Goal: Task Accomplishment & Management: Complete application form

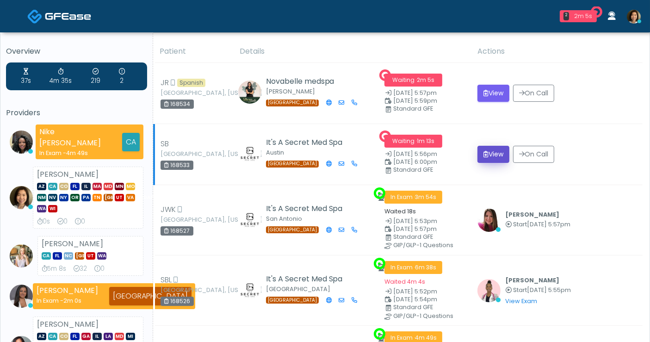
click at [491, 155] on button "View" at bounding box center [494, 154] width 32 height 17
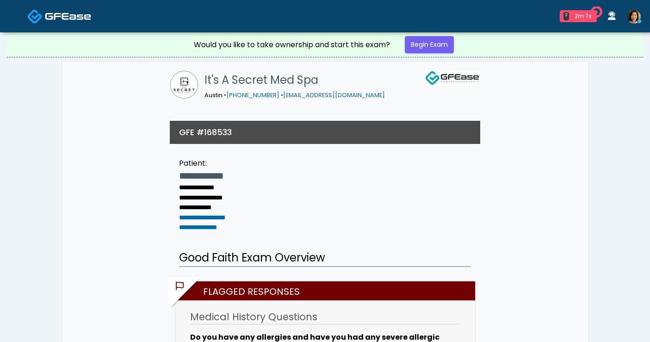
click at [429, 46] on link "Begin Exam" at bounding box center [429, 44] width 49 height 17
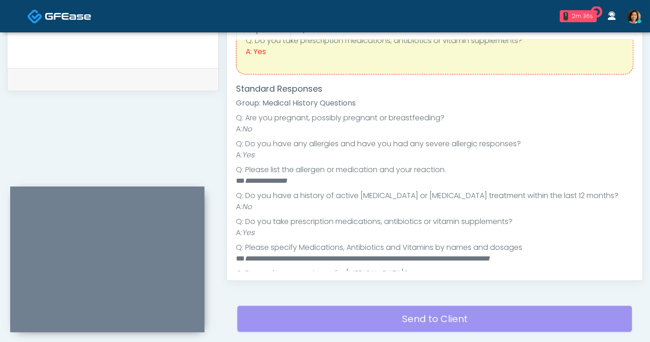
scroll to position [86, 0]
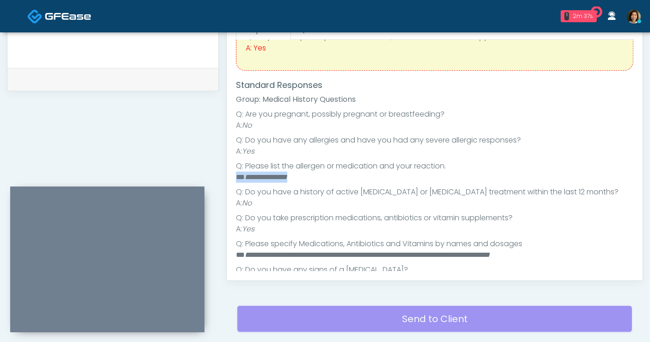
drag, startPoint x: 308, startPoint y: 178, endPoint x: 228, endPoint y: 180, distance: 80.6
click at [228, 180] on div "Responses Questions Chat Good Faith Exam Script Good Faith Exam Script INTRODUC…" at bounding box center [435, 145] width 416 height 269
copy li "**********"
paste textarea "**********"
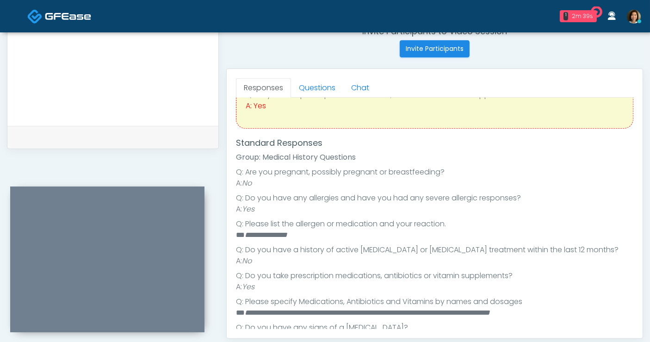
scroll to position [137, 0]
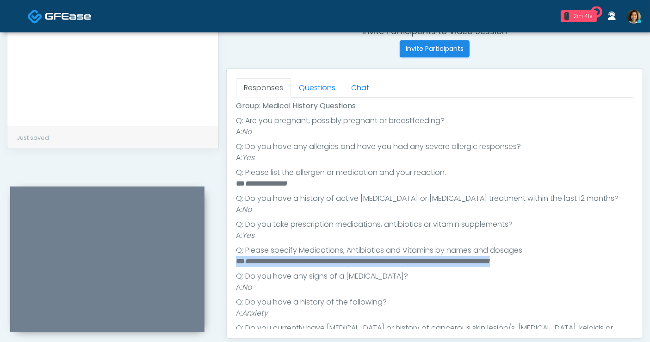
drag, startPoint x: 496, startPoint y: 265, endPoint x: 226, endPoint y: 259, distance: 270.0
click at [226, 259] on div "Invite Participants to Video Session Invite Participants Responses Questions Ch…" at bounding box center [431, 59] width 425 height 706
copy li "**********"
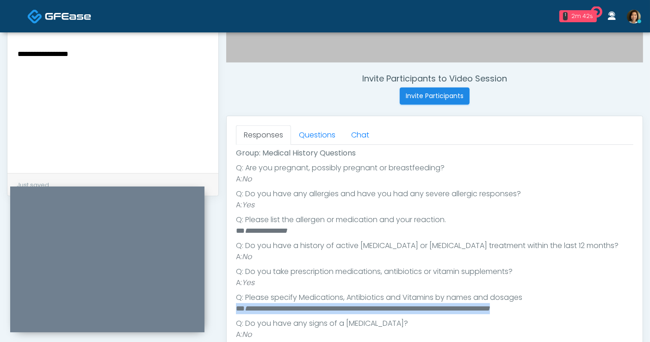
scroll to position [317, 0]
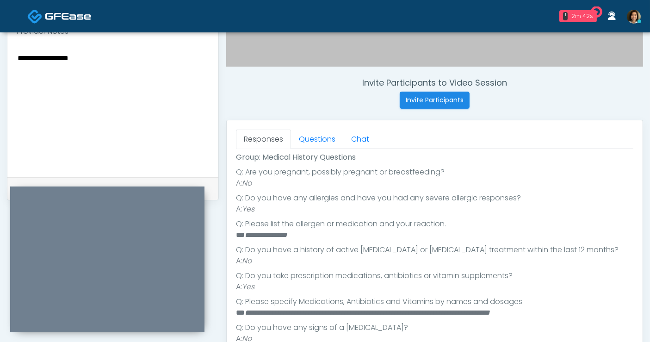
drag, startPoint x: 125, startPoint y: 59, endPoint x: 136, endPoint y: 53, distance: 12.9
click at [124, 59] on textarea "**********" at bounding box center [113, 108] width 193 height 113
paste textarea "**********"
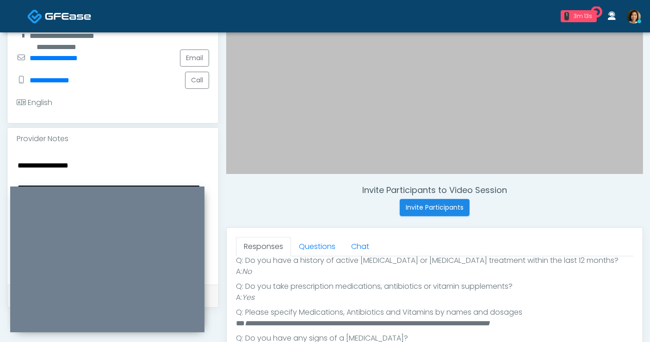
scroll to position [284, 0]
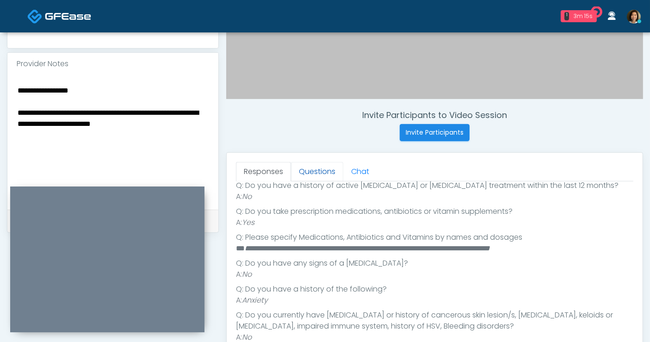
click at [333, 170] on link "Questions" at bounding box center [317, 171] width 52 height 19
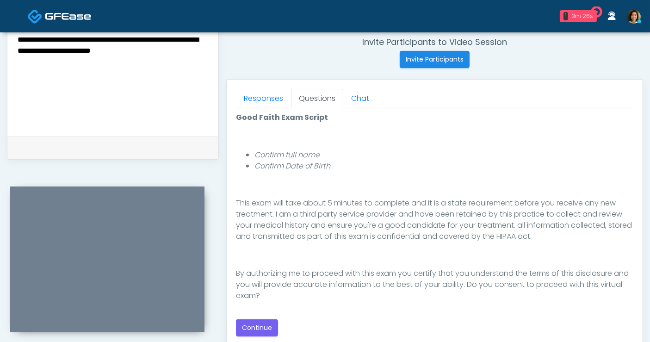
scroll to position [371, 0]
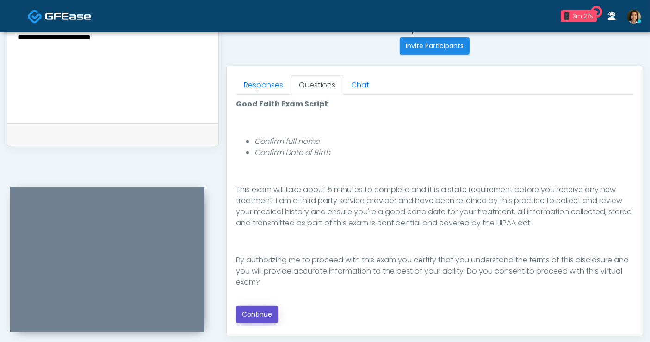
drag, startPoint x: 261, startPoint y: 311, endPoint x: 259, endPoint y: 298, distance: 13.0
click at [261, 311] on button "Continue" at bounding box center [257, 314] width 42 height 17
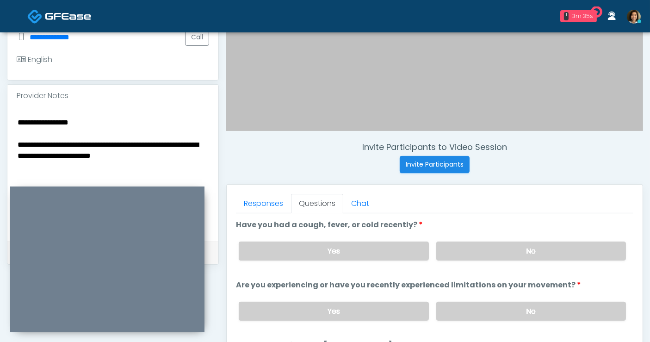
scroll to position [254, 0]
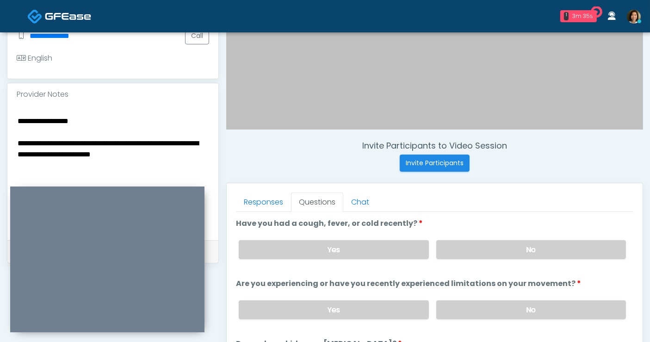
drag, startPoint x: 173, startPoint y: 155, endPoint x: 182, endPoint y: 152, distance: 9.2
click at [173, 155] on textarea "**********" at bounding box center [113, 171] width 193 height 113
click at [506, 251] on label "No" at bounding box center [532, 249] width 190 height 19
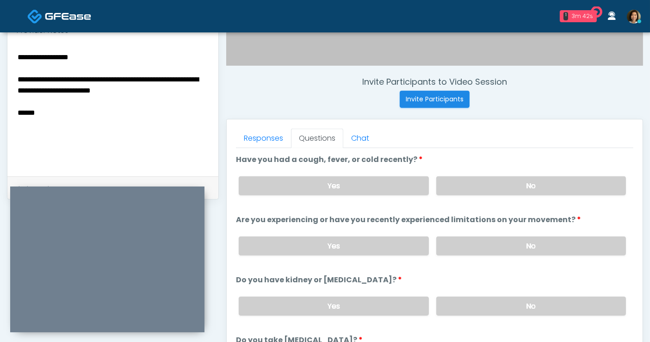
scroll to position [320, 0]
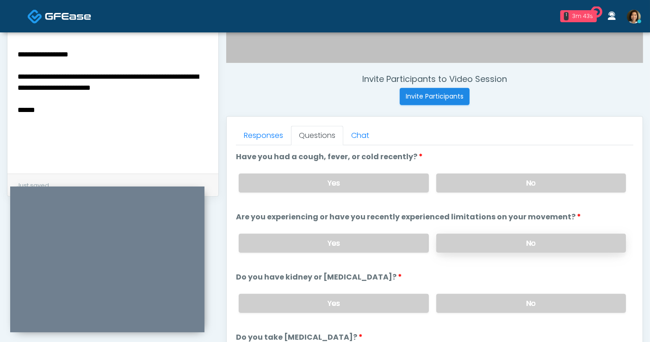
click at [554, 243] on label "No" at bounding box center [532, 243] width 190 height 19
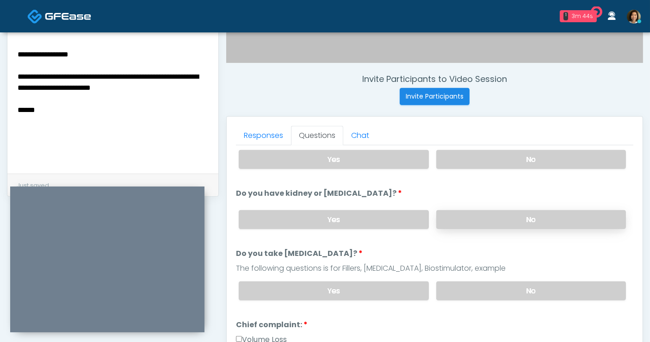
scroll to position [86, 0]
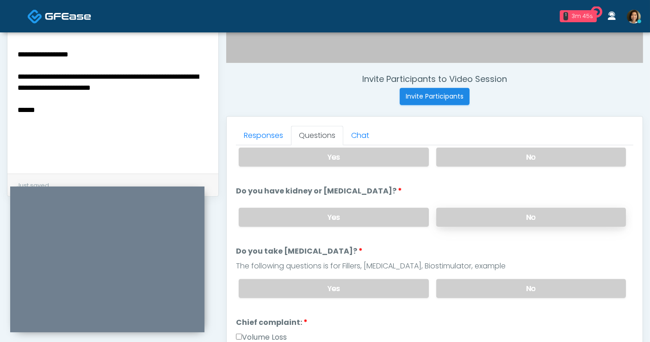
drag, startPoint x: 553, startPoint y: 209, endPoint x: 554, endPoint y: 215, distance: 6.1
click at [554, 213] on label "No" at bounding box center [532, 217] width 190 height 19
click at [549, 283] on label "No" at bounding box center [532, 288] width 190 height 19
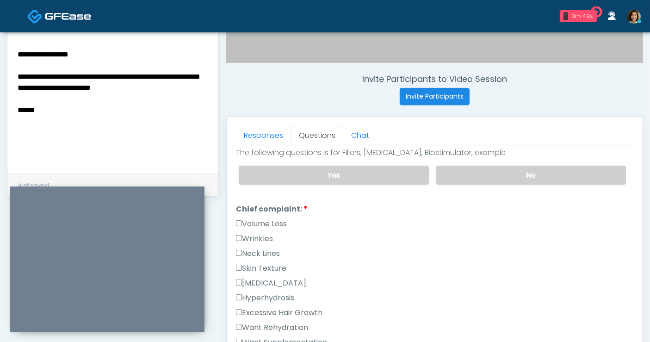
click at [264, 235] on label "Wrinkles" at bounding box center [254, 238] width 37 height 11
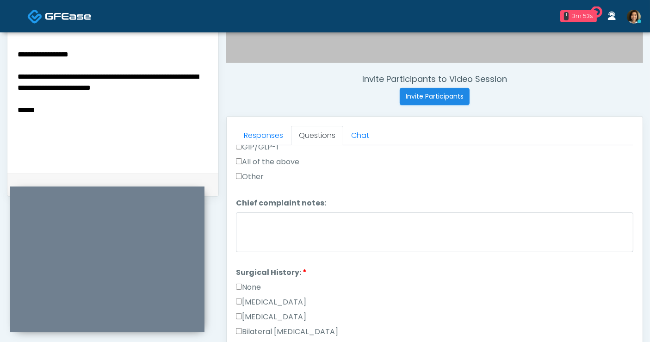
scroll to position [425, 0]
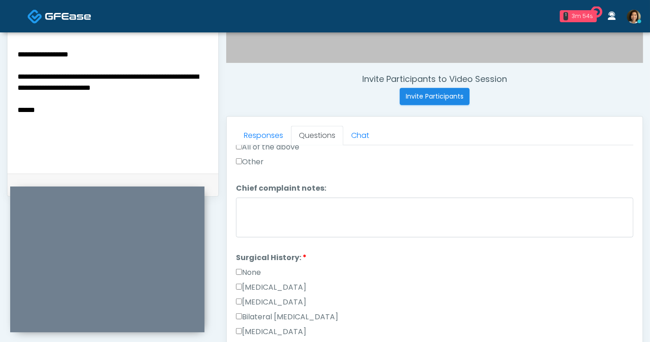
click at [255, 269] on label "None" at bounding box center [248, 272] width 25 height 11
drag, startPoint x: 66, startPoint y: 110, endPoint x: 90, endPoint y: 100, distance: 26.1
click at [66, 111] on textarea "**********" at bounding box center [113, 104] width 193 height 113
type textarea "**********"
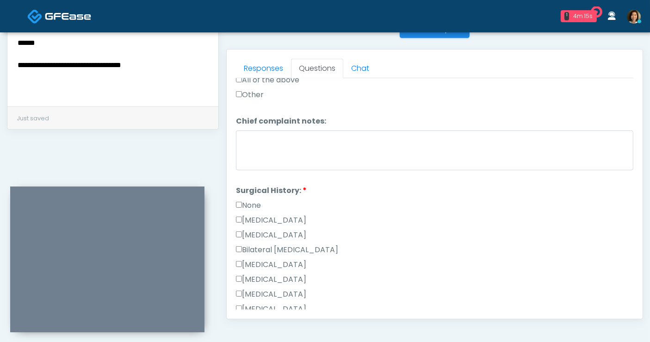
scroll to position [455, 0]
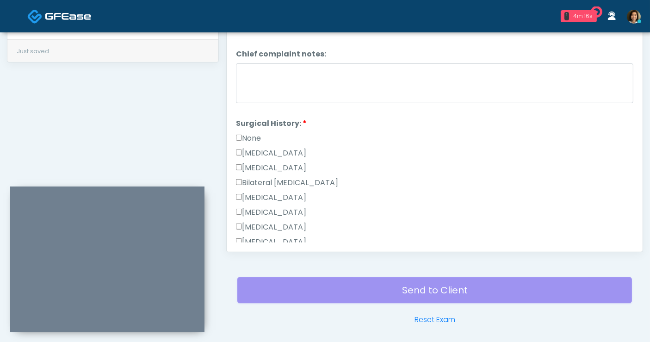
click at [240, 133] on label "None" at bounding box center [248, 138] width 25 height 11
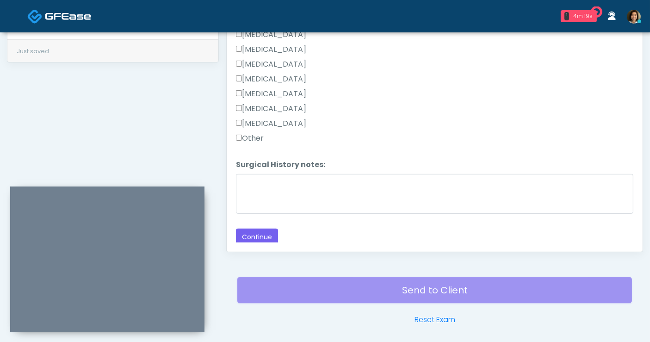
click at [254, 135] on label "Other" at bounding box center [250, 138] width 28 height 11
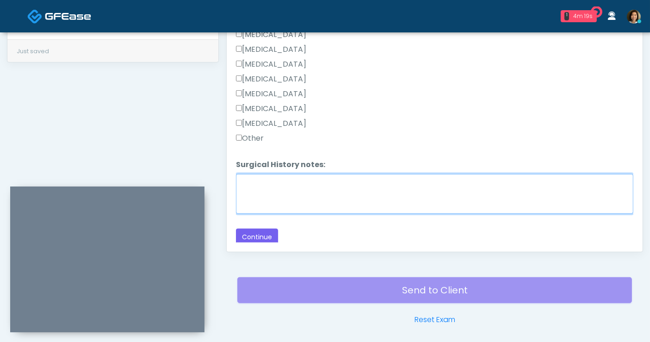
drag, startPoint x: 261, startPoint y: 181, endPoint x: 280, endPoint y: 181, distance: 19.0
click at [262, 181] on textarea "Surgical History notes:" at bounding box center [435, 194] width 398 height 40
type textarea "**********"
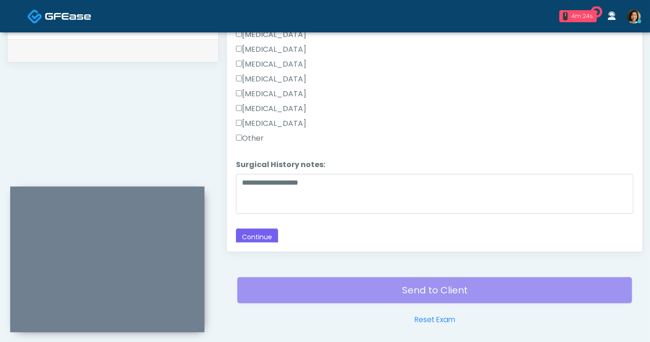
drag, startPoint x: 350, startPoint y: 231, endPoint x: 360, endPoint y: 231, distance: 9.7
click at [354, 231] on div "Back Continue" at bounding box center [435, 237] width 398 height 17
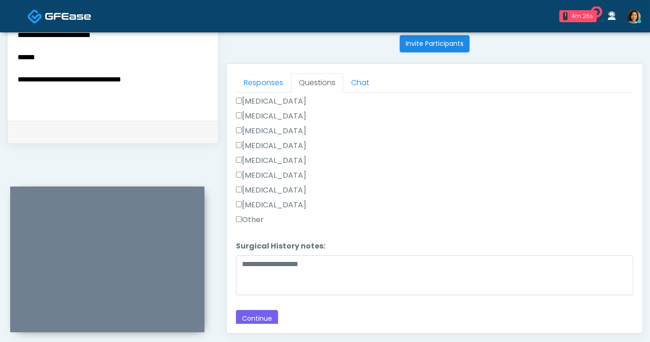
scroll to position [380, 0]
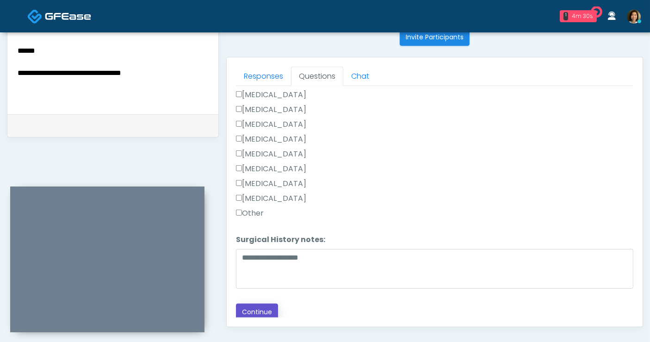
click at [267, 311] on button "Continue" at bounding box center [257, 312] width 42 height 17
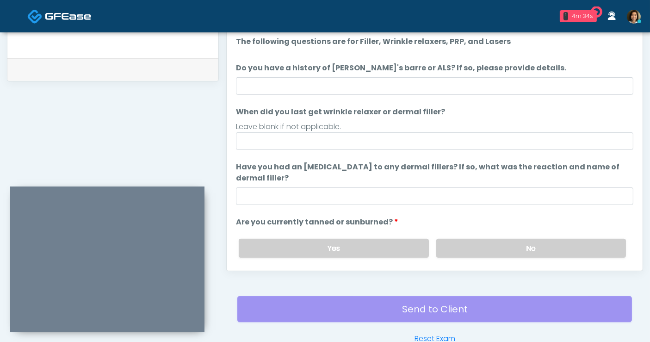
scroll to position [333, 0]
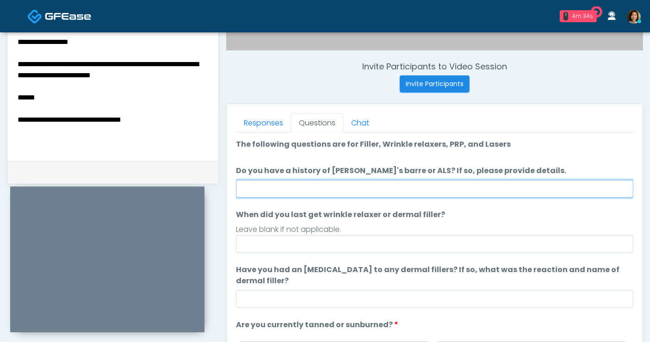
drag, startPoint x: 304, startPoint y: 192, endPoint x: 309, endPoint y: 190, distance: 5.3
click at [304, 192] on input "Do you have a history of Guillain's barre or ALS? If so, please provide details." at bounding box center [435, 189] width 398 height 18
type input "**"
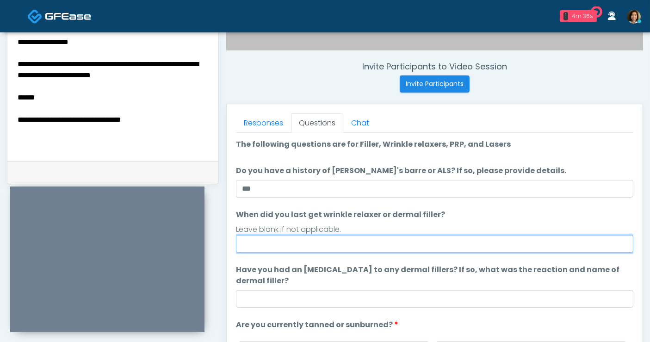
click at [267, 243] on input "When did you last get wrinkle relaxer or dermal filler?" at bounding box center [435, 244] width 398 height 18
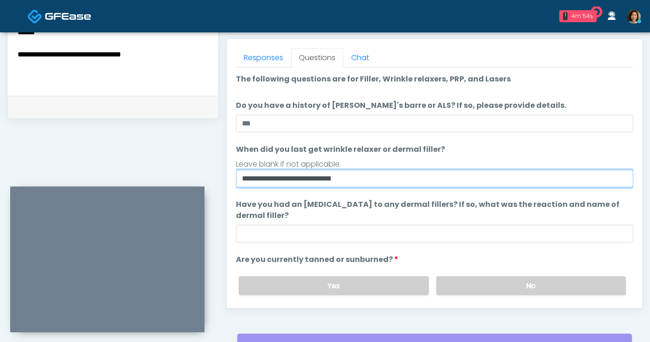
scroll to position [407, 0]
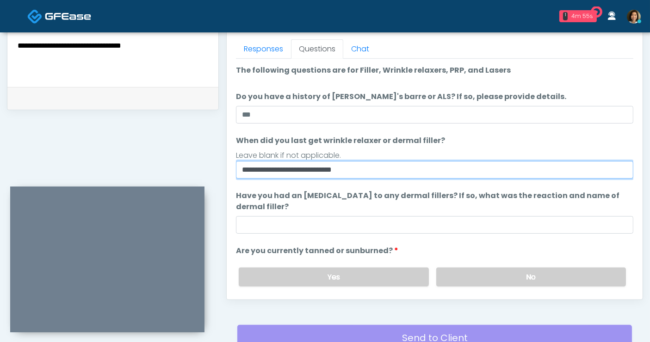
type input "**********"
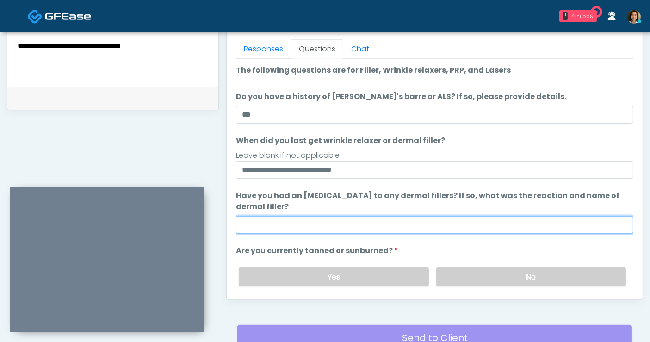
click at [350, 225] on input "Have you had an allergic response to any dermal fillers? If so, what was the re…" at bounding box center [435, 225] width 398 height 18
type input "**********"
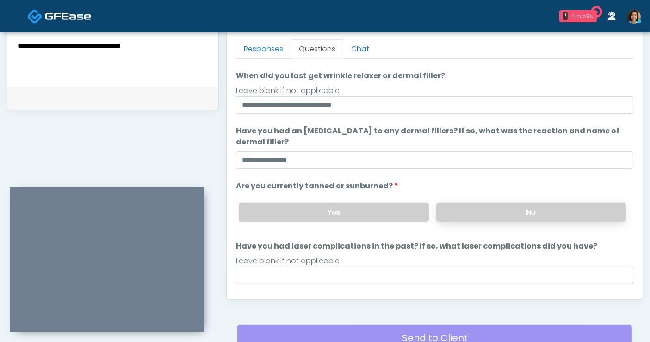
click at [522, 203] on label "No" at bounding box center [532, 212] width 190 height 19
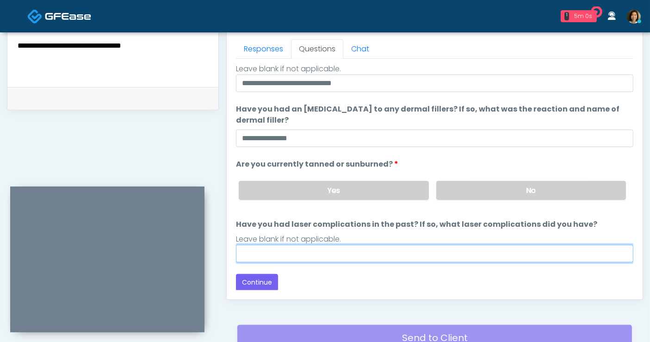
click at [426, 248] on input "Have you had laser complications in the past? If so, what laser complications d…" at bounding box center [435, 254] width 398 height 18
type input "**"
drag, startPoint x: 273, startPoint y: 253, endPoint x: 207, endPoint y: 249, distance: 65.4
click at [205, 252] on div "**********" at bounding box center [325, 20] width 637 height 706
click at [278, 253] on input "Have you had laser complications in the past? If so, what laser complications d…" at bounding box center [435, 254] width 398 height 18
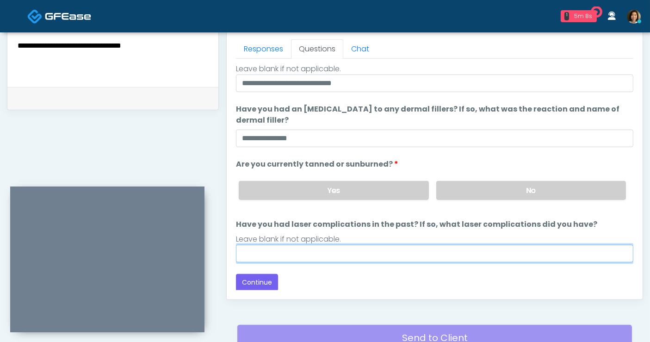
type input "**********"
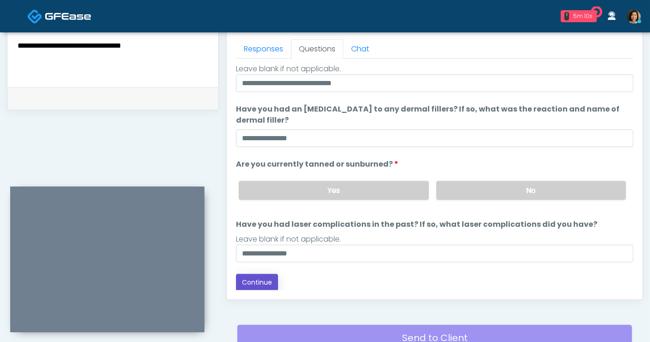
click at [257, 288] on button "Continue" at bounding box center [257, 282] width 42 height 17
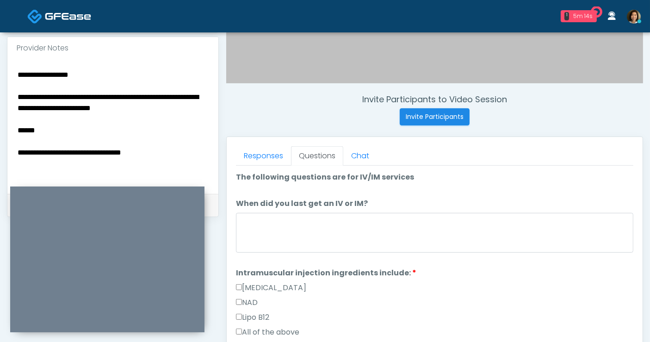
scroll to position [293, 0]
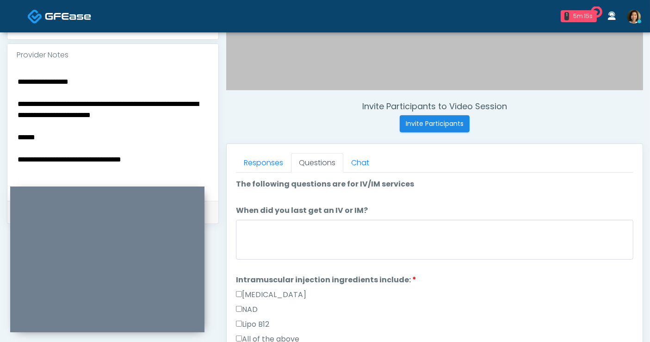
click at [158, 144] on textarea "**********" at bounding box center [113, 131] width 193 height 113
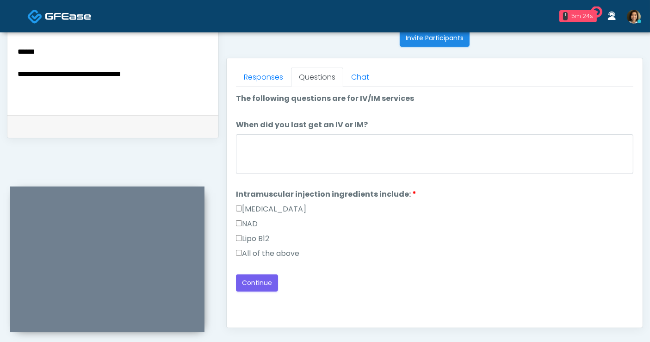
scroll to position [392, 0]
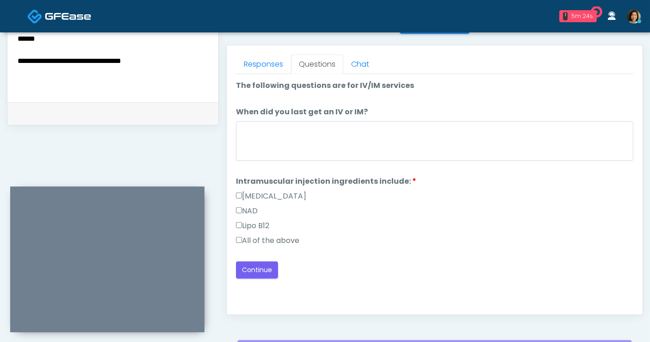
click at [281, 238] on label "All of the above" at bounding box center [267, 240] width 63 height 11
click at [263, 272] on button "Continue" at bounding box center [257, 270] width 42 height 17
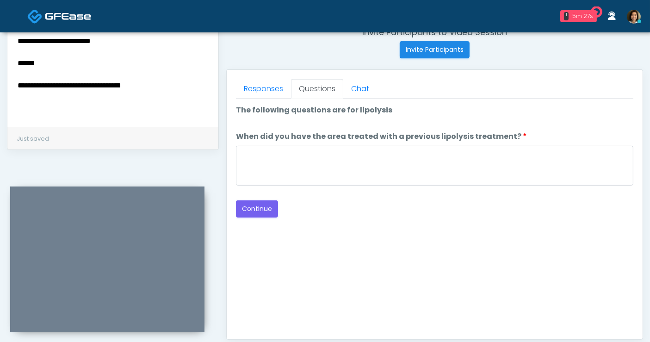
scroll to position [333, 0]
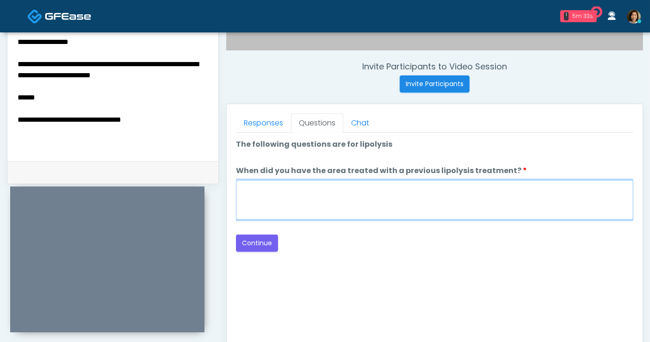
click at [470, 200] on textarea "When did you have the area treated with a previous lipolysis treatment?" at bounding box center [435, 200] width 398 height 40
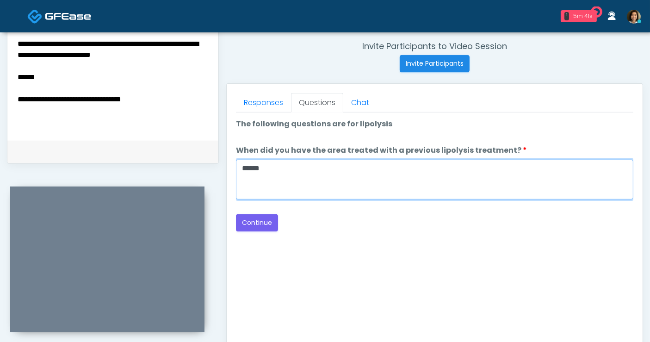
scroll to position [393, 0]
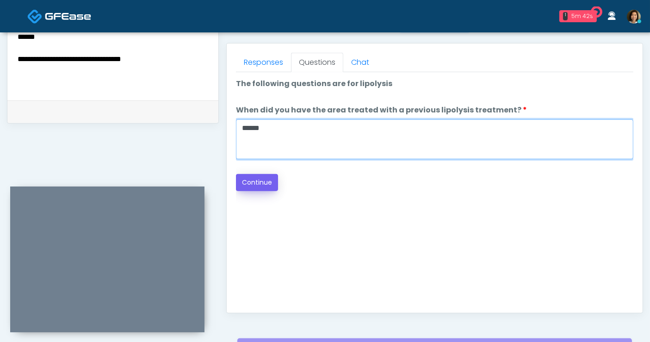
type textarea "*****"
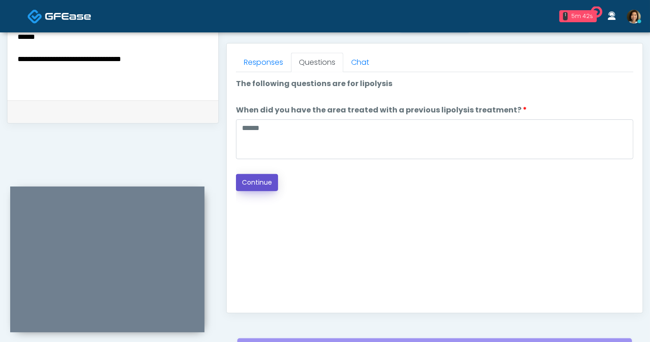
click at [251, 181] on button "Continue" at bounding box center [257, 182] width 42 height 17
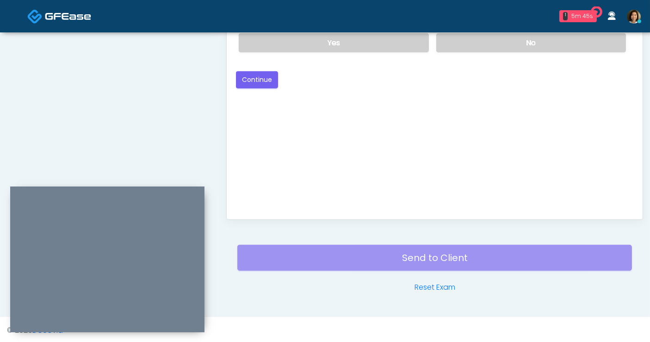
scroll to position [333, 0]
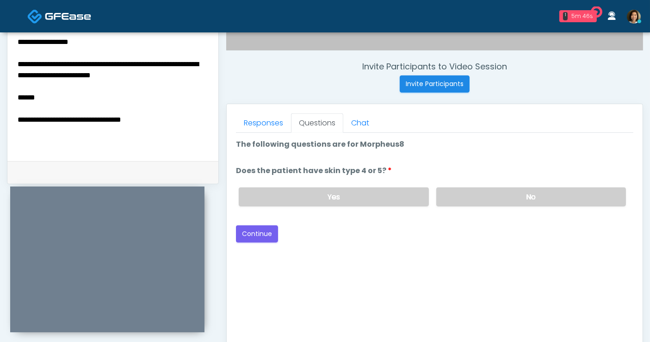
click at [170, 125] on textarea "**********" at bounding box center [113, 92] width 193 height 113
click at [467, 194] on label "No" at bounding box center [532, 196] width 190 height 19
type textarea "**********"
drag, startPoint x: 381, startPoint y: 262, endPoint x: 647, endPoint y: 193, distance: 275.0
click at [381, 262] on div "Good Faith Exam Script Good Faith Exam Script INTRODUCTION Hello, my name is un…" at bounding box center [435, 248] width 398 height 231
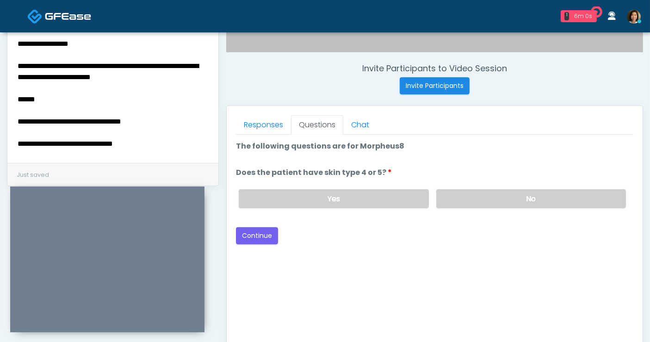
scroll to position [291, 0]
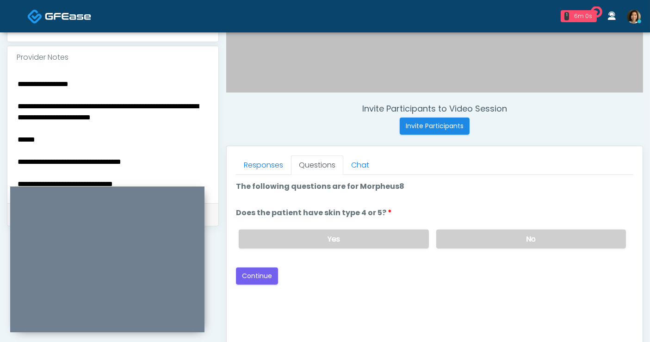
click at [449, 297] on div "Good Faith Exam Script Good Faith Exam Script INTRODUCTION Hello, my name is un…" at bounding box center [435, 290] width 398 height 231
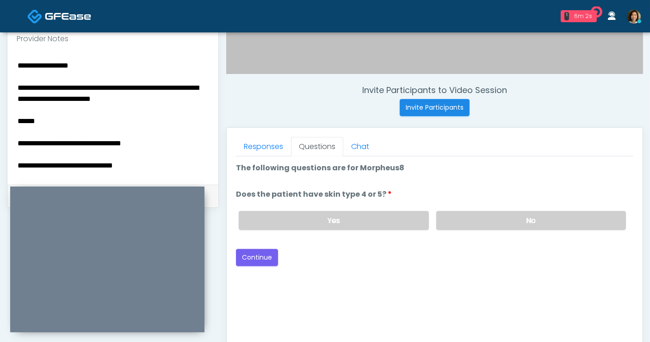
scroll to position [311, 0]
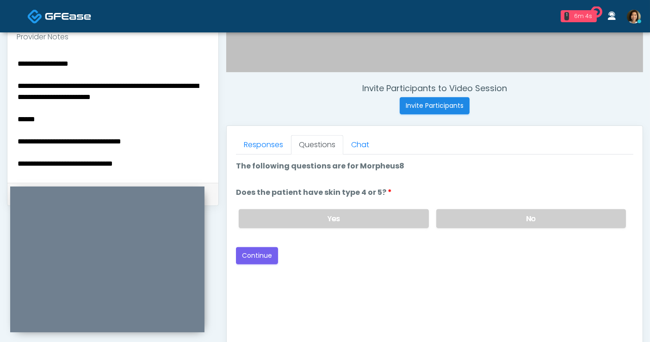
click at [423, 256] on div "Back Continue" at bounding box center [435, 255] width 398 height 17
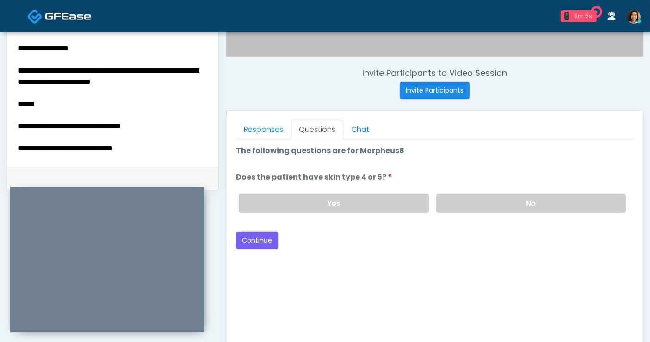
scroll to position [332, 0]
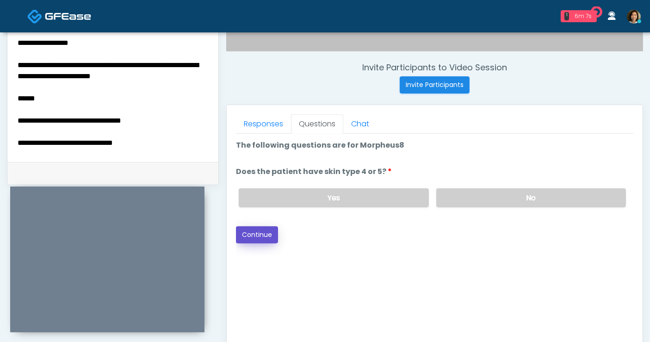
click at [268, 233] on button "Continue" at bounding box center [257, 234] width 42 height 17
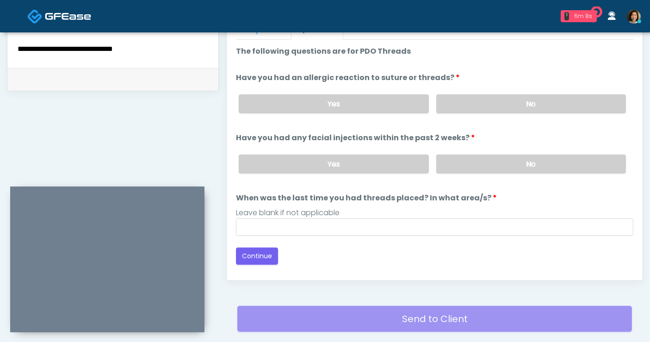
scroll to position [384, 0]
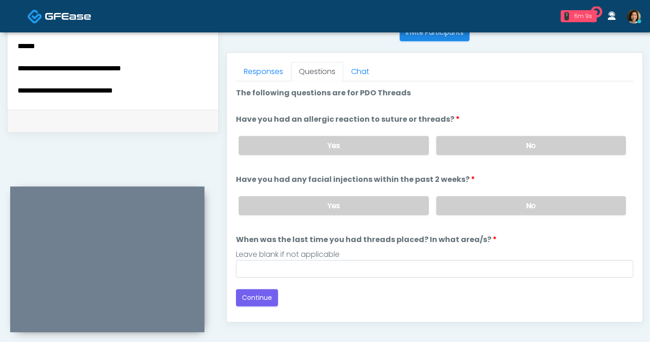
click at [488, 149] on label "No" at bounding box center [532, 145] width 190 height 19
click at [495, 206] on label "No" at bounding box center [532, 205] width 190 height 19
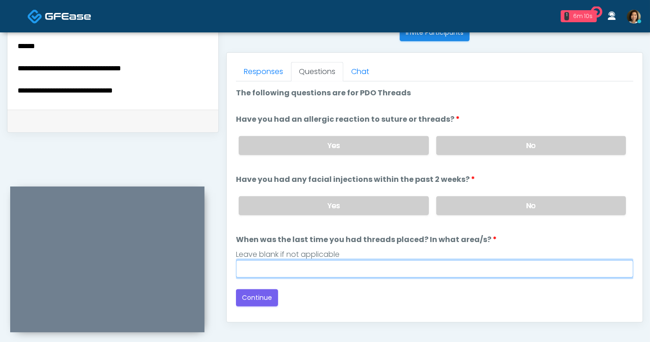
click at [414, 266] on input "When was the last time you had threads placed? In what area/s?" at bounding box center [435, 269] width 398 height 18
type input "**********"
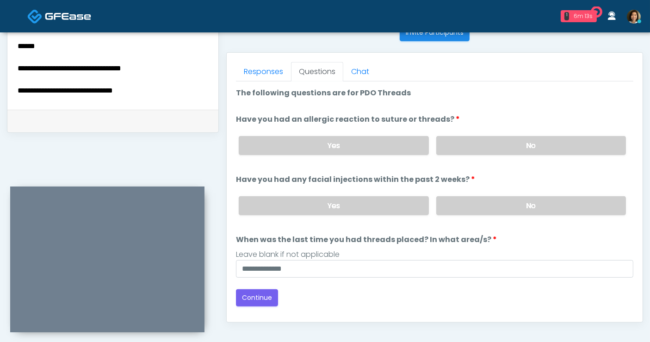
click at [173, 87] on textarea "**********" at bounding box center [113, 40] width 193 height 113
click at [184, 90] on textarea "**********" at bounding box center [113, 40] width 193 height 113
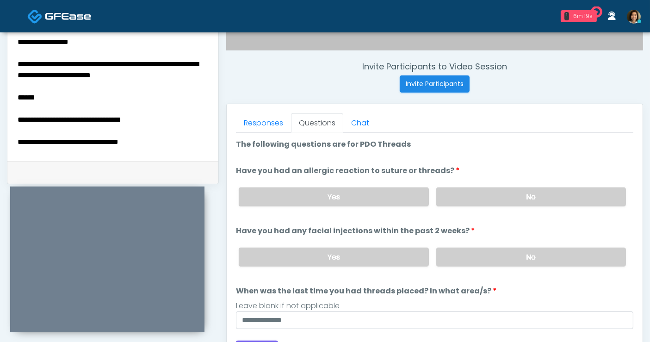
scroll to position [21, 0]
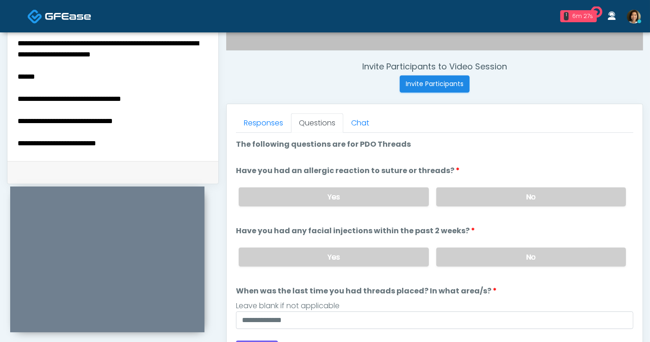
click at [148, 146] on textarea "**********" at bounding box center [113, 92] width 193 height 113
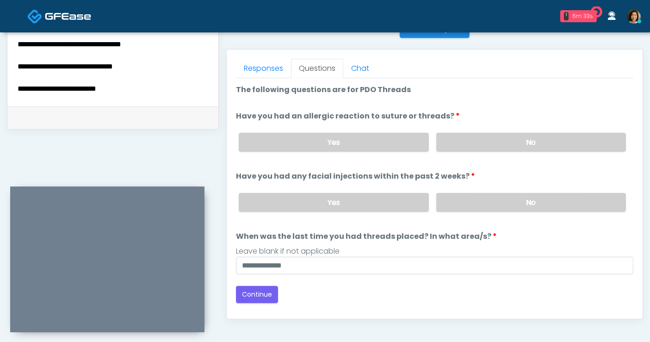
scroll to position [389, 0]
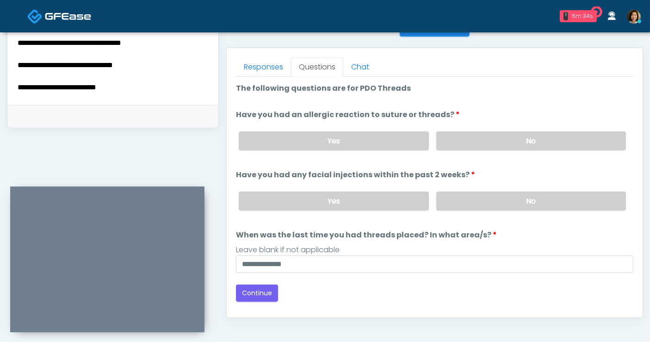
click at [130, 88] on textarea "**********" at bounding box center [113, 36] width 193 height 113
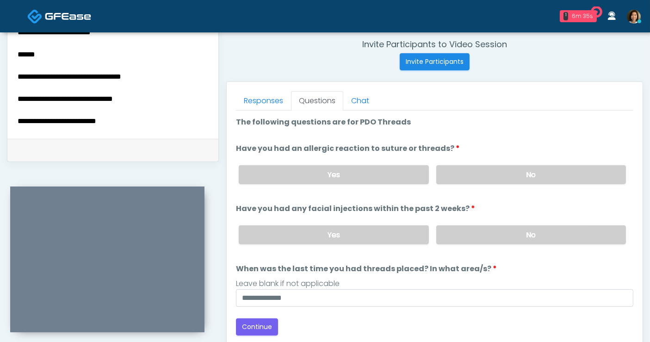
scroll to position [337, 0]
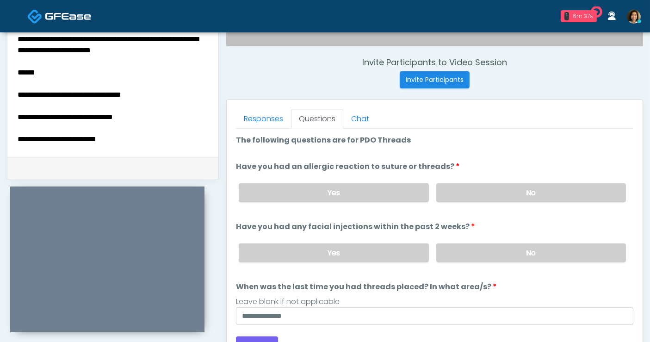
drag, startPoint x: 153, startPoint y: 115, endPoint x: -12, endPoint y: 118, distance: 165.8
click at [0, 118] on html "1 6m 37s Novabelle medspa Waiting - 6m 37s TX View Nike Elizabeth Akinjero In E…" at bounding box center [325, 78] width 650 height 831
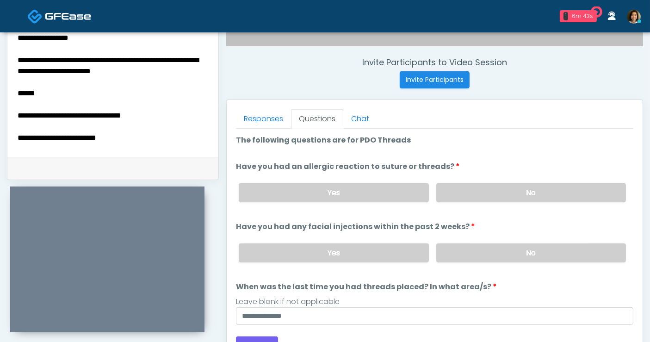
scroll to position [450, 0]
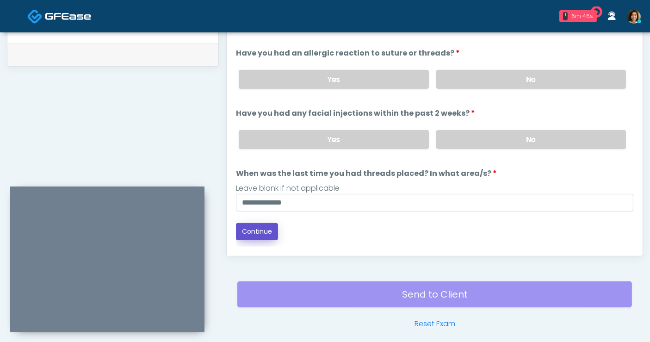
click at [261, 232] on button "Continue" at bounding box center [257, 231] width 42 height 17
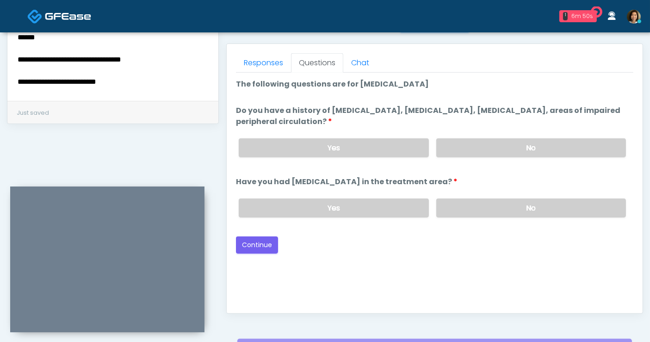
scroll to position [363, 0]
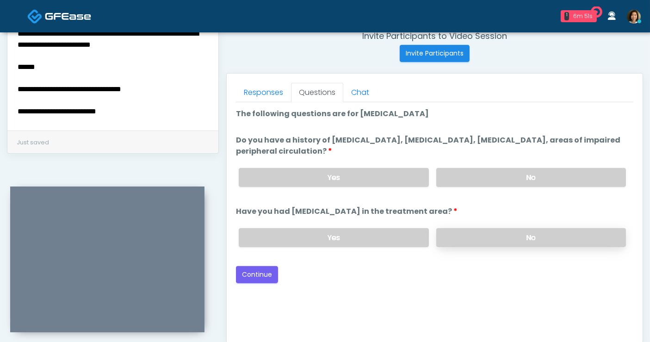
click at [503, 235] on label "No" at bounding box center [532, 237] width 190 height 19
click at [517, 178] on label "No" at bounding box center [532, 177] width 190 height 19
click at [512, 290] on div "Good Faith Exam Script Good Faith Exam Script INTRODUCTION Hello, my name is un…" at bounding box center [435, 217] width 398 height 231
drag, startPoint x: 355, startPoint y: 264, endPoint x: 281, endPoint y: 282, distance: 75.9
click at [355, 266] on div "Back Continue" at bounding box center [435, 274] width 398 height 17
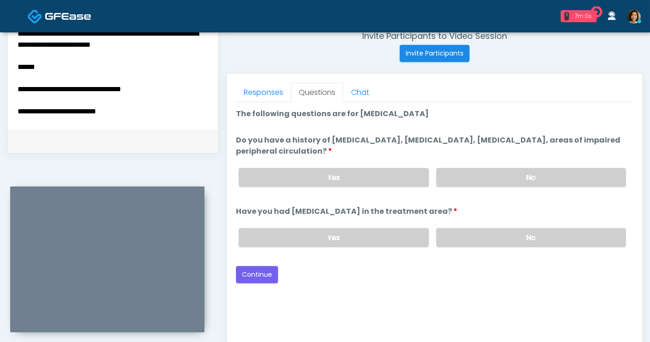
click at [154, 113] on textarea "**********" at bounding box center [113, 61] width 193 height 113
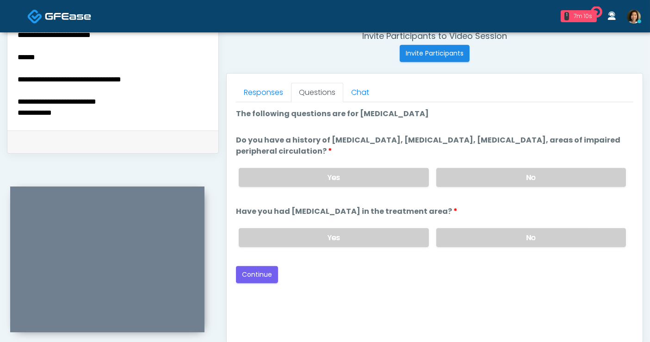
type textarea "**********"
click at [329, 289] on div "Good Faith Exam Script Good Faith Exam Script INTRODUCTION Hello, my name is un…" at bounding box center [435, 217] width 398 height 231
click at [251, 273] on button "Continue" at bounding box center [257, 274] width 42 height 17
click at [337, 181] on label "Yes" at bounding box center [334, 177] width 190 height 19
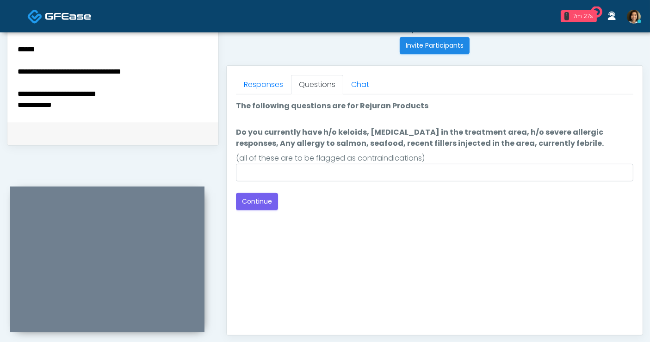
scroll to position [363, 0]
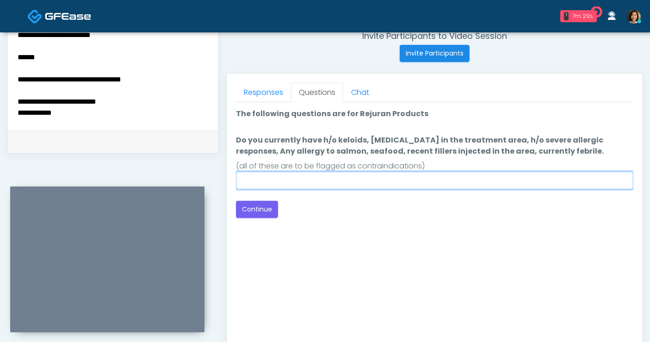
click at [328, 177] on input "Do you currently have h/o keloids, skin infection in the treatment area, h/o se…" at bounding box center [435, 181] width 398 height 18
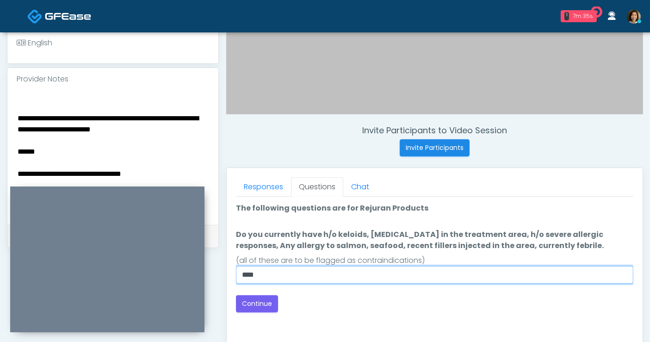
scroll to position [280, 0]
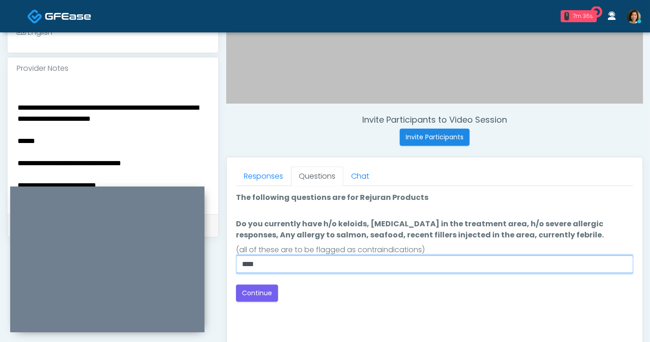
type input "***"
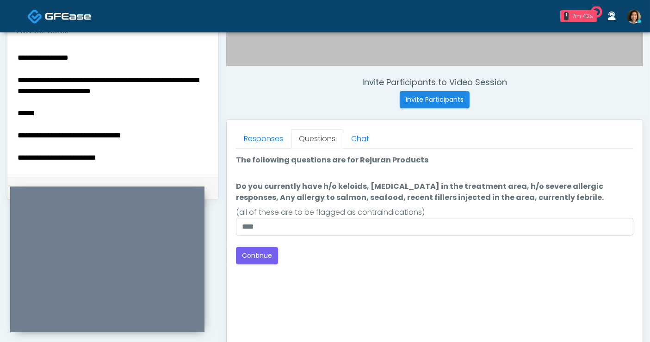
scroll to position [318, 0]
click at [337, 272] on div "Good Faith Exam Script Good Faith Exam Script INTRODUCTION Hello, my name is un…" at bounding box center [435, 263] width 398 height 231
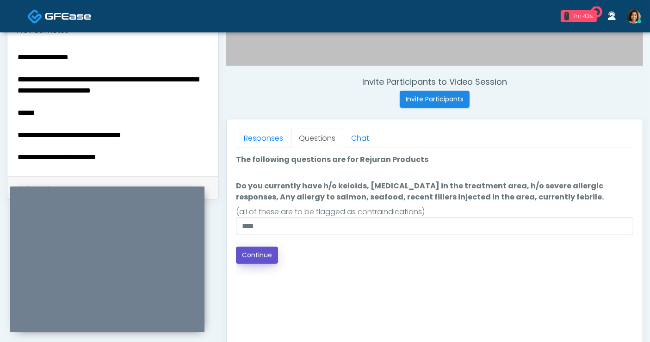
click at [256, 255] on button "Continue" at bounding box center [257, 255] width 42 height 17
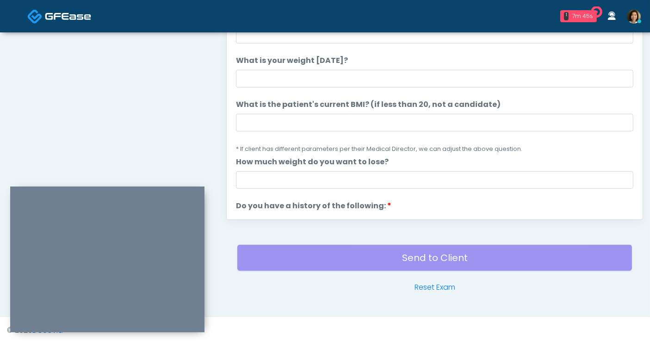
scroll to position [384, 0]
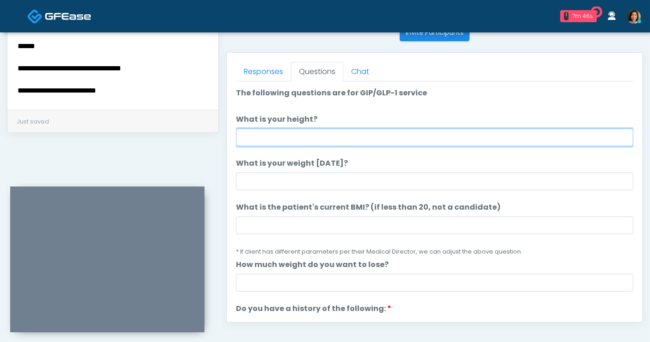
click at [347, 138] on input "What is your height?" at bounding box center [435, 138] width 398 height 18
type input "****"
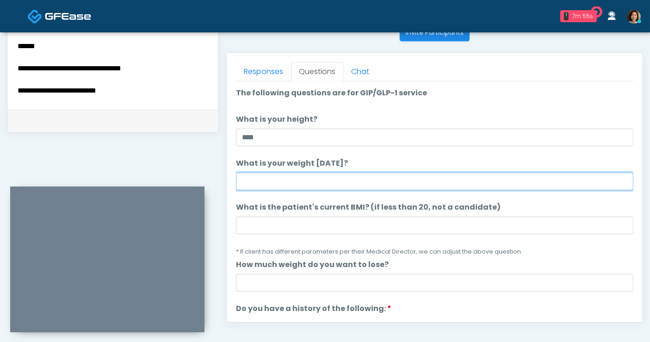
click at [360, 183] on input "What is your weight today?" at bounding box center [435, 182] width 398 height 18
type input "***"
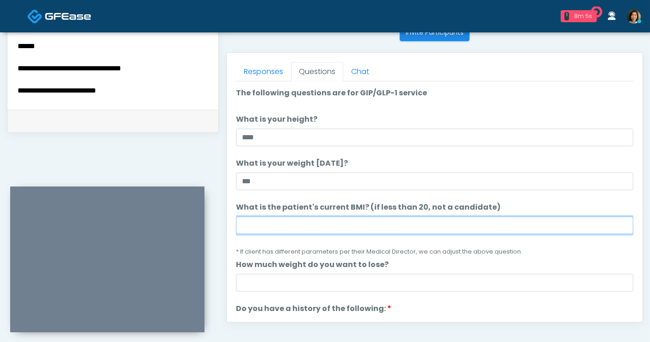
drag, startPoint x: 374, startPoint y: 221, endPoint x: 384, endPoint y: 212, distance: 14.1
click at [374, 221] on input "What is the patient's current BMI? (if less than 20, not a candidate)" at bounding box center [435, 226] width 398 height 18
type input "****"
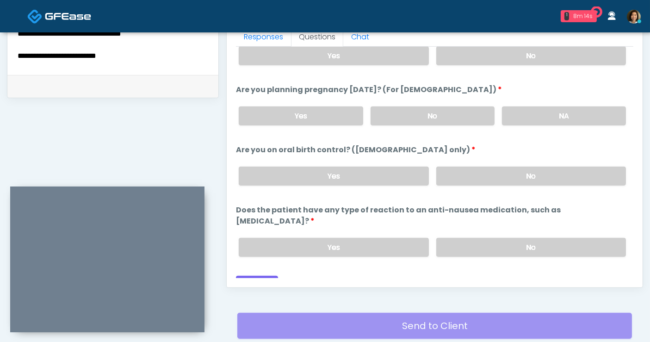
scroll to position [427, 0]
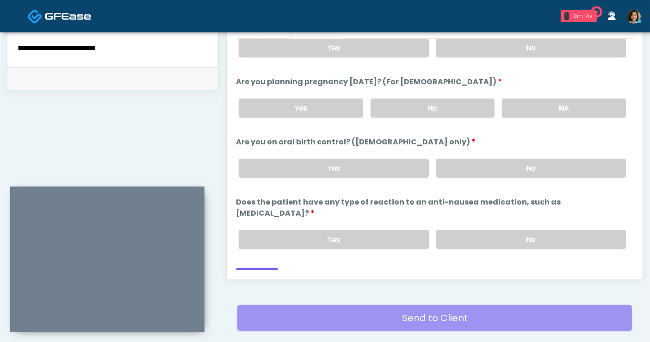
drag, startPoint x: 356, startPoint y: 265, endPoint x: 287, endPoint y: 268, distance: 68.6
click at [351, 268] on div "Back Continue" at bounding box center [435, 276] width 398 height 17
click at [256, 268] on button "Continue" at bounding box center [257, 276] width 42 height 17
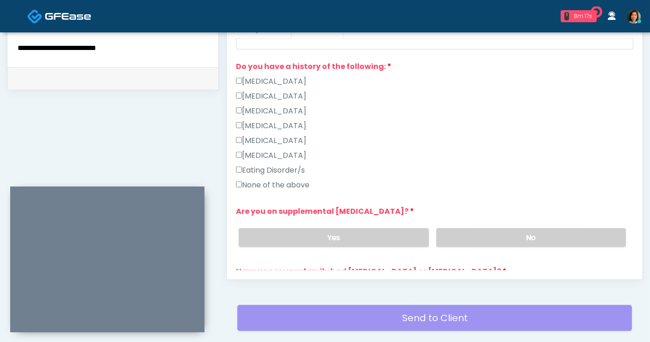
click at [284, 183] on label "None of the above" at bounding box center [273, 185] width 74 height 11
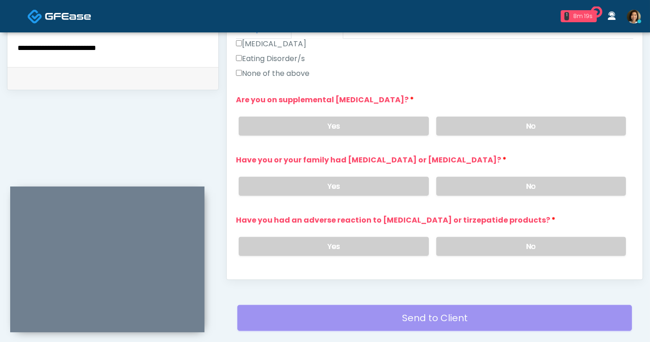
scroll to position [330, 0]
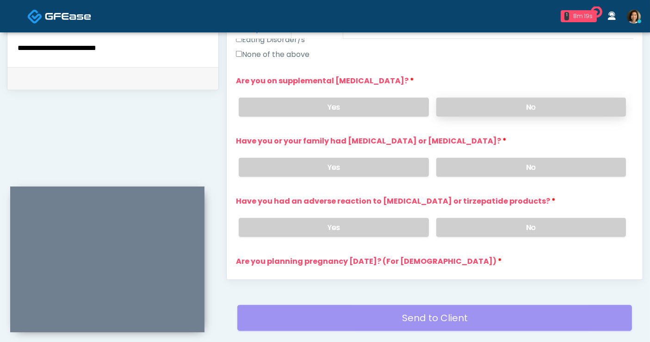
click at [534, 107] on label "No" at bounding box center [532, 107] width 190 height 19
click at [538, 163] on label "No" at bounding box center [532, 167] width 190 height 19
drag, startPoint x: 537, startPoint y: 224, endPoint x: 558, endPoint y: 195, distance: 35.5
click at [537, 225] on label "No" at bounding box center [532, 227] width 190 height 19
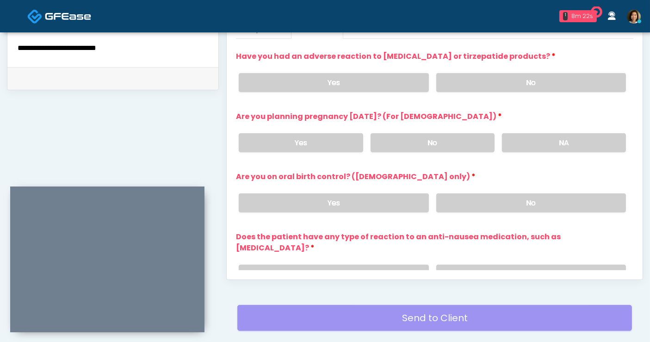
scroll to position [486, 0]
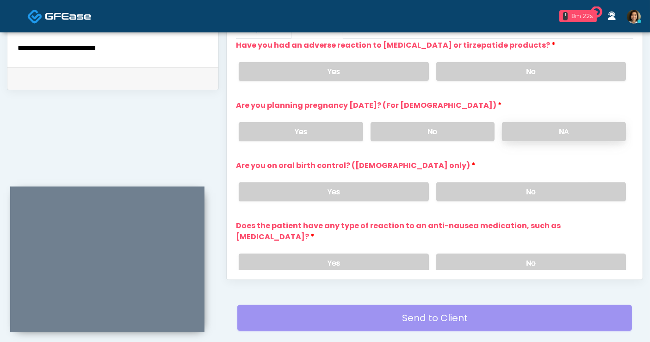
click at [543, 133] on label "NA" at bounding box center [564, 131] width 124 height 19
click at [443, 133] on label "No" at bounding box center [433, 131] width 124 height 19
click at [507, 188] on label "No" at bounding box center [532, 191] width 190 height 19
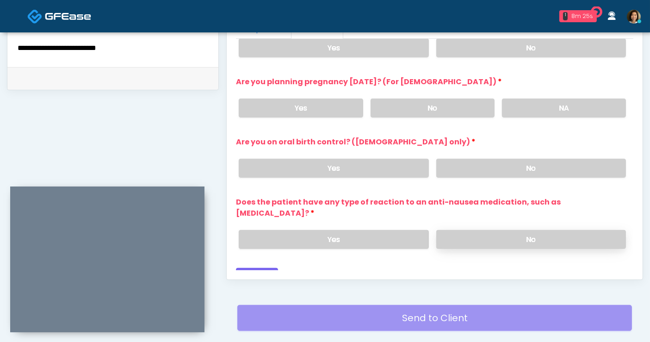
click at [586, 230] on label "No" at bounding box center [532, 239] width 190 height 19
click at [268, 268] on button "Continue" at bounding box center [257, 276] width 42 height 17
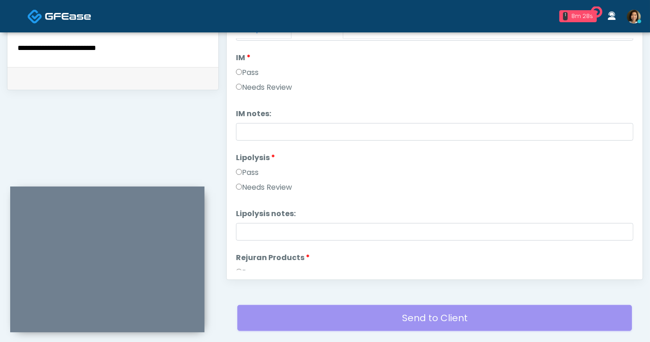
scroll to position [487, 0]
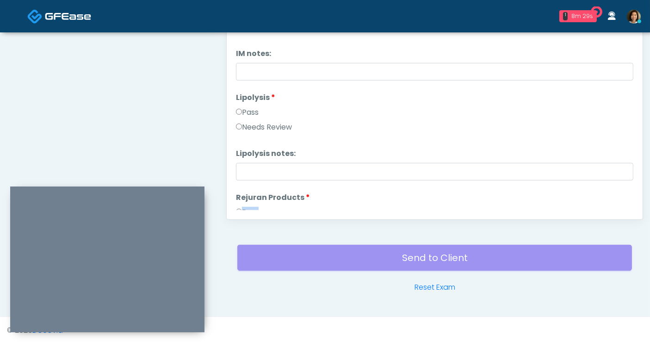
drag, startPoint x: 649, startPoint y: 250, endPoint x: 658, endPoint y: 200, distance: 51.6
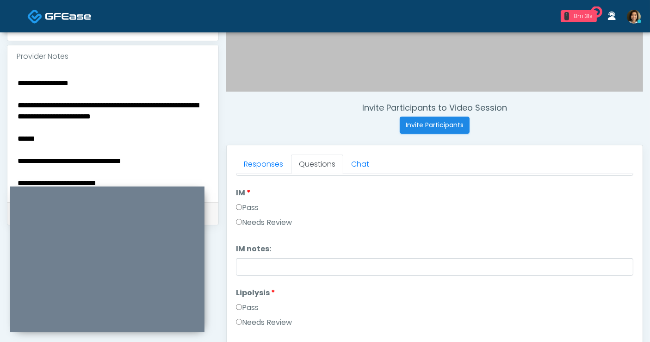
scroll to position [0, 0]
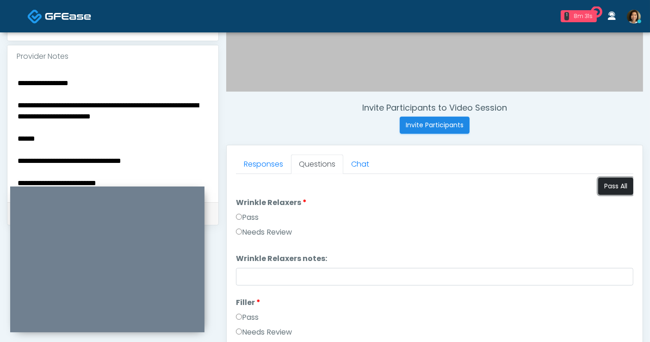
click at [608, 189] on button "Pass All" at bounding box center [616, 186] width 35 height 17
click at [64, 134] on textarea "**********" at bounding box center [113, 133] width 193 height 113
drag, startPoint x: 56, startPoint y: 135, endPoint x: 12, endPoint y: 106, distance: 52.9
click at [12, 106] on div "**********" at bounding box center [112, 135] width 211 height 135
click at [54, 141] on textarea "**********" at bounding box center [113, 133] width 193 height 113
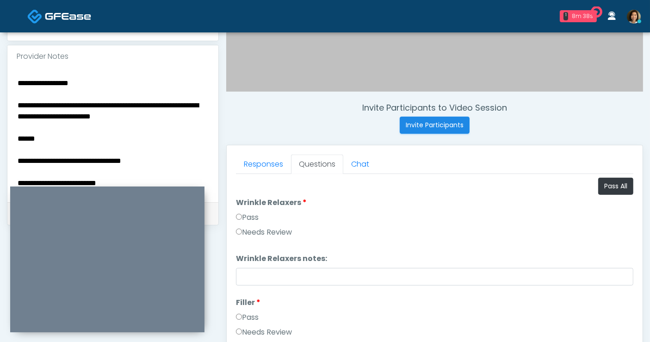
click at [45, 141] on textarea "**********" at bounding box center [113, 133] width 193 height 113
click at [86, 101] on textarea "**********" at bounding box center [113, 133] width 193 height 113
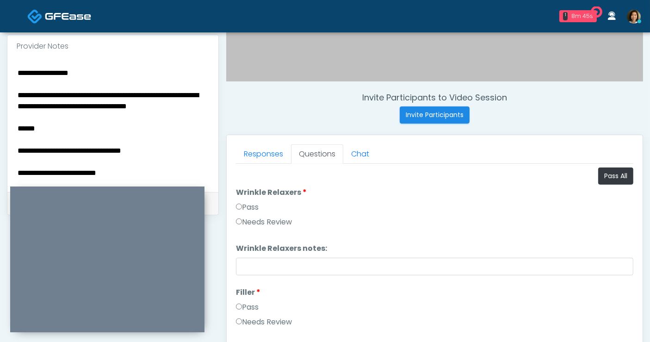
scroll to position [306, 0]
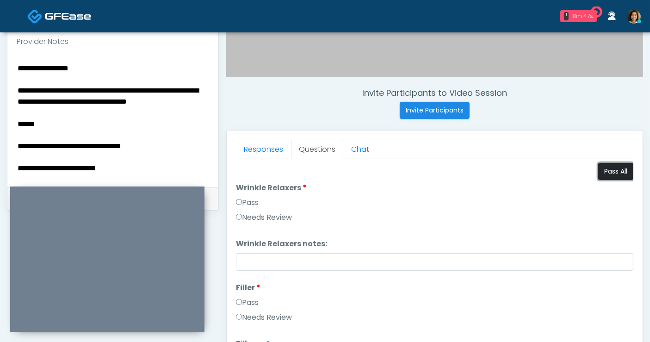
click at [614, 173] on button "Pass All" at bounding box center [616, 171] width 35 height 17
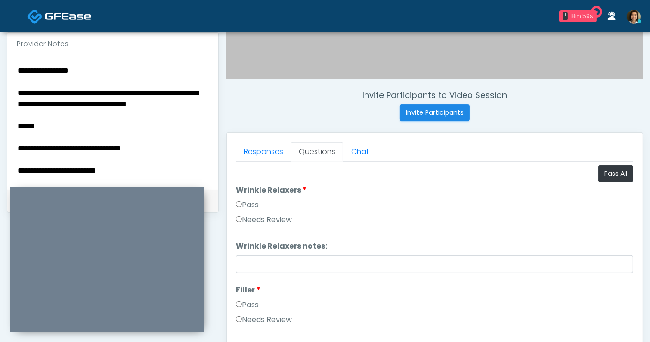
scroll to position [304, 0]
click at [87, 139] on textarea "**********" at bounding box center [113, 121] width 193 height 113
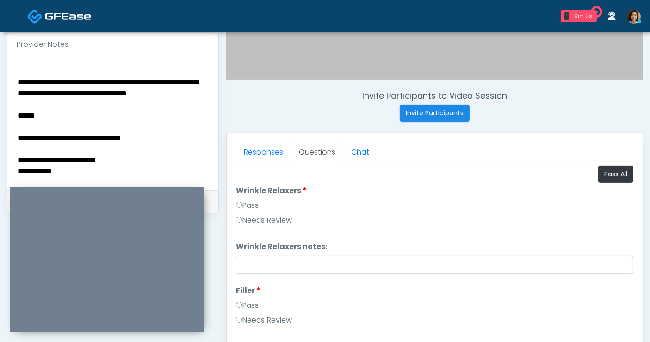
scroll to position [22, 0]
click at [65, 111] on textarea "**********" at bounding box center [113, 121] width 193 height 113
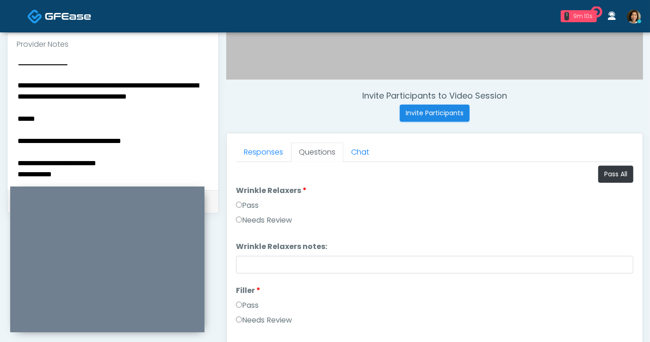
scroll to position [0, 0]
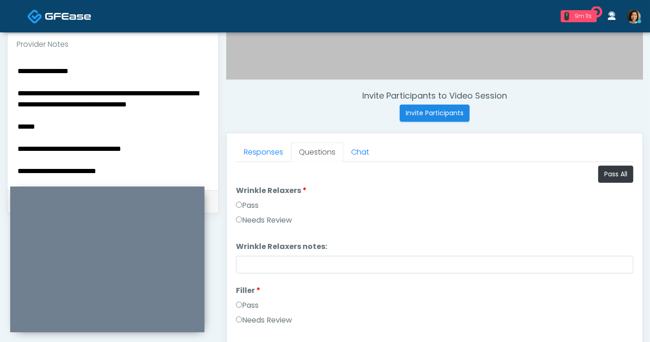
drag, startPoint x: 48, startPoint y: 139, endPoint x: 8, endPoint y: 71, distance: 78.8
click at [8, 71] on div "**********" at bounding box center [112, 123] width 211 height 135
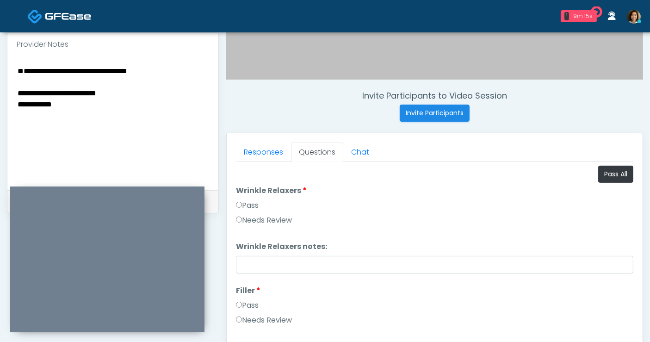
click at [19, 92] on textarea "**********" at bounding box center [113, 121] width 193 height 113
click at [44, 68] on textarea "**********" at bounding box center [113, 121] width 193 height 113
drag, startPoint x: 173, startPoint y: 69, endPoint x: 98, endPoint y: 73, distance: 75.6
click at [98, 73] on textarea "**********" at bounding box center [113, 121] width 193 height 113
click at [100, 80] on textarea "**********" at bounding box center [113, 121] width 193 height 113
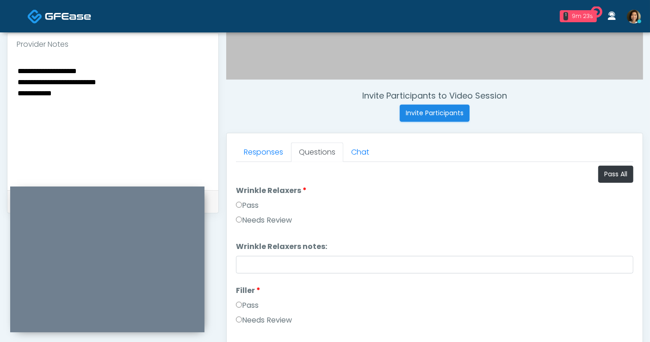
click at [105, 76] on textarea "**********" at bounding box center [113, 121] width 193 height 113
click at [108, 69] on textarea "**********" at bounding box center [113, 121] width 193 height 113
click at [90, 94] on textarea "**********" at bounding box center [113, 121] width 193 height 113
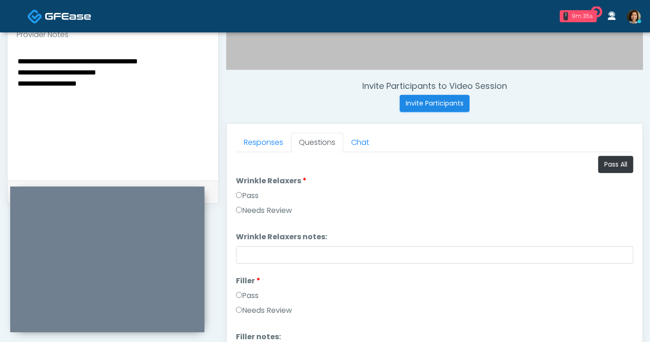
type textarea "**********"
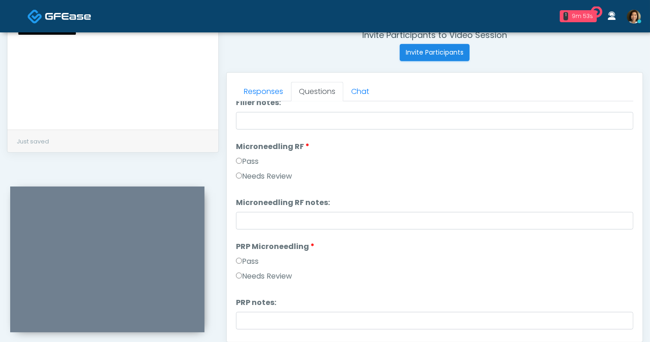
scroll to position [180, 0]
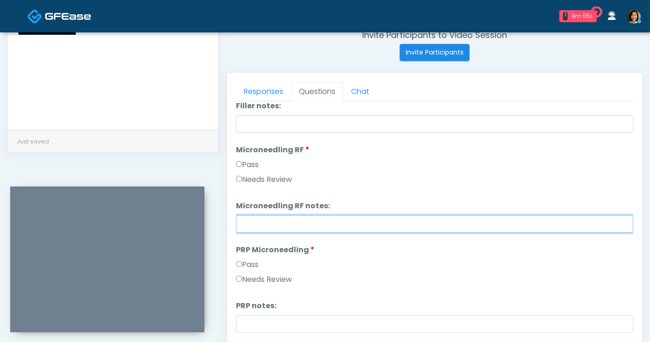
click at [365, 218] on input "Microneedling RF notes:" at bounding box center [435, 224] width 398 height 18
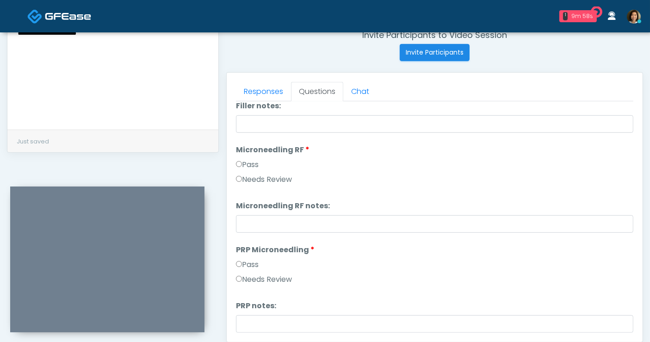
click at [283, 175] on label "Needs Review" at bounding box center [264, 179] width 56 height 11
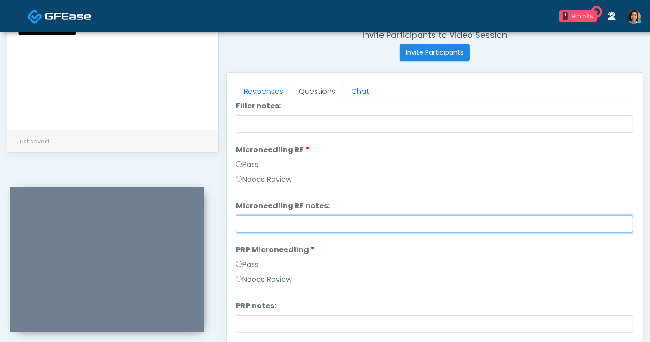
click at [282, 221] on input "Microneedling RF notes:" at bounding box center [435, 224] width 398 height 18
drag, startPoint x: 328, startPoint y: 222, endPoint x: 205, endPoint y: 232, distance: 123.5
click at [205, 231] on div "**********" at bounding box center [325, 63] width 637 height 706
type input "**********"
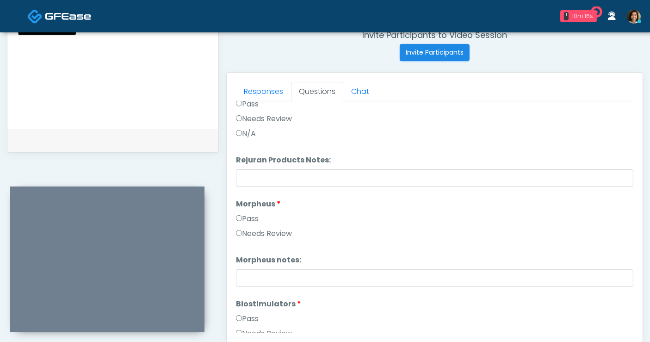
scroll to position [761, 0]
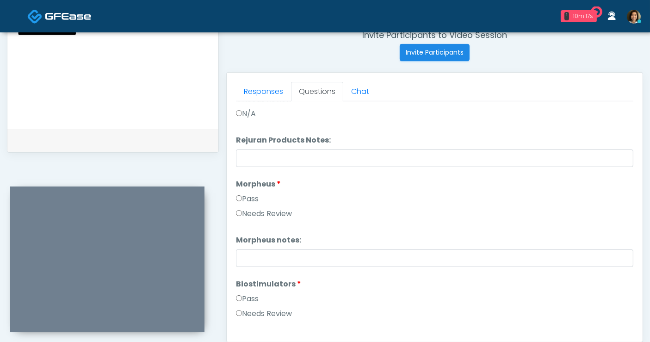
click at [292, 214] on label "Needs Review" at bounding box center [264, 213] width 56 height 11
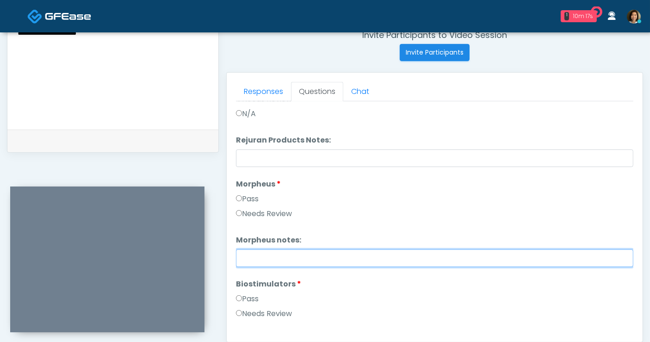
click at [301, 255] on input "Morpheus notes:" at bounding box center [435, 259] width 398 height 18
paste input "**********"
type input "**********"
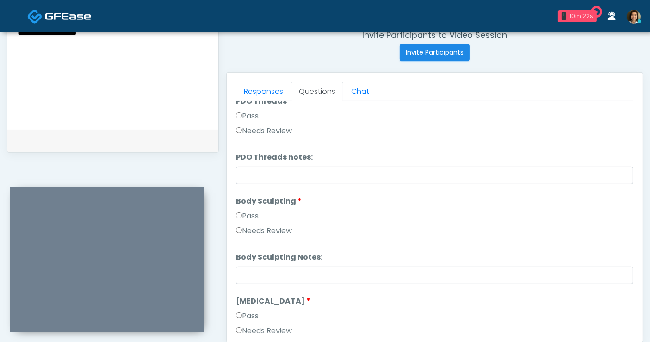
scroll to position [1070, 0]
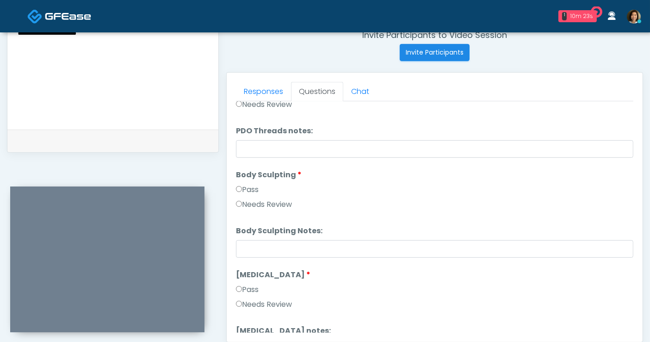
click at [280, 201] on label "Needs Review" at bounding box center [264, 204] width 56 height 11
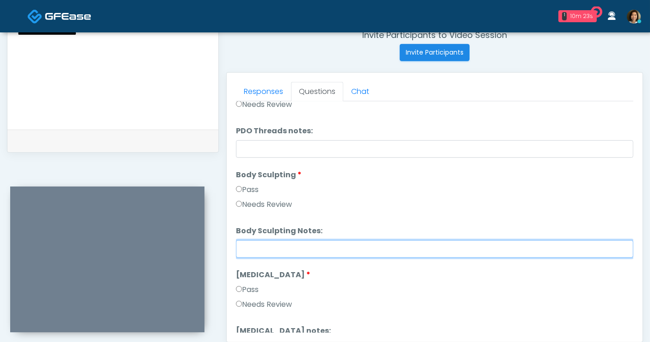
click at [291, 251] on input "Body Sculpting Notes:" at bounding box center [435, 249] width 398 height 18
paste input "**********"
type input "**********"
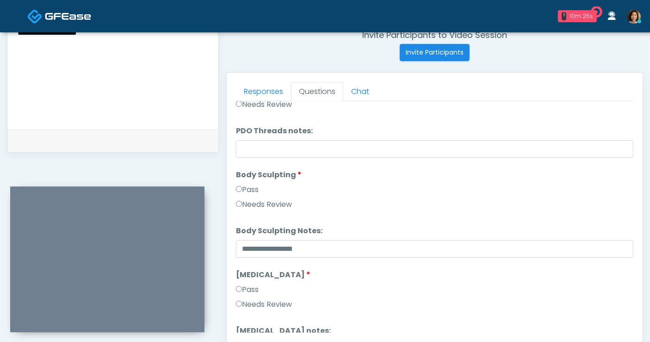
scroll to position [1220, 0]
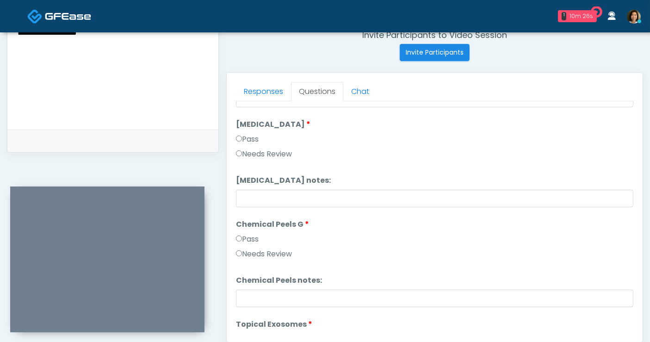
drag, startPoint x: 249, startPoint y: 157, endPoint x: 256, endPoint y: 184, distance: 28.3
click at [249, 156] on label "Needs Review" at bounding box center [264, 154] width 56 height 11
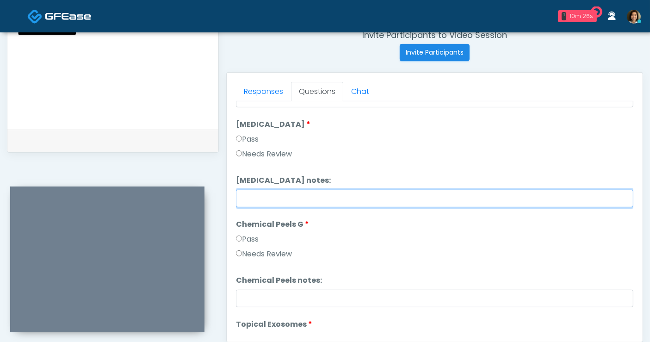
click at [258, 190] on input "Cryolipolysis notes:" at bounding box center [435, 199] width 398 height 18
type input "**********"
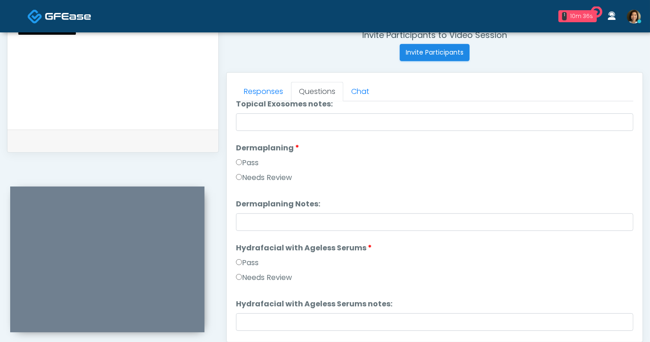
scroll to position [1503, 0]
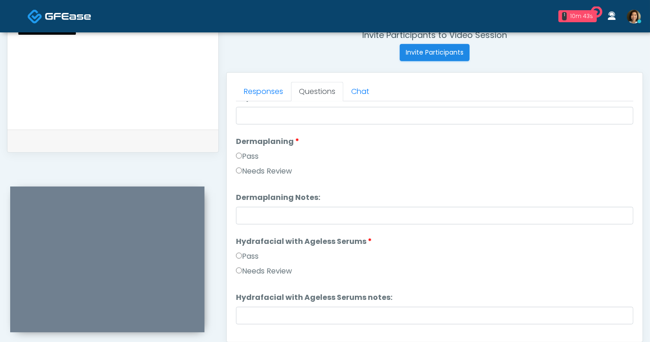
click at [266, 170] on label "Needs Review" at bounding box center [264, 171] width 56 height 11
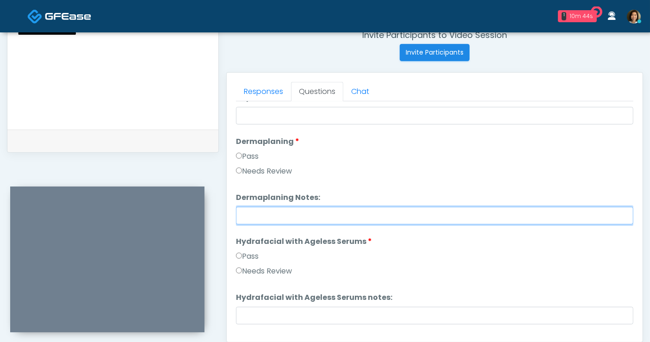
click at [264, 214] on input "Dermaplaning Notes:" at bounding box center [435, 216] width 398 height 18
paste input "**********"
type input "**********"
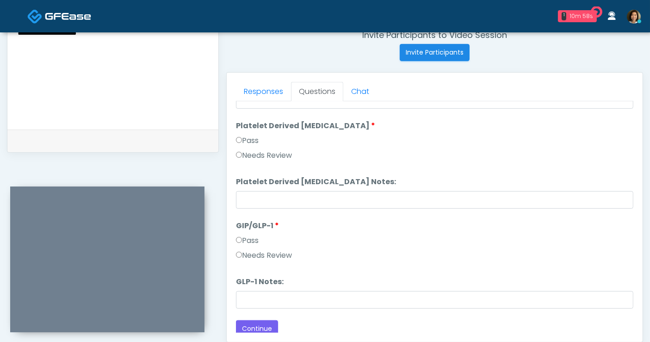
scroll to position [1823, 0]
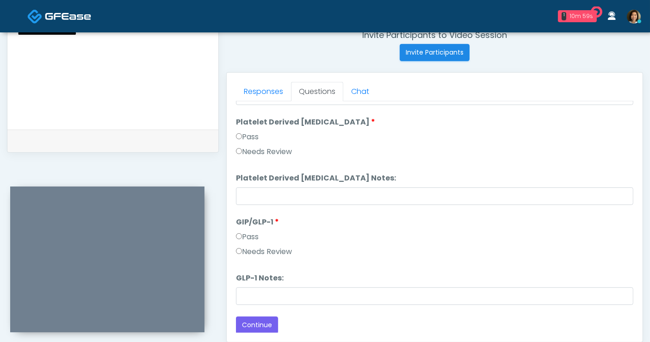
click at [273, 252] on label "Needs Review" at bounding box center [264, 251] width 56 height 11
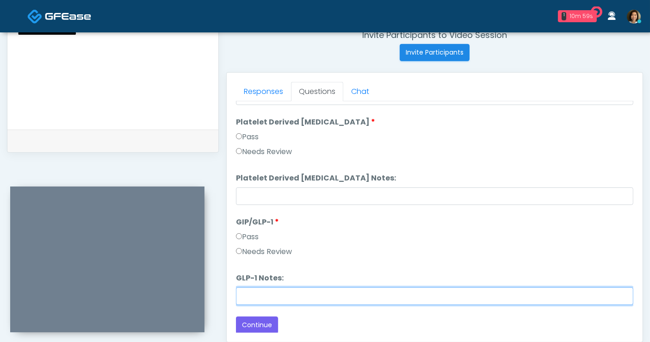
click at [281, 293] on input "GLP-1 Notes:" at bounding box center [435, 296] width 398 height 18
type input "**********"
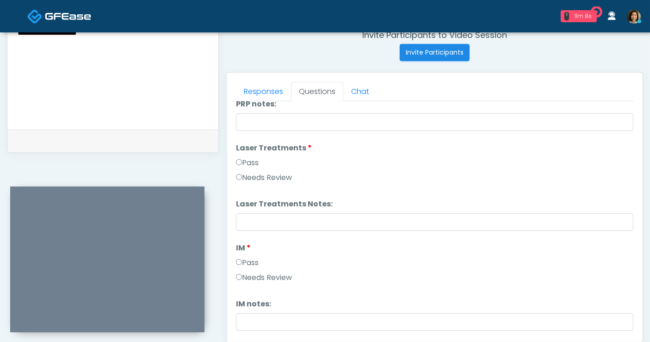
scroll to position [388, 0]
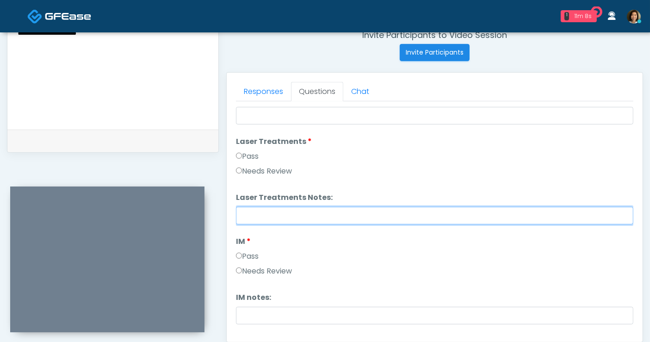
click at [316, 219] on input "Laser Treatments Notes:" at bounding box center [435, 216] width 398 height 18
type input "**********"
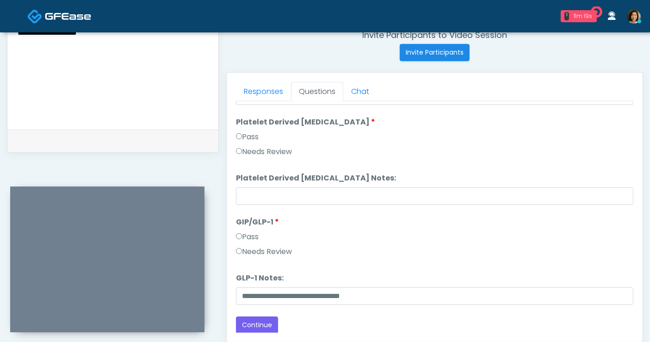
scroll to position [423, 0]
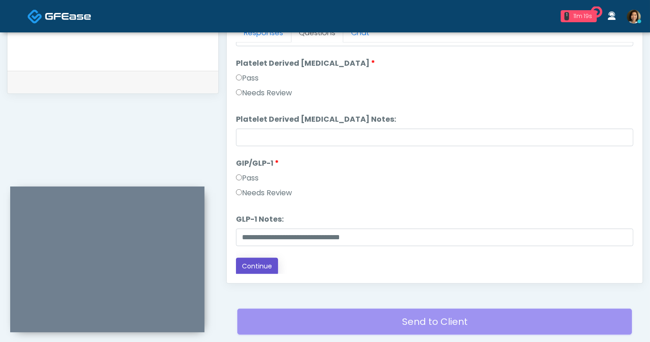
click at [251, 266] on button "Continue" at bounding box center [257, 266] width 42 height 17
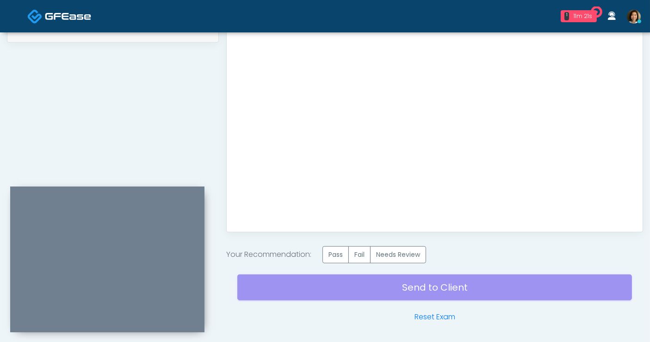
scroll to position [0, 0]
click at [405, 255] on label "Needs Review" at bounding box center [398, 254] width 56 height 17
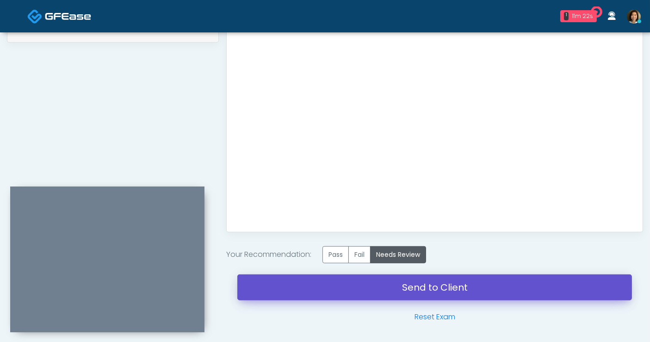
click at [456, 287] on link "Send to Client" at bounding box center [434, 288] width 395 height 26
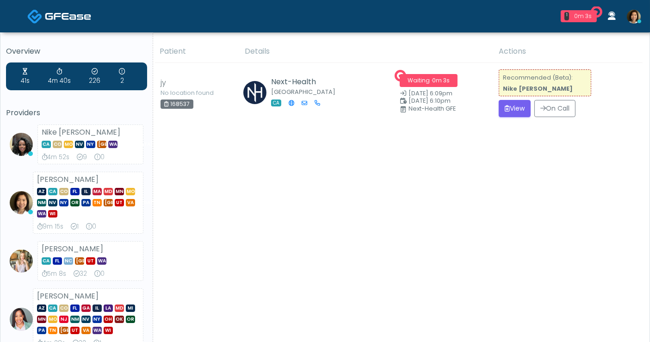
click at [517, 107] on button "View" at bounding box center [515, 108] width 32 height 17
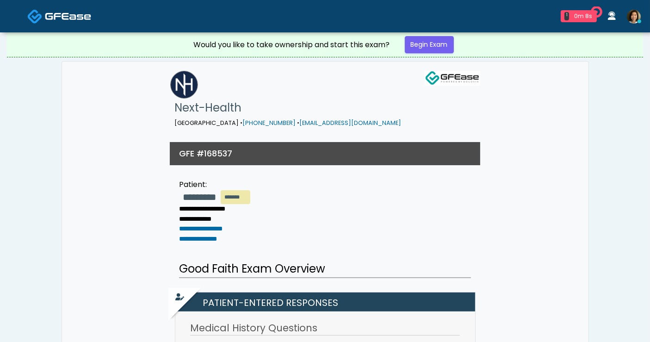
click at [64, 16] on img at bounding box center [68, 16] width 46 height 9
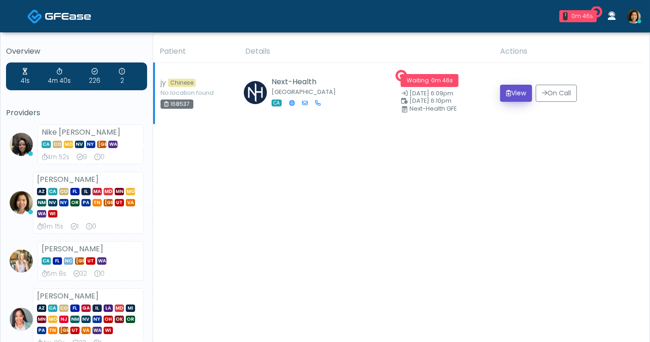
click at [516, 97] on button "View" at bounding box center [516, 93] width 32 height 17
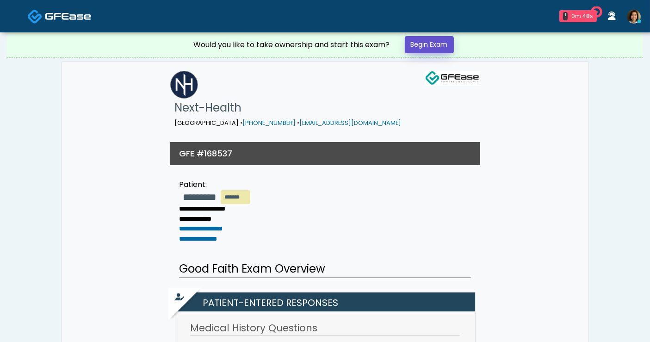
click at [452, 43] on link "Begin Exam" at bounding box center [429, 44] width 49 height 17
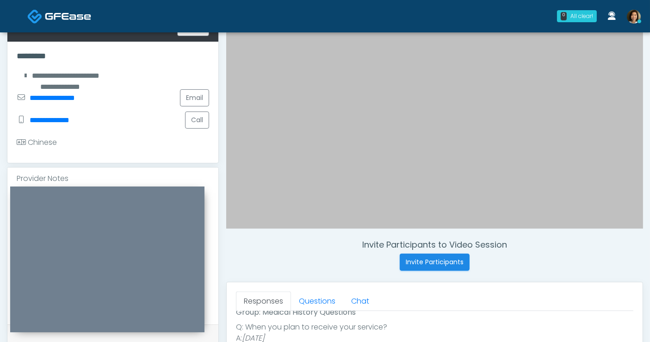
scroll to position [185, 0]
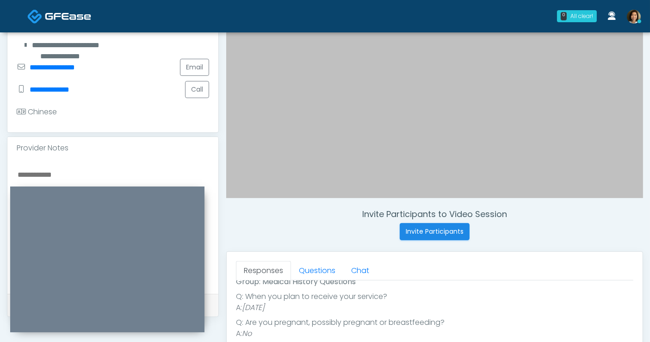
click at [68, 176] on textarea at bounding box center [113, 225] width 193 height 113
click at [194, 90] on button "Call" at bounding box center [197, 89] width 24 height 17
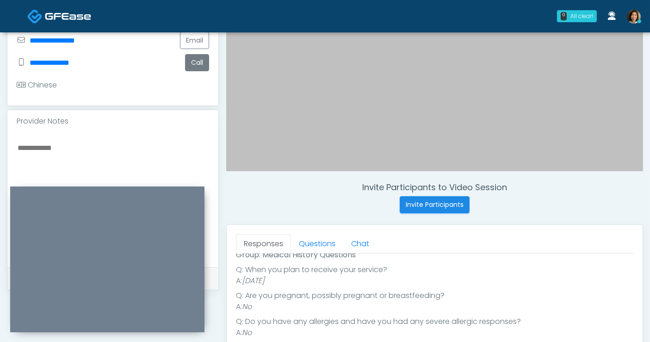
scroll to position [215, 0]
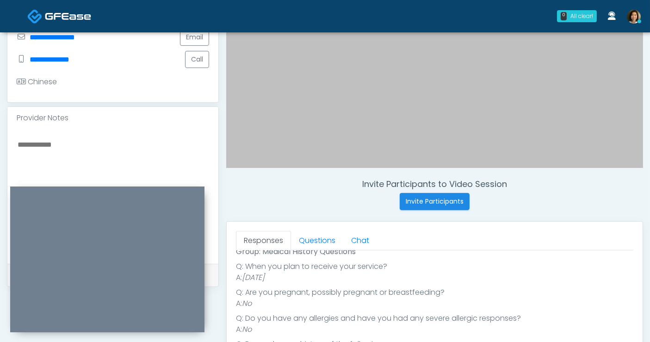
click at [51, 146] on textarea at bounding box center [113, 194] width 193 height 113
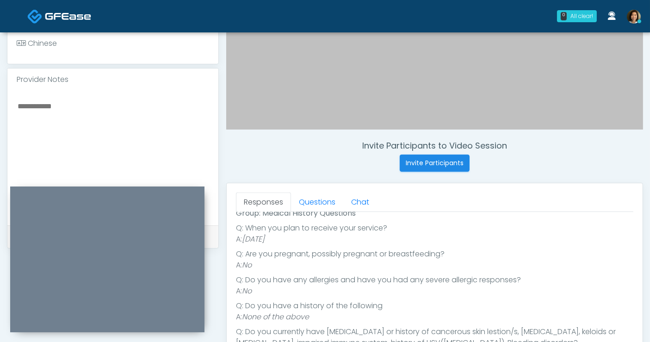
scroll to position [255, 0]
click at [40, 107] on textarea at bounding box center [113, 155] width 193 height 113
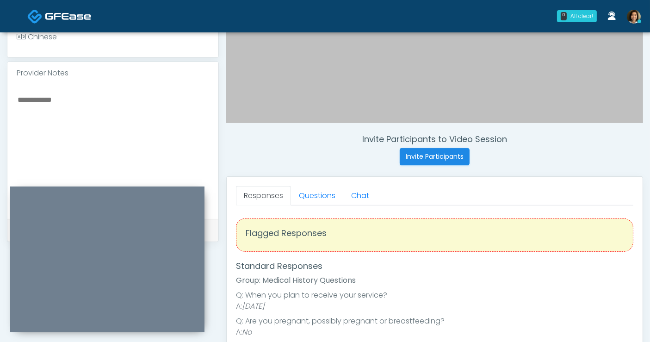
scroll to position [262, 0]
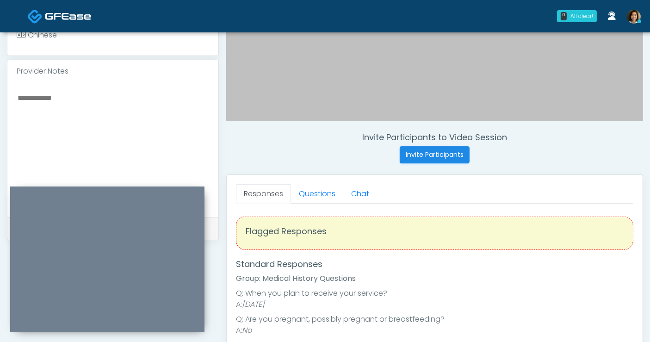
click at [47, 100] on textarea at bounding box center [113, 148] width 193 height 113
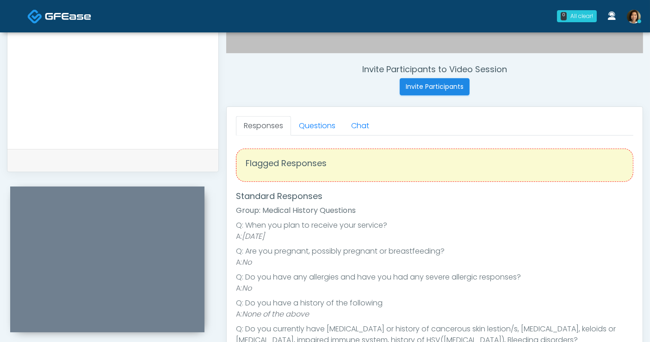
scroll to position [332, 0]
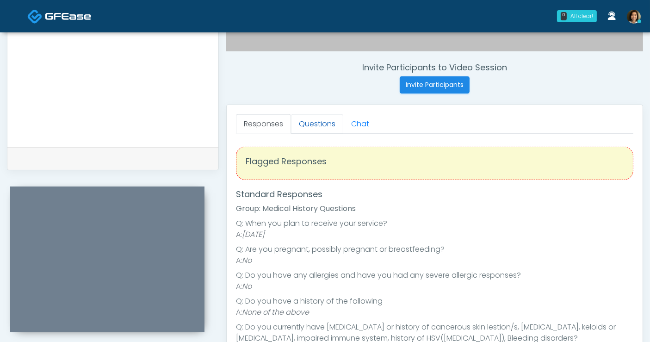
type textarea "**********"
click at [307, 125] on link "Questions" at bounding box center [317, 123] width 52 height 19
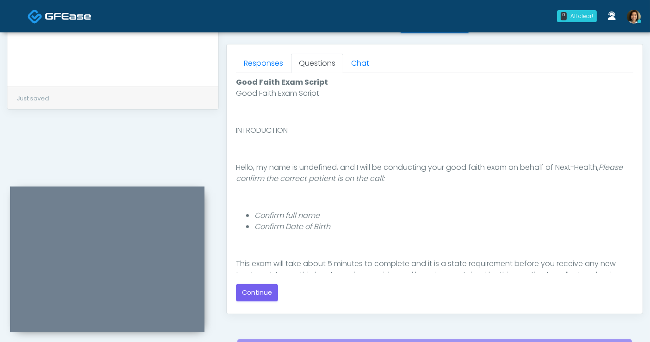
scroll to position [392, 0]
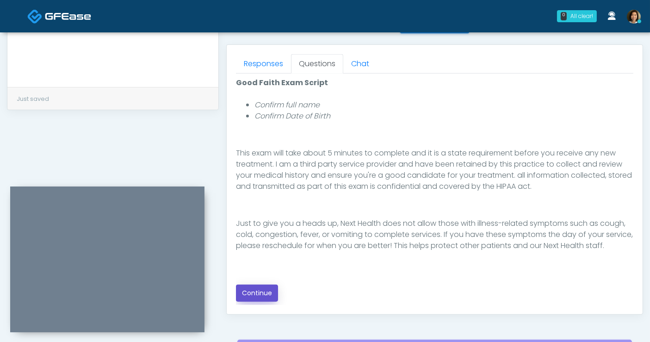
click at [253, 292] on button "Continue" at bounding box center [257, 293] width 42 height 17
click at [384, 207] on div "Good Faith Exam Script Good Faith Exam Script INTRODUCTION Hello, my name is un…" at bounding box center [435, 189] width 398 height 225
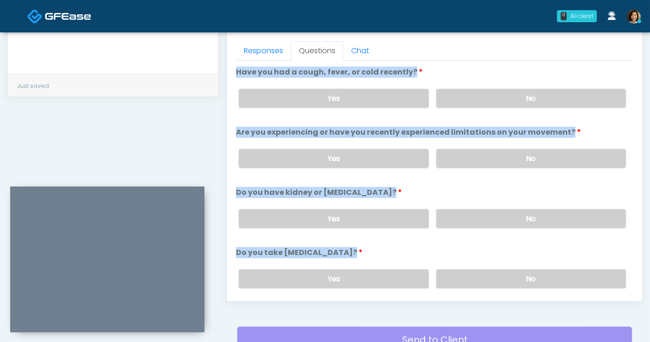
scroll to position [384, 0]
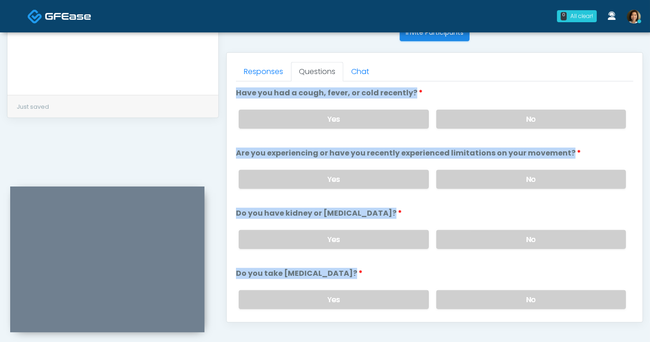
click at [518, 94] on li "Have you had a cough, fever, or cold recently? Have you had a cough, fever, or …" at bounding box center [435, 111] width 398 height 49
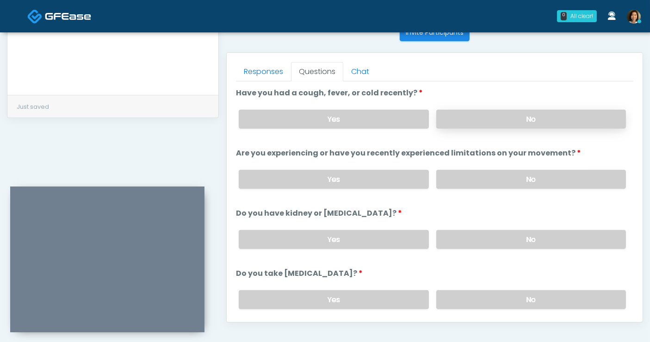
click at [522, 119] on label "No" at bounding box center [532, 119] width 190 height 19
click at [539, 176] on label "No" at bounding box center [532, 179] width 190 height 19
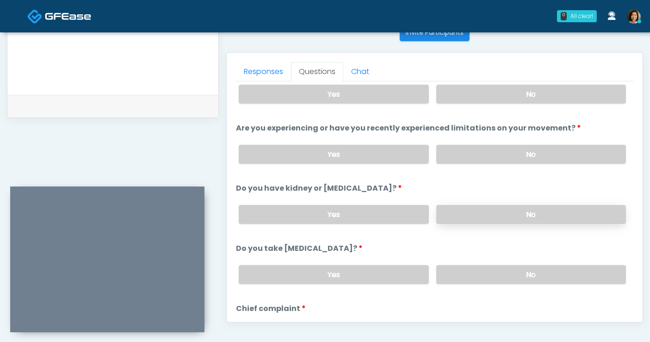
click at [531, 211] on label "No" at bounding box center [532, 214] width 190 height 19
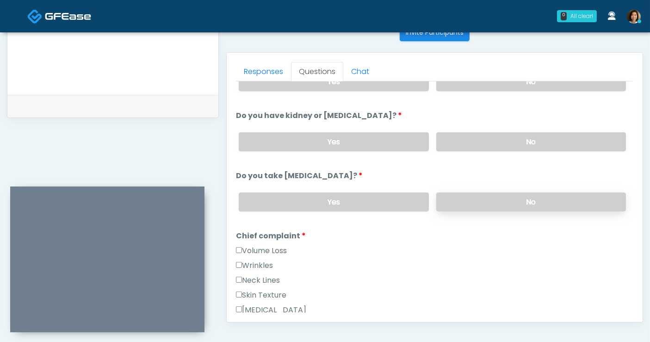
click at [539, 198] on label "No" at bounding box center [532, 202] width 190 height 19
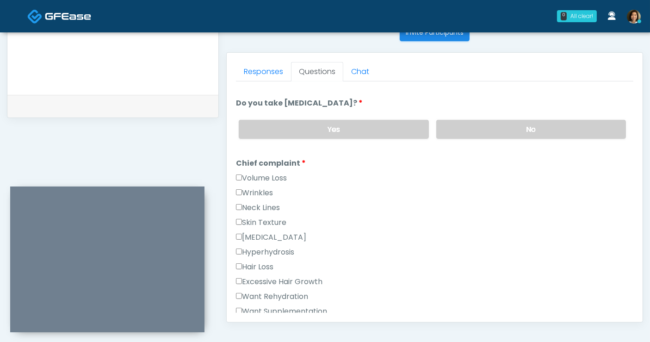
scroll to position [183, 0]
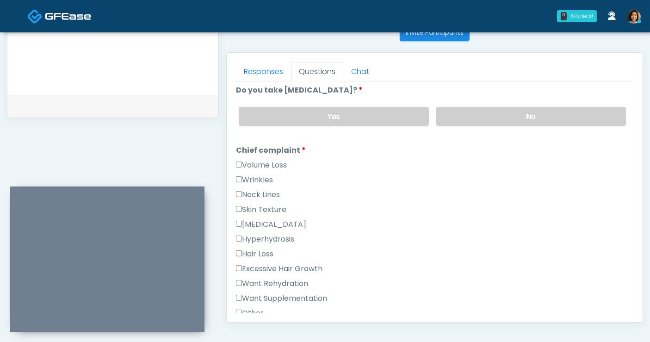
click at [293, 280] on label "Want Rehydration" at bounding box center [272, 283] width 72 height 11
click at [287, 298] on label "Want Supplementation" at bounding box center [281, 298] width 91 height 11
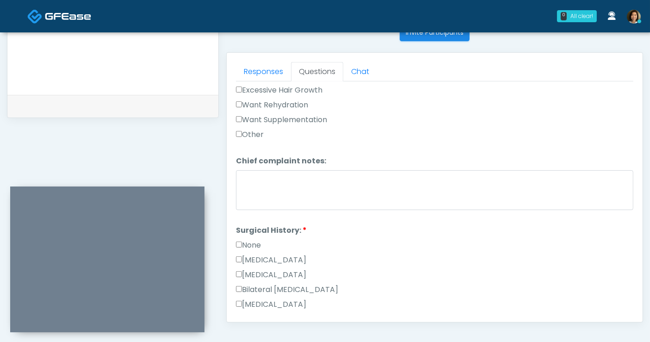
scroll to position [394, 0]
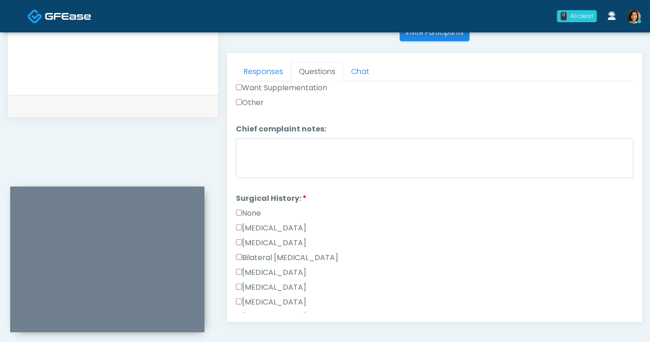
click at [246, 208] on label "None" at bounding box center [248, 213] width 25 height 11
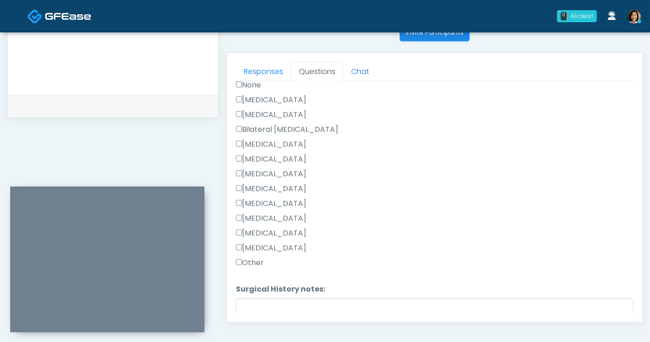
scroll to position [576, 0]
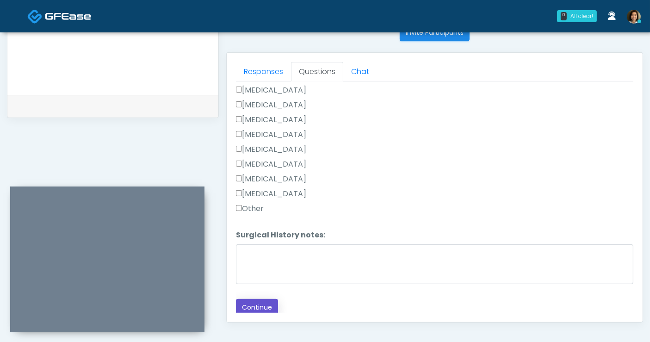
click at [263, 305] on button "Continue" at bounding box center [257, 307] width 42 height 17
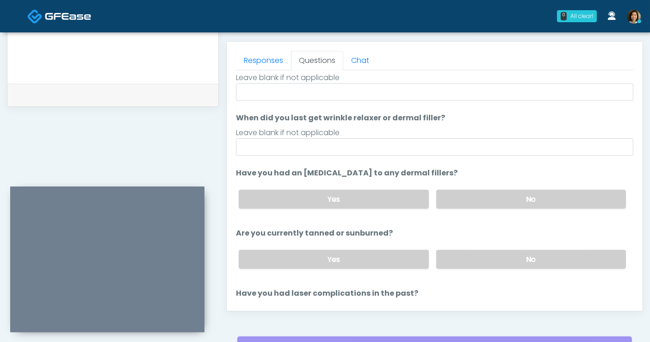
scroll to position [0, 0]
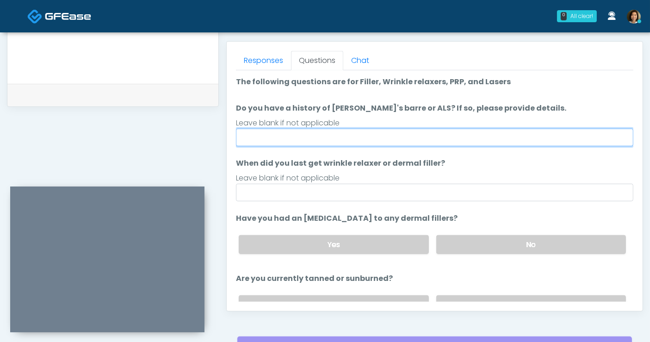
click at [338, 140] on input "Do you have a history of Guillain's barre or ALS? If so, please provide details." at bounding box center [435, 138] width 398 height 18
type input "**"
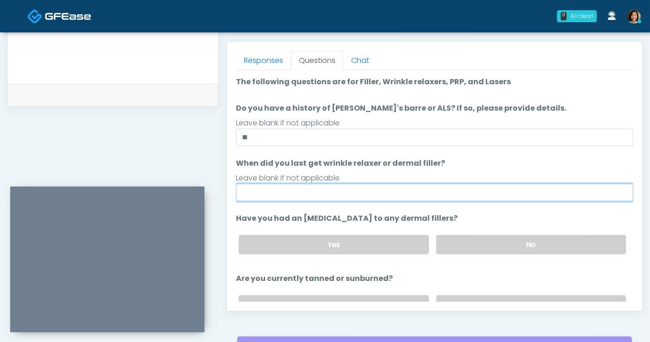
drag, startPoint x: 251, startPoint y: 189, endPoint x: 256, endPoint y: 181, distance: 9.4
click at [251, 189] on input "When did you last get wrinkle relaxer or dermal filler?" at bounding box center [435, 193] width 398 height 18
drag, startPoint x: 280, startPoint y: 195, endPoint x: 162, endPoint y: 188, distance: 117.8
click at [219, 191] on div "Invite Participants to Video Session Invite Participants Responses Questions Ch…" at bounding box center [431, 32] width 425 height 706
type input "*"
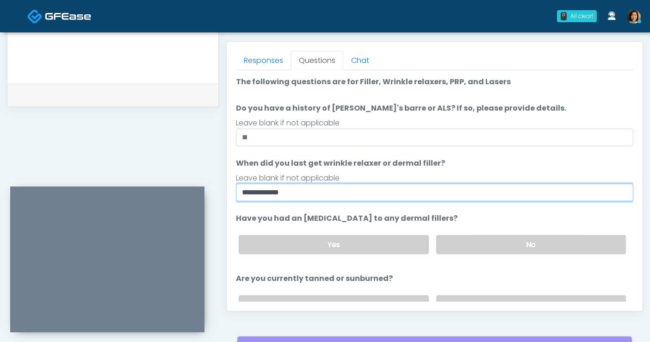
click at [262, 191] on input "**********" at bounding box center [435, 193] width 398 height 18
click at [262, 190] on input "**********" at bounding box center [435, 193] width 398 height 18
click at [372, 195] on input "**********" at bounding box center [435, 193] width 398 height 18
type input "**********"
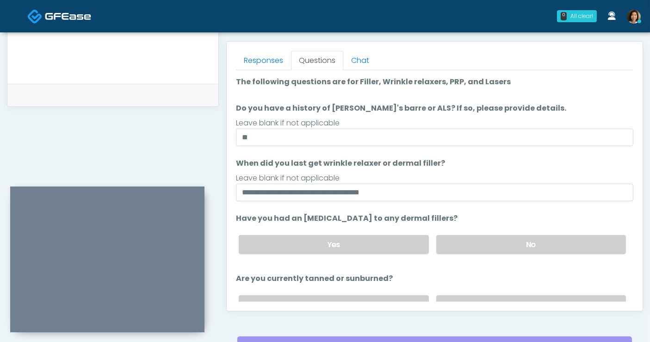
drag, startPoint x: 469, startPoint y: 242, endPoint x: 485, endPoint y: 231, distance: 19.5
click at [471, 241] on label "No" at bounding box center [532, 244] width 190 height 19
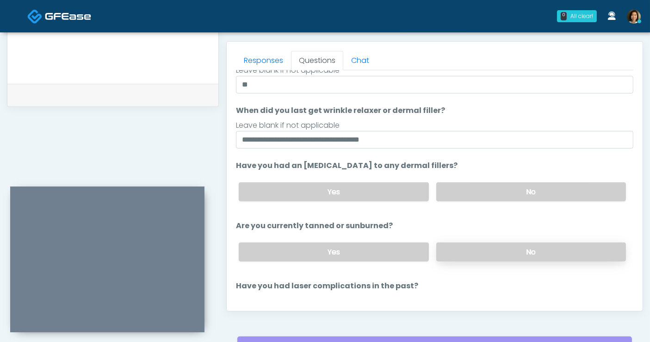
scroll to position [71, 0]
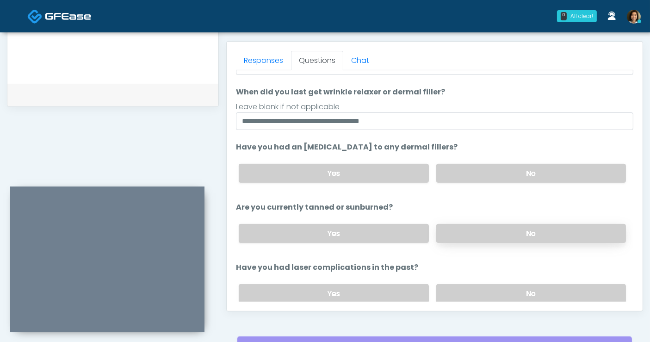
drag, startPoint x: 538, startPoint y: 237, endPoint x: 546, endPoint y: 231, distance: 9.4
click at [539, 236] on label "No" at bounding box center [532, 233] width 190 height 19
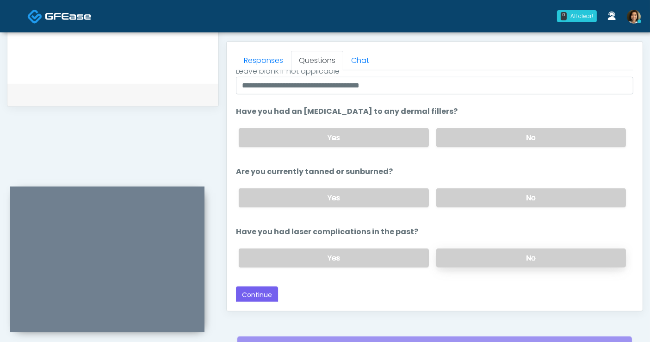
click at [512, 249] on label "No" at bounding box center [532, 258] width 190 height 19
drag, startPoint x: 317, startPoint y: 287, endPoint x: 619, endPoint y: 235, distance: 306.2
click at [321, 287] on div "Back Continue" at bounding box center [435, 295] width 398 height 17
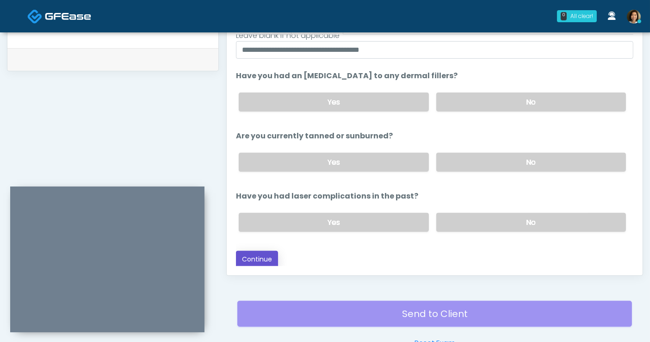
click at [265, 256] on button "Continue" at bounding box center [257, 259] width 42 height 17
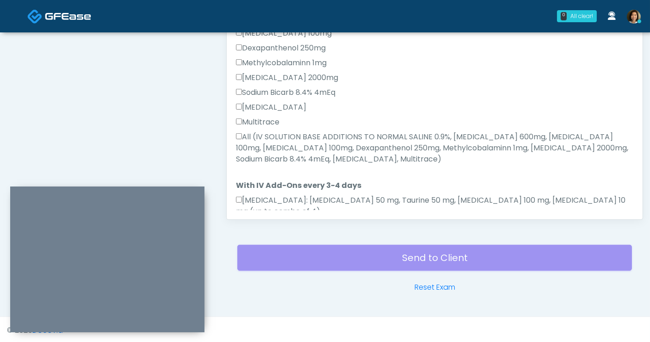
scroll to position [400, 0]
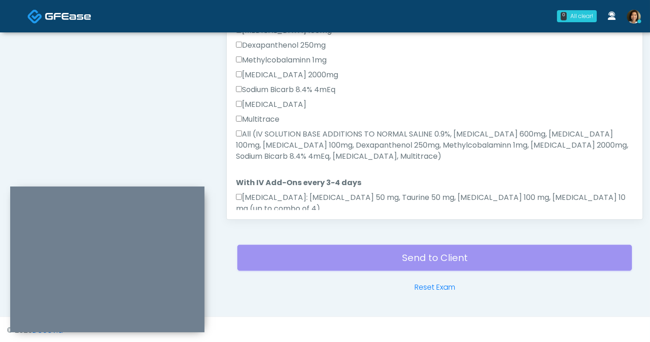
click at [242, 129] on label "All (IV SOLUTION BASE ADDITIONS TO NORMAL SALINE 0.9%, Magnesium Chloride 600mg…" at bounding box center [435, 145] width 398 height 33
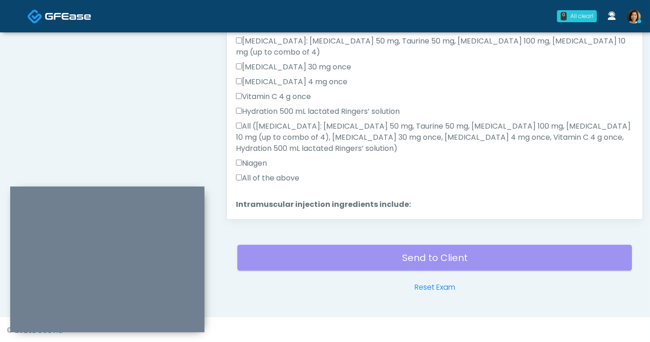
scroll to position [569, 0]
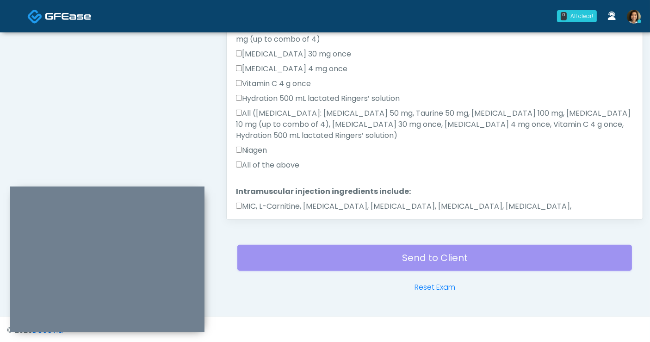
click at [272, 160] on label "All of the above" at bounding box center [267, 165] width 63 height 11
click at [270, 201] on label "MIC, L-Carnitine, Methylcobalamin, Glycine, B-Complex, Lycine, Biotin, Vitamin …" at bounding box center [435, 212] width 398 height 22
click at [255, 238] on button "Continue" at bounding box center [257, 246] width 42 height 17
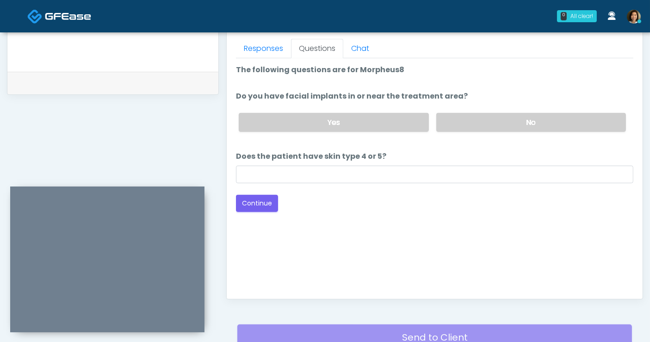
scroll to position [400, 0]
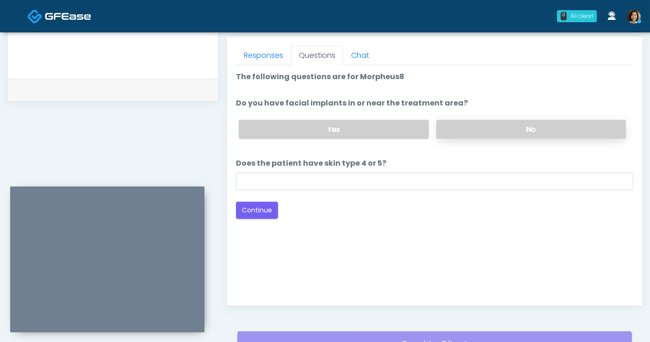
click at [452, 126] on label "No" at bounding box center [532, 129] width 190 height 19
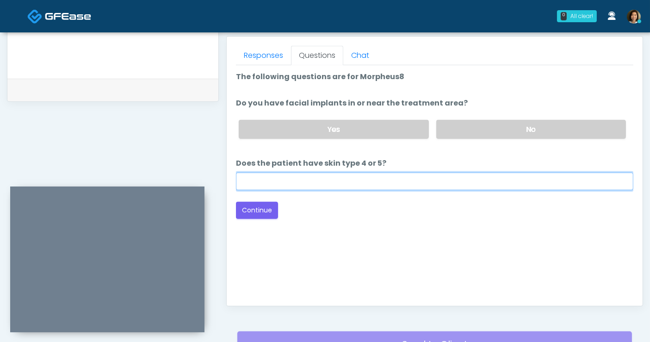
drag, startPoint x: 395, startPoint y: 181, endPoint x: 389, endPoint y: 179, distance: 5.7
click at [395, 181] on input "Does the patient have skin type 4 or 5?" at bounding box center [435, 182] width 398 height 18
type input "**"
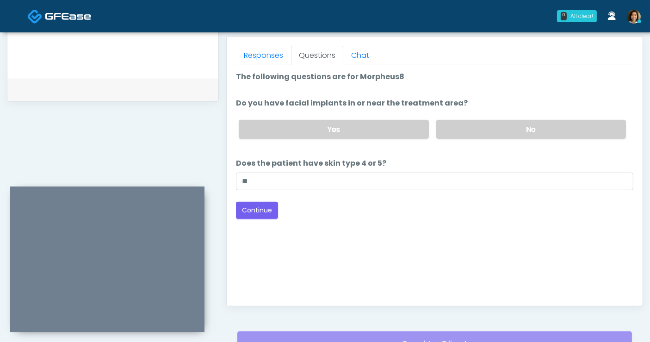
drag, startPoint x: 406, startPoint y: 213, endPoint x: 415, endPoint y: 207, distance: 11.3
click at [406, 213] on div "Back Continue" at bounding box center [435, 210] width 398 height 17
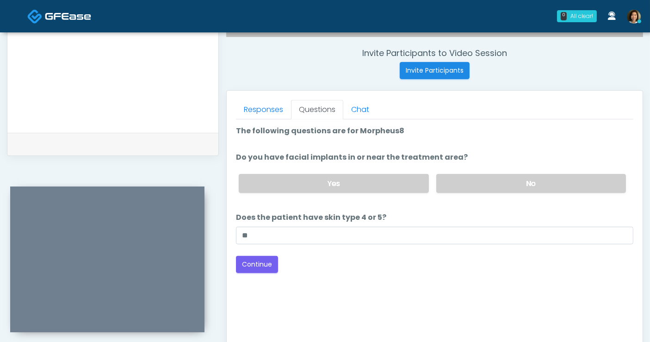
scroll to position [298, 0]
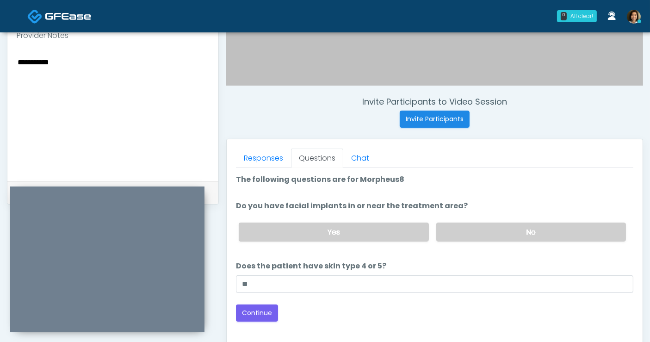
drag, startPoint x: 41, startPoint y: 64, endPoint x: -27, endPoint y: 63, distance: 68.1
click at [0, 63] on html "0 All clear! All clear! Nike Elizabeth Akinjero CA CO MO NV NY TX WA 4m 52s 9 0…" at bounding box center [325, 117] width 650 height 831
click at [255, 312] on button "Continue" at bounding box center [257, 313] width 42 height 17
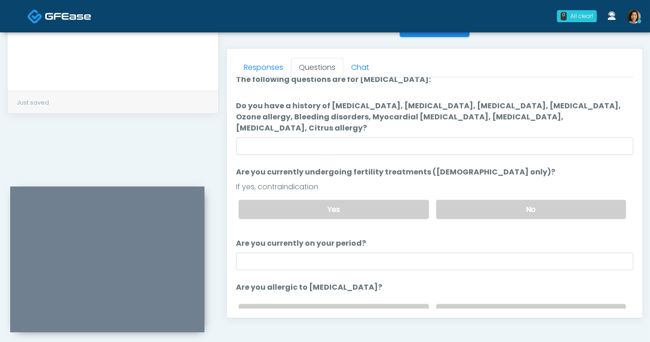
scroll to position [0, 0]
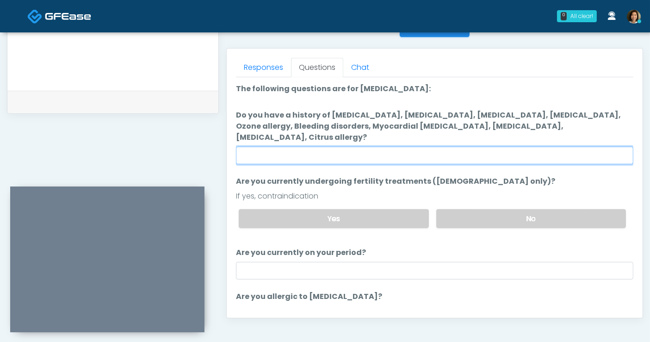
click at [391, 147] on input "Do you have a history of Hyperthyroidism, Hypotension, Hypocalcemia, Hypoglycem…" at bounding box center [435, 156] width 398 height 18
type input "**"
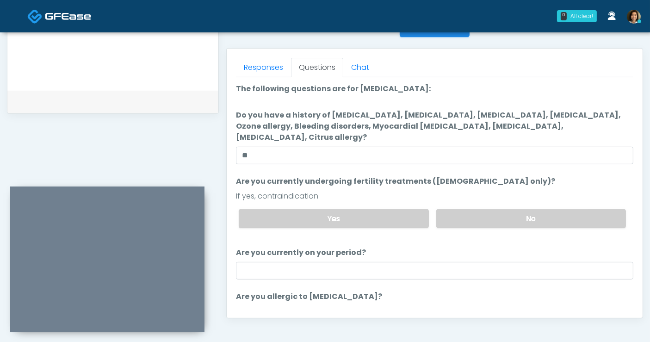
click at [526, 176] on li "Are you currently undergoing fertility treatments (female only)? Are you curren…" at bounding box center [435, 206] width 398 height 60
click at [532, 209] on label "No" at bounding box center [532, 218] width 190 height 19
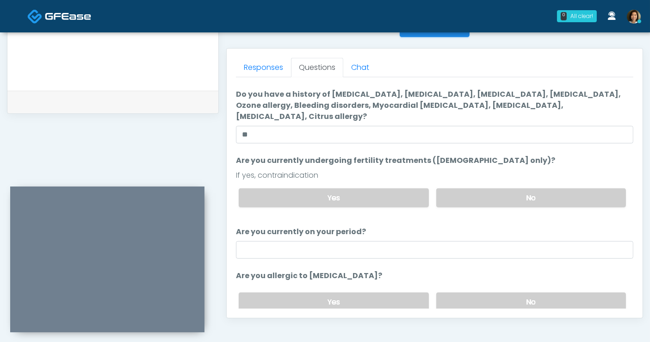
scroll to position [31, 0]
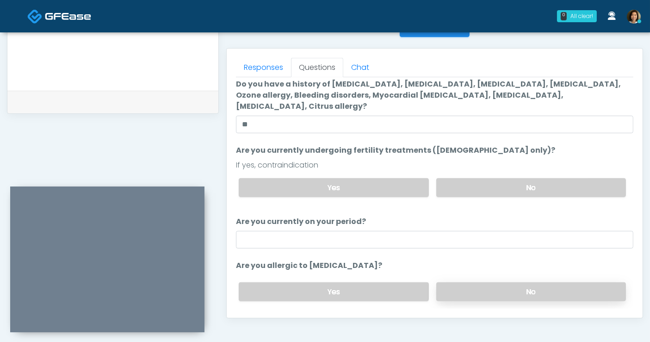
click at [536, 283] on label "No" at bounding box center [532, 291] width 190 height 19
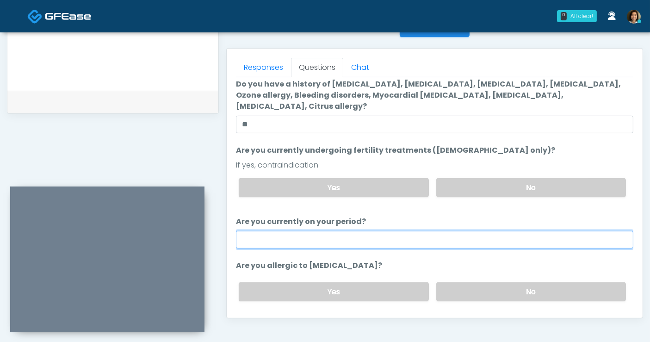
click at [370, 231] on input "Are you currently on your period?" at bounding box center [435, 240] width 398 height 18
type input "**"
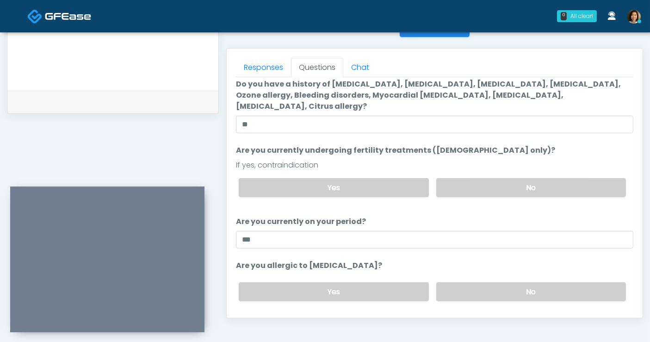
click at [391, 260] on li "Are you allergic to Heparin? Are you allergic to Heparin? Yes No" at bounding box center [435, 284] width 398 height 49
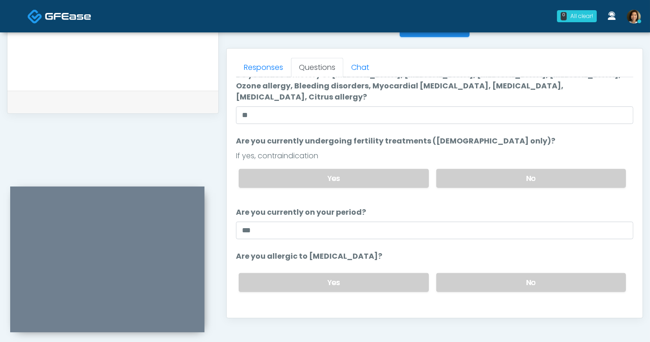
scroll to position [42, 0]
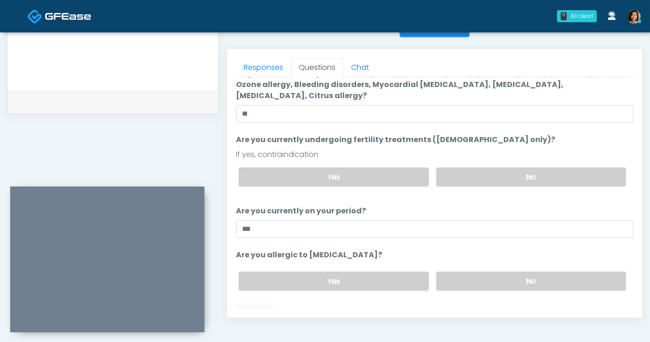
click at [269, 310] on button "Continue" at bounding box center [257, 318] width 42 height 17
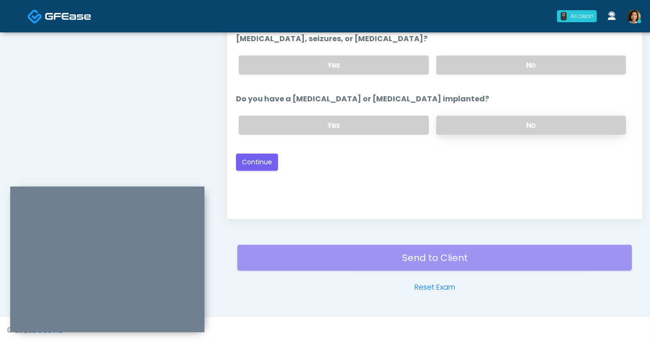
click at [480, 116] on label "No" at bounding box center [532, 125] width 190 height 19
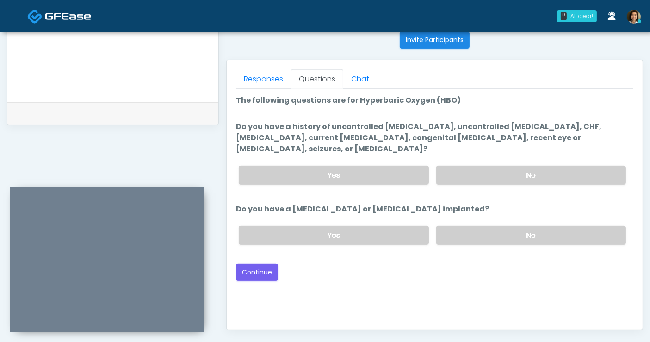
scroll to position [371, 0]
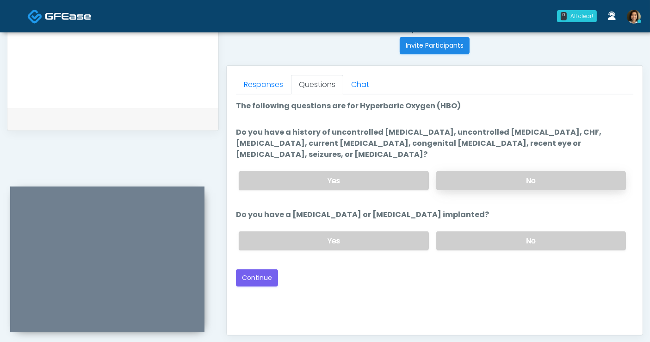
click at [566, 171] on label "No" at bounding box center [532, 180] width 190 height 19
click at [518, 285] on div "Good Faith Exam Script Good Faith Exam Script INTRODUCTION Hello, my name is un…" at bounding box center [435, 209] width 398 height 231
click at [255, 269] on button "Continue" at bounding box center [257, 277] width 42 height 17
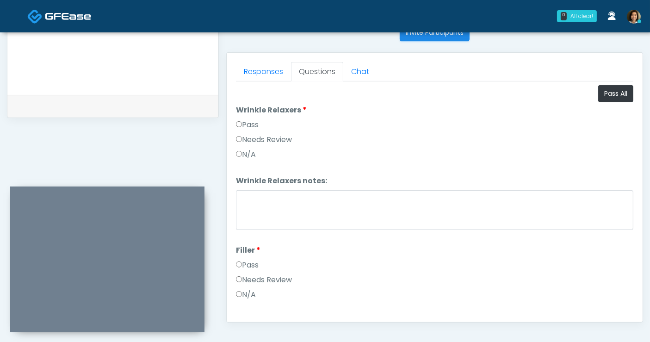
scroll to position [382, 0]
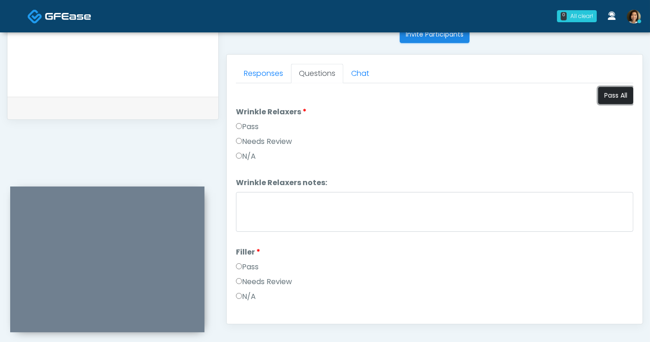
click at [606, 93] on button "Pass All" at bounding box center [616, 95] width 35 height 17
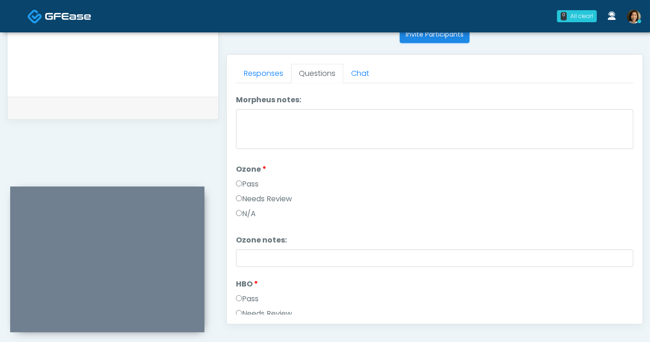
scroll to position [1157, 0]
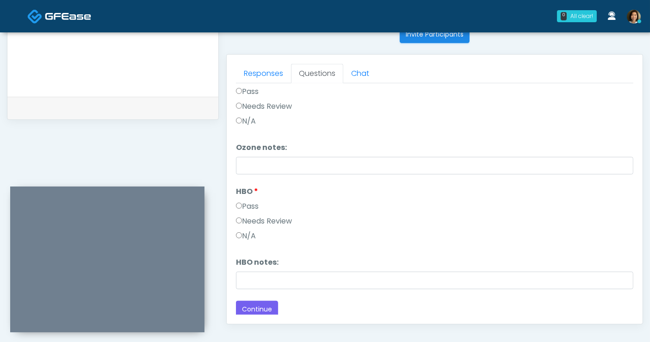
click at [250, 308] on button "Continue" at bounding box center [257, 309] width 42 height 17
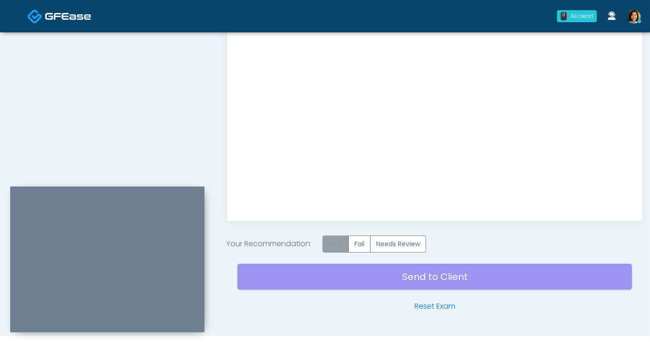
scroll to position [0, 0]
click at [334, 243] on label "Pass" at bounding box center [336, 244] width 26 height 17
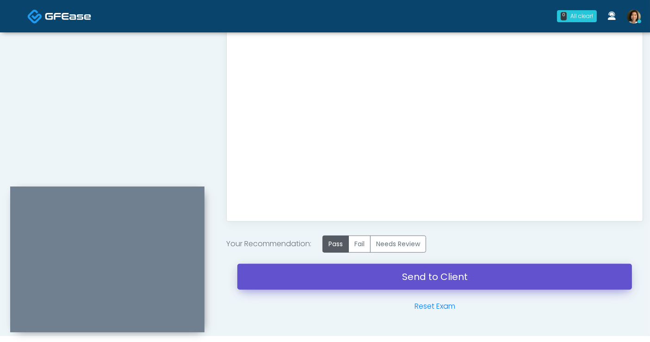
click at [487, 272] on link "Send to Client" at bounding box center [434, 277] width 395 height 26
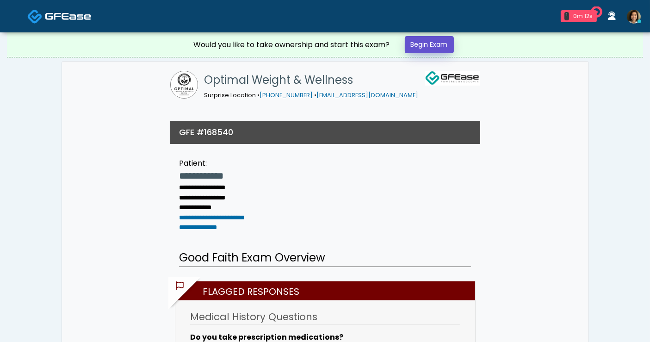
click at [426, 46] on link "Begin Exam" at bounding box center [429, 44] width 49 height 17
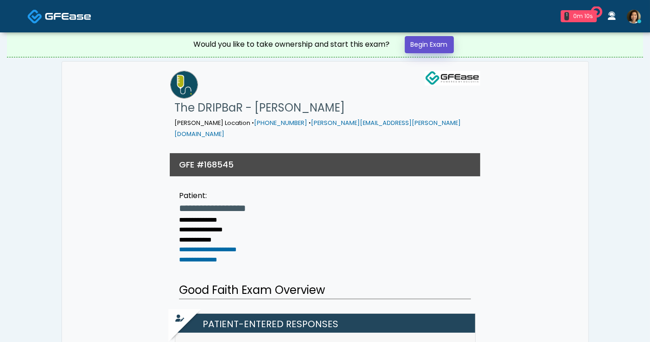
click at [441, 45] on link "Begin Exam" at bounding box center [429, 44] width 49 height 17
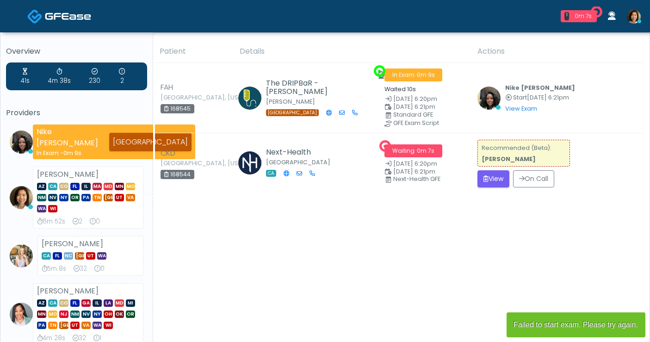
click at [492, 176] on button "View" at bounding box center [494, 178] width 32 height 17
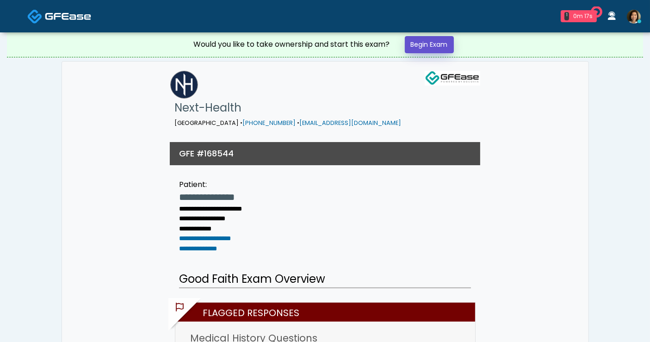
click at [437, 43] on link "Begin Exam" at bounding box center [429, 44] width 49 height 17
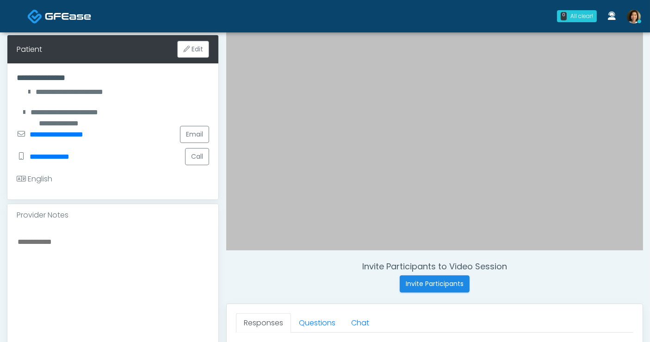
scroll to position [135, 0]
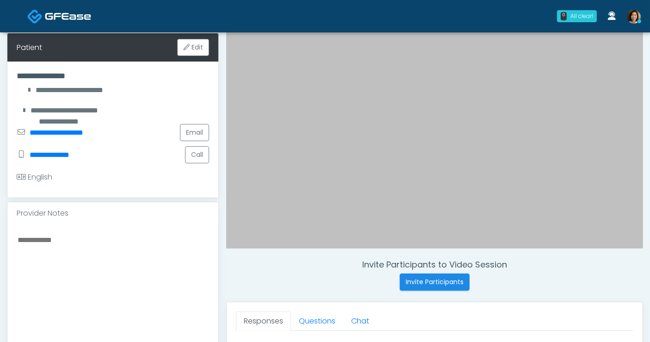
click at [88, 238] on textarea at bounding box center [113, 290] width 193 height 113
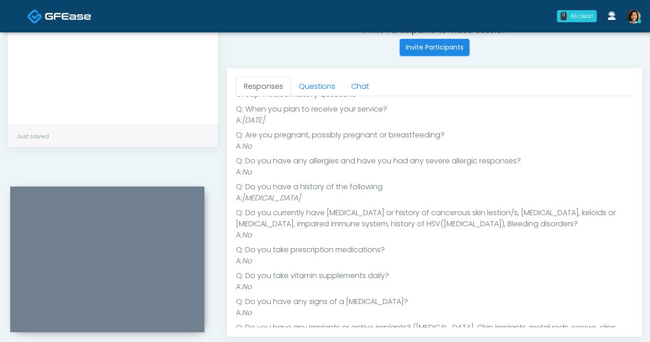
scroll to position [362, 0]
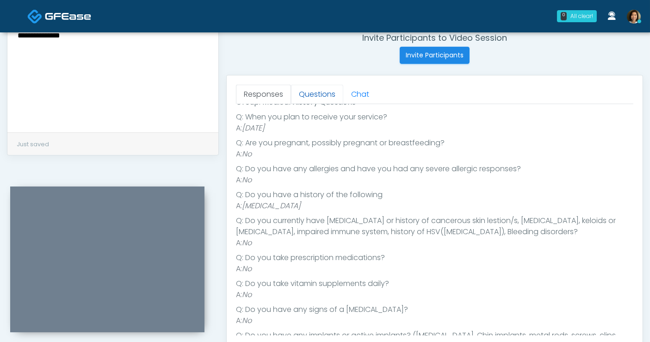
click at [318, 96] on link "Questions" at bounding box center [317, 94] width 52 height 19
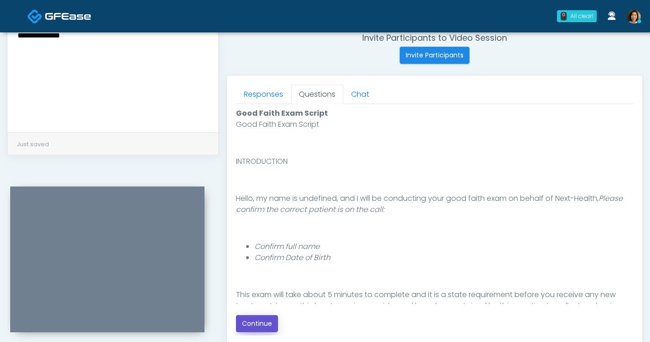
click at [252, 322] on button "Continue" at bounding box center [257, 323] width 42 height 17
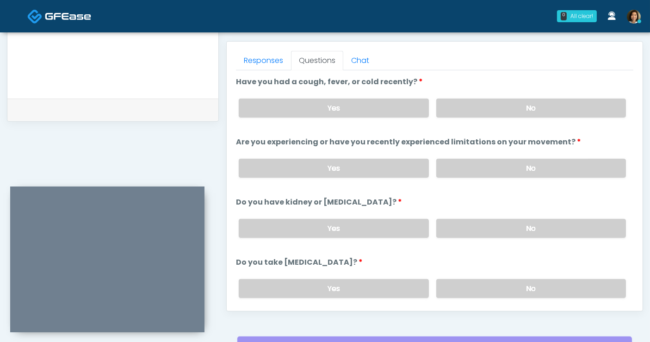
scroll to position [367, 0]
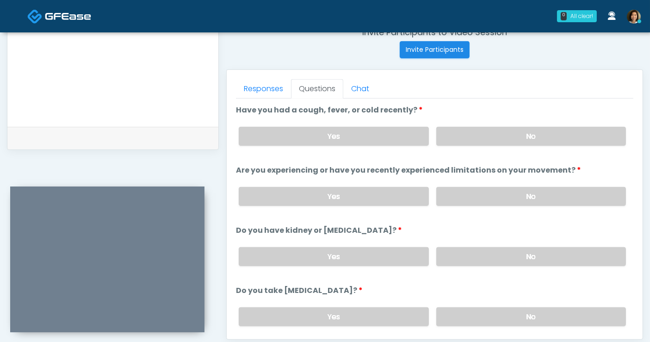
click at [564, 139] on label "No" at bounding box center [532, 136] width 190 height 19
drag, startPoint x: 569, startPoint y: 194, endPoint x: 569, endPoint y: 207, distance: 13.0
click at [569, 195] on label "No" at bounding box center [532, 196] width 190 height 19
drag, startPoint x: 568, startPoint y: 251, endPoint x: 635, endPoint y: 163, distance: 110.5
click at [569, 247] on label "No" at bounding box center [532, 256] width 190 height 19
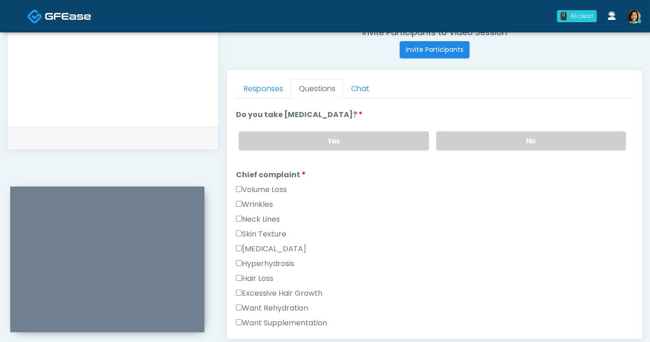
scroll to position [180, 0]
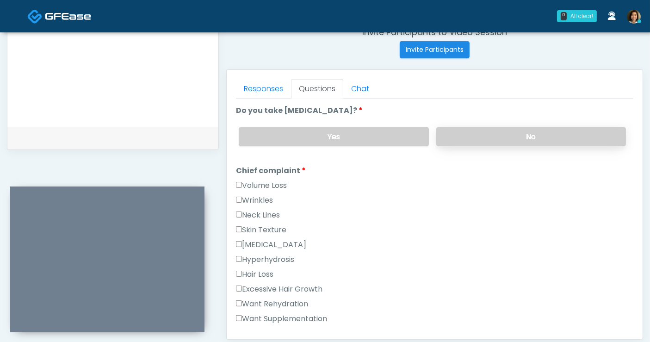
click at [573, 130] on label "No" at bounding box center [532, 136] width 190 height 19
drag, startPoint x: 256, startPoint y: 198, endPoint x: 274, endPoint y: 193, distance: 18.4
click at [258, 197] on label "Wrinkles" at bounding box center [254, 200] width 37 height 11
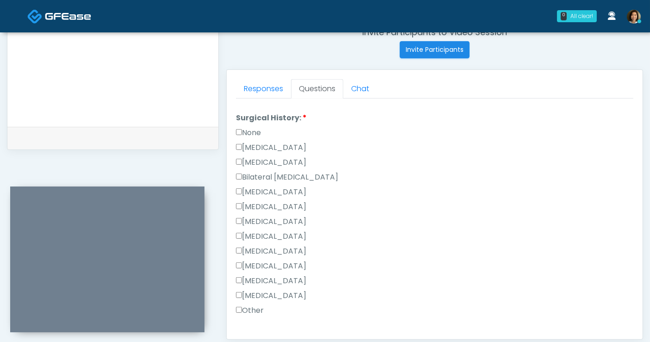
scroll to position [510, 0]
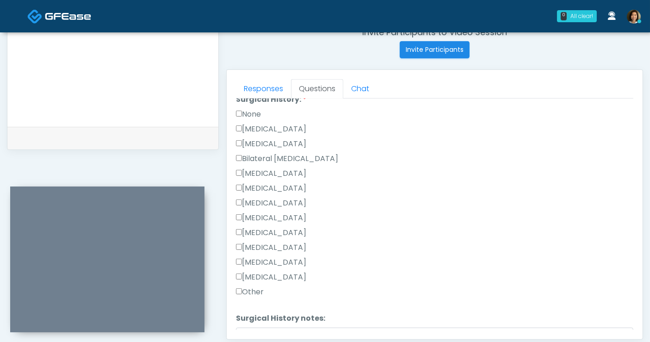
click at [262, 125] on label "Cesarean Section" at bounding box center [271, 129] width 70 height 11
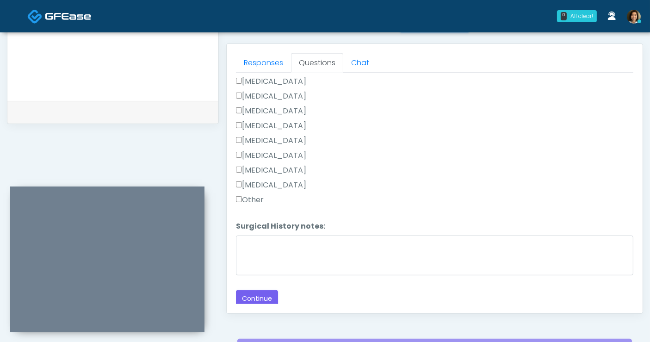
scroll to position [394, 0]
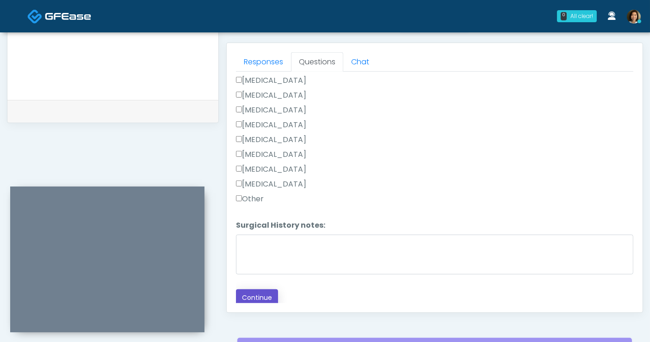
drag, startPoint x: 255, startPoint y: 294, endPoint x: 231, endPoint y: 257, distance: 43.7
click at [260, 294] on button "Continue" at bounding box center [257, 297] width 42 height 17
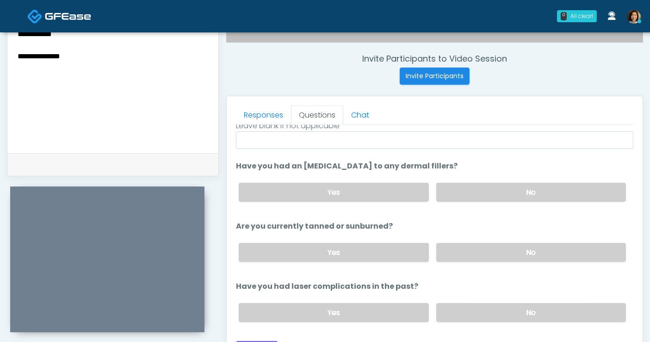
scroll to position [281, 0]
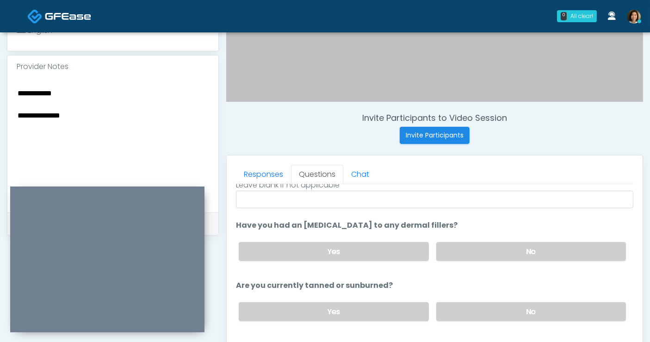
click at [100, 114] on textarea "**********" at bounding box center [113, 143] width 193 height 113
click at [107, 96] on textarea "**********" at bounding box center [113, 143] width 193 height 113
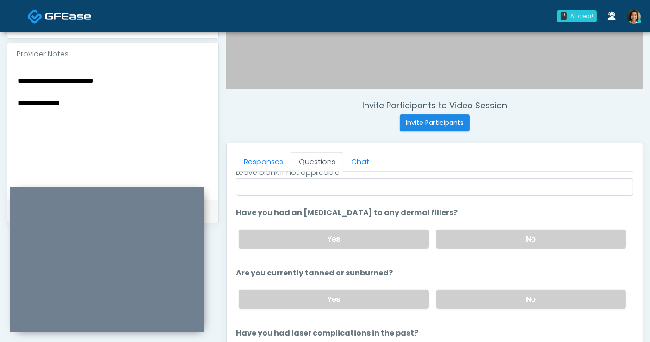
type textarea "**********"
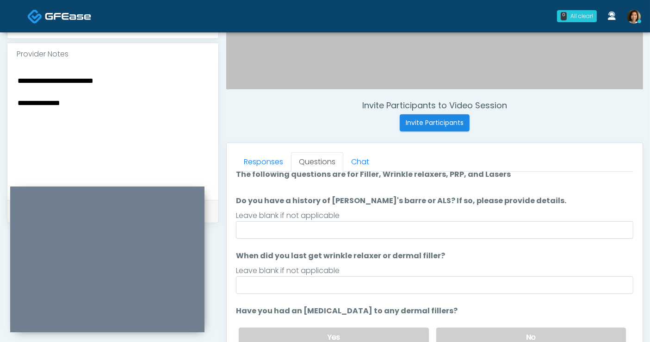
scroll to position [0, 0]
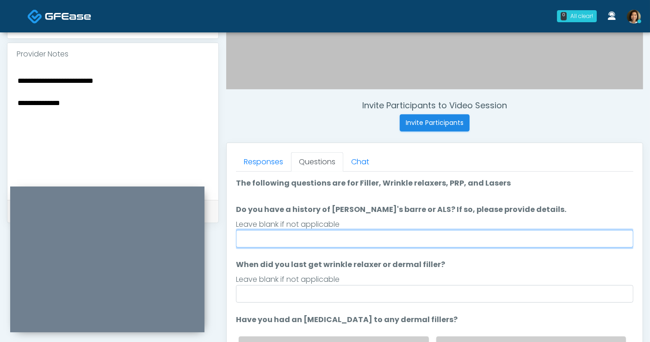
click at [366, 235] on input "Do you have a history of Guillain's barre or ALS? If so, please provide details." at bounding box center [435, 239] width 398 height 18
type input "**"
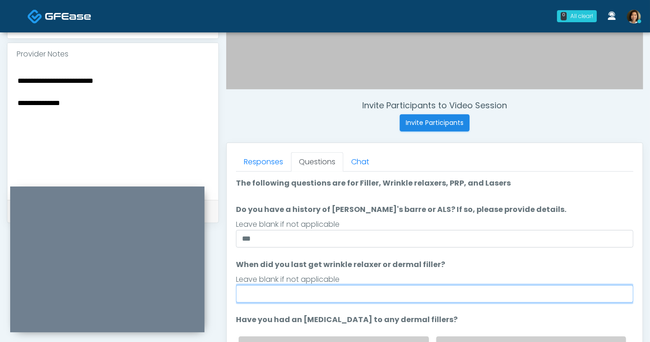
click at [352, 290] on input "When did you last get wrinkle relaxer or dermal filler?" at bounding box center [435, 294] width 398 height 18
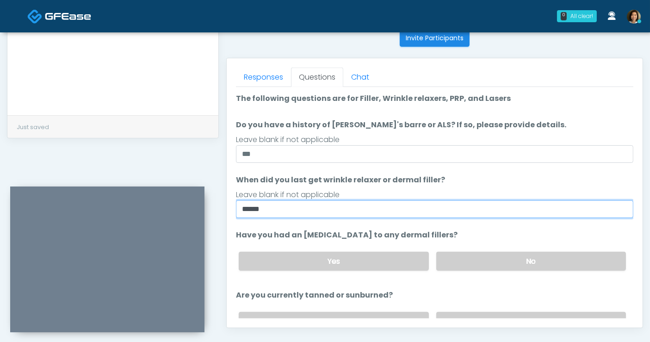
click at [279, 206] on input "*****" at bounding box center [435, 209] width 398 height 18
type input "**********"
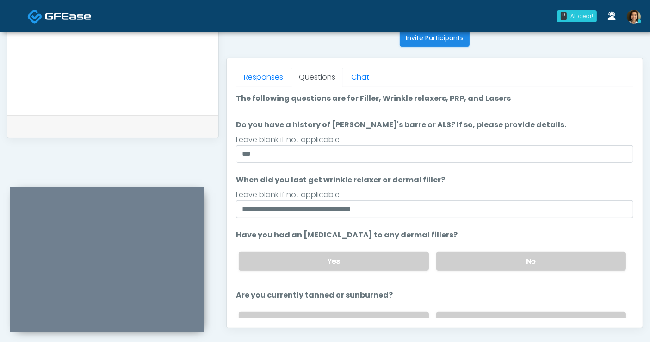
drag, startPoint x: 468, startPoint y: 264, endPoint x: 606, endPoint y: 190, distance: 156.2
click at [470, 262] on label "No" at bounding box center [532, 261] width 190 height 19
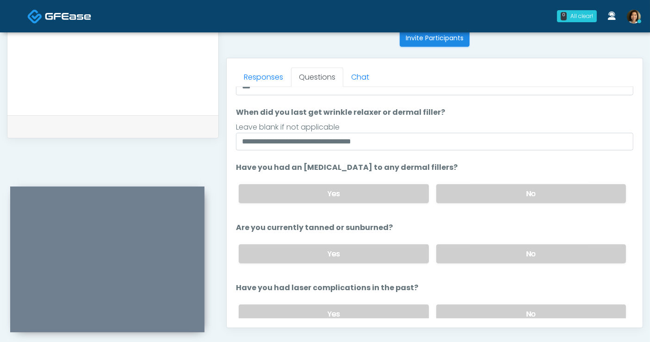
scroll to position [74, 0]
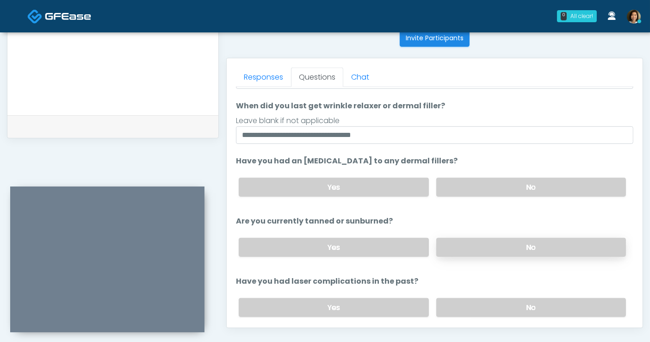
click at [551, 249] on label "No" at bounding box center [532, 247] width 190 height 19
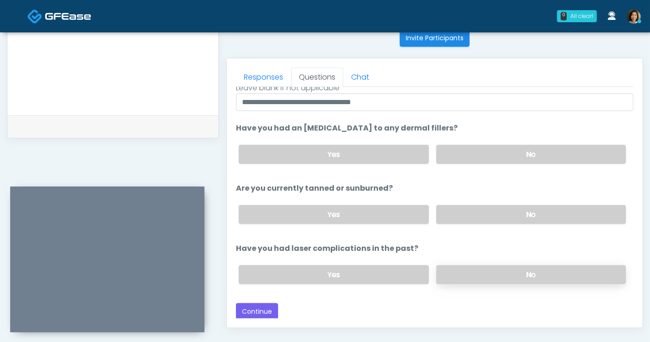
click at [549, 276] on label "No" at bounding box center [532, 274] width 190 height 19
click at [250, 309] on button "Continue" at bounding box center [257, 311] width 42 height 17
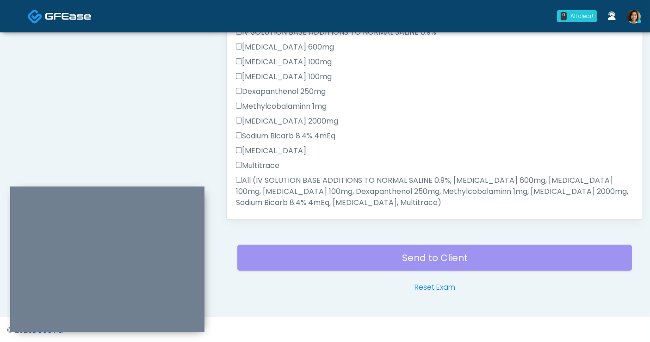
scroll to position [375, 0]
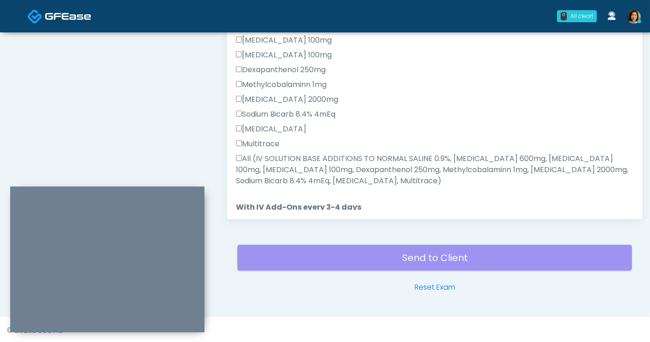
click at [243, 153] on label "All (IV SOLUTION BASE ADDITIONS TO NORMAL SALINE 0.9%, Magnesium Chloride 600mg…" at bounding box center [435, 169] width 398 height 33
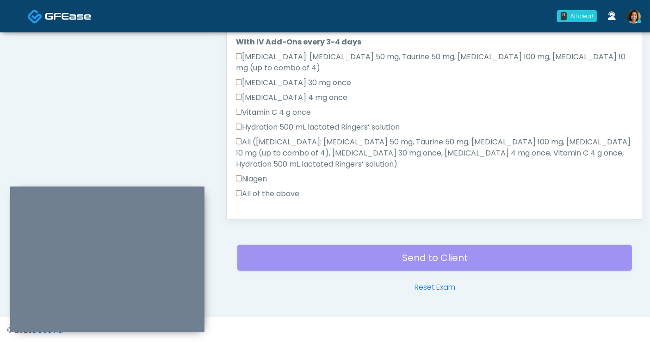
scroll to position [569, 0]
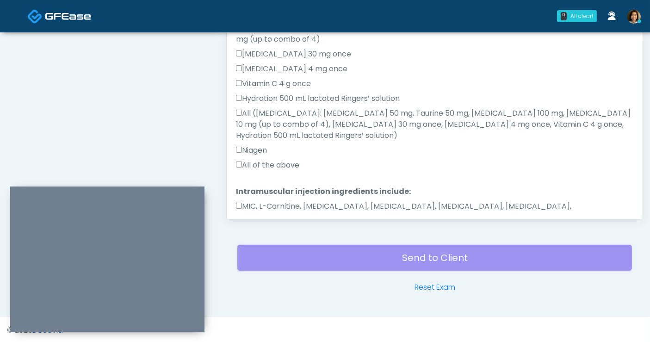
drag, startPoint x: 262, startPoint y: 130, endPoint x: 261, endPoint y: 176, distance: 46.3
click at [262, 160] on label "All of the above" at bounding box center [267, 165] width 63 height 11
click at [262, 201] on label "MIC, L-Carnitine, Methylcobalamin, Glycine, B-Complex, Lycine, Biotin, Vitamin …" at bounding box center [435, 212] width 398 height 22
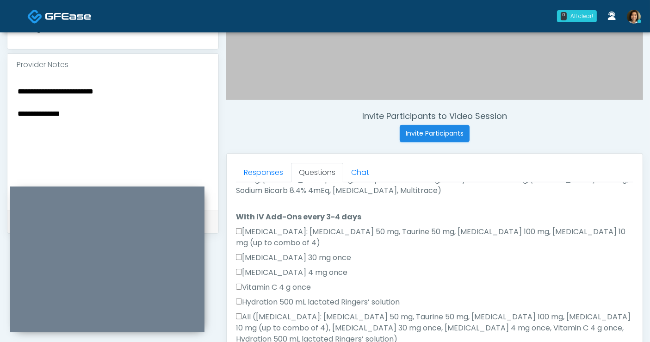
scroll to position [270, 0]
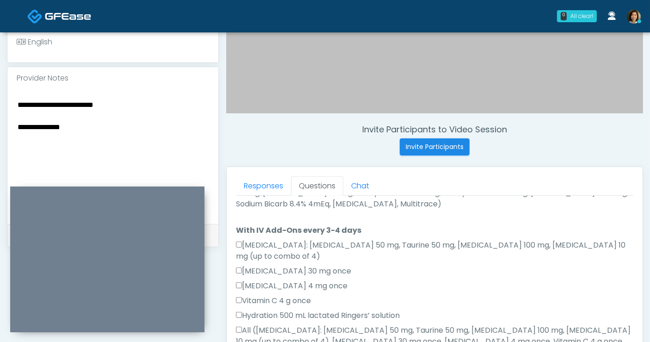
click at [100, 126] on textarea "**********" at bounding box center [113, 155] width 193 height 113
drag, startPoint x: 154, startPoint y: 104, endPoint x: 164, endPoint y: 99, distance: 11.0
click at [155, 104] on textarea "**********" at bounding box center [113, 155] width 193 height 113
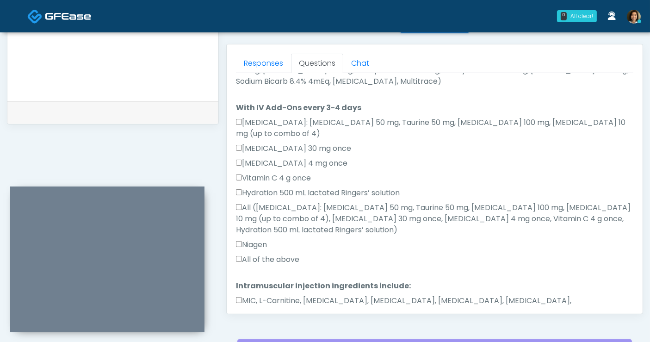
scroll to position [415, 0]
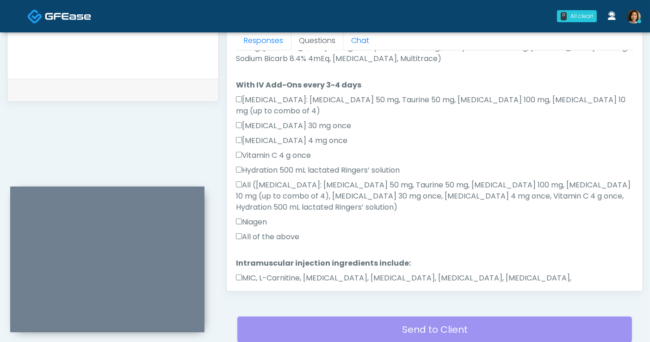
type textarea "**********"
click at [257, 310] on button "Continue" at bounding box center [257, 318] width 42 height 17
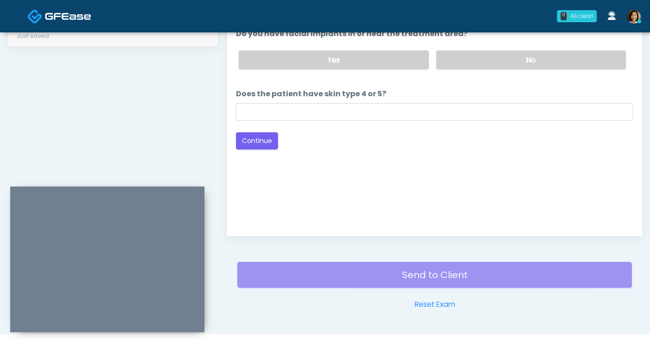
scroll to position [368, 0]
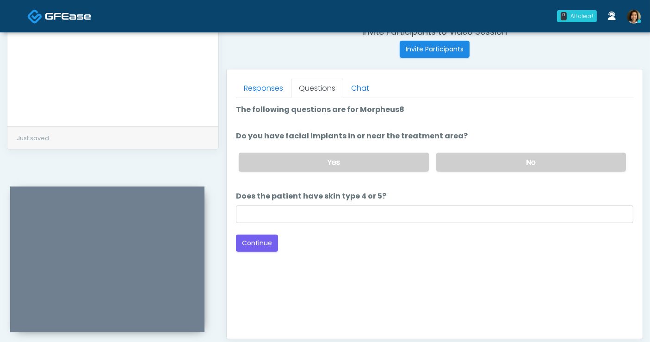
drag, startPoint x: 511, startPoint y: 157, endPoint x: 446, endPoint y: 210, distance: 83.6
click at [511, 159] on label "No" at bounding box center [532, 162] width 190 height 19
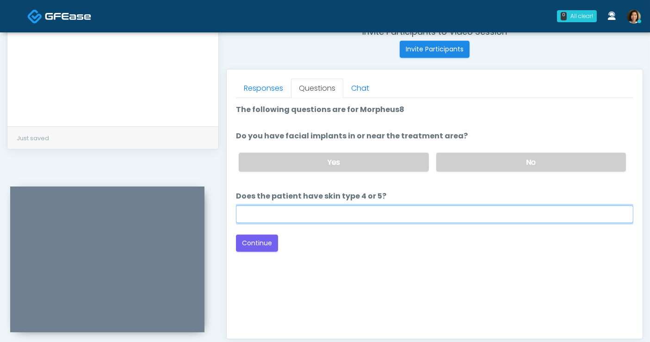
drag, startPoint x: 427, startPoint y: 216, endPoint x: 422, endPoint y: 212, distance: 6.5
click at [423, 215] on input "Does the patient have skin type 4 or 5?" at bounding box center [435, 215] width 398 height 18
type input "**"
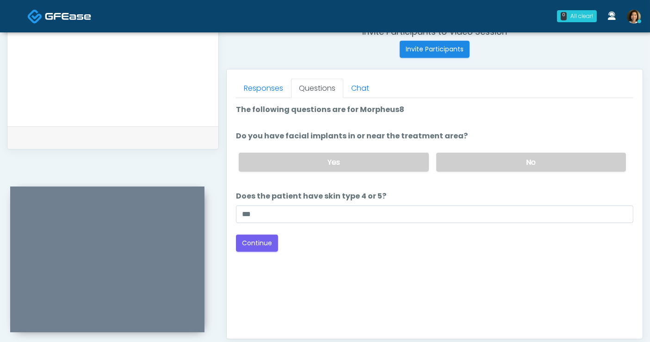
click at [454, 273] on div "Good Faith Exam Script Good Faith Exam Script INTRODUCTION Hello, my name is un…" at bounding box center [435, 213] width 398 height 231
click at [260, 240] on button "Continue" at bounding box center [257, 243] width 42 height 17
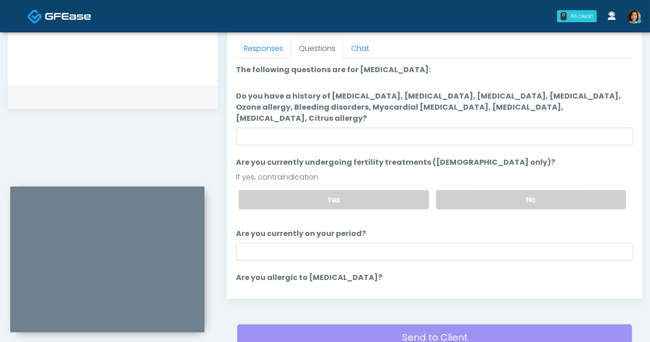
scroll to position [384, 0]
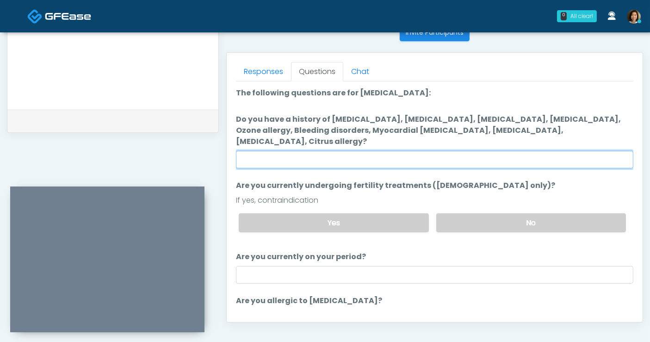
drag, startPoint x: 416, startPoint y: 151, endPoint x: 422, endPoint y: 154, distance: 6.6
click at [416, 151] on input "Do you have a history of Hyperthyroidism, Hypotension, Hypocalcemia, Hypoglycem…" at bounding box center [435, 160] width 398 height 18
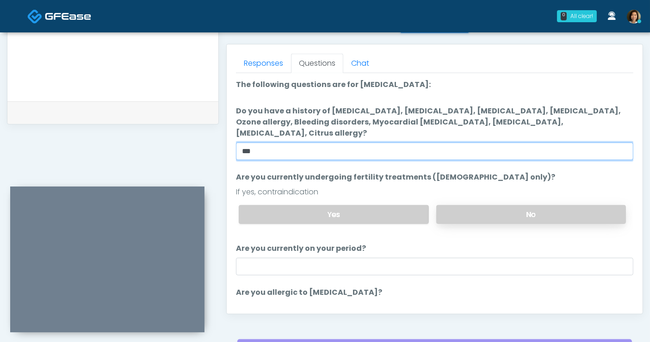
type input "**"
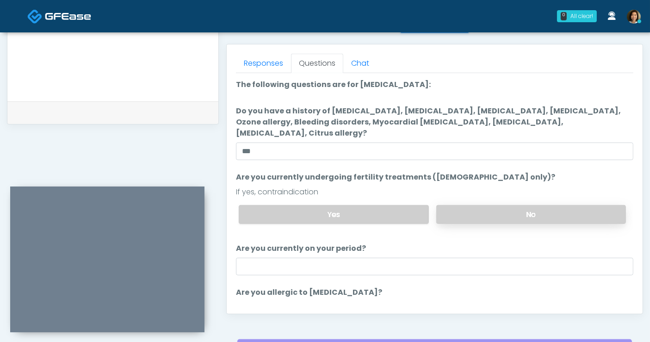
click at [512, 205] on label "No" at bounding box center [532, 214] width 190 height 19
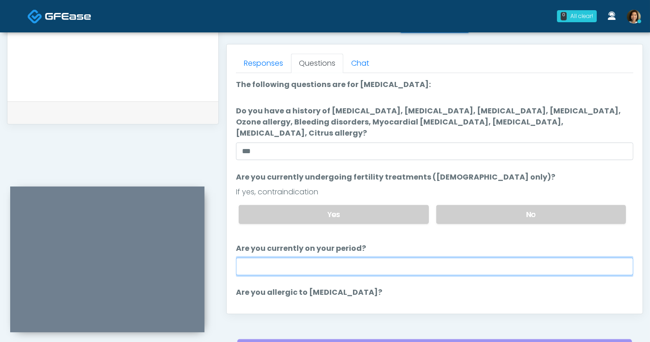
drag, startPoint x: 455, startPoint y: 257, endPoint x: 468, endPoint y: 246, distance: 16.7
click at [456, 258] on input "Are you currently on your period?" at bounding box center [435, 267] width 398 height 18
type input "**"
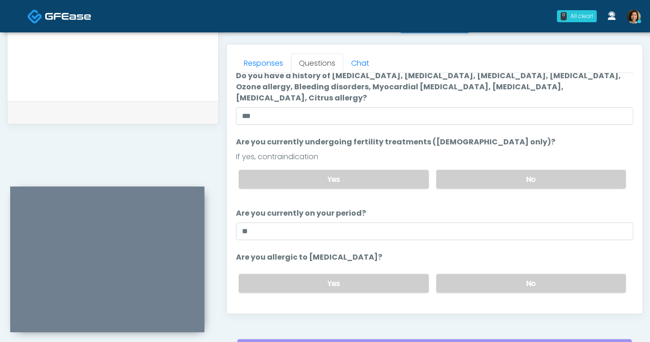
scroll to position [37, 0]
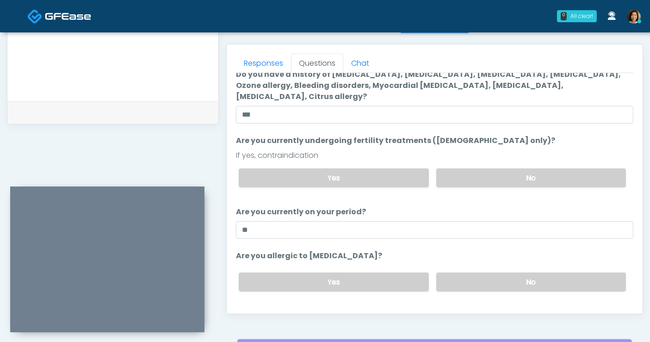
click at [499, 250] on li "Are you allergic to Heparin? Are you allergic to Heparin? Yes No" at bounding box center [435, 274] width 398 height 49
click at [498, 273] on label "No" at bounding box center [532, 282] width 190 height 19
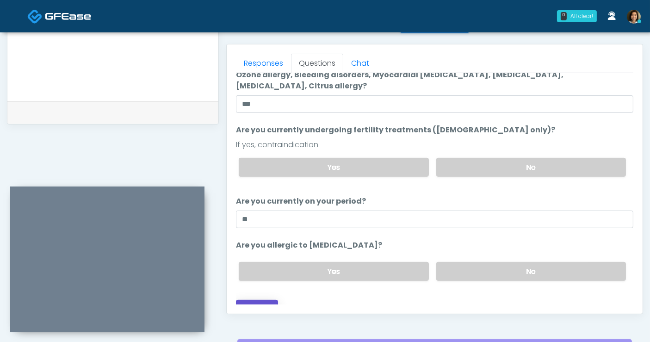
click at [249, 300] on button "Continue" at bounding box center [257, 308] width 42 height 17
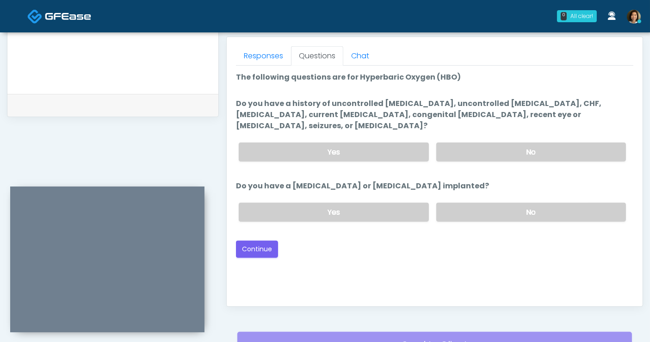
scroll to position [384, 0]
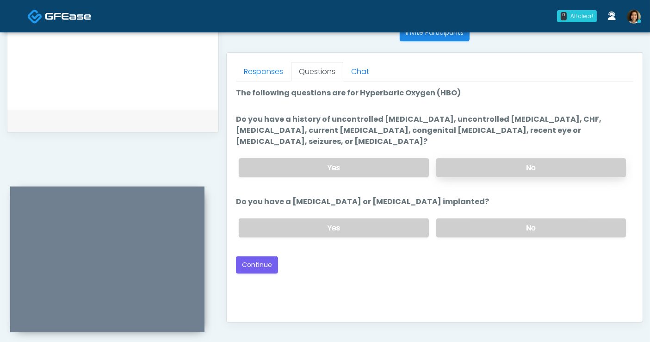
click at [495, 160] on label "No" at bounding box center [532, 167] width 190 height 19
drag, startPoint x: 518, startPoint y: 217, endPoint x: 658, endPoint y: 225, distance: 139.6
click at [526, 219] on label "No" at bounding box center [532, 228] width 190 height 19
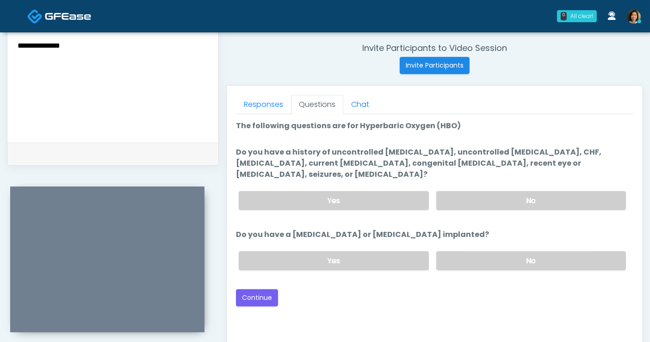
click at [140, 59] on textarea "**********" at bounding box center [113, 73] width 193 height 113
drag, startPoint x: 408, startPoint y: 285, endPoint x: 416, endPoint y: 286, distance: 8.0
click at [408, 289] on div "Back Continue" at bounding box center [435, 297] width 398 height 17
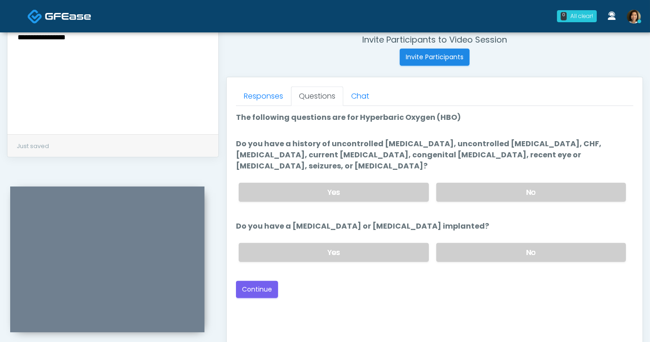
click at [346, 287] on div "Good Faith Exam Script Good Faith Exam Script INTRODUCTION Hello, my name is un…" at bounding box center [435, 221] width 398 height 231
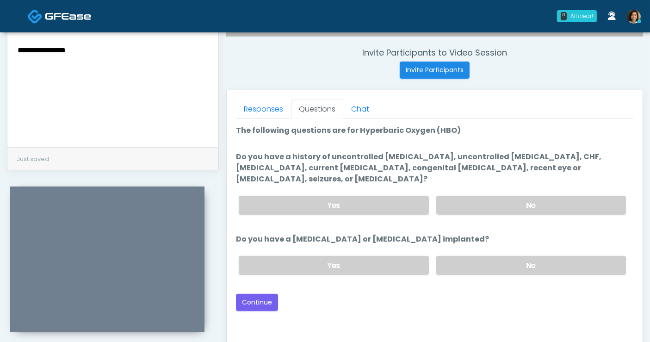
scroll to position [346, 0]
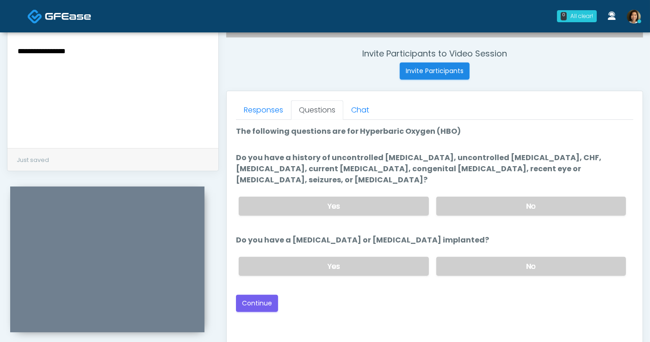
click at [380, 306] on div "Good Faith Exam Script Good Faith Exam Script INTRODUCTION Hello, my name is un…" at bounding box center [435, 235] width 398 height 231
click at [369, 308] on div "Good Faith Exam Script Good Faith Exam Script INTRODUCTION Hello, my name is un…" at bounding box center [435, 235] width 398 height 231
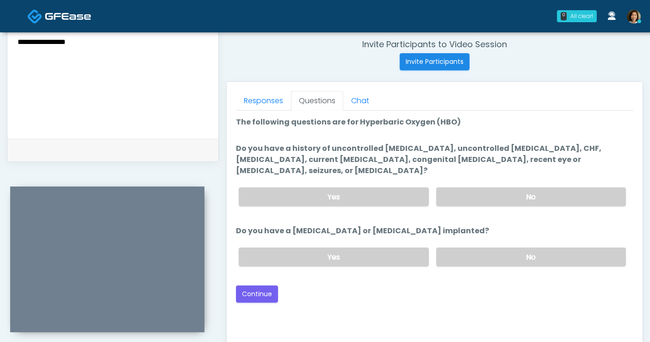
scroll to position [356, 0]
click at [438, 285] on div "Back Continue" at bounding box center [435, 293] width 398 height 17
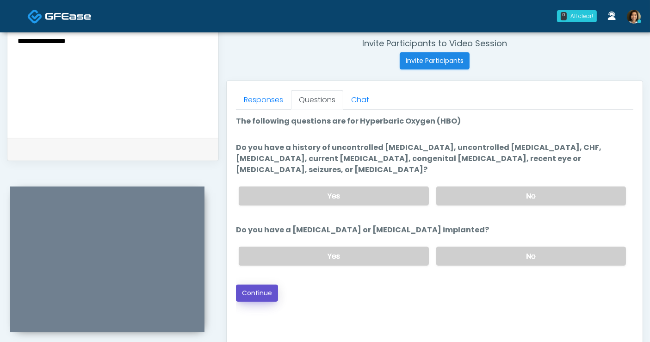
click at [247, 285] on button "Continue" at bounding box center [257, 293] width 42 height 17
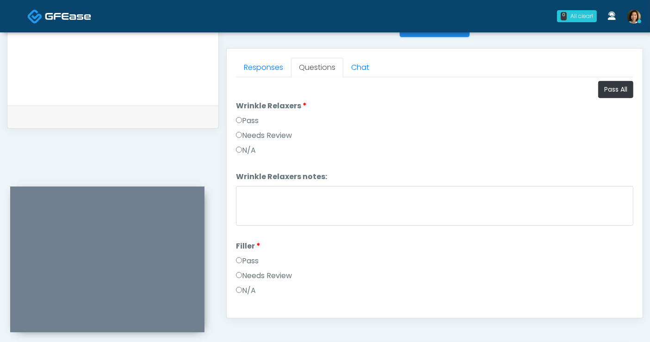
scroll to position [387, 0]
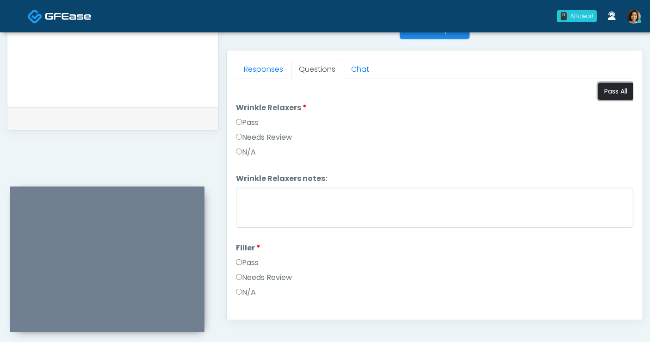
click at [605, 93] on button "Pass All" at bounding box center [616, 91] width 35 height 17
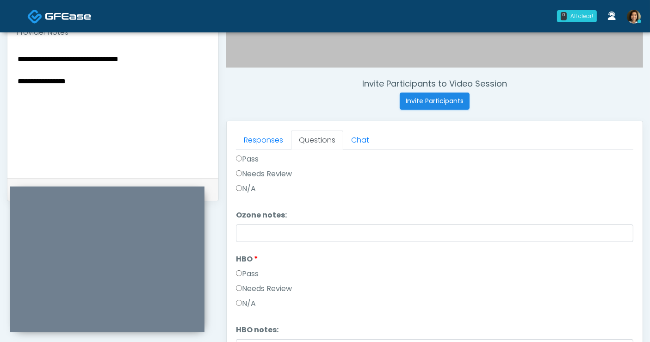
scroll to position [313, 0]
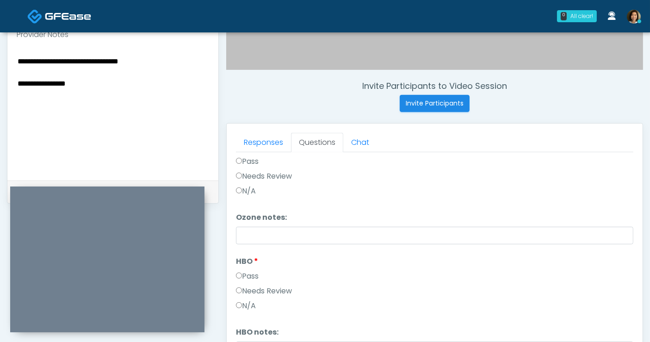
click at [85, 131] on textarea "**********" at bounding box center [113, 111] width 193 height 113
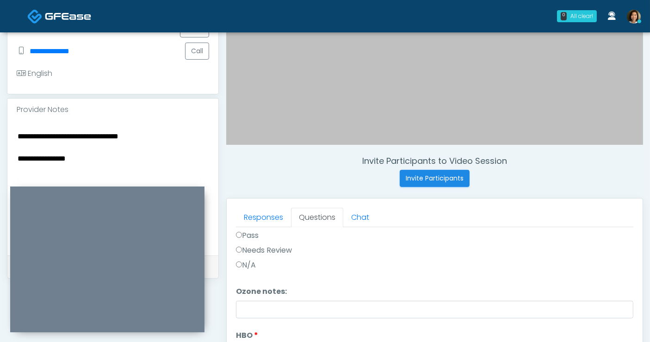
scroll to position [250, 0]
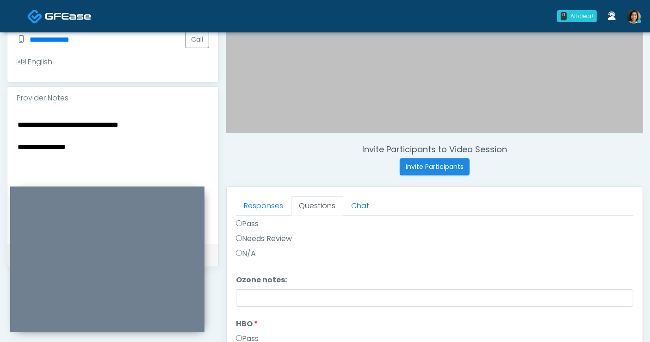
drag, startPoint x: 98, startPoint y: 150, endPoint x: -60, endPoint y: 110, distance: 162.4
click at [0, 110] on html "0 All clear! All clear! Nike Elizabeth Akinjero In Exam - 4m 3s TX Shu Dong In …" at bounding box center [325, 165] width 650 height 831
drag, startPoint x: 133, startPoint y: 133, endPoint x: 88, endPoint y: 129, distance: 44.6
click at [132, 133] on textarea "**********" at bounding box center [113, 175] width 193 height 113
click at [79, 136] on textarea "**********" at bounding box center [113, 175] width 193 height 113
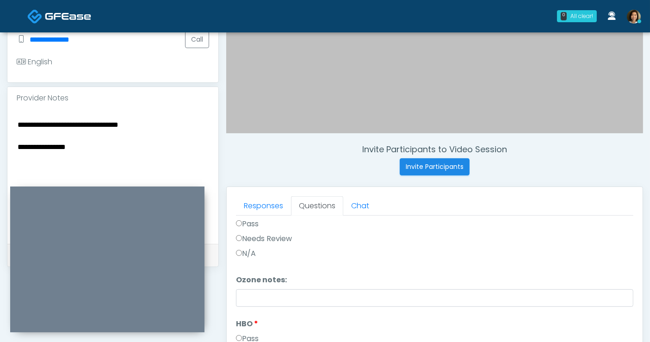
drag, startPoint x: 75, startPoint y: 146, endPoint x: -41, endPoint y: 141, distance: 116.3
click at [0, 141] on html "0 All clear! All clear! Nike Elizabeth Akinjero In Exam - 4m 5s TX Shu Dong In …" at bounding box center [325, 165] width 650 height 831
drag, startPoint x: 74, startPoint y: 119, endPoint x: -26, endPoint y: 117, distance: 100.5
click at [0, 117] on html "0 All clear! All clear! Nike Elizabeth Akinjero In Exam - 4m 7s TX Shu Dong In …" at bounding box center [325, 165] width 650 height 831
drag, startPoint x: 102, startPoint y: 125, endPoint x: 51, endPoint y: 124, distance: 50.9
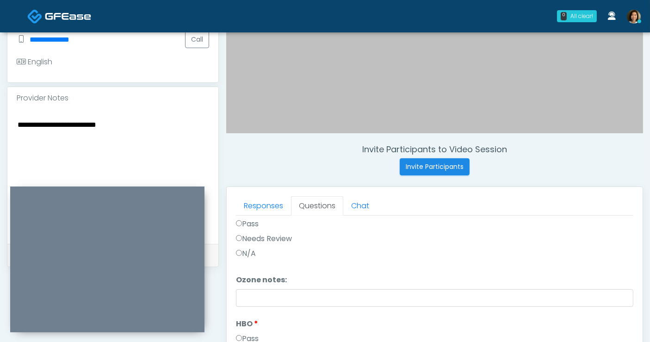
click at [51, 124] on textarea "**********" at bounding box center [113, 175] width 193 height 113
click at [124, 123] on textarea "**********" at bounding box center [113, 175] width 193 height 113
click at [57, 137] on textarea "**********" at bounding box center [113, 175] width 193 height 113
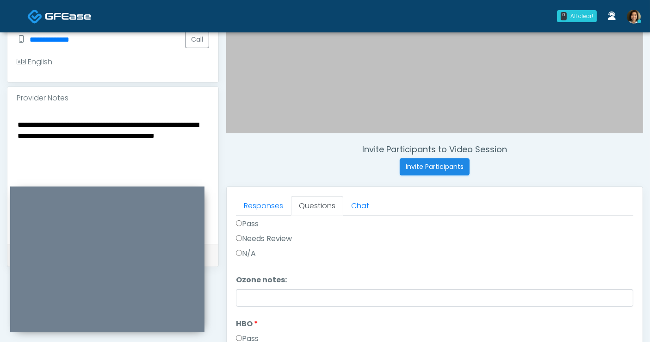
drag, startPoint x: 65, startPoint y: 144, endPoint x: -3, endPoint y: 144, distance: 68.1
click at [0, 144] on html "0 All clear! All clear! Nike Elizabeth Akinjero In Exam - 5m 4s TX Shu Dong In …" at bounding box center [325, 165] width 650 height 831
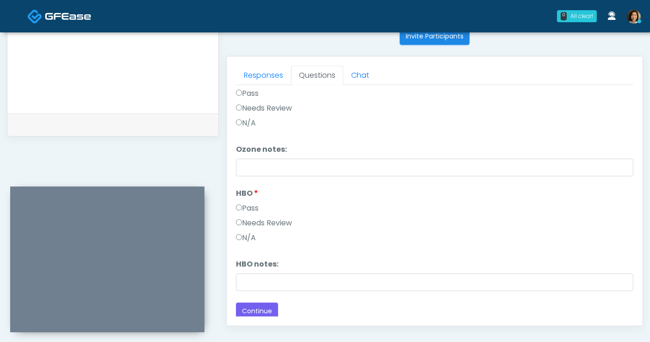
scroll to position [381, 0]
type textarea "**********"
click at [260, 305] on button "Continue" at bounding box center [257, 310] width 42 height 17
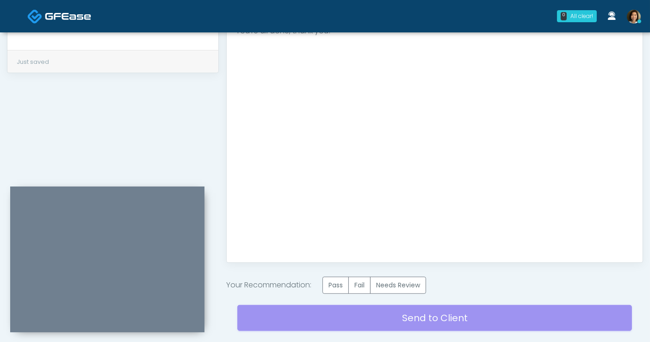
scroll to position [484, 0]
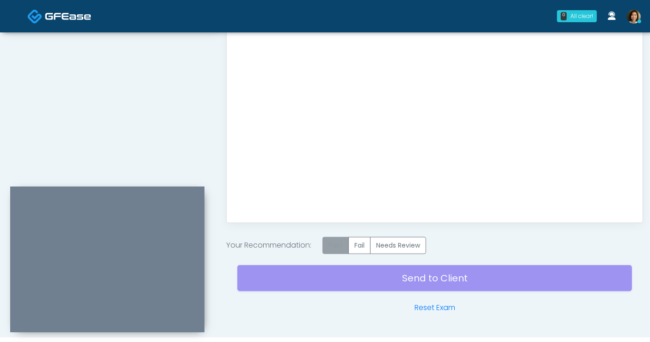
click at [330, 243] on label "Pass" at bounding box center [336, 245] width 26 height 17
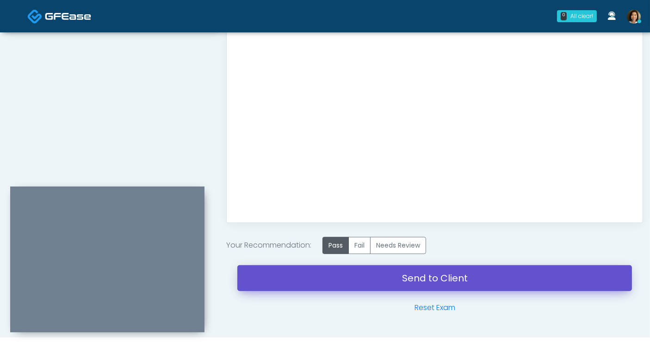
click at [423, 277] on link "Send to Client" at bounding box center [434, 278] width 395 height 26
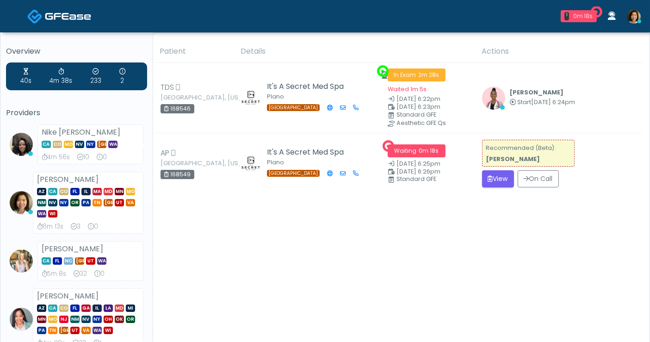
drag, startPoint x: 454, startPoint y: 246, endPoint x: 492, endPoint y: 195, distance: 63.8
click at [493, 177] on button "View" at bounding box center [498, 178] width 32 height 17
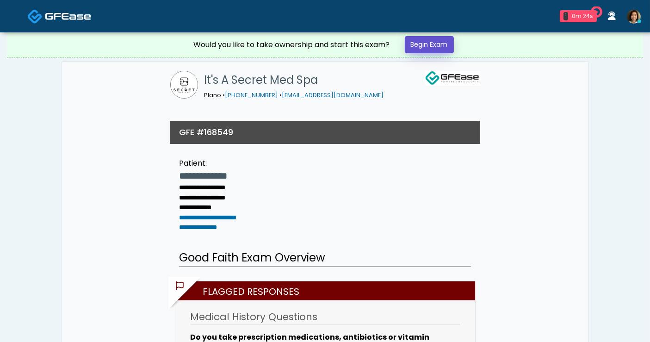
click at [434, 44] on link "Begin Exam" at bounding box center [429, 44] width 49 height 17
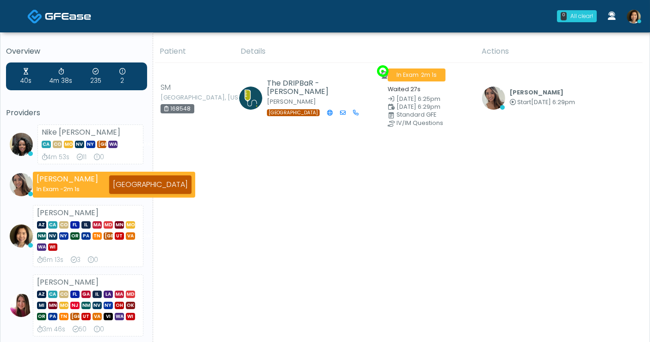
drag, startPoint x: 400, startPoint y: 250, endPoint x: 445, endPoint y: 318, distance: 81.3
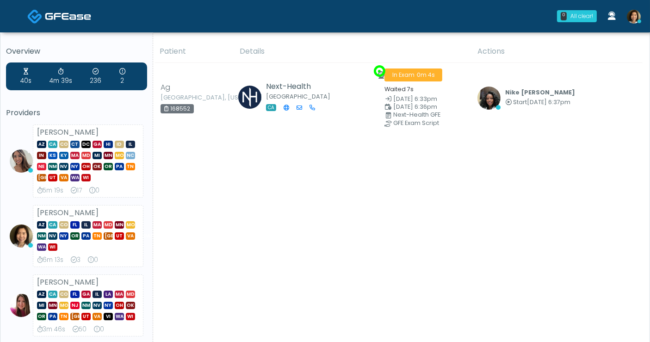
drag, startPoint x: 325, startPoint y: 239, endPoint x: 440, endPoint y: 322, distance: 140.9
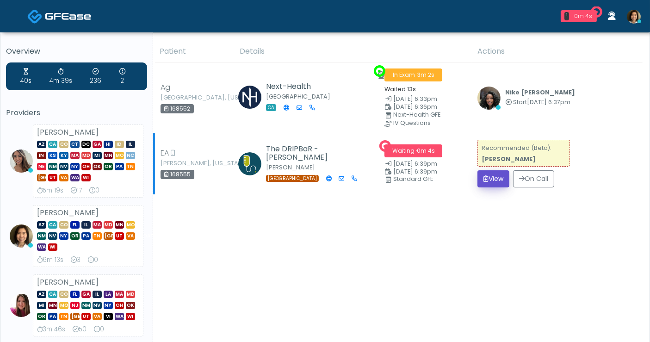
click at [509, 175] on button "View" at bounding box center [494, 178] width 32 height 17
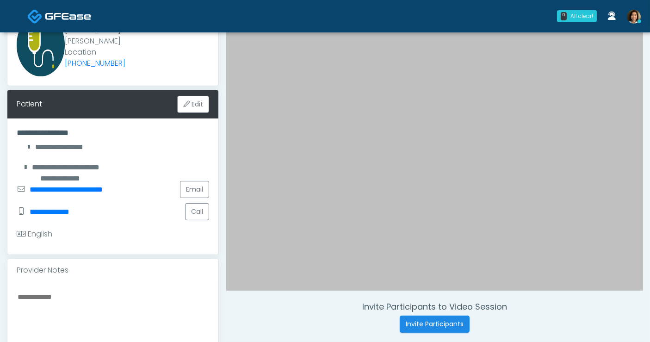
scroll to position [81, 0]
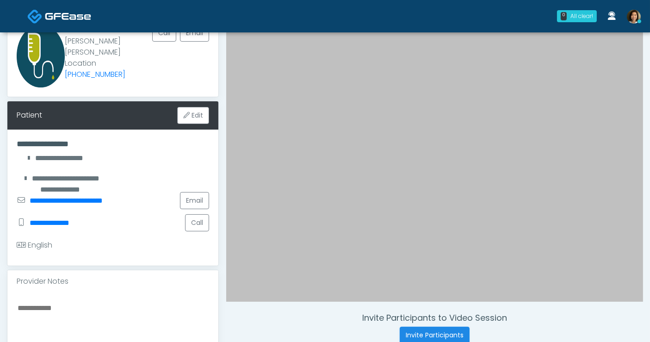
type textarea "*"
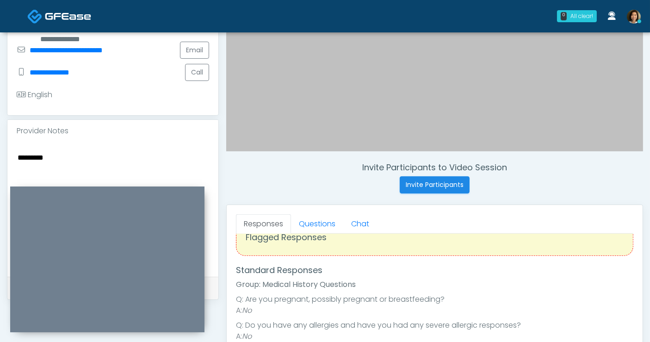
scroll to position [331, 0]
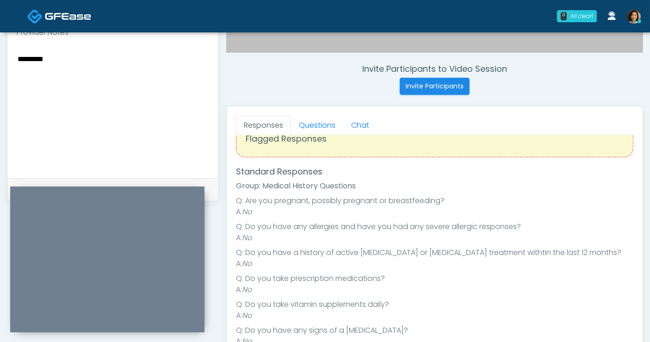
type textarea "********"
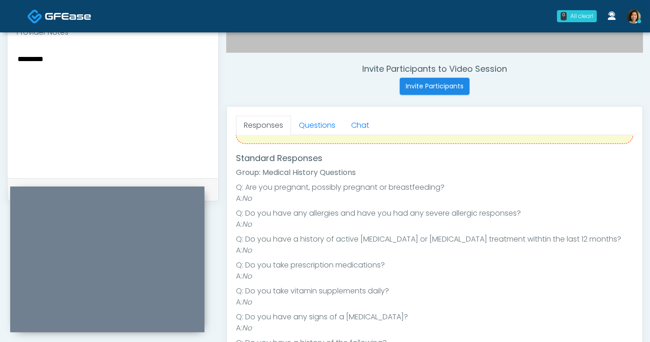
scroll to position [0, 0]
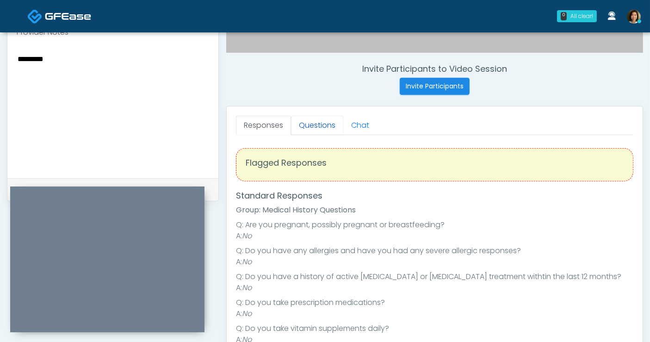
click at [316, 121] on link "Questions" at bounding box center [317, 125] width 52 height 19
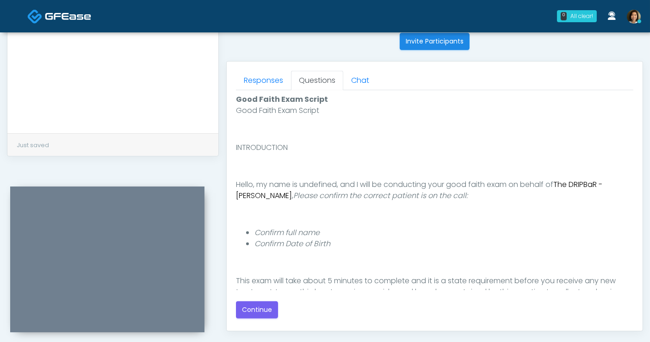
scroll to position [84, 0]
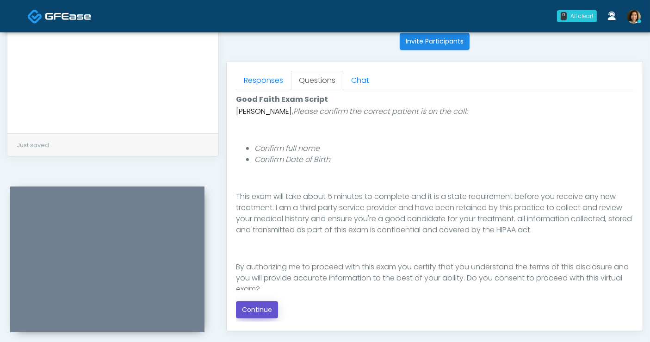
click at [264, 306] on button "Continue" at bounding box center [257, 309] width 42 height 17
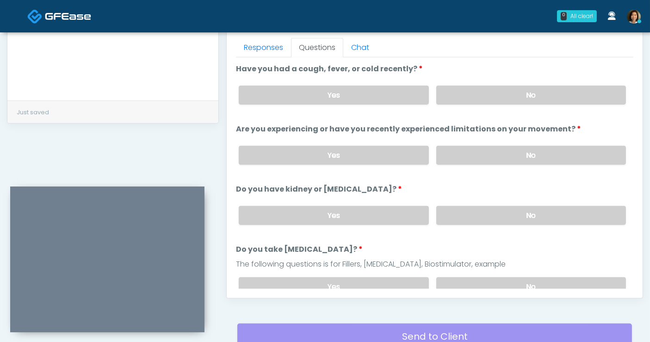
scroll to position [333, 0]
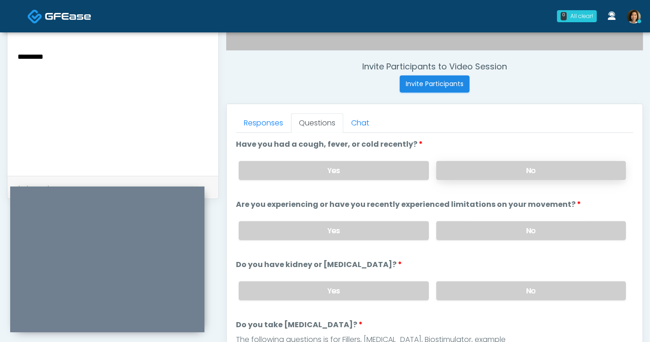
click at [540, 174] on label "No" at bounding box center [532, 170] width 190 height 19
click at [557, 232] on label "No" at bounding box center [532, 230] width 190 height 19
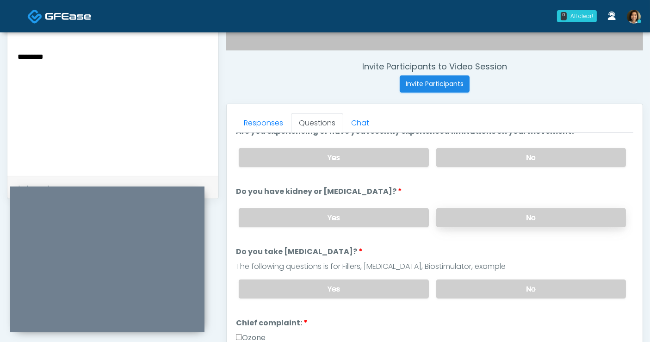
click at [562, 217] on label "No" at bounding box center [532, 217] width 190 height 19
drag, startPoint x: 562, startPoint y: 280, endPoint x: 614, endPoint y: 224, distance: 76.3
click at [564, 280] on label "No" at bounding box center [532, 289] width 190 height 19
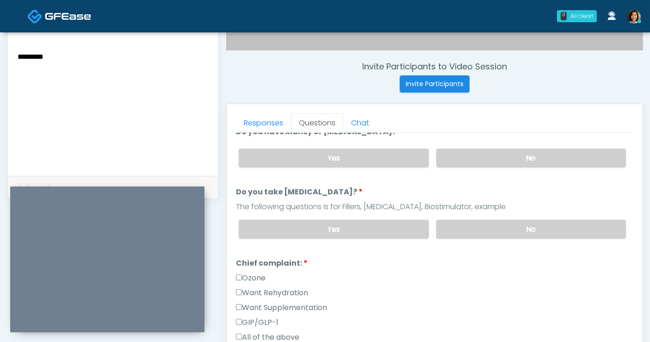
scroll to position [157, 0]
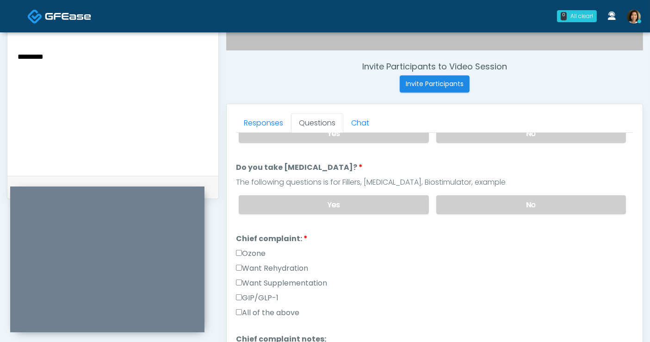
click at [287, 307] on label "All of the above" at bounding box center [267, 312] width 63 height 11
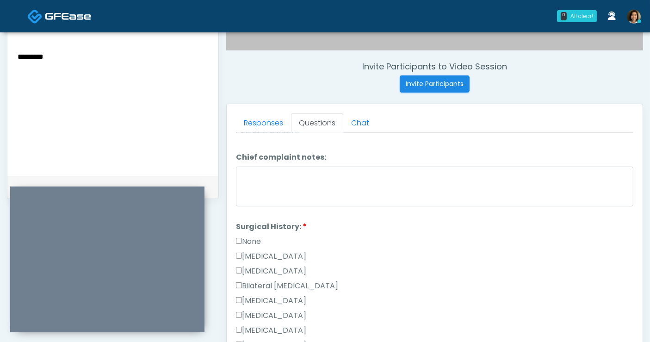
scroll to position [345, 0]
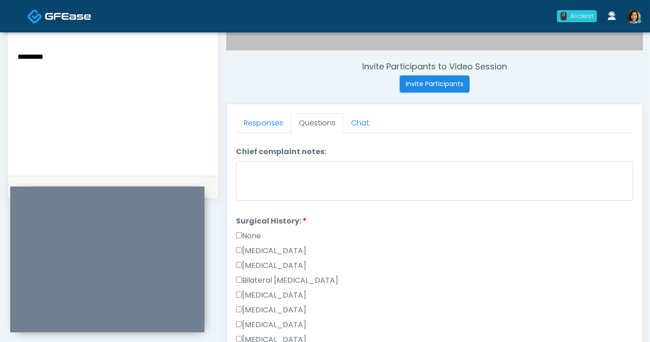
click at [261, 234] on label "None" at bounding box center [248, 236] width 25 height 11
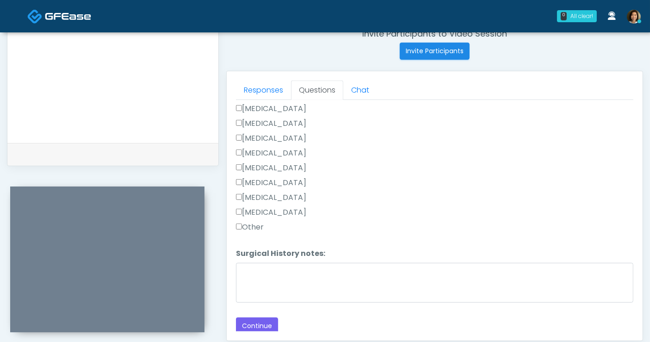
scroll to position [446, 0]
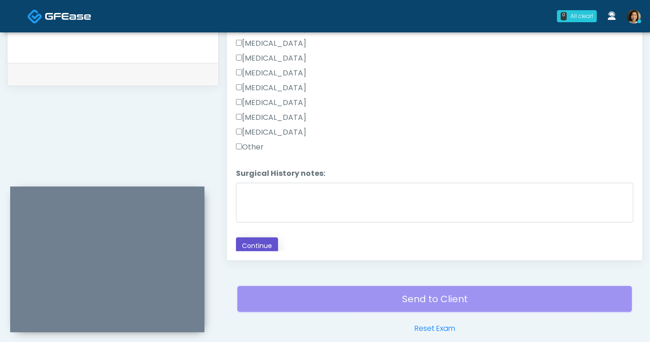
click at [250, 243] on button "Continue" at bounding box center [257, 245] width 42 height 17
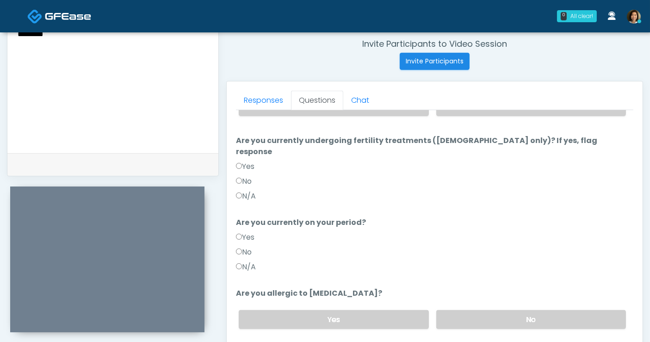
scroll to position [343, 0]
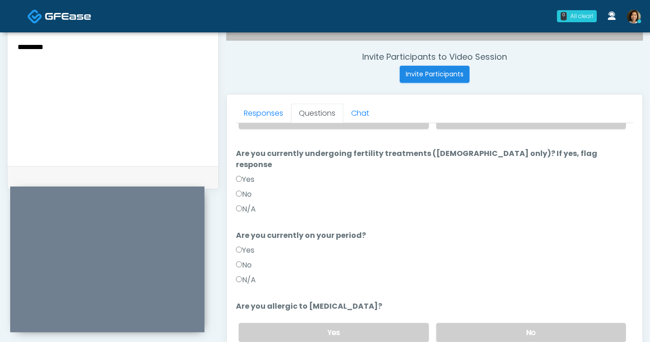
drag, startPoint x: 634, startPoint y: 240, endPoint x: 631, endPoint y: 139, distance: 101.0
click at [631, 139] on div "Responses Questions Chat Good Faith Exam Script Good Faith Exam Script INTRODUC…" at bounding box center [435, 228] width 416 height 269
click at [611, 230] on li "Are you currently on your period? Are you currently on your period? Yes No N/A" at bounding box center [435, 259] width 398 height 59
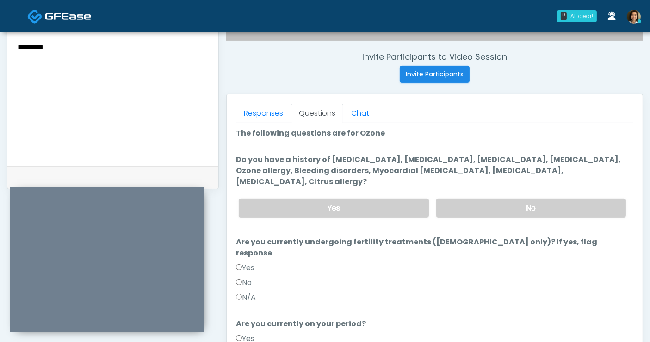
scroll to position [0, 0]
click at [552, 203] on label "No" at bounding box center [532, 209] width 190 height 19
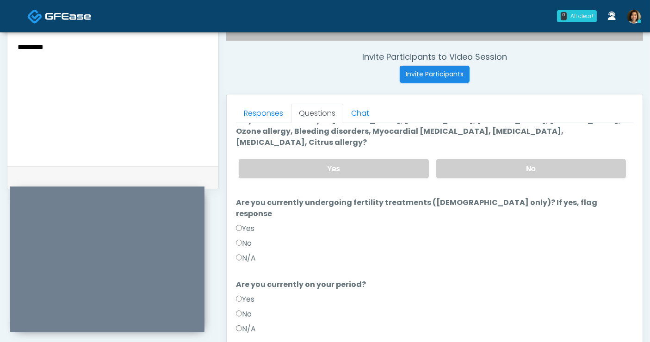
scroll to position [42, 0]
drag, startPoint x: 253, startPoint y: 219, endPoint x: 293, endPoint y: 208, distance: 42.0
click at [252, 237] on label "No" at bounding box center [244, 242] width 16 height 11
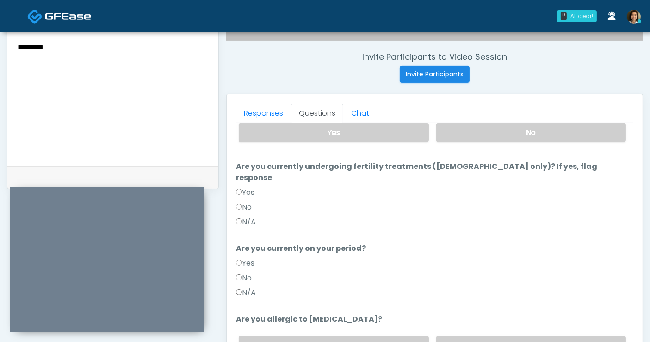
scroll to position [90, 0]
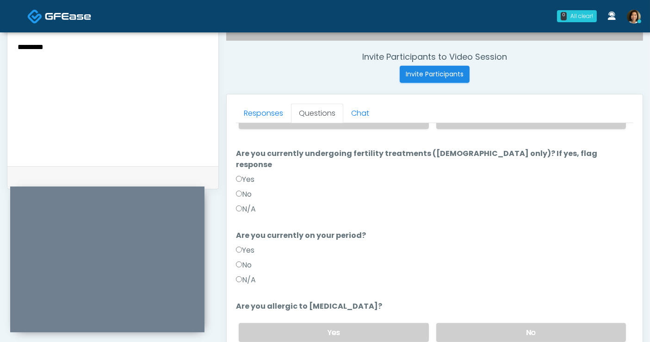
drag, startPoint x: 551, startPoint y: 305, endPoint x: 658, endPoint y: 224, distance: 134.2
click at [555, 323] on label "No" at bounding box center [532, 332] width 190 height 19
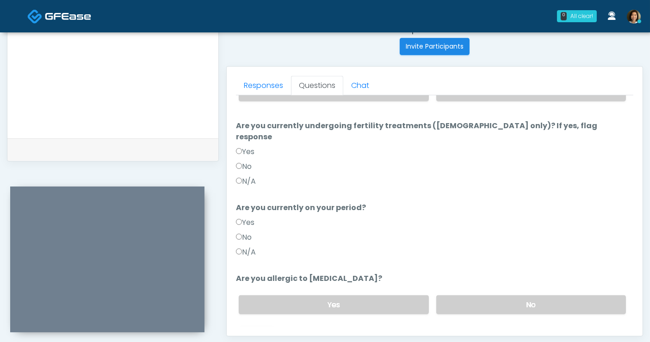
click at [257, 333] on button "Continue" at bounding box center [257, 341] width 42 height 17
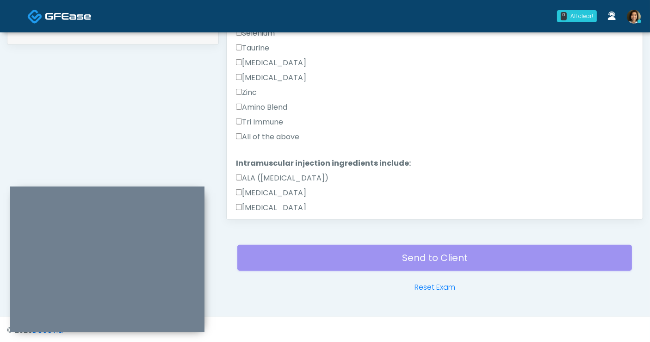
scroll to position [450, 0]
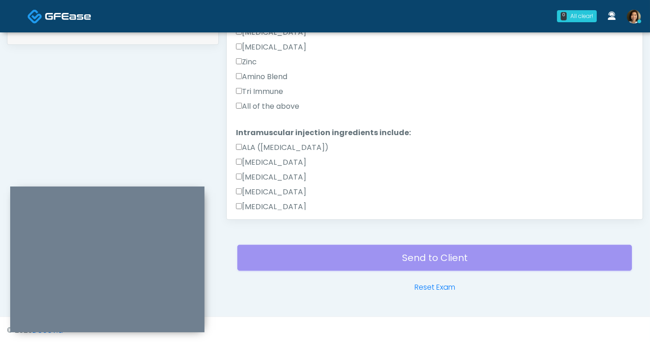
click at [299, 106] on label "All of the above" at bounding box center [267, 106] width 63 height 11
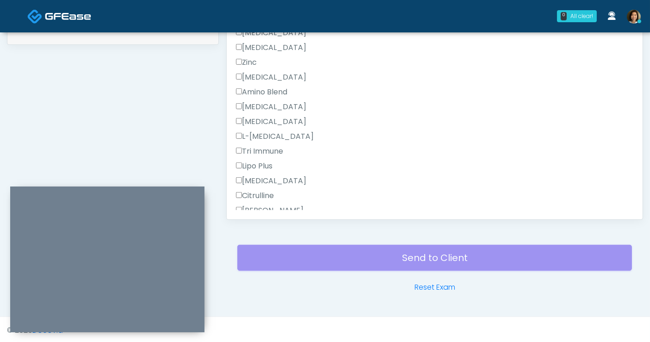
scroll to position [824, 0]
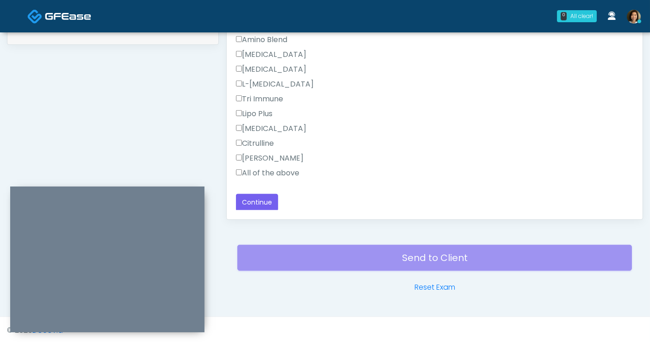
click at [284, 174] on label "All of the above" at bounding box center [267, 173] width 63 height 11
click at [264, 200] on button "Continue" at bounding box center [257, 202] width 42 height 17
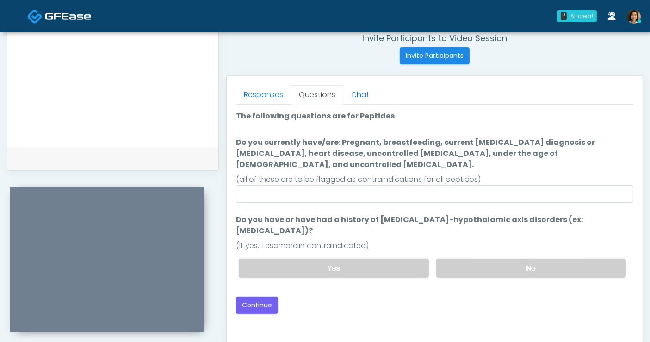
scroll to position [0, 0]
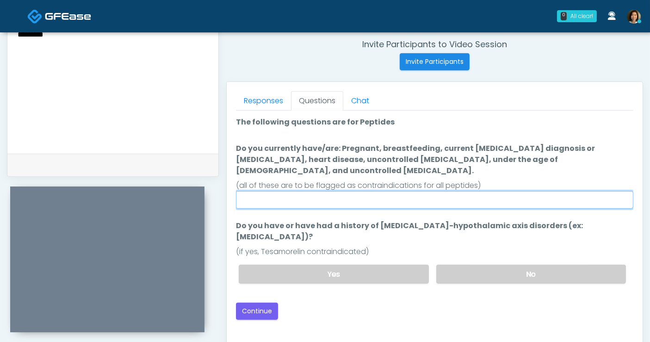
click at [464, 191] on input "Do you currently have/are: Pregnant, breastfeeding, current cancer diagnosis or…" at bounding box center [435, 200] width 398 height 18
type input "**"
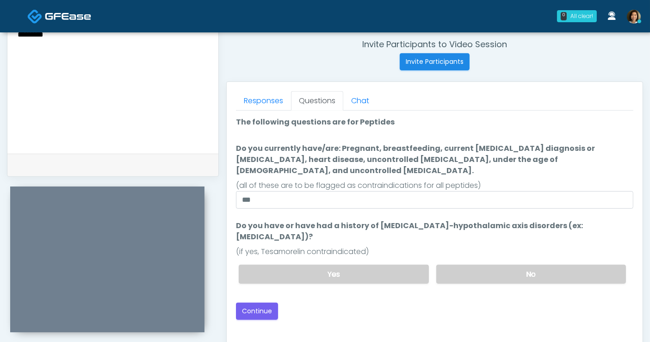
click at [506, 303] on div "Good Faith Exam Script Good Faith Exam Script INTRODUCTION Hello, my name is un…" at bounding box center [435, 226] width 398 height 231
click at [492, 265] on label "No" at bounding box center [532, 274] width 190 height 19
click at [467, 303] on div "Back Continue" at bounding box center [435, 311] width 398 height 17
click at [250, 303] on button "Continue" at bounding box center [257, 311] width 42 height 17
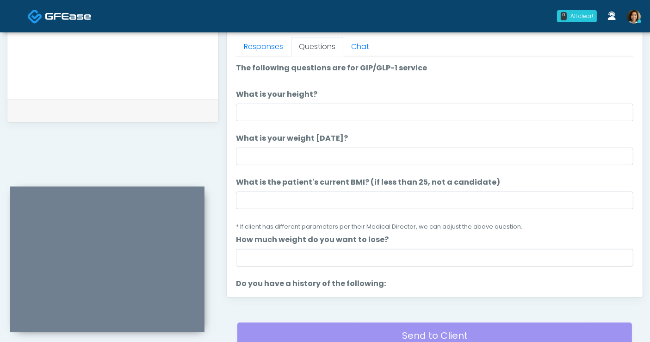
scroll to position [397, 0]
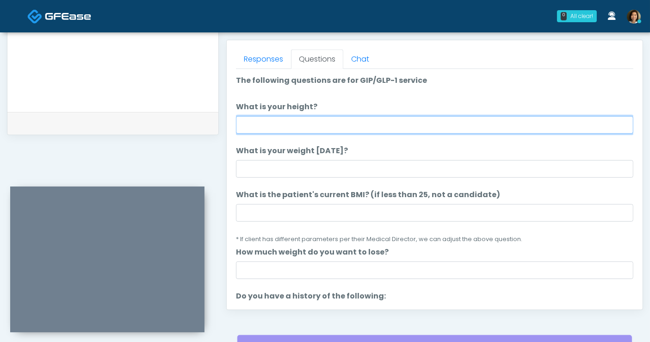
click at [295, 119] on input "What is your height?" at bounding box center [435, 125] width 398 height 18
type input "****"
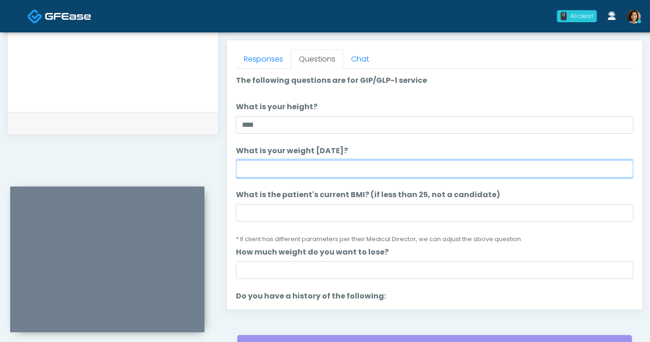
click at [311, 162] on input "What is your weight [DATE]?" at bounding box center [435, 169] width 398 height 18
type input "***"
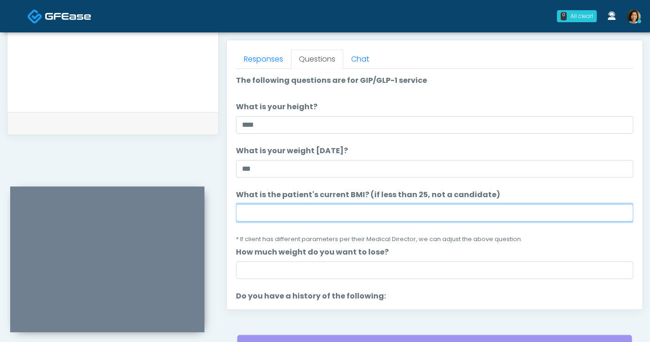
drag, startPoint x: 343, startPoint y: 203, endPoint x: 381, endPoint y: 193, distance: 39.0
click at [346, 204] on input "What is the patient's current BMI? (if less than 25, not a candidate)" at bounding box center [435, 213] width 398 height 18
type input "****"
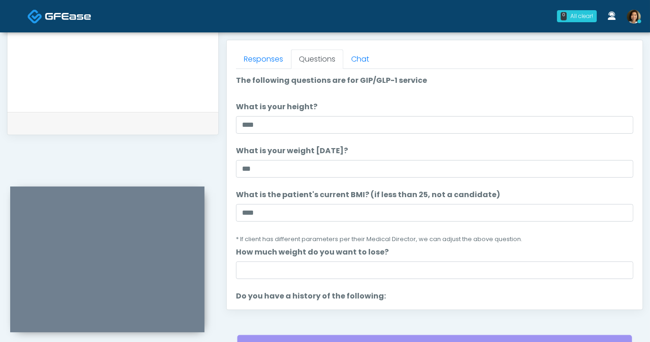
click at [552, 189] on li "What is the patient's current BMI? (if less than 25, not a candidate) What is t…" at bounding box center [435, 216] width 398 height 55
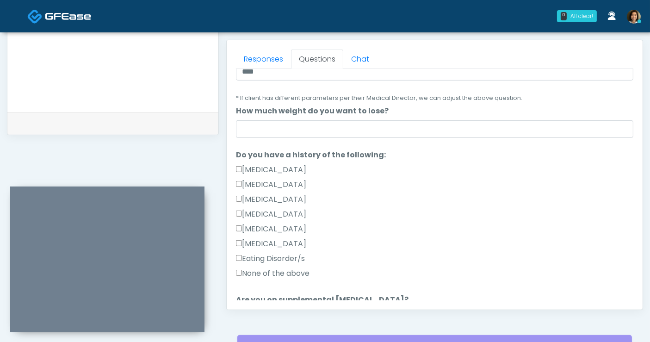
scroll to position [143, 0]
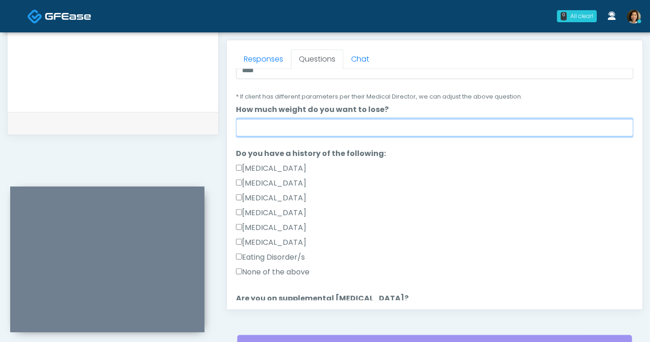
click at [427, 130] on input "How much weight do you want to lose?" at bounding box center [435, 128] width 398 height 18
type input "**********"
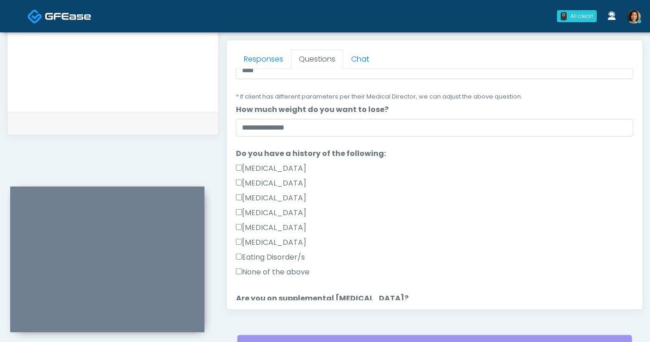
click at [294, 268] on label "None of the above" at bounding box center [273, 272] width 74 height 11
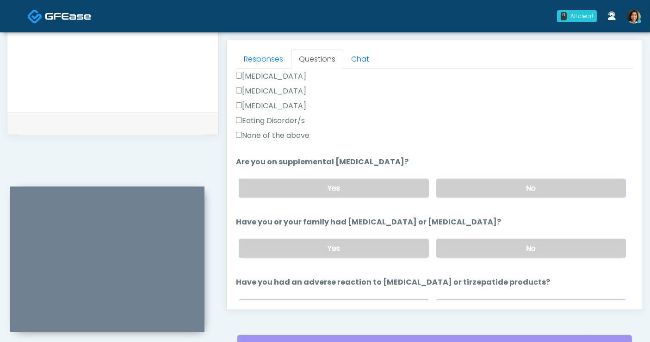
scroll to position [285, 0]
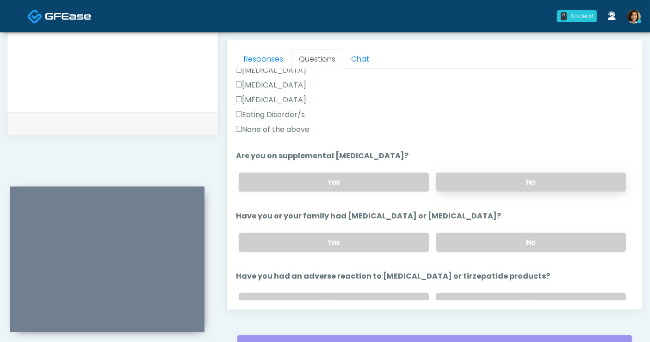
click at [547, 184] on label "No" at bounding box center [532, 182] width 190 height 19
click at [551, 242] on label "No" at bounding box center [532, 242] width 190 height 19
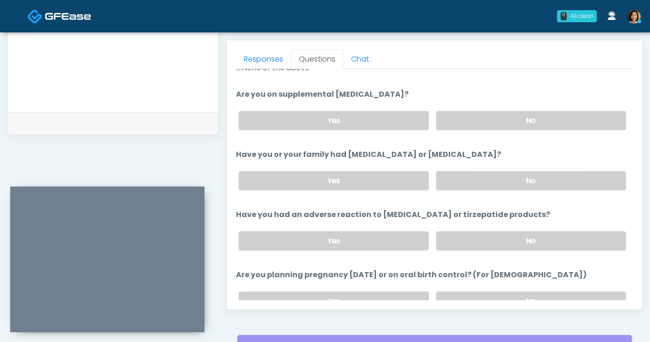
scroll to position [394, 0]
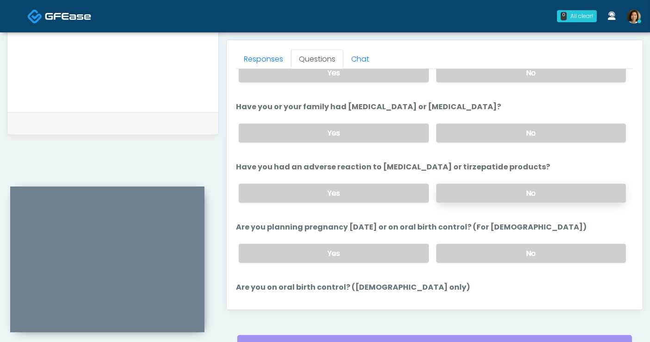
click at [543, 191] on label "No" at bounding box center [532, 193] width 190 height 19
click at [553, 247] on label "No" at bounding box center [532, 253] width 190 height 19
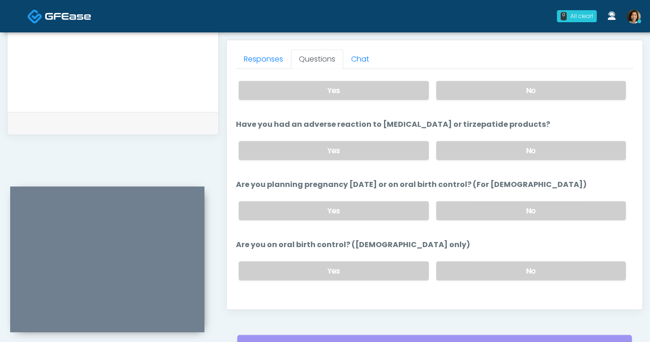
scroll to position [477, 0]
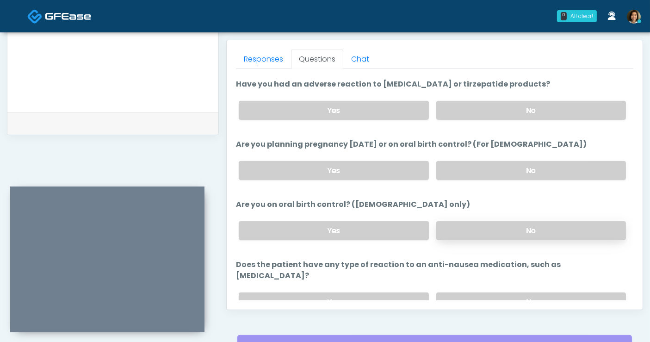
click at [564, 230] on label "No" at bounding box center [532, 230] width 190 height 19
drag, startPoint x: 565, startPoint y: 288, endPoint x: 619, endPoint y: 268, distance: 57.3
click at [566, 293] on label "No" at bounding box center [532, 302] width 190 height 19
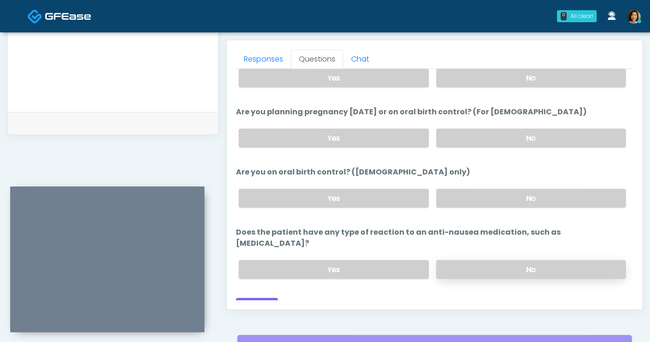
drag, startPoint x: 500, startPoint y: 287, endPoint x: 600, endPoint y: 245, distance: 108.5
click at [500, 298] on div "Back Continue" at bounding box center [435, 306] width 398 height 17
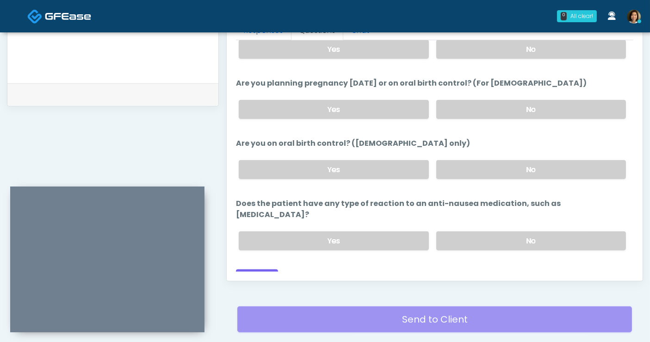
scroll to position [431, 0]
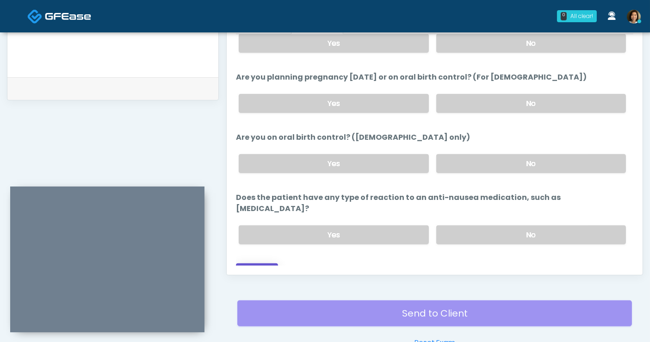
click at [256, 263] on button "Continue" at bounding box center [257, 271] width 42 height 17
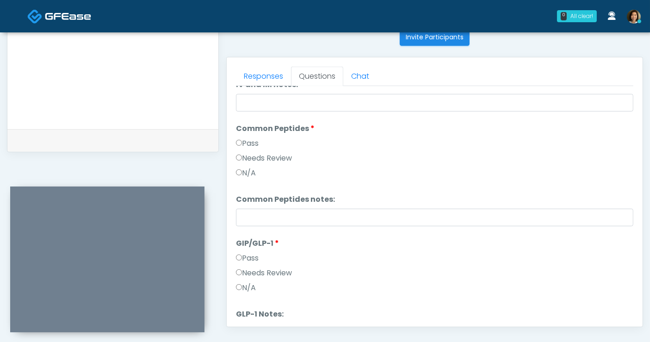
scroll to position [0, 0]
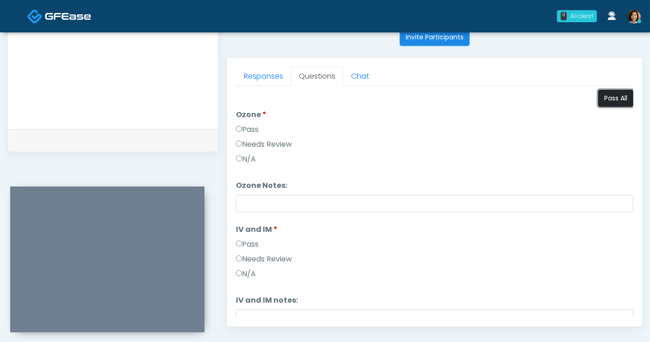
click at [611, 100] on button "Pass All" at bounding box center [616, 98] width 35 height 17
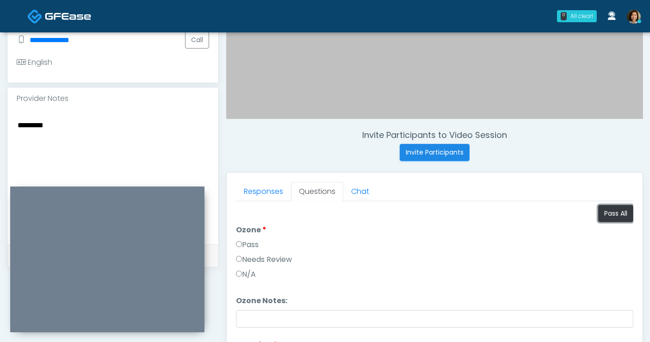
scroll to position [257, 0]
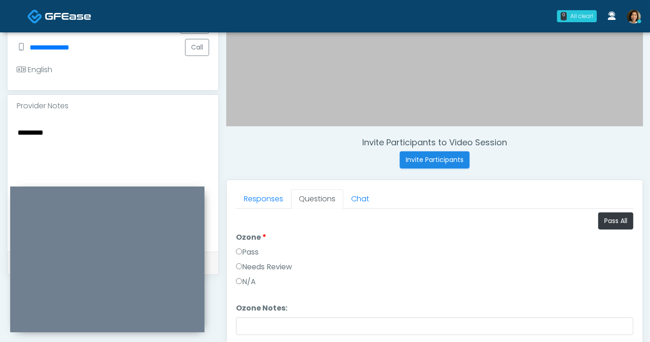
drag, startPoint x: -35, startPoint y: 111, endPoint x: -83, endPoint y: 106, distance: 48.4
click at [0, 106] on html "0 All clear! All clear! Samantha Ly AZ CA CO CT DC GA HI ID IL IN KS KY MA MD MI" at bounding box center [325, 158] width 650 height 831
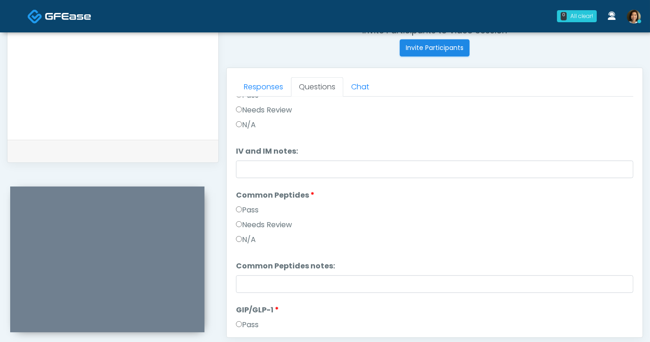
scroll to position [167, 0]
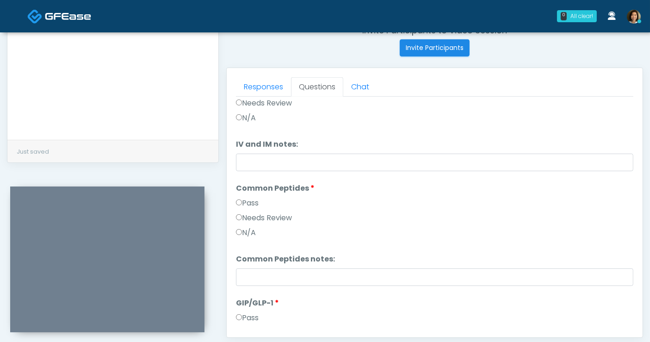
click at [257, 216] on label "Needs Review" at bounding box center [264, 217] width 56 height 11
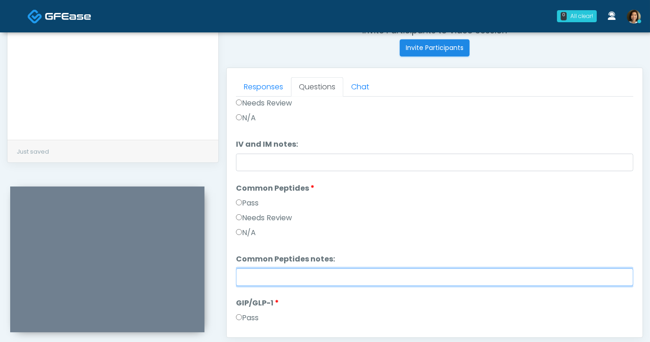
click at [266, 278] on input "Common Peptides notes:" at bounding box center [435, 277] width 398 height 18
click at [275, 274] on input "*****" at bounding box center [435, 277] width 398 height 18
type input "********"
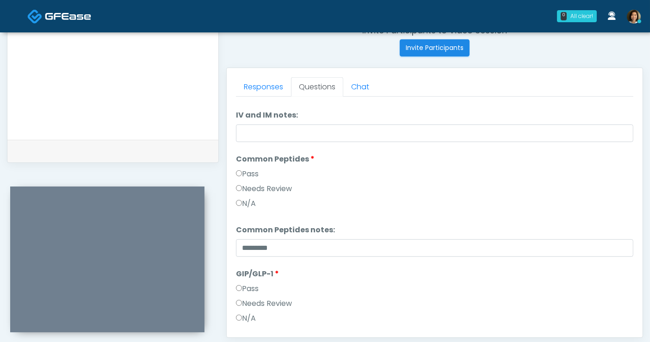
scroll to position [210, 0]
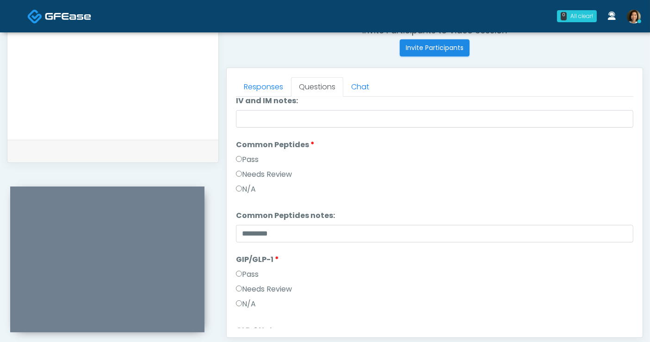
click at [247, 300] on label "N/A" at bounding box center [246, 304] width 20 height 11
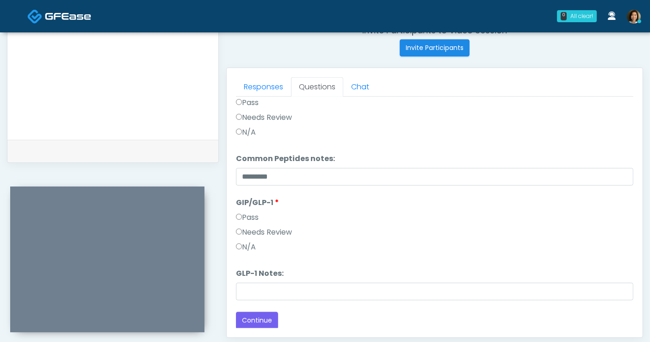
click at [239, 284] on div "Responses Questions Chat Good Faith Exam Script Good Faith Exam Script INTRODUC…" at bounding box center [435, 202] width 416 height 269
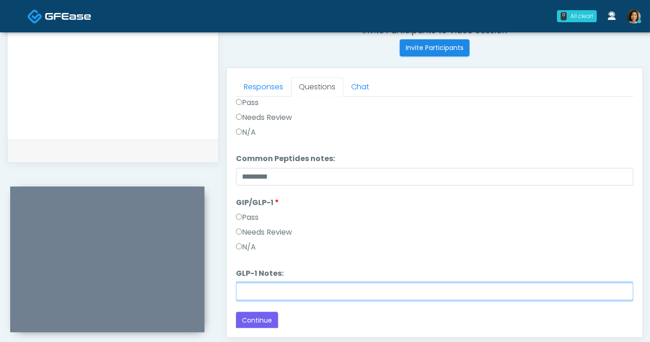
click at [257, 287] on input "GLP-1 Notes:" at bounding box center [435, 292] width 398 height 18
type input "**********"
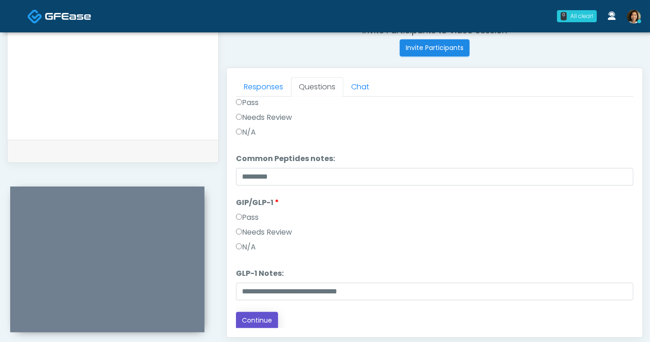
click at [255, 325] on button "Continue" at bounding box center [257, 320] width 42 height 17
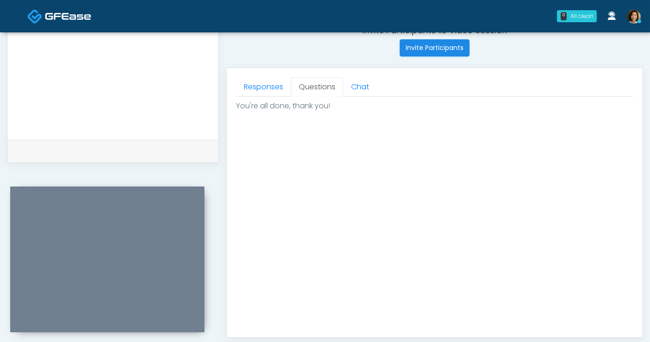
scroll to position [420, 0]
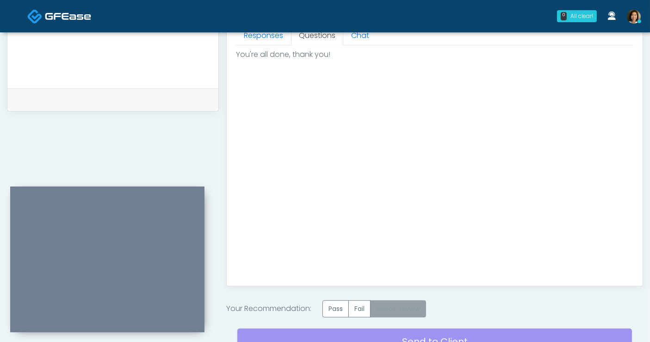
click at [407, 303] on label "Needs Review" at bounding box center [398, 308] width 56 height 17
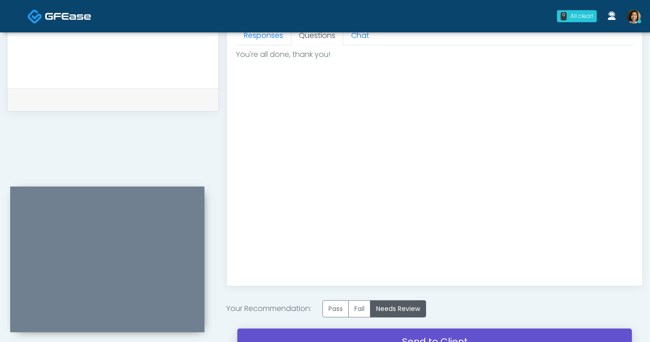
click at [436, 331] on link "Send to Client" at bounding box center [434, 342] width 395 height 26
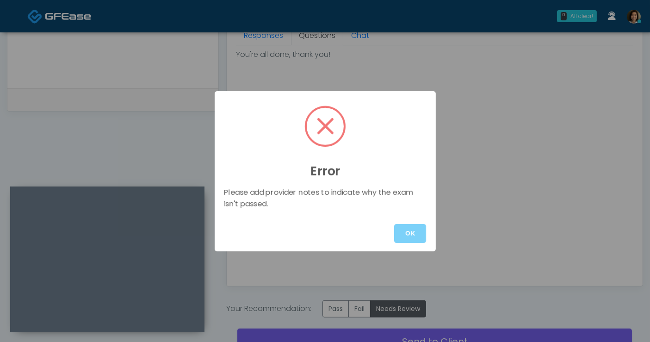
drag, startPoint x: 411, startPoint y: 236, endPoint x: 425, endPoint y: 231, distance: 14.4
click at [411, 236] on button "OK" at bounding box center [410, 233] width 32 height 19
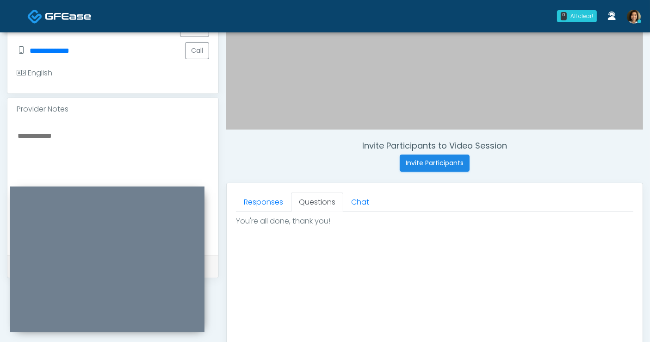
scroll to position [249, 0]
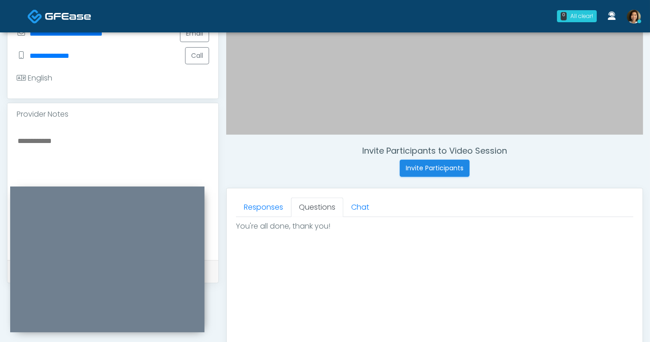
drag, startPoint x: 120, startPoint y: 126, endPoint x: 136, endPoint y: 112, distance: 21.0
click at [120, 135] on textarea at bounding box center [113, 191] width 193 height 113
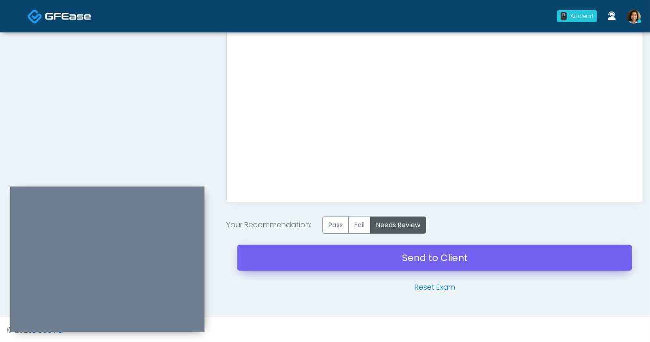
type textarea "**********"
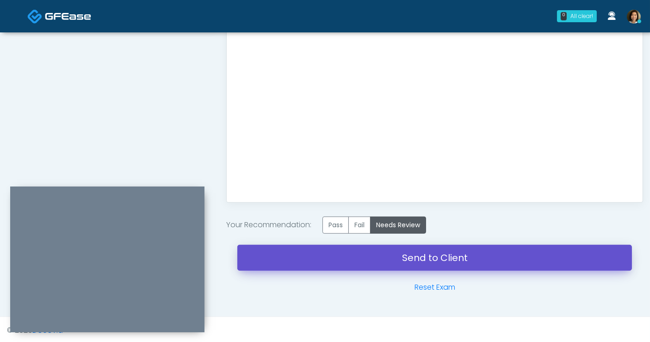
click at [351, 261] on link "Send to Client" at bounding box center [434, 258] width 395 height 26
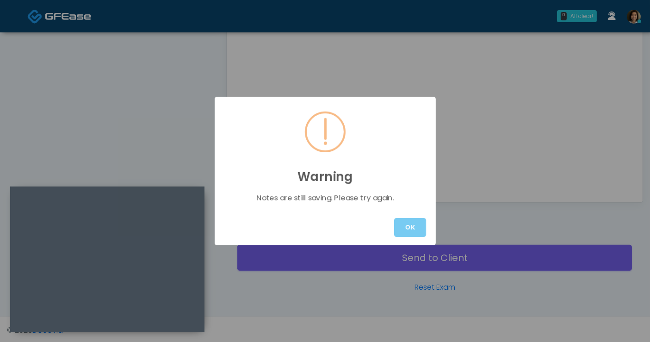
click at [397, 225] on button "OK" at bounding box center [410, 227] width 32 height 19
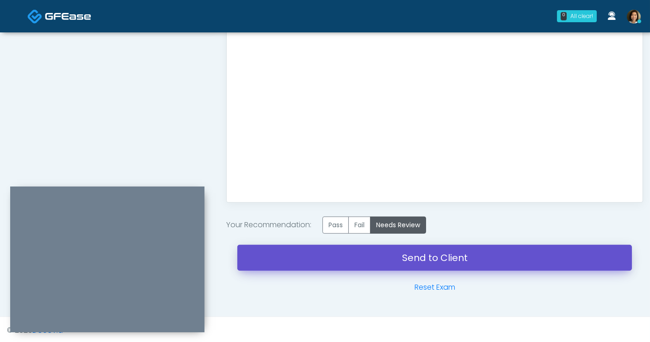
click at [432, 256] on link "Send to Client" at bounding box center [434, 258] width 395 height 26
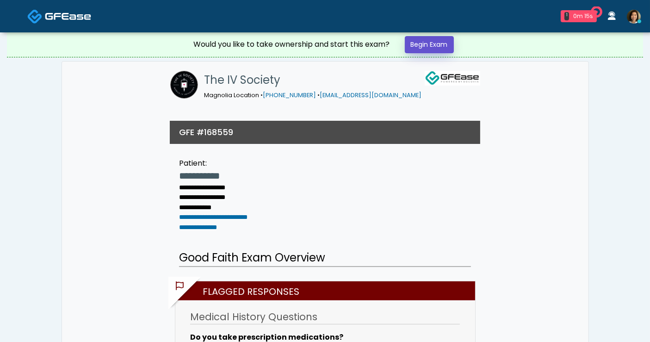
click at [442, 44] on link "Begin Exam" at bounding box center [429, 44] width 49 height 17
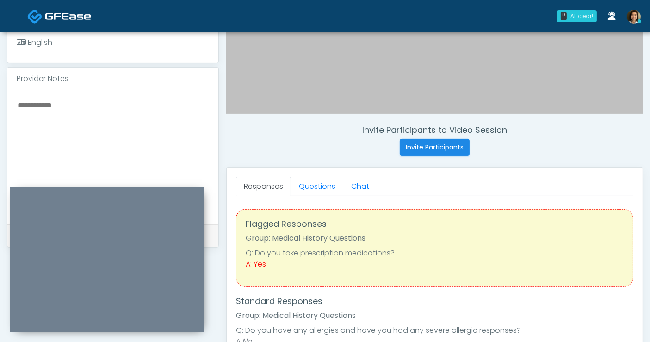
scroll to position [268, 0]
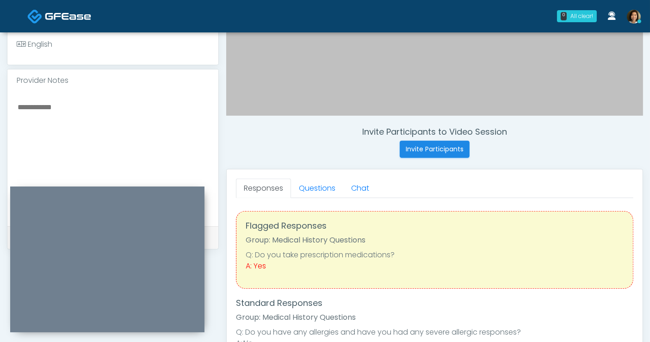
click at [158, 120] on textarea at bounding box center [113, 157] width 193 height 113
drag, startPoint x: 100, startPoint y: 102, endPoint x: 95, endPoint y: 108, distance: 7.5
click at [98, 104] on textarea "*****" at bounding box center [113, 157] width 193 height 113
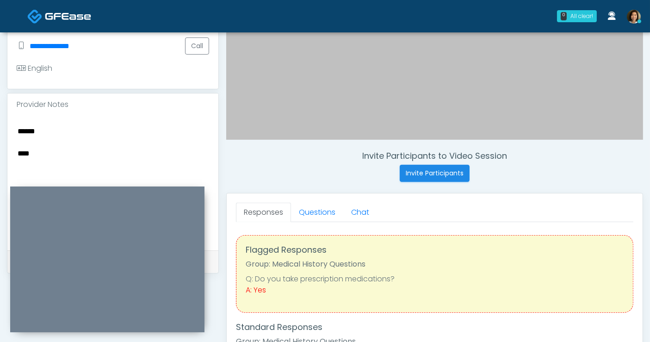
scroll to position [252, 0]
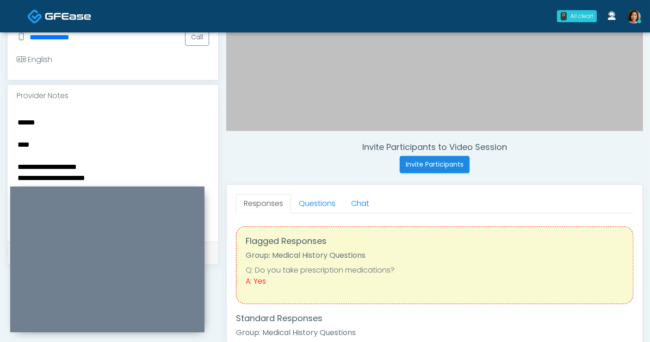
click at [18, 142] on textarea "**********" at bounding box center [113, 172] width 193 height 113
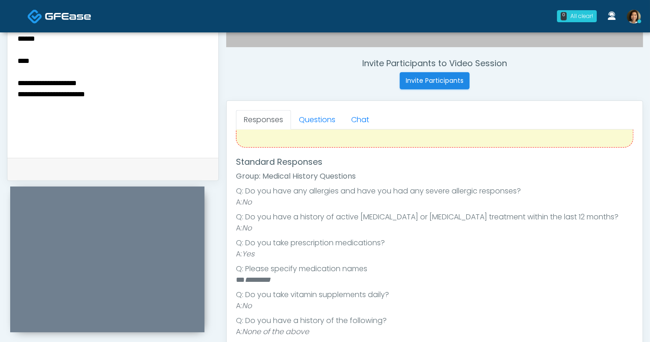
scroll to position [82, 0]
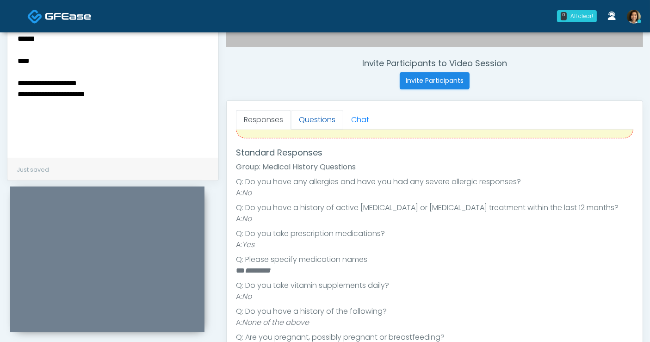
click at [313, 118] on link "Questions" at bounding box center [317, 119] width 52 height 19
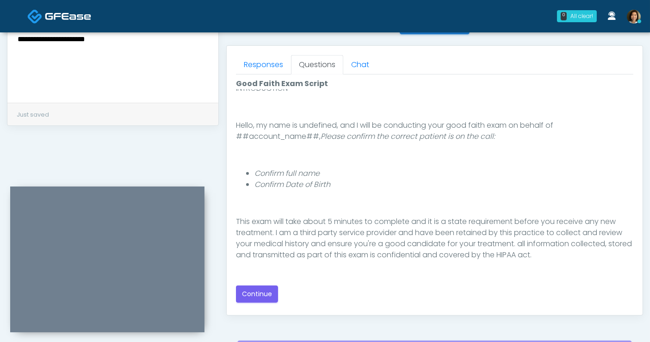
scroll to position [393, 0]
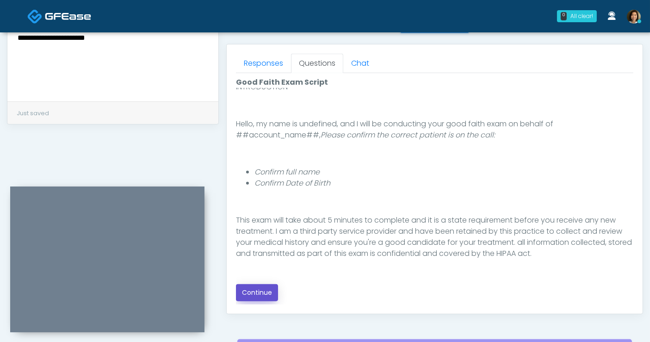
click at [248, 288] on button "Continue" at bounding box center [257, 292] width 42 height 17
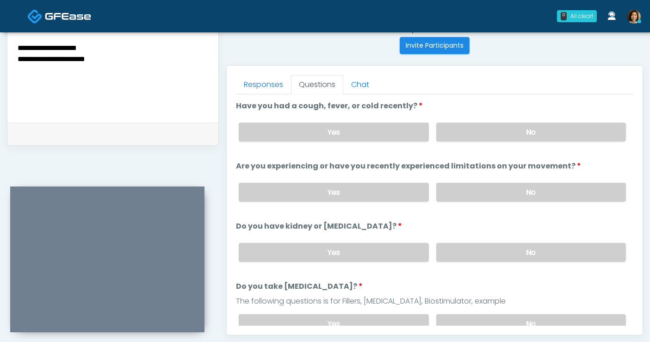
scroll to position [345, 0]
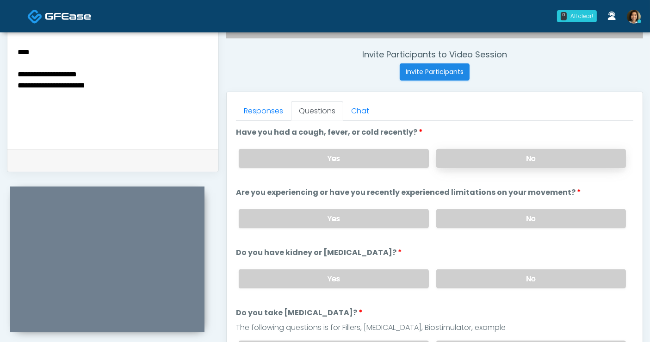
click at [496, 165] on label "No" at bounding box center [532, 158] width 190 height 19
click at [499, 218] on label "No" at bounding box center [532, 218] width 190 height 19
click at [503, 273] on label "No" at bounding box center [532, 278] width 190 height 19
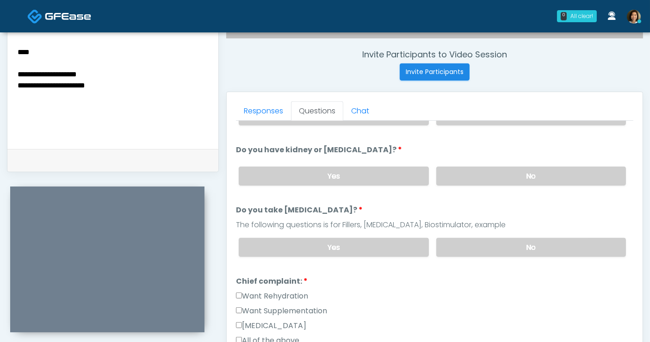
scroll to position [145, 0]
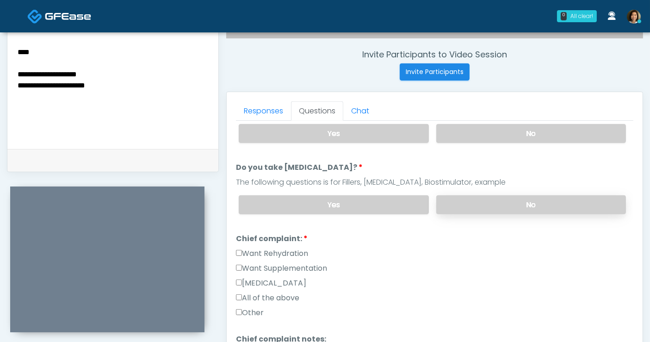
click at [542, 203] on label "No" at bounding box center [532, 204] width 190 height 19
click at [276, 293] on label "All of the above" at bounding box center [267, 298] width 63 height 11
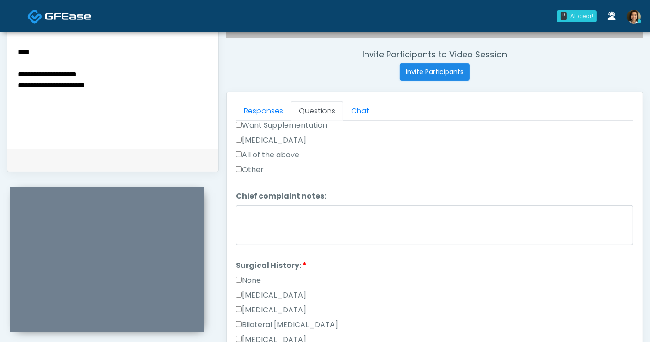
scroll to position [299, 0]
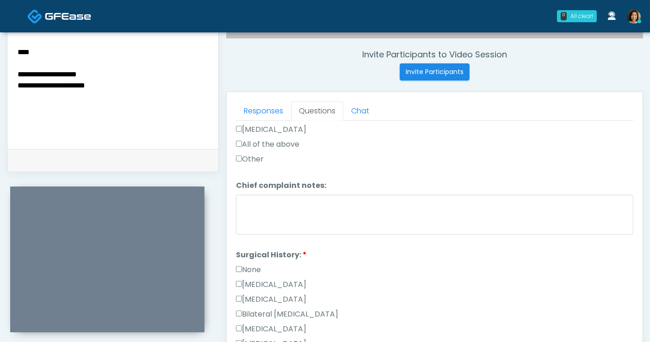
click at [255, 267] on label "None" at bounding box center [248, 269] width 25 height 11
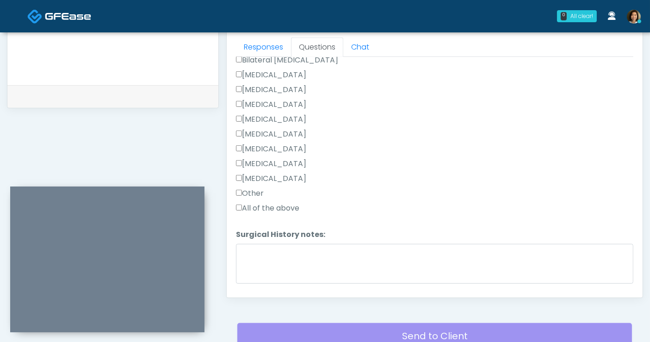
scroll to position [513, 0]
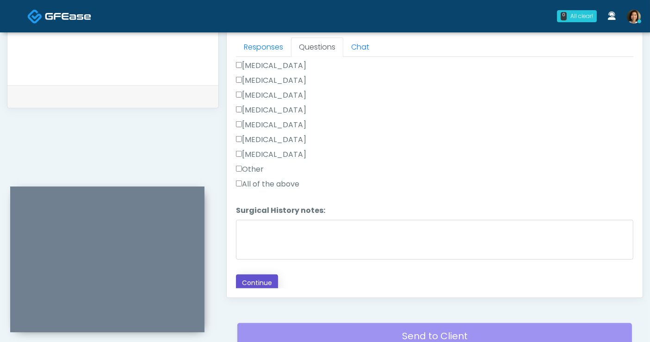
click at [268, 277] on button "Continue" at bounding box center [257, 283] width 42 height 17
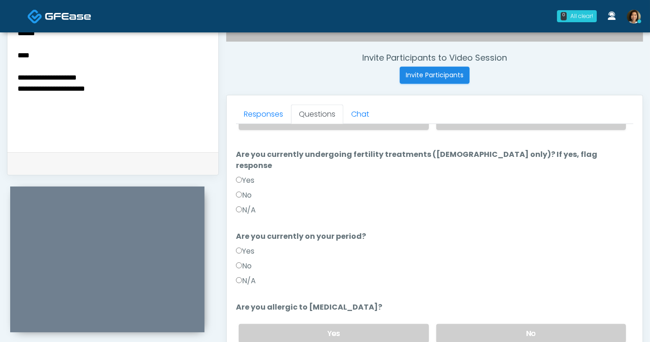
scroll to position [0, 0]
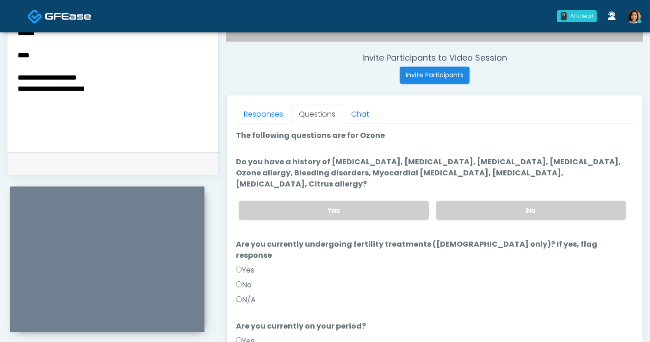
click at [141, 91] on textarea "**********" at bounding box center [113, 83] width 193 height 113
click at [135, 77] on textarea "**********" at bounding box center [113, 83] width 193 height 113
click at [575, 201] on label "No" at bounding box center [532, 210] width 190 height 19
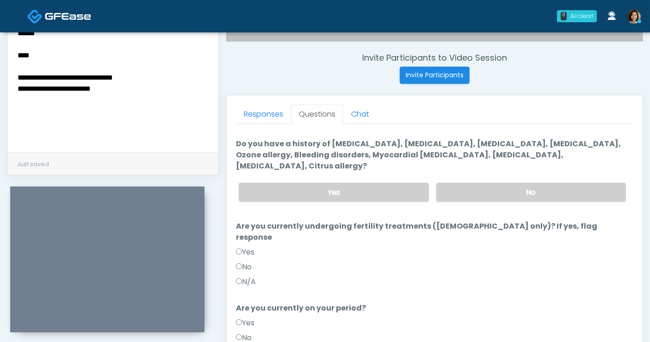
scroll to position [30, 0]
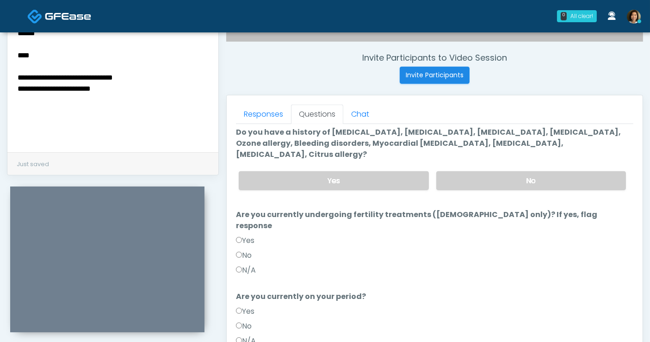
click at [247, 250] on label "No" at bounding box center [244, 255] width 16 height 11
click at [246, 306] on div "Yes" at bounding box center [435, 313] width 398 height 15
click at [252, 321] on label "No" at bounding box center [244, 326] width 16 height 11
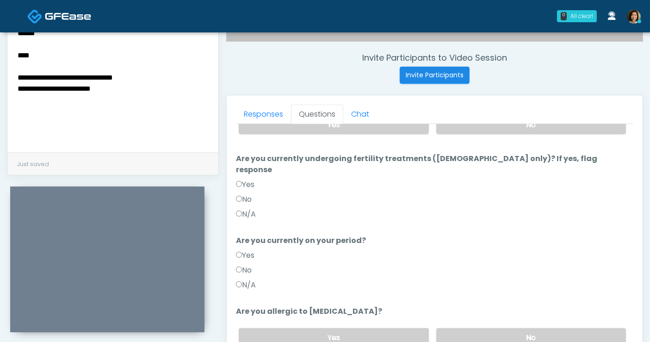
scroll to position [90, 0]
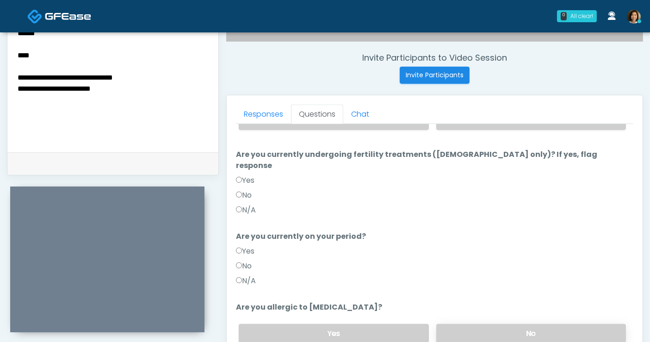
click at [539, 324] on label "No" at bounding box center [532, 333] width 190 height 19
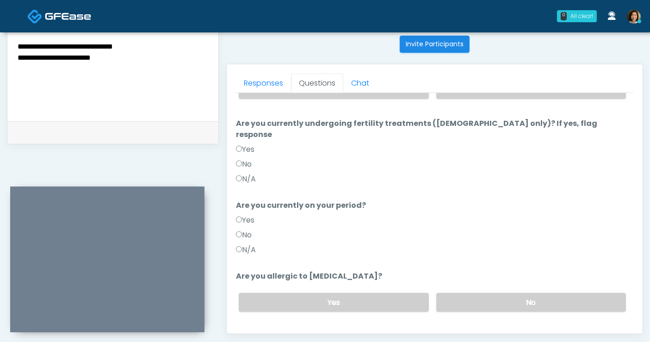
click at [269, 331] on button "Continue" at bounding box center [257, 339] width 42 height 17
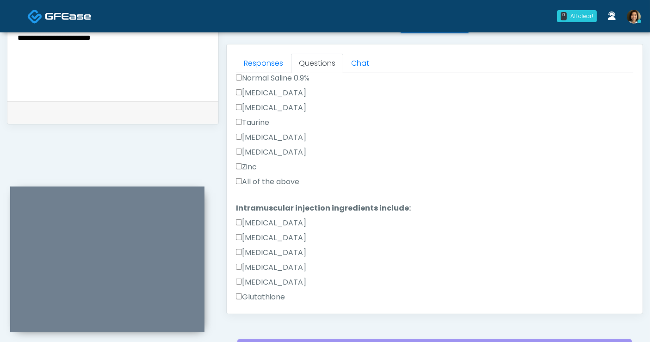
scroll to position [354, 0]
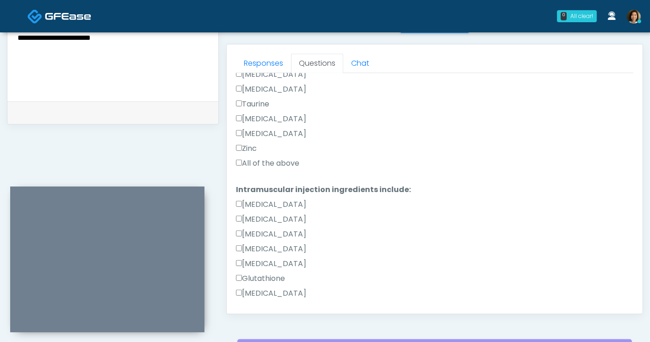
click at [275, 162] on label "All of the above" at bounding box center [267, 163] width 63 height 11
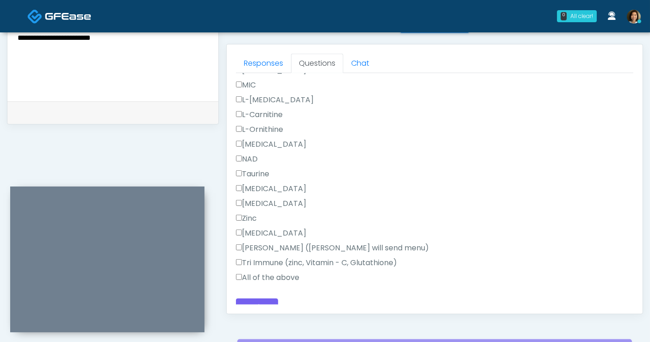
scroll to position [580, 0]
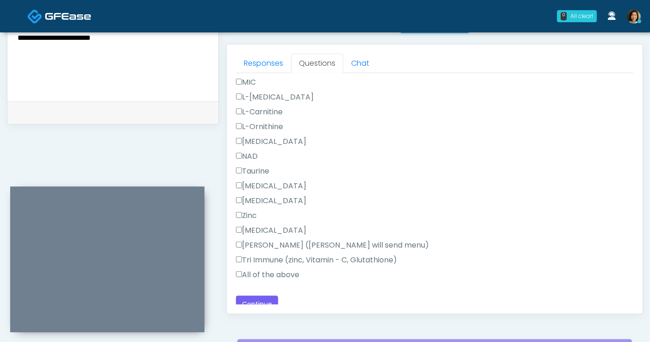
click at [269, 274] on label "All of the above" at bounding box center [267, 274] width 63 height 11
click at [264, 301] on button "Continue" at bounding box center [257, 304] width 42 height 17
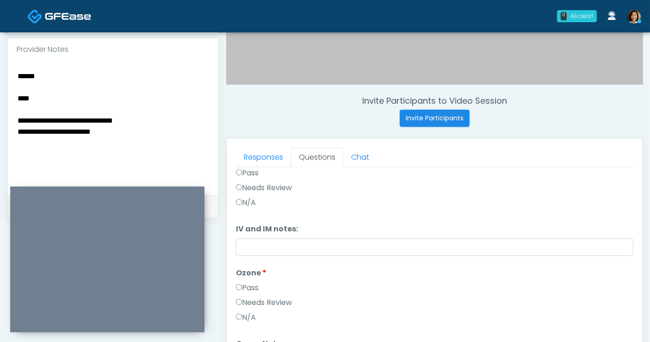
scroll to position [297, 0]
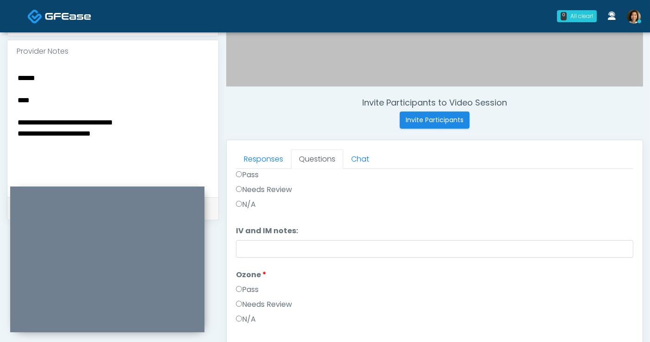
click at [133, 137] on textarea "**********" at bounding box center [113, 128] width 193 height 113
click at [63, 97] on textarea "**********" at bounding box center [113, 128] width 193 height 113
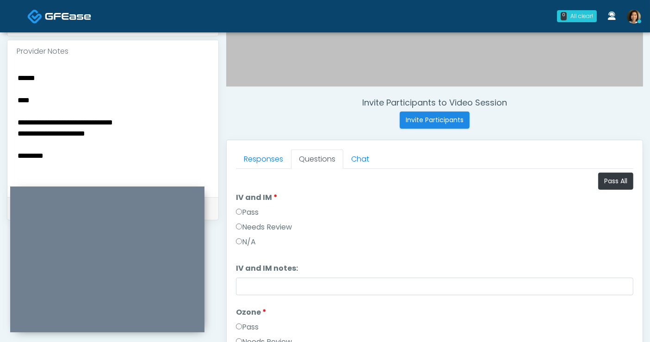
click at [253, 213] on label "Pass" at bounding box center [247, 212] width 23 height 11
click at [254, 325] on label "Pass" at bounding box center [247, 327] width 23 height 11
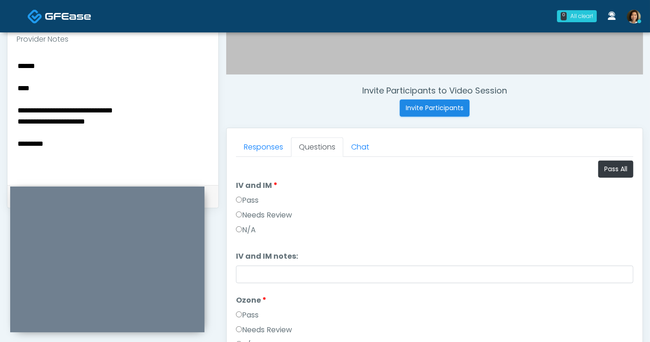
scroll to position [286, 0]
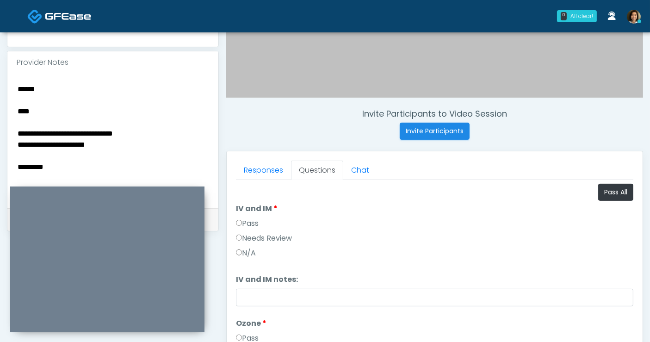
drag, startPoint x: 17, startPoint y: 110, endPoint x: 16, endPoint y: 104, distance: 6.6
click at [16, 109] on div "**********" at bounding box center [112, 141] width 211 height 135
click at [73, 113] on textarea "**********" at bounding box center [113, 139] width 193 height 113
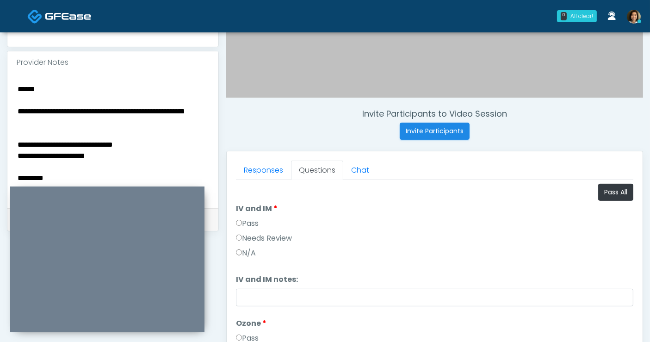
drag, startPoint x: 161, startPoint y: 158, endPoint x: 7, endPoint y: 141, distance: 154.1
click at [7, 141] on div "**********" at bounding box center [112, 141] width 211 height 135
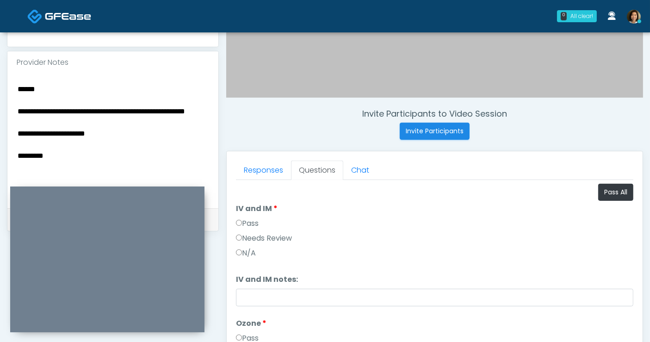
click at [0, 81] on html "0 All clear! All clear! [PERSON_NAME] AZ CA CO CT DC [GEOGRAPHIC_DATA] HI ID IL…" at bounding box center [325, 129] width 650 height 831
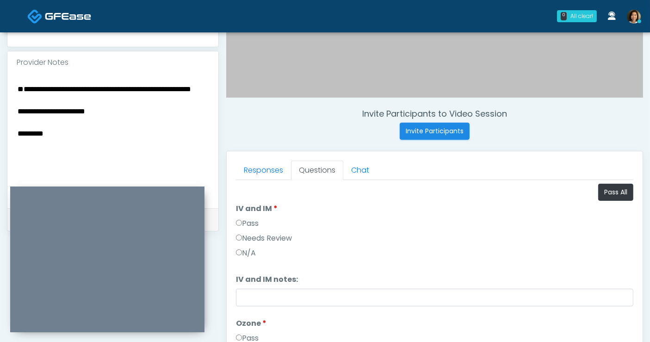
click at [19, 109] on textarea "**********" at bounding box center [113, 139] width 193 height 113
drag, startPoint x: 55, startPoint y: 144, endPoint x: 17, endPoint y: 121, distance: 44.9
click at [17, 121] on textarea "**********" at bounding box center [113, 139] width 193 height 113
click at [59, 101] on textarea "**********" at bounding box center [113, 139] width 193 height 113
click at [173, 124] on textarea "**********" at bounding box center [113, 139] width 193 height 113
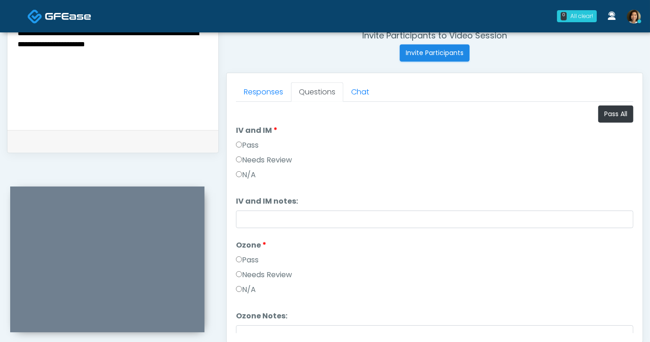
scroll to position [370, 0]
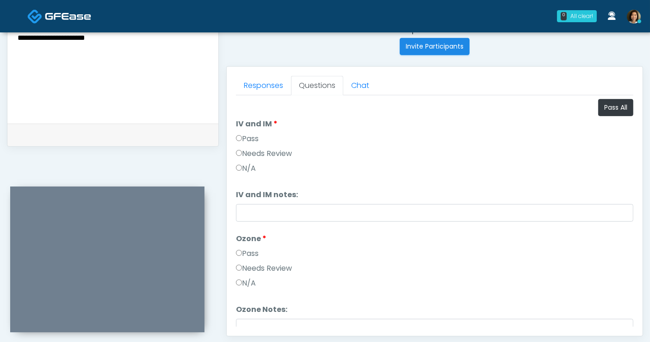
type textarea "**********"
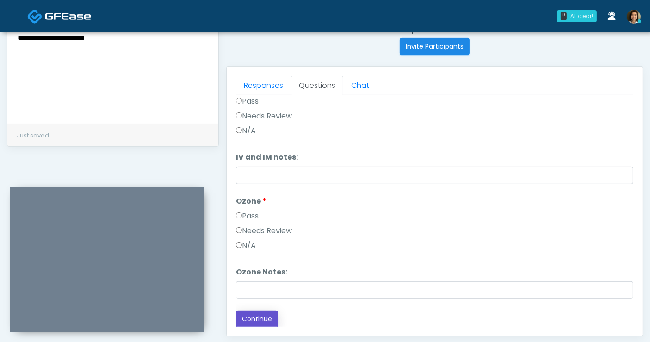
click at [263, 317] on button "Continue" at bounding box center [257, 319] width 42 height 17
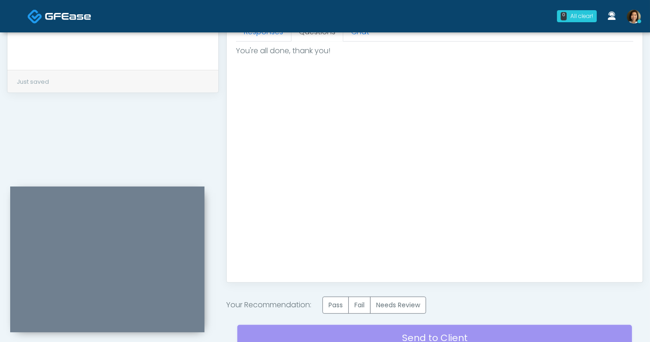
scroll to position [482, 0]
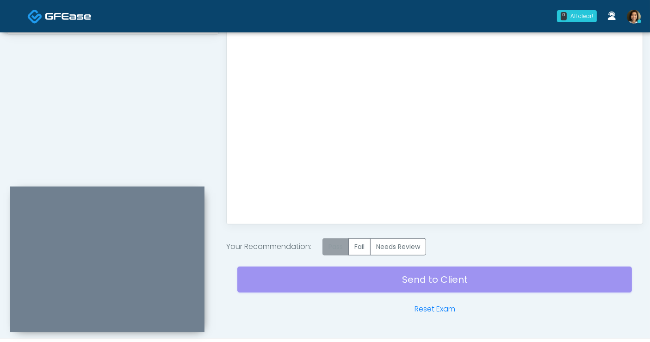
click at [334, 242] on label "Pass" at bounding box center [336, 246] width 26 height 17
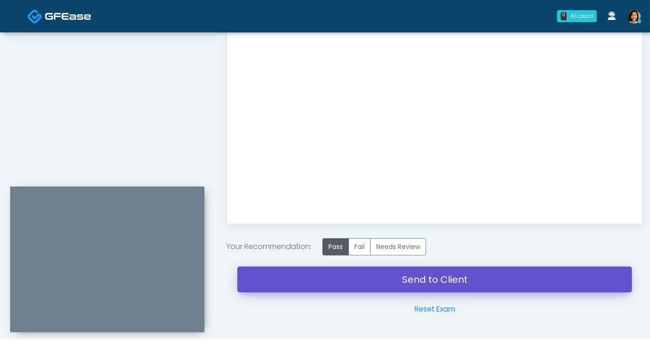
click at [418, 282] on link "Send to Client" at bounding box center [434, 280] width 395 height 26
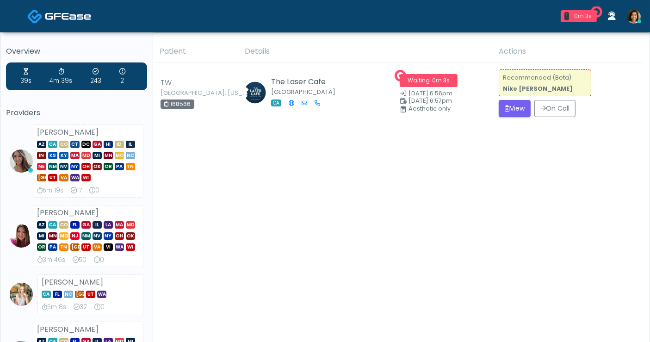
drag, startPoint x: 322, startPoint y: 225, endPoint x: 478, endPoint y: 155, distance: 171.6
click at [520, 112] on button "View" at bounding box center [515, 108] width 32 height 17
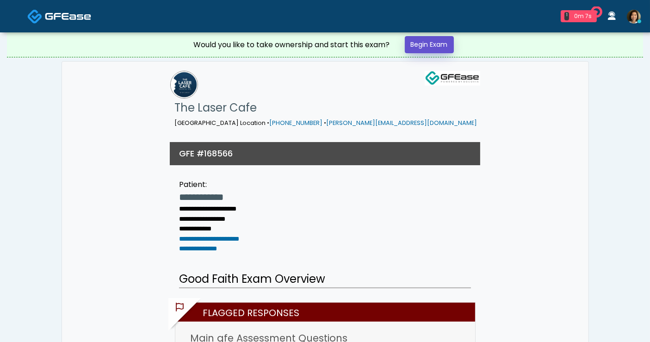
click at [440, 45] on link "Begin Exam" at bounding box center [429, 44] width 49 height 17
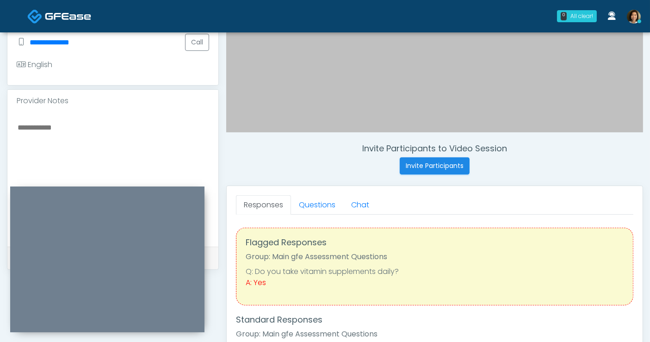
scroll to position [241, 0]
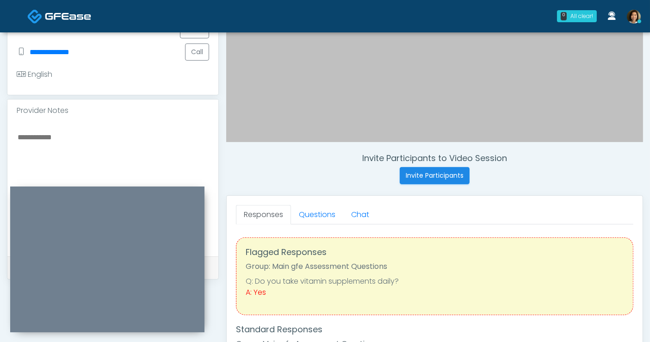
click at [93, 140] on textarea at bounding box center [113, 187] width 193 height 113
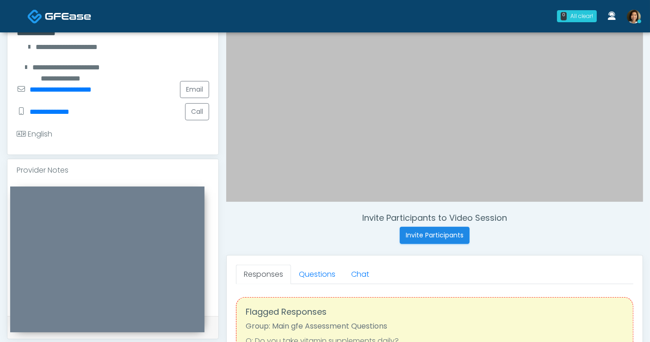
scroll to position [206, 0]
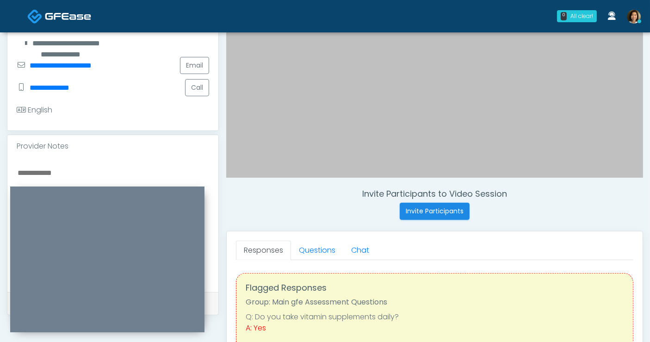
drag, startPoint x: 81, startPoint y: 173, endPoint x: 78, endPoint y: 162, distance: 11.1
click at [76, 169] on textarea at bounding box center [113, 223] width 193 height 113
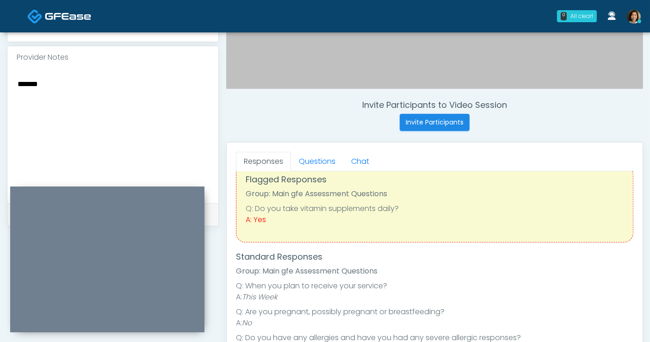
scroll to position [0, 0]
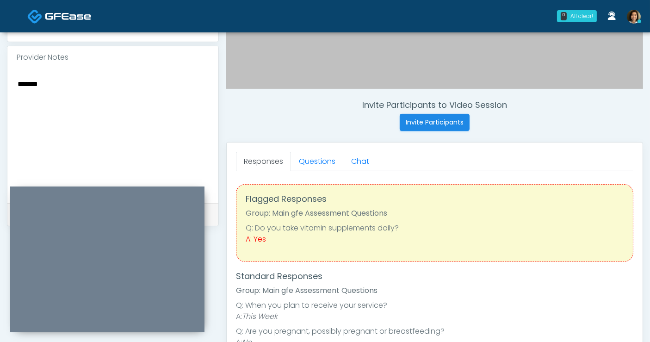
click at [67, 89] on textarea "******" at bounding box center [113, 134] width 193 height 113
click at [78, 78] on textarea "**********" at bounding box center [113, 134] width 193 height 113
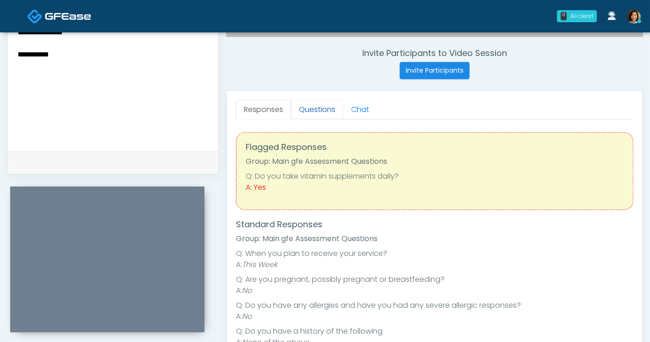
type textarea "**********"
click at [306, 110] on link "Questions" at bounding box center [317, 109] width 52 height 19
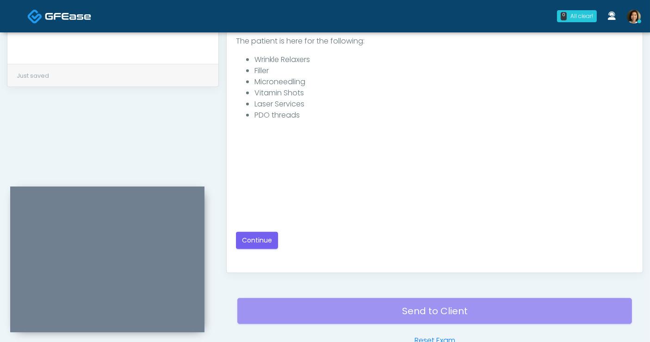
scroll to position [449, 0]
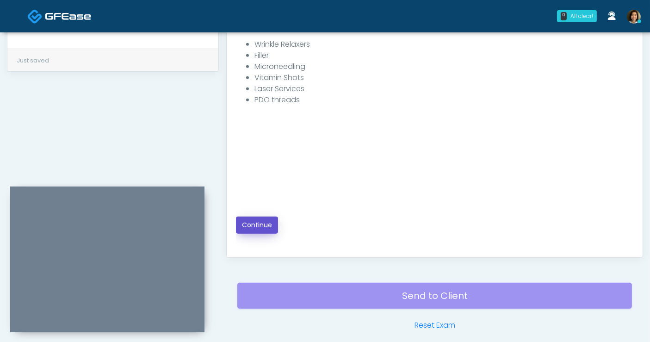
click at [243, 220] on button "Continue" at bounding box center [257, 225] width 42 height 17
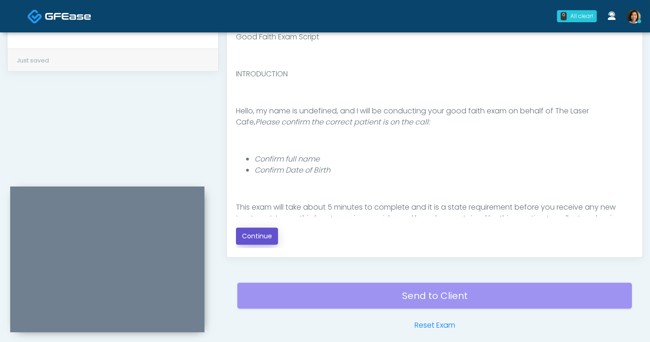
click at [246, 237] on button "Continue" at bounding box center [257, 236] width 42 height 17
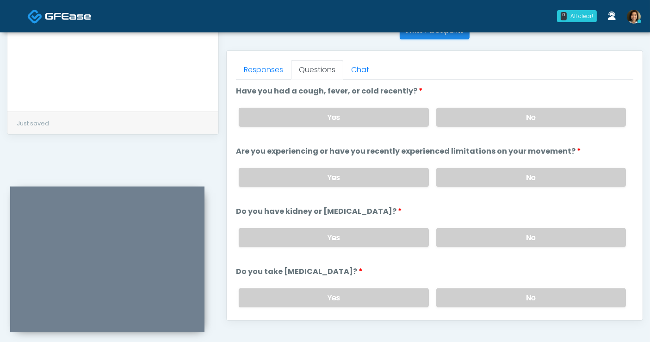
scroll to position [382, 0]
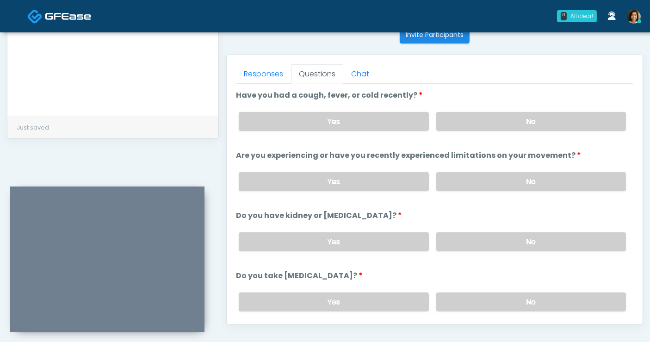
click at [491, 108] on div "Yes No" at bounding box center [432, 122] width 402 height 34
click at [491, 116] on label "No" at bounding box center [532, 121] width 190 height 19
click at [507, 178] on label "No" at bounding box center [532, 181] width 190 height 19
drag, startPoint x: 508, startPoint y: 229, endPoint x: 536, endPoint y: 211, distance: 33.3
click at [513, 226] on div "Yes No" at bounding box center [432, 242] width 402 height 34
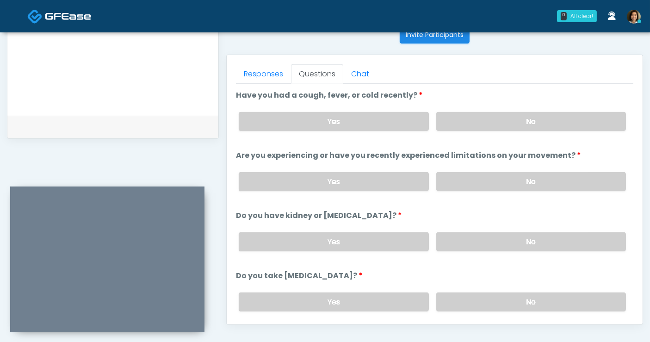
drag, startPoint x: 570, startPoint y: 239, endPoint x: 580, endPoint y: 220, distance: 21.3
click at [571, 237] on label "No" at bounding box center [532, 241] width 190 height 19
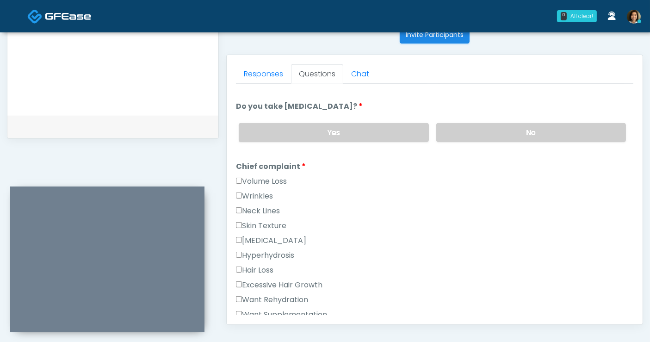
scroll to position [175, 0]
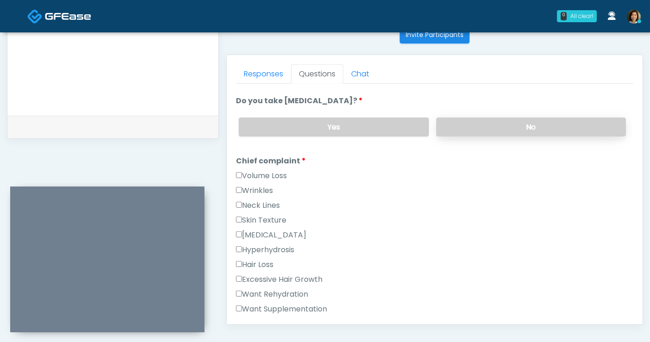
click at [545, 124] on label "No" at bounding box center [532, 127] width 190 height 19
click at [275, 216] on label "Skin Texture" at bounding box center [261, 220] width 50 height 11
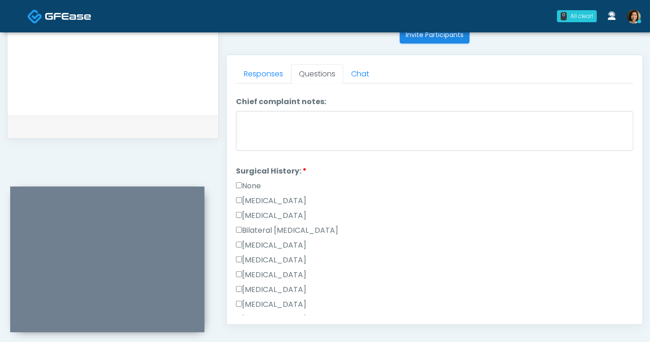
scroll to position [509, 0]
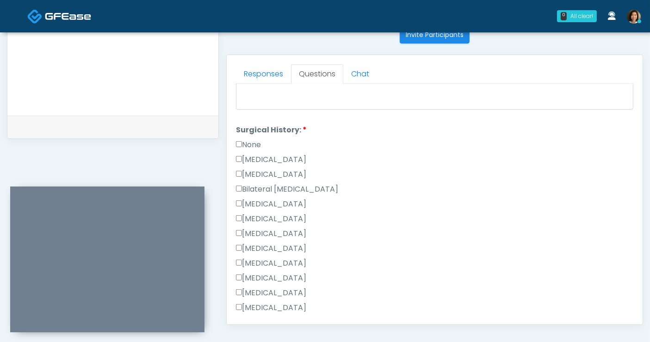
click at [250, 140] on label "None" at bounding box center [248, 144] width 25 height 11
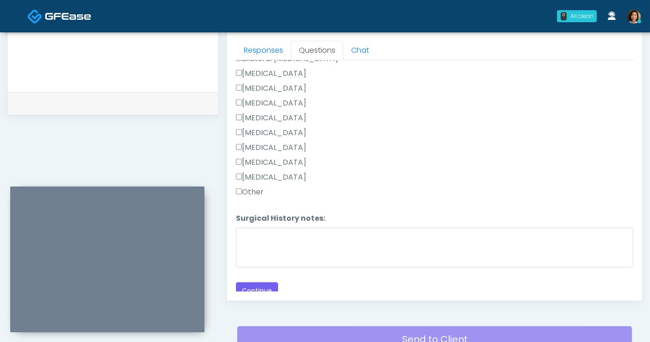
scroll to position [621, 0]
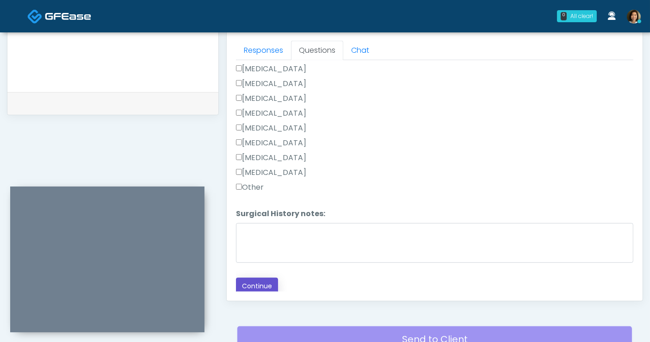
drag, startPoint x: 256, startPoint y: 286, endPoint x: 33, endPoint y: 98, distance: 291.4
click at [255, 285] on button "Continue" at bounding box center [257, 286] width 42 height 17
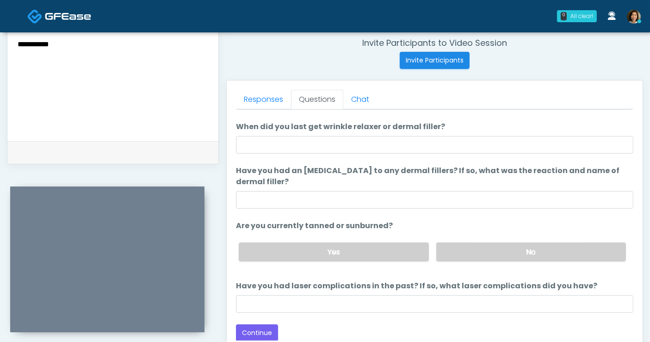
scroll to position [0, 0]
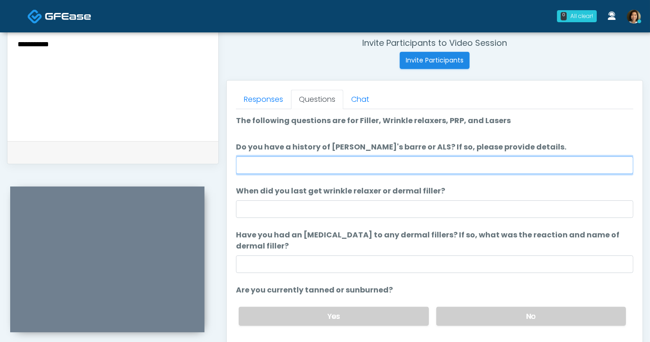
drag, startPoint x: 334, startPoint y: 166, endPoint x: 336, endPoint y: 161, distance: 5.6
click at [333, 166] on input "Do you have a history of Guillain's barre or ALS? If so, please provide details." at bounding box center [435, 165] width 398 height 18
type input "**"
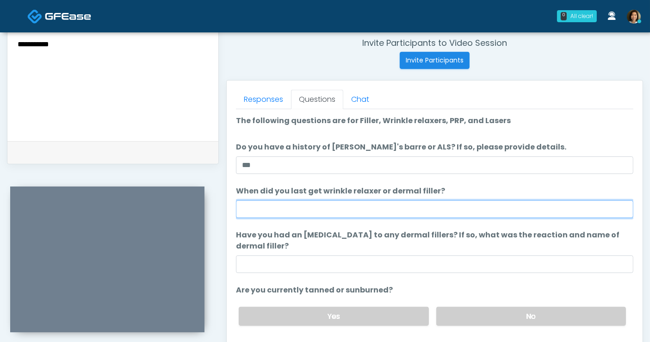
drag, startPoint x: 285, startPoint y: 203, endPoint x: 288, endPoint y: 198, distance: 6.7
click at [288, 198] on li "When did you last get wrinkle relaxer or dermal filler? When did you last get w…" at bounding box center [435, 202] width 398 height 32
type input "*****"
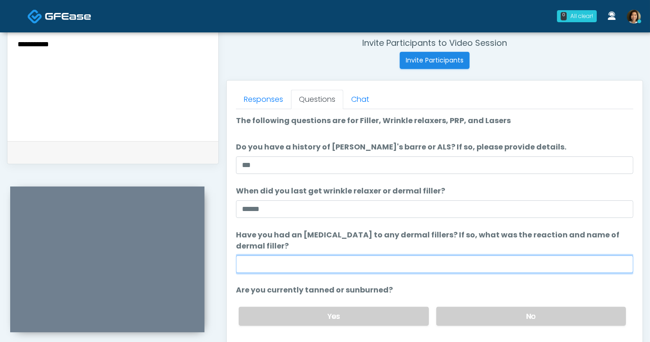
click at [310, 262] on input "Have you had an allergic response to any dermal fillers? If so, what was the re…" at bounding box center [435, 265] width 398 height 18
type input "**********"
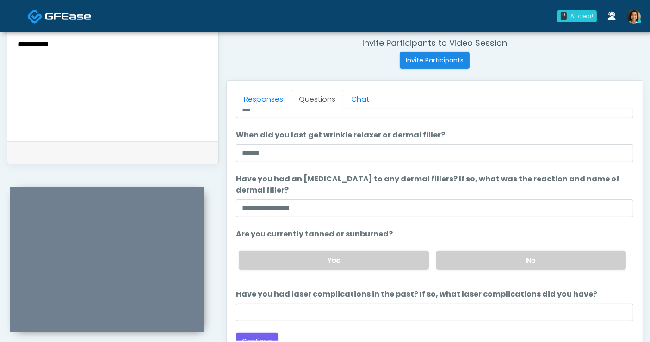
scroll to position [64, 0]
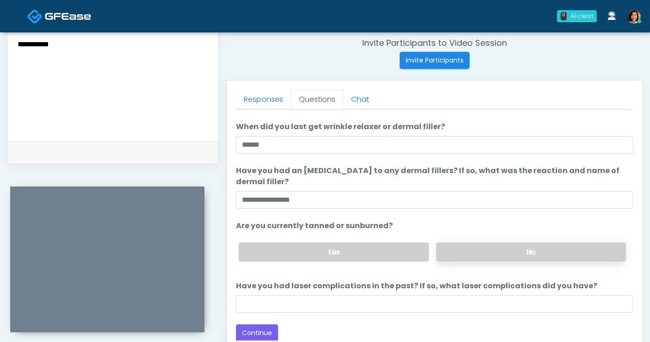
click at [580, 251] on label "No" at bounding box center [532, 252] width 190 height 19
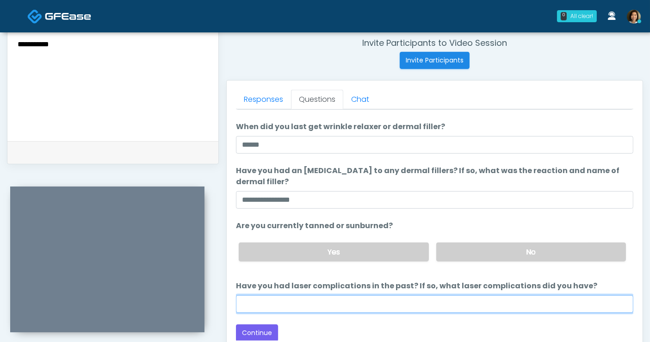
click at [481, 305] on input "Have you had laser complications in the past? If so, what laser complications d…" at bounding box center [435, 304] width 398 height 18
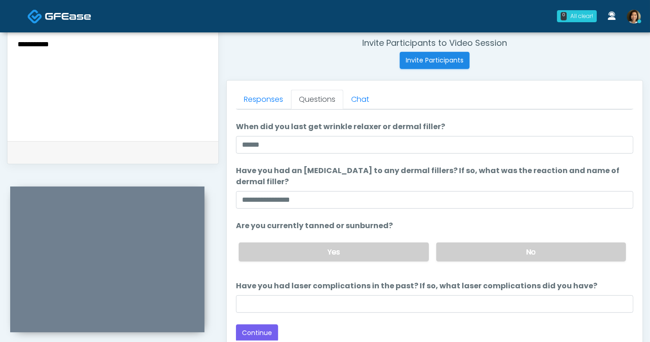
click at [493, 223] on li "Are you currently tanned or sunburned? Are you currently tanned or sunburned? Y…" at bounding box center [435, 244] width 398 height 49
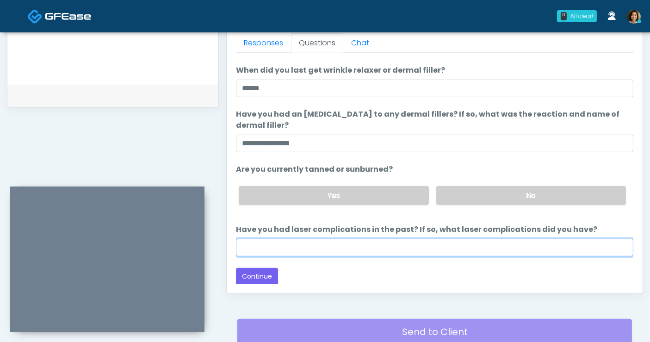
click at [397, 246] on input "Have you had laser complications in the past? If so, what laser complications d…" at bounding box center [435, 248] width 398 height 18
type input "**"
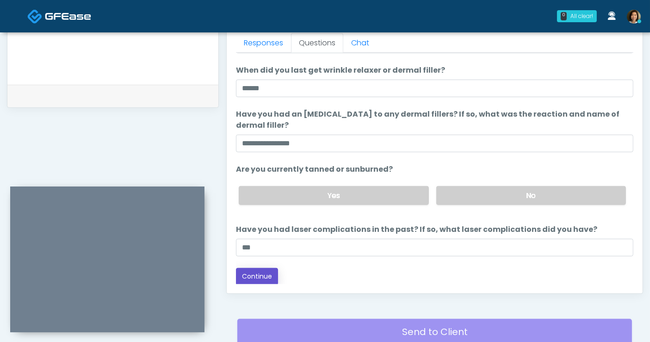
click at [262, 273] on button "Continue" at bounding box center [257, 276] width 42 height 17
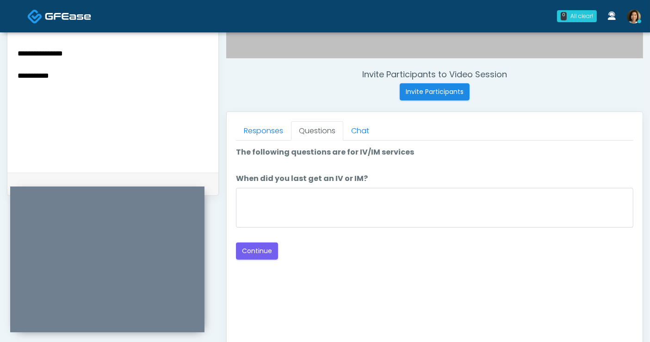
scroll to position [323, 0]
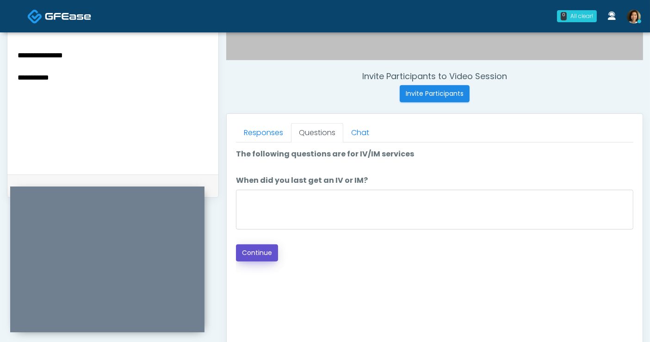
click at [255, 249] on button "Continue" at bounding box center [257, 252] width 42 height 17
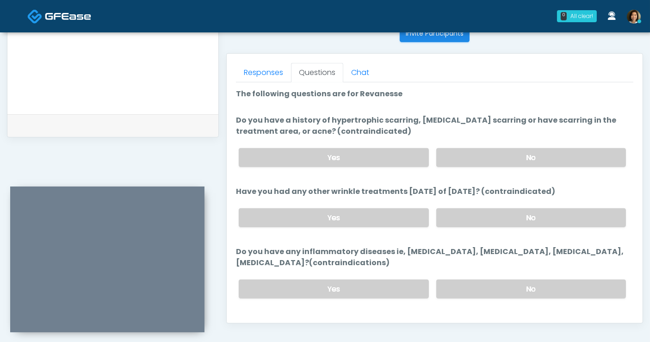
scroll to position [380, 0]
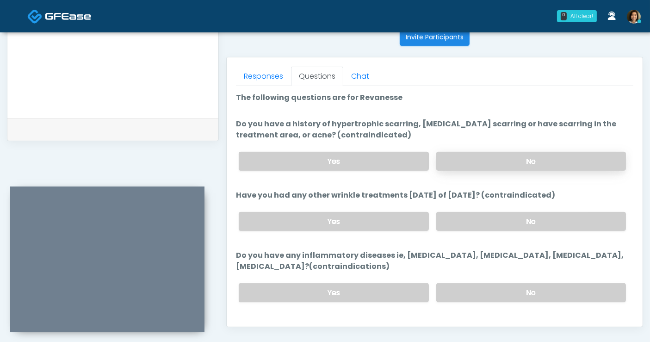
click at [497, 159] on label "No" at bounding box center [532, 161] width 190 height 19
click at [501, 229] on div "Yes No" at bounding box center [432, 222] width 402 height 34
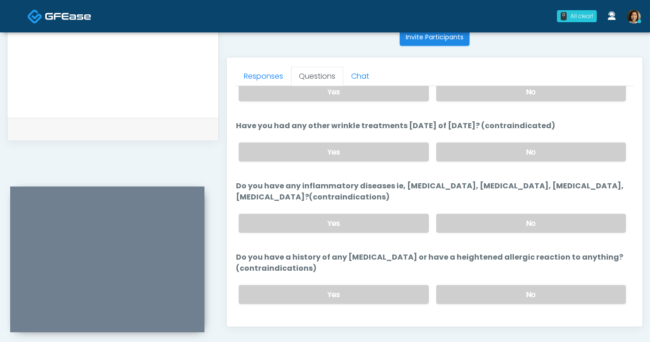
scroll to position [87, 0]
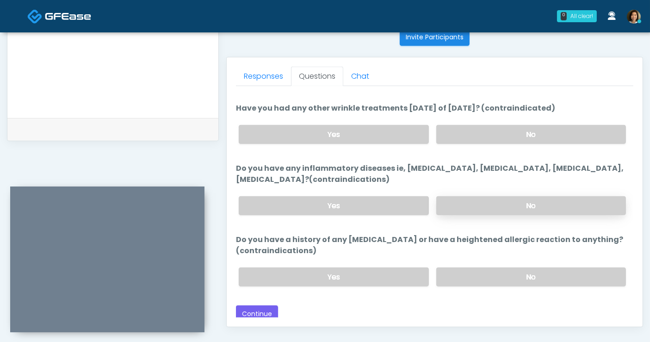
click at [549, 205] on label "No" at bounding box center [532, 205] width 190 height 19
click at [553, 275] on label "No" at bounding box center [532, 277] width 190 height 19
click at [249, 309] on button "Continue" at bounding box center [257, 314] width 42 height 17
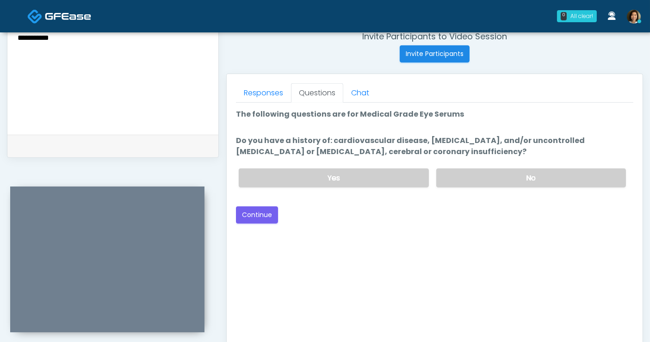
scroll to position [361, 0]
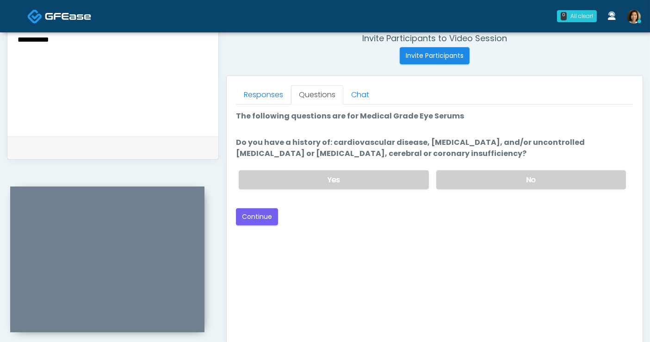
click at [537, 270] on div "The patient is here for the following: Wrinkle Relaxers Filler Microneedling Vi…" at bounding box center [435, 220] width 398 height 231
click at [549, 179] on label "No" at bounding box center [532, 179] width 190 height 19
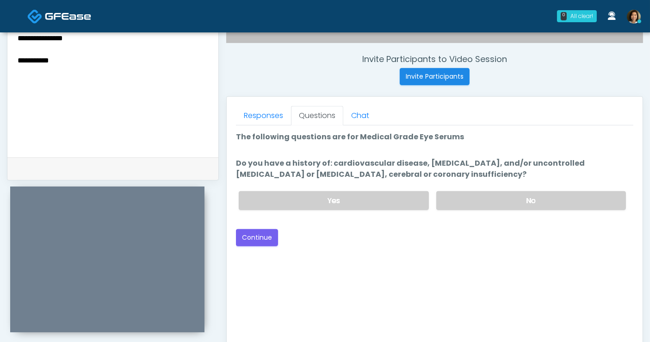
scroll to position [340, 0]
click at [466, 281] on div "The patient is here for the following: Wrinkle Relaxers Filler Microneedling Vi…" at bounding box center [435, 241] width 398 height 231
click at [256, 235] on button "Continue" at bounding box center [257, 238] width 42 height 17
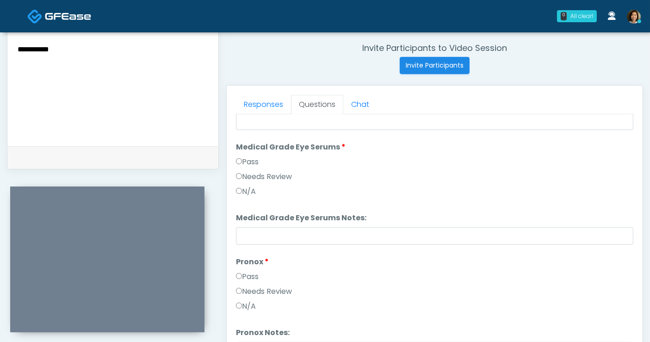
scroll to position [714, 0]
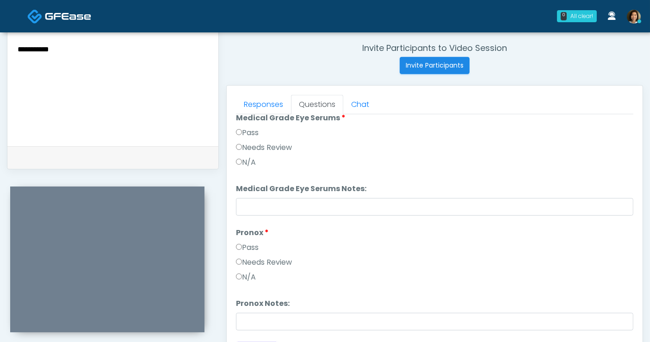
click at [114, 48] on textarea "**********" at bounding box center [113, 77] width 193 height 113
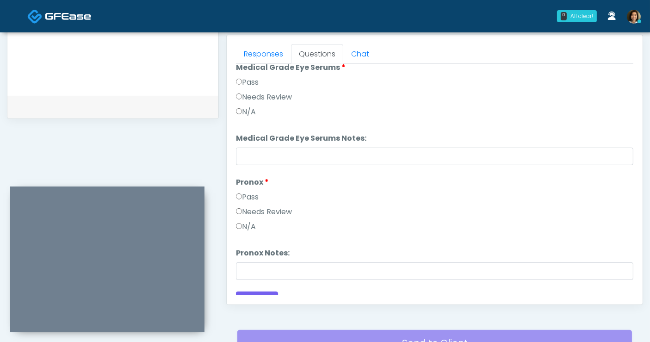
type textarea "**********"
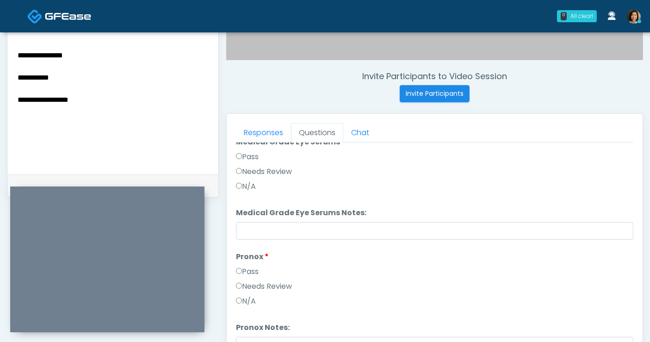
scroll to position [726, 0]
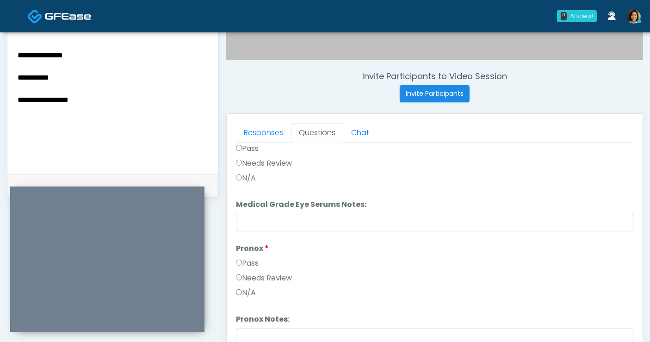
drag, startPoint x: 108, startPoint y: 108, endPoint x: -62, endPoint y: 11, distance: 196.3
click at [0, 11] on html "0 All clear! All clear! Samantha Ly AZ CA CO CT DC GA HI ID IL IN KS KY MA MD MI" at bounding box center [325, 92] width 650 height 831
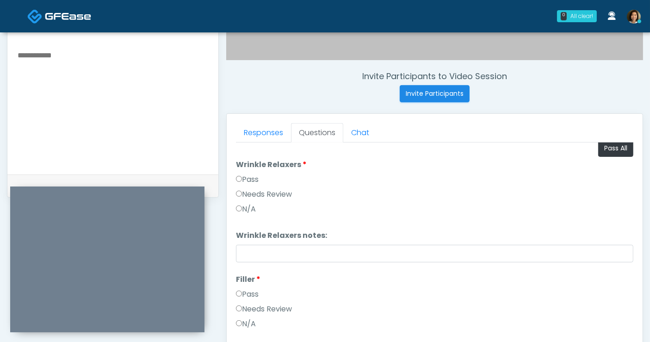
scroll to position [0, 0]
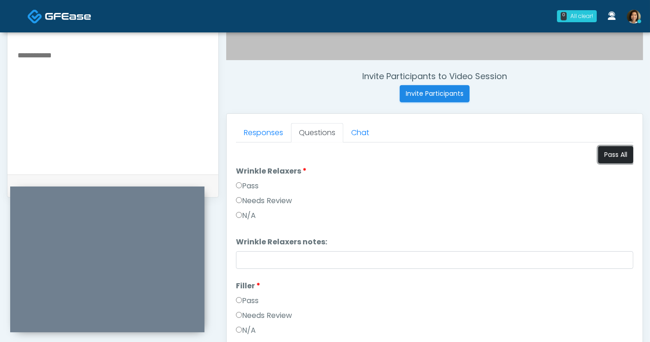
click at [600, 153] on button "Pass All" at bounding box center [616, 154] width 35 height 17
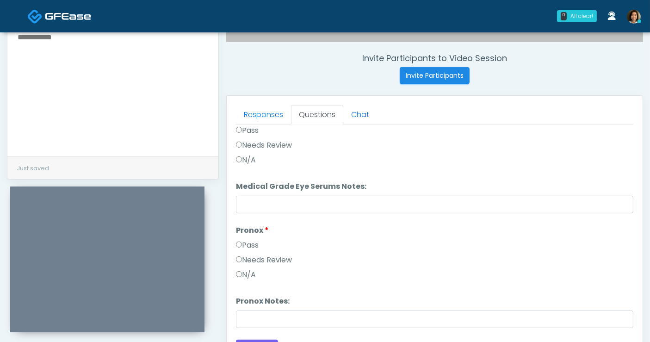
scroll to position [430, 0]
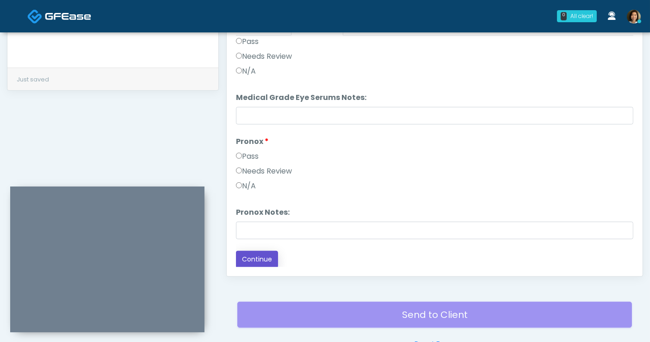
click at [264, 258] on button "Continue" at bounding box center [257, 259] width 42 height 17
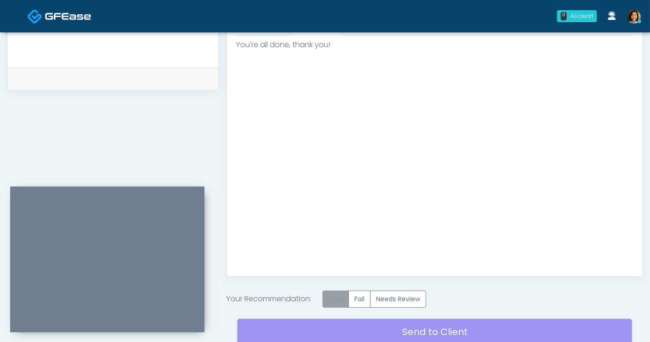
click at [333, 295] on label "Pass" at bounding box center [336, 299] width 26 height 17
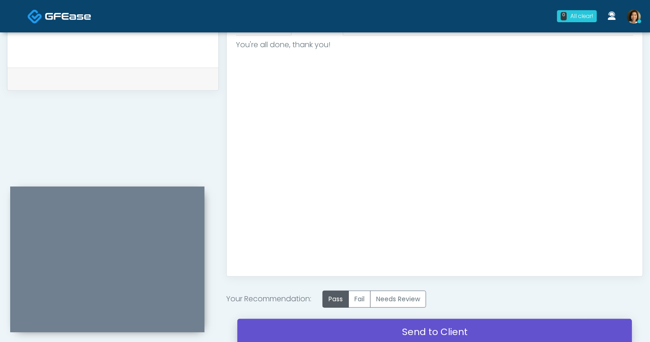
click at [475, 331] on link "Send to Client" at bounding box center [434, 332] width 395 height 26
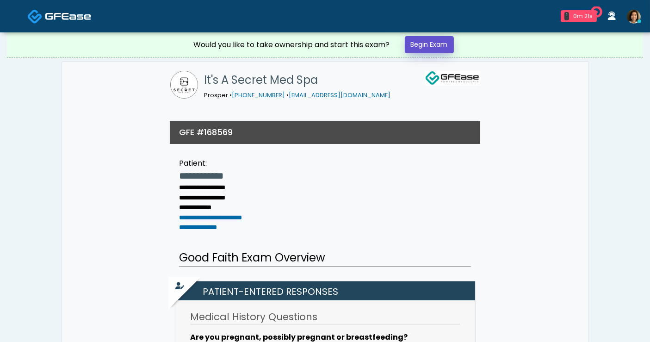
click at [437, 44] on link "Begin Exam" at bounding box center [429, 44] width 49 height 17
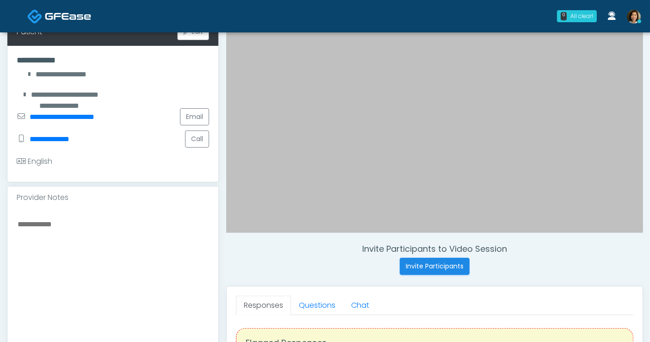
scroll to position [210, 0]
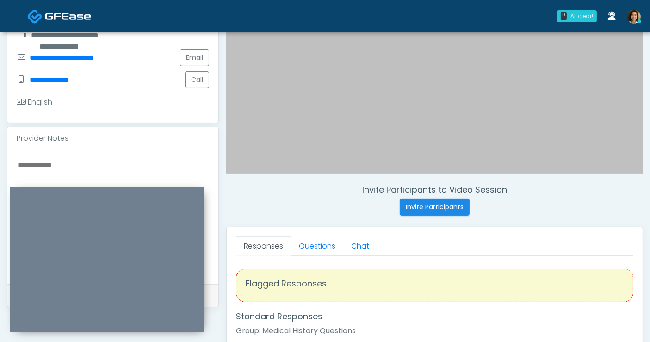
click at [85, 161] on textarea at bounding box center [113, 215] width 193 height 113
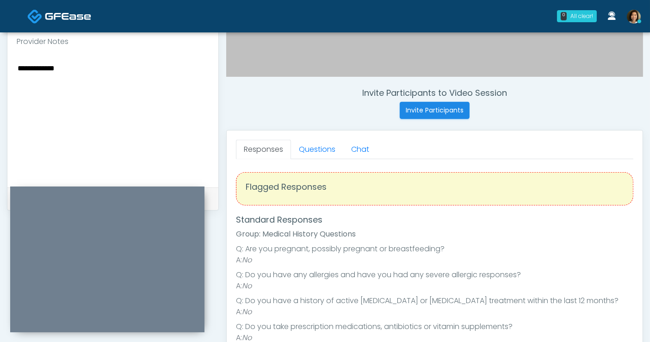
scroll to position [333, 0]
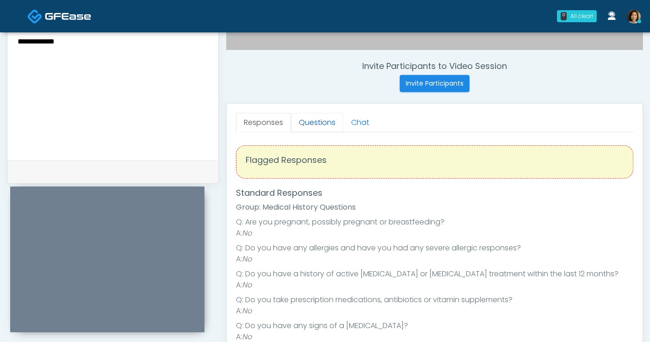
type textarea "**********"
click at [315, 124] on link "Questions" at bounding box center [317, 122] width 52 height 19
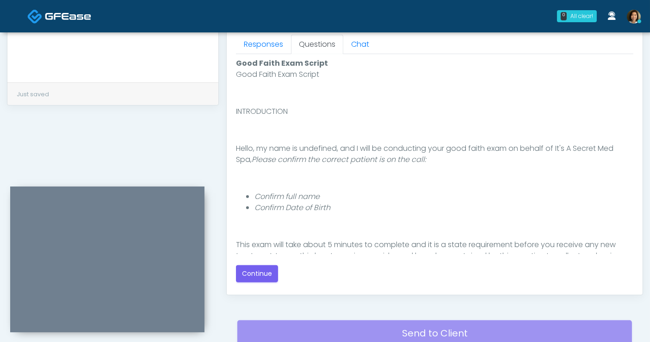
scroll to position [422, 0]
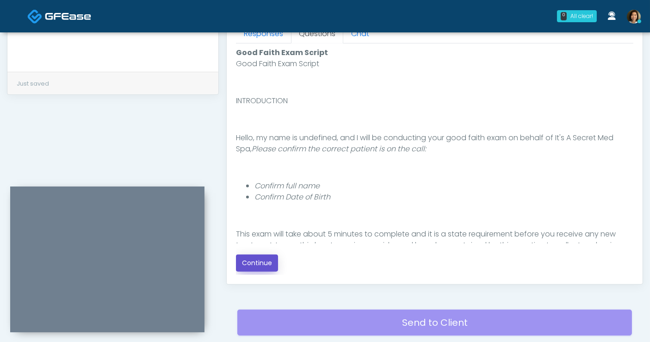
click at [251, 259] on button "Continue" at bounding box center [257, 263] width 42 height 17
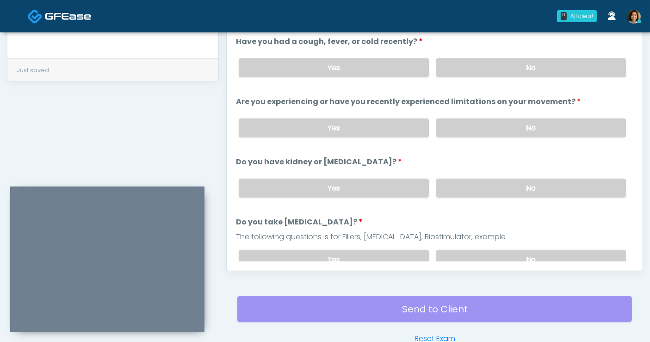
scroll to position [408, 0]
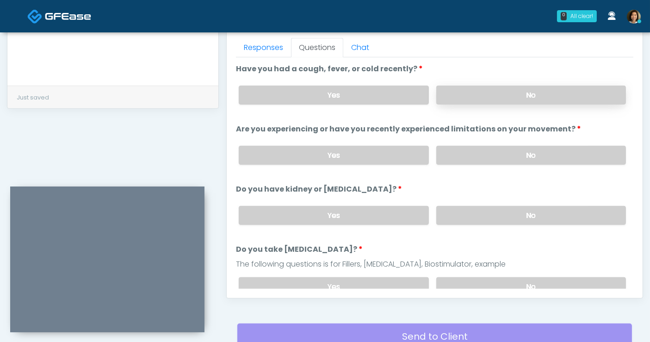
click at [520, 96] on label "No" at bounding box center [532, 95] width 190 height 19
click at [531, 155] on label "No" at bounding box center [532, 155] width 190 height 19
click at [528, 211] on label "No" at bounding box center [532, 215] width 190 height 19
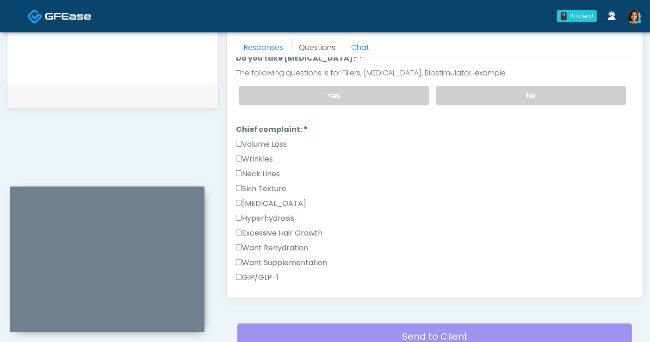
scroll to position [195, 0]
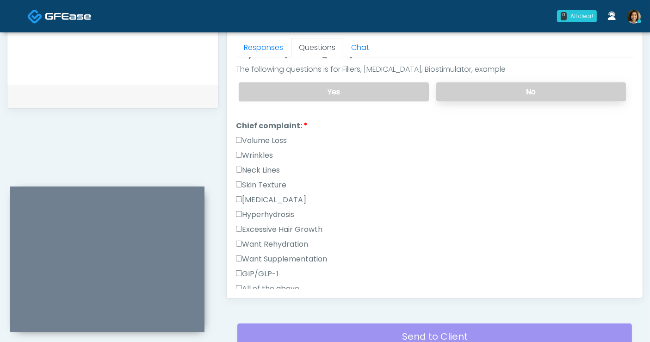
click at [564, 92] on label "No" at bounding box center [532, 91] width 190 height 19
click at [253, 154] on label "Wrinkles" at bounding box center [254, 155] width 37 height 11
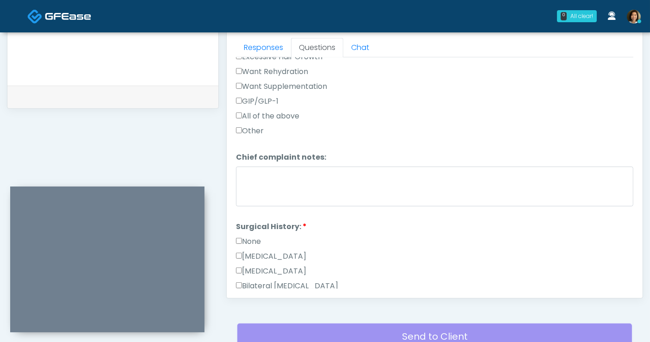
scroll to position [380, 0]
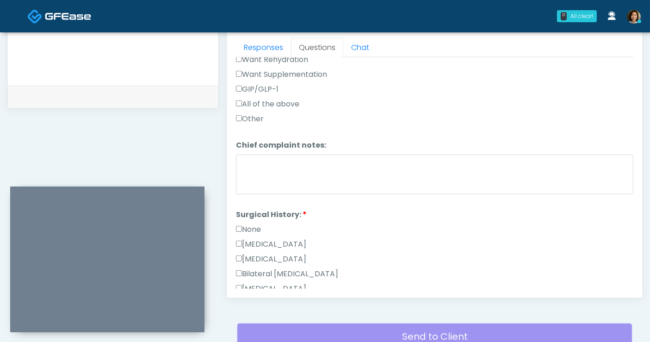
click at [252, 227] on label "None" at bounding box center [248, 229] width 25 height 11
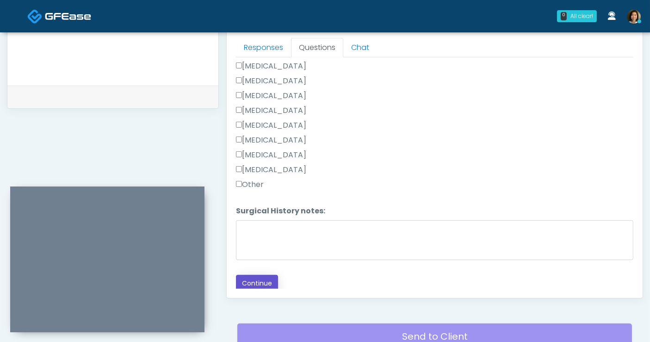
click at [260, 277] on button "Continue" at bounding box center [257, 283] width 42 height 17
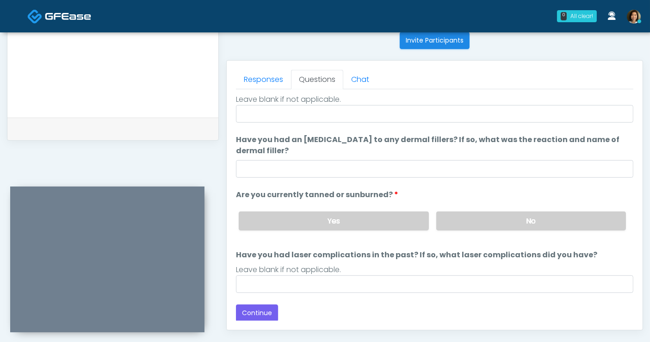
scroll to position [0, 0]
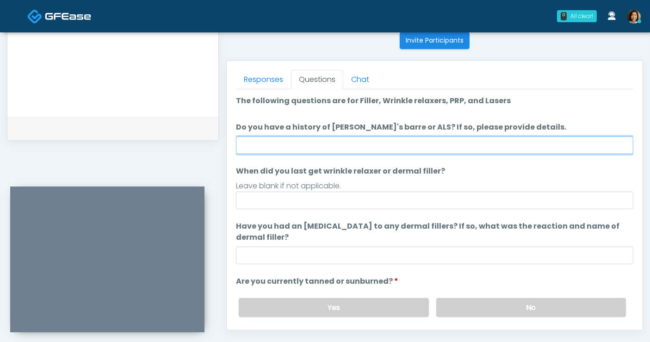
click at [345, 146] on input "Do you have a history of Guillain's barre or ALS? If so, please provide details." at bounding box center [435, 146] width 398 height 18
type input "**"
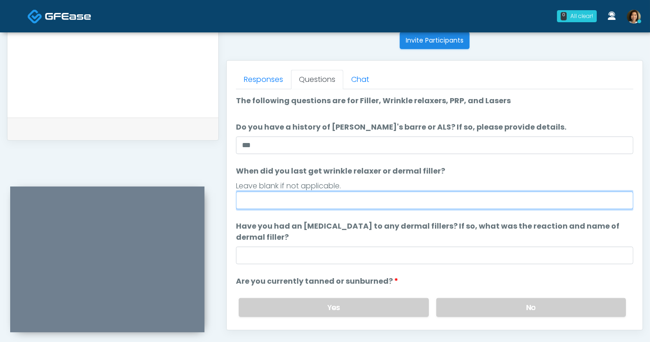
click at [260, 199] on input "When did you last get wrinkle relaxer or dermal filler?" at bounding box center [435, 201] width 398 height 18
type input "**********"
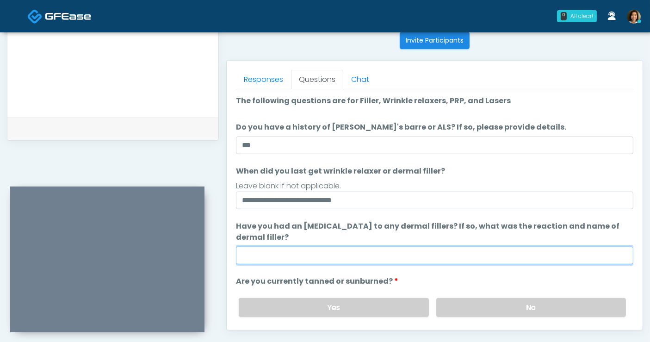
click at [283, 255] on input "Have you had an allergic response to any dermal fillers? If so, what was the re…" at bounding box center [435, 256] width 398 height 18
type input "**********"
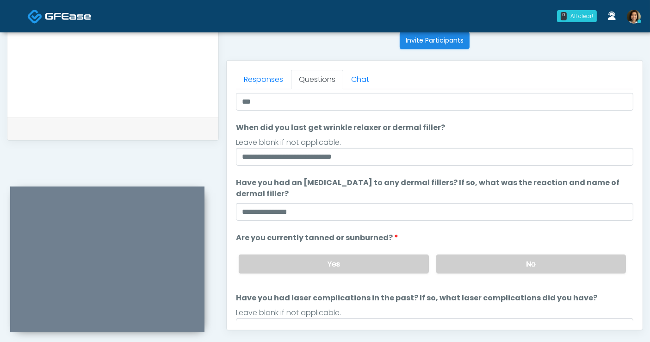
scroll to position [81, 0]
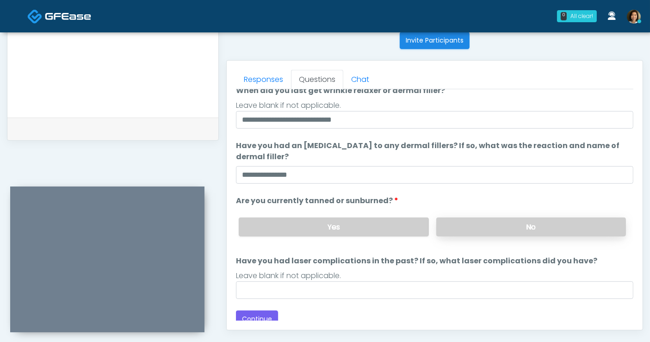
drag, startPoint x: 526, startPoint y: 223, endPoint x: 545, endPoint y: 218, distance: 19.8
click at [526, 223] on label "No" at bounding box center [532, 227] width 190 height 19
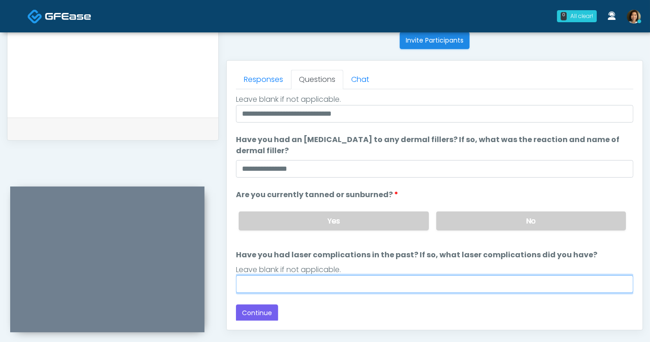
drag, startPoint x: 295, startPoint y: 288, endPoint x: 295, endPoint y: 283, distance: 4.7
click at [295, 288] on input "Have you had laser complications in the past? If so, what laser complications d…" at bounding box center [435, 284] width 398 height 18
type input "**"
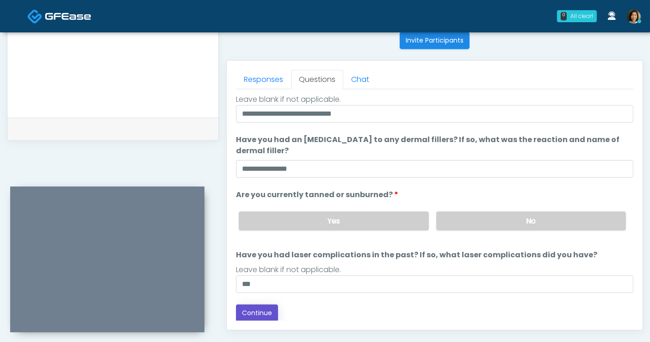
click at [270, 310] on button "Continue" at bounding box center [257, 313] width 42 height 17
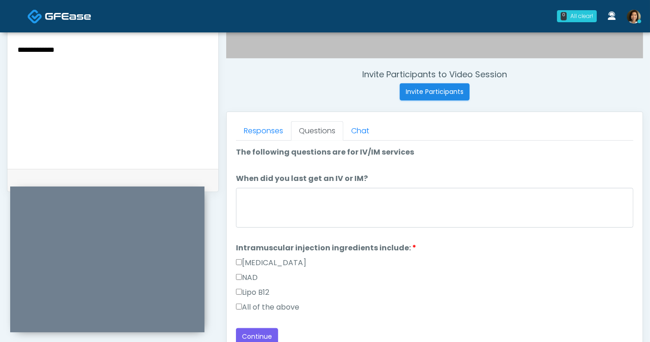
scroll to position [0, 0]
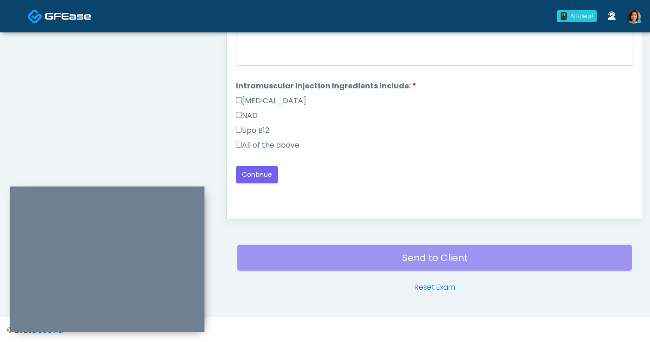
drag, startPoint x: 282, startPoint y: 142, endPoint x: 280, endPoint y: 166, distance: 23.7
click at [282, 142] on label "All of the above" at bounding box center [267, 145] width 63 height 11
click at [268, 175] on button "Continue" at bounding box center [257, 174] width 42 height 17
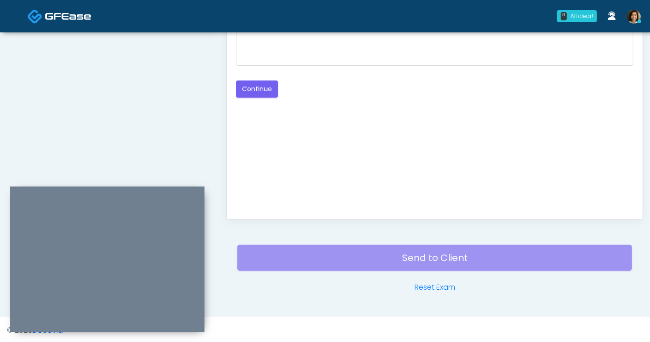
scroll to position [370, 0]
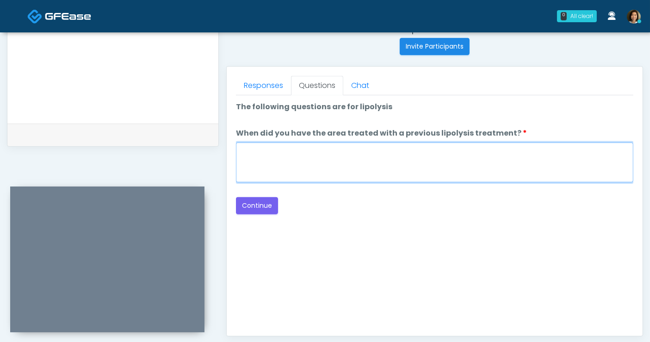
click at [413, 161] on textarea "When did you have the area treated with a previous lipolysis treatment?" at bounding box center [435, 163] width 398 height 40
type textarea "*****"
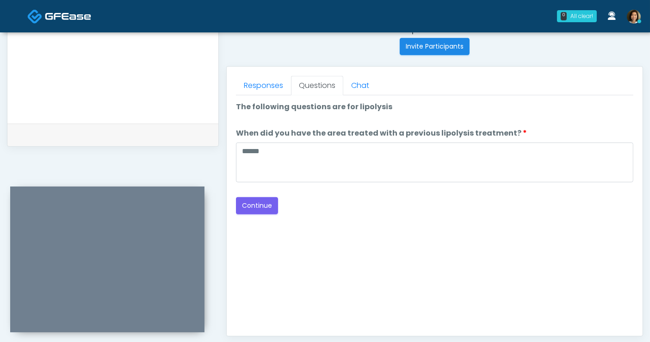
drag, startPoint x: 545, startPoint y: 229, endPoint x: 556, endPoint y: 225, distance: 11.2
click at [548, 228] on div "Good Faith Exam Script Good Faith Exam Script INTRODUCTION Hello, my name is un…" at bounding box center [435, 210] width 398 height 231
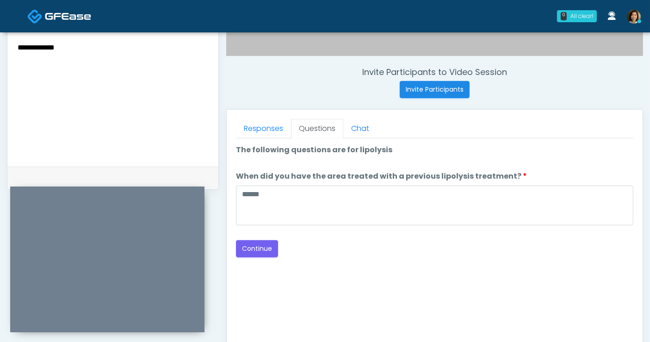
click at [381, 255] on div "Back Continue" at bounding box center [435, 248] width 398 height 17
click at [334, 252] on div "Back Continue" at bounding box center [435, 248] width 398 height 17
drag, startPoint x: 250, startPoint y: 248, endPoint x: 359, endPoint y: 216, distance: 113.7
click at [250, 247] on button "Continue" at bounding box center [257, 248] width 42 height 17
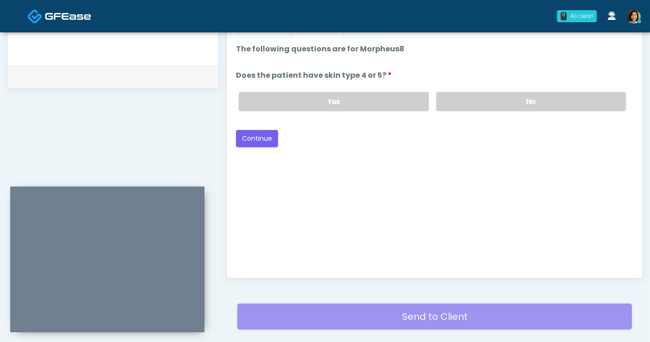
scroll to position [333, 0]
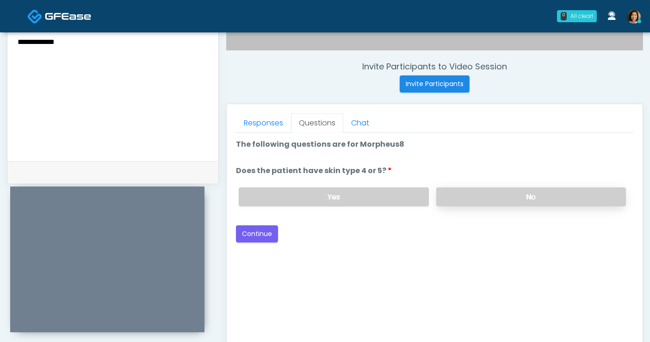
click at [486, 200] on label "No" at bounding box center [532, 196] width 190 height 19
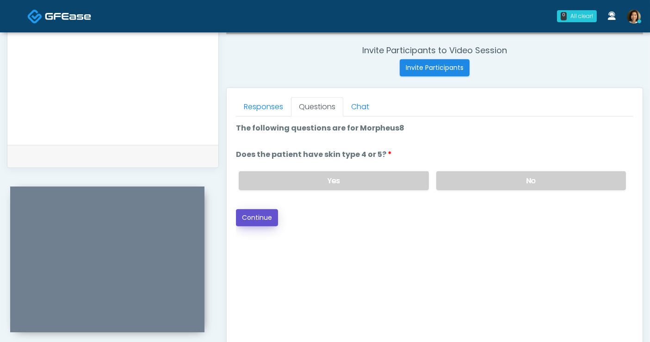
click at [256, 217] on button "Continue" at bounding box center [257, 217] width 42 height 17
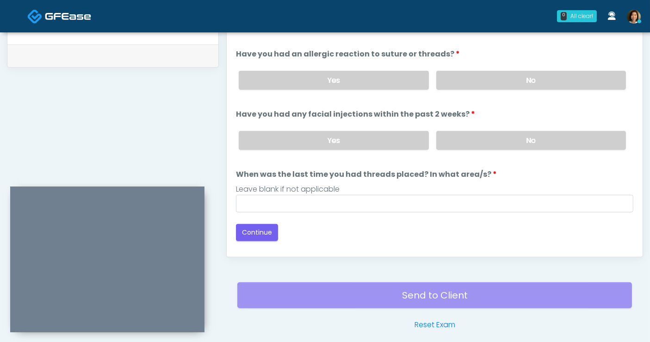
scroll to position [436, 0]
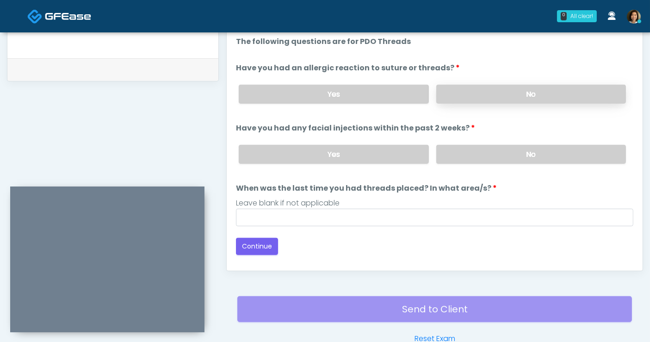
click at [490, 93] on label "No" at bounding box center [532, 94] width 190 height 19
click at [493, 147] on label "No" at bounding box center [532, 154] width 190 height 19
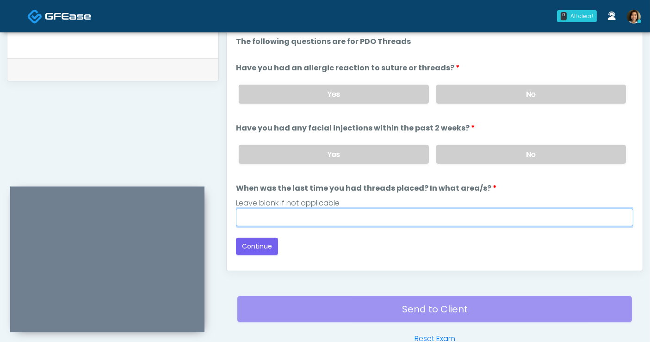
click at [423, 219] on input "When was the last time you had threads placed? In what area/s?" at bounding box center [435, 218] width 398 height 18
type input "**********"
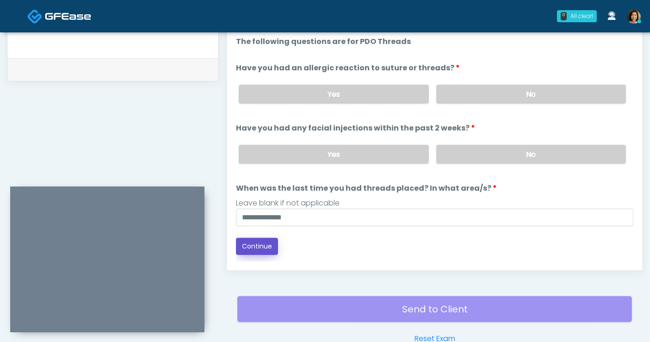
click at [268, 242] on button "Continue" at bounding box center [257, 246] width 42 height 17
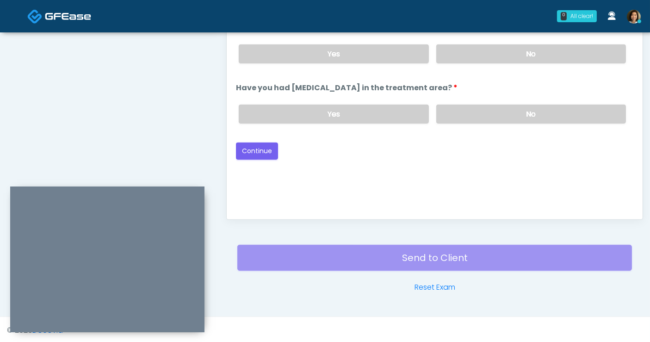
scroll to position [384, 0]
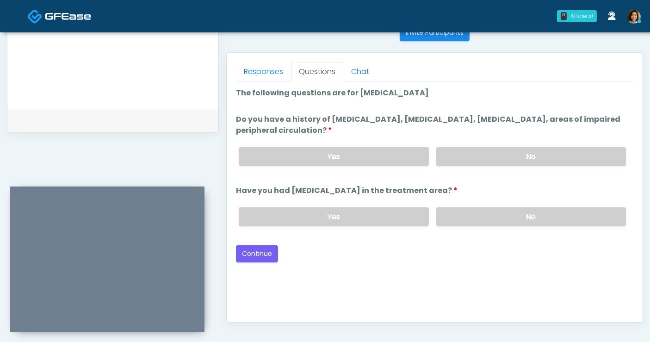
drag, startPoint x: 546, startPoint y: 211, endPoint x: 549, endPoint y: 167, distance: 44.5
click at [546, 211] on label "No" at bounding box center [532, 216] width 190 height 19
click at [549, 158] on label "No" at bounding box center [532, 156] width 190 height 19
click at [269, 253] on button "Continue" at bounding box center [257, 253] width 42 height 17
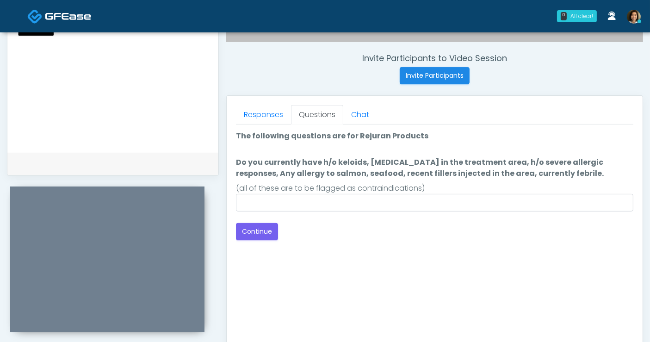
scroll to position [340, 0]
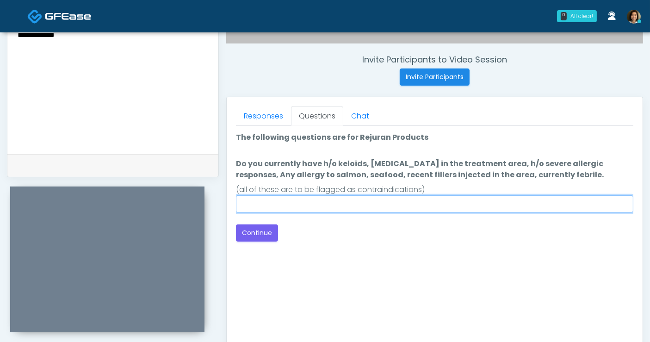
click at [475, 205] on input "Do you currently have h/o keloids, skin infection in the treatment area, h/o se…" at bounding box center [435, 204] width 398 height 18
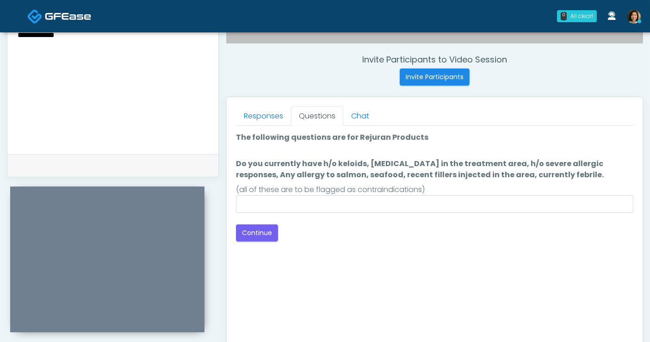
click at [483, 249] on div "Good Faith Exam Script Good Faith Exam Script INTRODUCTION Hello, my name is un…" at bounding box center [435, 241] width 398 height 231
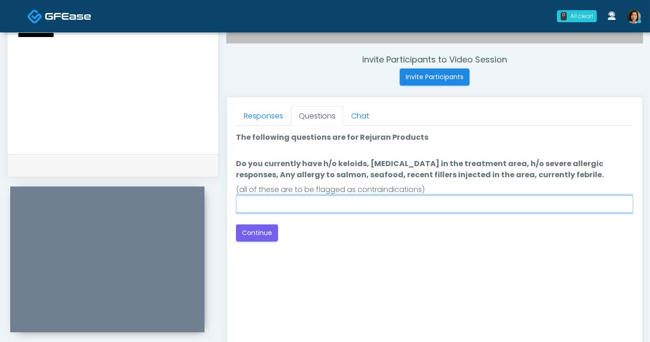
click at [394, 206] on input "Do you currently have h/o keloids, [MEDICAL_DATA] in the treatment area, h/o se…" at bounding box center [435, 204] width 398 height 18
type input "**"
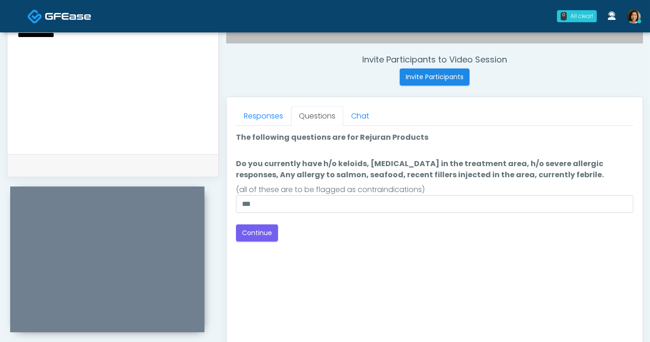
click at [425, 233] on div "Back Continue" at bounding box center [435, 233] width 398 height 17
click at [266, 232] on button "Continue" at bounding box center [257, 233] width 42 height 17
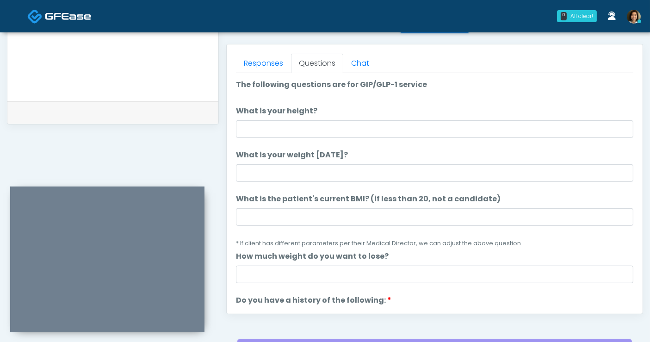
scroll to position [391, 0]
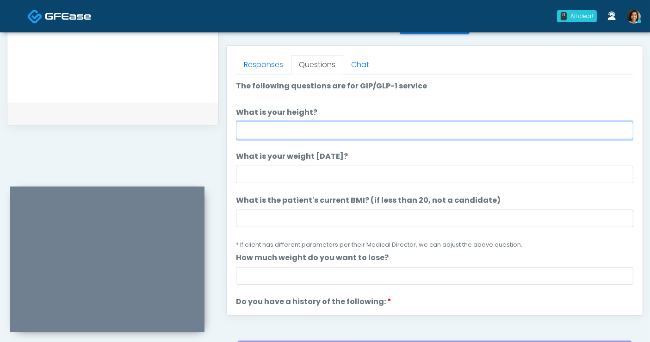
click at [350, 131] on input "What is your height?" at bounding box center [435, 131] width 398 height 18
type input "*"
type input "****"
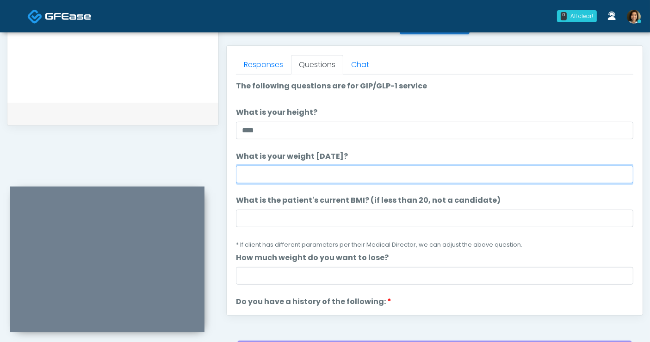
click at [343, 174] on input "What is your weight [DATE]?" at bounding box center [435, 175] width 398 height 18
type input "***"
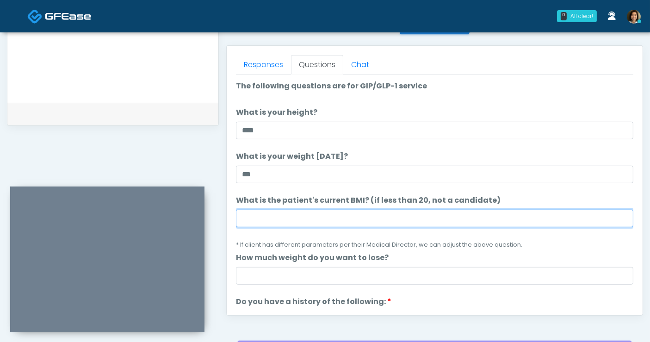
drag, startPoint x: 256, startPoint y: 217, endPoint x: 268, endPoint y: 208, distance: 14.5
click at [256, 216] on input "What is the patient's current BMI? (if less than 20, not a candidate)" at bounding box center [435, 219] width 398 height 18
type input "****"
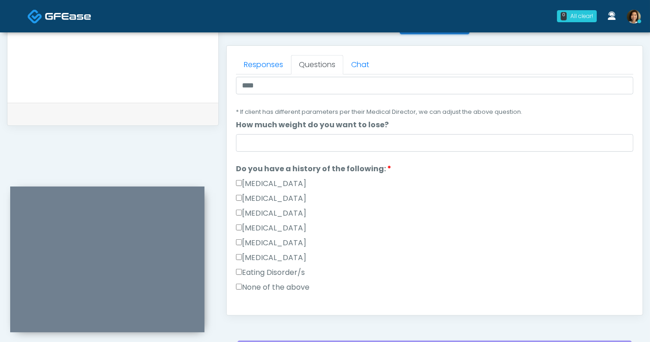
scroll to position [159, 0]
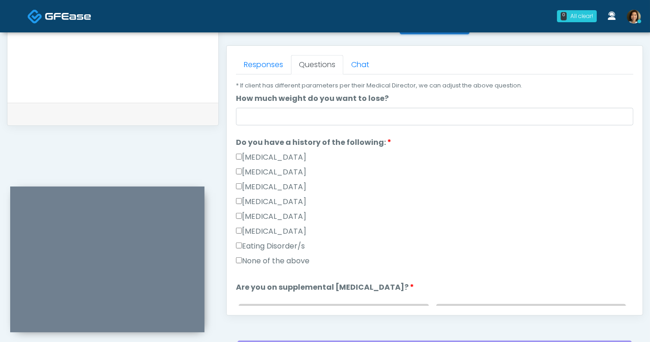
click at [242, 258] on label "None of the above" at bounding box center [273, 261] width 74 height 11
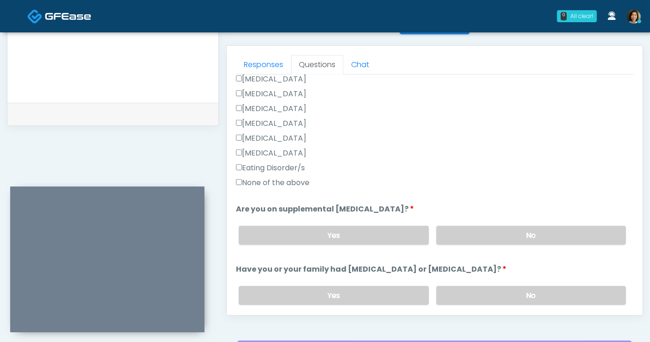
scroll to position [266, 0]
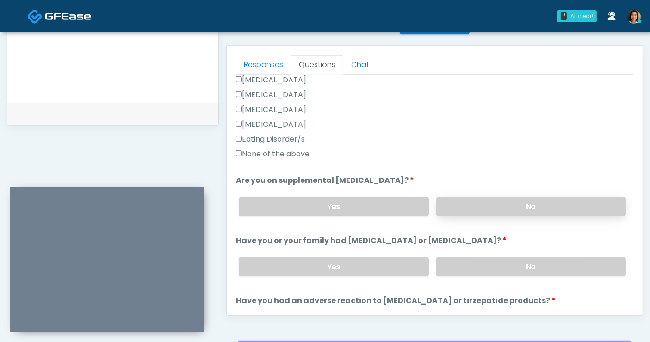
click at [552, 206] on label "No" at bounding box center [532, 206] width 190 height 19
drag, startPoint x: 537, startPoint y: 262, endPoint x: 570, endPoint y: 233, distance: 43.6
click at [538, 261] on label "No" at bounding box center [532, 266] width 190 height 19
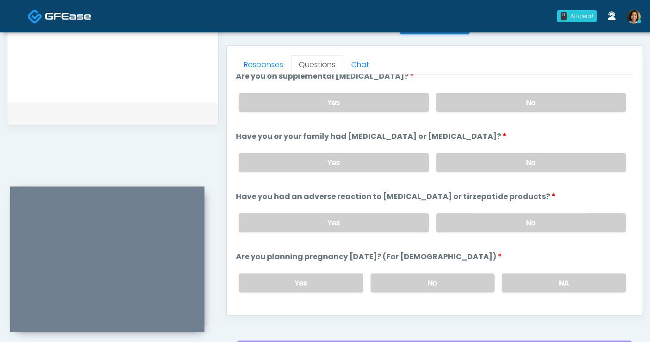
scroll to position [374, 0]
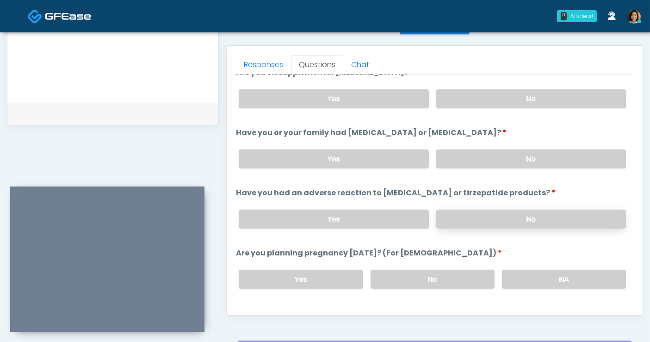
click at [577, 216] on label "No" at bounding box center [532, 219] width 190 height 19
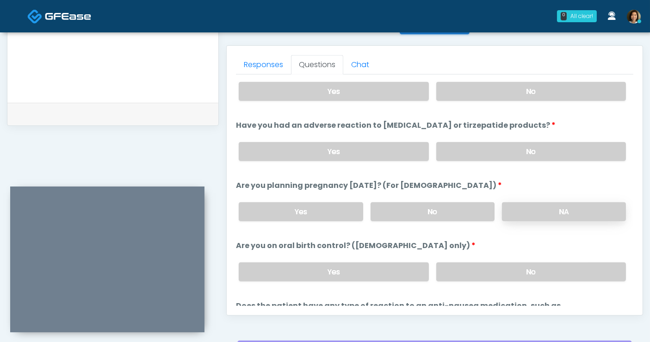
click at [579, 207] on label "NA" at bounding box center [564, 211] width 124 height 19
click at [540, 268] on label "No" at bounding box center [532, 271] width 190 height 19
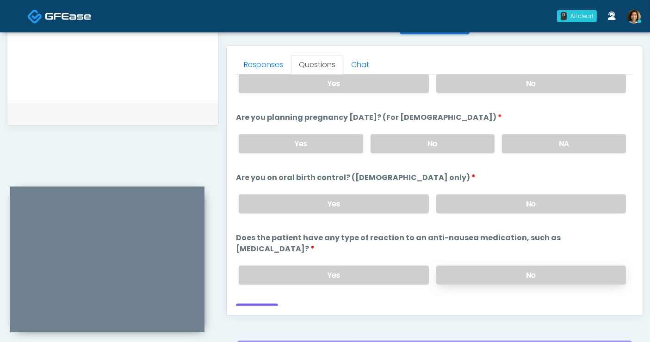
drag, startPoint x: 565, startPoint y: 253, endPoint x: 552, endPoint y: 259, distance: 13.7
click at [564, 266] on label "No" at bounding box center [532, 275] width 190 height 19
click at [259, 304] on button "Continue" at bounding box center [257, 312] width 42 height 17
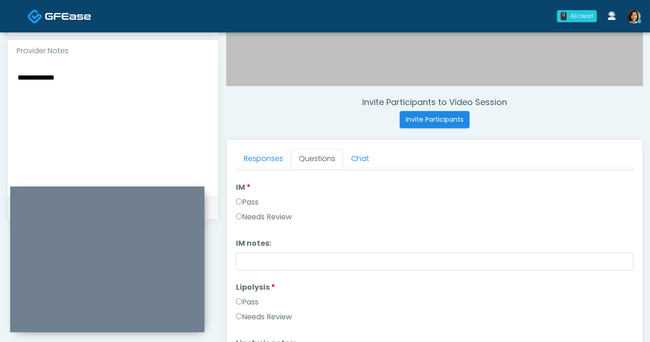
scroll to position [282, 0]
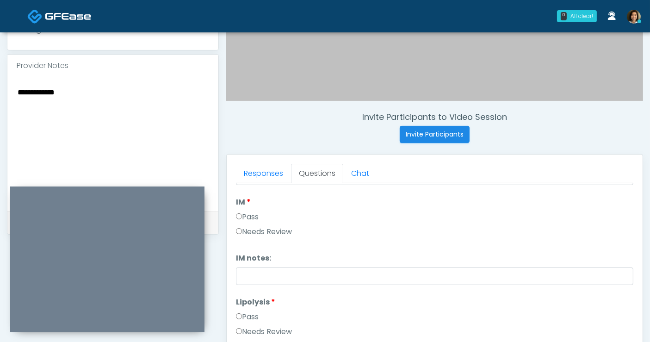
drag, startPoint x: 73, startPoint y: 91, endPoint x: -118, endPoint y: 91, distance: 190.3
click at [0, 91] on html "0 All clear! All clear! Janaira Villalobos AZ CA CO FL GA IL LA MA MD MI MN MO …" at bounding box center [325, 133] width 650 height 831
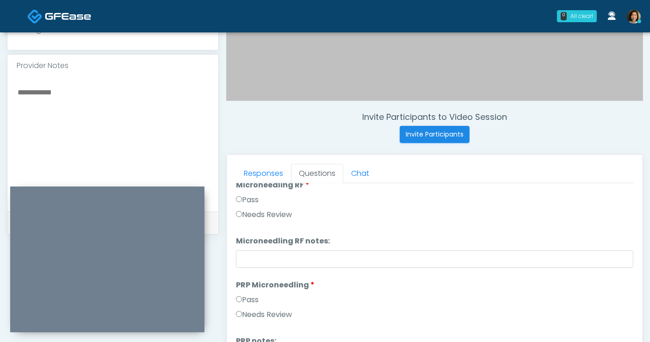
scroll to position [0, 0]
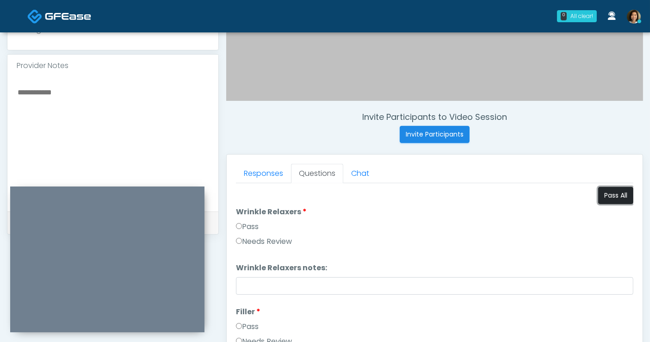
click at [613, 194] on button "Pass All" at bounding box center [616, 195] width 35 height 17
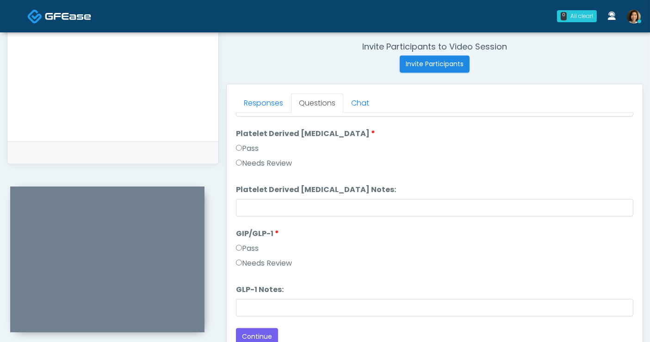
scroll to position [392, 0]
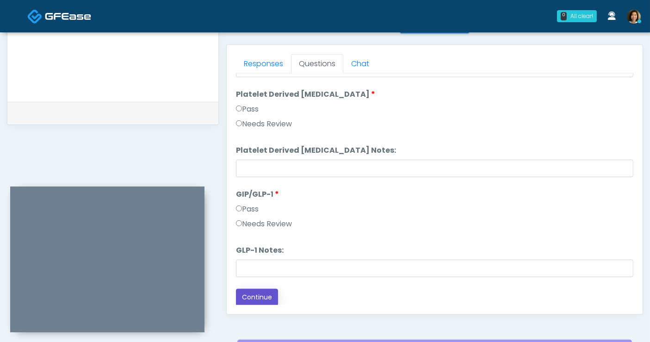
click at [262, 290] on button "Continue" at bounding box center [257, 297] width 42 height 17
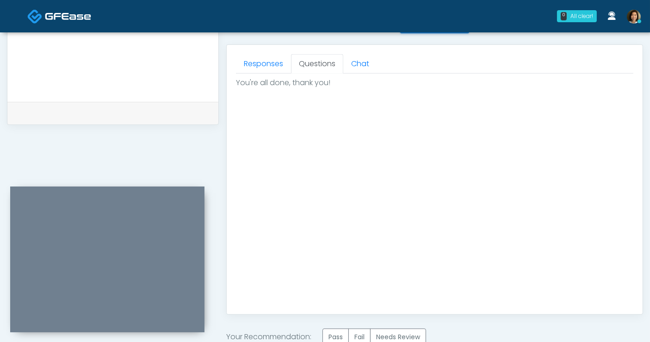
scroll to position [0, 0]
click at [333, 333] on label "Pass" at bounding box center [336, 337] width 26 height 17
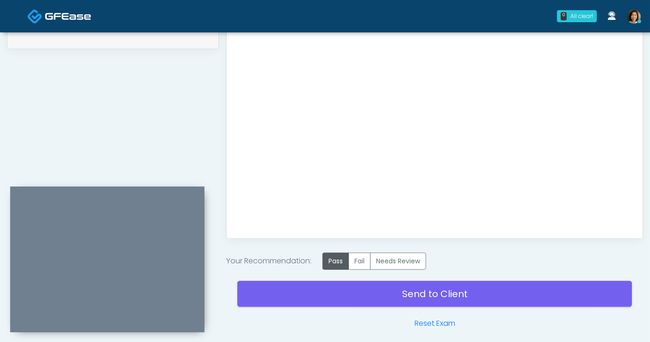
scroll to position [480, 0]
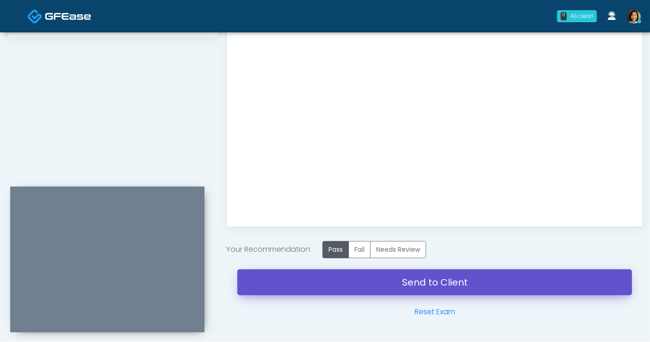
drag, startPoint x: 454, startPoint y: 282, endPoint x: 374, endPoint y: 70, distance: 226.4
click at [454, 282] on link "Send to Client" at bounding box center [434, 282] width 395 height 26
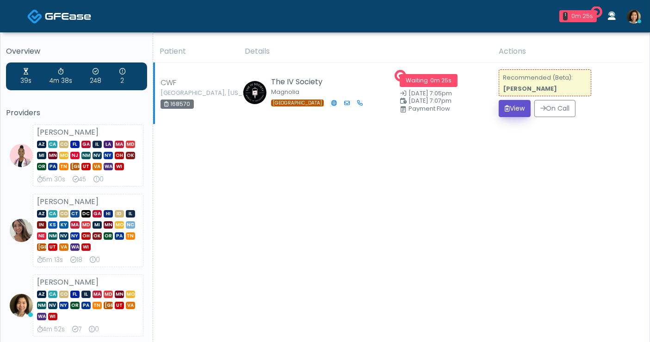
click at [508, 111] on button "View" at bounding box center [515, 108] width 32 height 17
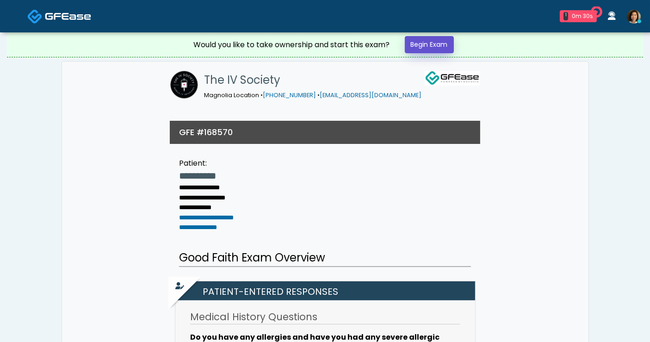
click at [432, 48] on link "Begin Exam" at bounding box center [429, 44] width 49 height 17
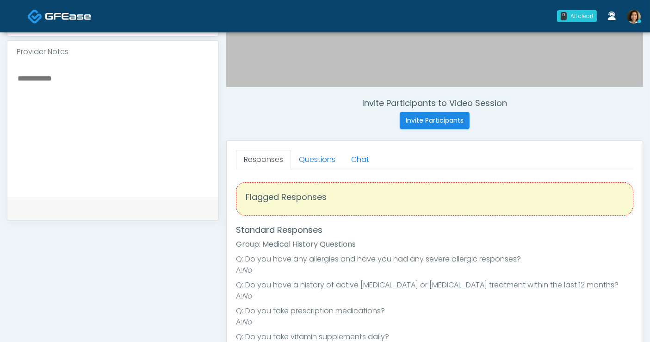
scroll to position [302, 0]
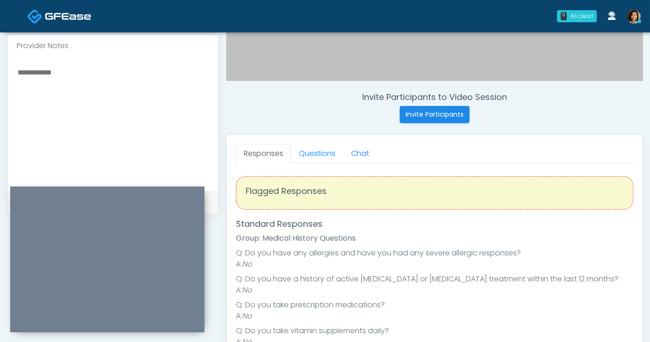
click at [97, 86] on textarea at bounding box center [113, 122] width 193 height 113
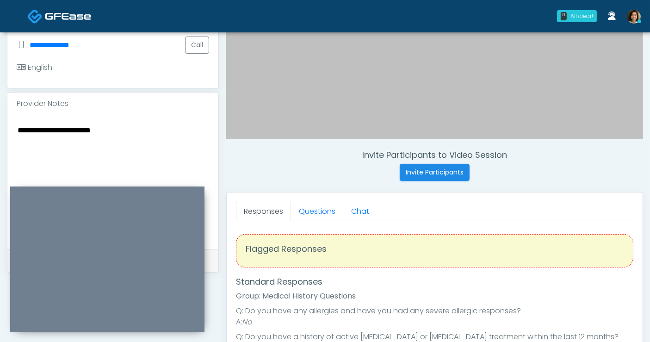
scroll to position [252, 0]
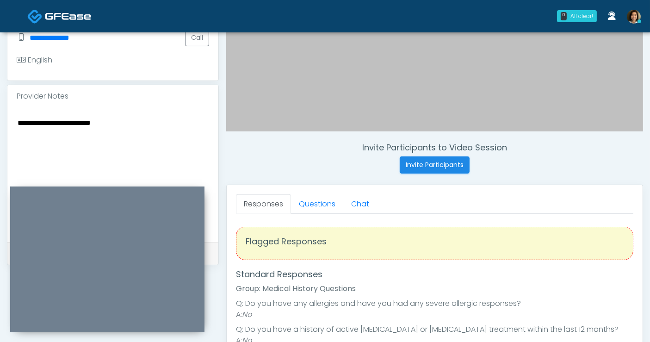
click at [51, 121] on textarea "**********" at bounding box center [113, 173] width 193 height 113
click at [164, 124] on textarea "**********" at bounding box center [113, 173] width 193 height 113
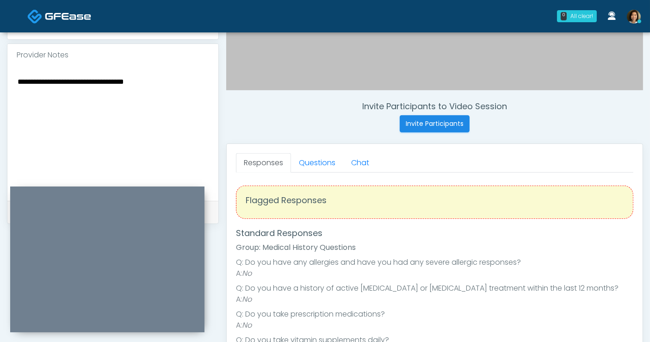
scroll to position [255, 0]
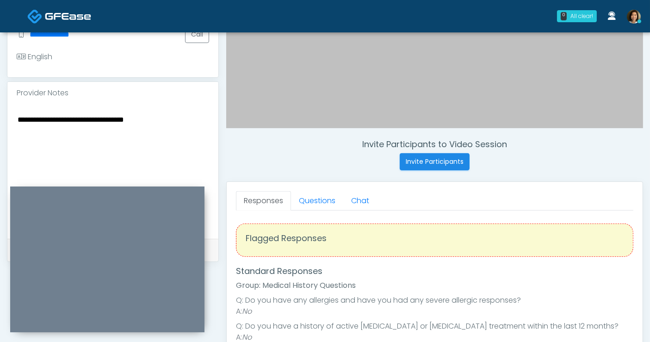
click at [170, 122] on textarea "**********" at bounding box center [113, 169] width 193 height 113
type textarea "**********"
click at [306, 203] on link "Questions" at bounding box center [317, 200] width 52 height 19
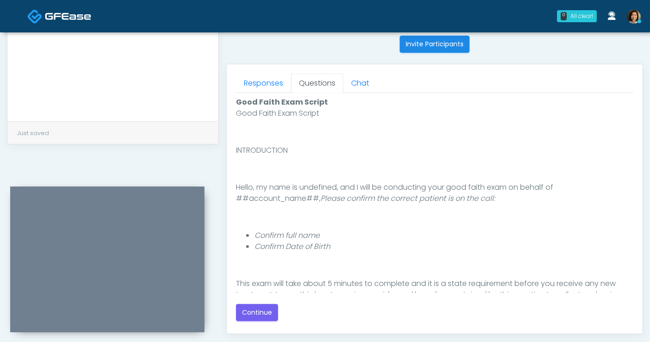
scroll to position [385, 0]
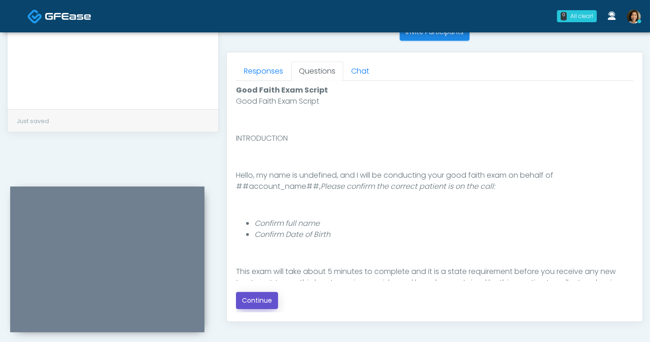
click at [263, 302] on button "Continue" at bounding box center [257, 300] width 42 height 17
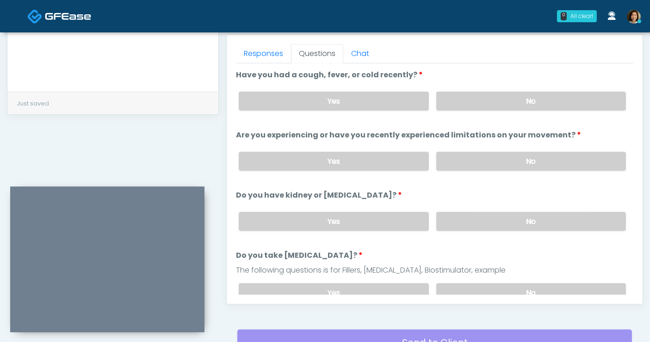
scroll to position [387, 0]
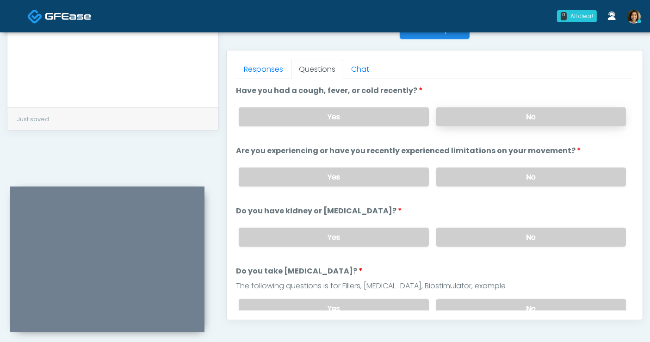
click at [469, 118] on label "No" at bounding box center [532, 116] width 190 height 19
click at [506, 178] on label "No" at bounding box center [532, 177] width 190 height 19
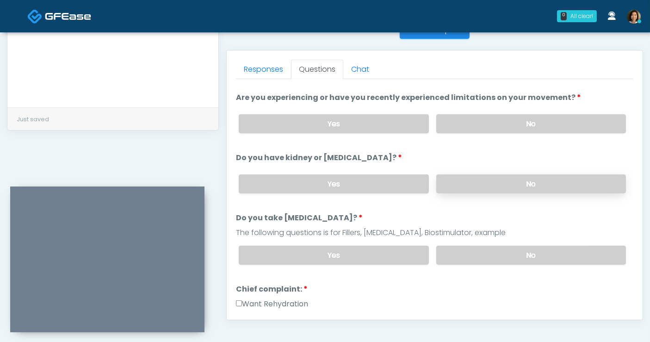
scroll to position [56, 0]
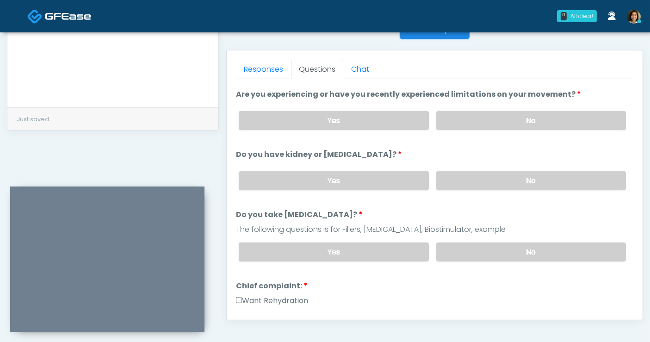
click at [568, 181] on label "No" at bounding box center [532, 180] width 190 height 19
click at [540, 252] on label "No" at bounding box center [532, 252] width 190 height 19
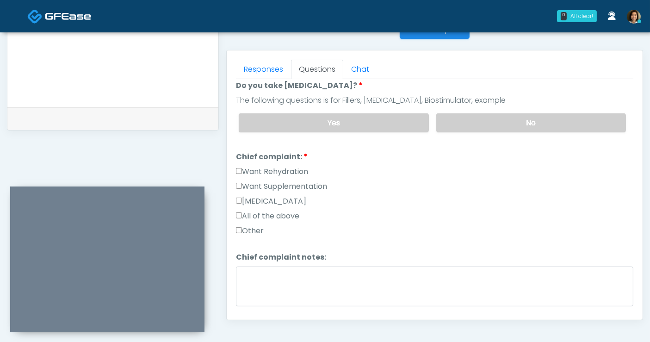
click at [293, 214] on label "All of the above" at bounding box center [267, 216] width 63 height 11
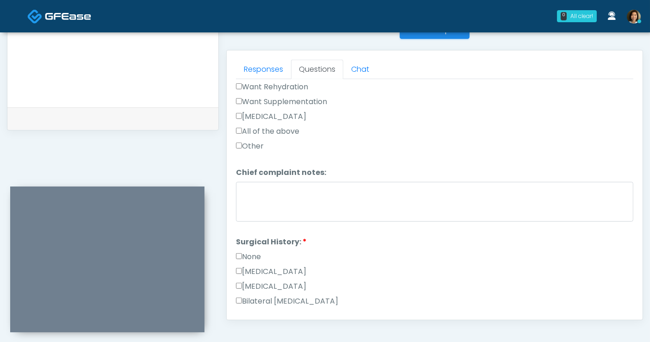
scroll to position [276, 0]
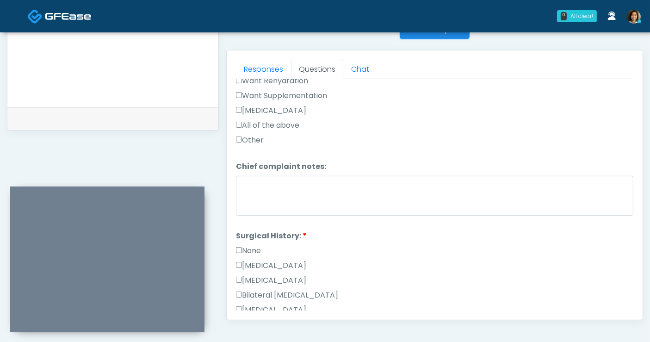
click at [243, 245] on label "None" at bounding box center [248, 250] width 25 height 11
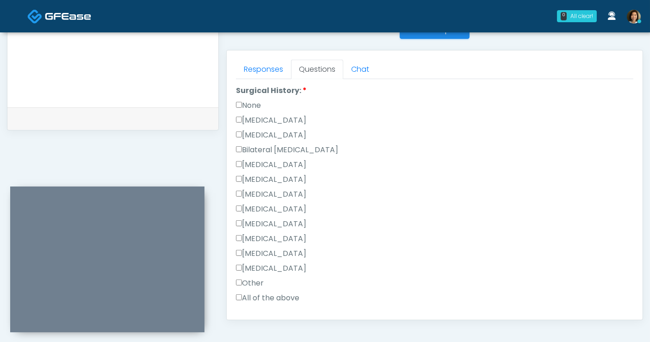
scroll to position [420, 0]
click at [257, 106] on label "None" at bounding box center [248, 106] width 25 height 11
click at [252, 281] on label "Other" at bounding box center [250, 284] width 28 height 11
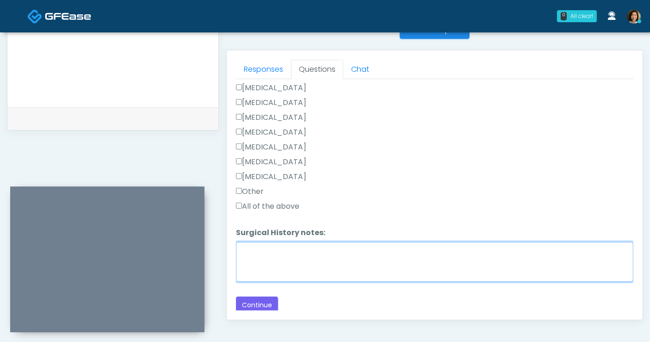
click at [342, 260] on textarea "Surgical History notes:" at bounding box center [435, 262] width 398 height 40
type textarea "*"
click at [340, 255] on textarea "Surgical History notes:" at bounding box center [435, 262] width 398 height 40
drag, startPoint x: 306, startPoint y: 244, endPoint x: 214, endPoint y: 242, distance: 91.7
click at [214, 242] on div "**********" at bounding box center [325, 41] width 637 height 706
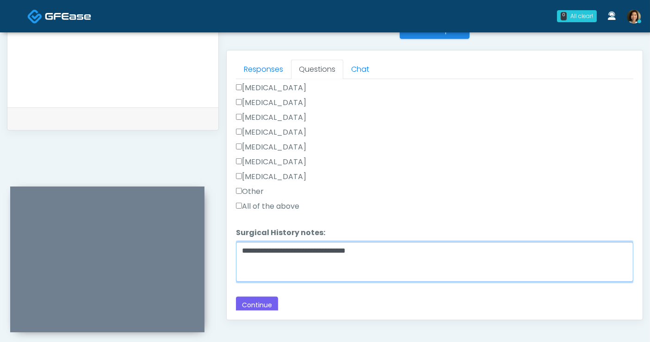
click at [377, 246] on textarea "**********" at bounding box center [435, 262] width 398 height 40
type textarea "**********"
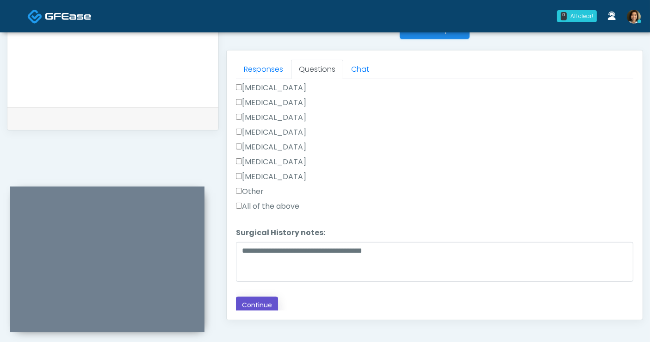
click at [257, 298] on button "Continue" at bounding box center [257, 305] width 42 height 17
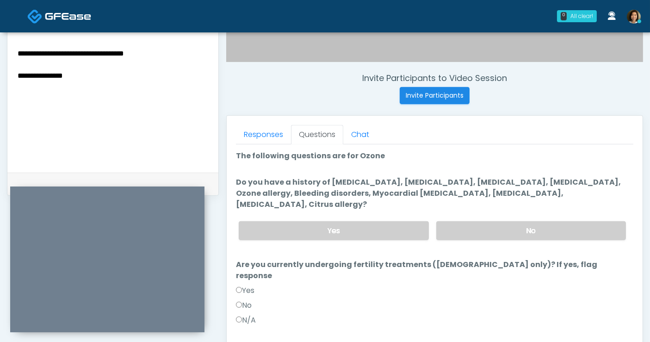
scroll to position [0, 0]
click at [541, 221] on label "No" at bounding box center [532, 230] width 190 height 19
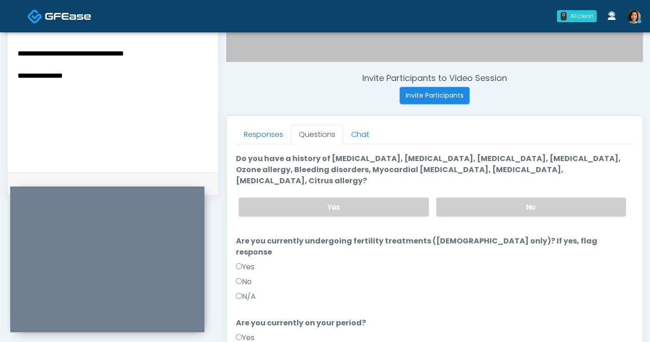
scroll to position [25, 0]
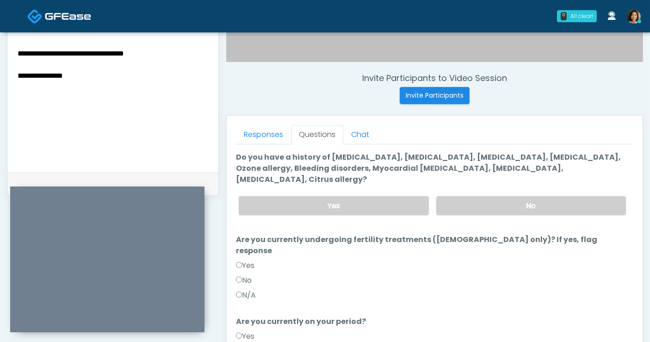
click at [245, 290] on label "N/A" at bounding box center [246, 295] width 20 height 11
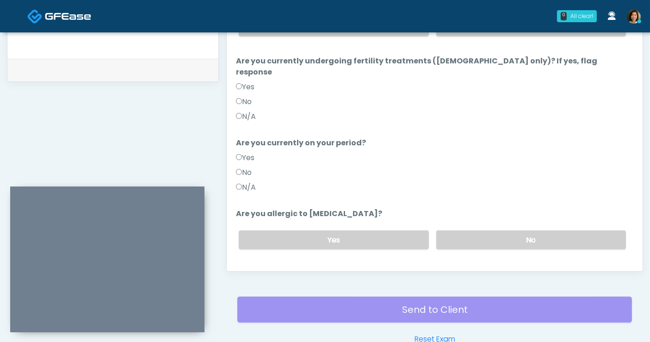
scroll to position [436, 0]
click at [249, 268] on button "Continue" at bounding box center [257, 276] width 42 height 17
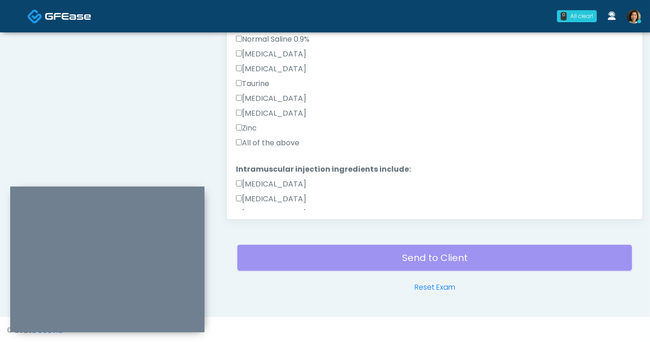
scroll to position [309, 0]
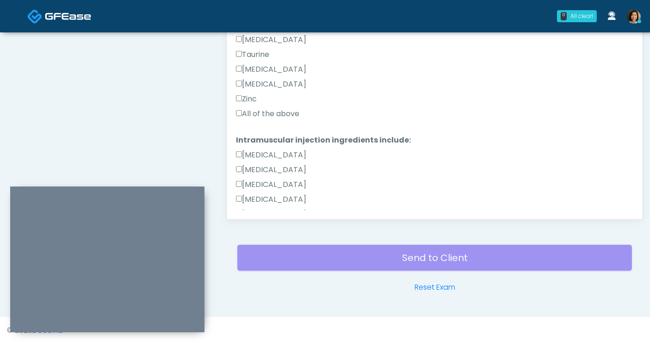
click at [295, 117] on label "All of the above" at bounding box center [267, 113] width 63 height 11
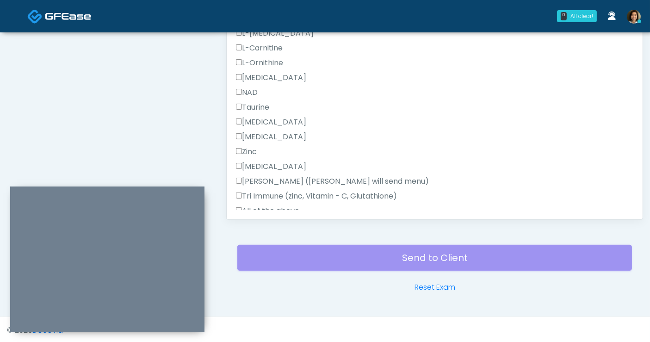
scroll to position [587, 0]
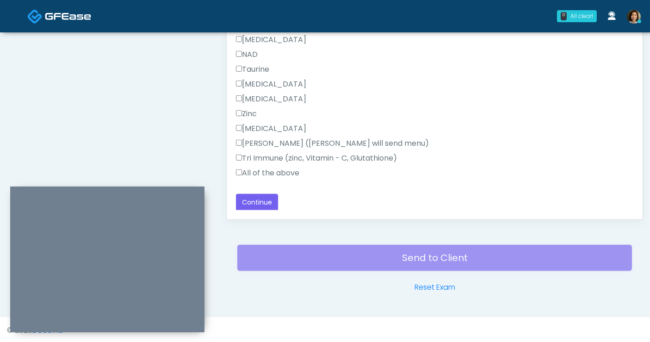
click at [273, 174] on label "All of the above" at bounding box center [267, 173] width 63 height 11
click at [261, 199] on button "Continue" at bounding box center [257, 202] width 42 height 17
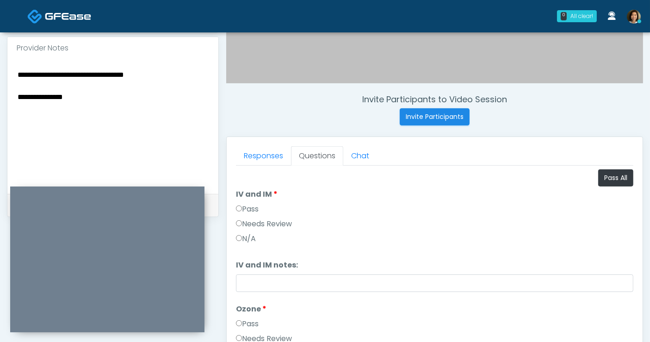
scroll to position [288, 0]
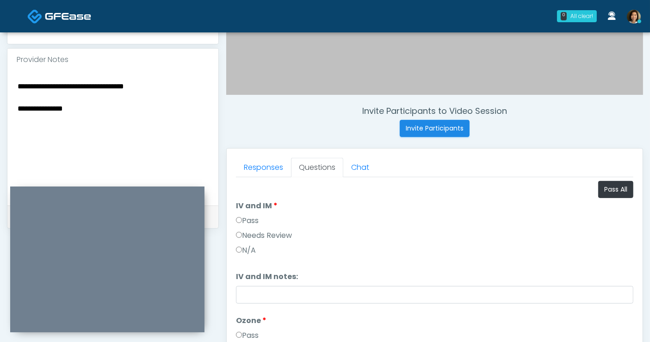
click at [133, 112] on textarea "**********" at bounding box center [113, 136] width 193 height 113
click at [168, 87] on textarea "**********" at bounding box center [113, 136] width 193 height 113
click at [144, 116] on textarea "**********" at bounding box center [113, 136] width 193 height 113
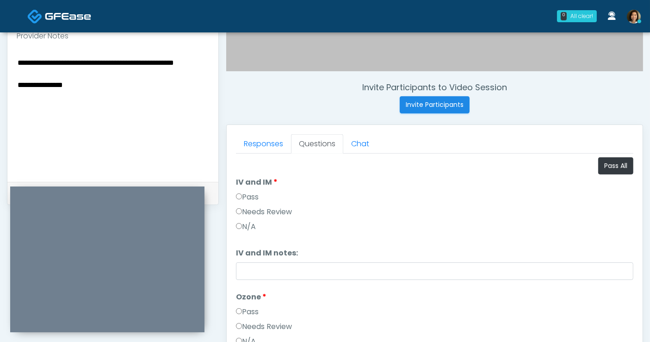
scroll to position [315, 0]
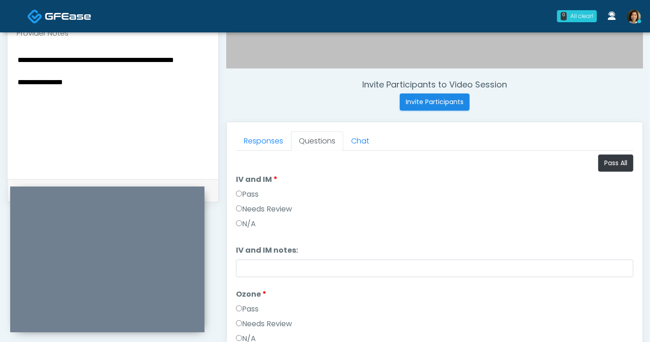
drag, startPoint x: 38, startPoint y: 93, endPoint x: -45, endPoint y: 94, distance: 82.9
click at [0, 94] on html "0 All clear! All clear! Janaira Villalobos AZ CA CO FL GA IL LA MA MD MI MN MO …" at bounding box center [325, 100] width 650 height 831
click at [84, 103] on textarea "**********" at bounding box center [113, 110] width 193 height 113
drag, startPoint x: 87, startPoint y: 96, endPoint x: 6, endPoint y: 94, distance: 82.0
click at [6, 94] on div "**********" at bounding box center [325, 103] width 650 height 771
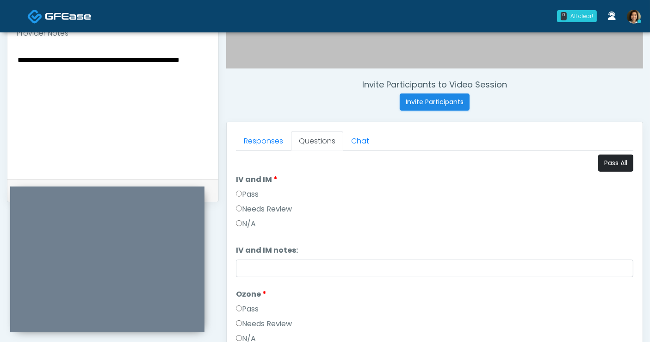
type textarea "**********"
click at [604, 164] on button "Pass All" at bounding box center [616, 163] width 35 height 17
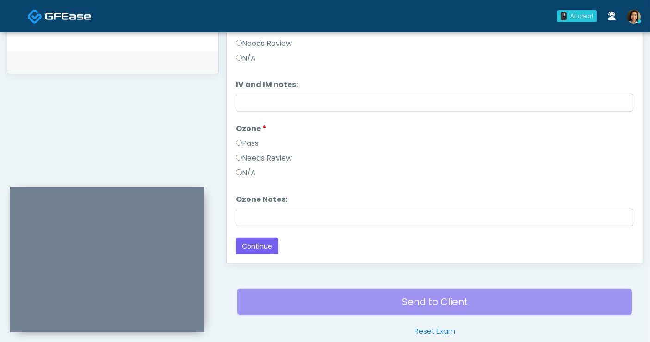
scroll to position [448, 0]
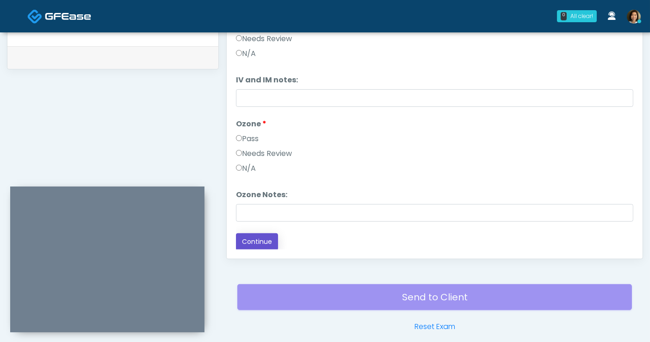
click at [269, 243] on button "Continue" at bounding box center [257, 241] width 42 height 17
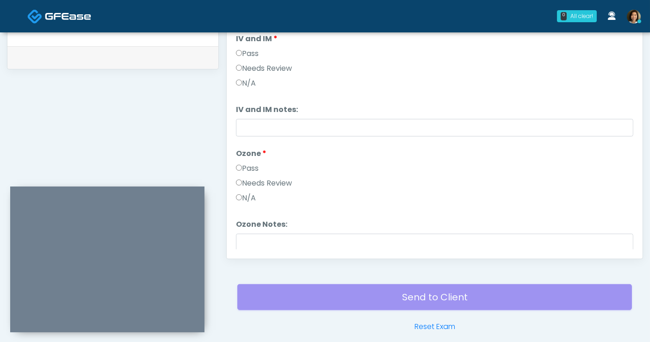
scroll to position [0, 0]
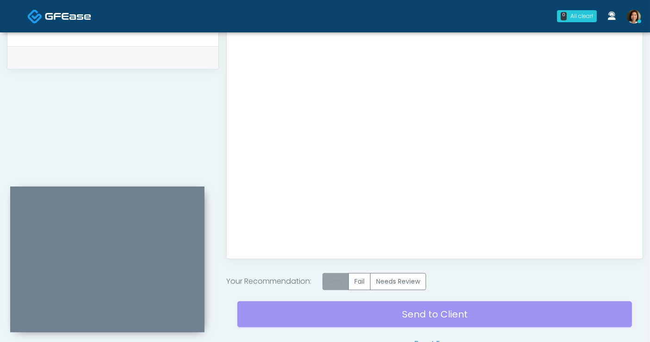
click at [337, 275] on label "Pass" at bounding box center [336, 281] width 26 height 17
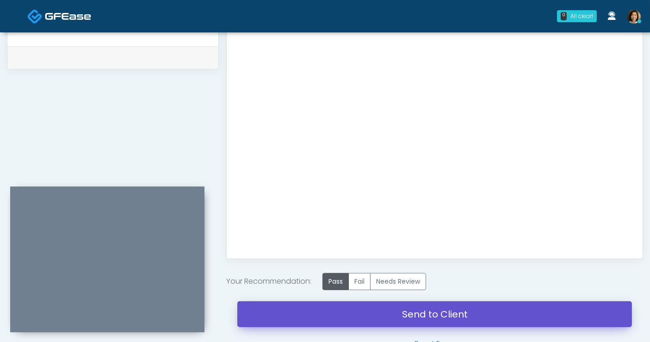
drag, startPoint x: 427, startPoint y: 314, endPoint x: 372, endPoint y: 61, distance: 258.7
click at [427, 314] on link "Send to Client" at bounding box center [434, 314] width 395 height 26
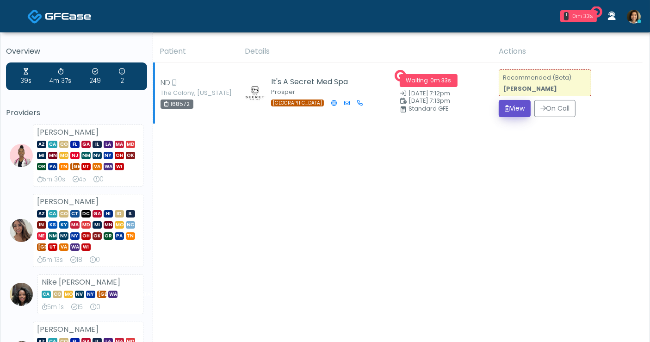
click at [521, 109] on button "View" at bounding box center [515, 108] width 32 height 17
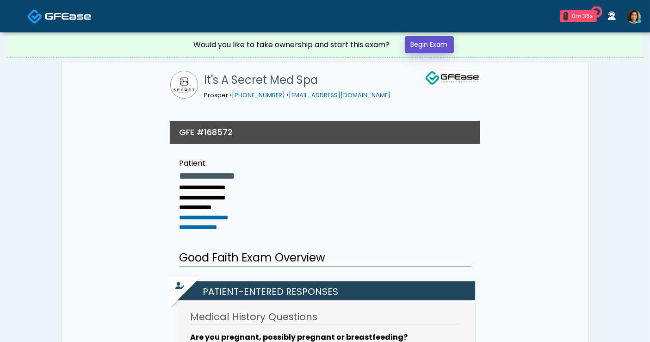
click at [419, 47] on link "Begin Exam" at bounding box center [429, 44] width 49 height 17
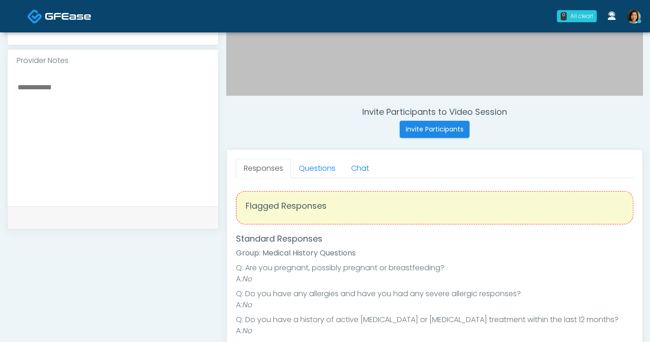
scroll to position [331, 0]
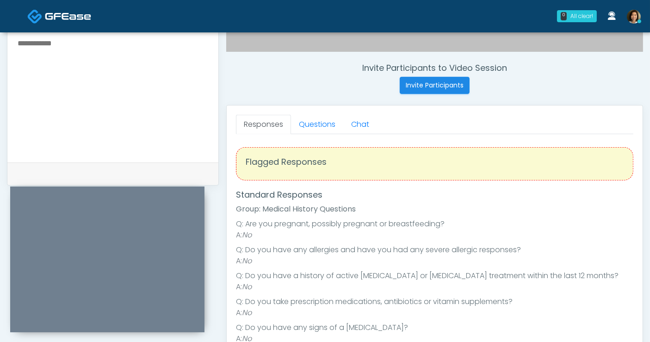
click at [107, 78] on textarea at bounding box center [113, 93] width 193 height 113
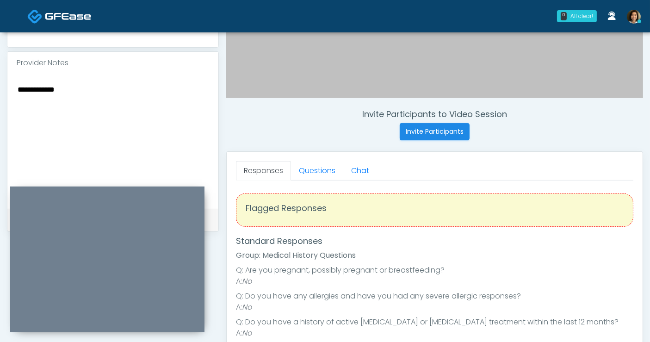
scroll to position [300, 0]
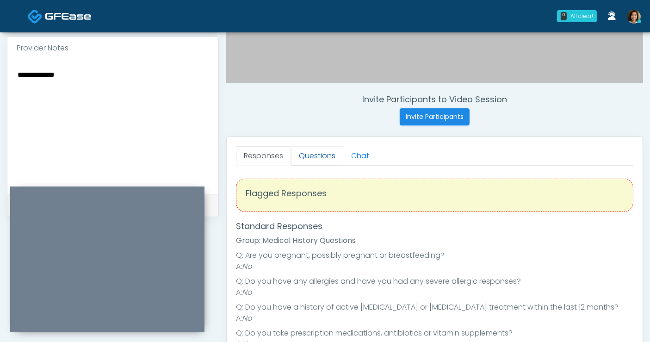
type textarea "**********"
click at [326, 152] on link "Questions" at bounding box center [317, 155] width 52 height 19
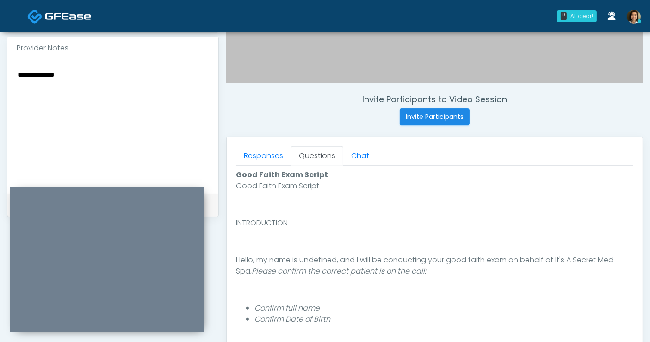
scroll to position [436, 0]
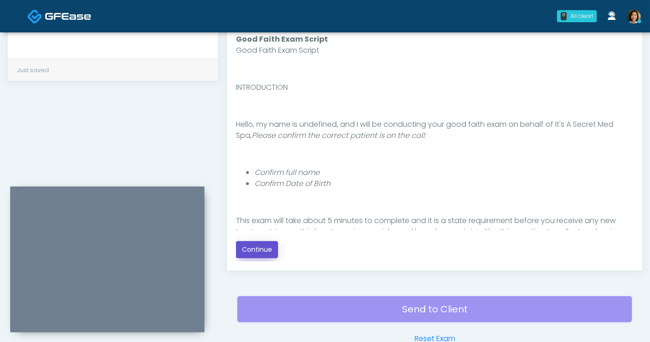
click at [267, 252] on button "Continue" at bounding box center [257, 249] width 42 height 17
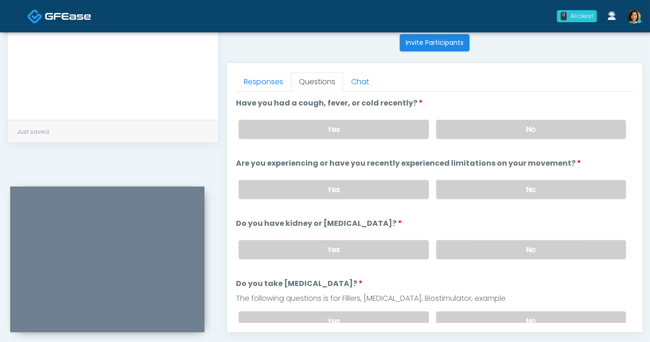
scroll to position [371, 0]
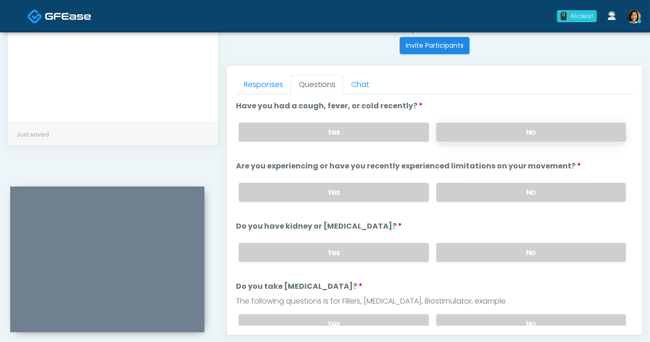
click at [550, 131] on label "No" at bounding box center [532, 132] width 190 height 19
click at [575, 195] on label "No" at bounding box center [532, 192] width 190 height 19
drag, startPoint x: 546, startPoint y: 253, endPoint x: 601, endPoint y: 181, distance: 90.5
click at [553, 244] on label "No" at bounding box center [532, 252] width 190 height 19
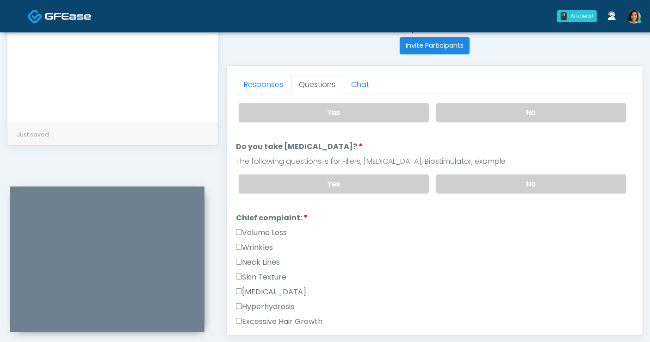
scroll to position [144, 0]
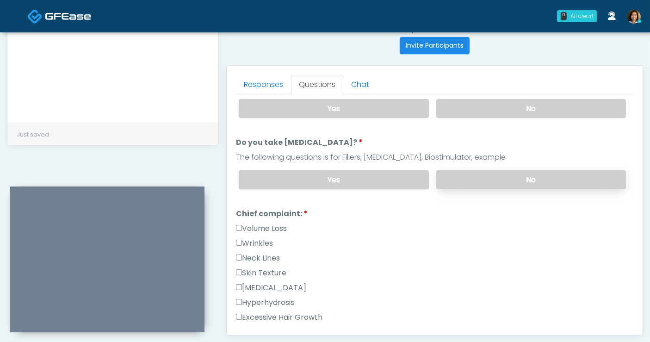
click at [584, 181] on label "No" at bounding box center [532, 179] width 190 height 19
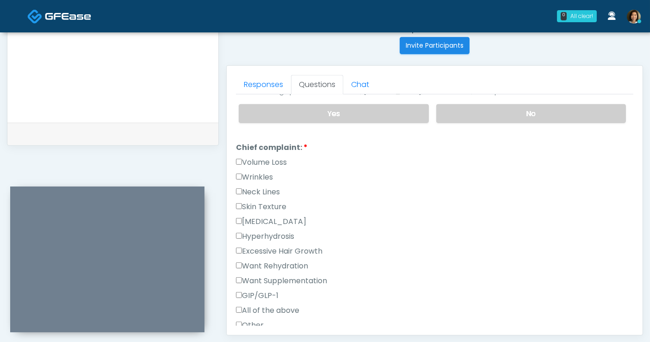
click at [261, 174] on label "Wrinkles" at bounding box center [254, 177] width 37 height 11
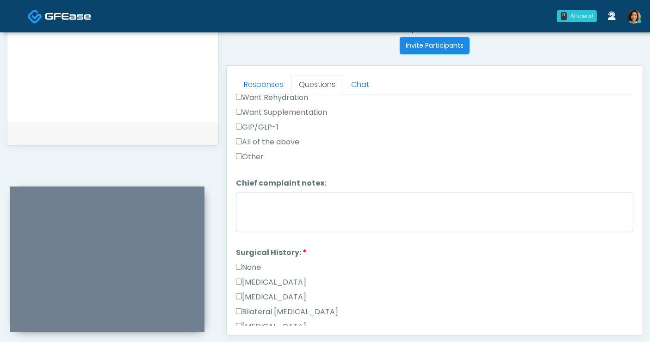
click at [245, 264] on label "None" at bounding box center [248, 267] width 25 height 11
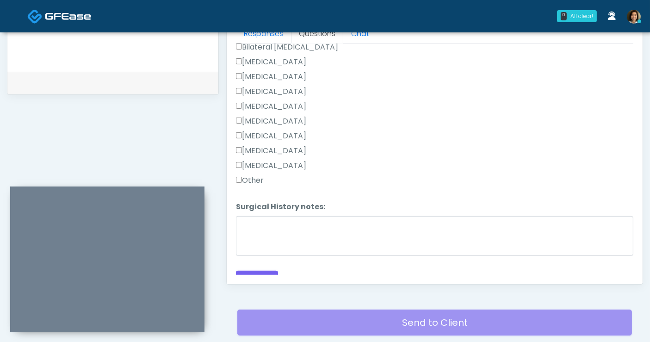
scroll to position [602, 0]
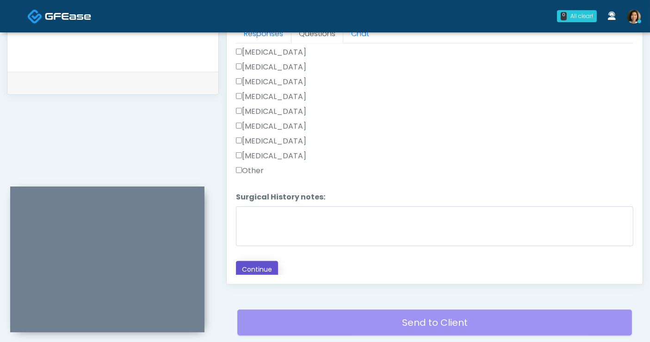
click at [251, 265] on button "Continue" at bounding box center [257, 269] width 42 height 17
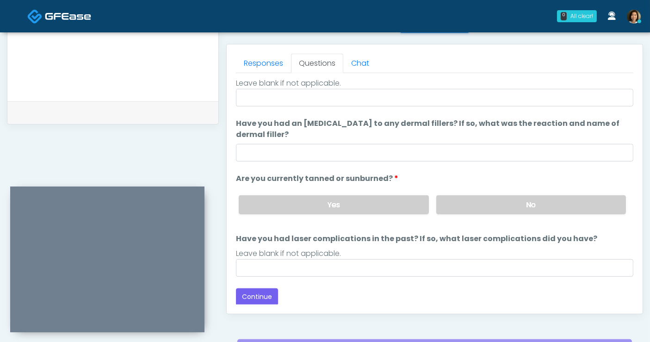
scroll to position [0, 0]
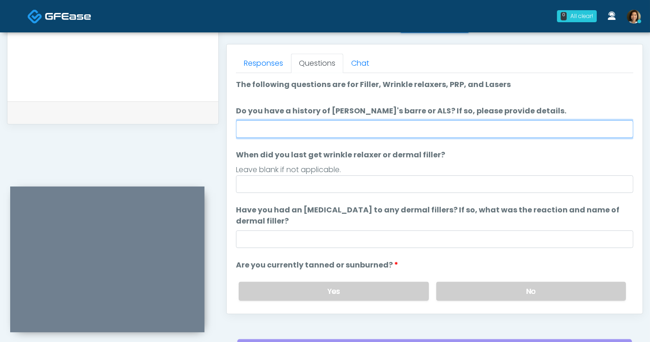
click at [325, 123] on input "Do you have a history of Guillain's barre or ALS? If so, please provide details." at bounding box center [435, 129] width 398 height 18
type input "**"
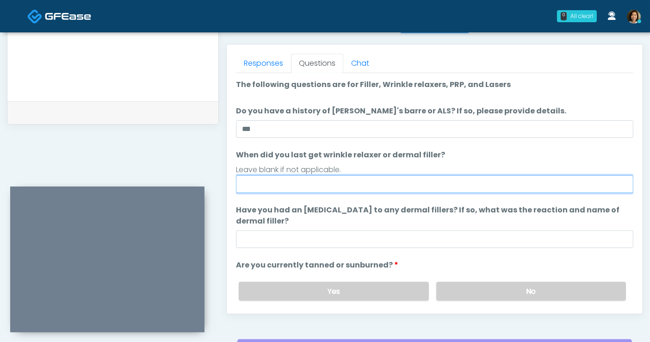
click at [279, 180] on input "When did you last get wrinkle relaxer or dermal filler?" at bounding box center [435, 184] width 398 height 18
type input "**********"
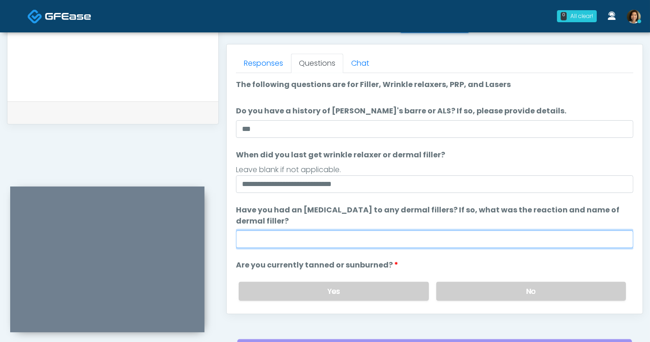
click at [270, 244] on input "Have you had an allergic response to any dermal fillers? If so, what was the re…" at bounding box center [435, 240] width 398 height 18
type input "**********"
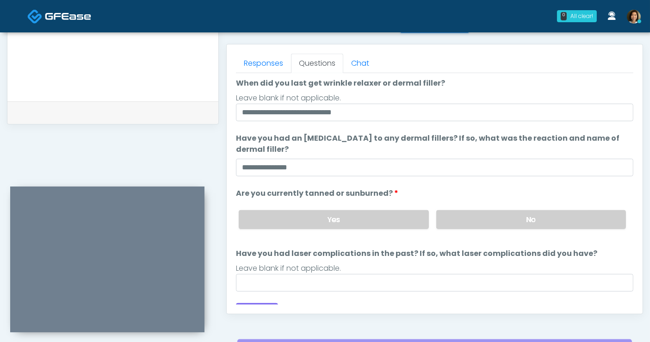
scroll to position [77, 0]
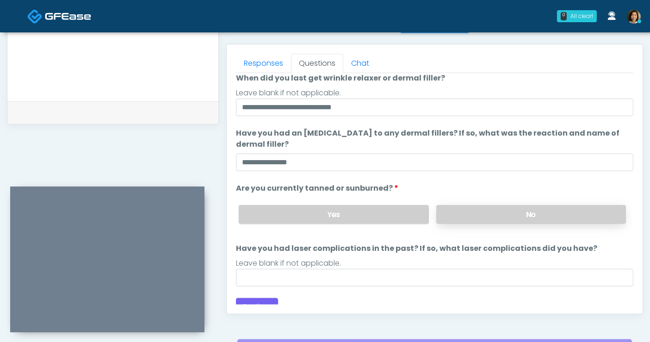
click at [582, 207] on label "No" at bounding box center [532, 214] width 190 height 19
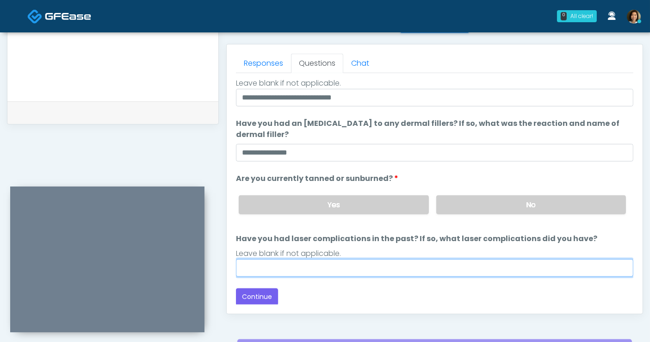
click at [356, 267] on input "Have you had laser complications in the past? If so, what laser complications d…" at bounding box center [435, 268] width 398 height 18
type input "**"
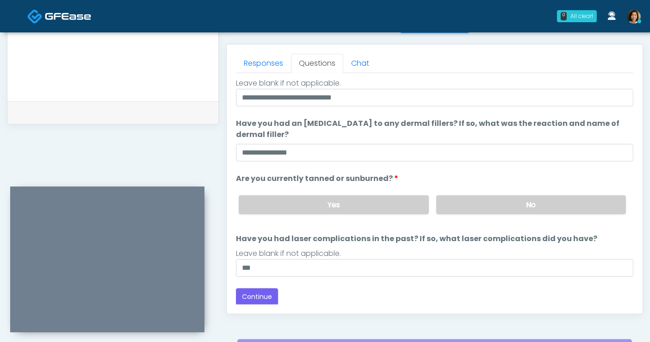
drag, startPoint x: 350, startPoint y: 307, endPoint x: 287, endPoint y: 300, distance: 63.9
click at [348, 307] on div "Responses Questions Chat Good Faith Exam Script Good Faith Exam Script INTRODUC…" at bounding box center [435, 178] width 416 height 269
click at [253, 294] on button "Continue" at bounding box center [257, 296] width 42 height 17
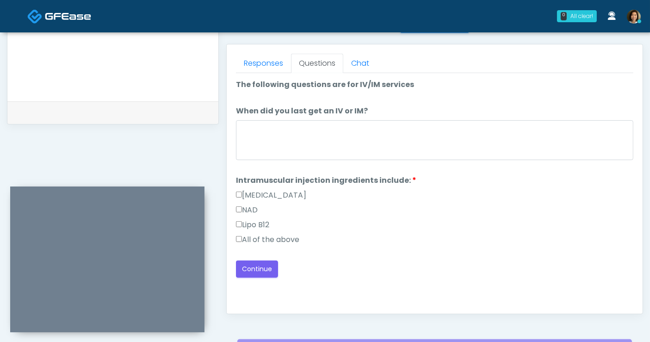
scroll to position [0, 0]
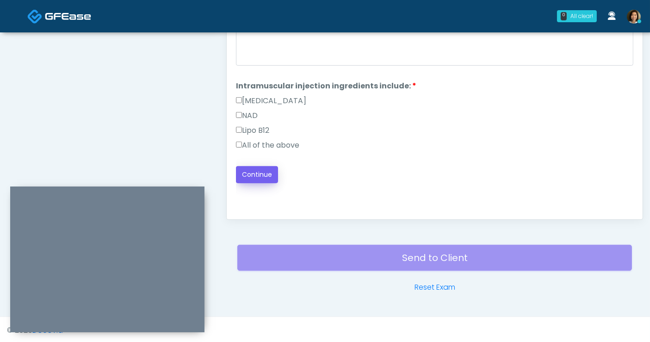
drag, startPoint x: 257, startPoint y: 141, endPoint x: 262, endPoint y: 176, distance: 35.5
click at [257, 141] on label "All of the above" at bounding box center [267, 145] width 63 height 11
click at [262, 178] on button "Continue" at bounding box center [257, 174] width 42 height 17
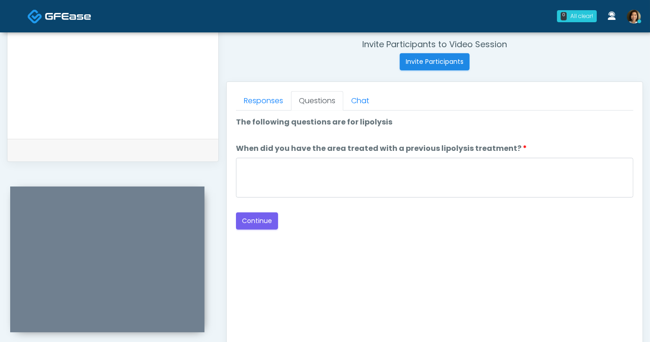
scroll to position [352, 0]
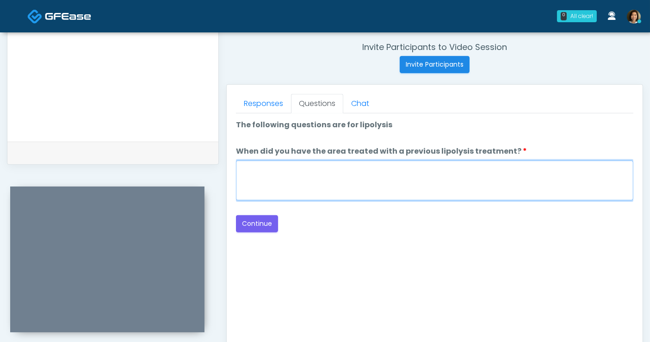
click at [398, 169] on textarea "When did you have the area treated with a previous lipolysis treatment?" at bounding box center [435, 181] width 398 height 40
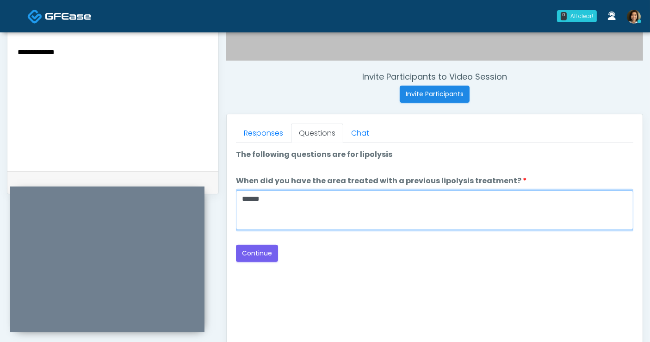
scroll to position [316, 0]
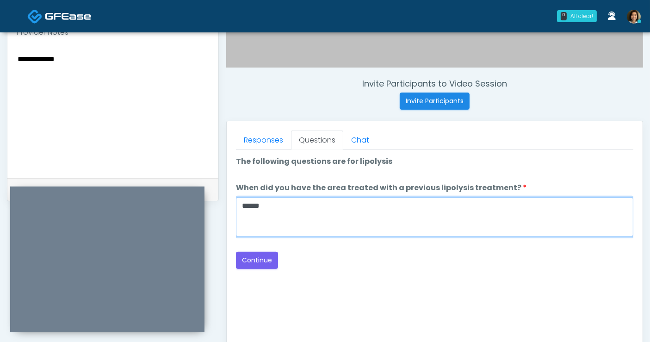
type textarea "*****"
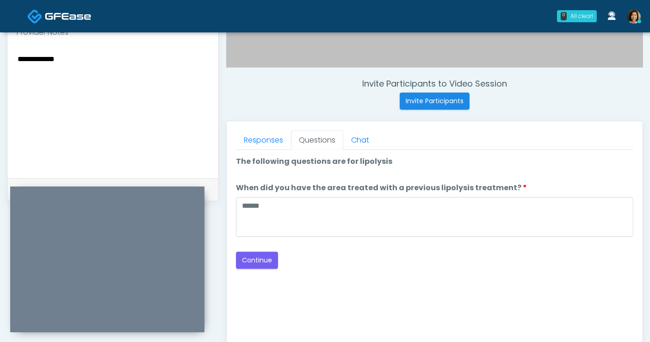
click at [94, 65] on textarea "**********" at bounding box center [113, 109] width 193 height 113
type textarea "**********"
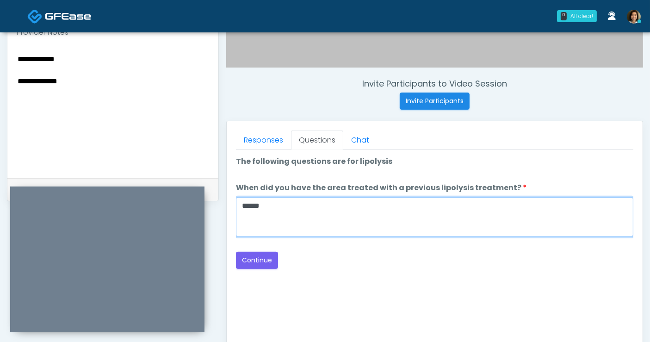
click at [293, 205] on textarea "*****" at bounding box center [435, 217] width 398 height 40
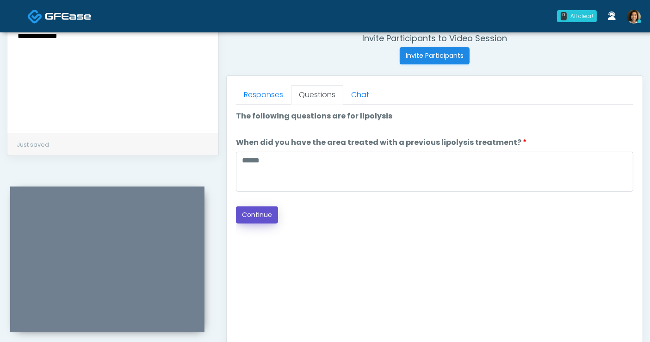
click at [260, 212] on button "Continue" at bounding box center [257, 214] width 42 height 17
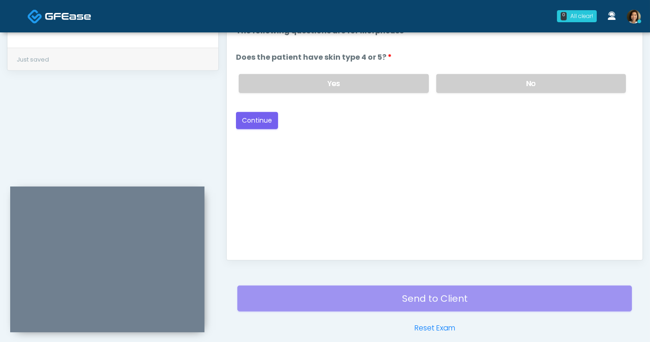
scroll to position [359, 0]
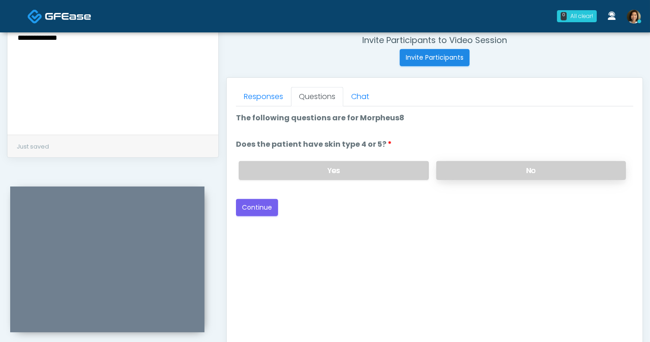
click at [467, 169] on label "No" at bounding box center [532, 170] width 190 height 19
click at [259, 206] on button "Continue" at bounding box center [257, 207] width 42 height 17
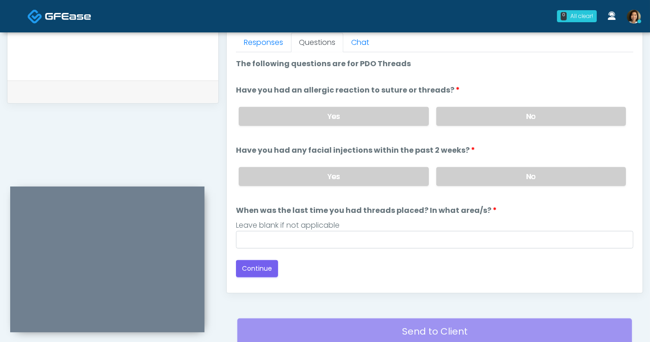
scroll to position [384, 0]
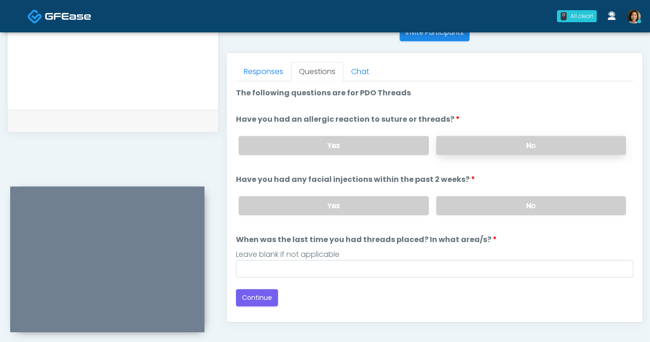
drag, startPoint x: 461, startPoint y: 138, endPoint x: 464, endPoint y: 144, distance: 6.6
click at [461, 138] on label "No" at bounding box center [532, 145] width 190 height 19
drag, startPoint x: 487, startPoint y: 200, endPoint x: 484, endPoint y: 215, distance: 15.1
click at [487, 202] on label "No" at bounding box center [532, 205] width 190 height 19
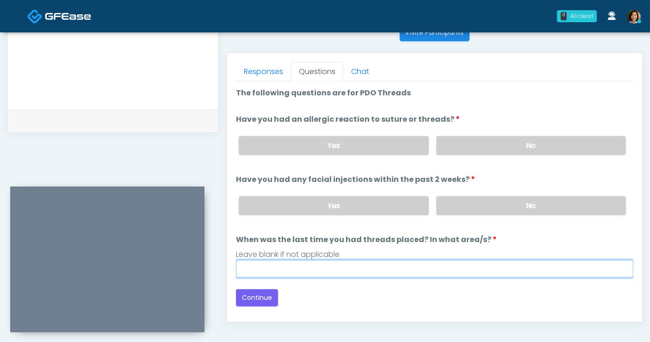
click at [444, 270] on input "When was the last time you had threads placed? In what area/s?" at bounding box center [435, 269] width 398 height 18
type input "**********"
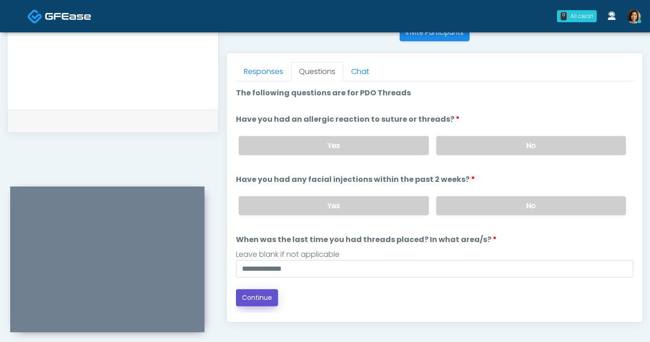
drag, startPoint x: 266, startPoint y: 296, endPoint x: 275, endPoint y: 285, distance: 14.8
click at [264, 295] on button "Continue" at bounding box center [257, 297] width 42 height 17
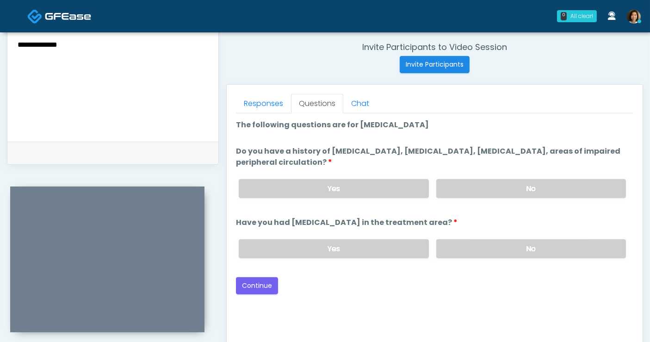
scroll to position [341, 0]
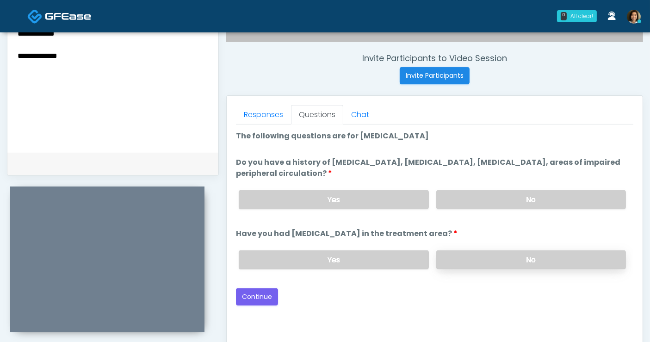
click at [542, 260] on label "No" at bounding box center [532, 259] width 190 height 19
click at [527, 194] on label "No" at bounding box center [532, 199] width 190 height 19
click at [368, 309] on div "Good Faith Exam Script Good Faith Exam Script INTRODUCTION Hello, my name is un…" at bounding box center [435, 240] width 398 height 231
click at [252, 295] on button "Continue" at bounding box center [257, 296] width 42 height 17
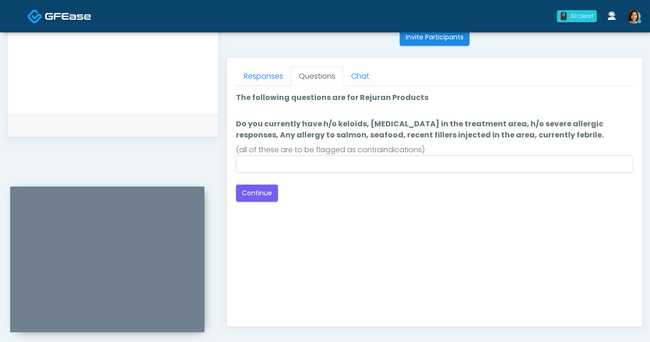
scroll to position [288, 0]
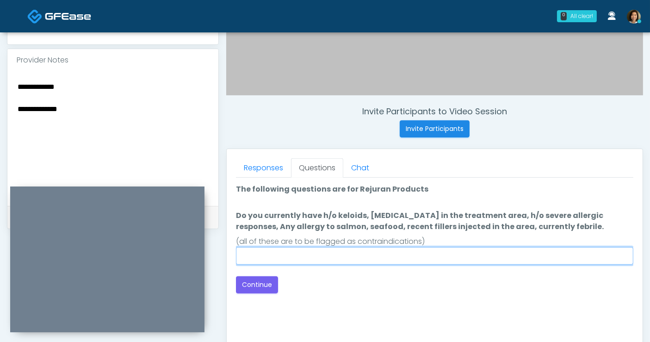
click at [470, 259] on input "Do you currently have h/o keloids, skin infection in the treatment area, h/o se…" at bounding box center [435, 256] width 398 height 18
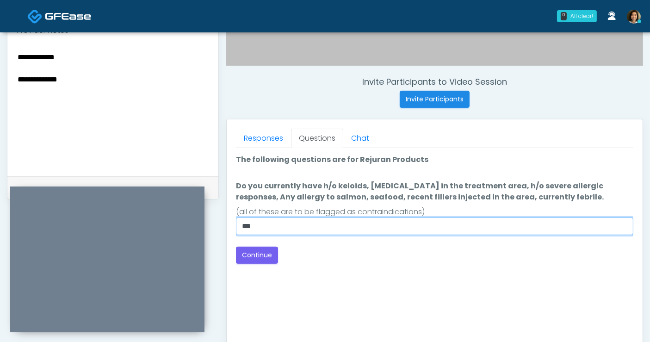
scroll to position [318, 0]
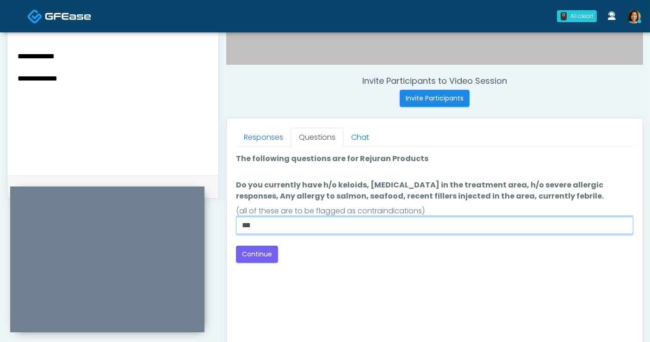
type input "**"
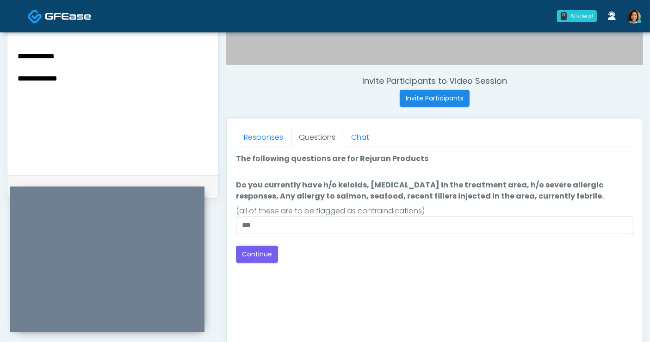
click at [476, 265] on div "Good Faith Exam Script Good Faith Exam Script INTRODUCTION Hello, my name is un…" at bounding box center [435, 262] width 398 height 231
click at [346, 268] on div "Good Faith Exam Script Good Faith Exam Script INTRODUCTION Hello, my name is un…" at bounding box center [435, 262] width 398 height 231
drag, startPoint x: 256, startPoint y: 254, endPoint x: 264, endPoint y: 249, distance: 9.0
click at [255, 255] on button "Continue" at bounding box center [257, 254] width 42 height 17
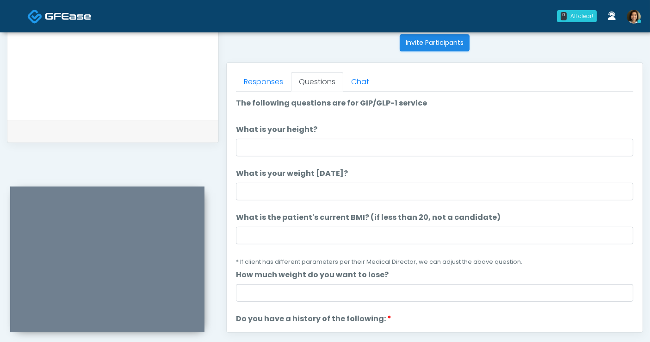
scroll to position [371, 0]
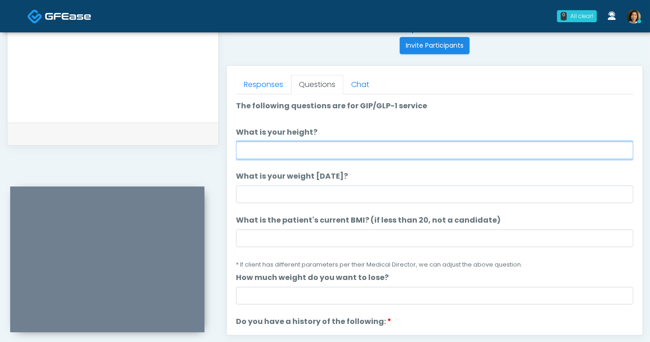
drag, startPoint x: 272, startPoint y: 153, endPoint x: 278, endPoint y: 144, distance: 11.4
click at [272, 153] on input "What is your height?" at bounding box center [435, 151] width 398 height 18
type input "***"
click button "Connect with an agent" at bounding box center [0, 0] width 0 height 0
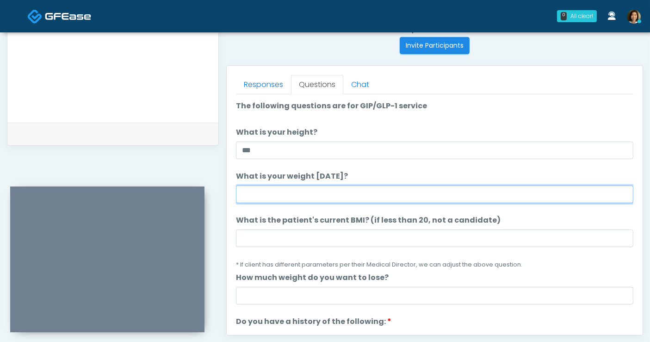
click at [259, 192] on input "What is your weight today?" at bounding box center [435, 195] width 398 height 18
type input "***"
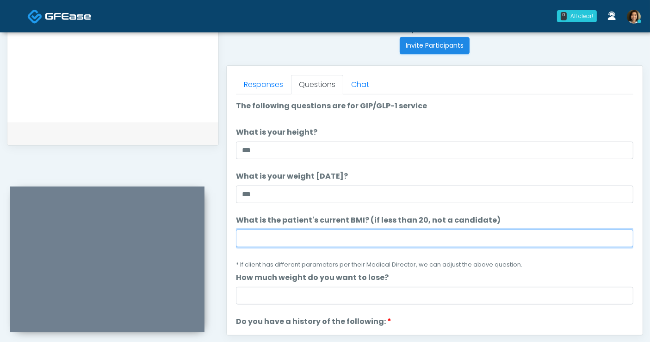
click at [349, 241] on input "What is the patient's current BMI? (if less than 20, not a candidate)" at bounding box center [435, 239] width 398 height 18
type input "****"
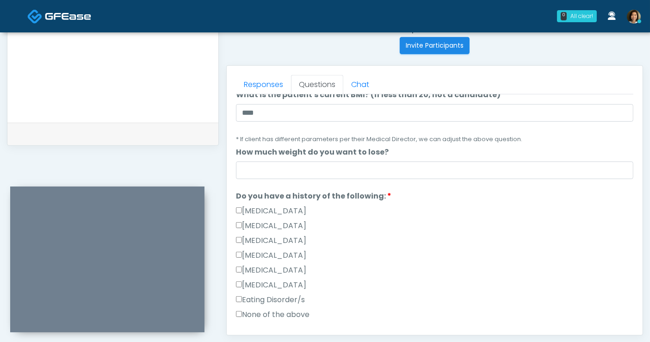
scroll to position [156, 0]
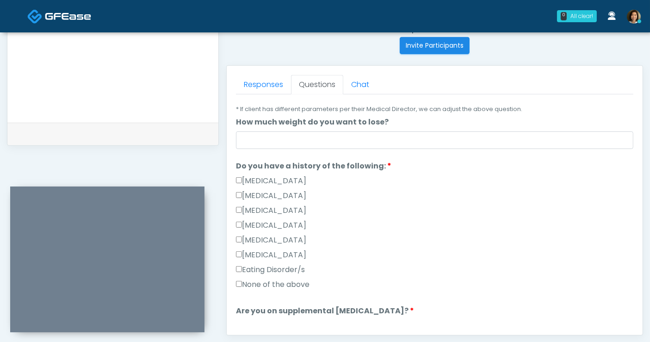
click at [291, 284] on label "None of the above" at bounding box center [273, 284] width 74 height 11
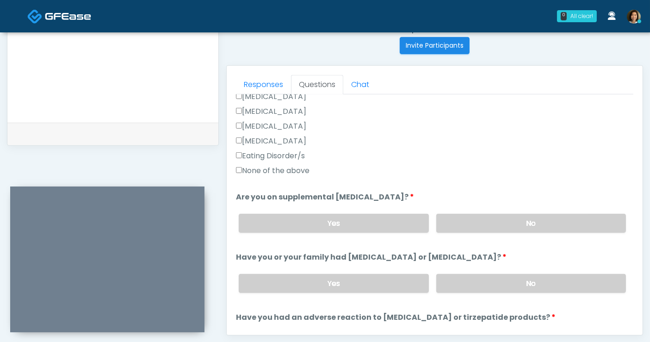
scroll to position [287, 0]
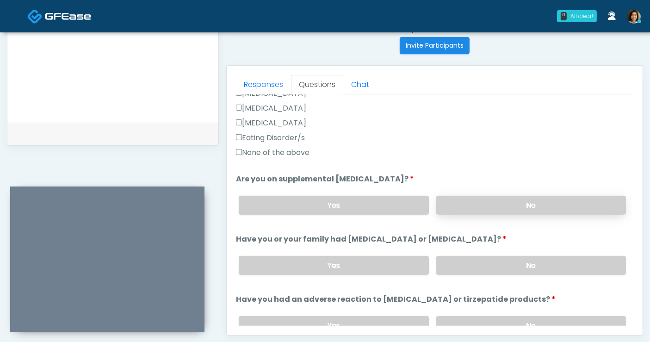
click at [576, 198] on label "No" at bounding box center [532, 205] width 190 height 19
click at [574, 260] on label "No" at bounding box center [532, 265] width 190 height 19
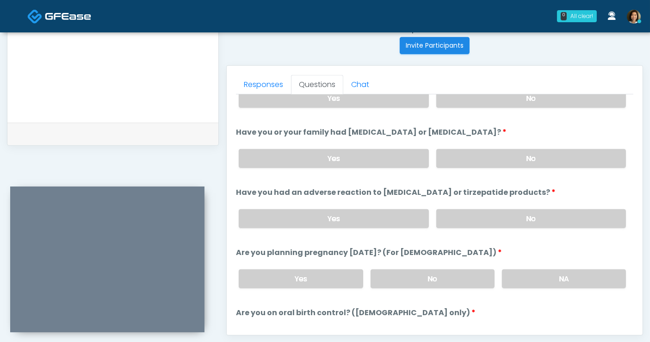
scroll to position [405, 0]
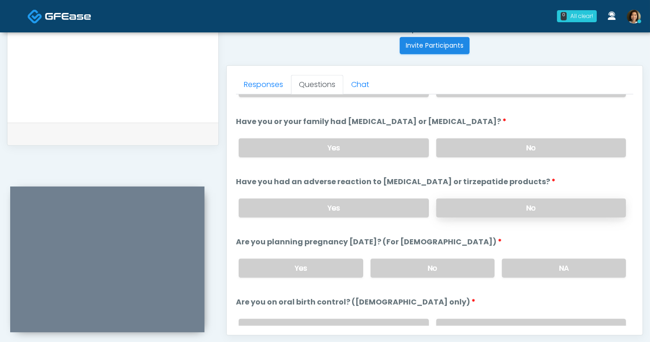
click at [560, 213] on label "No" at bounding box center [532, 208] width 190 height 19
click at [450, 262] on label "No" at bounding box center [433, 268] width 124 height 19
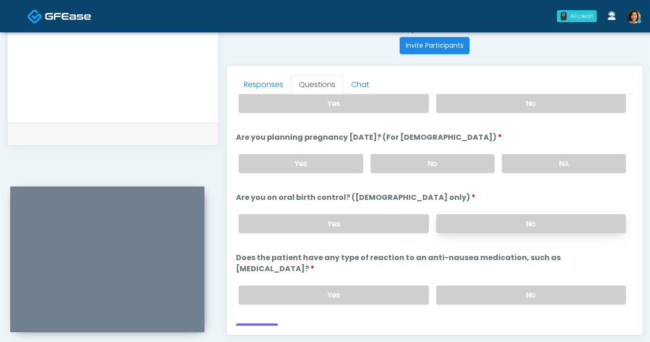
click at [550, 225] on label "No" at bounding box center [532, 223] width 190 height 19
click at [551, 286] on label "No" at bounding box center [532, 295] width 190 height 19
drag, startPoint x: 259, startPoint y: 314, endPoint x: 256, endPoint y: 310, distance: 5.4
click at [259, 324] on button "Continue" at bounding box center [257, 332] width 42 height 17
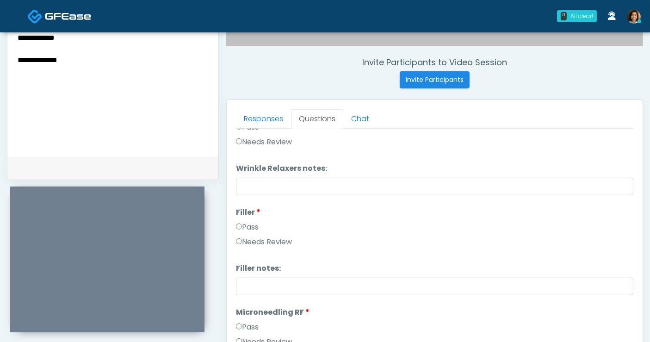
scroll to position [0, 0]
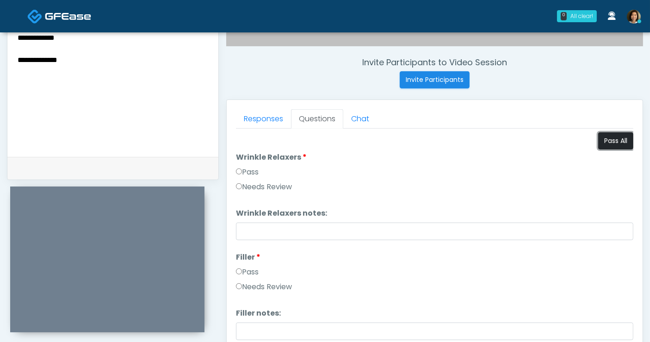
click at [611, 141] on button "Pass All" at bounding box center [616, 140] width 35 height 17
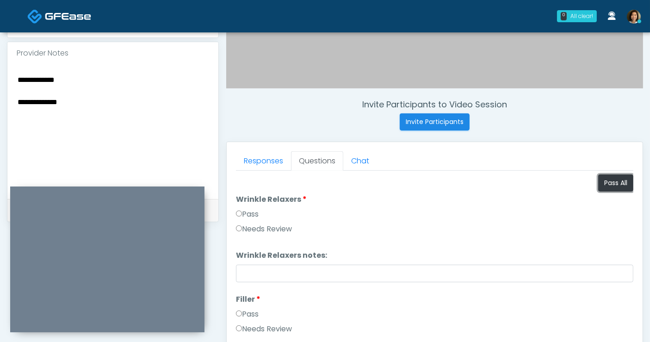
scroll to position [286, 0]
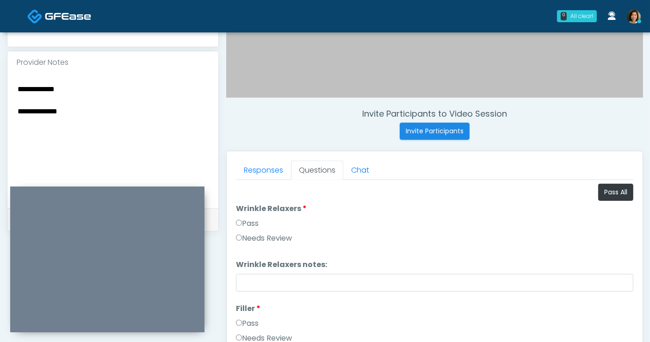
drag, startPoint x: -3, startPoint y: 94, endPoint x: -34, endPoint y: 81, distance: 34.4
click at [0, 81] on html "0 All clear! All clear! [PERSON_NAME] AZ CA CO [GEOGRAPHIC_DATA] [GEOGRAPHIC_DA…" at bounding box center [325, 129] width 650 height 831
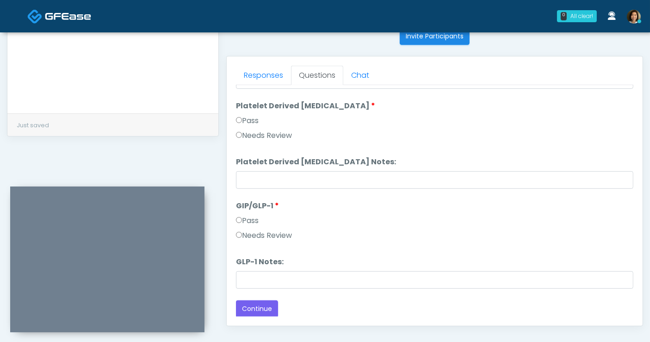
scroll to position [387, 0]
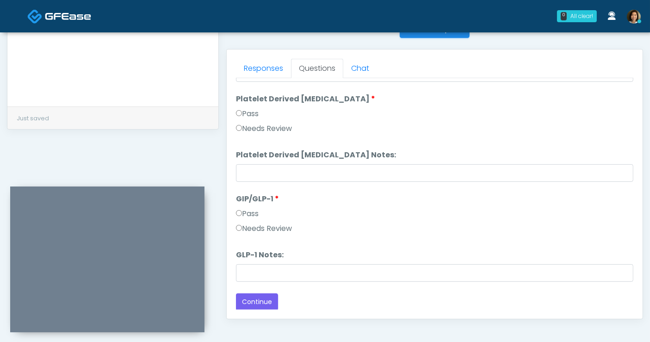
click at [427, 294] on div "Back Continue" at bounding box center [435, 301] width 398 height 17
click at [262, 300] on button "Continue" at bounding box center [257, 301] width 42 height 17
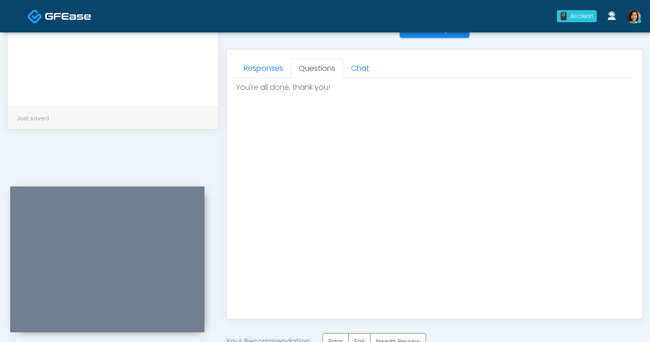
scroll to position [494, 0]
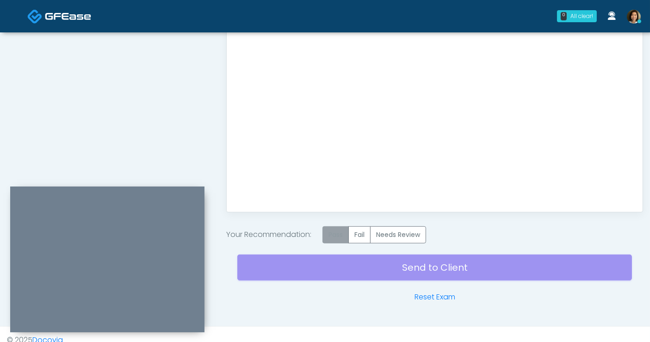
click at [334, 231] on label "Pass" at bounding box center [336, 234] width 26 height 17
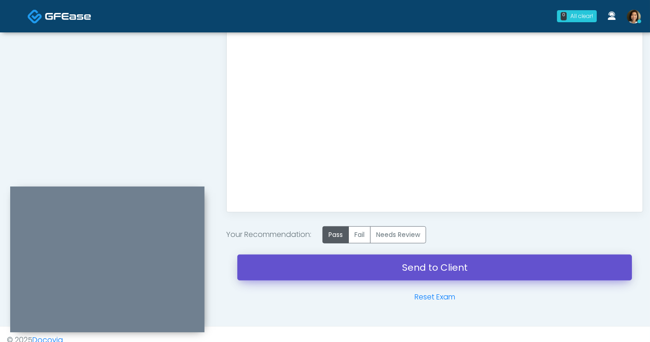
click at [286, 273] on link "Send to Client" at bounding box center [434, 268] width 395 height 26
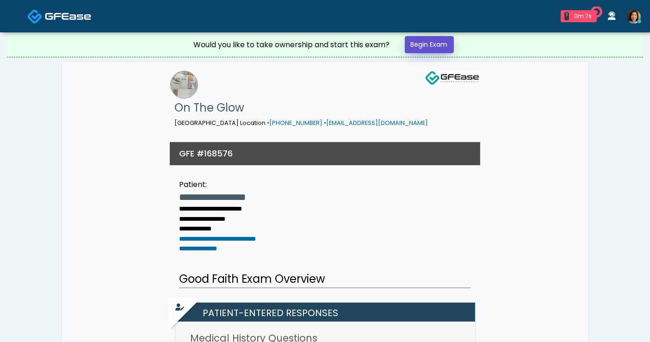
click at [428, 42] on link "Begin Exam" at bounding box center [429, 44] width 49 height 17
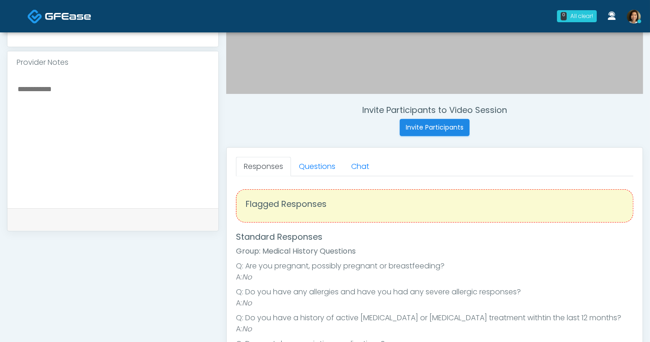
scroll to position [306, 0]
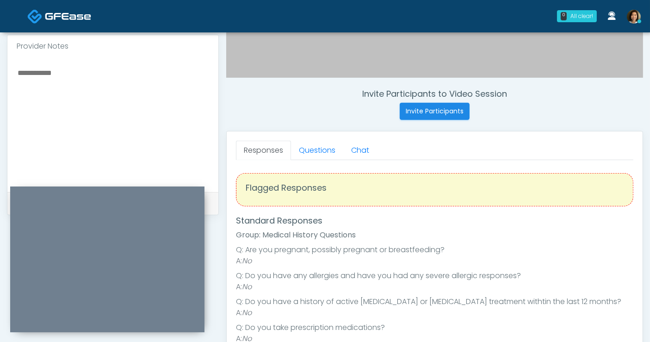
click at [108, 77] on textarea at bounding box center [113, 123] width 193 height 113
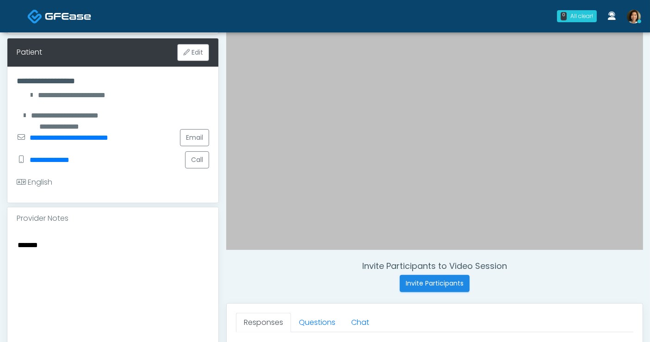
scroll to position [135, 0]
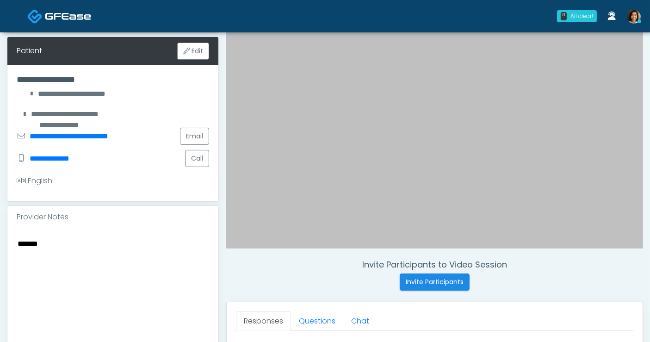
click at [89, 245] on textarea "******" at bounding box center [113, 293] width 193 height 113
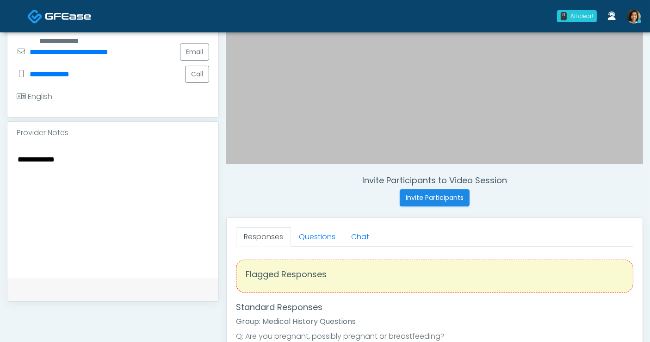
scroll to position [297, 0]
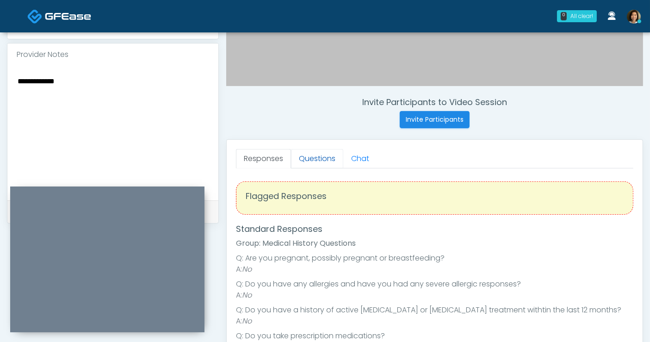
type textarea "**********"
click at [321, 154] on link "Questions" at bounding box center [317, 158] width 52 height 19
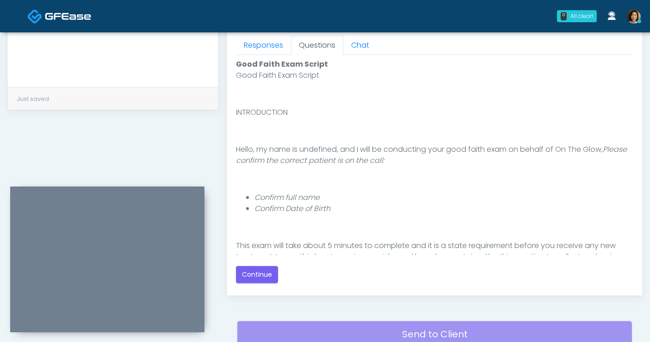
scroll to position [412, 0]
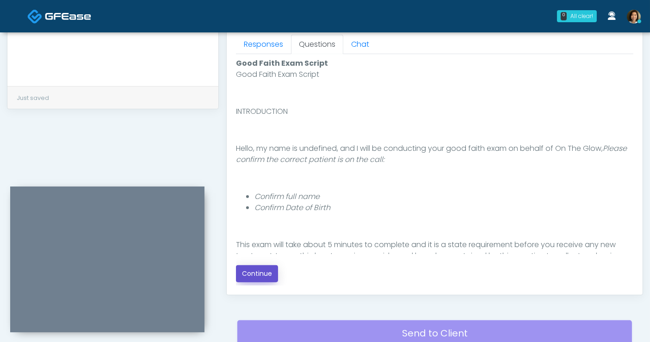
click at [249, 276] on button "Continue" at bounding box center [257, 273] width 42 height 17
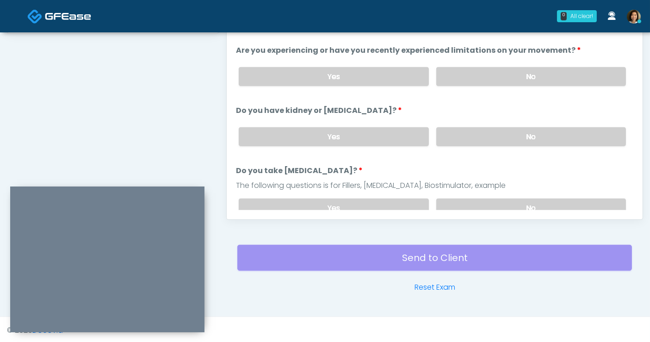
scroll to position [362, 0]
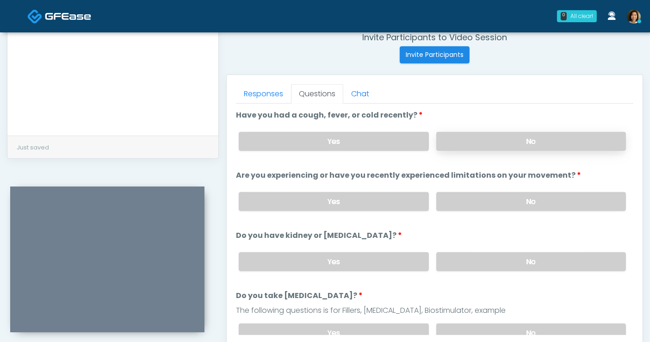
click at [553, 144] on label "No" at bounding box center [532, 141] width 190 height 19
drag, startPoint x: 555, startPoint y: 197, endPoint x: 620, endPoint y: 159, distance: 75.3
click at [555, 197] on label "No" at bounding box center [532, 201] width 190 height 19
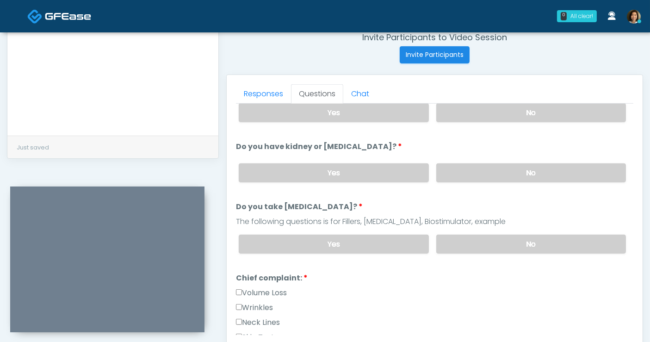
scroll to position [119, 0]
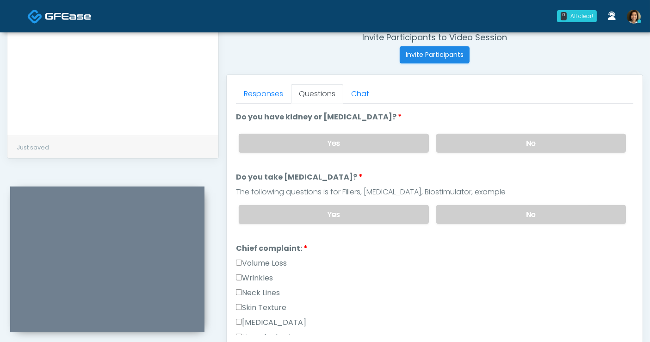
drag, startPoint x: 569, startPoint y: 142, endPoint x: 566, endPoint y: 180, distance: 37.6
click at [569, 143] on label "No" at bounding box center [532, 143] width 190 height 19
click at [562, 209] on label "No" at bounding box center [532, 214] width 190 height 19
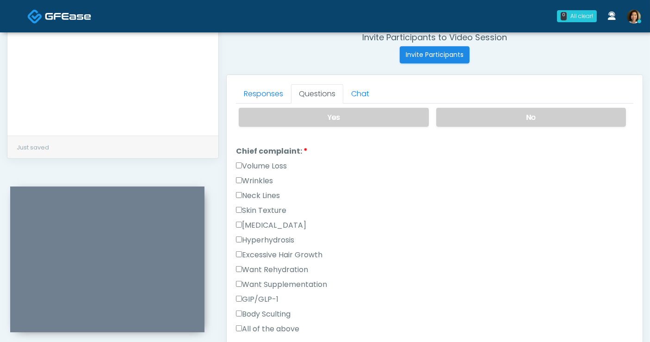
scroll to position [229, 0]
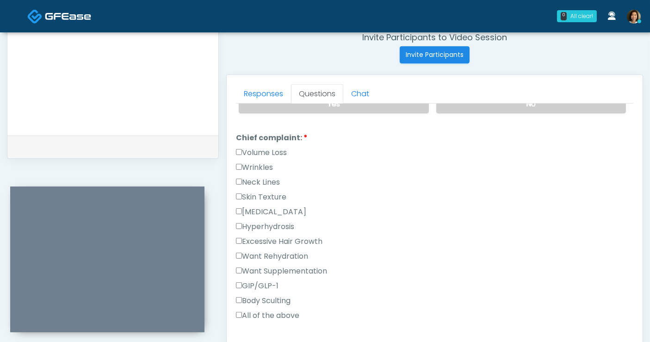
click at [262, 164] on label "Wrinkles" at bounding box center [254, 167] width 37 height 11
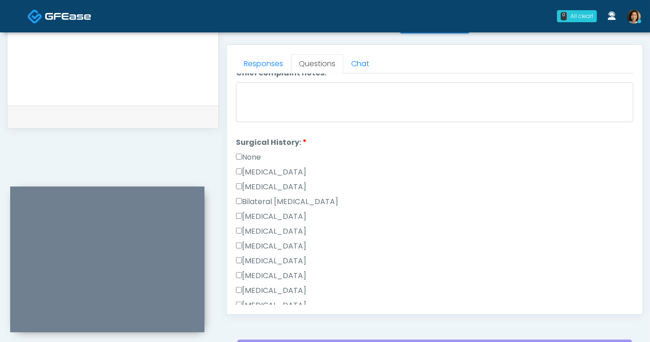
scroll to position [476, 0]
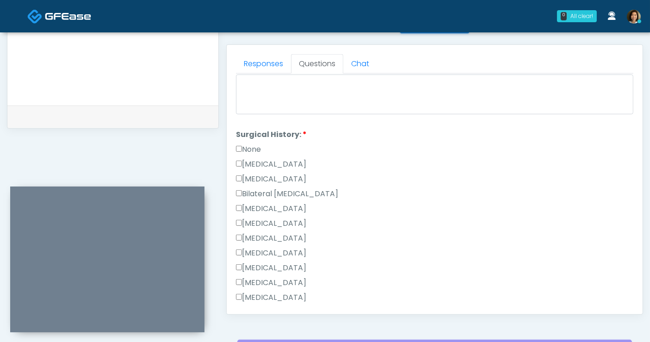
click at [245, 144] on label "None" at bounding box center [248, 149] width 25 height 11
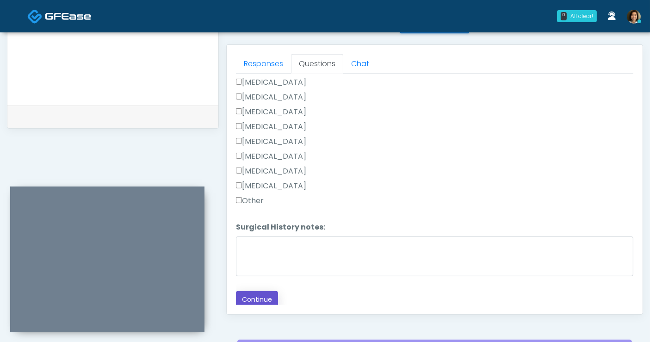
click at [269, 295] on button "Continue" at bounding box center [257, 299] width 42 height 17
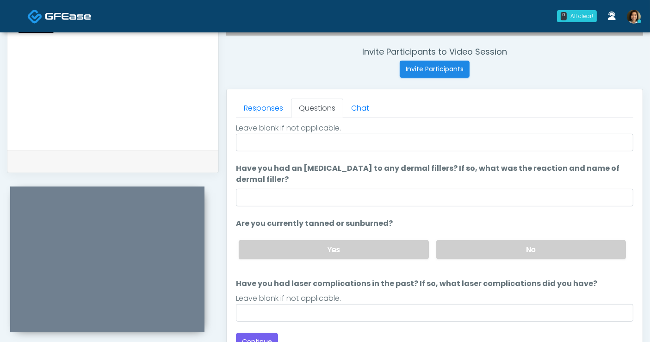
scroll to position [0, 0]
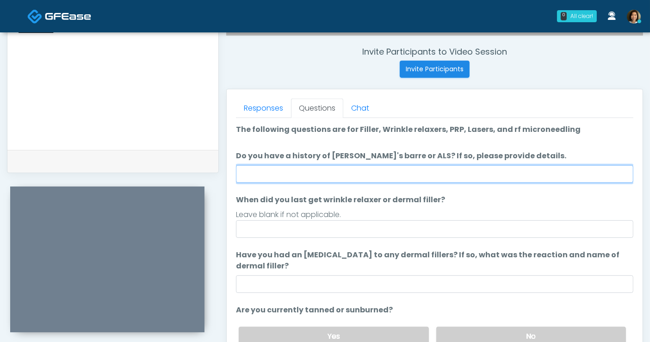
click at [378, 172] on input "Do you have a history of Guillain's barre or ALS? If so, please provide details." at bounding box center [435, 174] width 398 height 18
click at [345, 173] on input "Do you have a history of Guillain's barre or ALS? If so, please provide details." at bounding box center [435, 174] width 398 height 18
type input "**"
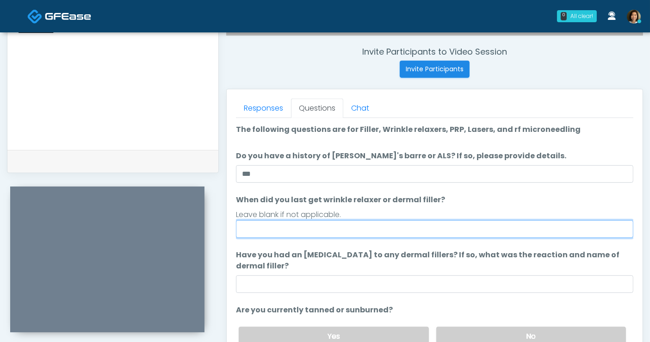
click at [356, 229] on input "When did you last get wrinkle relaxer or dermal filler?" at bounding box center [435, 229] width 398 height 18
type input "**********"
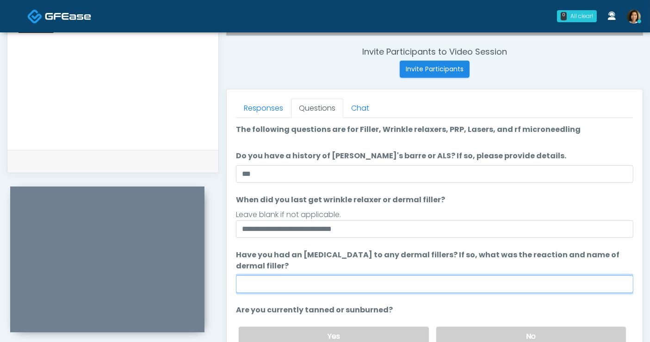
click at [393, 284] on input "Have you had an allergic response to any dermal fillers? If so, what was the re…" at bounding box center [435, 284] width 398 height 18
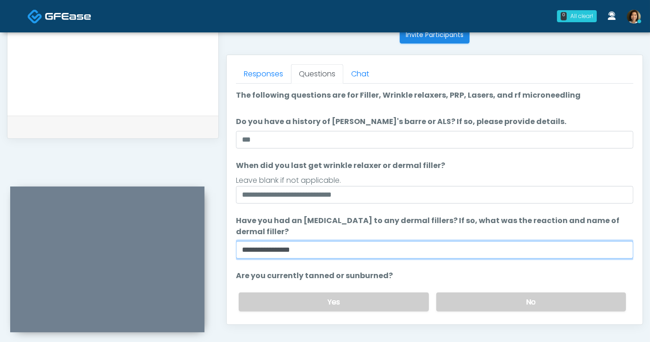
scroll to position [391, 0]
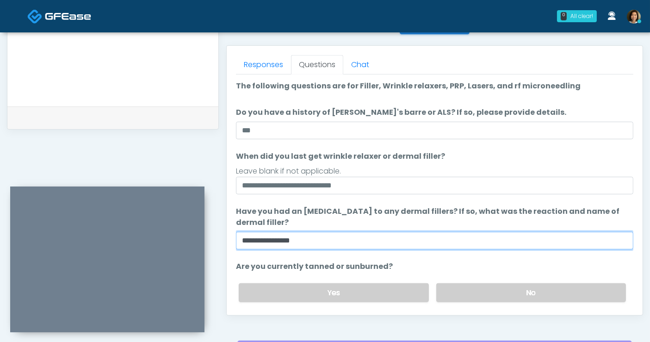
type input "**********"
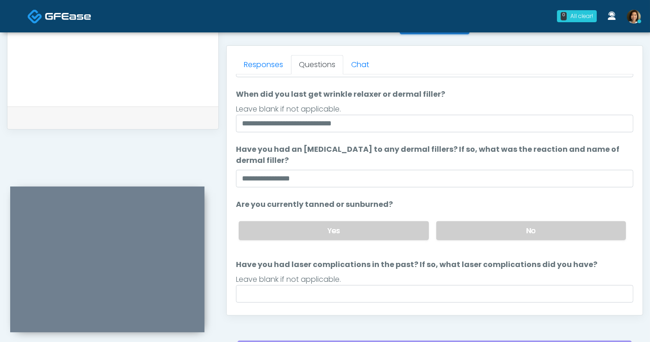
scroll to position [82, 0]
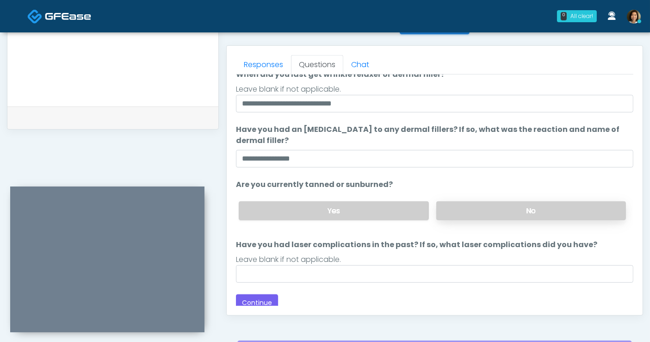
click at [546, 206] on label "No" at bounding box center [532, 210] width 190 height 19
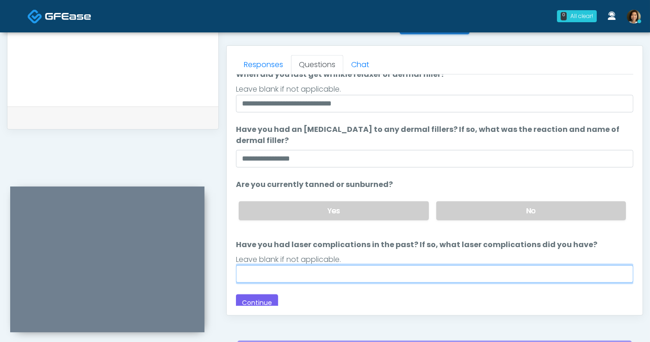
click at [492, 272] on input "Have you had laser complications in the past? If so, what laser complications d…" at bounding box center [435, 274] width 398 height 18
type input "**"
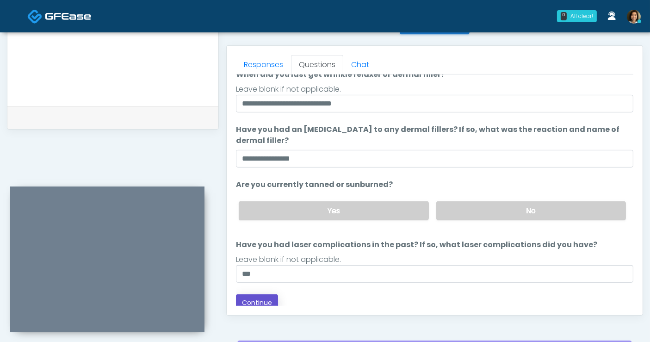
click at [258, 295] on button "Continue" at bounding box center [257, 302] width 42 height 17
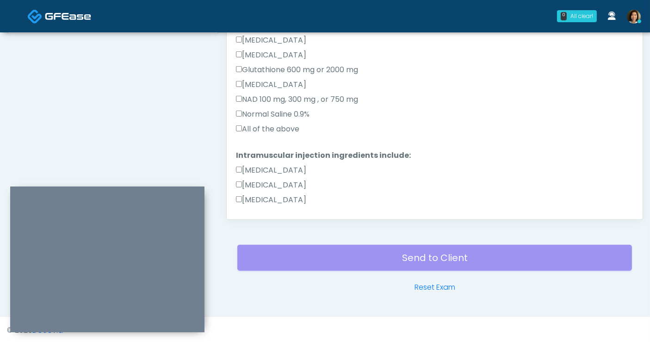
click at [292, 126] on label "All of the above" at bounding box center [267, 129] width 63 height 11
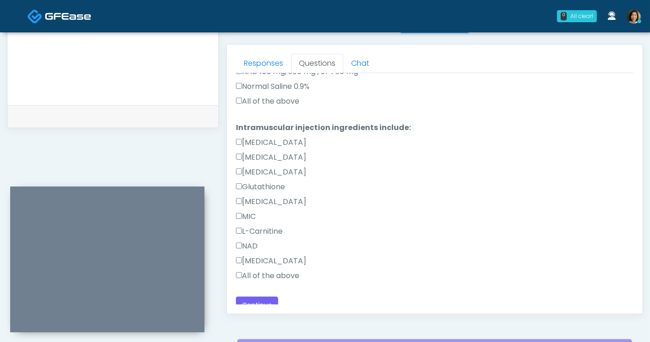
scroll to position [210, 0]
click at [292, 275] on label "All of the above" at bounding box center [267, 274] width 63 height 11
click at [262, 297] on button "Continue" at bounding box center [257, 303] width 42 height 17
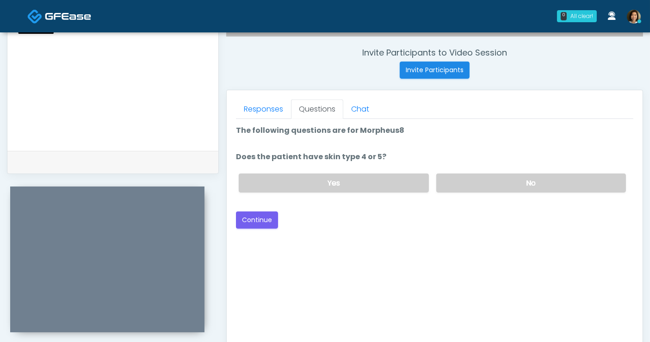
scroll to position [344, 0]
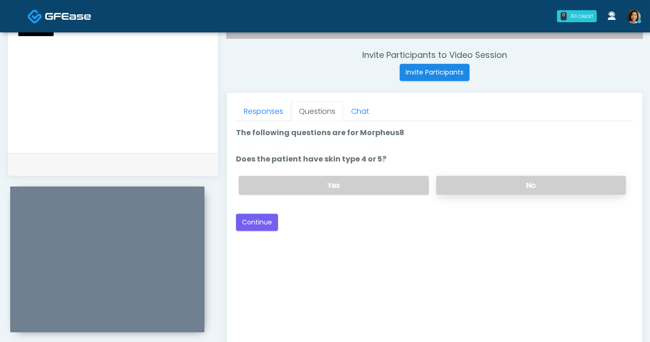
click at [496, 176] on label "No" at bounding box center [532, 185] width 190 height 19
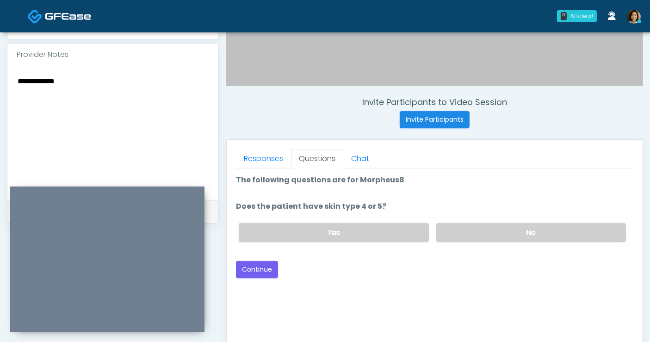
scroll to position [293, 0]
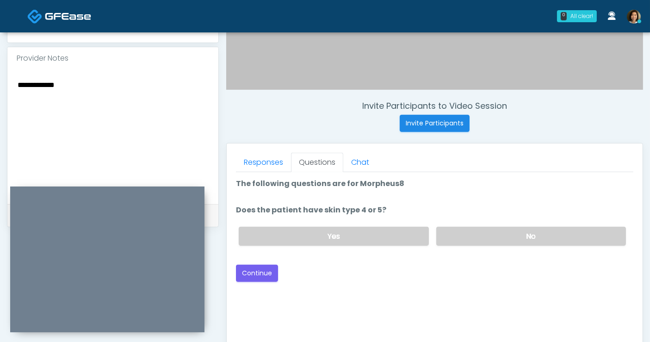
drag, startPoint x: 500, startPoint y: 308, endPoint x: 436, endPoint y: 293, distance: 66.0
click at [495, 307] on div "Good Faith Exam Script Good Faith Exam Script INTRODUCTION Hello, my name is un…" at bounding box center [435, 287] width 398 height 231
click at [316, 271] on div "Back Continue" at bounding box center [435, 273] width 398 height 17
click at [268, 276] on button "Continue" at bounding box center [257, 273] width 42 height 17
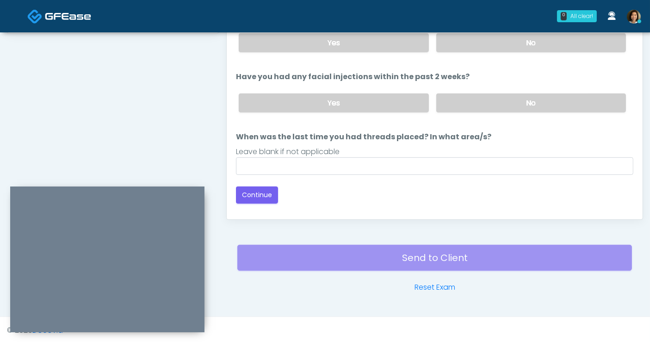
scroll to position [436, 0]
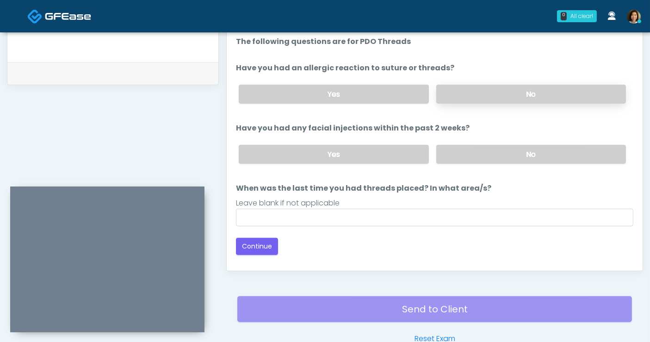
click at [460, 86] on label "No" at bounding box center [532, 94] width 190 height 19
click at [489, 154] on label "No" at bounding box center [532, 154] width 190 height 19
click at [417, 227] on div "Loading... Connecting to your agent... Please wait while we prepare your person…" at bounding box center [435, 145] width 398 height 219
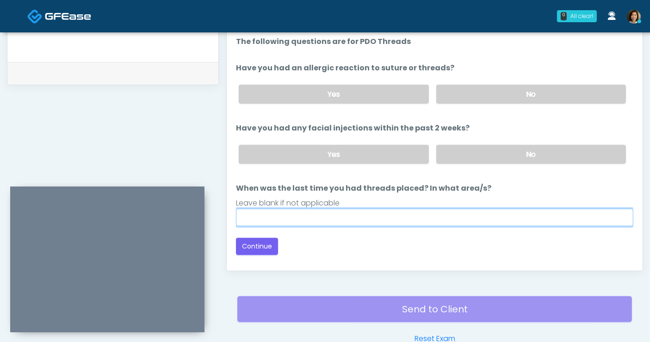
click at [416, 222] on input "When was the last time you had threads placed? In what area/s?" at bounding box center [435, 218] width 398 height 18
type input "*****"
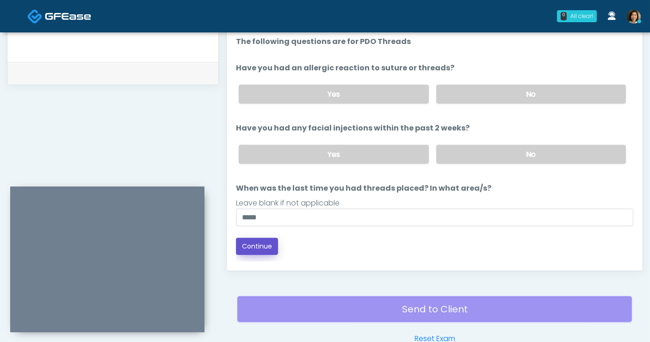
click at [273, 244] on button "Continue" at bounding box center [257, 246] width 42 height 17
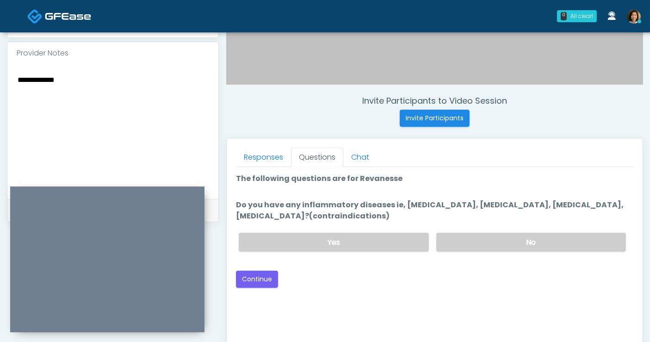
scroll to position [293, 0]
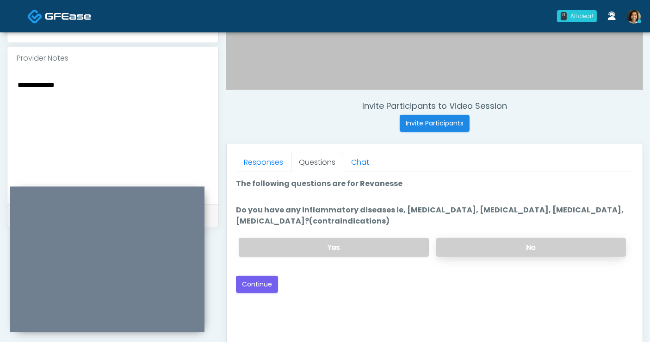
drag, startPoint x: 537, startPoint y: 245, endPoint x: 510, endPoint y: 253, distance: 28.0
click at [537, 245] on label "No" at bounding box center [532, 247] width 190 height 19
click at [257, 285] on button "Continue" at bounding box center [257, 284] width 42 height 17
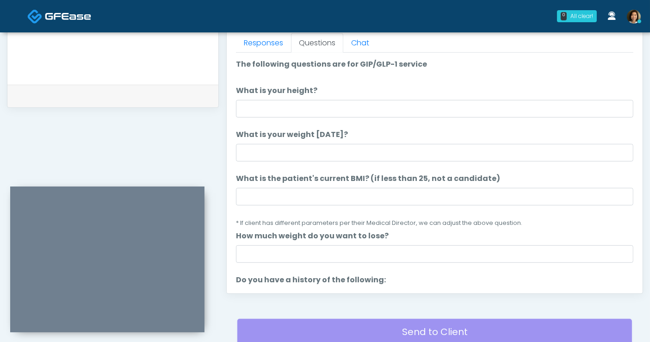
scroll to position [368, 0]
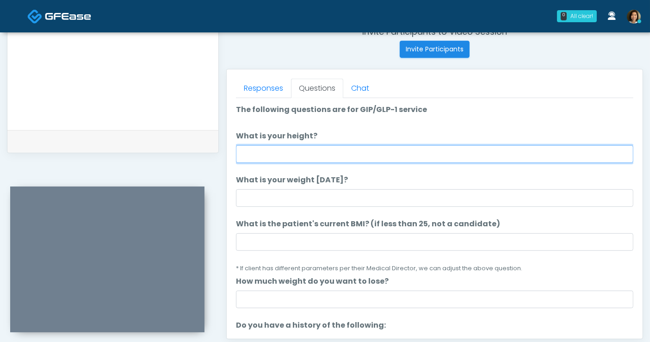
click at [329, 148] on input "What is your height?" at bounding box center [435, 154] width 398 height 18
type input "**"
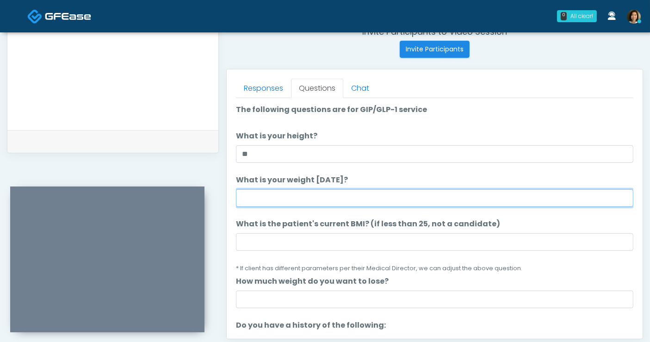
click at [341, 192] on input "What is your weight today?" at bounding box center [435, 198] width 398 height 18
type input "***"
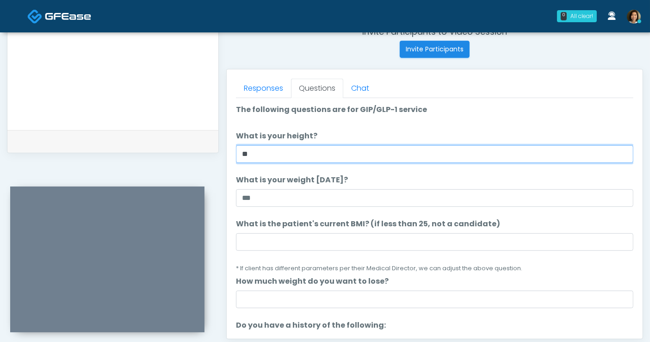
click at [343, 156] on input "**" at bounding box center [435, 154] width 398 height 18
type input "****"
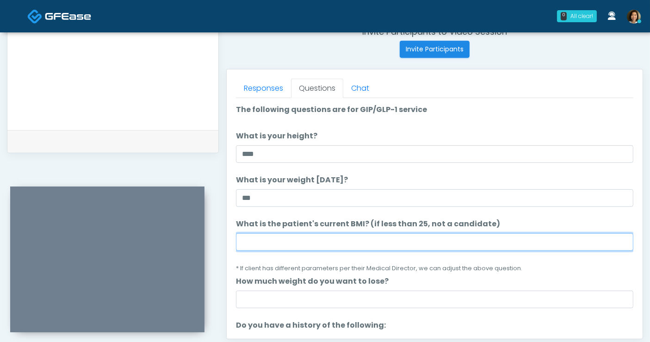
click at [324, 234] on input "What is the patient's current BMI? (if less than 25, not a candidate)" at bounding box center [435, 242] width 398 height 18
type input "****"
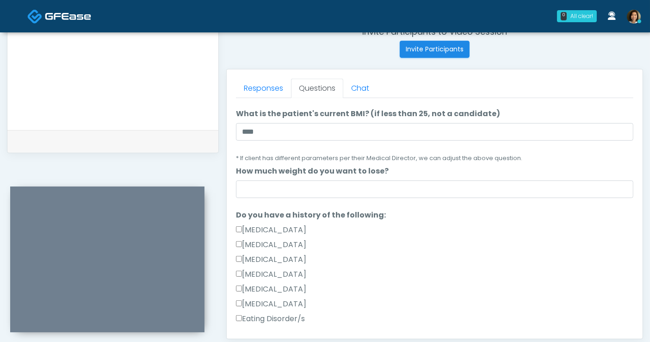
scroll to position [112, 0]
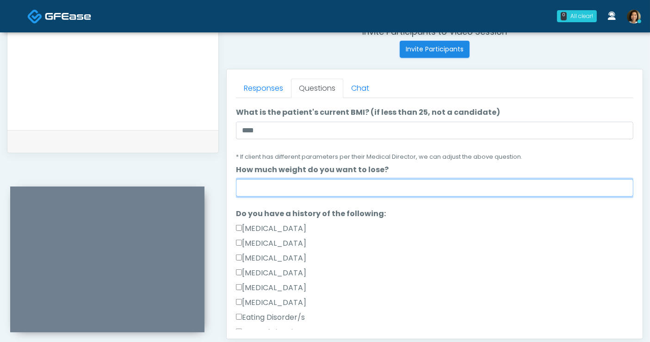
click at [379, 187] on input "How much weight do you want to lose?" at bounding box center [435, 188] width 398 height 18
type input "**********"
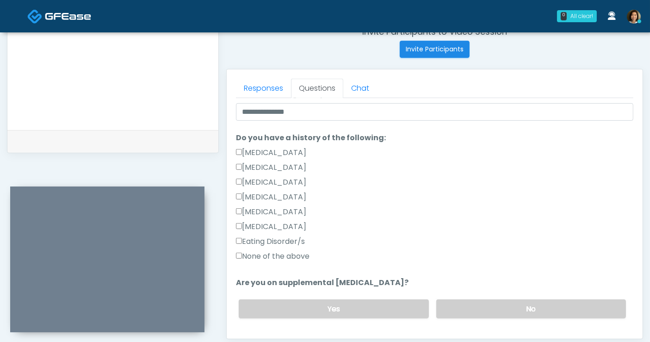
scroll to position [206, 0]
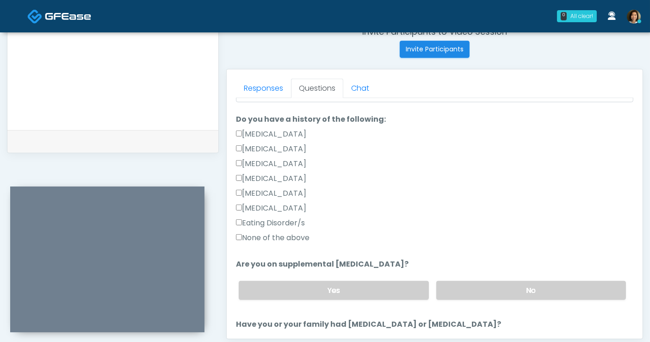
click at [294, 235] on label "None of the above" at bounding box center [273, 237] width 74 height 11
drag, startPoint x: 528, startPoint y: 289, endPoint x: 625, endPoint y: 217, distance: 120.7
click at [532, 286] on label "No" at bounding box center [532, 290] width 190 height 19
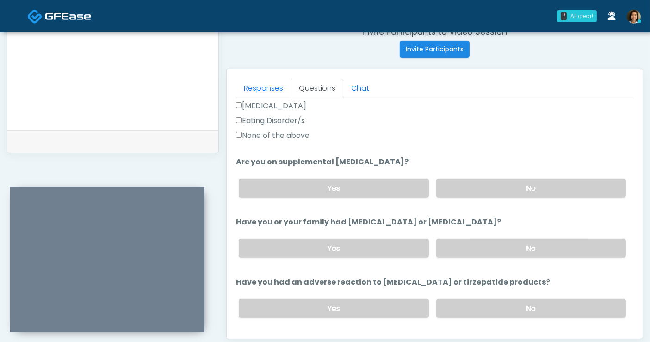
scroll to position [313, 0]
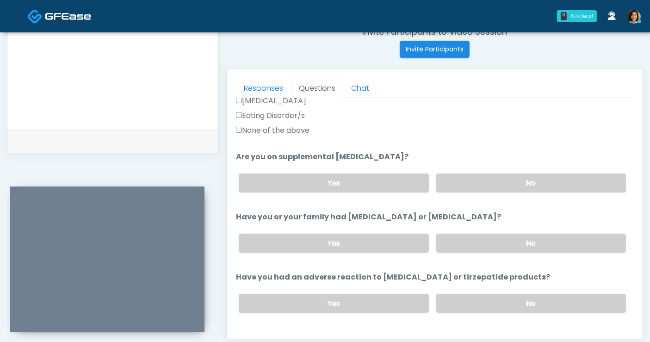
drag, startPoint x: 581, startPoint y: 244, endPoint x: 608, endPoint y: 227, distance: 32.9
click at [581, 244] on label "No" at bounding box center [532, 243] width 190 height 19
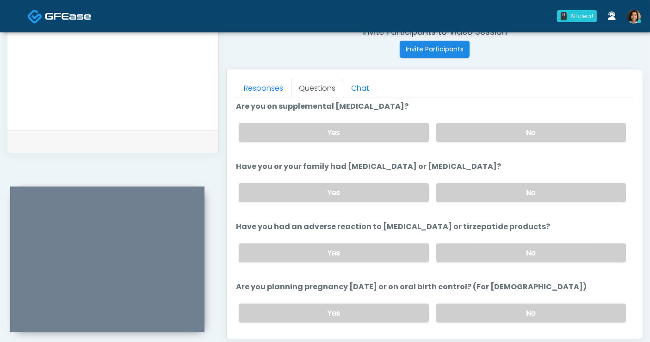
scroll to position [400, 0]
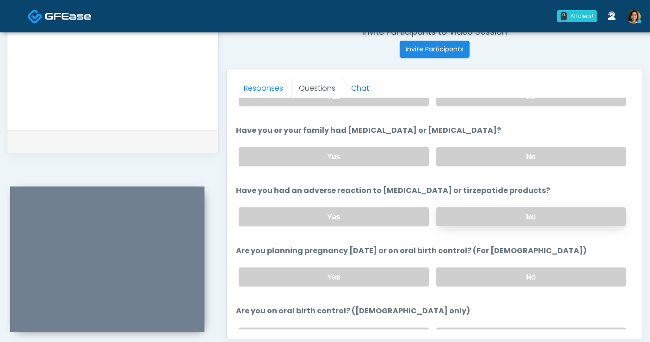
click at [578, 213] on label "No" at bounding box center [532, 216] width 190 height 19
drag, startPoint x: 567, startPoint y: 270, endPoint x: 622, endPoint y: 261, distance: 55.8
click at [567, 270] on label "No" at bounding box center [532, 277] width 190 height 19
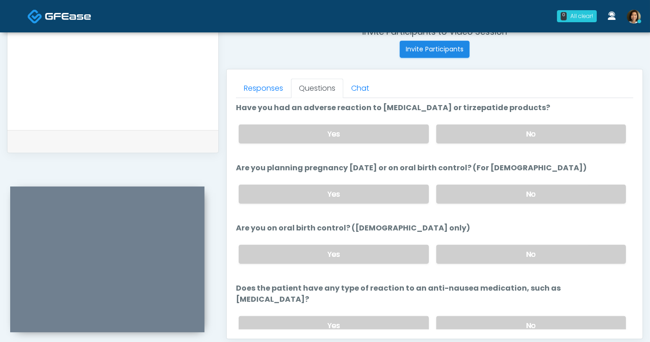
scroll to position [490, 0]
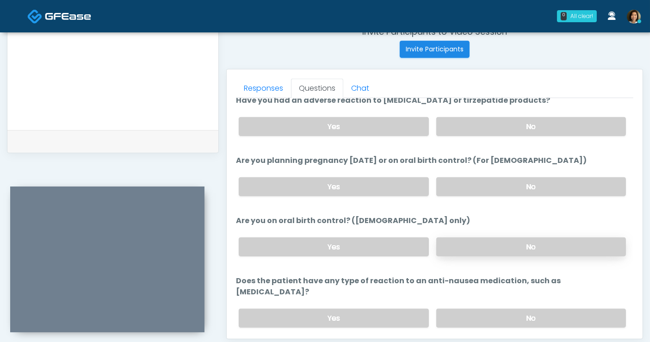
click at [560, 248] on label "No" at bounding box center [532, 246] width 190 height 19
click at [559, 309] on label "No" at bounding box center [532, 318] width 190 height 19
click at [347, 184] on label "Yes" at bounding box center [334, 186] width 190 height 19
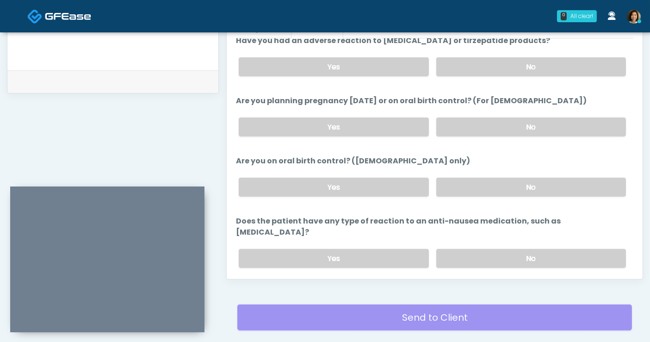
scroll to position [510, 0]
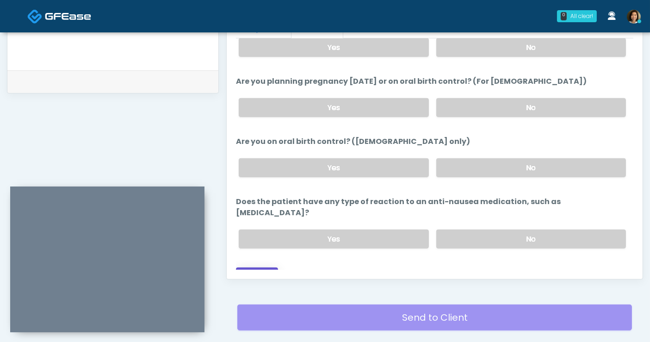
click at [266, 268] on button "Continue" at bounding box center [257, 276] width 42 height 17
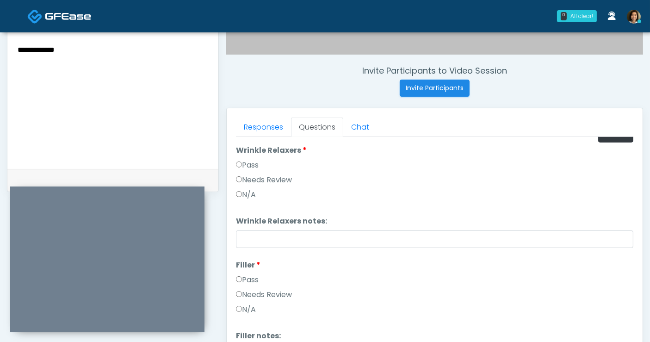
scroll to position [0, 0]
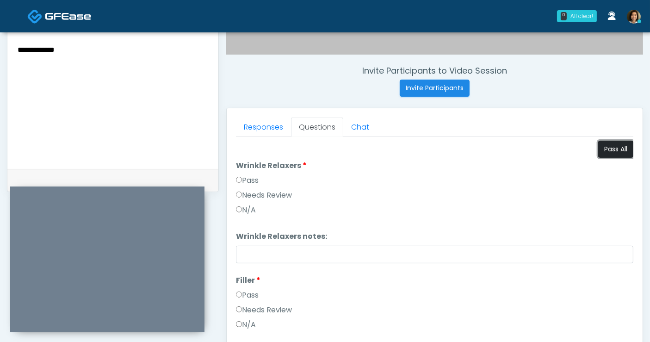
click at [605, 151] on button "Pass All" at bounding box center [616, 149] width 35 height 17
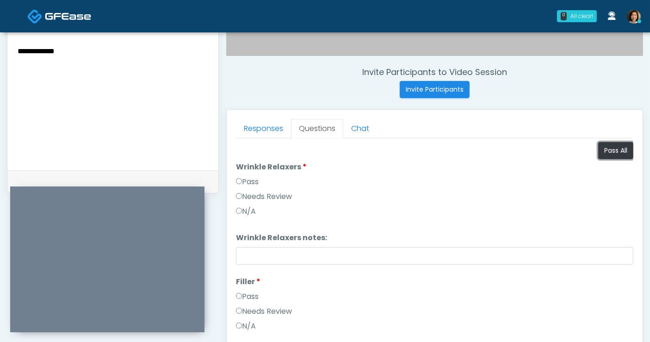
scroll to position [337, 0]
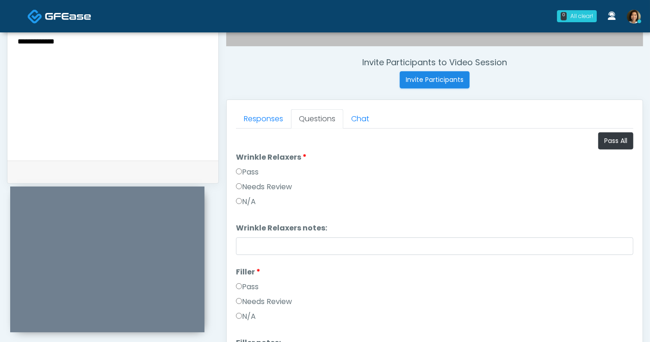
drag, startPoint x: 91, startPoint y: 44, endPoint x: -142, endPoint y: 37, distance: 232.9
click at [0, 37] on html "0 All clear! All clear! [PERSON_NAME] AZ CA CO [GEOGRAPHIC_DATA] [GEOGRAPHIC_DA…" at bounding box center [325, 78] width 650 height 831
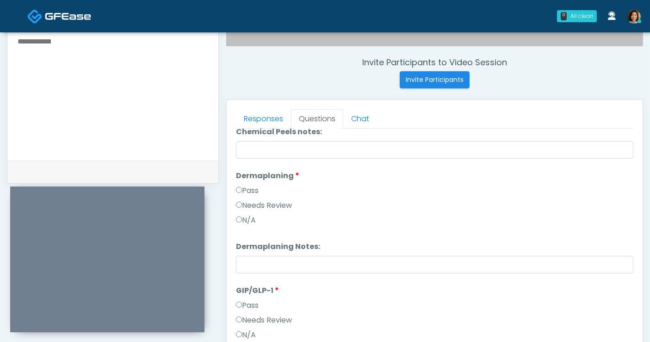
scroll to position [1644, 0]
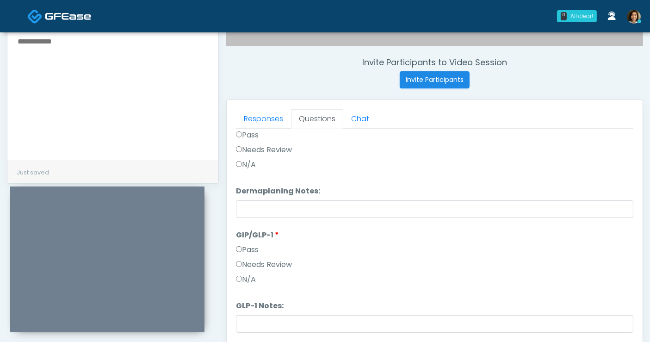
drag, startPoint x: 252, startPoint y: 276, endPoint x: 254, endPoint y: 304, distance: 27.8
click at [252, 276] on label "N/A" at bounding box center [246, 279] width 20 height 11
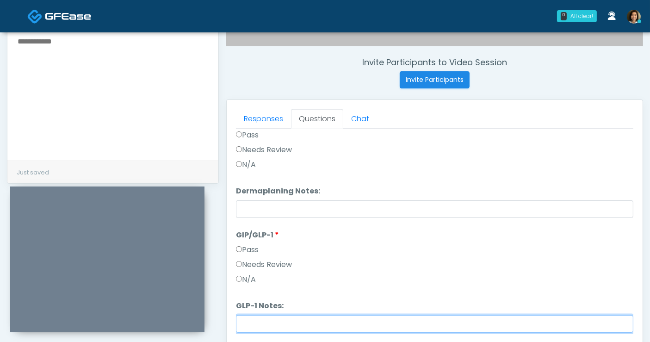
click at [258, 321] on input "GLP-1 Notes:" at bounding box center [435, 324] width 398 height 18
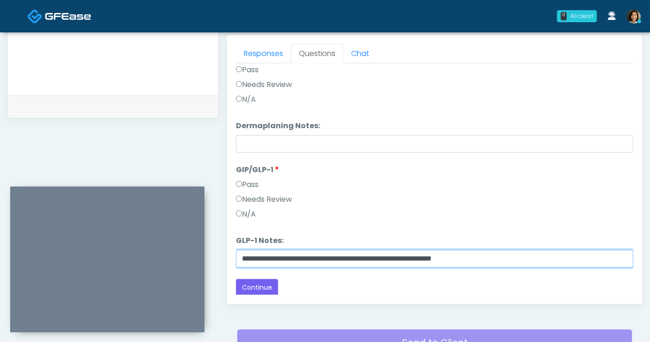
scroll to position [404, 0]
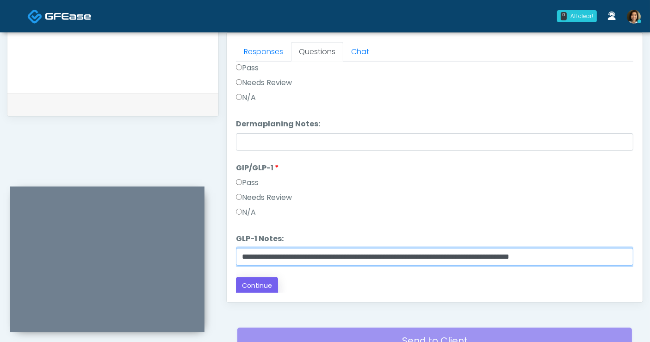
type input "**********"
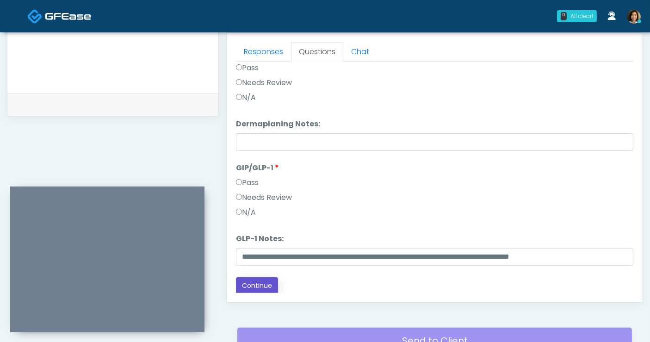
click at [264, 281] on button "Continue" at bounding box center [257, 285] width 42 height 17
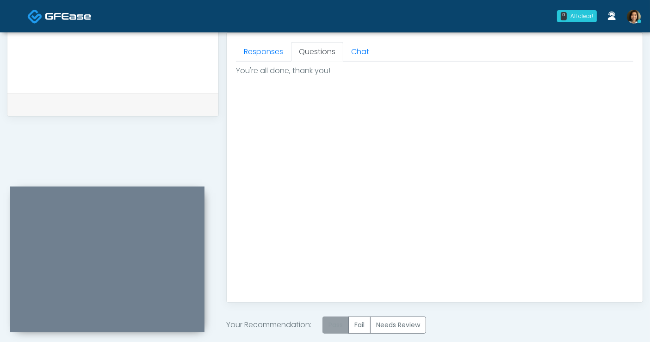
click at [342, 326] on label "Pass" at bounding box center [336, 325] width 26 height 17
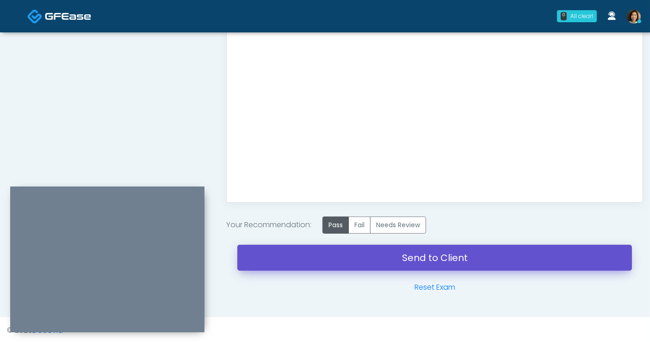
click at [415, 262] on link "Send to Client" at bounding box center [434, 258] width 395 height 26
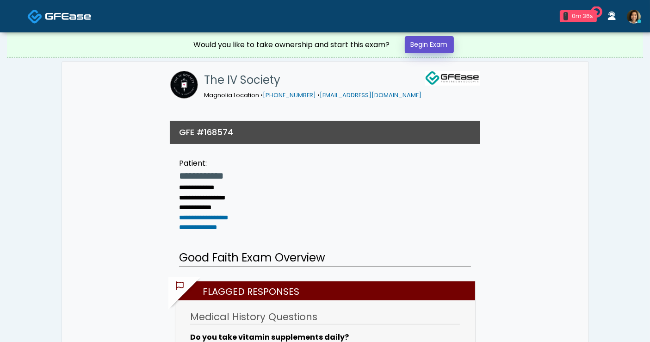
click at [444, 44] on link "Begin Exam" at bounding box center [429, 44] width 49 height 17
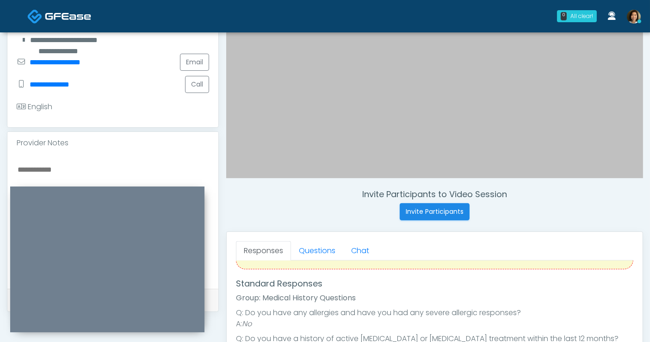
scroll to position [206, 0]
click at [74, 172] on textarea at bounding box center [113, 218] width 193 height 113
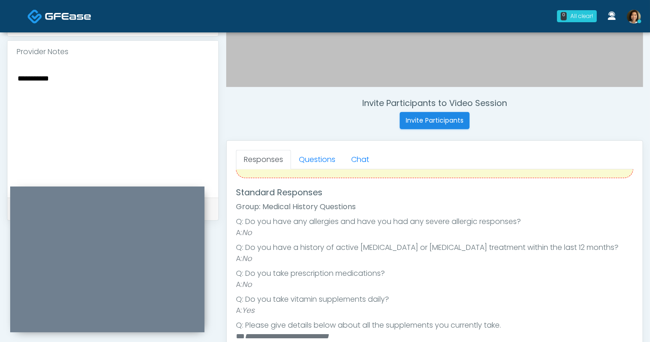
scroll to position [9, 0]
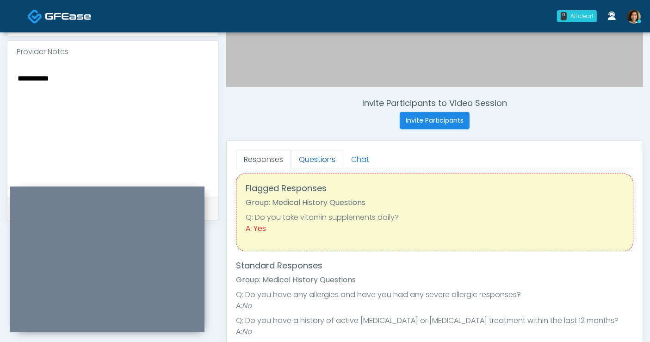
click at [323, 161] on link "Questions" at bounding box center [317, 159] width 52 height 19
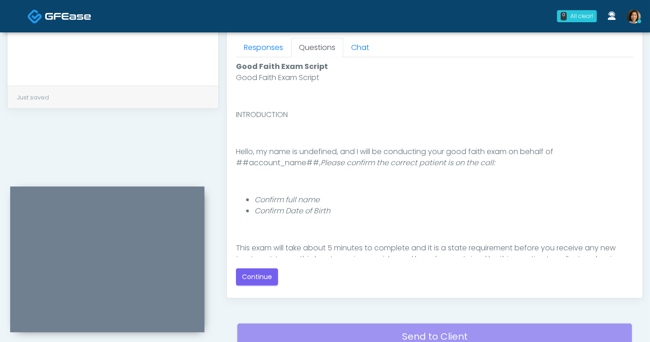
scroll to position [424, 0]
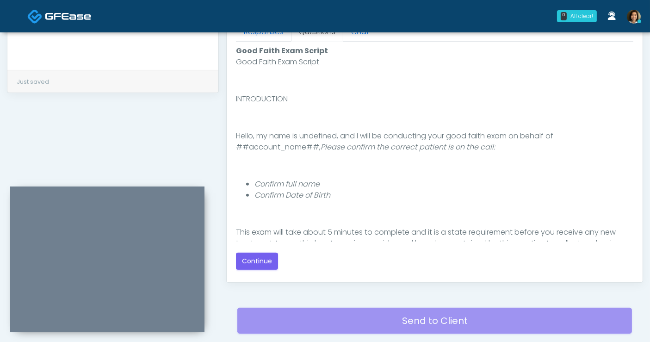
click at [255, 269] on div "Good Faith Exam Script Good Faith Exam Script INTRODUCTION Hello, my name is un…" at bounding box center [435, 157] width 398 height 231
click at [255, 263] on button "Continue" at bounding box center [257, 261] width 42 height 17
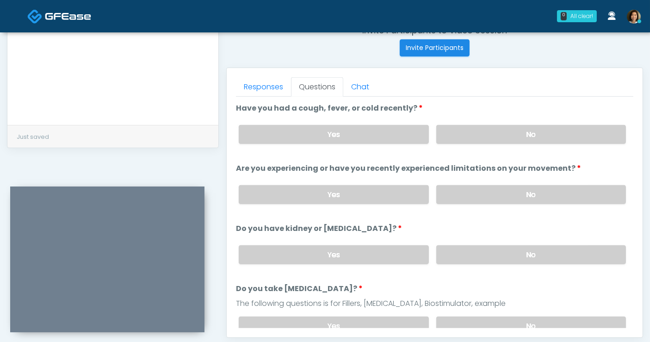
scroll to position [337, 0]
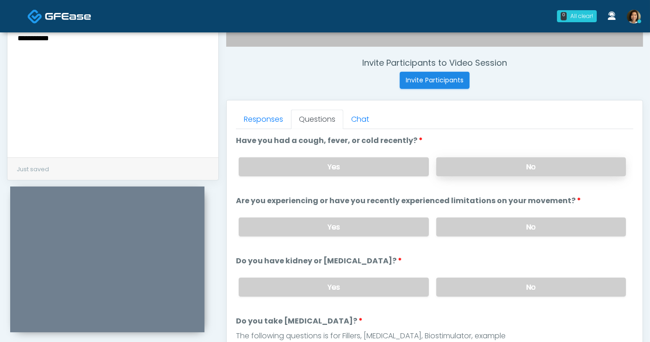
click at [576, 162] on label "No" at bounding box center [532, 166] width 190 height 19
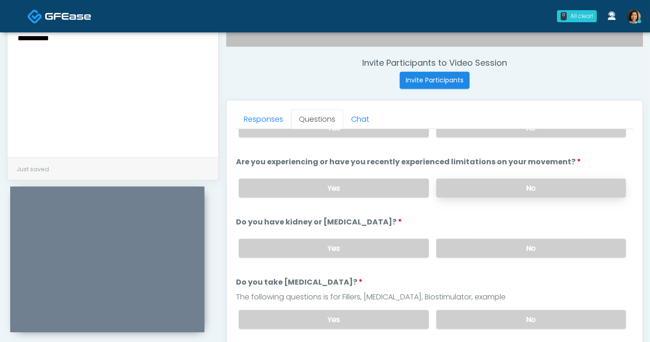
click at [568, 183] on label "No" at bounding box center [532, 188] width 190 height 19
click at [562, 244] on label "No" at bounding box center [532, 248] width 190 height 19
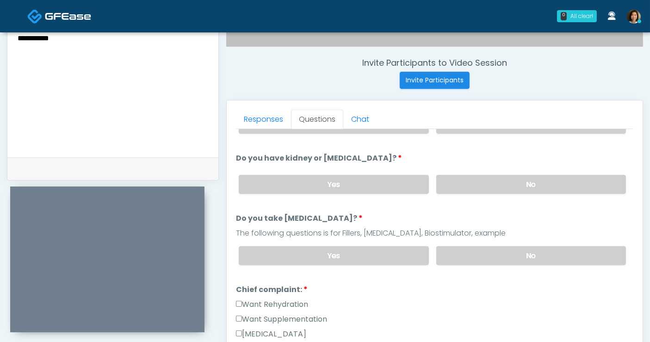
scroll to position [104, 0]
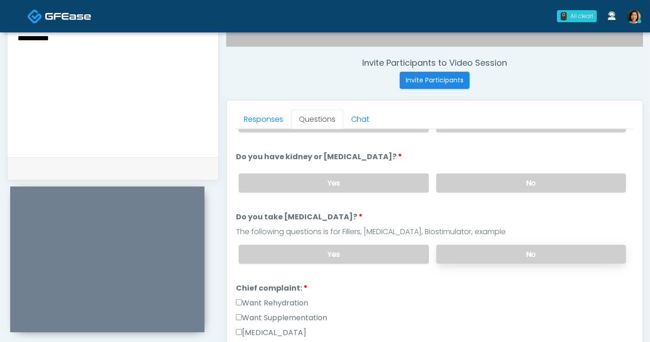
click at [541, 250] on label "No" at bounding box center [532, 254] width 190 height 19
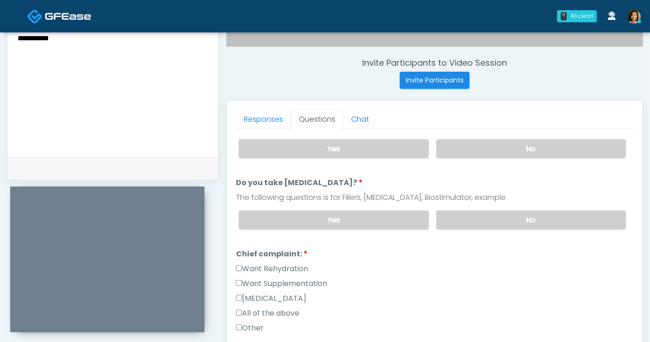
scroll to position [194, 0]
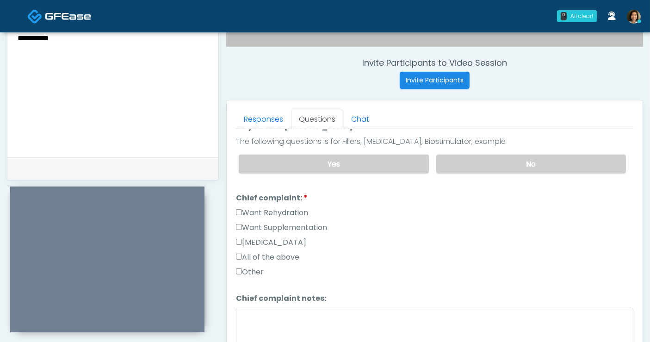
click at [256, 254] on label "All of the above" at bounding box center [267, 257] width 63 height 11
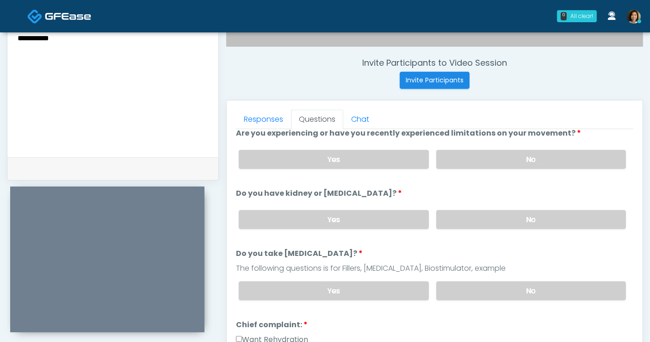
scroll to position [0, 0]
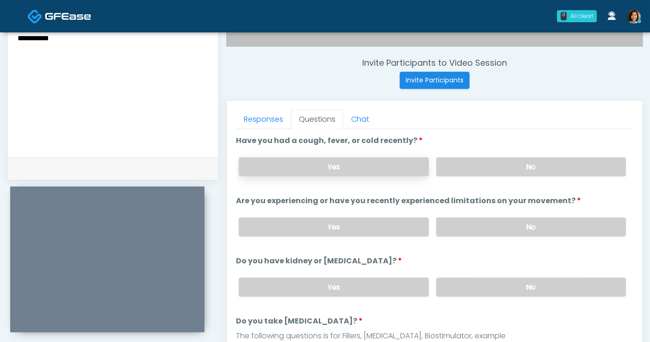
click at [362, 162] on label "Yes" at bounding box center [334, 166] width 190 height 19
click at [107, 84] on textarea "**********" at bounding box center [113, 88] width 193 height 113
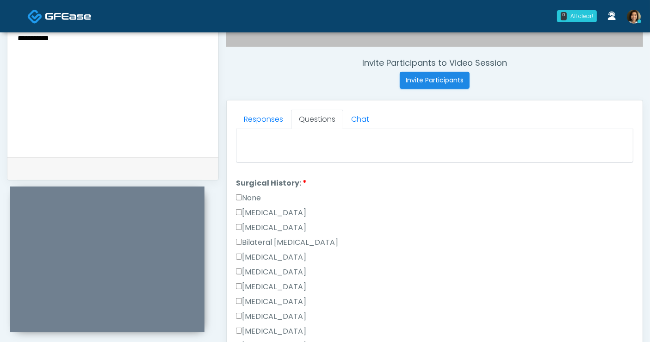
scroll to position [398, 0]
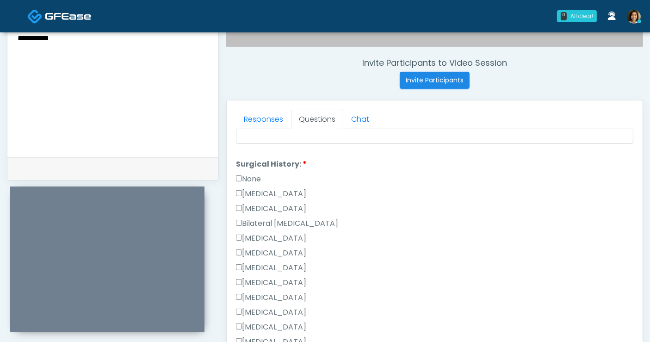
click at [258, 174] on label "None" at bounding box center [248, 179] width 25 height 11
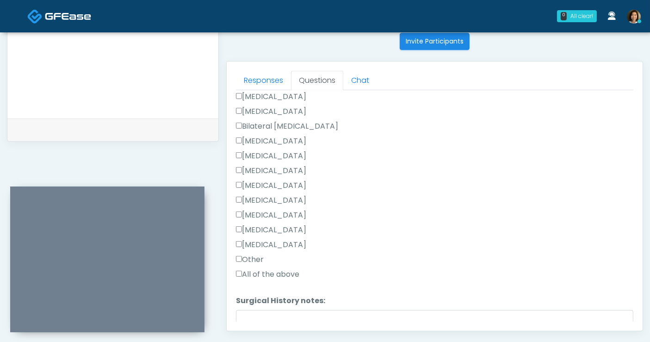
scroll to position [513, 0]
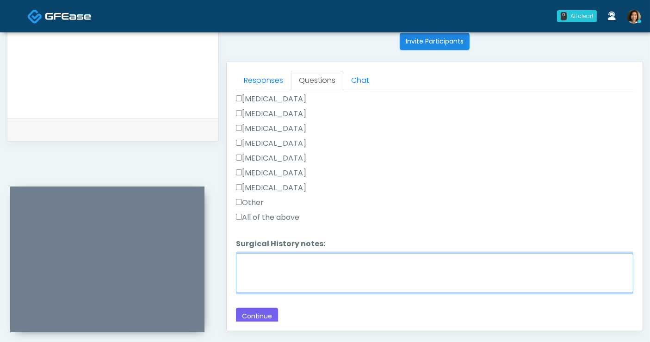
click at [335, 272] on textarea "Surgical History notes:" at bounding box center [435, 273] width 398 height 40
click at [459, 259] on textarea "Surgical History notes:" at bounding box center [435, 273] width 398 height 40
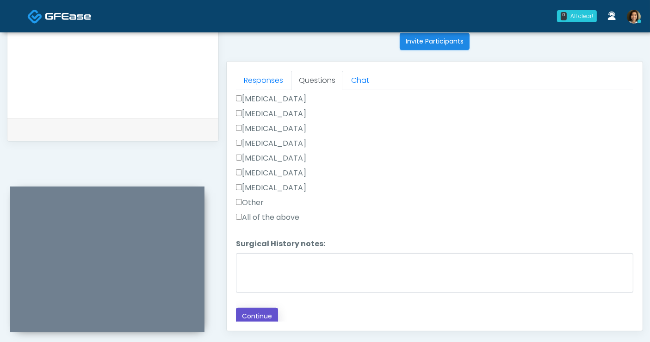
click at [252, 311] on button "Continue" at bounding box center [257, 316] width 42 height 17
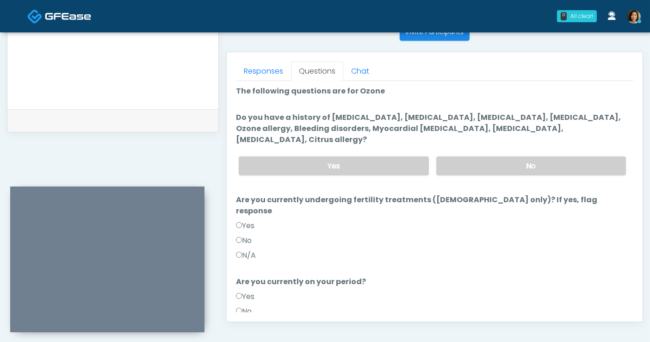
scroll to position [0, 0]
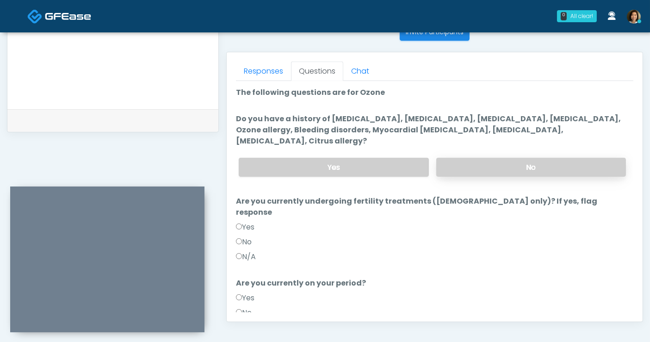
click at [556, 158] on label "No" at bounding box center [532, 167] width 190 height 19
drag, startPoint x: 256, startPoint y: 221, endPoint x: 249, endPoint y: 218, distance: 8.5
click at [251, 237] on div "No" at bounding box center [435, 244] width 398 height 15
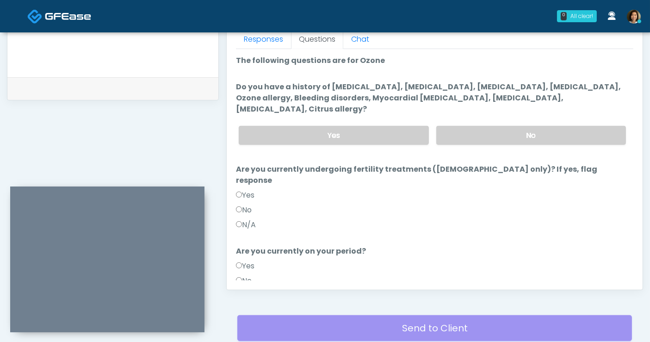
scroll to position [418, 0]
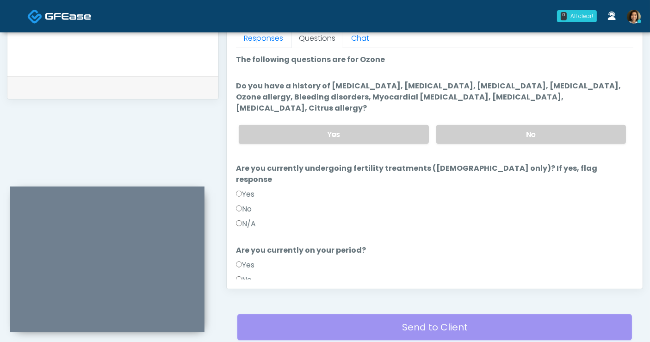
click at [249, 204] on label "No" at bounding box center [244, 209] width 16 height 11
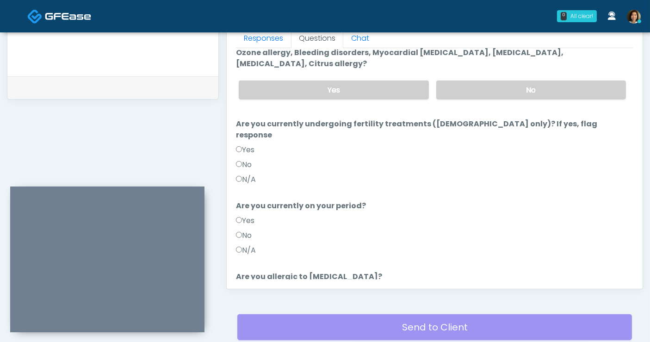
scroll to position [45, 0]
click at [250, 229] on label "No" at bounding box center [244, 234] width 16 height 11
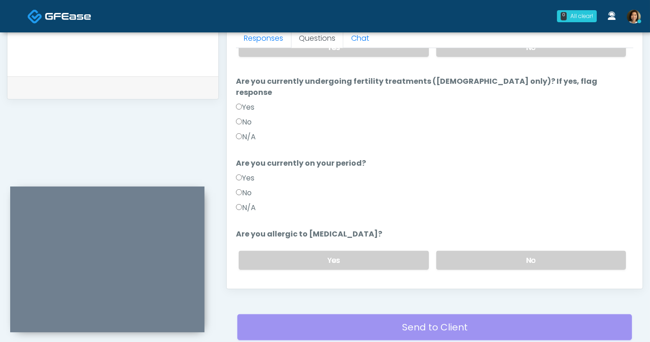
scroll to position [88, 0]
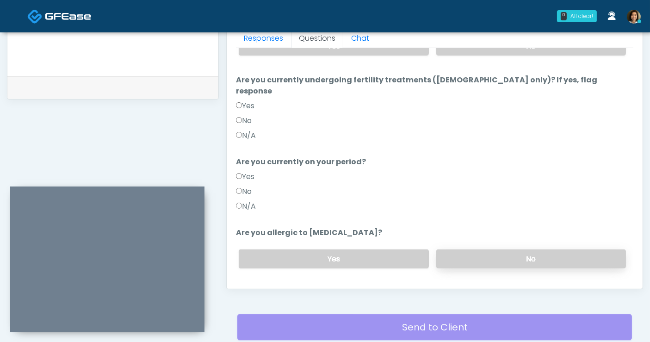
click at [560, 250] on label "No" at bounding box center [532, 259] width 190 height 19
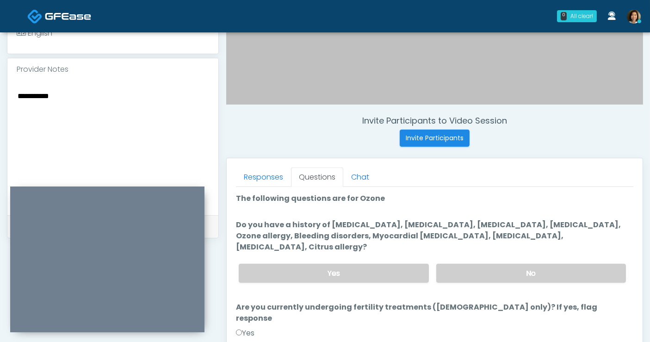
scroll to position [275, 0]
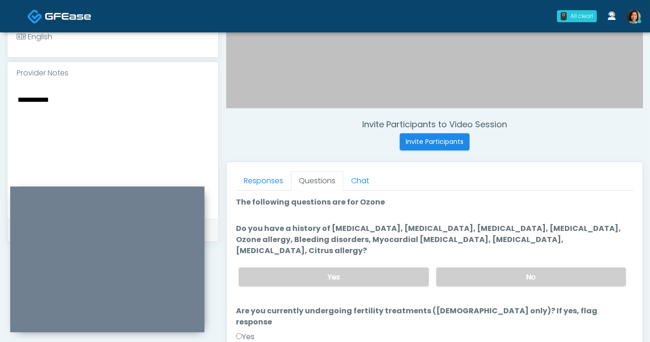
click at [101, 95] on textarea "**********" at bounding box center [113, 150] width 193 height 113
click at [55, 119] on textarea "**********" at bounding box center [113, 150] width 193 height 113
drag, startPoint x: -8, startPoint y: 117, endPoint x: -35, endPoint y: 117, distance: 26.4
click at [0, 117] on html "0 All clear! All clear! [PERSON_NAME] AZ CA CO [GEOGRAPHIC_DATA] [GEOGRAPHIC_DA…" at bounding box center [325, 140] width 650 height 831
click at [16, 121] on div "**********" at bounding box center [112, 151] width 211 height 135
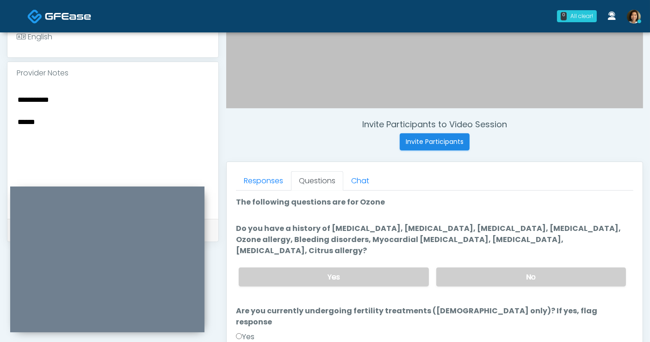
click at [18, 120] on textarea "**********" at bounding box center [113, 150] width 193 height 113
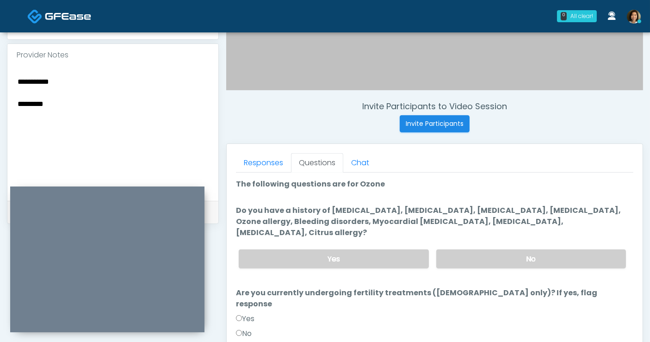
scroll to position [294, 0]
click at [142, 107] on textarea "**********" at bounding box center [113, 131] width 193 height 113
click at [262, 164] on link "Responses" at bounding box center [263, 161] width 55 height 19
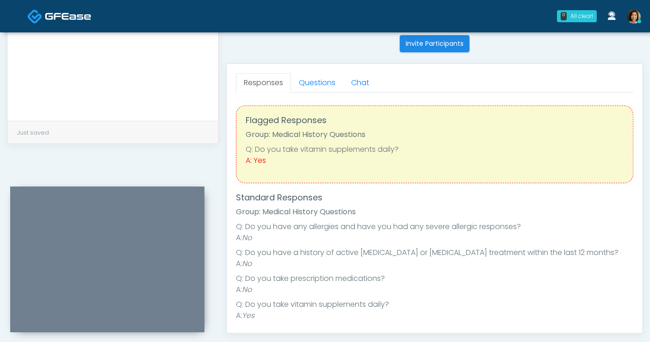
scroll to position [374, 0]
click at [328, 83] on link "Questions" at bounding box center [317, 81] width 52 height 19
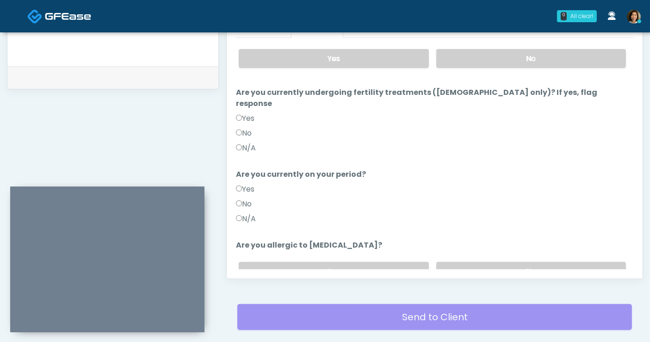
scroll to position [85, 0]
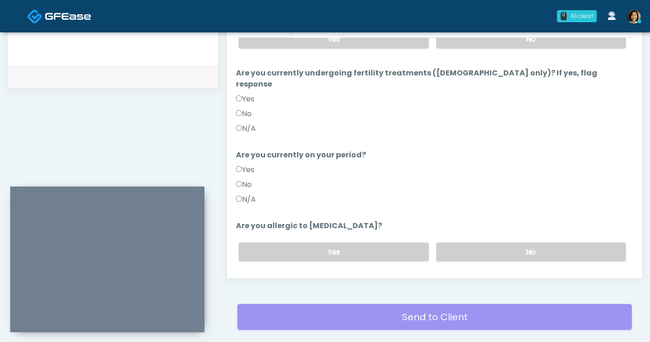
click at [266, 281] on button "Continue" at bounding box center [257, 289] width 42 height 17
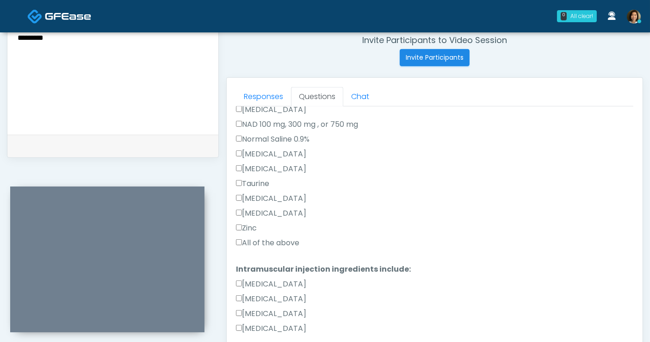
scroll to position [309, 0]
click at [274, 236] on label "All of the above" at bounding box center [267, 241] width 63 height 11
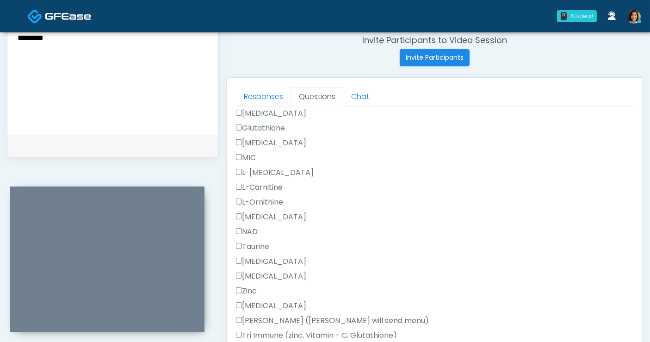
scroll to position [587, 0]
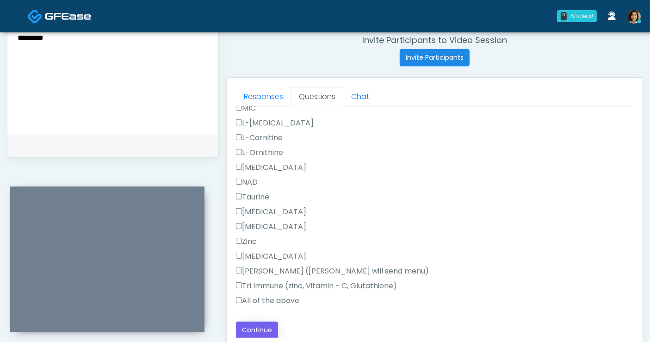
drag, startPoint x: 275, startPoint y: 301, endPoint x: 260, endPoint y: 327, distance: 30.5
click at [275, 301] on label "All of the above" at bounding box center [267, 300] width 63 height 11
click at [258, 330] on button "Continue" at bounding box center [257, 330] width 42 height 17
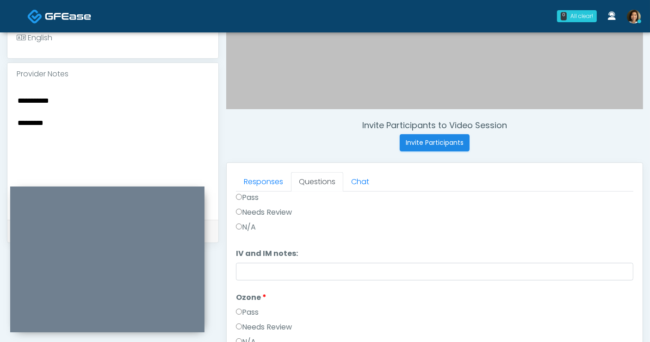
scroll to position [263, 0]
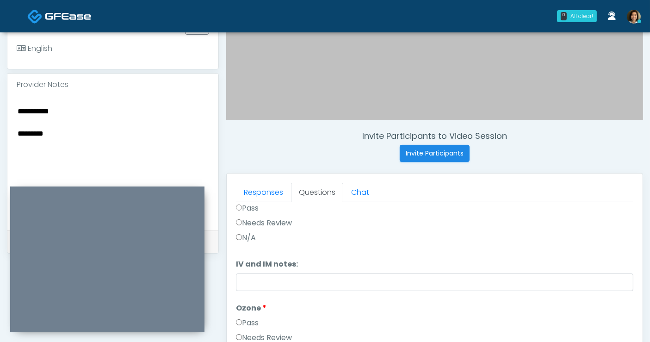
click at [119, 140] on textarea "**********" at bounding box center [113, 161] width 193 height 113
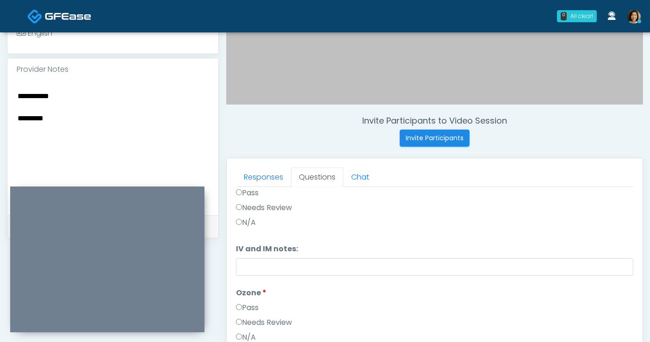
click at [138, 150] on textarea "**********" at bounding box center [113, 146] width 193 height 113
drag, startPoint x: 75, startPoint y: 98, endPoint x: -86, endPoint y: 82, distance: 161.9
click at [0, 82] on html "0 All clear! All clear! Janaira Villalobos AZ CA CO FL GA IL LA MA MD MI MN MO …" at bounding box center [325, 136] width 650 height 831
click at [66, 110] on textarea "**********" at bounding box center [113, 146] width 193 height 113
drag, startPoint x: 67, startPoint y: 104, endPoint x: -1, endPoint y: 93, distance: 69.3
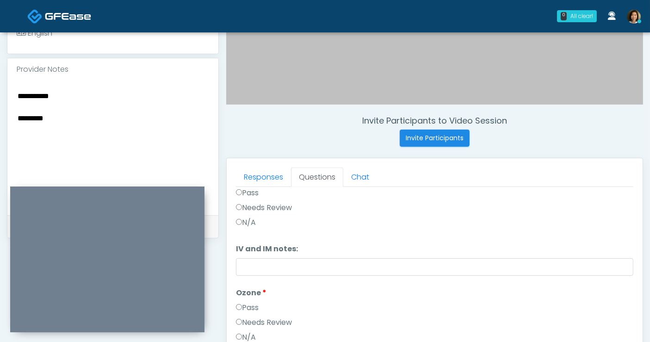
click at [0, 93] on html "0 All clear! All clear! Janaira Villalobos AZ CA CO FL GA IL LA MA MD MI MN MO …" at bounding box center [325, 136] width 650 height 831
click at [19, 103] on textarea "********" at bounding box center [113, 146] width 193 height 113
click at [68, 93] on textarea "********" at bounding box center [113, 146] width 193 height 113
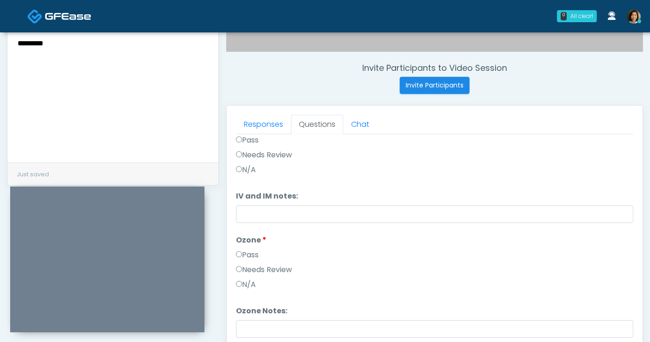
scroll to position [0, 0]
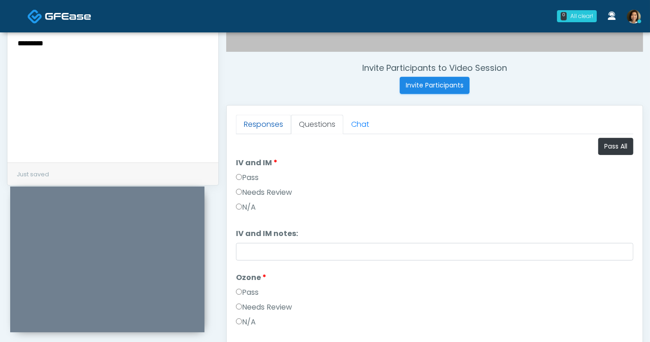
click at [260, 124] on link "Responses" at bounding box center [263, 124] width 55 height 19
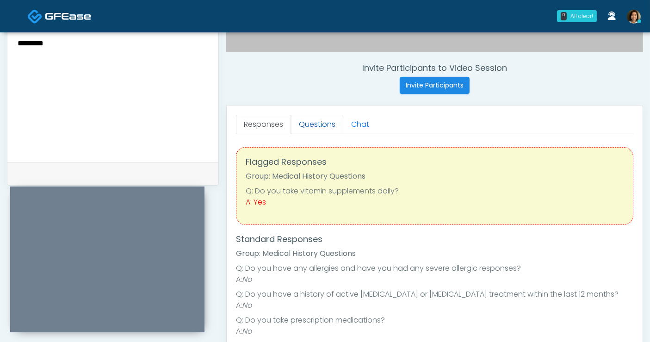
click at [307, 122] on link "Questions" at bounding box center [317, 124] width 52 height 19
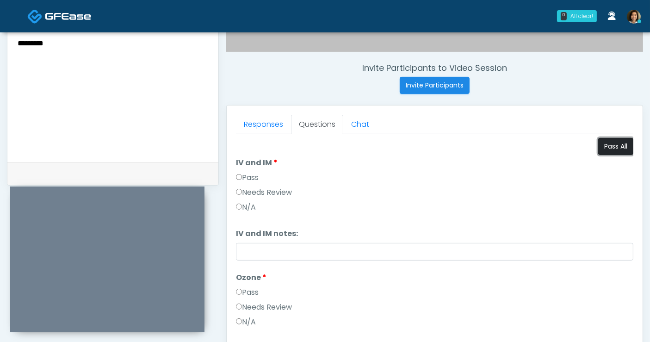
click at [608, 147] on button "Pass All" at bounding box center [616, 146] width 35 height 17
click at [28, 42] on textarea "********" at bounding box center [113, 93] width 193 height 113
click at [94, 52] on textarea "*******" at bounding box center [113, 93] width 193 height 113
type textarea "**********"
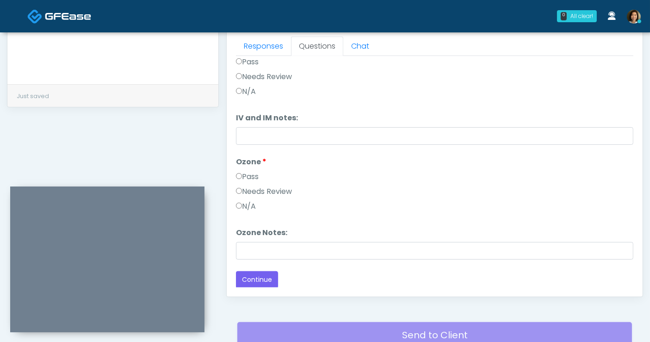
scroll to position [451, 0]
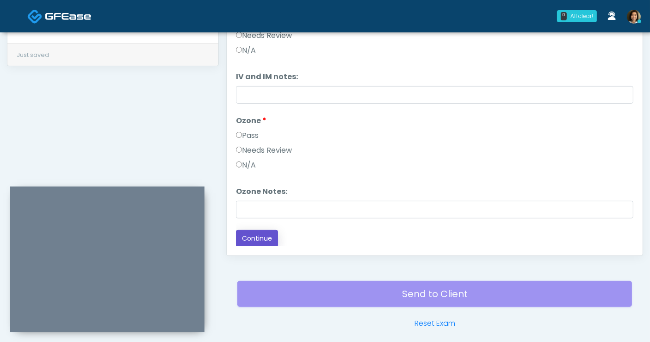
click at [244, 237] on button "Continue" at bounding box center [257, 238] width 42 height 17
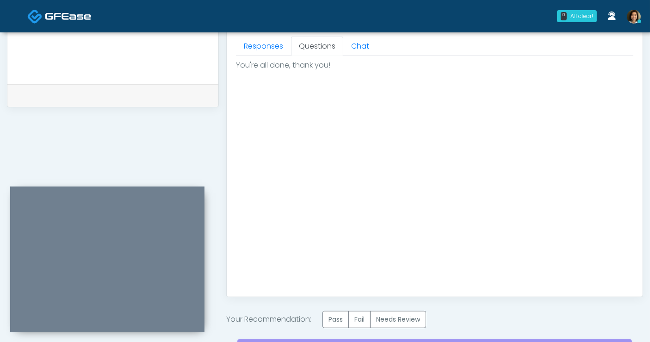
scroll to position [425, 0]
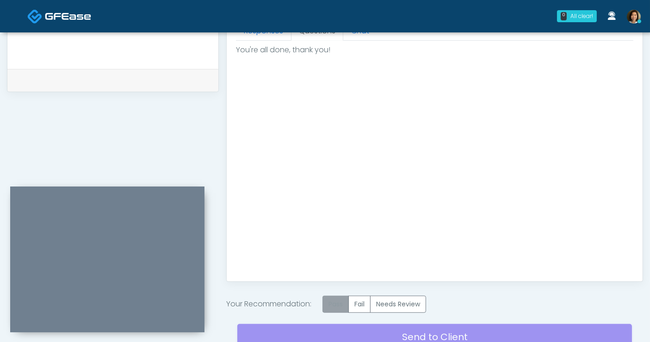
click at [332, 304] on label "Pass" at bounding box center [336, 304] width 26 height 17
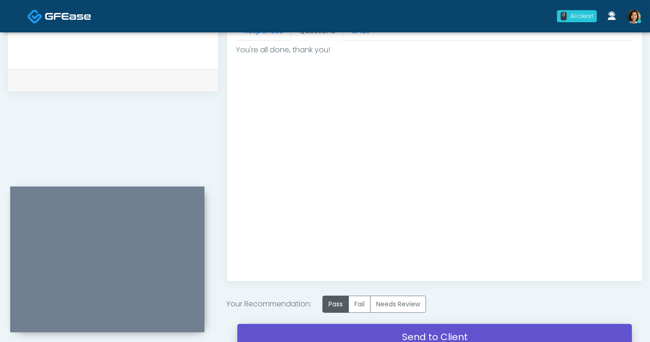
click at [405, 331] on link "Send to Client" at bounding box center [434, 337] width 395 height 26
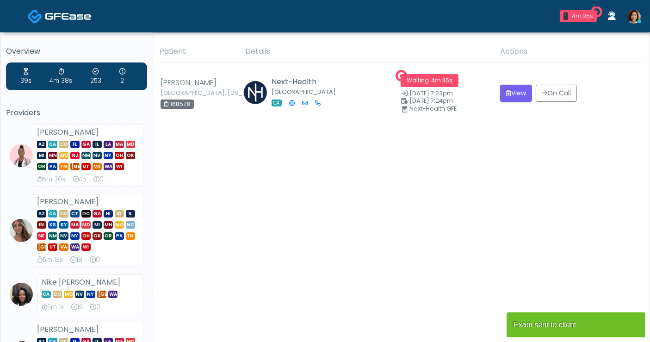
click at [521, 94] on button "View" at bounding box center [516, 93] width 32 height 17
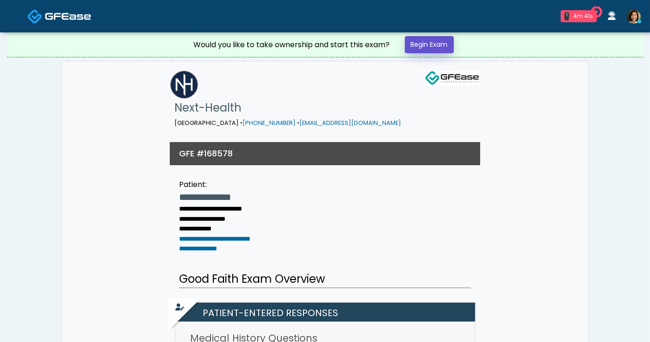
click at [436, 44] on link "Begin Exam" at bounding box center [429, 44] width 49 height 17
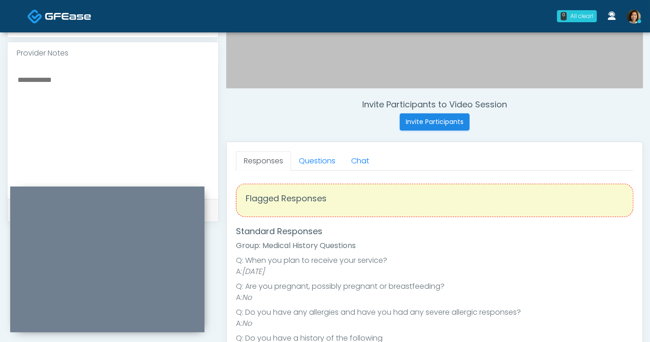
scroll to position [299, 0]
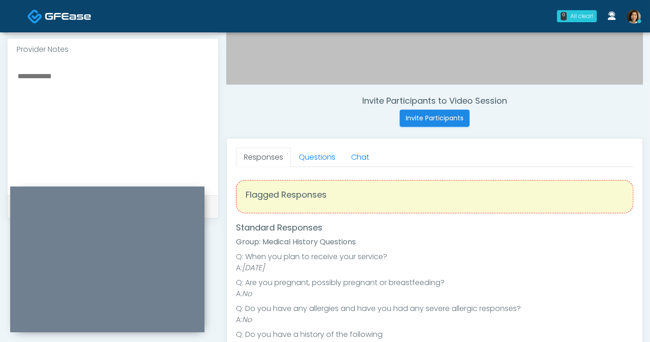
click at [115, 88] on textarea at bounding box center [113, 126] width 193 height 113
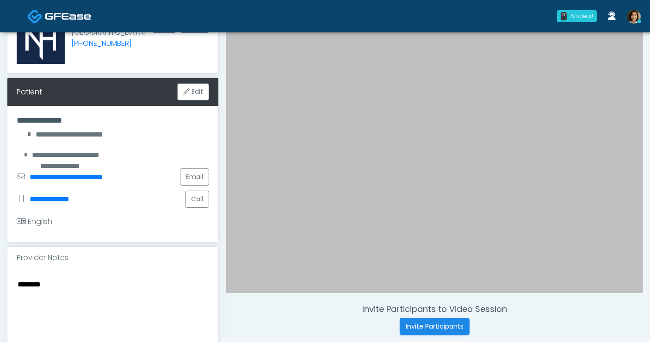
scroll to position [119, 0]
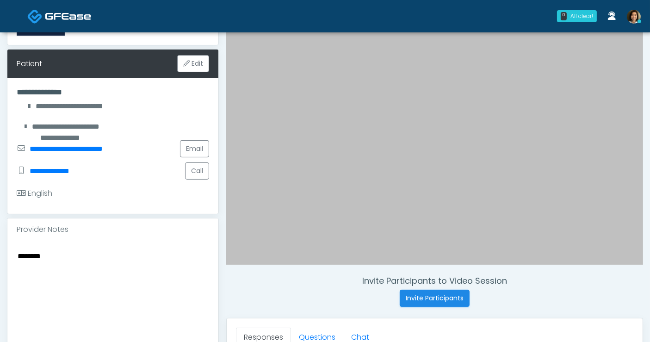
click at [70, 260] on textarea "*******" at bounding box center [113, 306] width 193 height 113
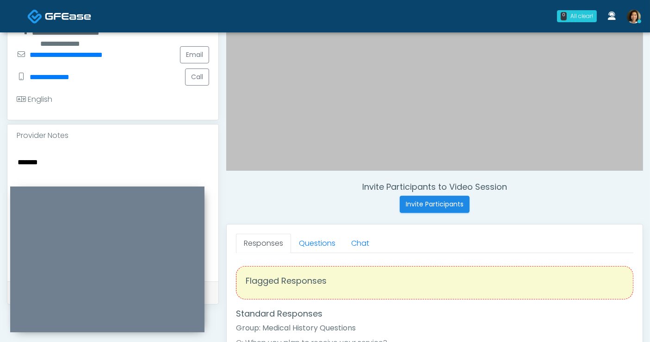
scroll to position [218, 0]
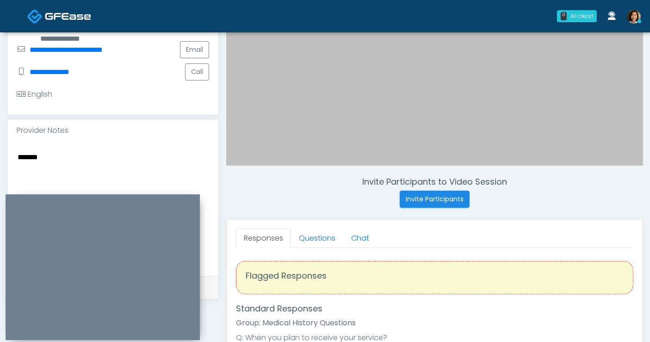
drag, startPoint x: 131, startPoint y: 191, endPoint x: 127, endPoint y: 199, distance: 9.1
click at [127, 199] on div at bounding box center [103, 267] width 194 height 146
click at [101, 166] on textarea "******" at bounding box center [113, 207] width 193 height 113
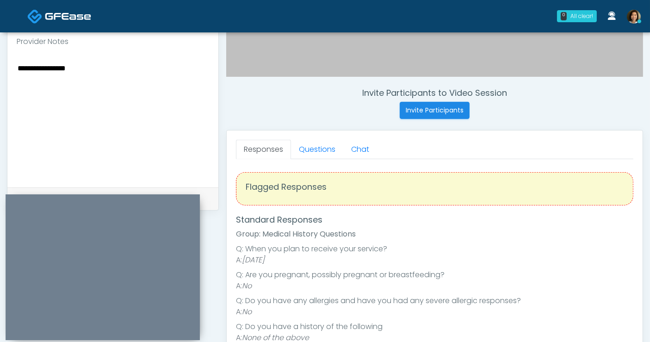
scroll to position [309, 0]
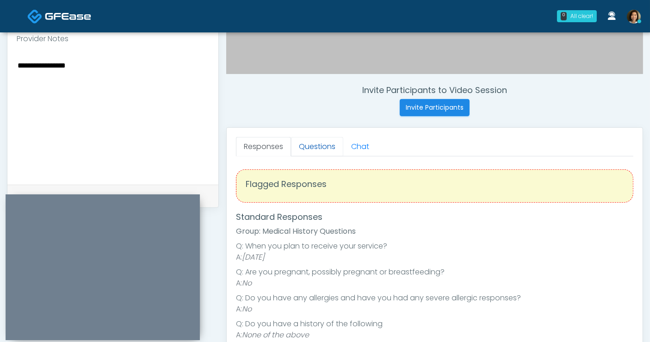
type textarea "**********"
click at [315, 149] on link "Questions" at bounding box center [317, 146] width 52 height 19
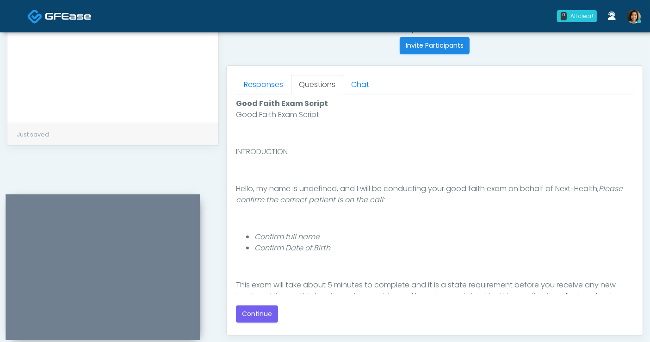
scroll to position [166, 0]
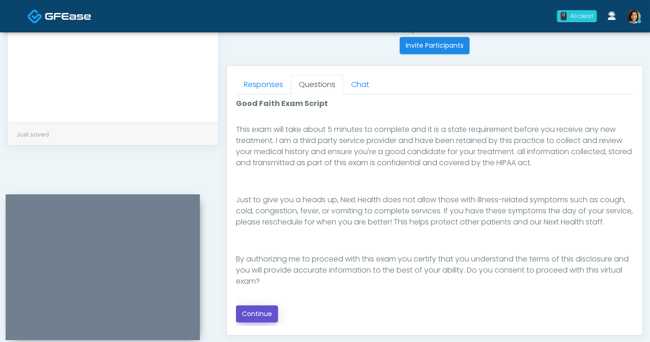
click at [260, 309] on button "Continue" at bounding box center [257, 314] width 42 height 17
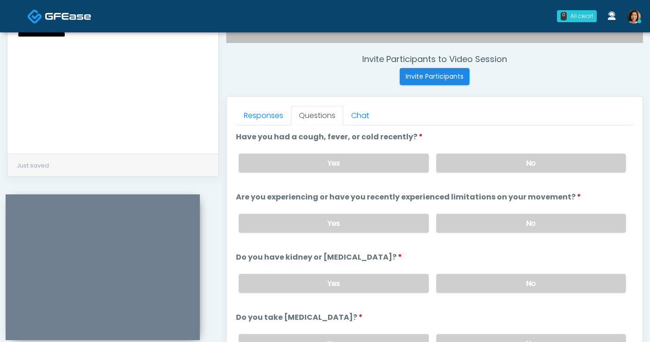
scroll to position [338, 0]
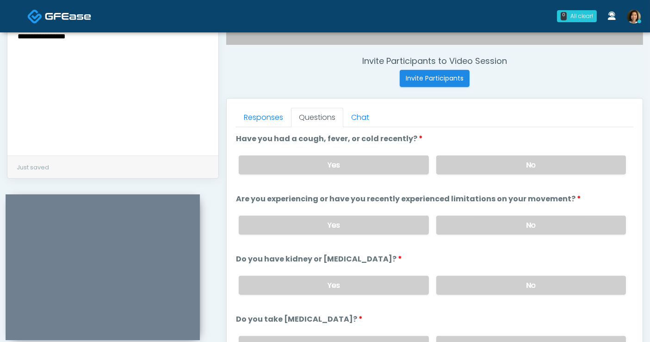
drag, startPoint x: 562, startPoint y: 167, endPoint x: 561, endPoint y: 186, distance: 19.5
click at [562, 169] on label "No" at bounding box center [532, 165] width 190 height 19
drag, startPoint x: 561, startPoint y: 219, endPoint x: 611, endPoint y: 186, distance: 59.8
click at [561, 219] on label "No" at bounding box center [532, 225] width 190 height 19
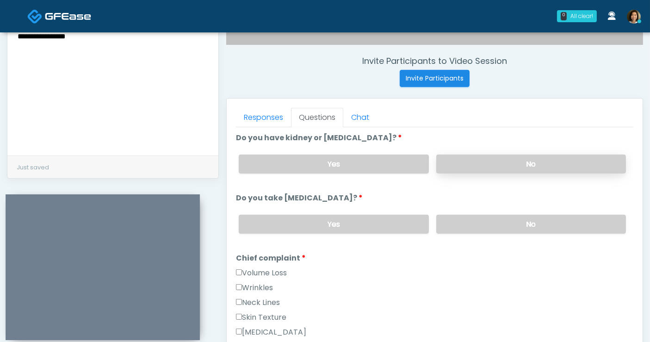
click at [512, 155] on label "No" at bounding box center [532, 164] width 190 height 19
click at [516, 216] on label "No" at bounding box center [532, 224] width 190 height 19
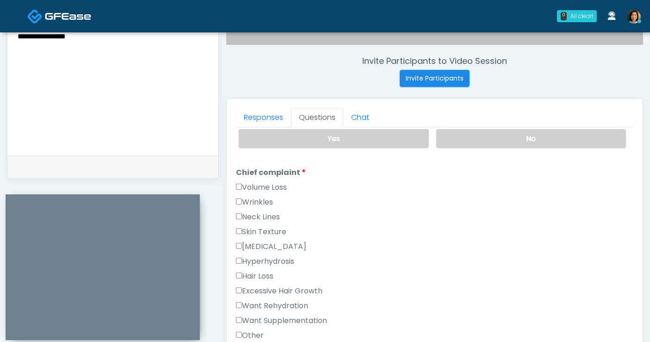
scroll to position [211, 0]
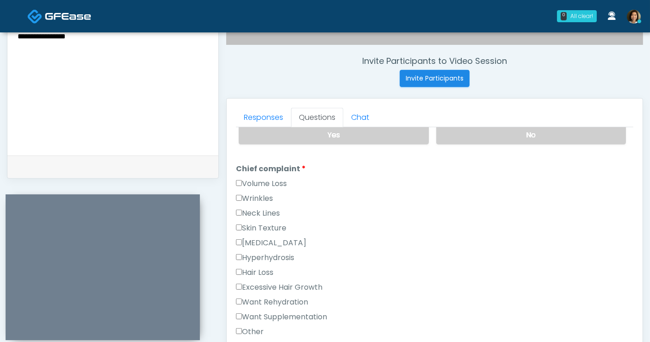
click at [270, 225] on label "Skin Texture" at bounding box center [261, 228] width 50 height 11
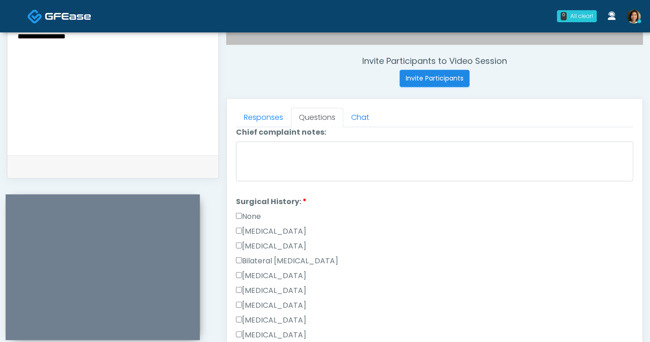
scroll to position [445, 0]
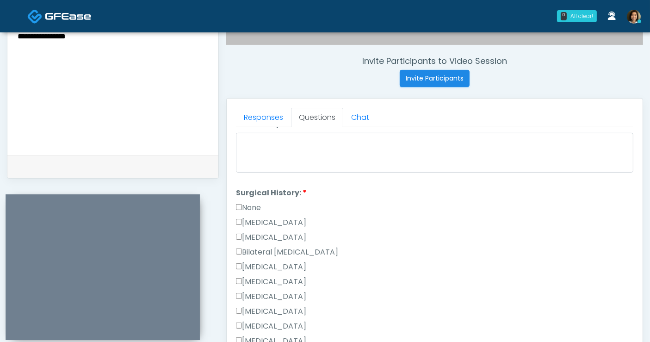
click at [242, 205] on label "None" at bounding box center [248, 207] width 25 height 11
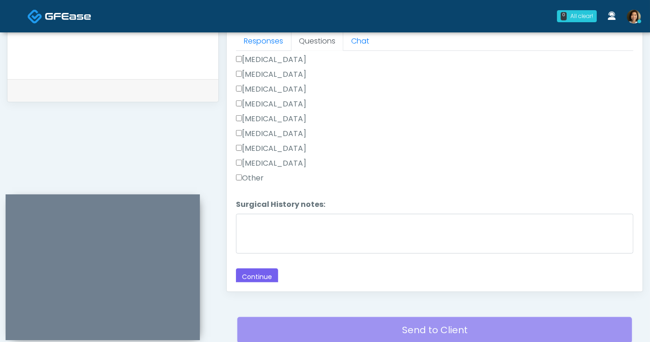
scroll to position [433, 0]
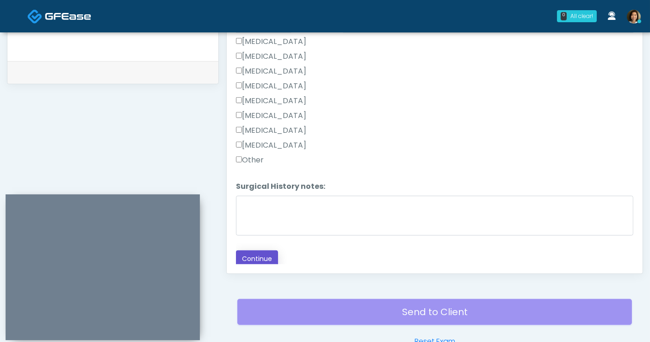
drag, startPoint x: 255, startPoint y: 259, endPoint x: 320, endPoint y: 228, distance: 72.1
click at [255, 259] on button "Continue" at bounding box center [257, 258] width 42 height 17
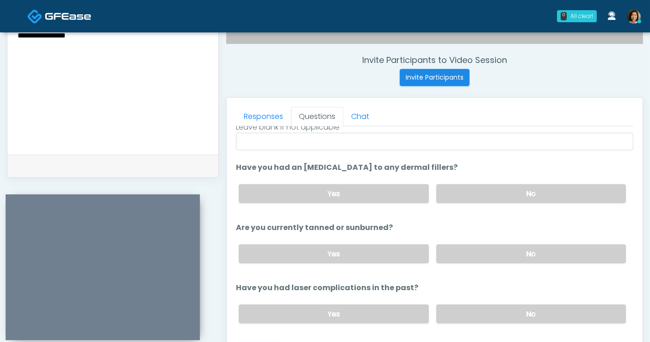
scroll to position [0, 0]
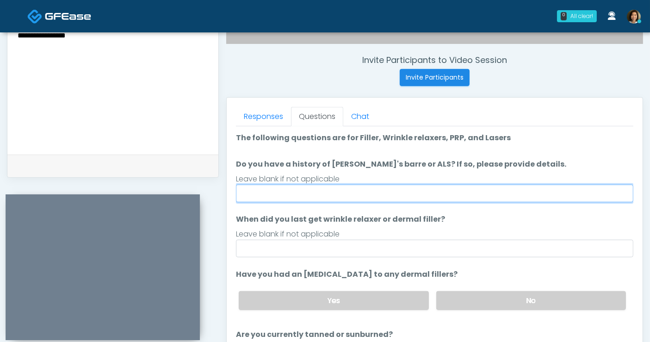
click at [306, 194] on input "Do you have a history of Guillain's barre or ALS? If so, please provide details." at bounding box center [435, 194] width 398 height 18
type input "**"
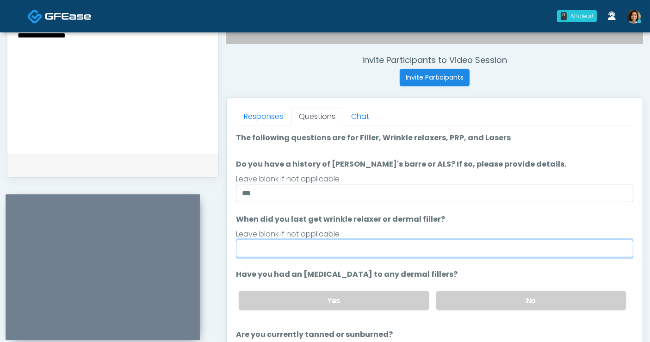
click at [282, 244] on input "When did you last get wrinkle relaxer or dermal filler?" at bounding box center [435, 249] width 398 height 18
type input "*****"
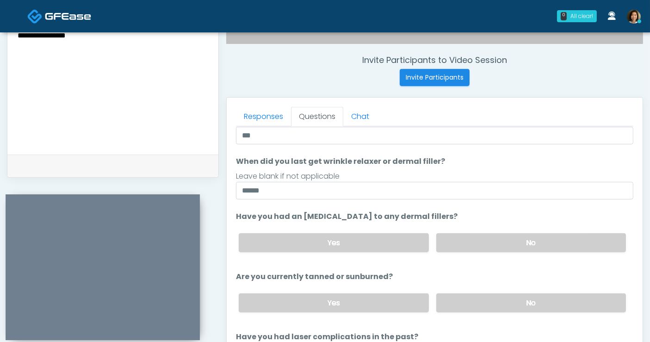
scroll to position [78, 0]
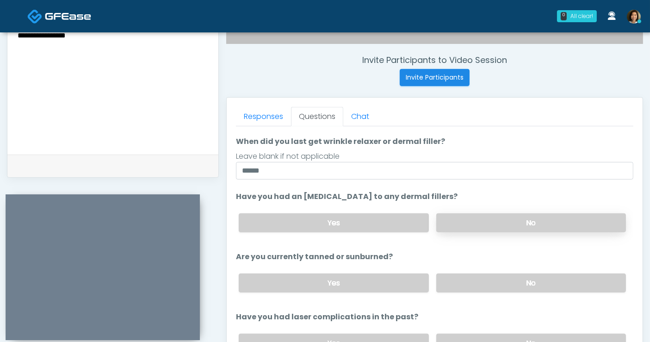
click at [556, 214] on label "No" at bounding box center [532, 222] width 190 height 19
click at [556, 278] on label "No" at bounding box center [532, 283] width 190 height 19
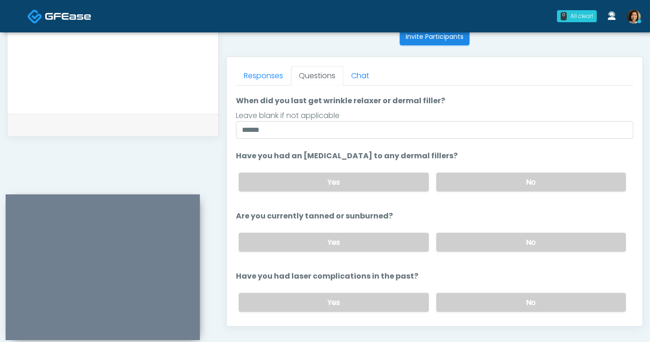
scroll to position [107, 0]
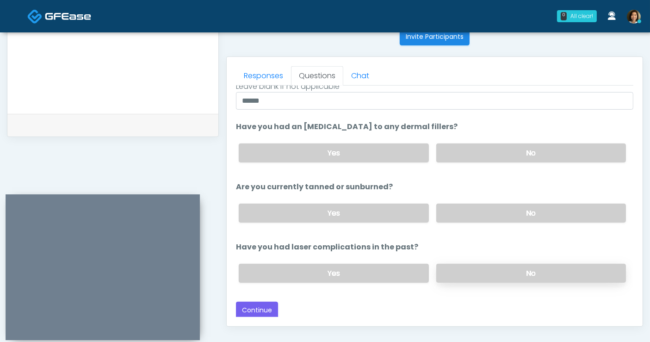
click at [549, 275] on label "No" at bounding box center [532, 273] width 190 height 19
click at [504, 298] on div "Loading... Connecting to your agent... Please wait while we prepare your person…" at bounding box center [435, 152] width 398 height 334
click at [262, 310] on button "Continue" at bounding box center [257, 310] width 42 height 17
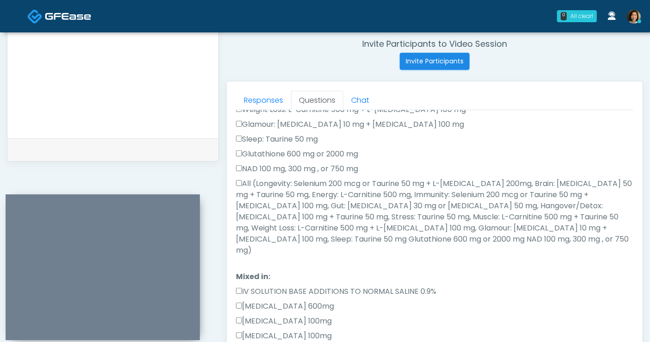
scroll to position [234, 0]
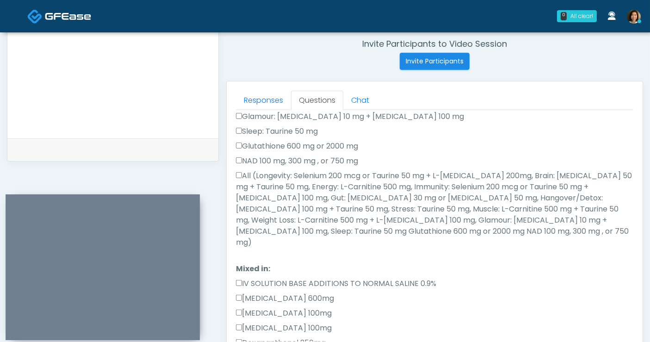
click at [246, 174] on label "All (Longevity: Selenium 200 mcg or Taurine 50 mg + L-Arginine 200mg, Brain: Gl…" at bounding box center [435, 209] width 398 height 78
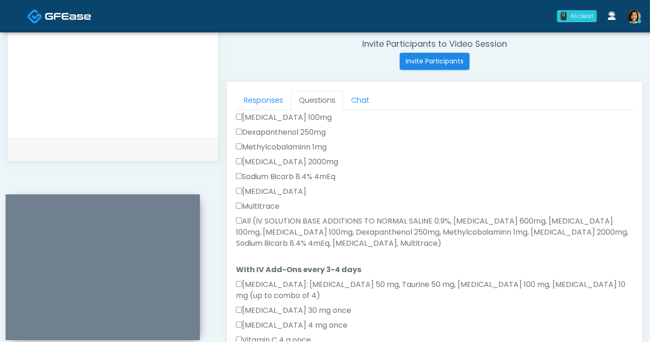
scroll to position [447, 0]
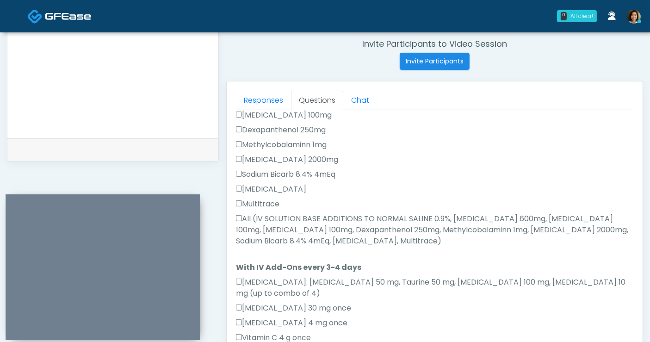
click at [257, 213] on label "All (IV SOLUTION BASE ADDITIONS TO NORMAL SALINE 0.9%, Magnesium Chloride 600mg…" at bounding box center [435, 229] width 398 height 33
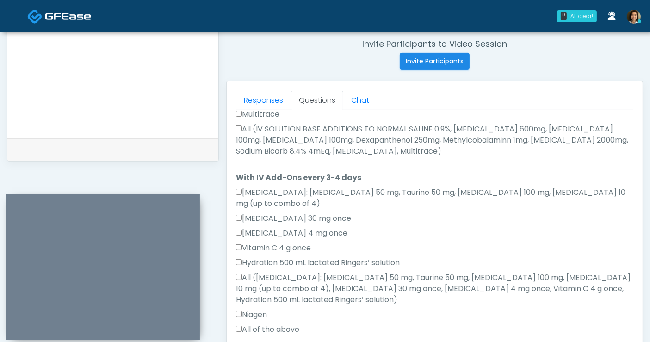
scroll to position [569, 0]
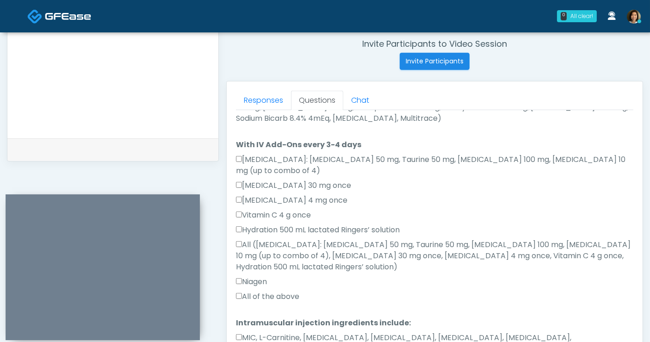
click at [253, 291] on label "All of the above" at bounding box center [267, 296] width 63 height 11
click at [255, 332] on label "MIC, L-Carnitine, Methylcobalamin, Glycine, B-Complex, Lycine, Biotin, Vitamin …" at bounding box center [435, 343] width 398 height 22
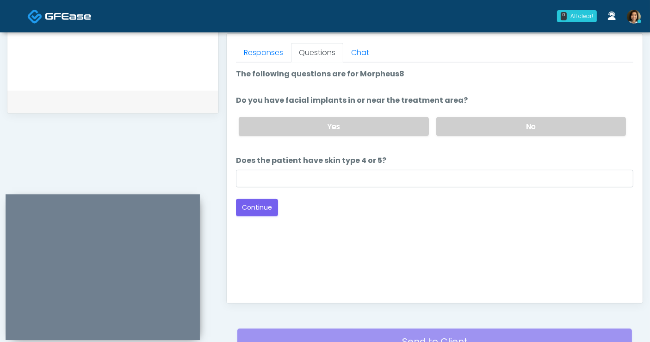
scroll to position [368, 0]
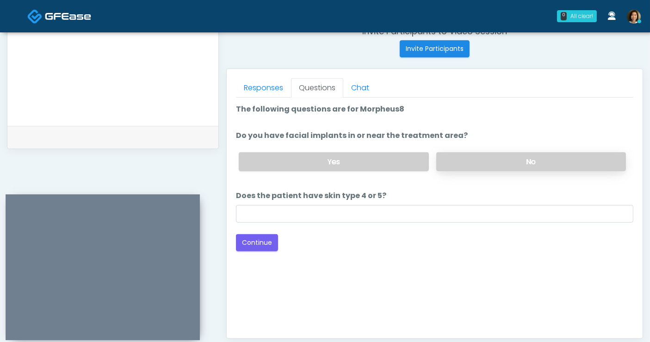
click at [503, 162] on label "No" at bounding box center [532, 161] width 190 height 19
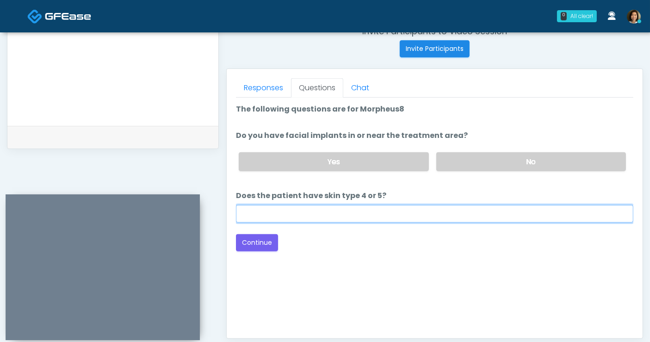
click at [443, 215] on input "Does the patient have skin type 4 or 5?" at bounding box center [435, 214] width 398 height 18
type input "**"
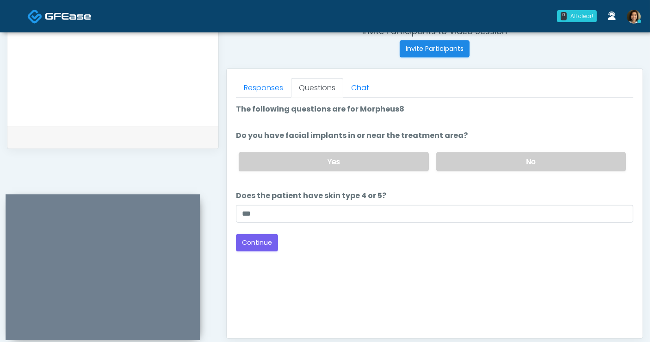
click at [449, 240] on div "Back Continue" at bounding box center [435, 242] width 398 height 17
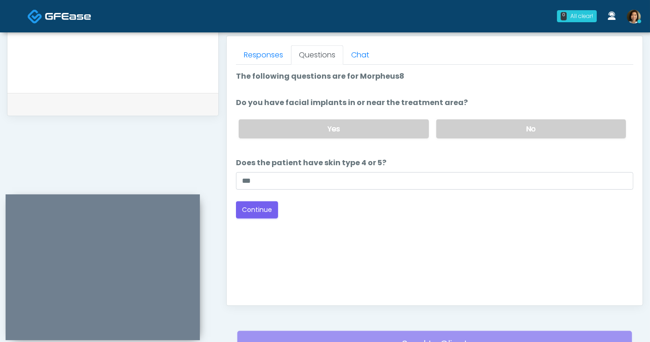
scroll to position [402, 0]
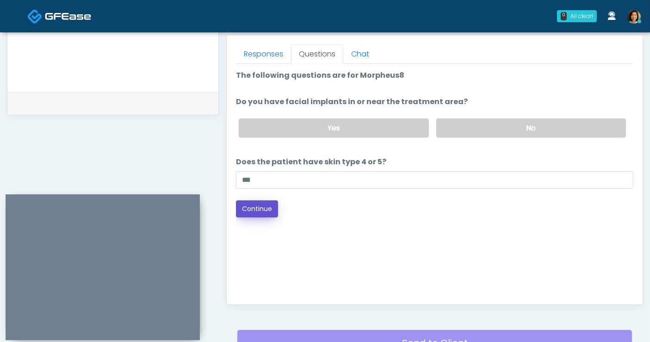
click at [262, 208] on button "Continue" at bounding box center [257, 208] width 42 height 17
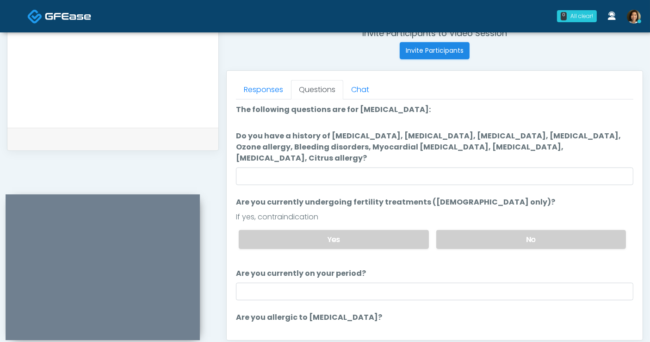
scroll to position [0, 0]
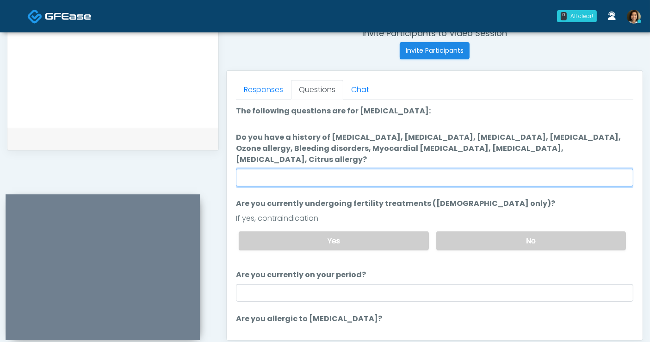
drag, startPoint x: 419, startPoint y: 159, endPoint x: 425, endPoint y: 158, distance: 6.6
click at [419, 169] on input "Do you have a history of Hyperthyroidism, Hypotension, Hypocalcemia, Hypoglycem…" at bounding box center [435, 178] width 398 height 18
type input "**"
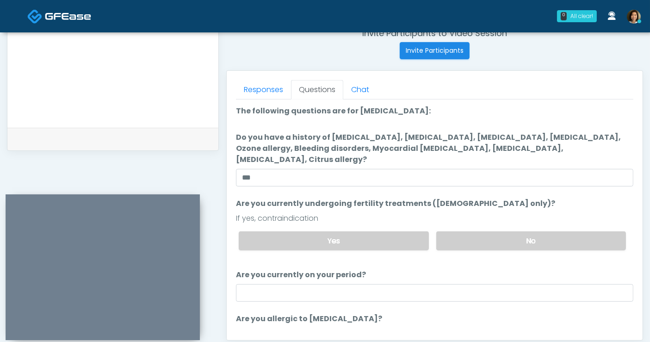
click at [570, 198] on li "Are you currently undergoing fertility treatments (female only)? Are you curren…" at bounding box center [435, 228] width 398 height 60
click at [542, 231] on label "No" at bounding box center [532, 240] width 190 height 19
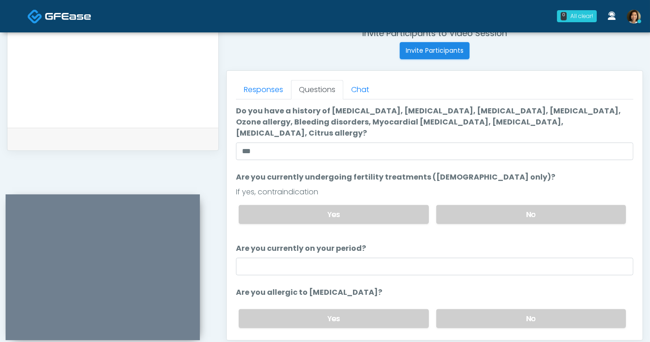
scroll to position [28, 0]
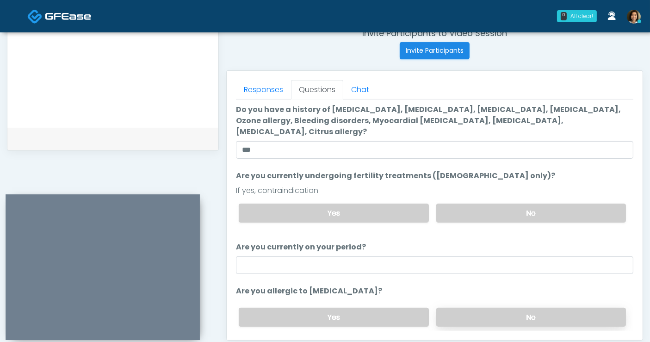
click at [514, 308] on label "No" at bounding box center [532, 317] width 190 height 19
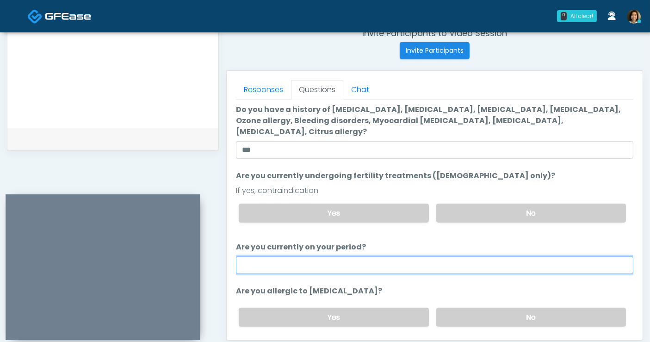
drag, startPoint x: 439, startPoint y: 253, endPoint x: 442, endPoint y: 248, distance: 5.7
click at [439, 256] on input "Are you currently on your period?" at bounding box center [435, 265] width 398 height 18
type input "**"
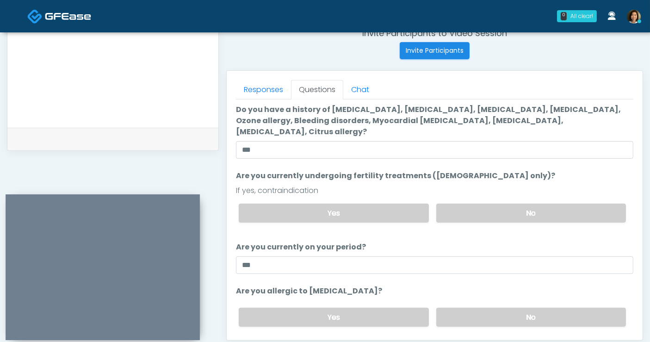
scroll to position [47, 0]
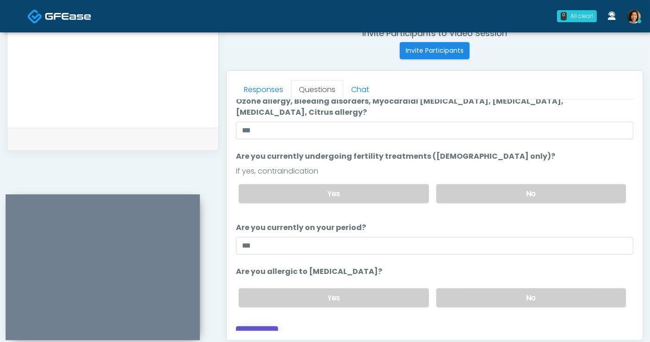
click at [264, 327] on button "Continue" at bounding box center [257, 334] width 42 height 17
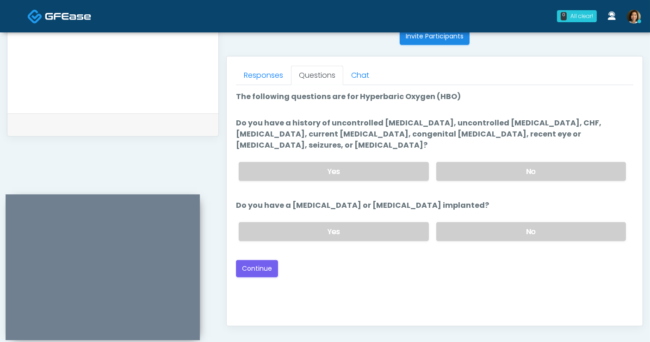
scroll to position [371, 0]
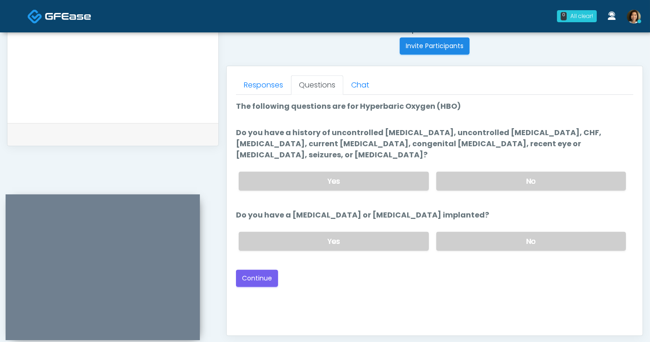
drag, startPoint x: 504, startPoint y: 231, endPoint x: 505, endPoint y: 200, distance: 30.6
click at [504, 232] on label "No" at bounding box center [532, 241] width 190 height 19
click at [504, 172] on label "No" at bounding box center [532, 181] width 190 height 19
click at [268, 270] on button "Continue" at bounding box center [257, 278] width 42 height 17
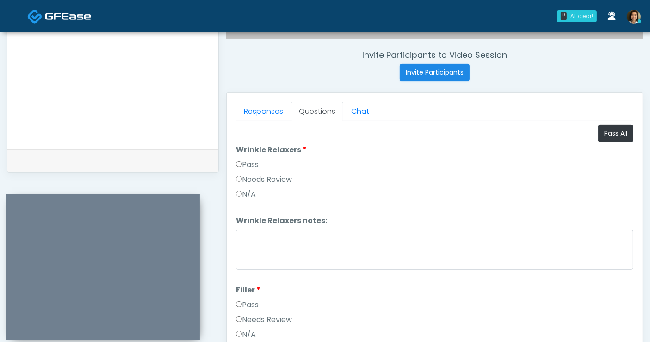
scroll to position [315, 0]
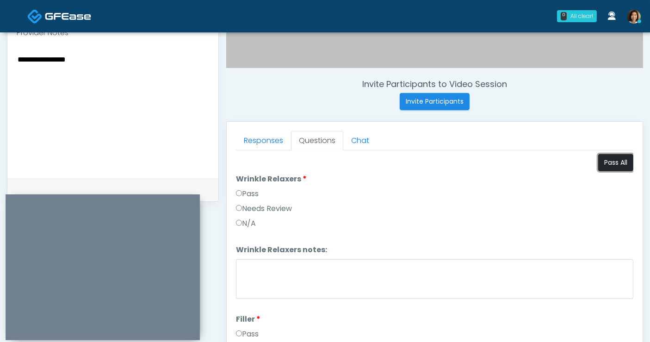
click at [599, 162] on button "Pass All" at bounding box center [616, 162] width 35 height 17
drag, startPoint x: 106, startPoint y: 57, endPoint x: -49, endPoint y: 52, distance: 155.2
click at [0, 52] on html "0 All clear! All clear! [PERSON_NAME] AZ CA CO [GEOGRAPHIC_DATA] [GEOGRAPHIC_DA…" at bounding box center [325, 100] width 650 height 831
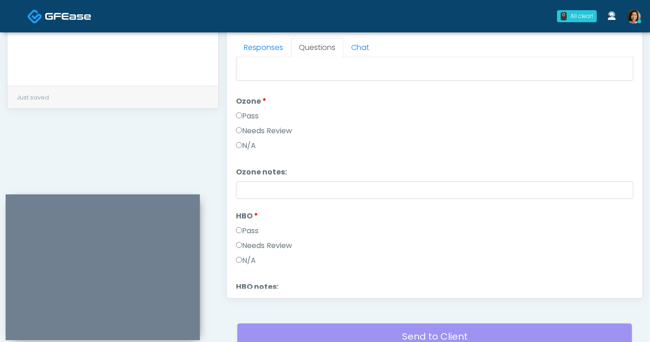
scroll to position [1157, 0]
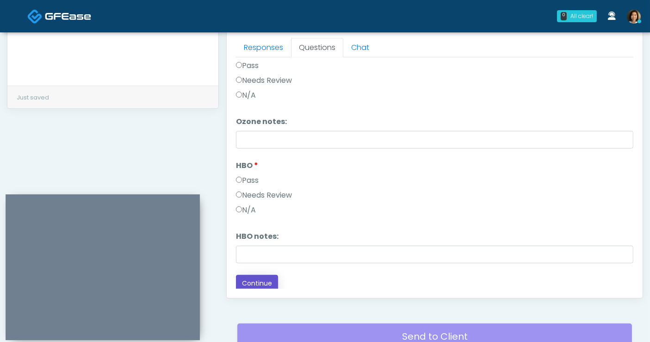
drag, startPoint x: 244, startPoint y: 285, endPoint x: 264, endPoint y: 269, distance: 25.8
click at [244, 284] on button "Continue" at bounding box center [257, 283] width 42 height 17
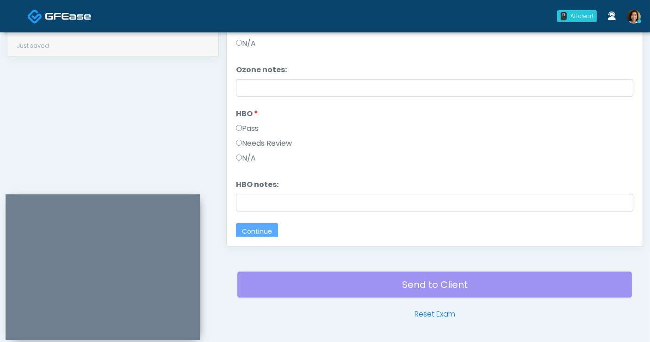
scroll to position [0, 0]
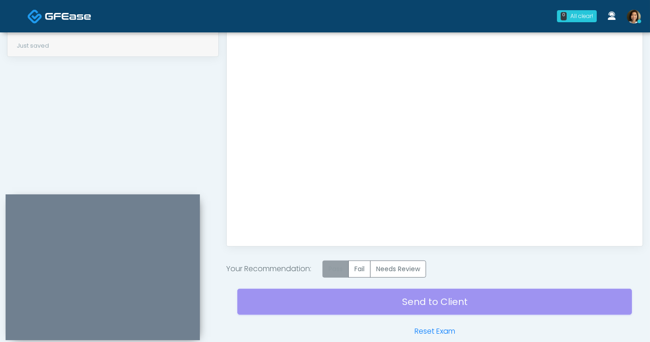
click at [339, 262] on label "Pass" at bounding box center [336, 269] width 26 height 17
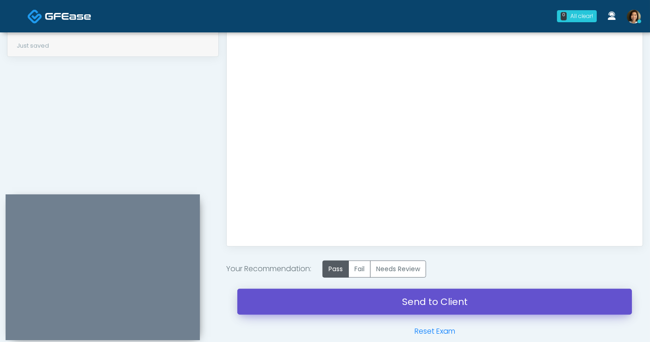
click at [414, 302] on link "Send to Client" at bounding box center [434, 302] width 395 height 26
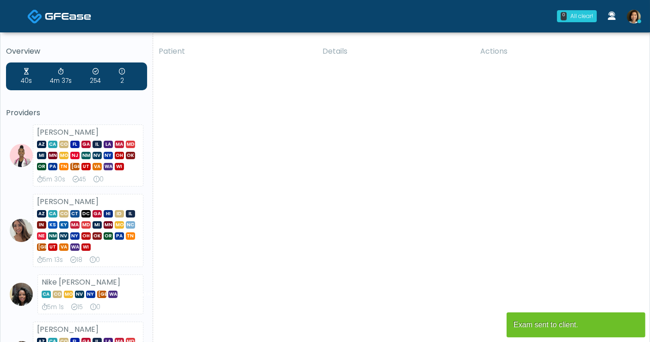
drag, startPoint x: 0, startPoint y: 0, endPoint x: 367, endPoint y: 183, distance: 410.1
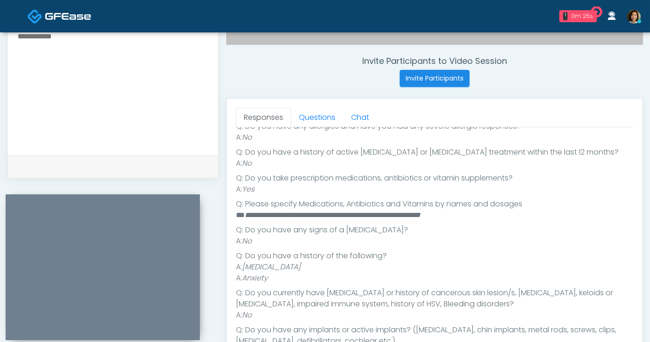
scroll to position [208, 0]
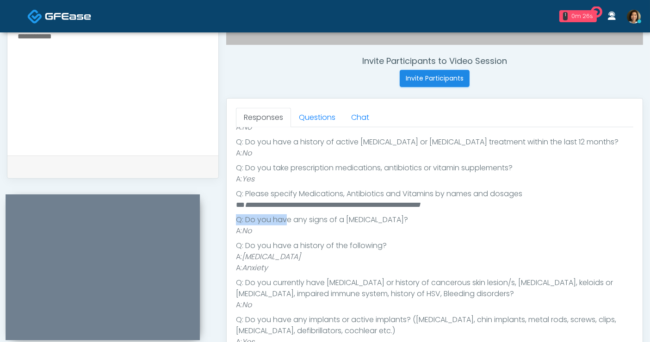
drag, startPoint x: 496, startPoint y: 204, endPoint x: 296, endPoint y: 209, distance: 200.5
click at [288, 210] on ul "**********" at bounding box center [435, 242] width 398 height 315
click at [364, 226] on li "A: No" at bounding box center [435, 230] width 398 height 11
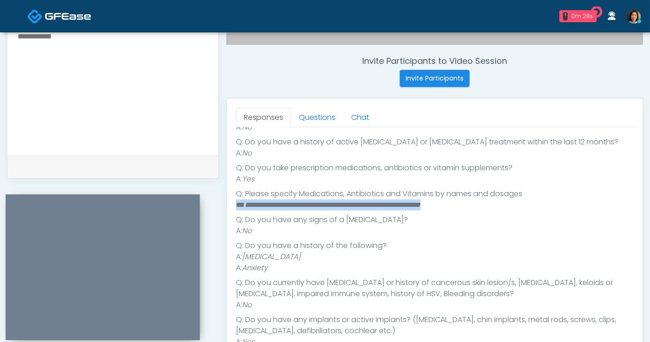
drag, startPoint x: 378, startPoint y: 215, endPoint x: 232, endPoint y: 202, distance: 146.4
click at [232, 202] on div "Responses Questions Chat Good Faith Exam Script Good Faith Exam Script INTRODUC…" at bounding box center [435, 233] width 416 height 269
copy li "**********"
click at [132, 77] on textarea at bounding box center [113, 86] width 193 height 113
paste textarea "**********"
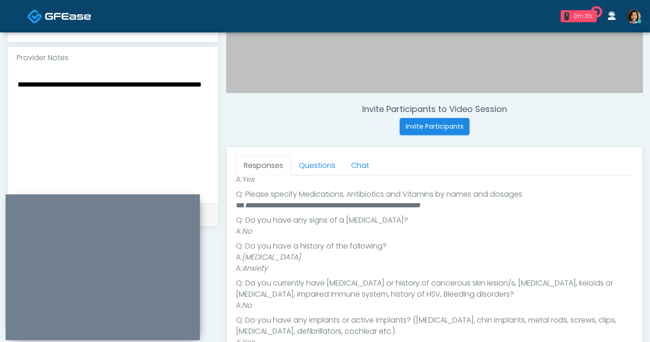
scroll to position [287, 0]
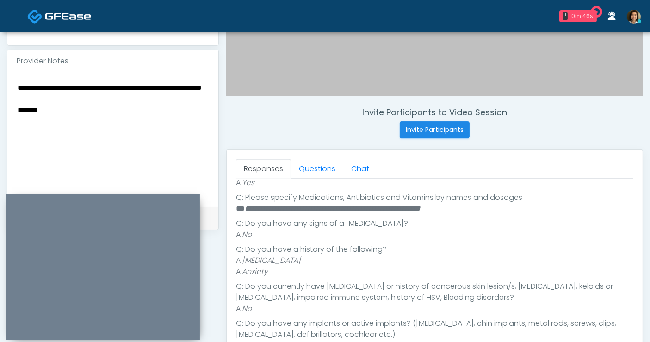
click at [150, 122] on textarea "**********" at bounding box center [113, 137] width 193 height 113
drag, startPoint x: 184, startPoint y: 88, endPoint x: 100, endPoint y: 87, distance: 83.8
click at [100, 87] on textarea "**********" at bounding box center [113, 137] width 193 height 113
click at [187, 87] on textarea "**********" at bounding box center [113, 137] width 193 height 113
click at [31, 94] on textarea "**********" at bounding box center [113, 137] width 193 height 113
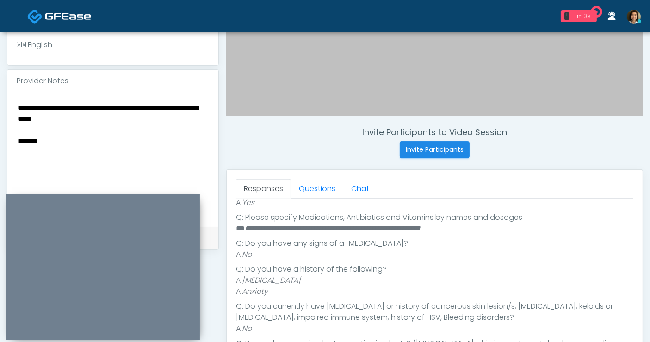
scroll to position [209, 0]
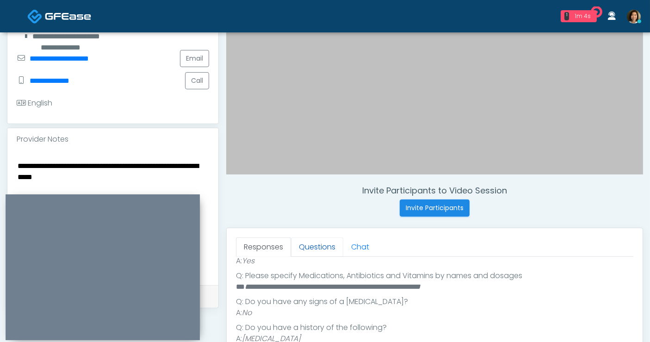
click at [315, 242] on link "Questions" at bounding box center [317, 246] width 52 height 19
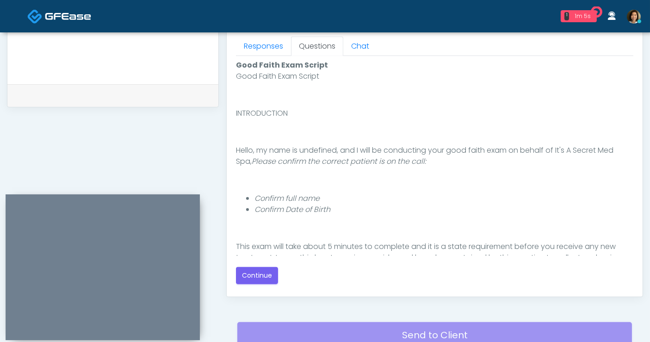
scroll to position [418, 0]
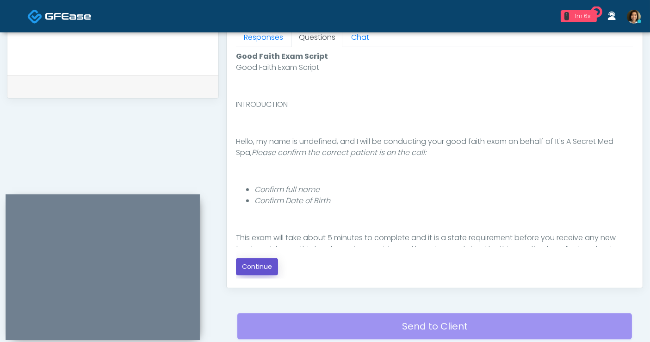
click at [268, 264] on button "Continue" at bounding box center [257, 266] width 42 height 17
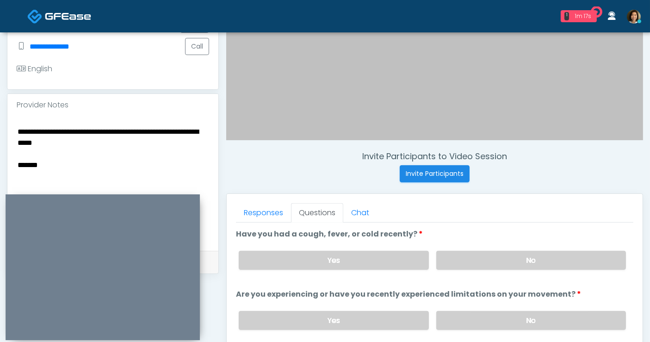
scroll to position [249, 0]
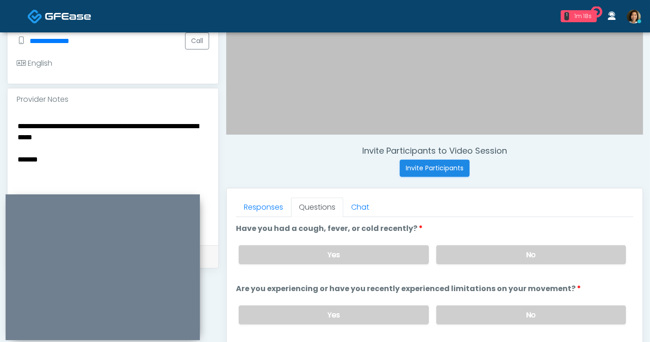
click at [78, 159] on textarea "**********" at bounding box center [113, 176] width 193 height 113
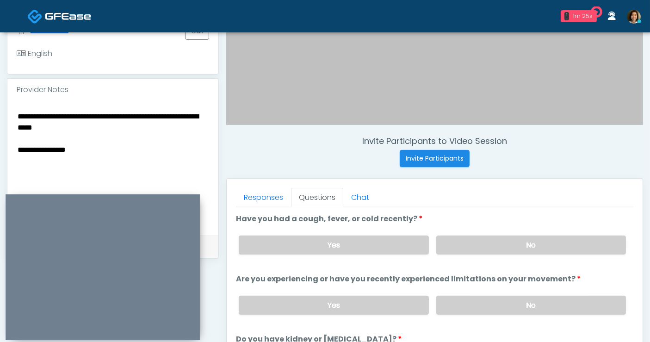
scroll to position [276, 0]
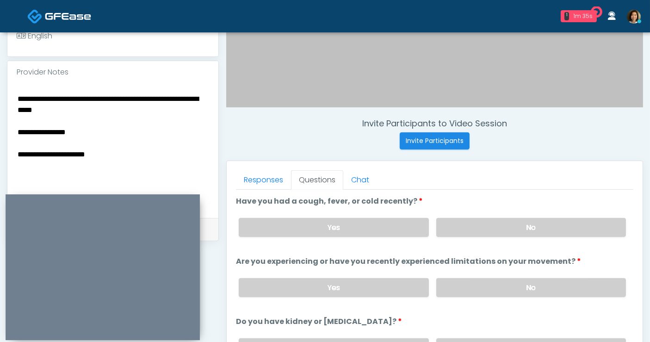
type textarea "**********"
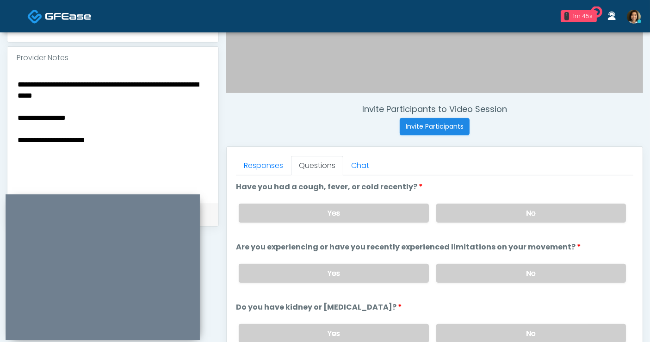
scroll to position [327, 0]
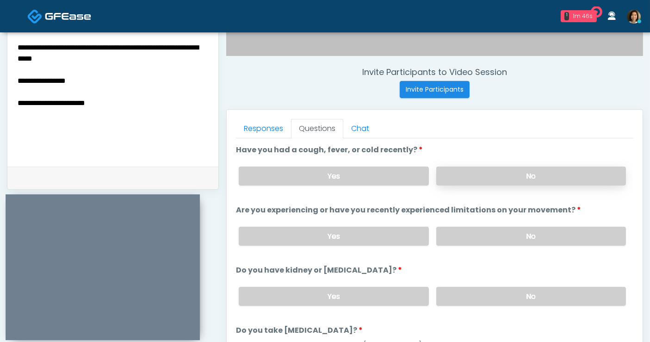
click at [581, 181] on label "No" at bounding box center [532, 176] width 190 height 19
drag, startPoint x: 581, startPoint y: 237, endPoint x: 628, endPoint y: 200, distance: 60.0
click at [583, 234] on label "No" at bounding box center [532, 236] width 190 height 19
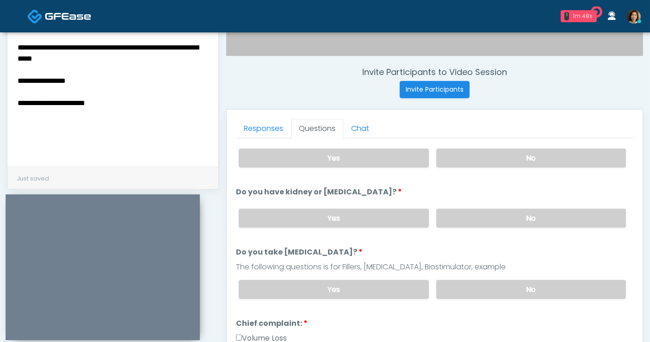
scroll to position [92, 0]
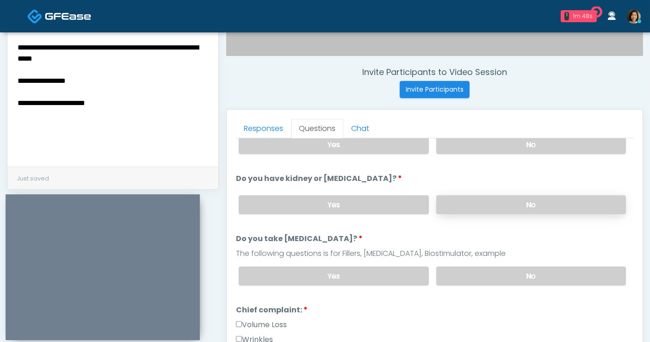
click at [561, 206] on label "No" at bounding box center [532, 204] width 190 height 19
click at [563, 273] on label "No" at bounding box center [532, 276] width 190 height 19
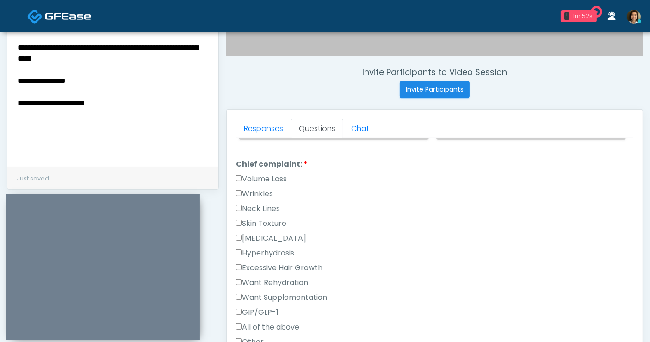
scroll to position [245, 0]
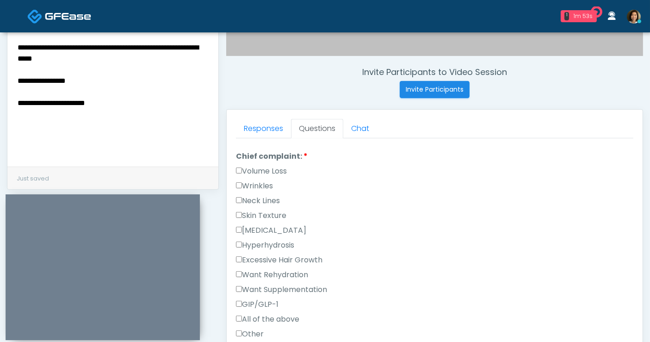
click at [259, 210] on label "Skin Texture" at bounding box center [261, 215] width 50 height 11
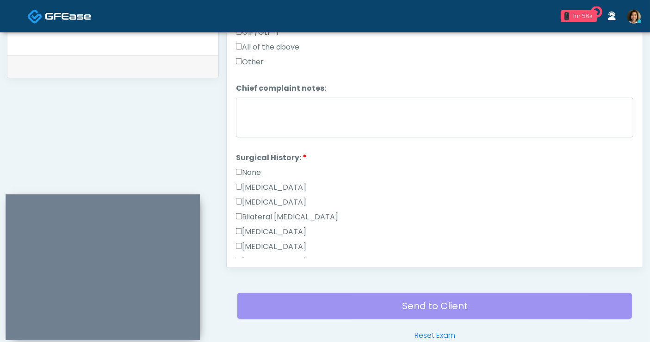
scroll to position [440, 0]
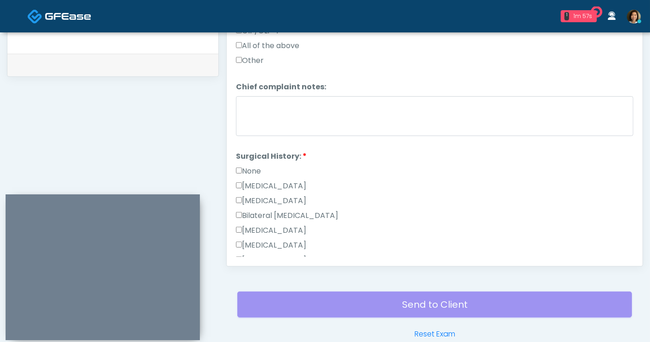
click at [297, 228] on label "Breast Augmentation" at bounding box center [271, 230] width 70 height 11
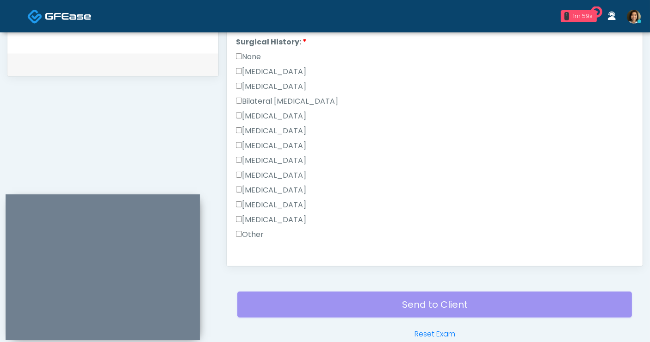
scroll to position [524, 0]
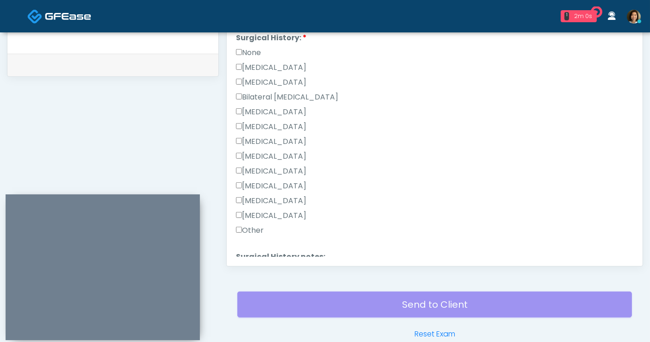
click at [256, 137] on label "Rhinoplasty" at bounding box center [271, 141] width 70 height 11
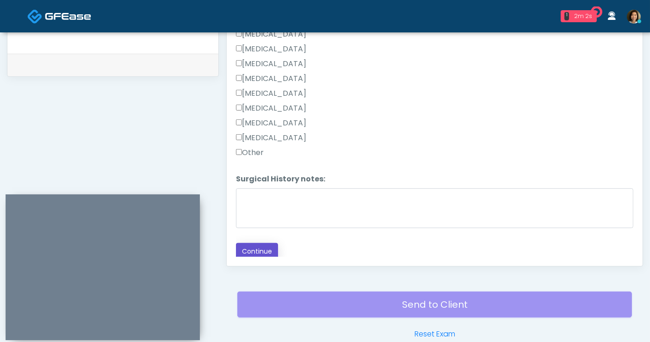
click at [255, 244] on button "Continue" at bounding box center [257, 251] width 42 height 17
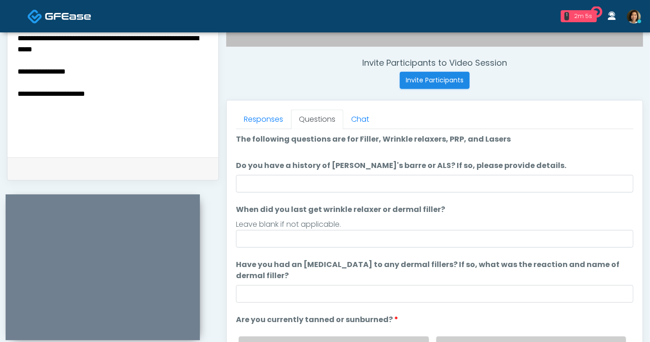
scroll to position [0, 0]
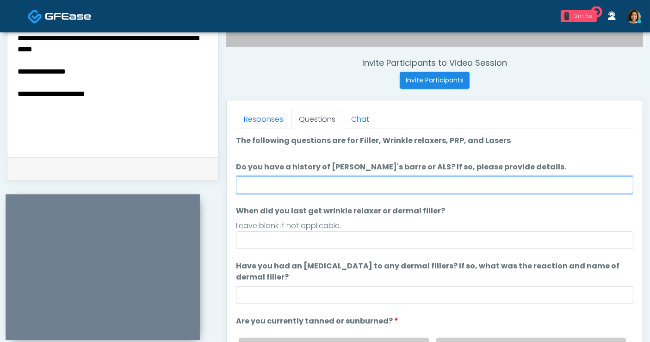
click at [334, 188] on input "Do you have a history of [PERSON_NAME]'s barre or ALS? If so, please provide de…" at bounding box center [435, 185] width 398 height 18
type input "**"
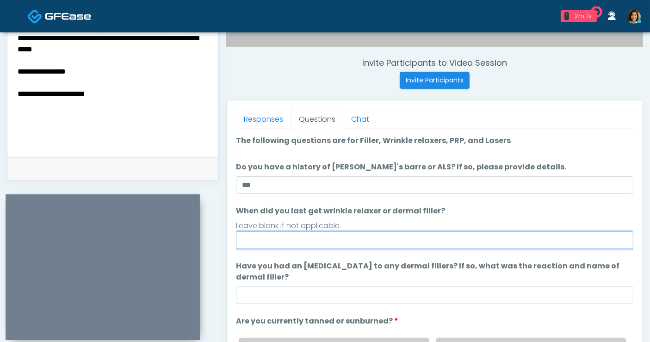
click at [254, 237] on input "When did you last get wrinkle relaxer or dermal filler?" at bounding box center [435, 240] width 398 height 18
type input "**********"
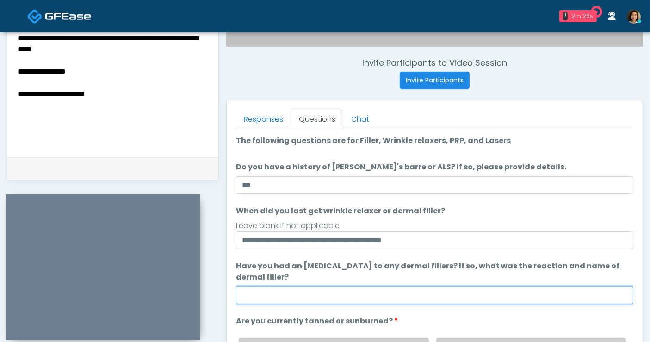
click at [277, 287] on input "Have you had an [MEDICAL_DATA] to any dermal fillers? If so, what was the react…" at bounding box center [435, 296] width 398 height 18
type input "**"
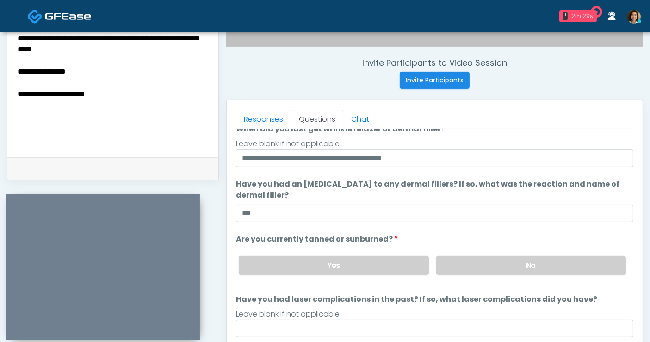
scroll to position [87, 0]
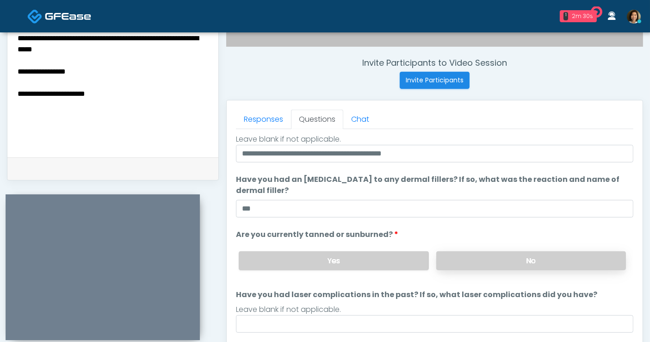
click at [524, 260] on label "No" at bounding box center [532, 260] width 190 height 19
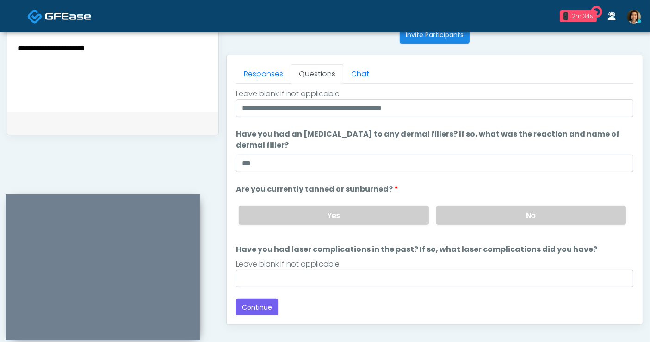
scroll to position [321, 0]
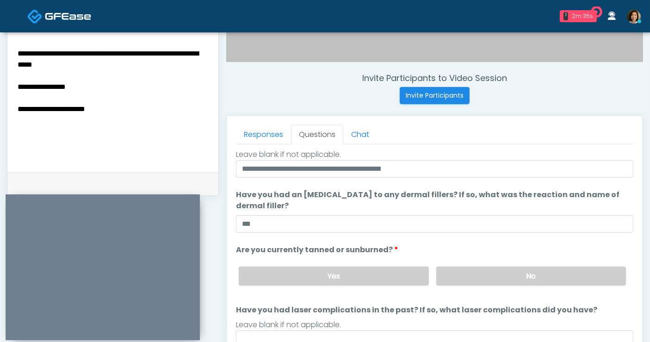
drag, startPoint x: 162, startPoint y: 101, endPoint x: 161, endPoint y: 116, distance: 14.4
click at [161, 103] on textarea "**********" at bounding box center [113, 103] width 193 height 113
click at [161, 115] on textarea "**********" at bounding box center [113, 103] width 193 height 113
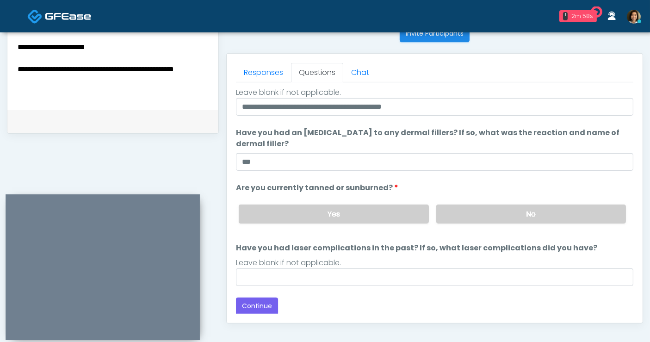
scroll to position [384, 0]
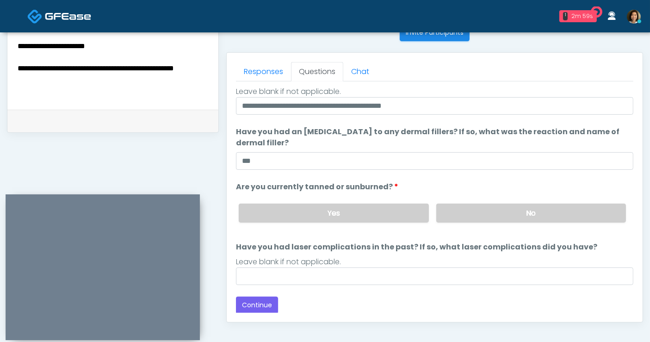
type textarea "**********"
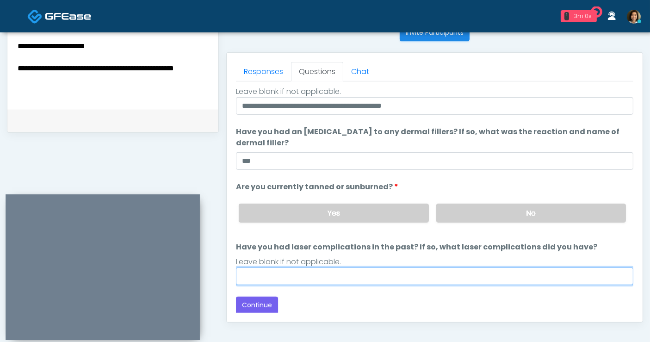
click at [378, 277] on input "Have you had laser complications in the past? If so, what laser complications d…" at bounding box center [435, 277] width 398 height 18
drag, startPoint x: 360, startPoint y: 280, endPoint x: 369, endPoint y: 294, distance: 17.1
click at [360, 280] on input "Have you had laser complications in the past? If so, what laser complications d…" at bounding box center [435, 277] width 398 height 18
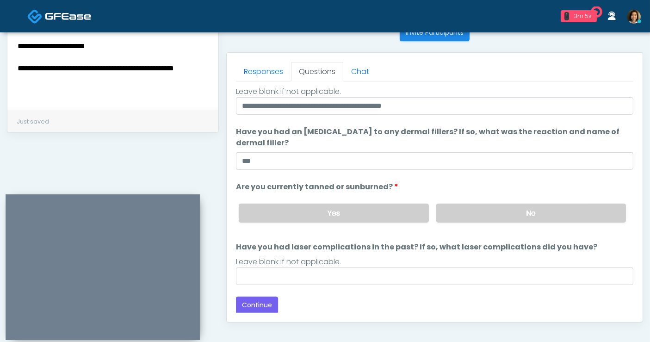
click at [380, 309] on div "Back Continue" at bounding box center [435, 305] width 398 height 17
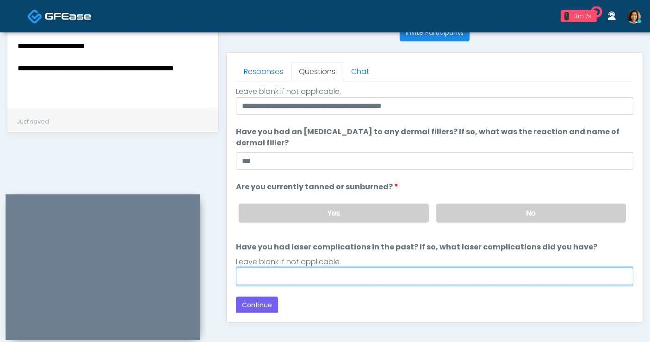
click at [428, 279] on input "Have you had laser complications in the past? If so, what laser complications d…" at bounding box center [435, 277] width 398 height 18
type input "**"
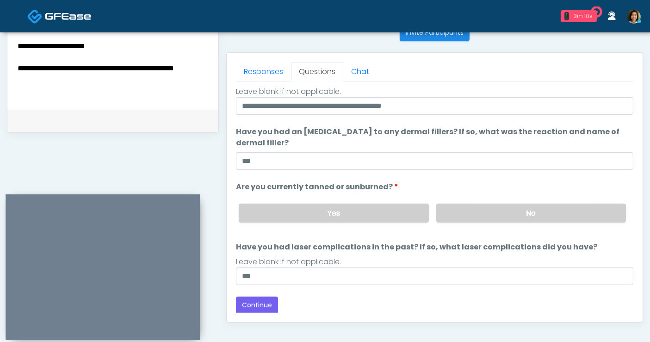
click at [471, 294] on div "Loading... Connecting to your agent... Please wait while we prepare your person…" at bounding box center [435, 157] width 398 height 313
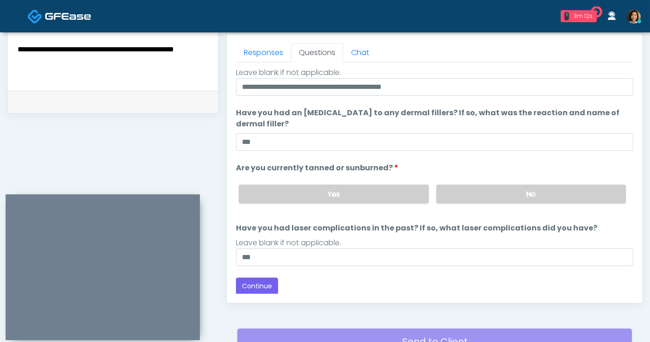
scroll to position [407, 0]
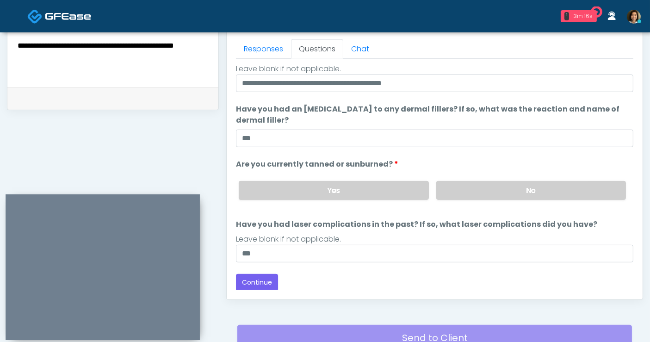
click at [325, 282] on div "Back Continue" at bounding box center [435, 282] width 398 height 17
click at [267, 280] on button "Continue" at bounding box center [257, 282] width 42 height 17
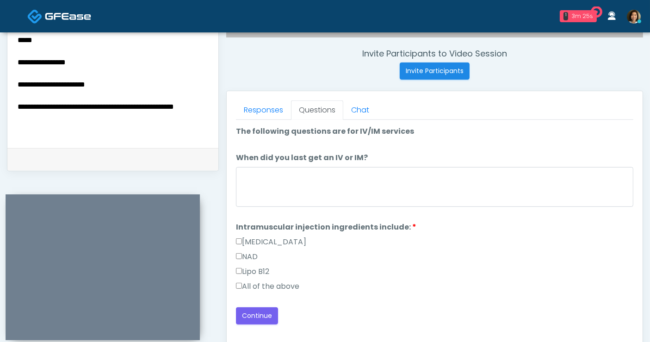
scroll to position [364, 0]
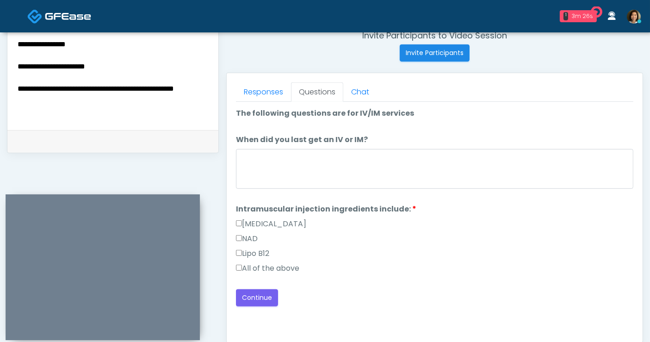
click at [293, 261] on div "Lipo B12" at bounding box center [435, 255] width 398 height 15
click at [289, 264] on label "All of the above" at bounding box center [267, 268] width 63 height 11
click at [267, 296] on button "Continue" at bounding box center [257, 297] width 42 height 17
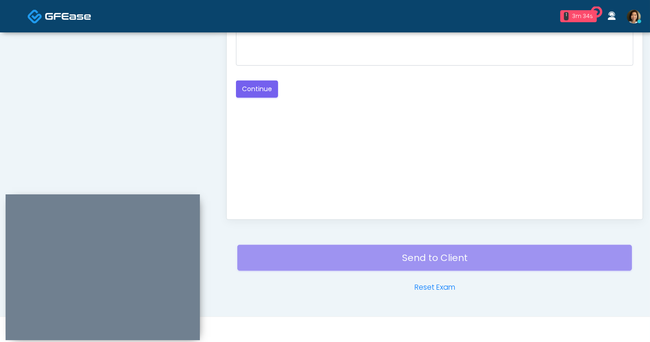
scroll to position [384, 0]
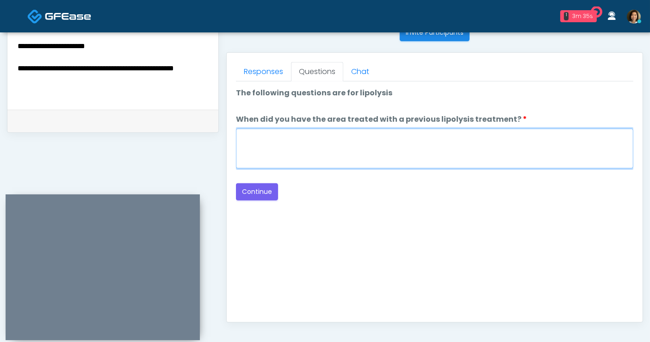
click at [397, 154] on textarea "When did you have the area treated with a previous lipolysis treatment?" at bounding box center [435, 149] width 398 height 40
type textarea "*****"
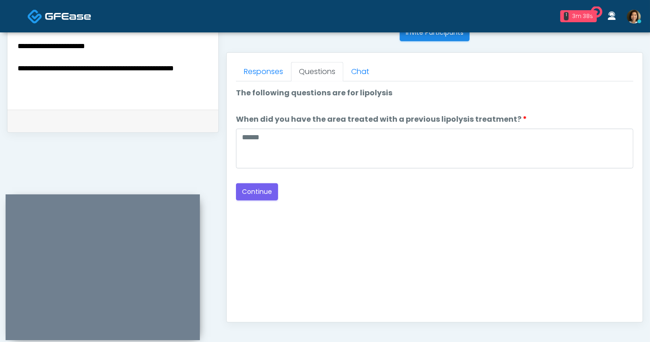
drag, startPoint x: 414, startPoint y: 203, endPoint x: 605, endPoint y: 186, distance: 191.0
click at [418, 202] on div "Good Faith Exam Script Good Faith Exam Script INTRODUCTION Hello, my name is un…" at bounding box center [435, 196] width 398 height 231
click at [251, 192] on button "Continue" at bounding box center [257, 191] width 42 height 17
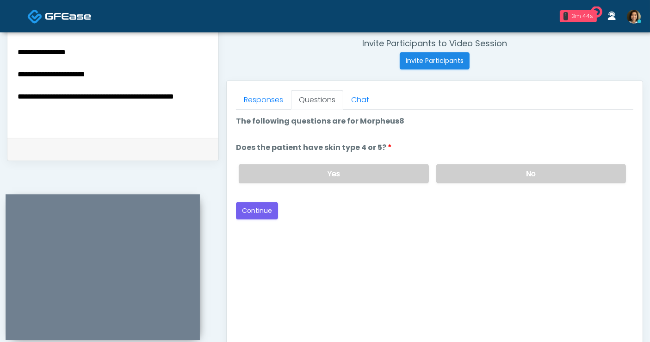
scroll to position [348, 0]
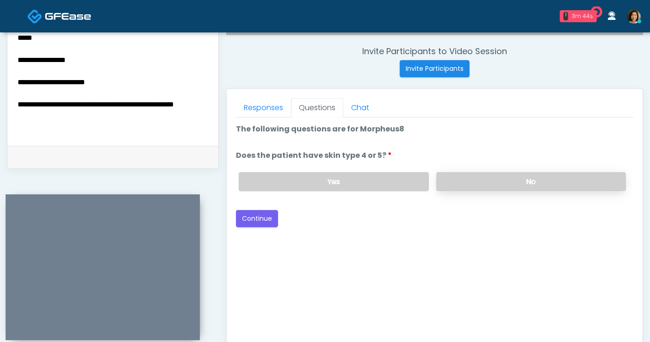
click at [522, 183] on label "No" at bounding box center [532, 181] width 190 height 19
click at [259, 220] on button "Continue" at bounding box center [257, 218] width 42 height 17
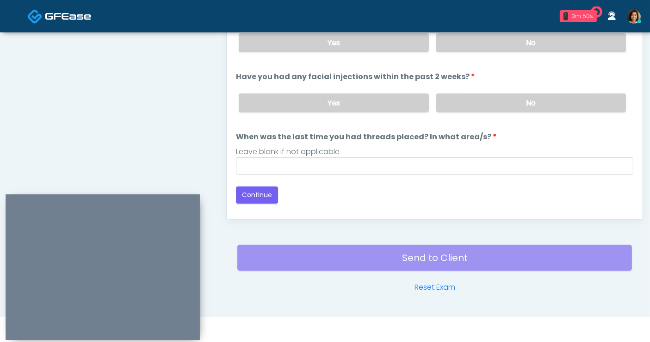
scroll to position [410, 0]
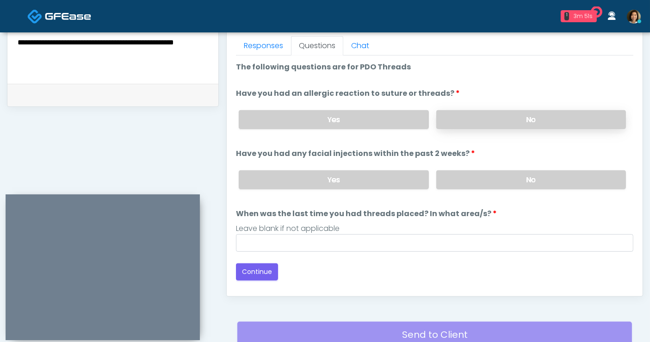
click at [499, 118] on label "No" at bounding box center [532, 119] width 190 height 19
click at [502, 181] on label "No" at bounding box center [532, 179] width 190 height 19
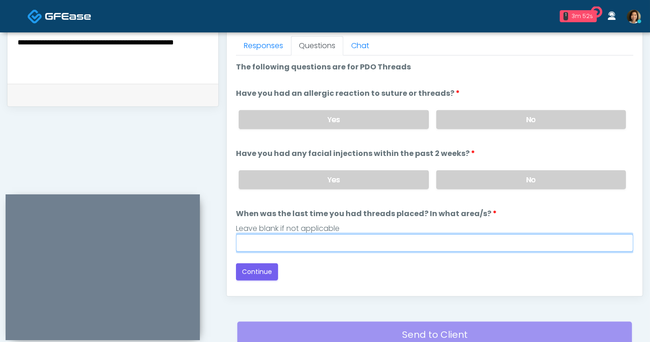
click at [387, 246] on input "When was the last time you had threads placed? In what area/s?" at bounding box center [435, 243] width 398 height 18
type input "**********"
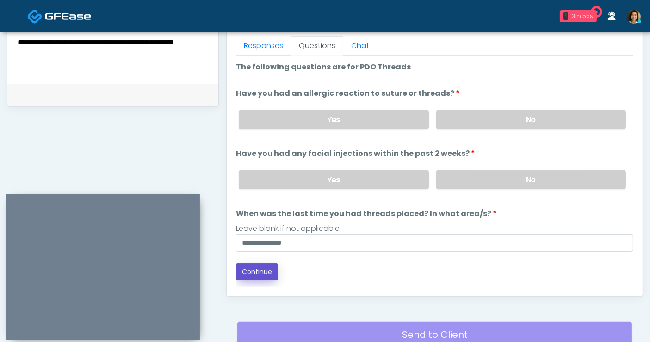
drag, startPoint x: 261, startPoint y: 270, endPoint x: 264, endPoint y: 264, distance: 6.8
click at [261, 270] on button "Continue" at bounding box center [257, 271] width 42 height 17
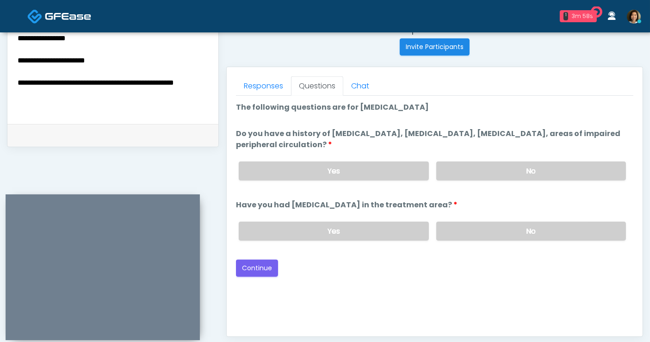
scroll to position [368, 0]
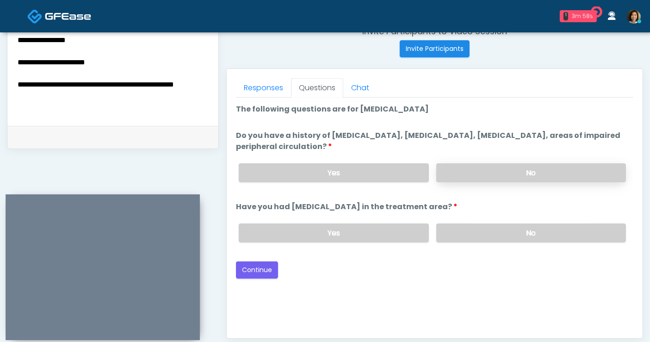
drag, startPoint x: 561, startPoint y: 233, endPoint x: 549, endPoint y: 178, distance: 56.4
click at [561, 231] on label "No" at bounding box center [532, 233] width 190 height 19
click at [547, 164] on label "No" at bounding box center [532, 172] width 190 height 19
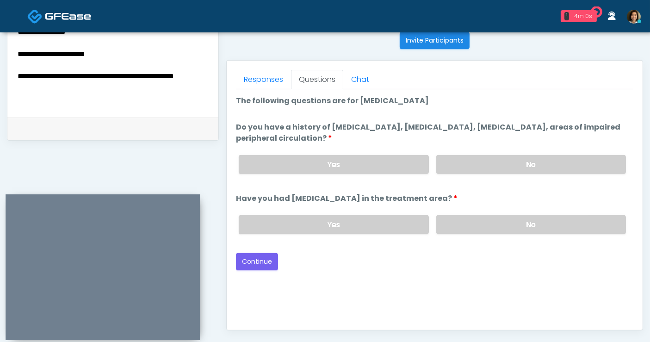
scroll to position [358, 0]
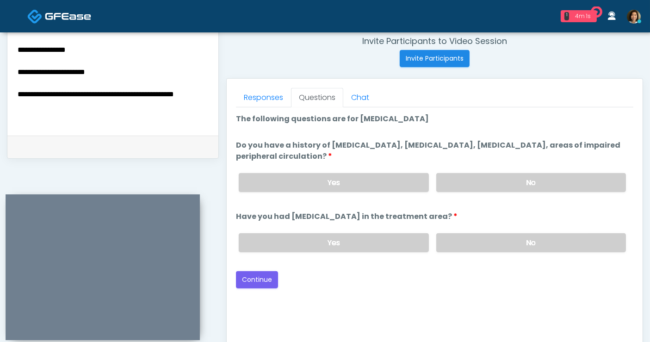
click at [423, 278] on div "Back Continue" at bounding box center [435, 279] width 398 height 17
drag, startPoint x: 316, startPoint y: 278, endPoint x: 280, endPoint y: 282, distance: 36.3
click at [312, 278] on div "Back Continue" at bounding box center [435, 279] width 398 height 17
click at [251, 282] on button "Continue" at bounding box center [257, 279] width 42 height 17
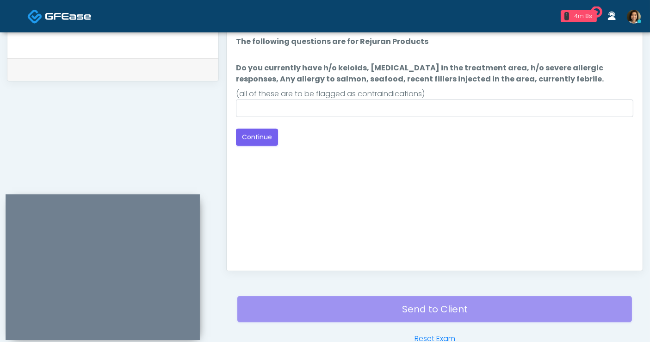
scroll to position [384, 0]
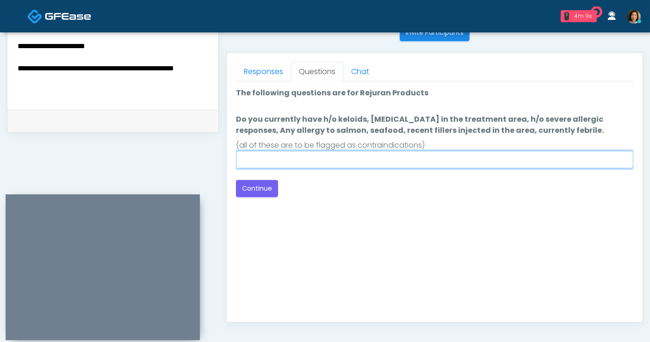
click at [411, 165] on input "Do you currently have h/o keloids, skin infection in the treatment area, h/o se…" at bounding box center [435, 160] width 398 height 18
type input "**"
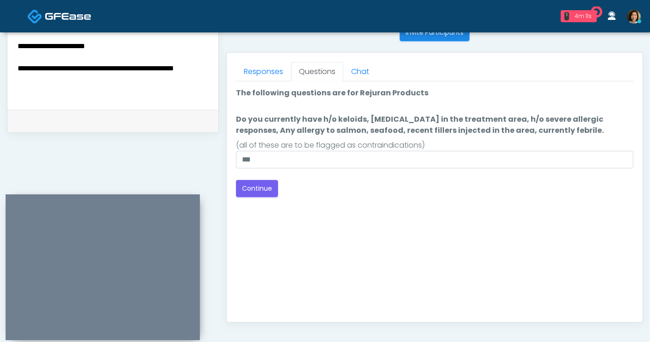
click at [485, 200] on div "Good Faith Exam Script Good Faith Exam Script INTRODUCTION Hello, my name is un…" at bounding box center [435, 196] width 398 height 231
click at [266, 184] on button "Continue" at bounding box center [257, 188] width 42 height 17
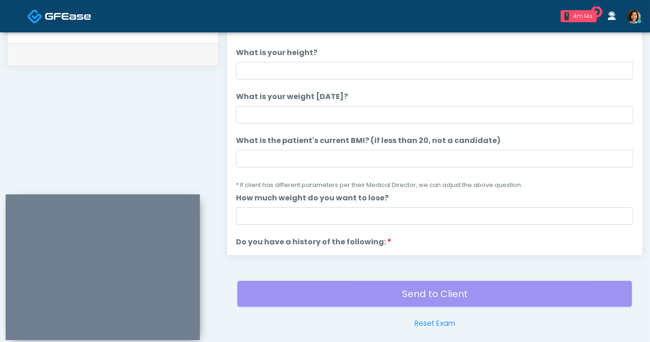
scroll to position [436, 0]
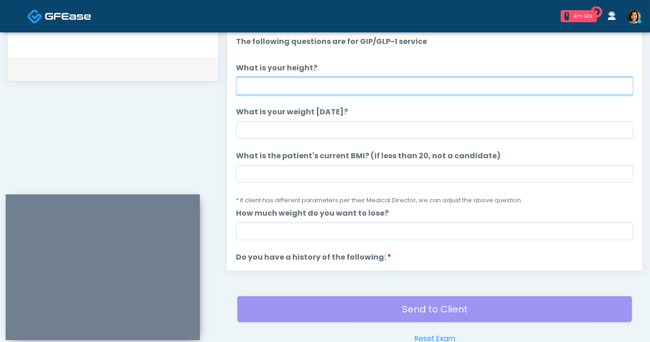
click at [328, 87] on input "What is your height?" at bounding box center [435, 86] width 398 height 18
type input "***"
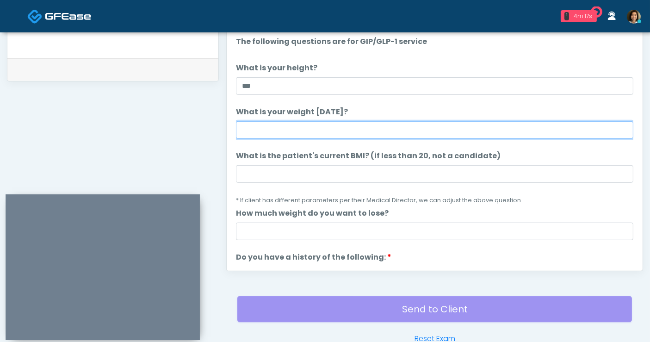
click at [334, 130] on input "What is your weight today?" at bounding box center [435, 130] width 398 height 18
type input "***"
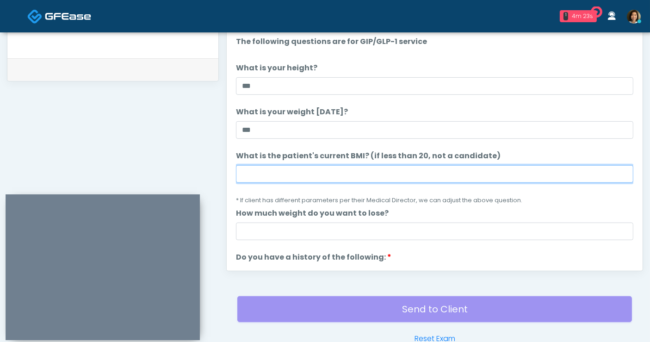
drag, startPoint x: 348, startPoint y: 170, endPoint x: 356, endPoint y: 169, distance: 8.1
click at [352, 169] on input "What is the patient's current BMI? (if less than 20, not a candidate)" at bounding box center [435, 174] width 398 height 18
type input "****"
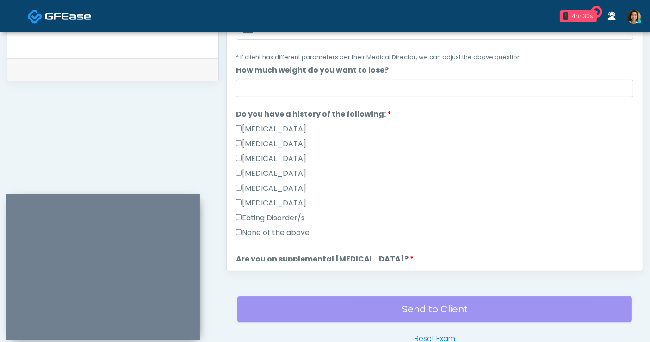
scroll to position [157, 0]
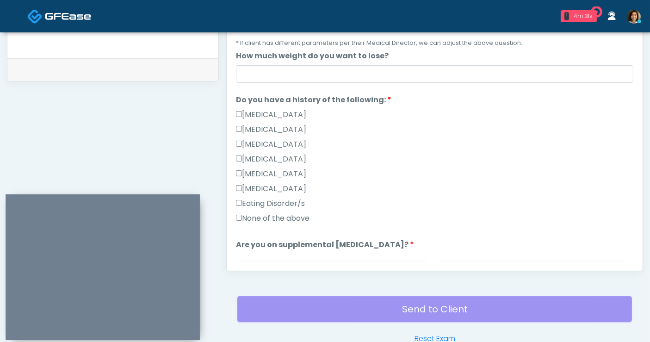
click at [288, 216] on label "None of the above" at bounding box center [273, 218] width 74 height 11
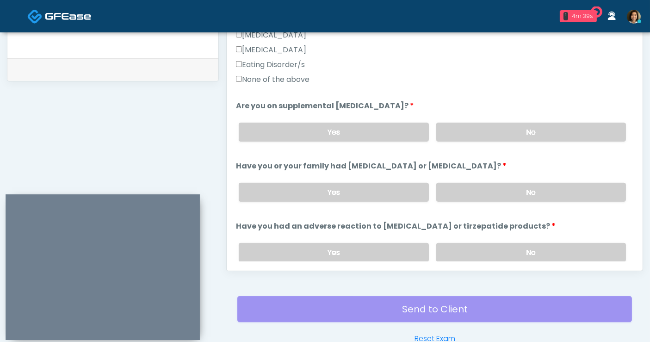
scroll to position [300, 0]
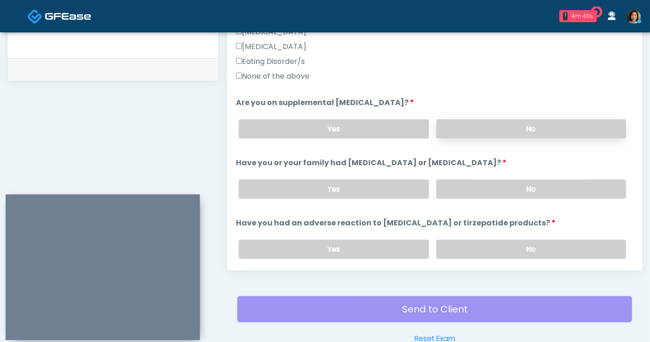
click at [560, 129] on label "No" at bounding box center [532, 128] width 190 height 19
click at [566, 185] on label "No" at bounding box center [532, 189] width 190 height 19
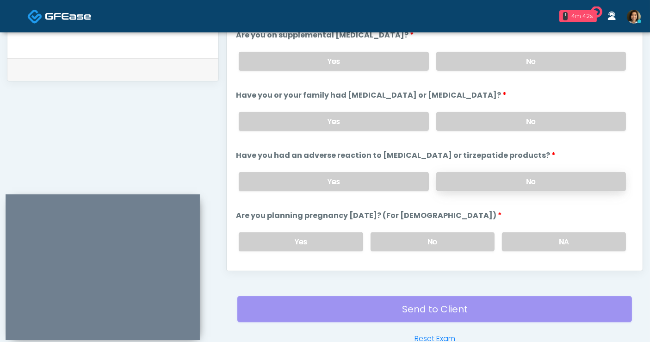
click at [554, 186] on label "No" at bounding box center [532, 181] width 190 height 19
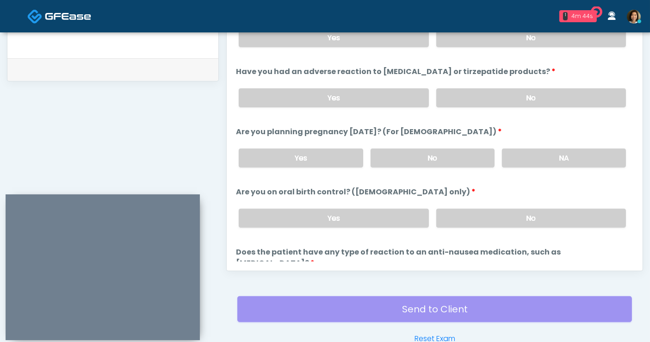
scroll to position [452, 0]
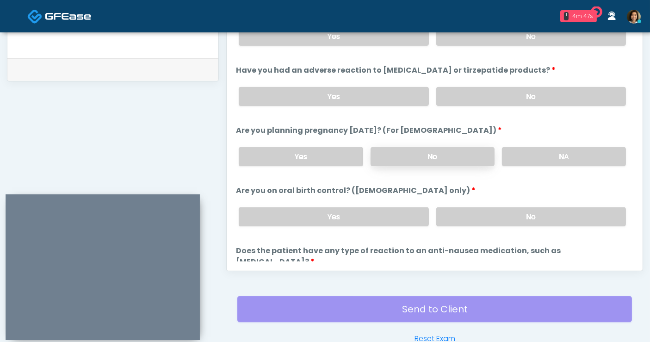
click at [434, 154] on label "No" at bounding box center [433, 156] width 124 height 19
drag, startPoint x: 508, startPoint y: 215, endPoint x: 625, endPoint y: 196, distance: 119.0
click at [509, 215] on label "No" at bounding box center [532, 216] width 190 height 19
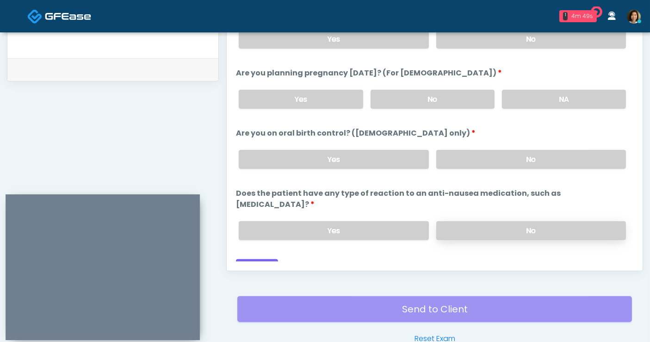
click at [567, 221] on label "No" at bounding box center [532, 230] width 190 height 19
click at [318, 259] on div "Back Continue" at bounding box center [435, 267] width 398 height 17
click at [253, 259] on button "Continue" at bounding box center [257, 267] width 42 height 17
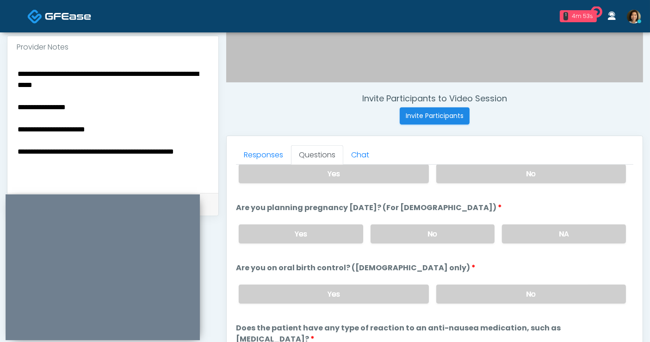
scroll to position [281, 0]
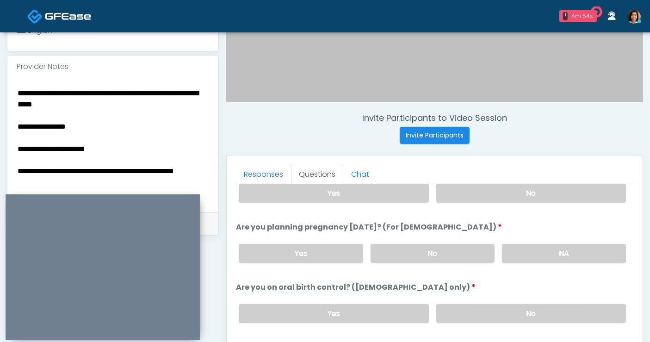
click at [82, 178] on div "**********" at bounding box center [113, 146] width 212 height 706
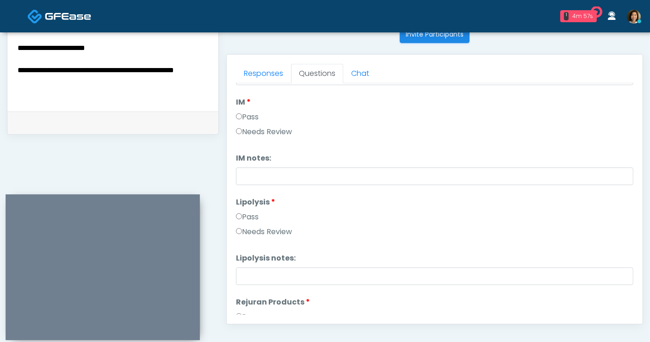
scroll to position [313, 0]
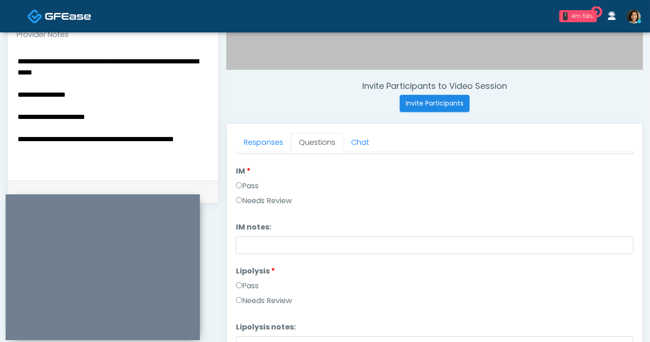
click at [53, 150] on textarea "**********" at bounding box center [113, 111] width 193 height 113
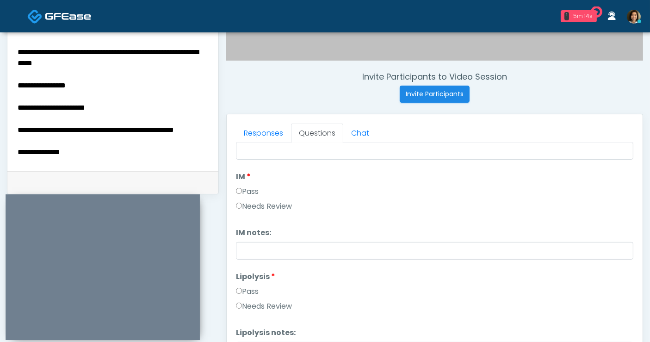
scroll to position [492, 0]
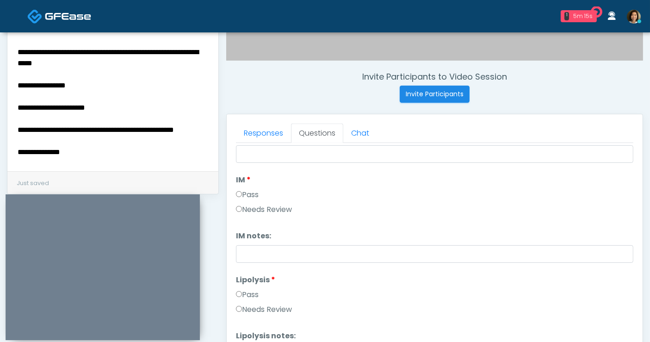
click at [75, 130] on textarea "**********" at bounding box center [113, 102] width 193 height 113
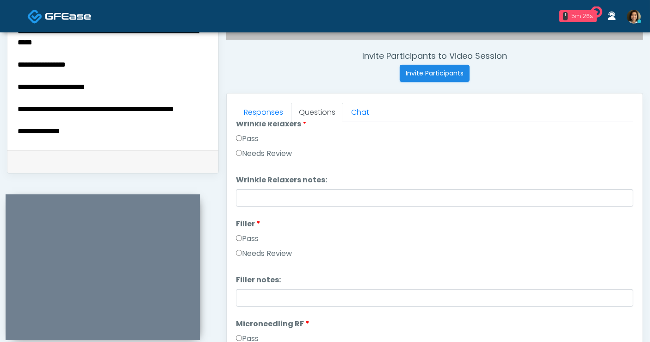
scroll to position [0, 0]
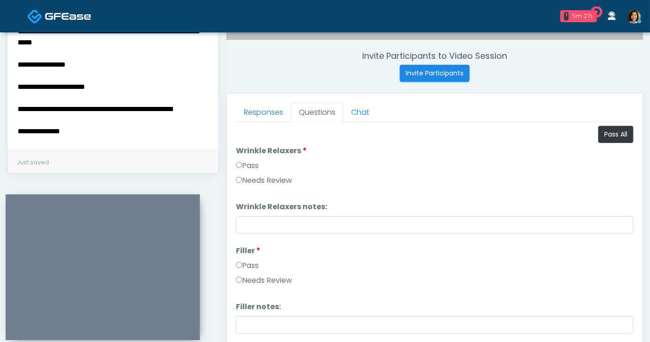
click at [90, 132] on textarea "**********" at bounding box center [113, 81] width 193 height 113
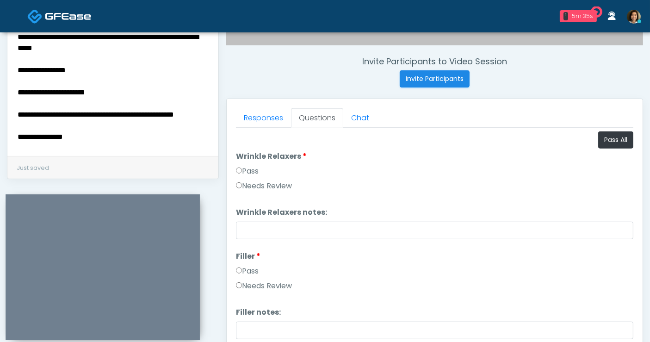
scroll to position [334, 0]
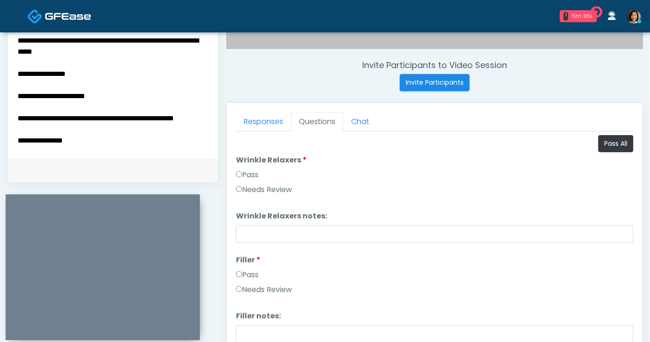
click at [111, 128] on textarea "**********" at bounding box center [113, 90] width 193 height 113
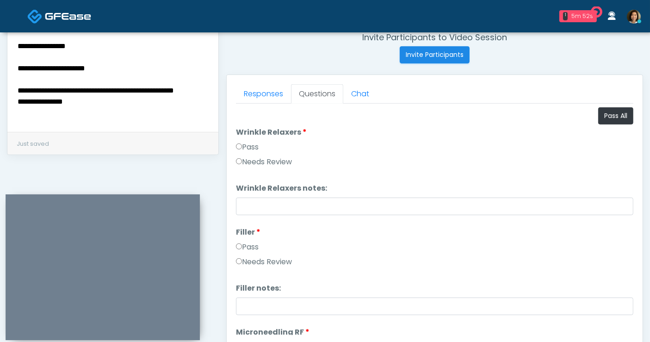
scroll to position [365, 0]
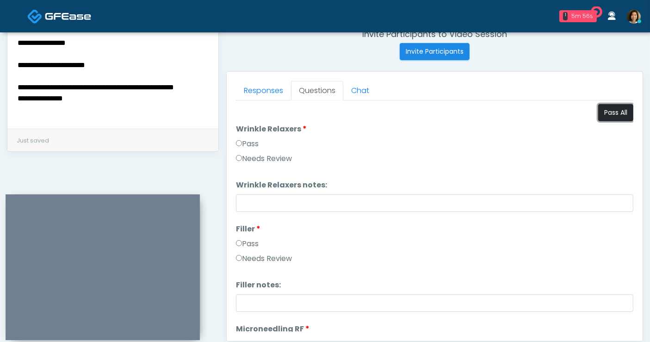
click at [606, 106] on button "Pass All" at bounding box center [616, 112] width 35 height 17
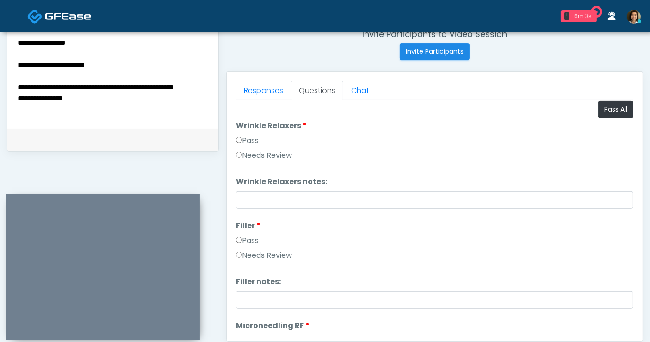
scroll to position [6, 0]
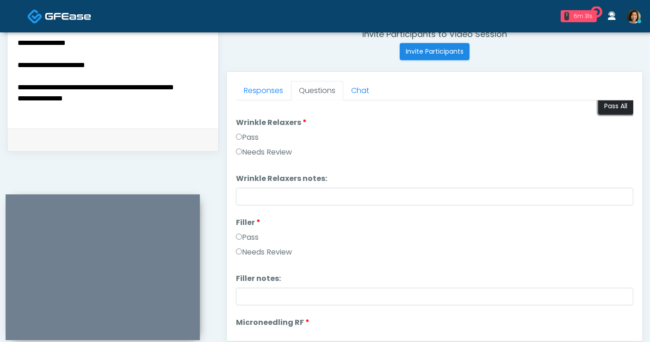
click at [600, 103] on button "Pass All" at bounding box center [616, 106] width 35 height 17
click at [91, 109] on textarea "**********" at bounding box center [113, 59] width 193 height 113
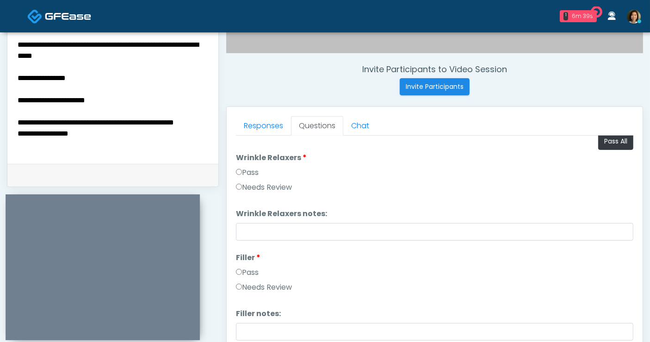
scroll to position [314, 0]
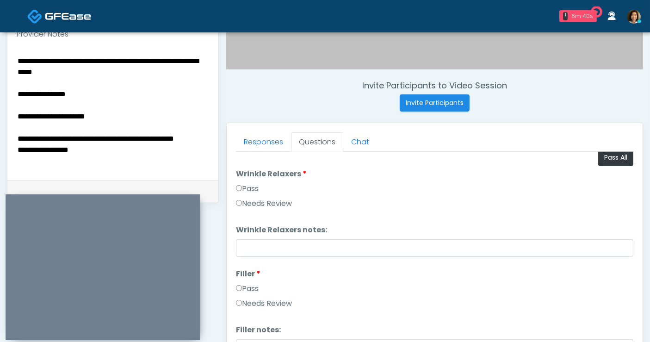
drag, startPoint x: 126, startPoint y: 114, endPoint x: -18, endPoint y: 50, distance: 157.7
click at [0, 50] on html "1 6m 40s Skinchic Dallas Waiting - 6m 40s TX View Janaira Villalobos AZ CA CO FL" at bounding box center [325, 101] width 650 height 831
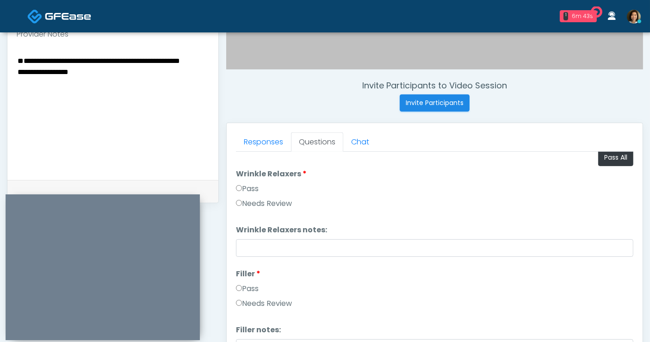
click at [18, 79] on textarea "**********" at bounding box center [113, 111] width 193 height 113
click at [165, 58] on textarea "**********" at bounding box center [113, 111] width 193 height 113
drag, startPoint x: 118, startPoint y: 58, endPoint x: 66, endPoint y: 56, distance: 51.9
click at [66, 56] on textarea "**********" at bounding box center [113, 111] width 193 height 113
click at [104, 59] on textarea "**********" at bounding box center [113, 111] width 193 height 113
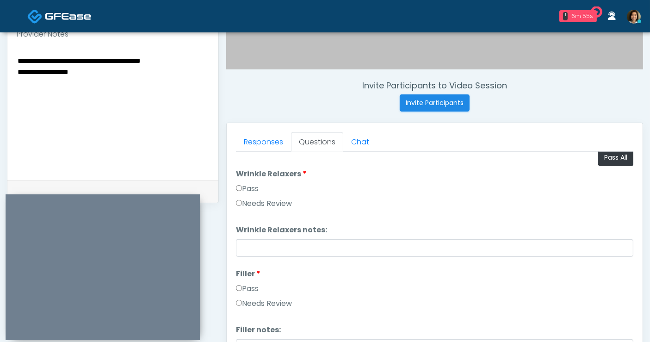
click at [130, 55] on textarea "**********" at bounding box center [113, 111] width 193 height 113
click at [27, 69] on textarea "**********" at bounding box center [113, 111] width 193 height 113
type textarea "**********"
click at [599, 152] on button "Pass All" at bounding box center [616, 157] width 35 height 17
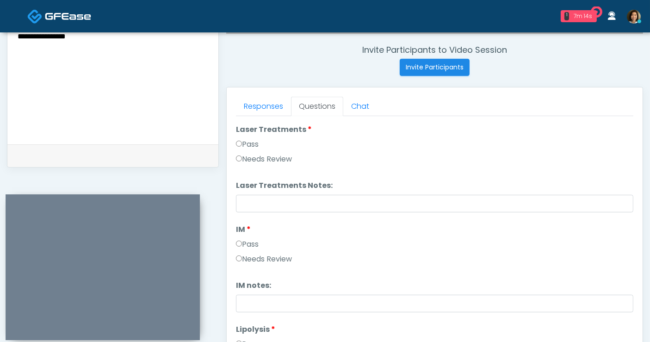
scroll to position [405, 0]
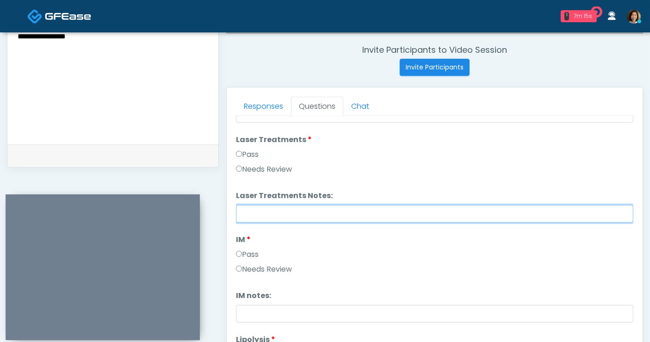
click at [357, 215] on input "Laser Treatments Notes:" at bounding box center [435, 214] width 398 height 18
drag, startPoint x: 411, startPoint y: 211, endPoint x: 345, endPoint y: 213, distance: 66.2
click at [345, 213] on input "**********" at bounding box center [435, 214] width 398 height 18
type input "**********"
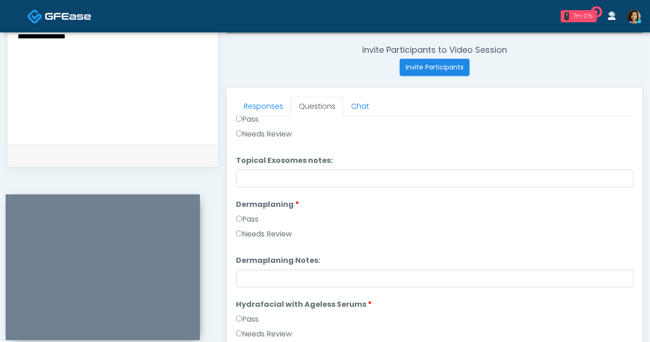
scroll to position [1462, 0]
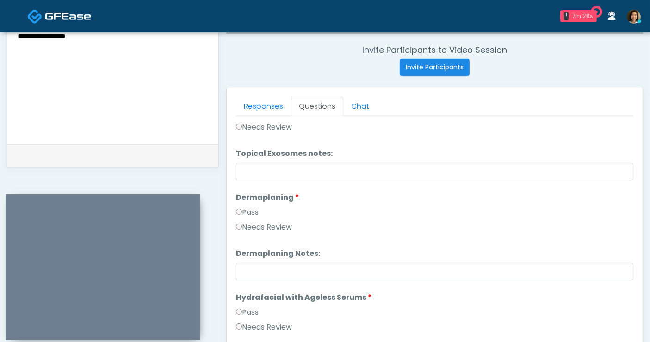
click at [283, 225] on label "Needs Review" at bounding box center [264, 227] width 56 height 11
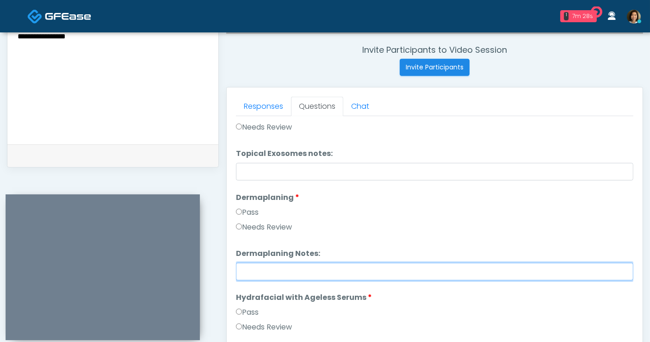
click at [283, 273] on input "Dermaplaning Notes:" at bounding box center [435, 272] width 398 height 18
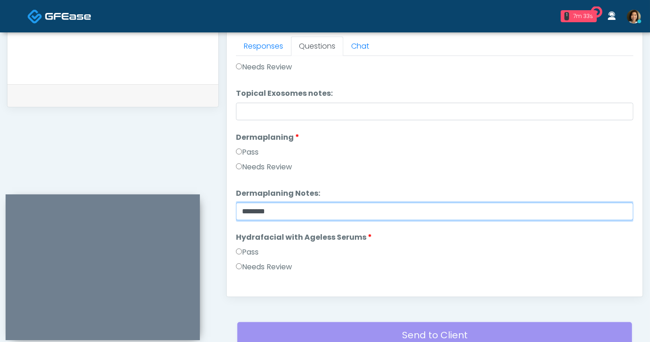
scroll to position [412, 0]
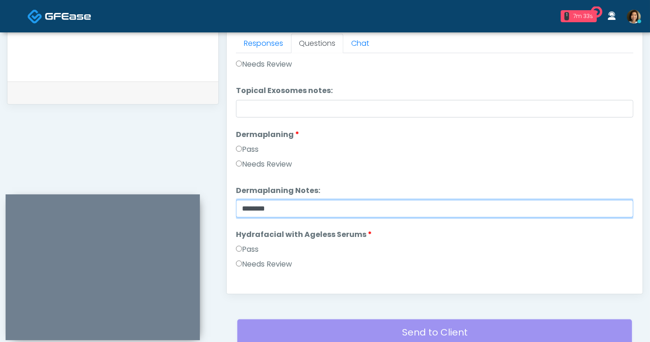
type input "********"
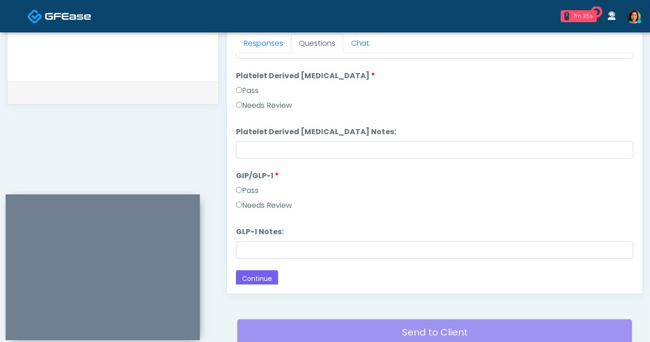
scroll to position [1823, 0]
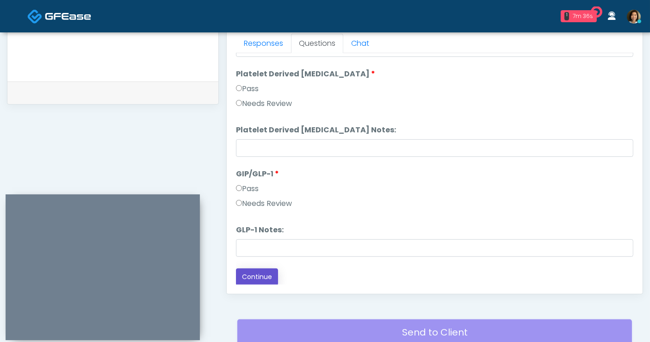
click at [259, 276] on button "Continue" at bounding box center [257, 276] width 42 height 17
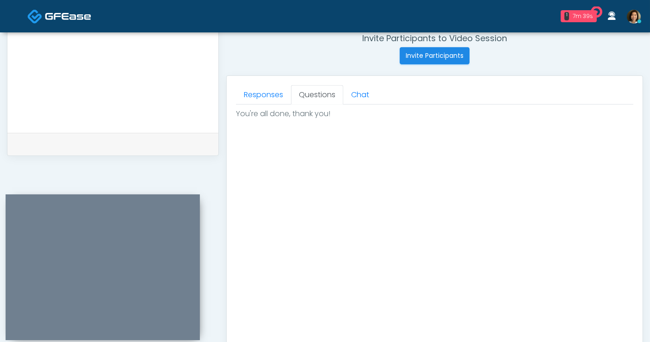
scroll to position [504, 0]
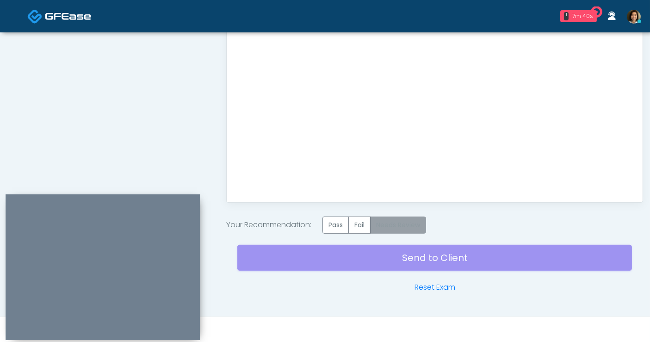
click at [387, 218] on label "Needs Review" at bounding box center [398, 225] width 56 height 17
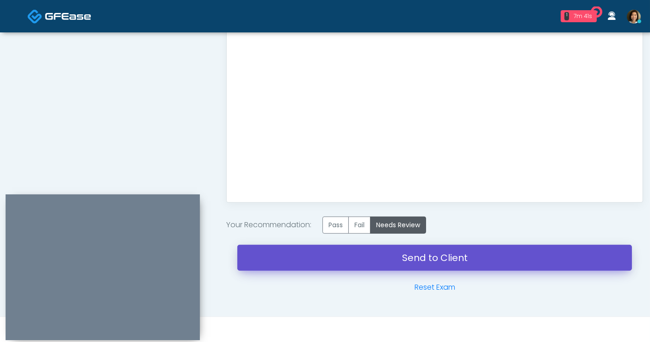
click at [437, 254] on link "Send to Client" at bounding box center [434, 258] width 395 height 26
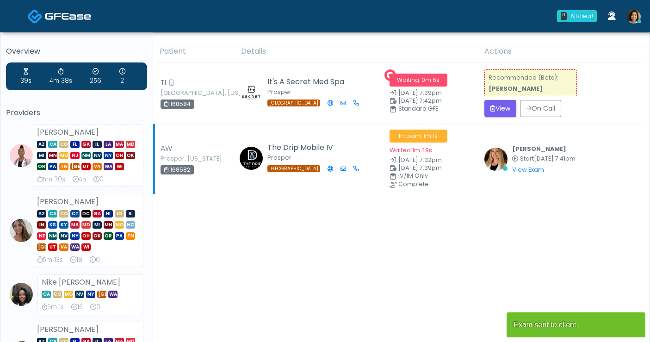
click at [506, 106] on button "View" at bounding box center [501, 108] width 32 height 17
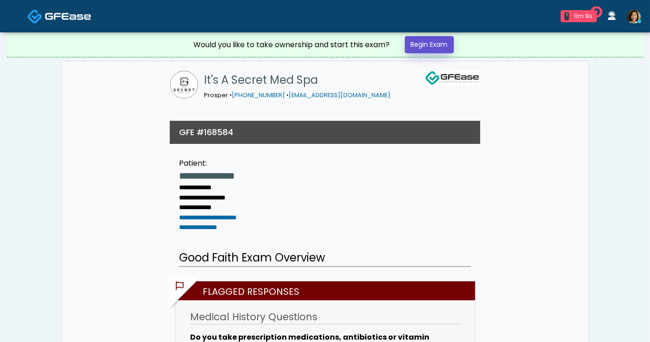
click at [418, 46] on link "Begin Exam" at bounding box center [429, 44] width 49 height 17
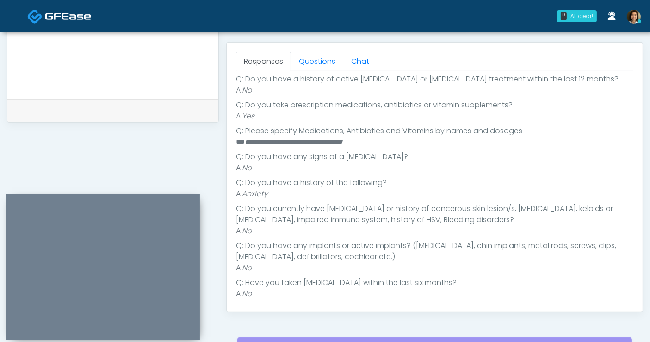
scroll to position [182, 0]
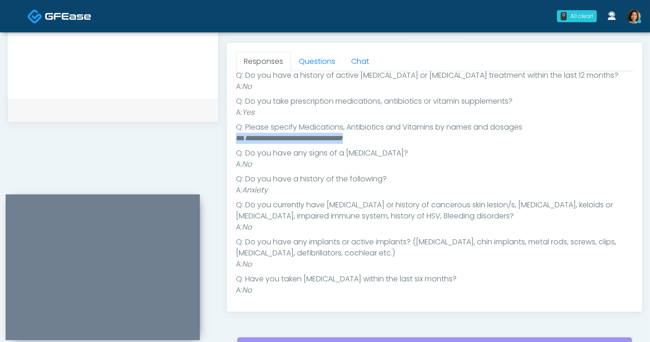
drag, startPoint x: 388, startPoint y: 138, endPoint x: 235, endPoint y: 138, distance: 153.2
click at [235, 138] on div "Responses Questions Chat Good Faith Exam Script Good Faith Exam Script INTRODUC…" at bounding box center [435, 177] width 416 height 269
copy li "**********"
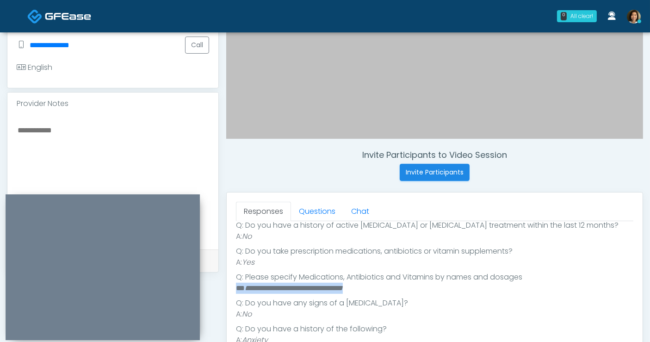
scroll to position [243, 0]
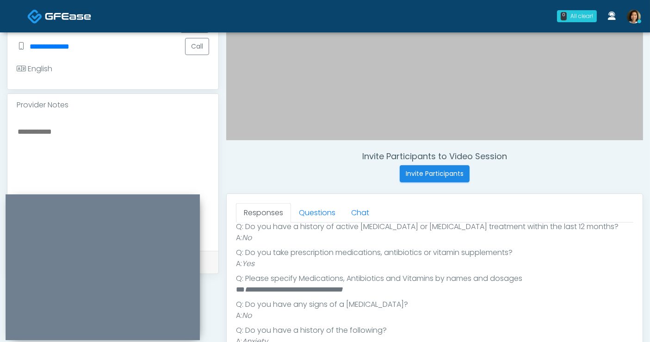
click at [81, 129] on textarea at bounding box center [113, 181] width 193 height 113
paste textarea "**********"
click at [162, 135] on textarea "**********" at bounding box center [113, 181] width 193 height 113
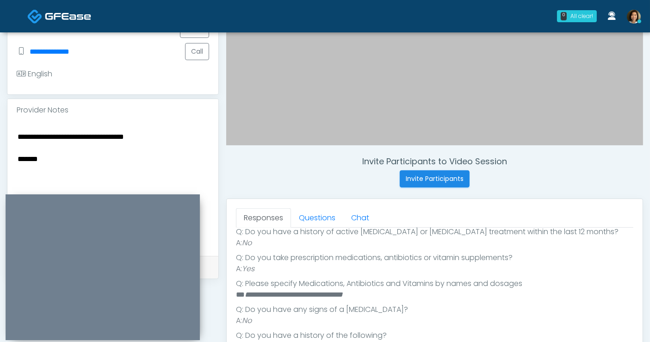
scroll to position [239, 0]
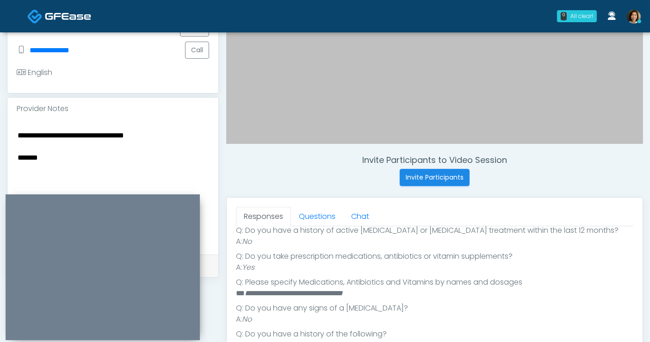
click at [104, 159] on textarea "**********" at bounding box center [113, 185] width 193 height 113
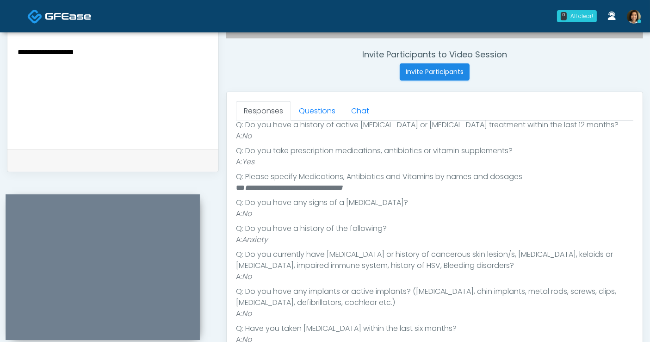
scroll to position [368, 0]
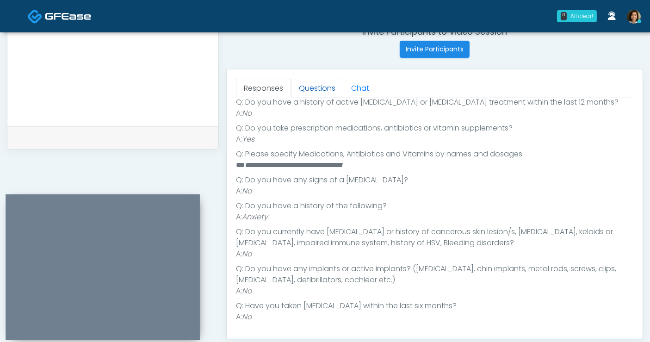
type textarea "**********"
click at [324, 87] on link "Questions" at bounding box center [317, 88] width 52 height 19
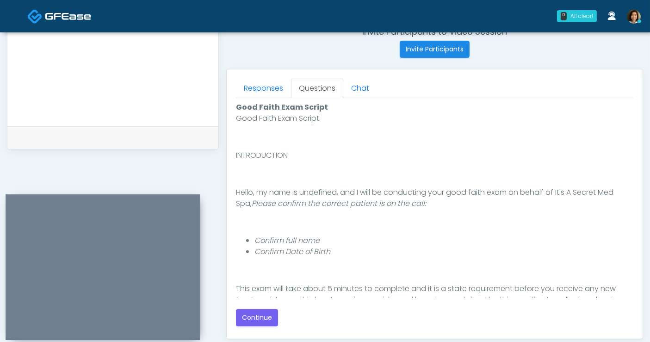
scroll to position [0, 0]
click at [263, 318] on button "Continue" at bounding box center [257, 317] width 42 height 17
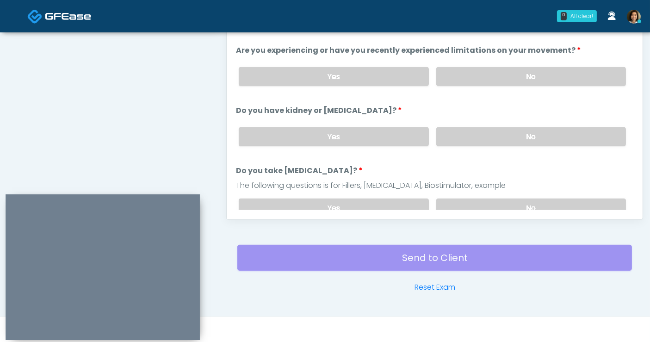
scroll to position [375, 0]
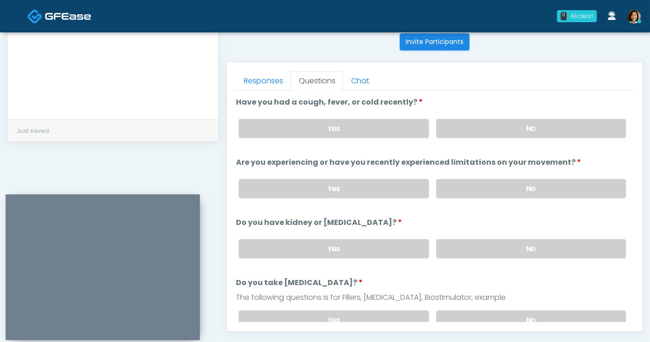
click at [525, 127] on label "No" at bounding box center [532, 128] width 190 height 19
click at [533, 187] on label "No" at bounding box center [532, 188] width 190 height 19
drag, startPoint x: 524, startPoint y: 248, endPoint x: 547, endPoint y: 225, distance: 33.1
click at [524, 248] on label "No" at bounding box center [532, 248] width 190 height 19
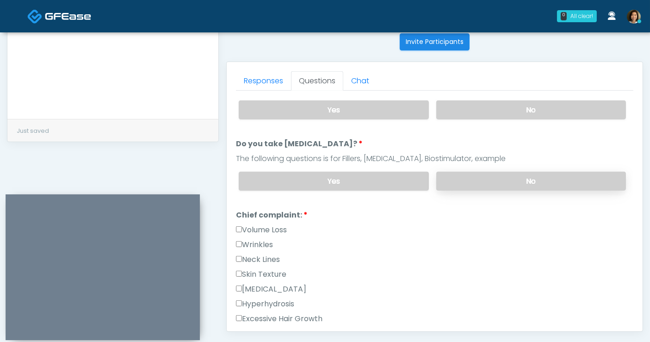
click at [567, 176] on label "No" at bounding box center [532, 181] width 190 height 19
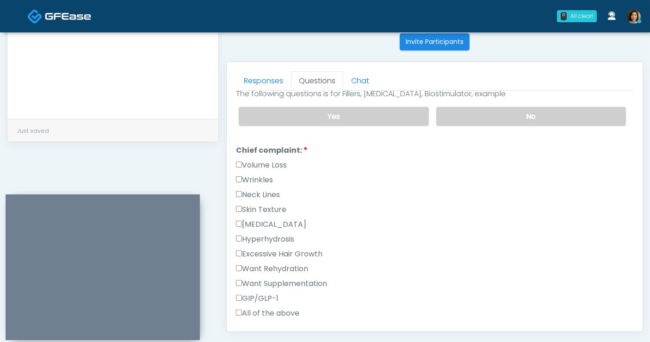
click at [283, 160] on label "Volume Loss" at bounding box center [261, 165] width 51 height 11
click at [262, 178] on label "Wrinkles" at bounding box center [254, 180] width 37 height 11
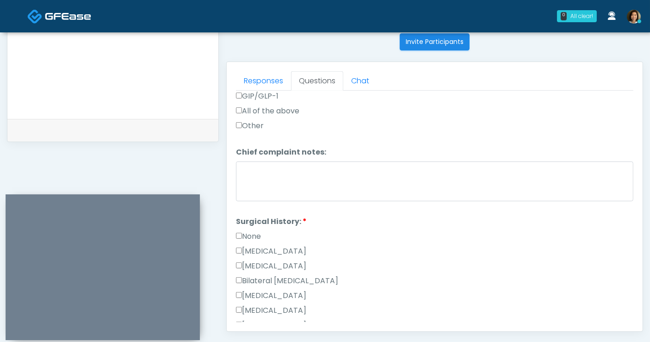
scroll to position [422, 0]
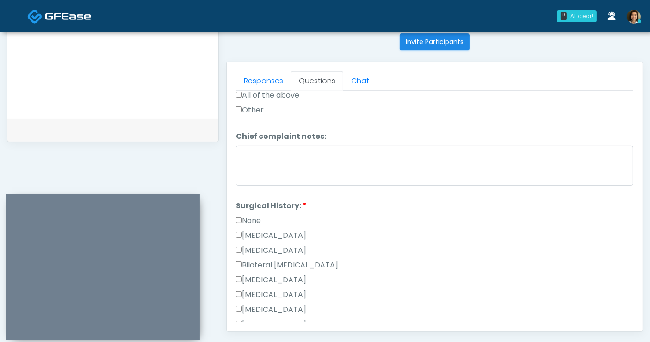
click at [254, 217] on label "None" at bounding box center [248, 220] width 25 height 11
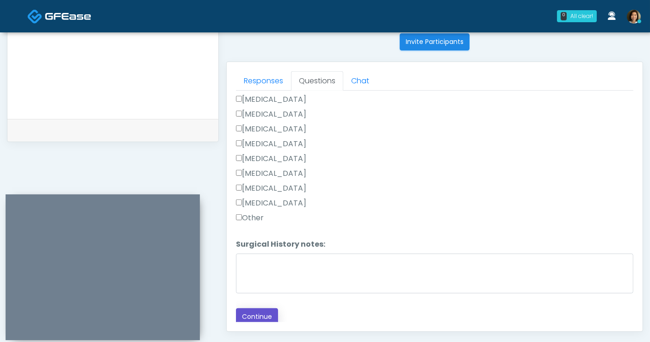
click at [269, 313] on button "Continue" at bounding box center [257, 316] width 42 height 17
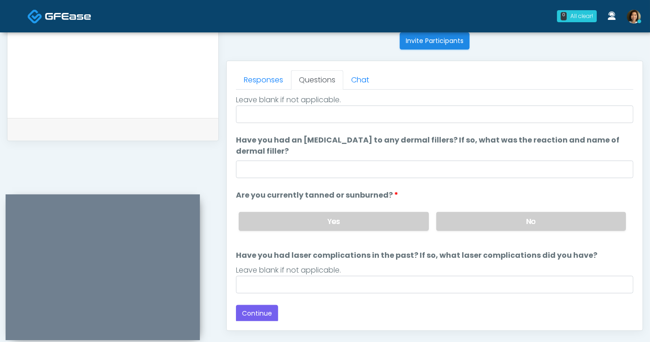
scroll to position [0, 0]
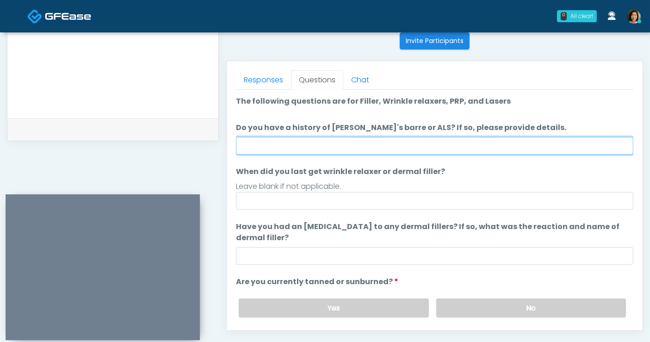
click at [396, 150] on input "Do you have a history of Guillain's barre or ALS? If so, please provide details." at bounding box center [435, 146] width 398 height 18
type input "**"
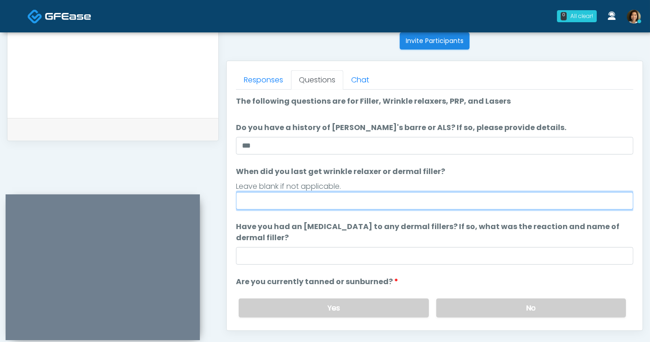
click at [275, 201] on input "When did you last get wrinkle relaxer or dermal filler?" at bounding box center [435, 201] width 398 height 18
click at [267, 200] on input "**********" at bounding box center [435, 201] width 398 height 18
type input "**********"
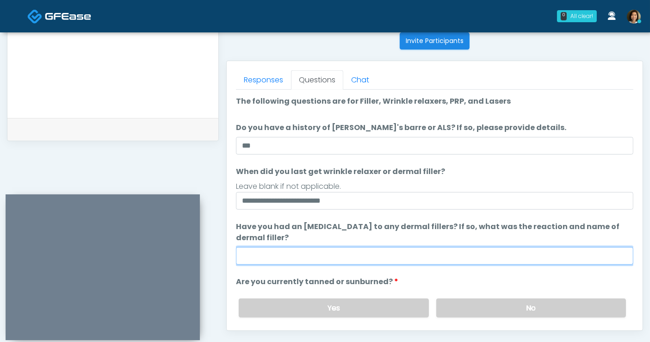
drag, startPoint x: 287, startPoint y: 256, endPoint x: 277, endPoint y: 258, distance: 10.1
click at [286, 257] on input "Have you had an allergic response to any dermal fillers? If so, what was the re…" at bounding box center [435, 256] width 398 height 18
type input "**"
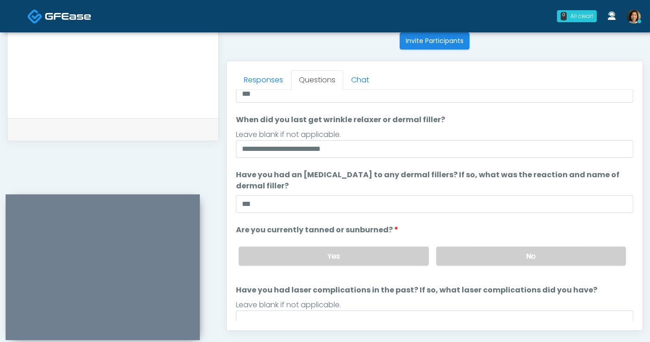
scroll to position [57, 0]
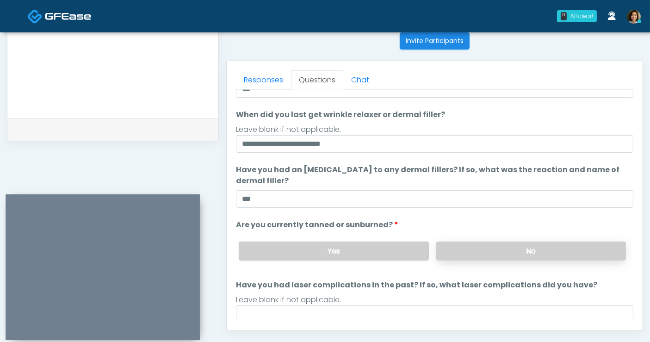
click at [545, 253] on label "No" at bounding box center [532, 251] width 190 height 19
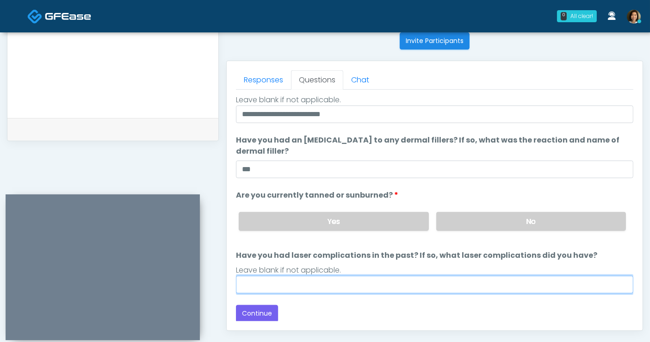
drag, startPoint x: 467, startPoint y: 285, endPoint x: 473, endPoint y: 278, distance: 9.5
click at [467, 285] on input "Have you had laser complications in the past? If so, what laser complications d…" at bounding box center [435, 285] width 398 height 18
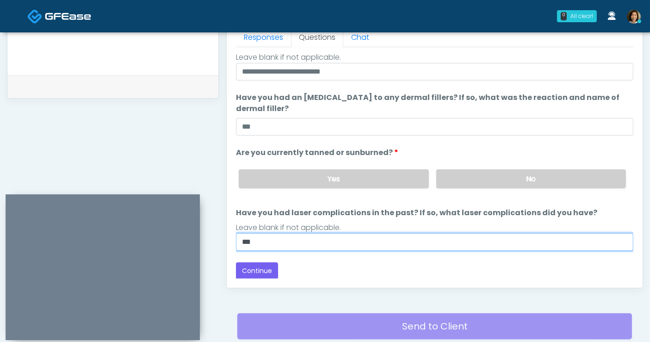
scroll to position [428, 0]
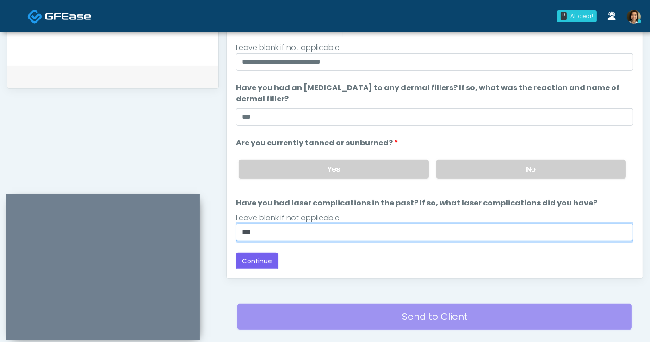
type input "**"
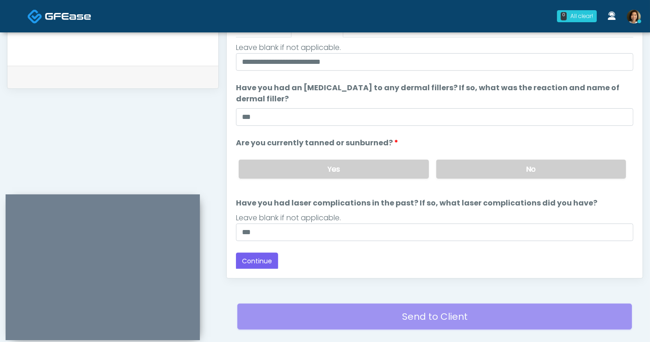
drag, startPoint x: 360, startPoint y: 254, endPoint x: 381, endPoint y: 244, distance: 24.2
click at [360, 255] on div "Back Continue" at bounding box center [435, 261] width 398 height 17
click at [254, 257] on button "Continue" at bounding box center [257, 261] width 42 height 17
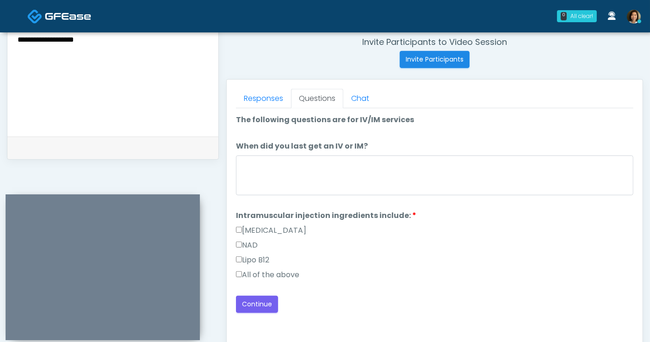
scroll to position [358, 0]
click at [291, 274] on label "All of the above" at bounding box center [267, 273] width 63 height 11
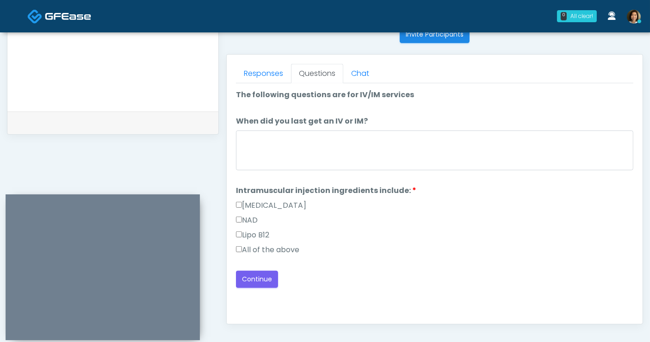
scroll to position [399, 0]
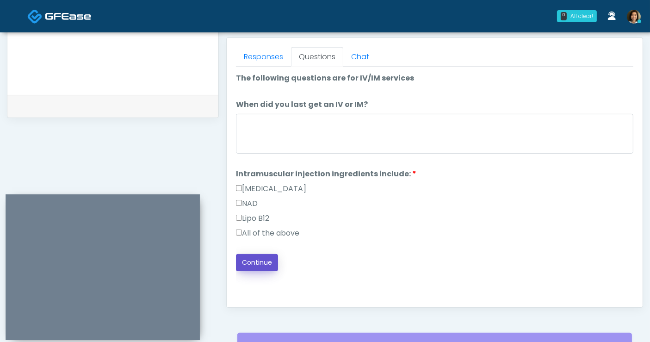
click at [265, 260] on button "Continue" at bounding box center [257, 262] width 42 height 17
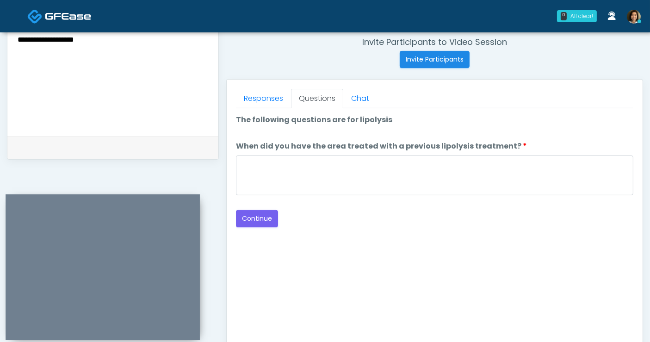
scroll to position [348, 0]
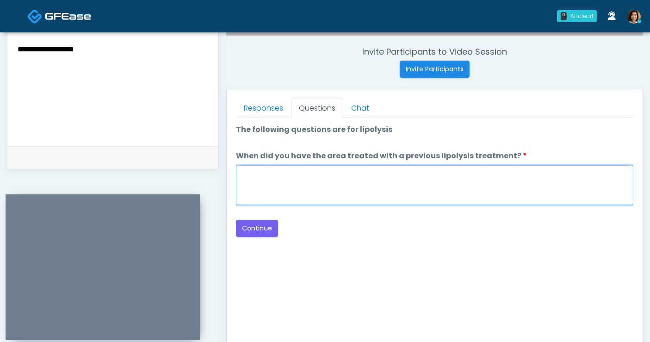
click at [434, 187] on textarea "When did you have the area treated with a previous lipolysis treatment?" at bounding box center [435, 185] width 398 height 40
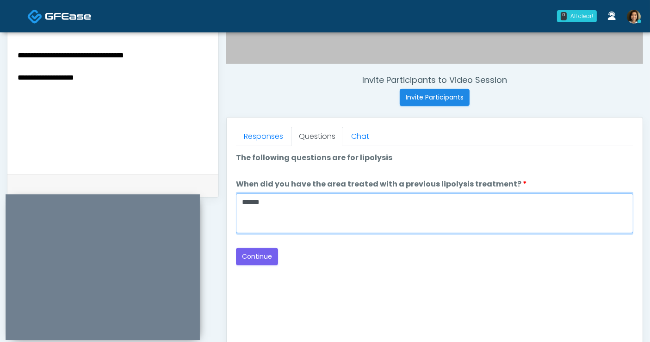
scroll to position [284, 0]
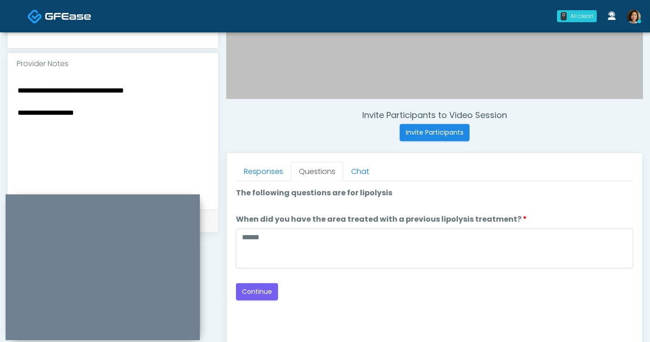
drag, startPoint x: 397, startPoint y: 286, endPoint x: 328, endPoint y: 287, distance: 69.0
click at [396, 286] on div "Back Continue" at bounding box center [435, 291] width 398 height 17
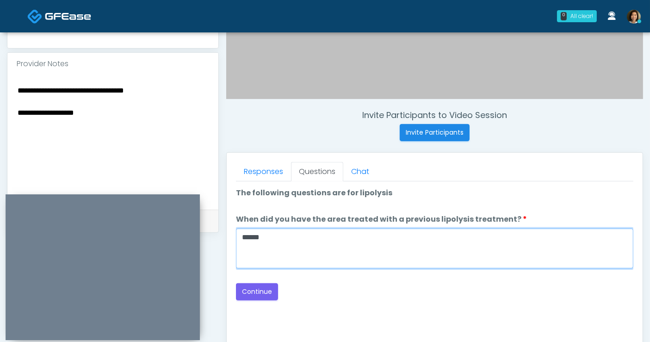
drag, startPoint x: 263, startPoint y: 234, endPoint x: 207, endPoint y: 240, distance: 55.9
click at [207, 240] on div "**********" at bounding box center [325, 143] width 637 height 706
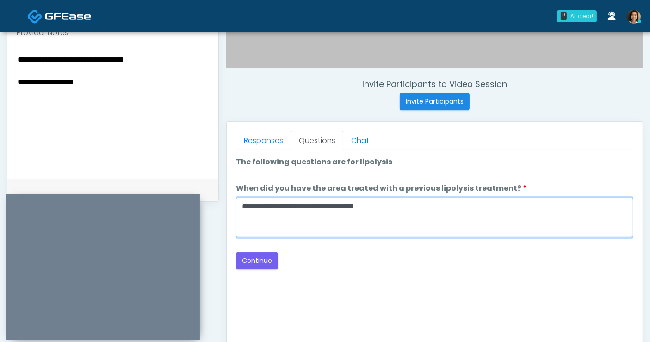
scroll to position [329, 0]
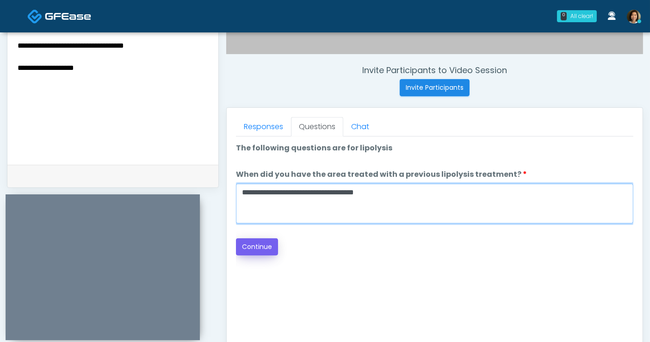
type textarea "**********"
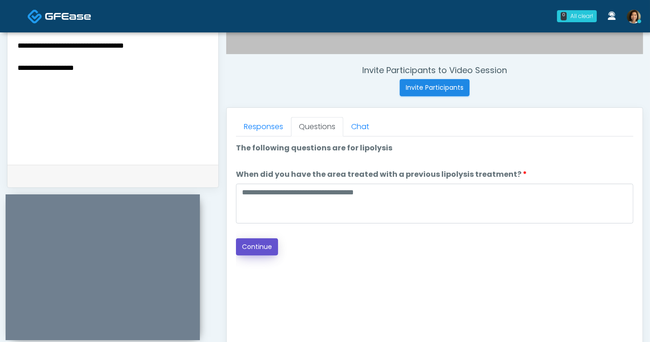
click at [250, 243] on button "Continue" at bounding box center [257, 246] width 42 height 17
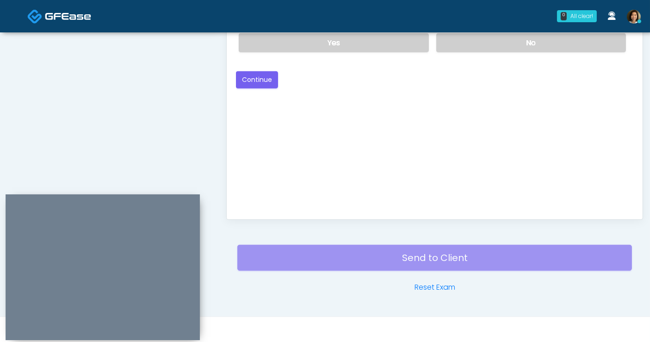
scroll to position [384, 0]
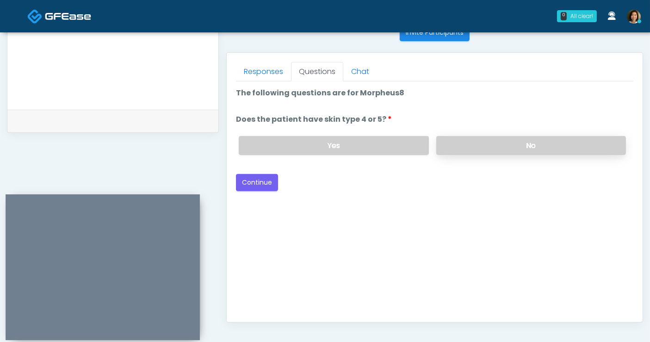
click at [492, 147] on label "No" at bounding box center [532, 145] width 190 height 19
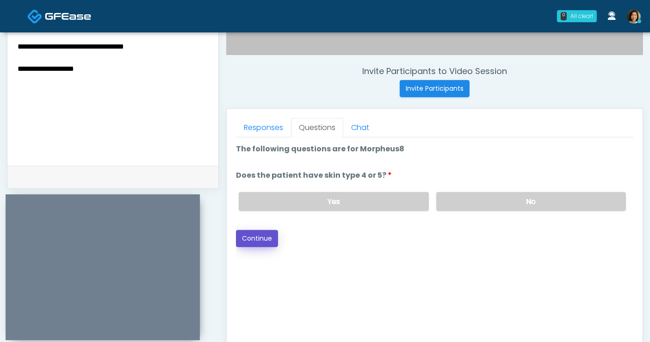
click at [263, 240] on button "Continue" at bounding box center [257, 238] width 42 height 17
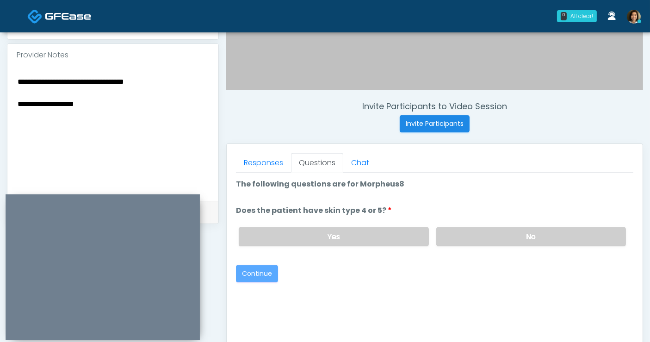
scroll to position [487, 0]
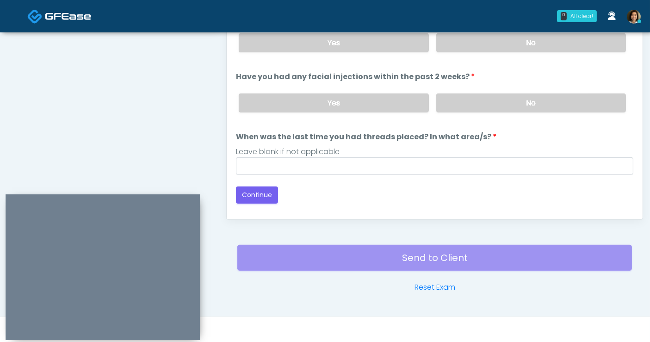
click at [503, 48] on label "No" at bounding box center [532, 42] width 190 height 19
click at [505, 96] on label "No" at bounding box center [532, 103] width 190 height 19
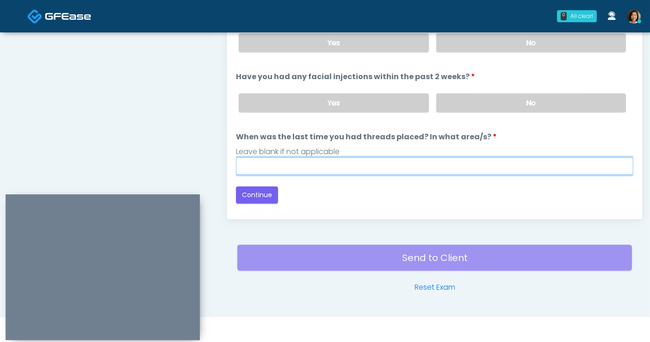
click at [451, 166] on input "When was the last time you had threads placed? In what area/s?" at bounding box center [435, 166] width 398 height 18
type input "**********"
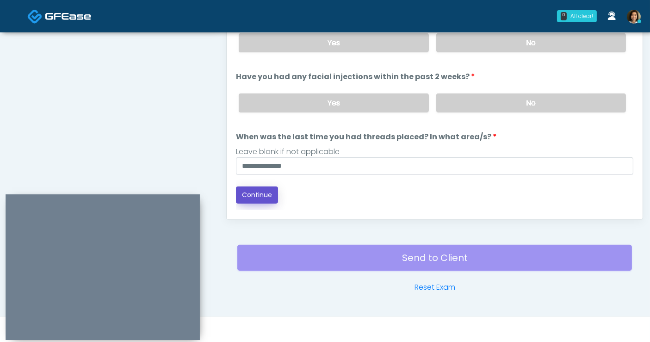
click at [270, 196] on button "Continue" at bounding box center [257, 195] width 42 height 17
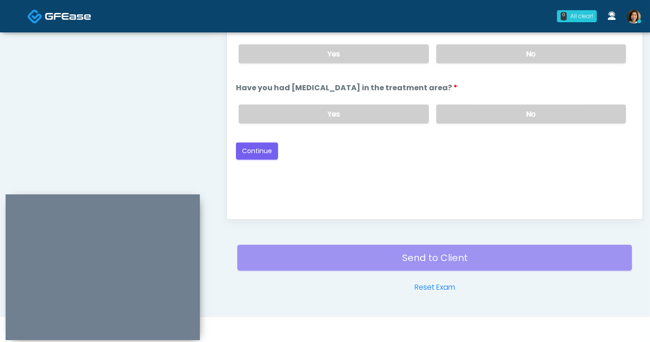
scroll to position [392, 0]
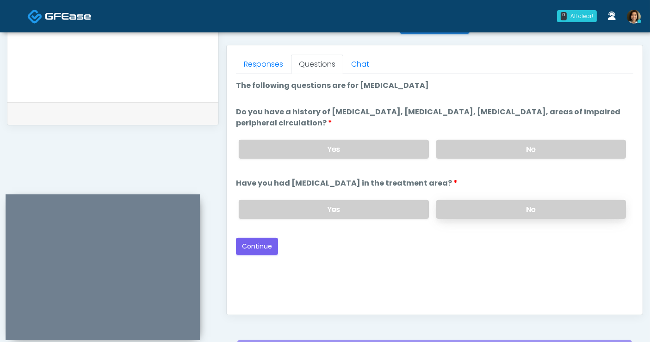
click at [518, 212] on label "No" at bounding box center [532, 209] width 190 height 19
click at [517, 150] on label "No" at bounding box center [532, 149] width 190 height 19
click at [561, 244] on div "Back Continue" at bounding box center [435, 246] width 398 height 17
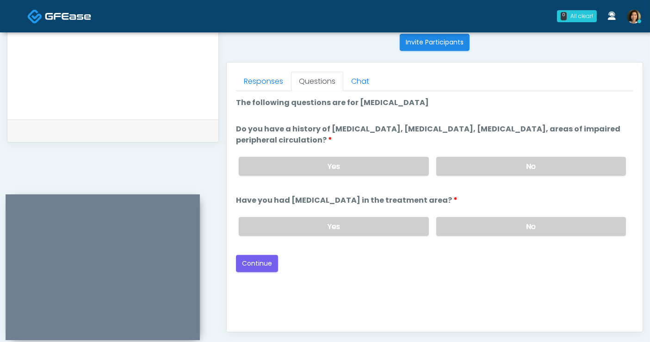
scroll to position [373, 0]
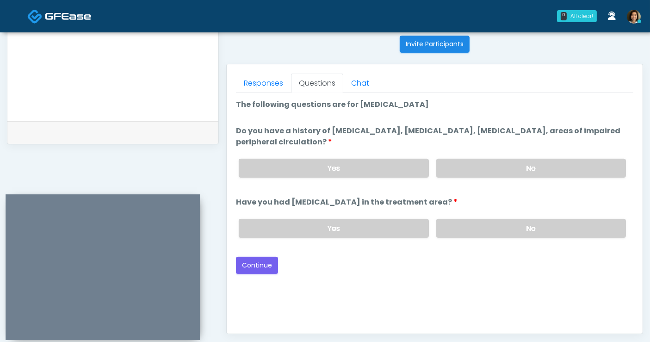
click at [472, 276] on div "Good Faith Exam Script Good Faith Exam Script INTRODUCTION Hello, my name is un…" at bounding box center [435, 208] width 398 height 231
click at [259, 266] on button "Continue" at bounding box center [257, 265] width 42 height 17
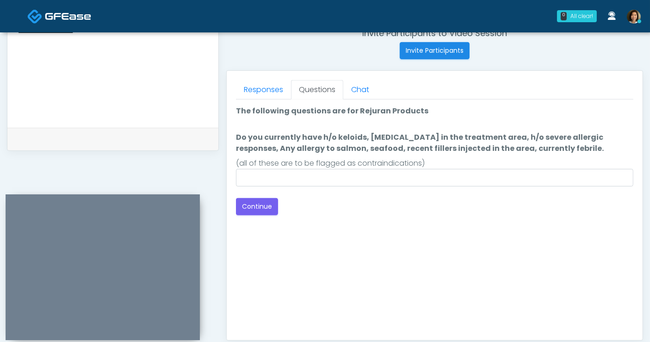
scroll to position [356, 0]
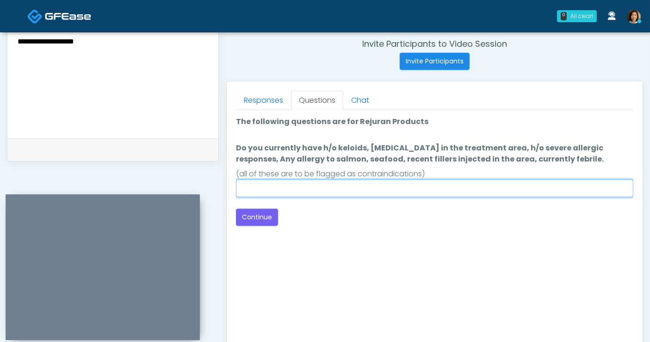
click at [324, 188] on input "Do you currently have h/o keloids, skin infection in the treatment area, h/o se…" at bounding box center [435, 189] width 398 height 18
type input "**"
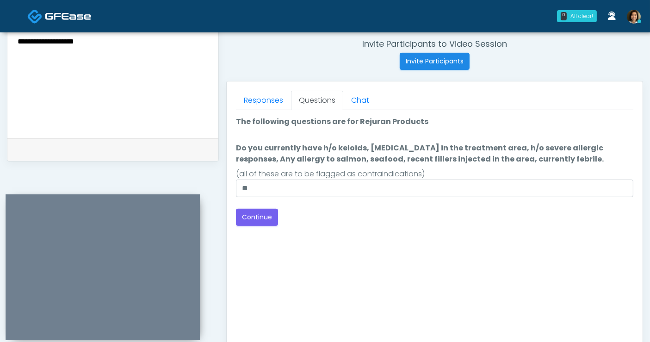
click at [411, 223] on div "Back Continue" at bounding box center [435, 217] width 398 height 17
click at [268, 219] on button "Continue" at bounding box center [257, 217] width 42 height 17
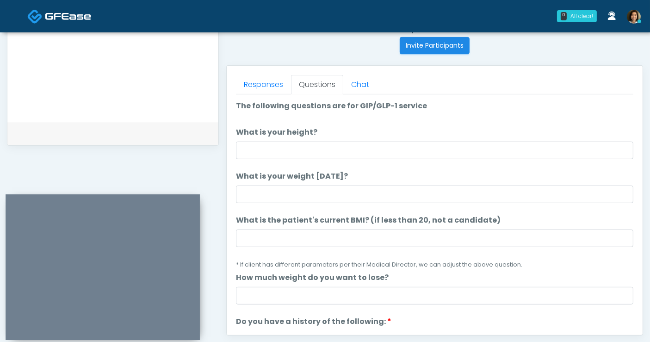
scroll to position [371, 0]
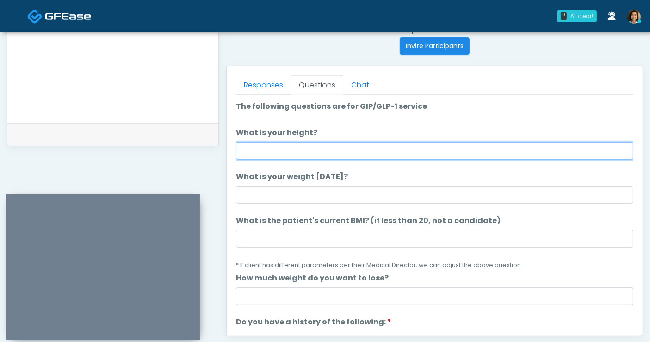
click at [282, 144] on input "What is your height?" at bounding box center [435, 151] width 398 height 18
type input "****"
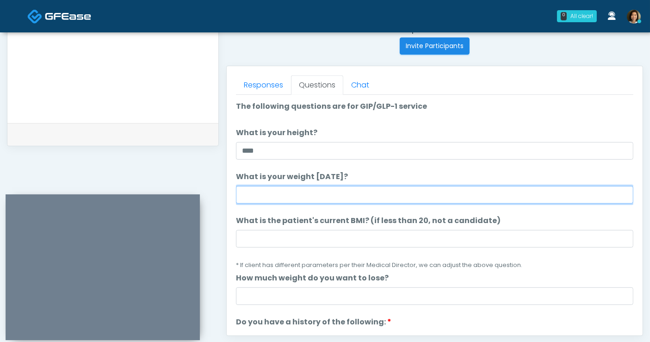
click at [324, 193] on input "What is your weight today?" at bounding box center [435, 195] width 398 height 18
type input "***"
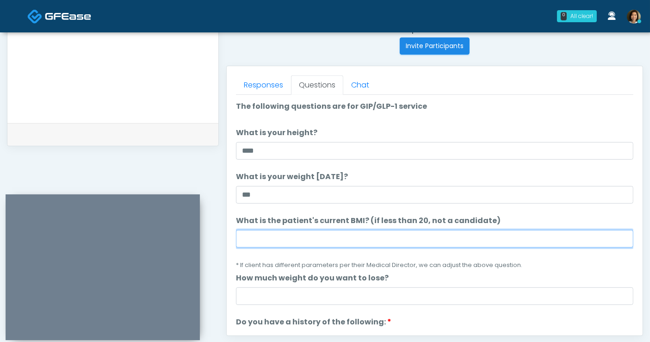
drag, startPoint x: 265, startPoint y: 237, endPoint x: 272, endPoint y: 227, distance: 12.2
click at [267, 234] on input "What is the patient's current BMI? (if less than 20, not a candidate)" at bounding box center [435, 239] width 398 height 18
type input "****"
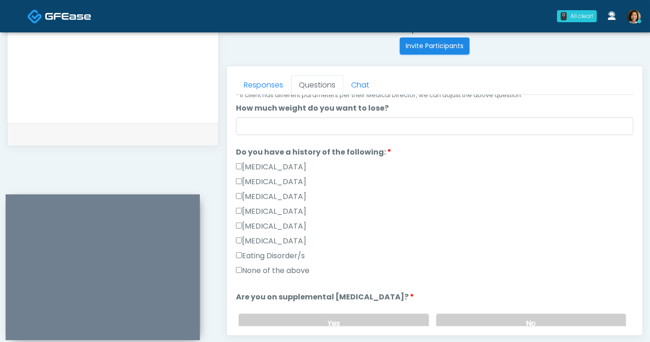
scroll to position [186, 0]
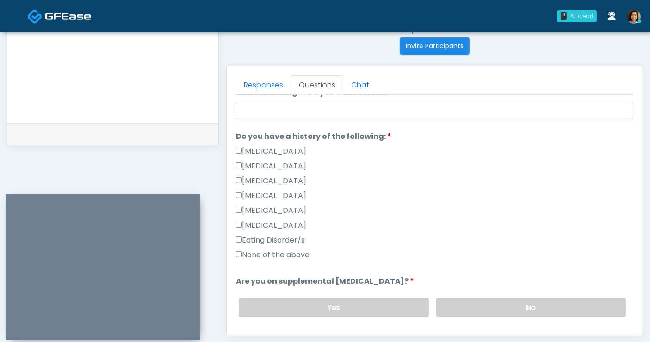
click at [281, 250] on label "None of the above" at bounding box center [273, 255] width 74 height 11
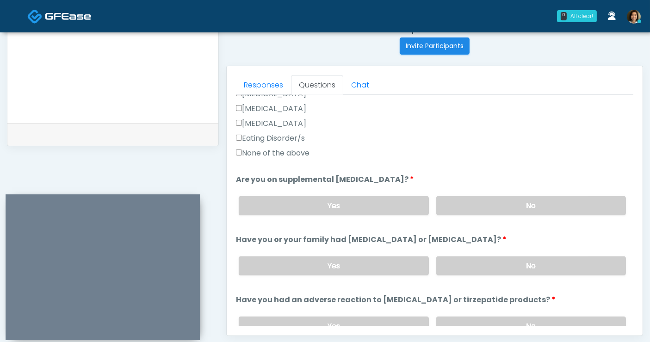
scroll to position [324, 0]
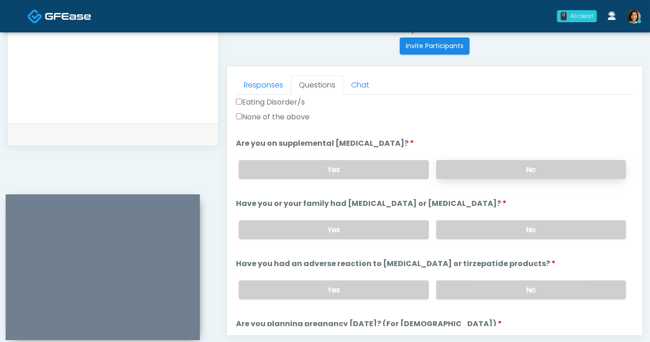
click at [526, 174] on label "No" at bounding box center [532, 169] width 190 height 19
click at [529, 220] on label "No" at bounding box center [532, 229] width 190 height 19
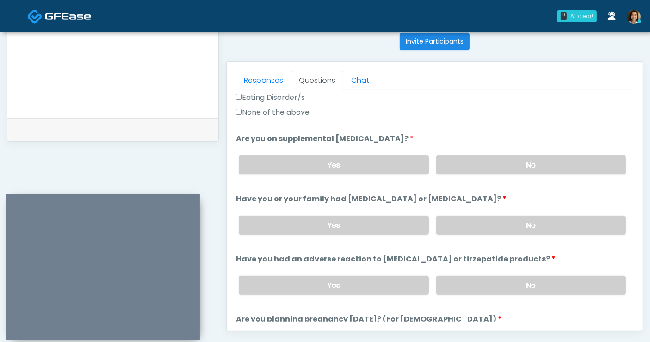
scroll to position [403, 0]
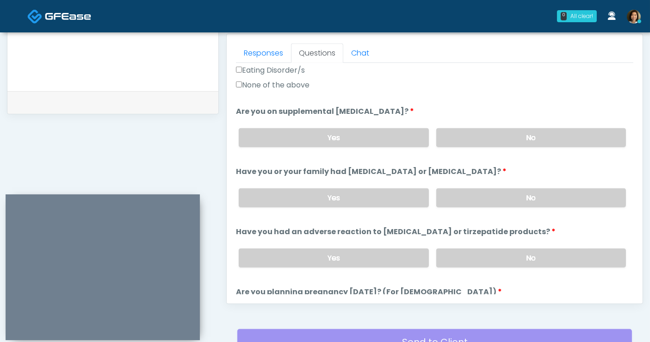
drag, startPoint x: 536, startPoint y: 253, endPoint x: 544, endPoint y: 241, distance: 14.6
click at [536, 252] on label "No" at bounding box center [532, 258] width 190 height 19
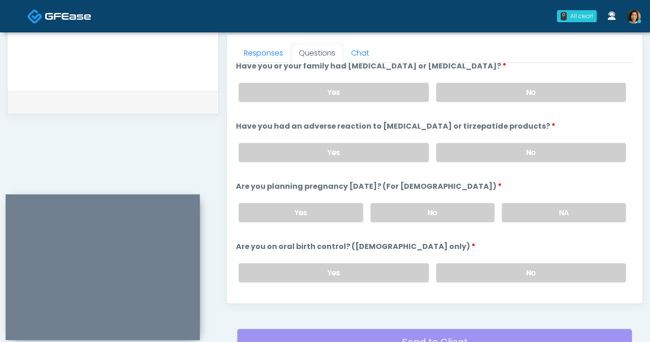
scroll to position [436, 0]
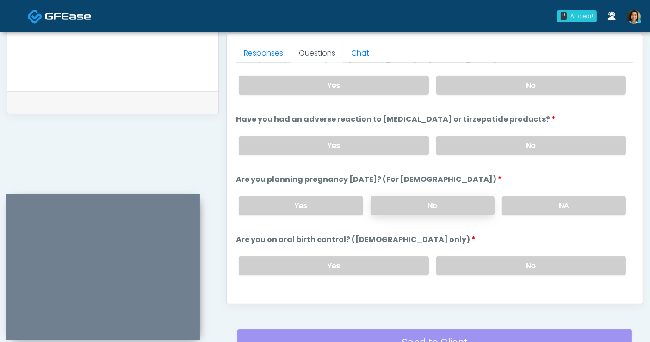
click at [473, 204] on label "No" at bounding box center [433, 205] width 124 height 19
click at [505, 262] on label "No" at bounding box center [532, 265] width 190 height 19
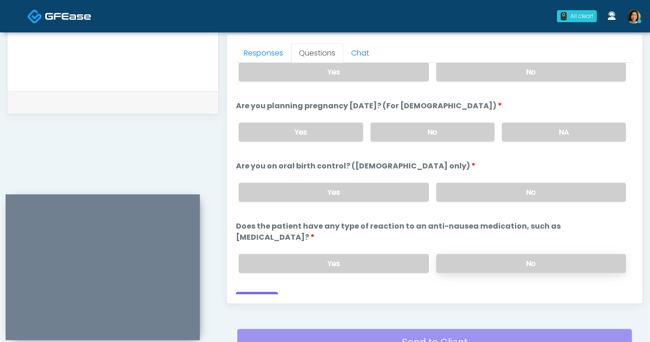
click at [568, 254] on label "No" at bounding box center [532, 263] width 190 height 19
click at [269, 292] on button "Continue" at bounding box center [257, 300] width 42 height 17
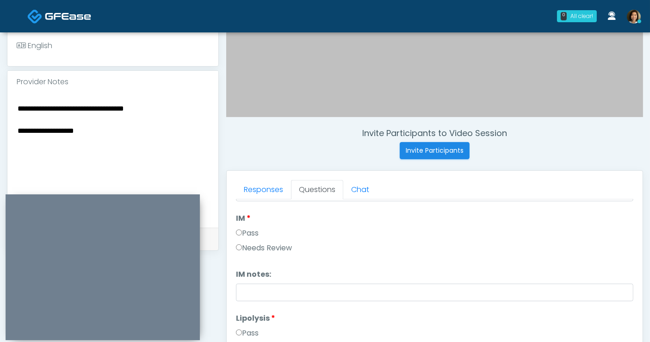
scroll to position [0, 0]
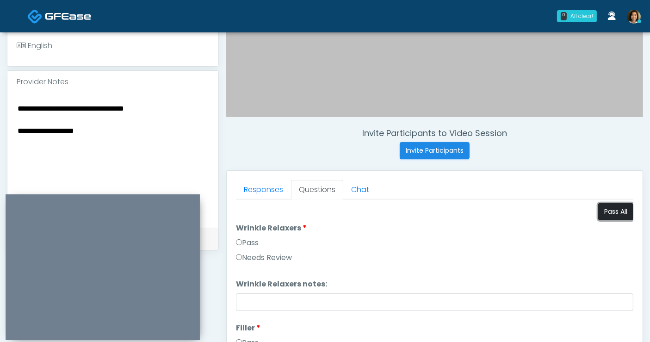
click at [617, 213] on button "Pass All" at bounding box center [616, 211] width 35 height 17
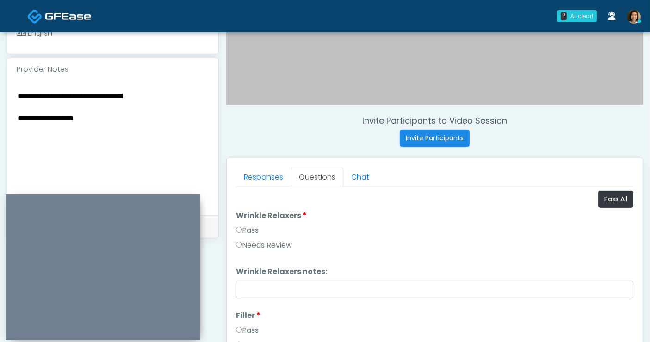
drag, startPoint x: -16, startPoint y: 102, endPoint x: -69, endPoint y: 94, distance: 52.9
click at [0, 94] on html "0 All clear! All clear! [PERSON_NAME] AZ CA CO [GEOGRAPHIC_DATA] [GEOGRAPHIC_DA…" at bounding box center [325, 136] width 650 height 831
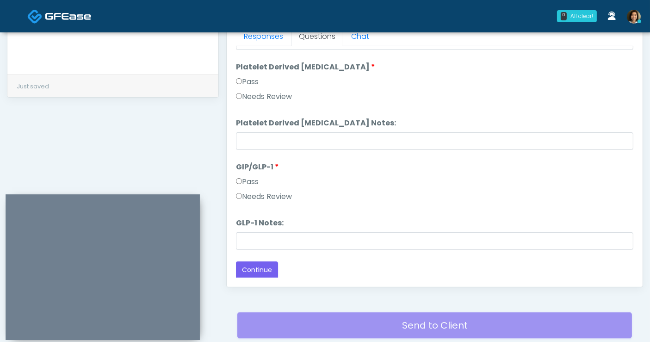
scroll to position [453, 0]
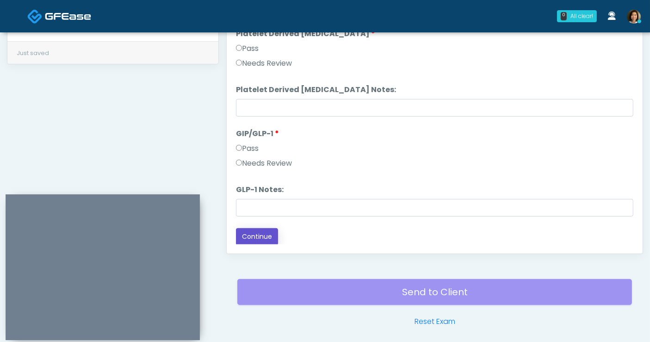
click at [262, 232] on button "Continue" at bounding box center [257, 236] width 42 height 17
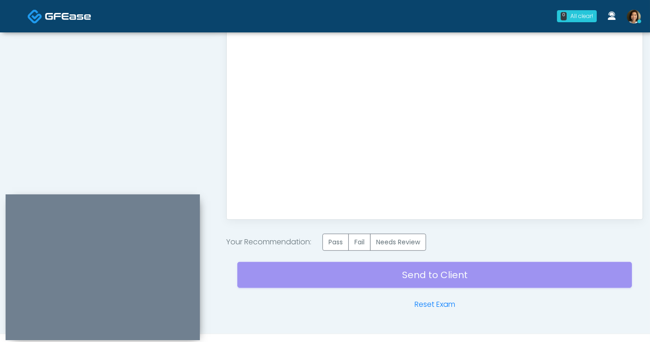
scroll to position [0, 0]
click at [341, 239] on label "Pass" at bounding box center [336, 242] width 26 height 17
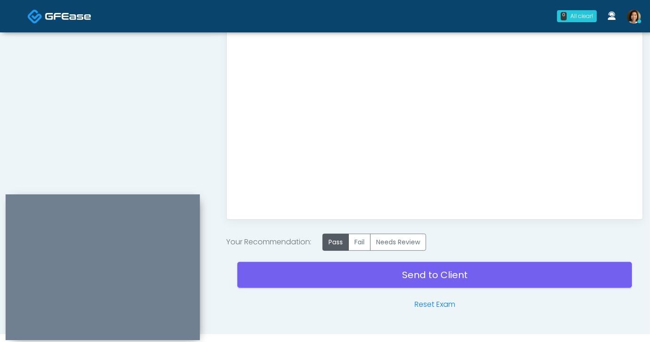
click at [255, 304] on div "Send to Client Reset Exam" at bounding box center [434, 280] width 395 height 59
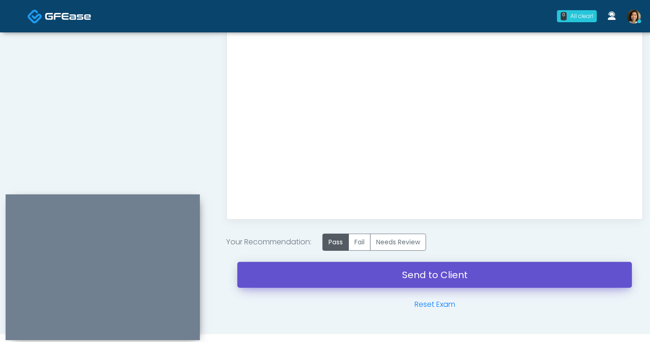
click at [339, 271] on link "Send to Client" at bounding box center [434, 275] width 395 height 26
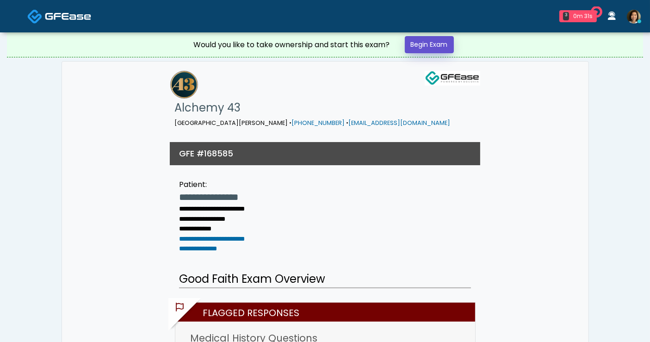
click at [441, 50] on link "Begin Exam" at bounding box center [429, 44] width 49 height 17
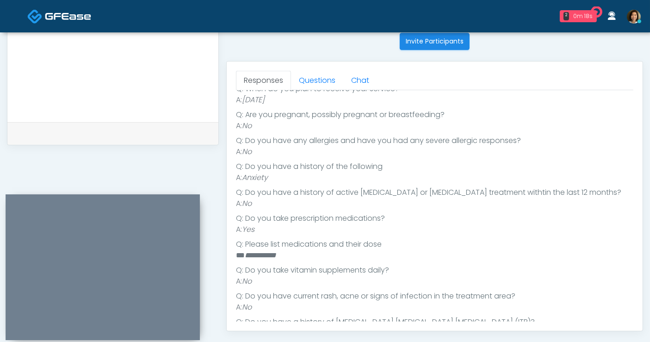
scroll to position [141, 0]
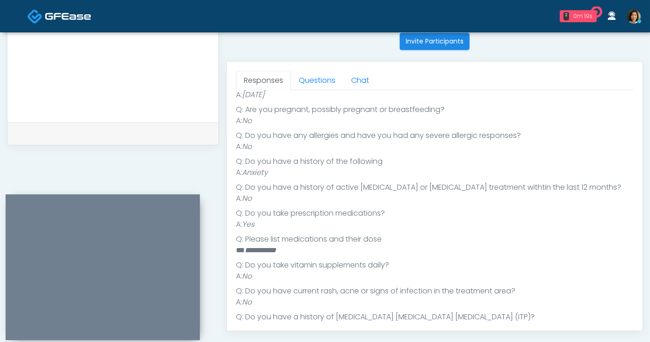
click at [137, 75] on textarea at bounding box center [113, 53] width 193 height 113
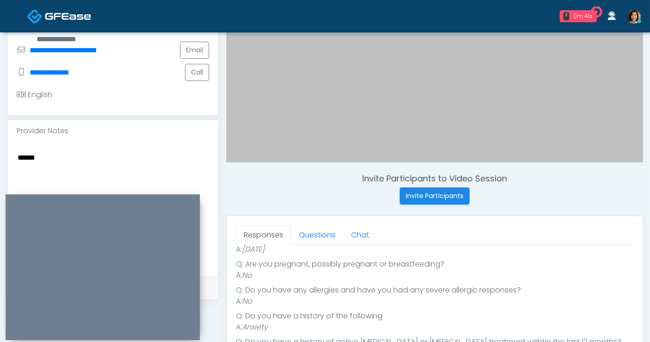
scroll to position [225, 0]
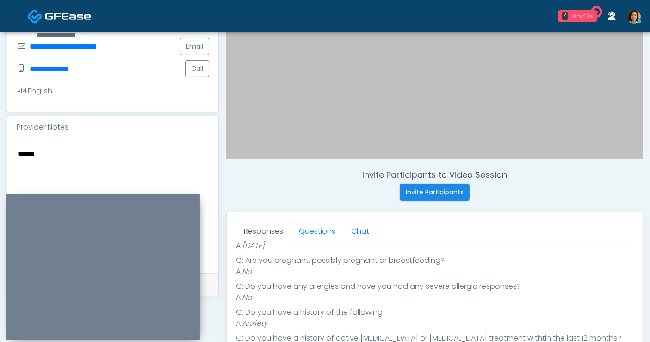
click at [97, 154] on textarea "******" at bounding box center [113, 204] width 193 height 113
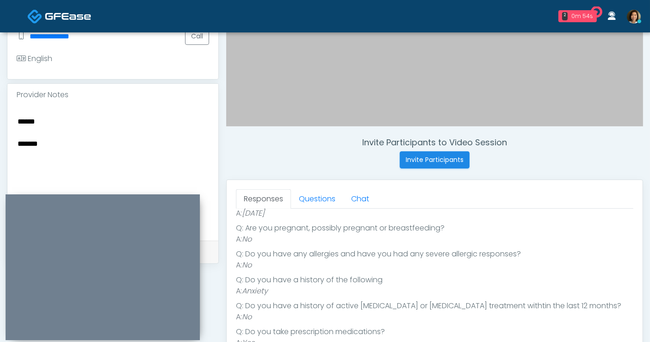
scroll to position [262, 0]
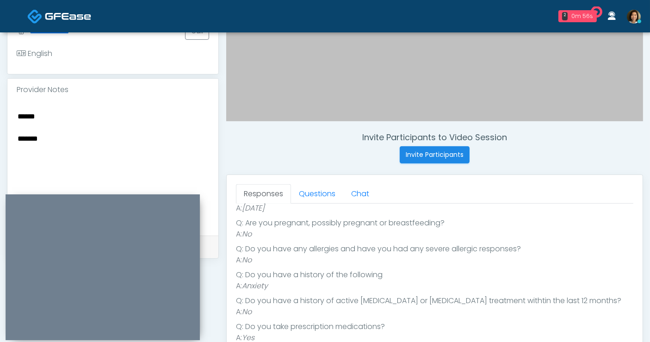
click at [59, 137] on textarea "****** ******" at bounding box center [113, 166] width 193 height 113
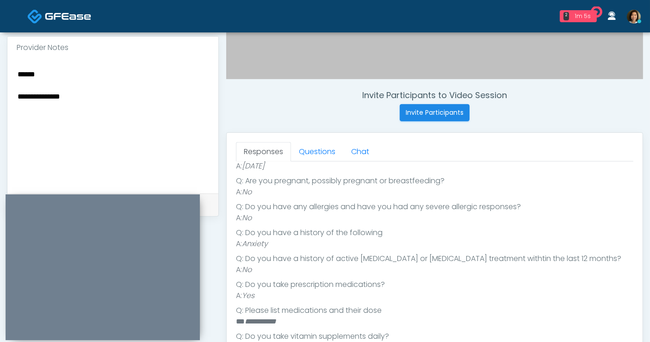
scroll to position [319, 0]
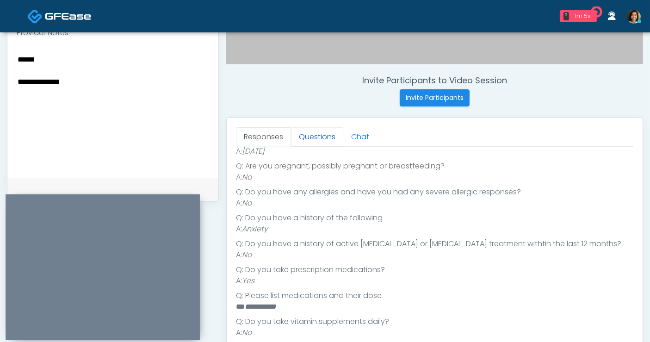
type textarea "**********"
drag, startPoint x: 309, startPoint y: 138, endPoint x: 332, endPoint y: 134, distance: 23.4
click at [310, 138] on link "Questions" at bounding box center [317, 136] width 52 height 19
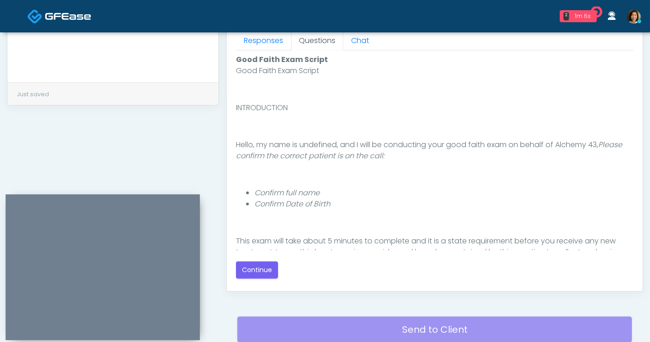
scroll to position [420, 0]
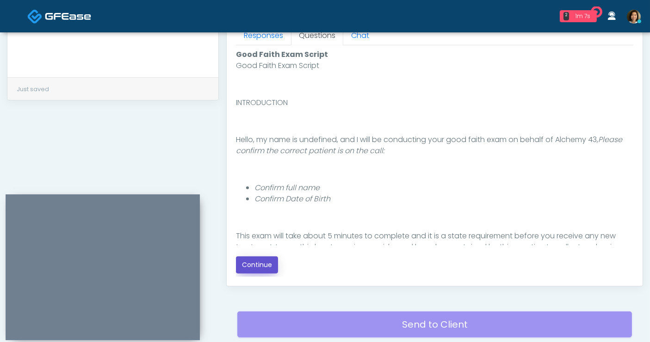
click at [260, 266] on button "Continue" at bounding box center [257, 264] width 42 height 17
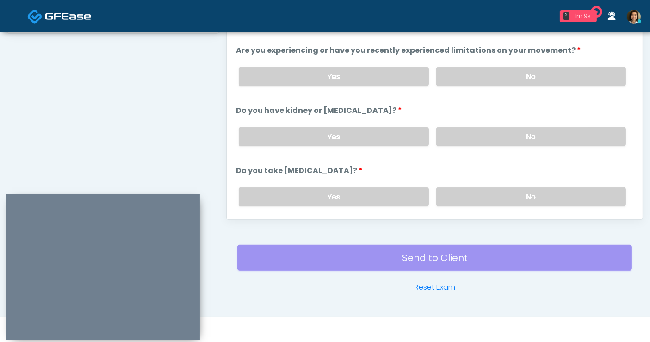
scroll to position [380, 0]
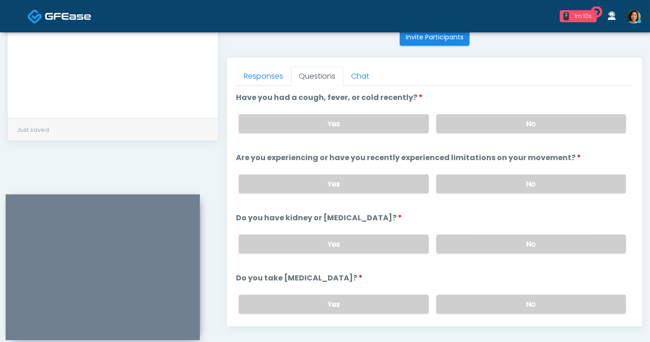
drag, startPoint x: 508, startPoint y: 128, endPoint x: 512, endPoint y: 145, distance: 17.2
click at [508, 129] on label "No" at bounding box center [532, 123] width 190 height 19
click at [515, 183] on label "No" at bounding box center [532, 184] width 190 height 19
click at [529, 246] on label "No" at bounding box center [532, 244] width 190 height 19
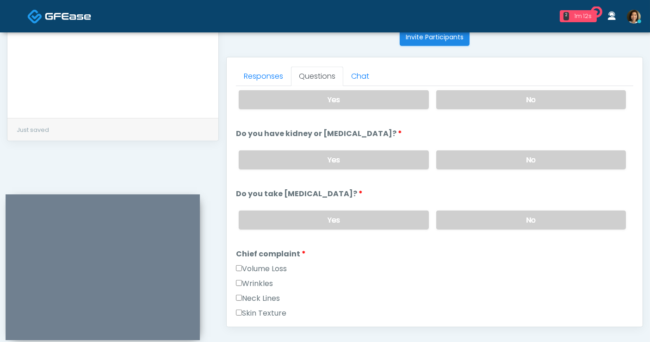
scroll to position [160, 0]
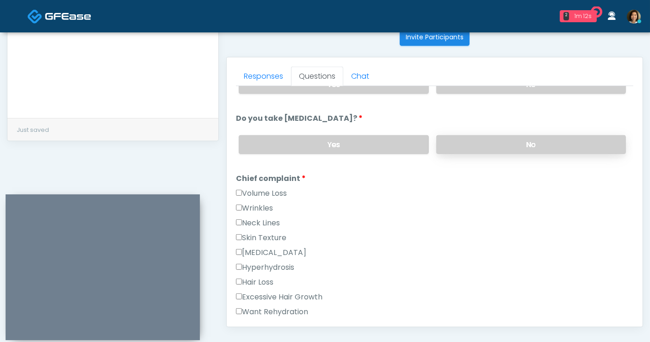
click at [561, 142] on label "No" at bounding box center [532, 144] width 190 height 19
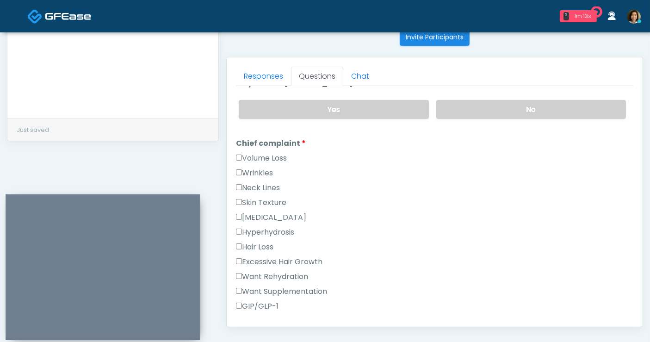
scroll to position [211, 0]
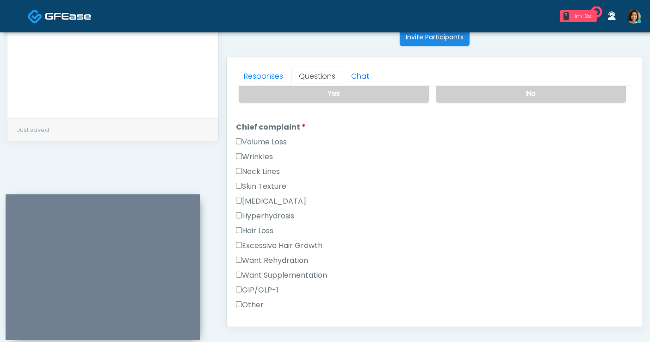
click at [259, 286] on label "GIP/GLP-1" at bounding box center [257, 290] width 43 height 11
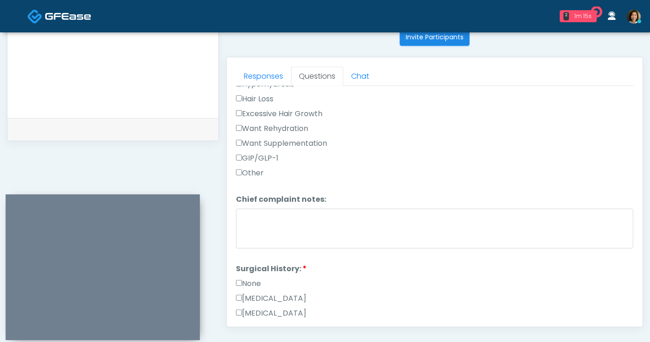
click at [254, 284] on label "None" at bounding box center [248, 283] width 25 height 11
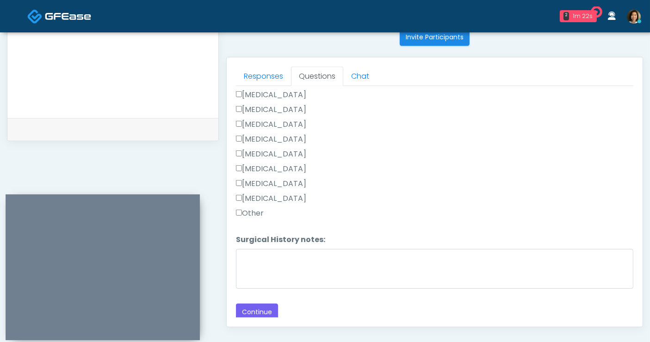
scroll to position [413, 0]
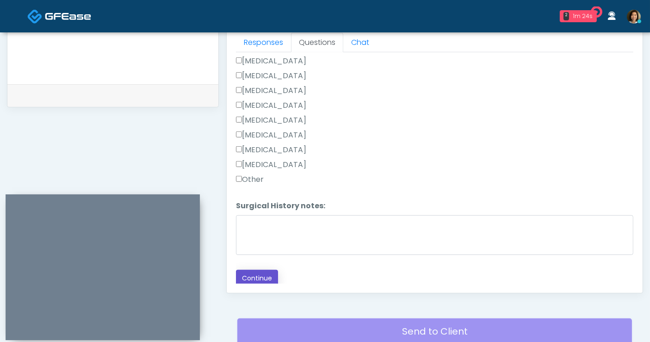
click at [258, 270] on button "Continue" at bounding box center [257, 278] width 42 height 17
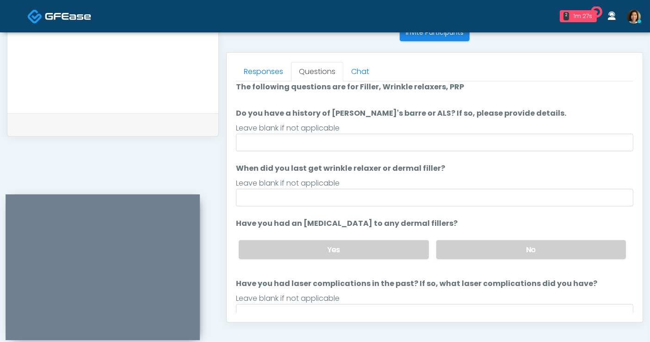
scroll to position [0, 0]
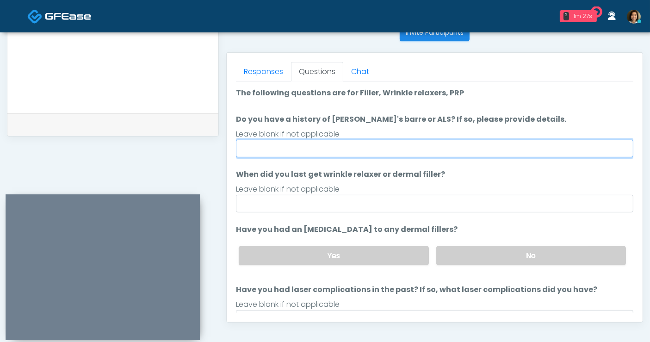
click at [351, 150] on input "Do you have a history of Guillain's barre or ALS? If so, please provide details." at bounding box center [435, 149] width 398 height 18
type input "**"
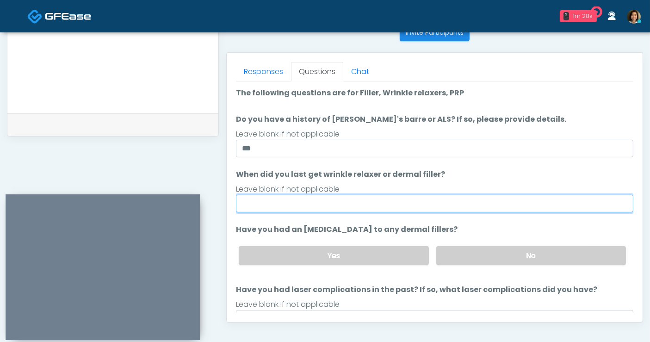
click at [284, 207] on input "When did you last get wrinkle relaxer or dermal filler?" at bounding box center [435, 204] width 398 height 18
drag, startPoint x: 284, startPoint y: 206, endPoint x: 194, endPoint y: 196, distance: 90.4
click at [219, 196] on div "Invite Participants to Video Session Invite Participants Responses Questions Ch…" at bounding box center [431, 43] width 425 height 706
type input "**********"
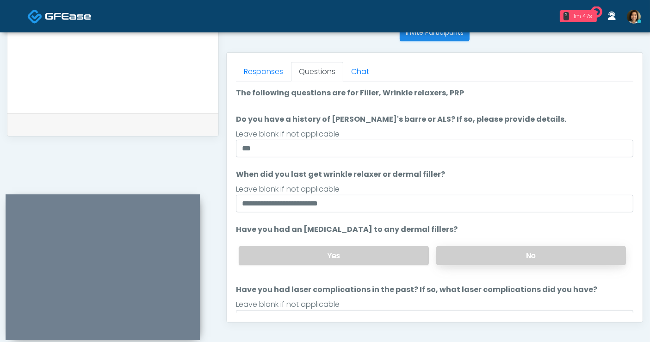
click at [516, 260] on label "No" at bounding box center [532, 255] width 190 height 19
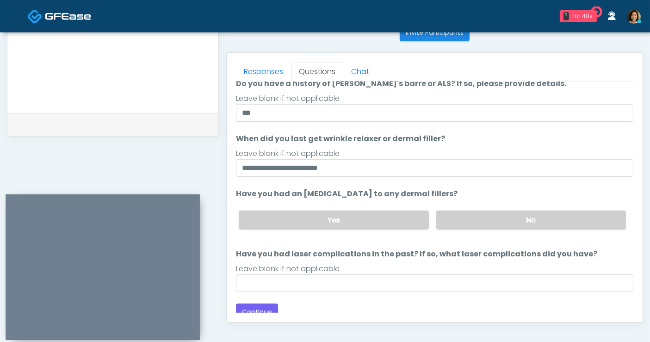
scroll to position [43, 0]
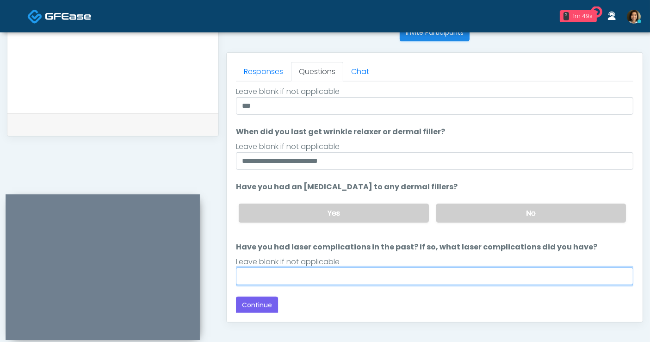
click at [316, 280] on input "Have you had laser complications in the past? If so, what laser complications d…" at bounding box center [435, 277] width 398 height 18
type input "**"
click at [161, 56] on div "**********" at bounding box center [325, 43] width 637 height 706
type input "**********"
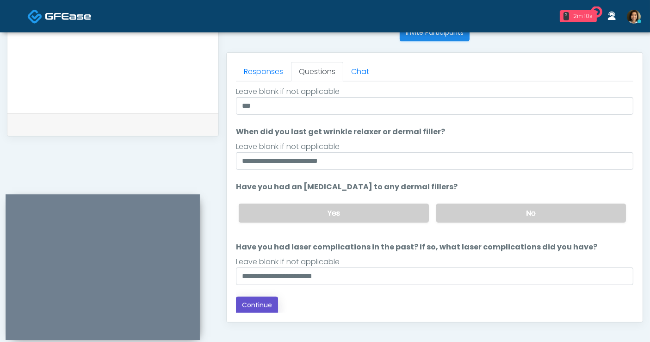
click at [256, 305] on button "Continue" at bounding box center [257, 305] width 42 height 17
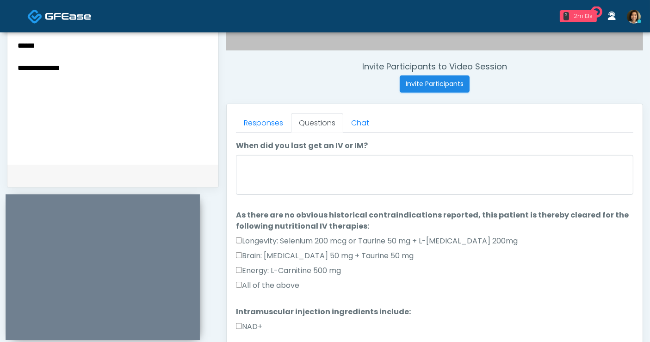
scroll to position [380, 0]
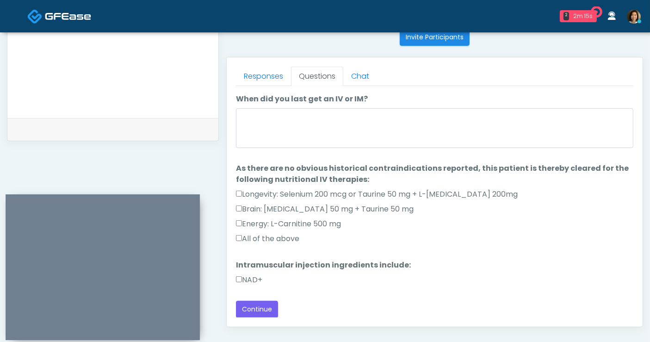
click at [267, 237] on label "All of the above" at bounding box center [267, 238] width 63 height 11
click at [258, 278] on label "NAD+" at bounding box center [249, 280] width 26 height 11
click at [260, 305] on button "Continue" at bounding box center [257, 309] width 42 height 17
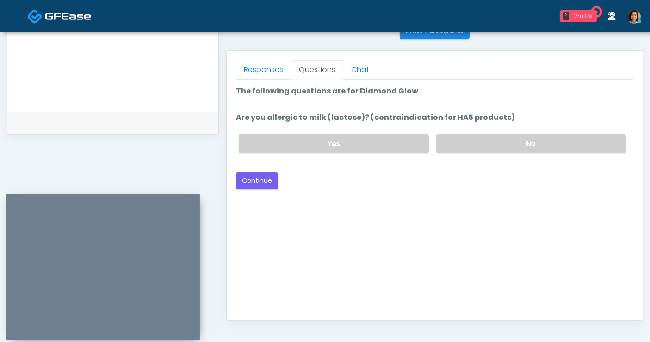
scroll to position [333, 0]
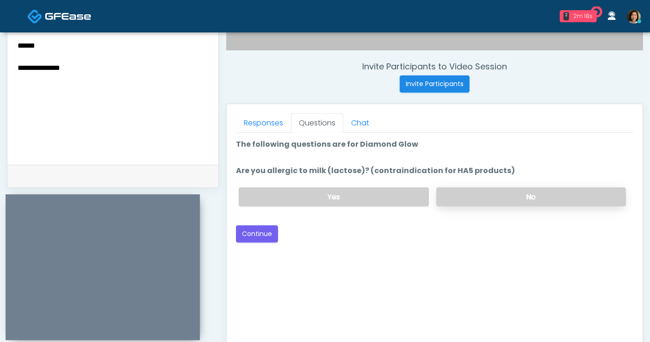
click at [513, 202] on label "No" at bounding box center [532, 196] width 190 height 19
drag, startPoint x: 540, startPoint y: 229, endPoint x: 313, endPoint y: 237, distance: 226.5
click at [522, 232] on div "Back Continue" at bounding box center [435, 233] width 398 height 17
click at [272, 228] on button "Continue" at bounding box center [257, 233] width 42 height 17
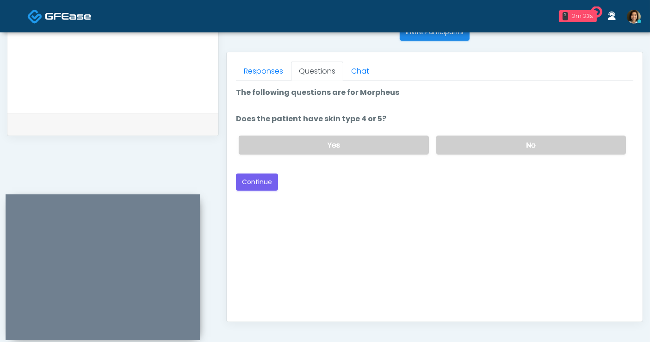
scroll to position [384, 0]
click at [507, 146] on label "No" at bounding box center [532, 145] width 190 height 19
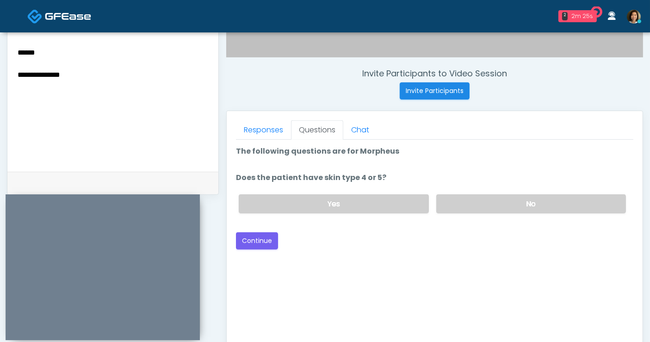
scroll to position [314, 0]
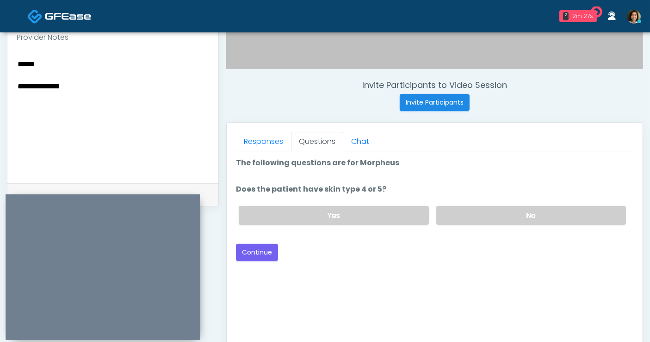
click at [320, 261] on div "Good Faith Exam Script Good Faith Exam Script INTRODUCTION Hello, my name is un…" at bounding box center [435, 266] width 398 height 231
click at [266, 256] on button "Continue" at bounding box center [257, 252] width 42 height 17
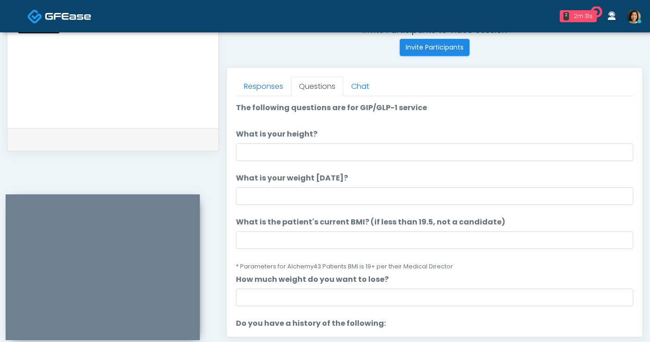
scroll to position [340, 0]
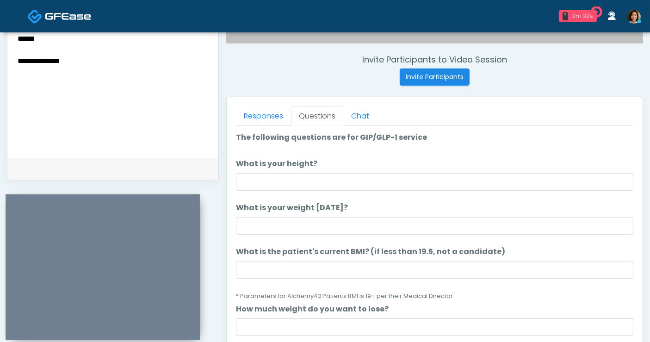
click at [113, 48] on textarea "**********" at bounding box center [113, 88] width 193 height 113
click at [117, 61] on textarea "**********" at bounding box center [113, 88] width 193 height 113
type textarea "**********"
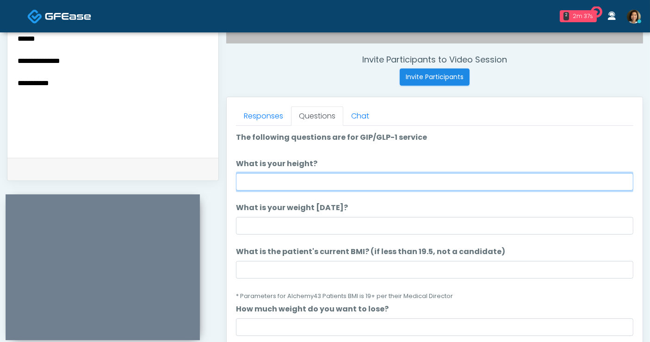
click at [303, 179] on input "What is your height?" at bounding box center [435, 182] width 398 height 18
type input "****"
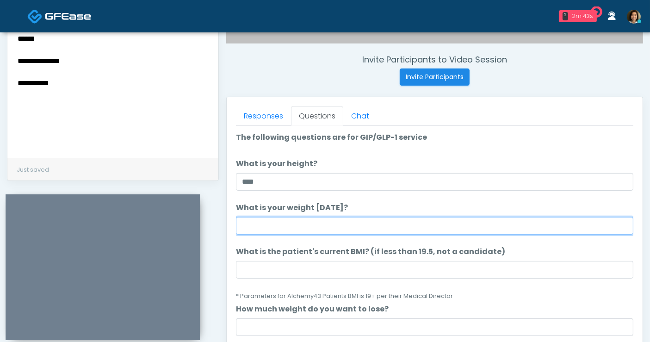
click at [311, 223] on input "What is your weight today?" at bounding box center [435, 226] width 398 height 18
type input "***"
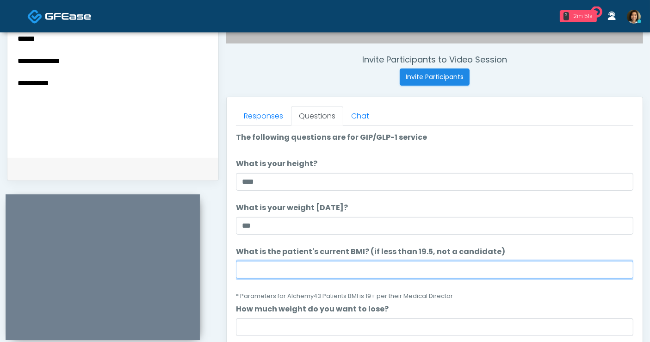
click at [383, 273] on input "What is the patient's current BMI? (if less than 19.5, not a candidate)" at bounding box center [435, 270] width 398 height 18
type input "****"
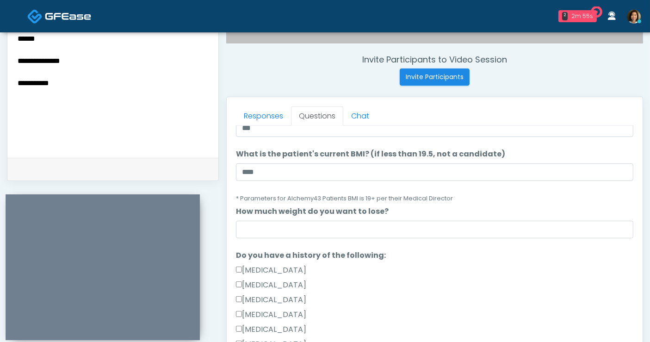
scroll to position [126, 0]
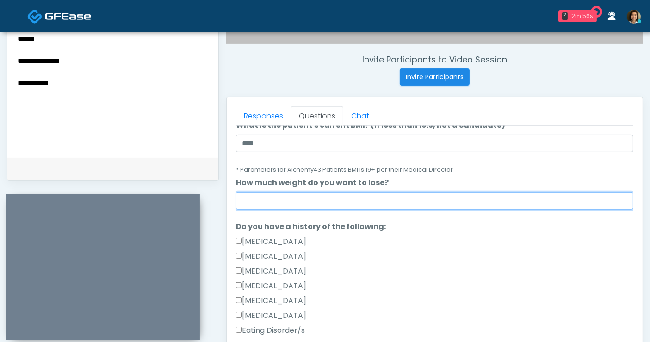
click at [437, 197] on input "How much weight do you want to lose?" at bounding box center [435, 201] width 398 height 18
type input "********"
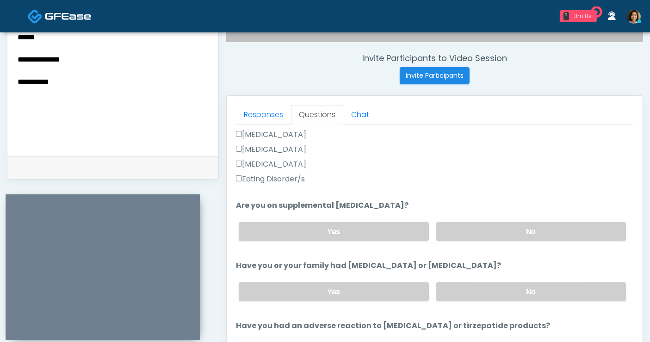
scroll to position [291, 0]
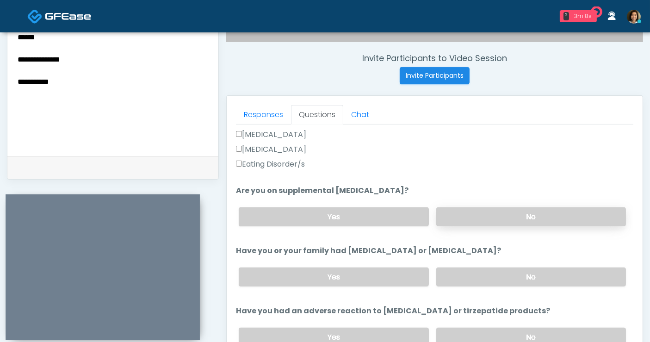
click at [584, 219] on label "No" at bounding box center [532, 216] width 190 height 19
click at [592, 272] on label "No" at bounding box center [532, 277] width 190 height 19
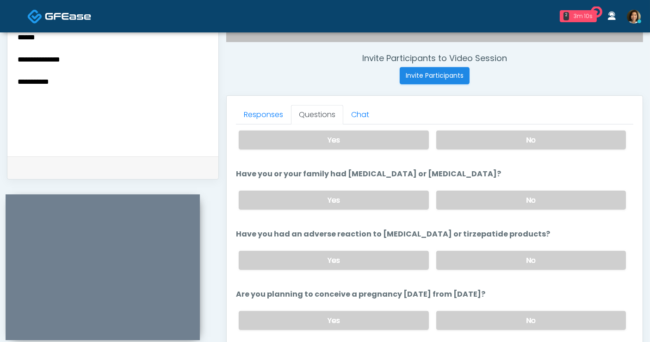
scroll to position [382, 0]
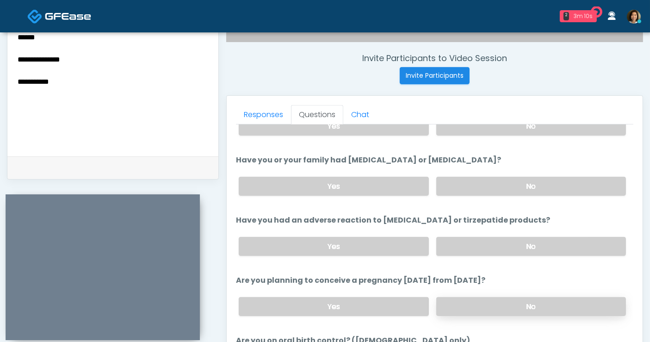
drag, startPoint x: 559, startPoint y: 244, endPoint x: 553, endPoint y: 307, distance: 63.7
click at [559, 265] on ol "The following questions are for GIP/GLP-1 service The following questions are f…" at bounding box center [435, 102] width 398 height 706
click at [553, 307] on label "No" at bounding box center [532, 306] width 190 height 19
click at [552, 245] on label "No" at bounding box center [532, 246] width 190 height 19
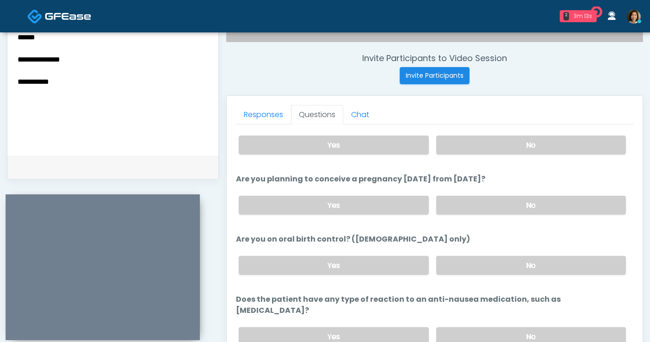
scroll to position [495, 0]
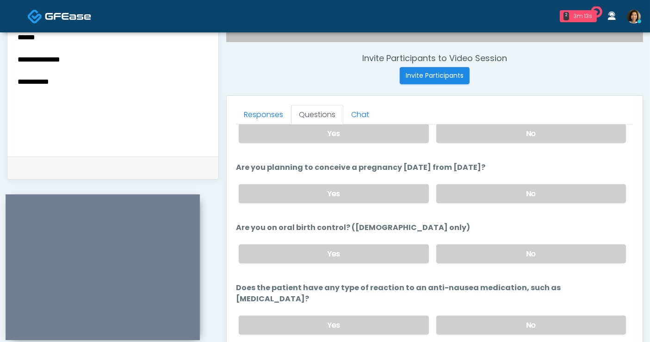
click at [521, 250] on label "No" at bounding box center [532, 253] width 190 height 19
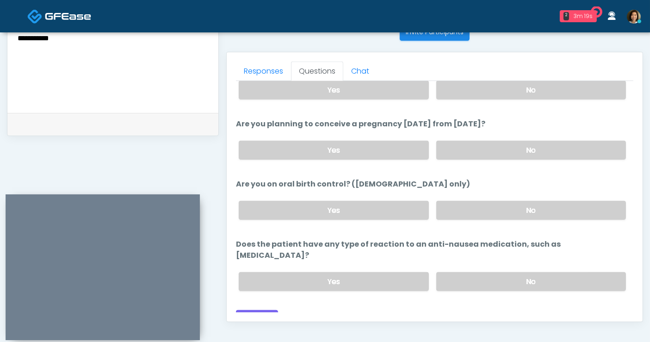
scroll to position [386, 0]
click at [517, 271] on label "No" at bounding box center [532, 280] width 190 height 19
drag, startPoint x: 263, startPoint y: 300, endPoint x: 106, endPoint y: 178, distance: 199.0
click at [260, 309] on button "Continue" at bounding box center [257, 317] width 42 height 17
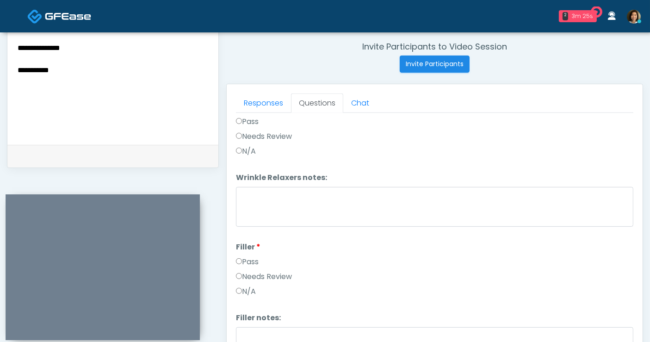
scroll to position [0, 0]
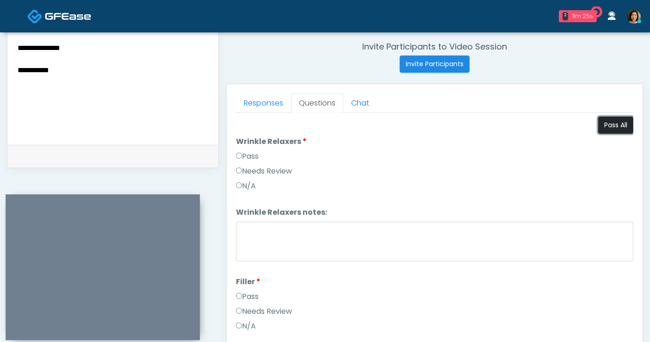
click at [620, 125] on button "Pass All" at bounding box center [616, 125] width 35 height 17
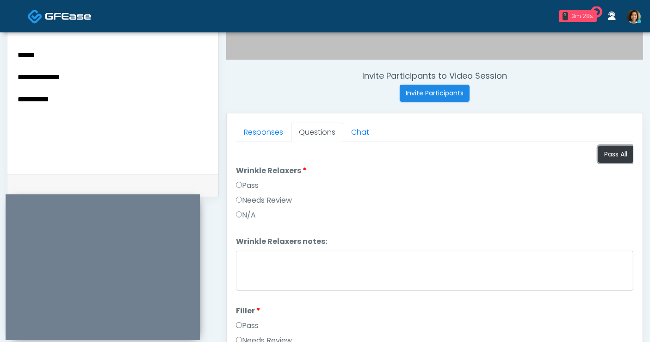
scroll to position [311, 0]
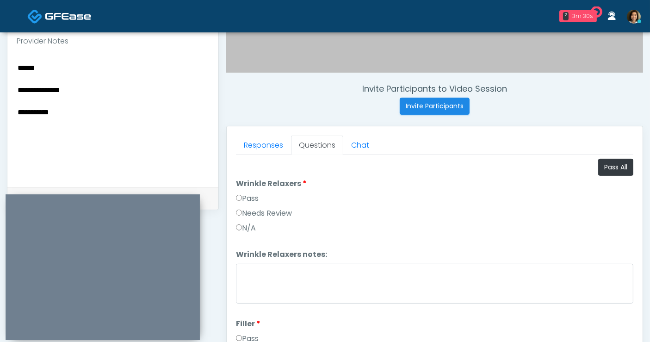
click at [106, 150] on textarea "**********" at bounding box center [113, 118] width 193 height 113
drag, startPoint x: 74, startPoint y: 112, endPoint x: -43, endPoint y: 35, distance: 139.7
click at [0, 35] on html "2 3m 35s The IV Society Waiting - 3m 35s TX View It's A Secret Med Spa Waiting …" at bounding box center [325, 104] width 650 height 831
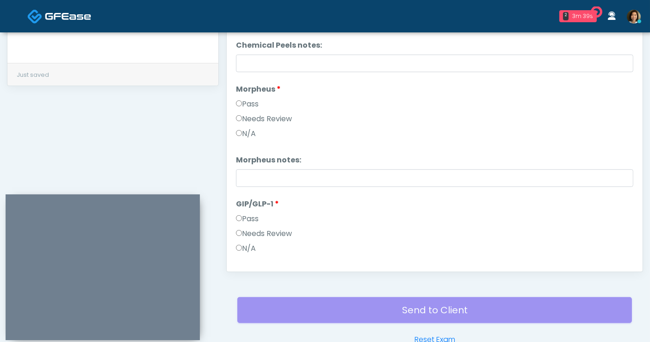
scroll to position [1681, 0]
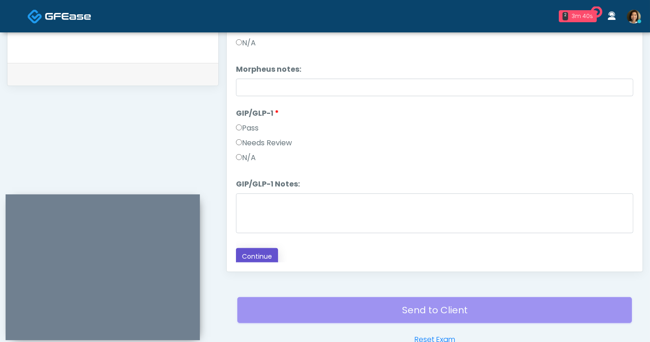
click at [259, 256] on button "Continue" at bounding box center [257, 256] width 42 height 17
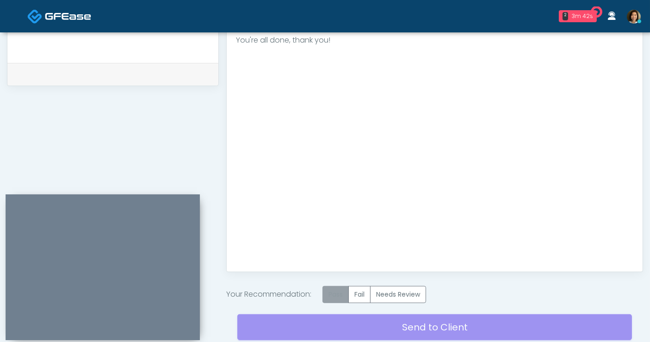
click at [338, 293] on label "Pass" at bounding box center [336, 294] width 26 height 17
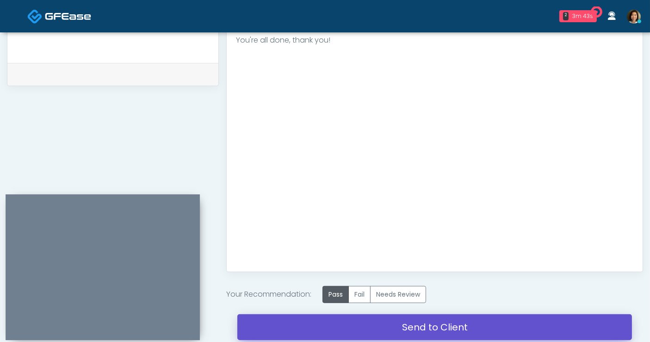
click at [438, 328] on link "Send to Client" at bounding box center [434, 327] width 395 height 26
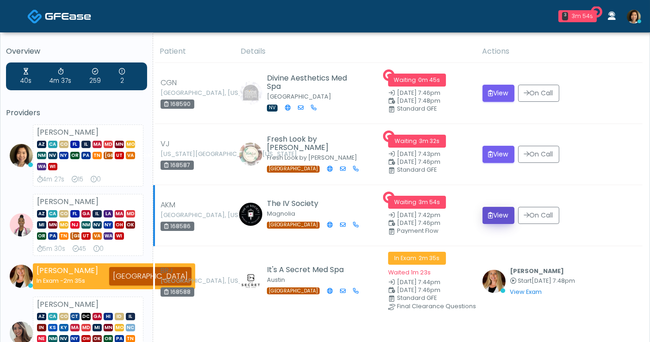
click at [502, 213] on button "View" at bounding box center [499, 215] width 32 height 17
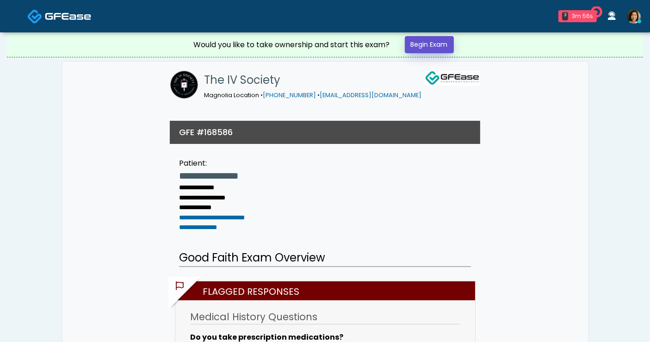
click at [421, 45] on link "Begin Exam" at bounding box center [429, 44] width 49 height 17
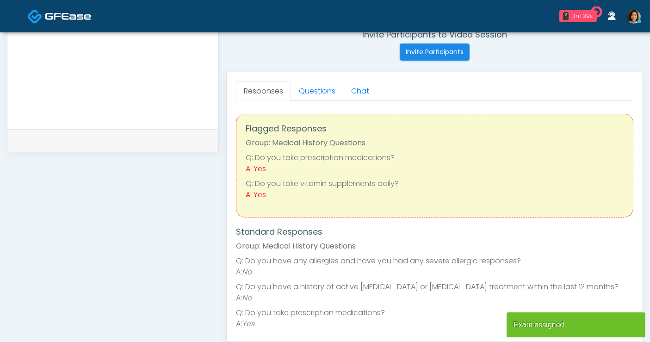
scroll to position [287, 0]
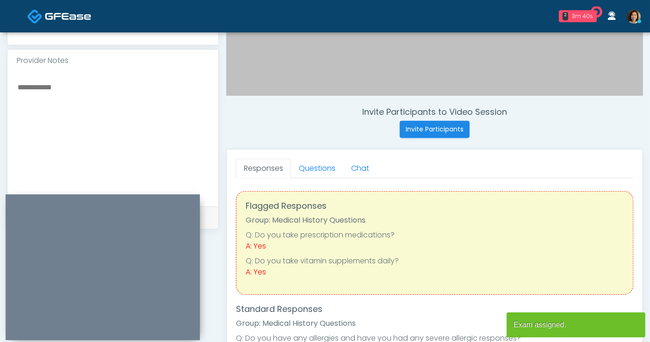
click at [114, 102] on textarea at bounding box center [113, 137] width 193 height 113
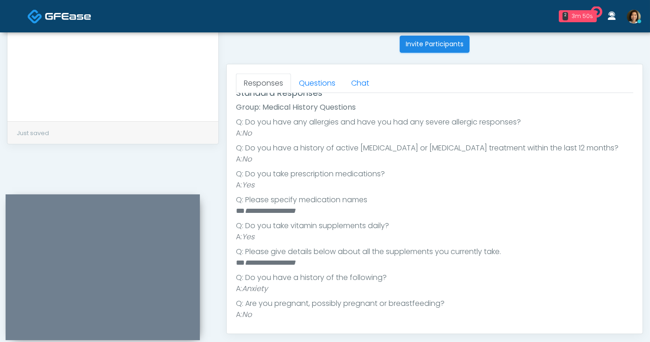
scroll to position [133, 0]
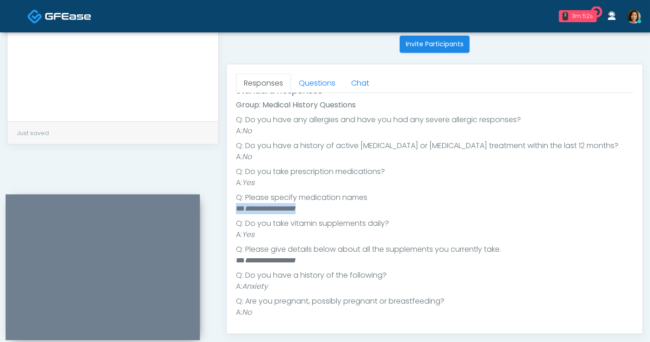
drag, startPoint x: 318, startPoint y: 209, endPoint x: 223, endPoint y: 211, distance: 95.4
click at [223, 211] on div "Invite Participants to Video Session Invite Participants Responses Questions Ch…" at bounding box center [431, 54] width 425 height 706
copy li "**********"
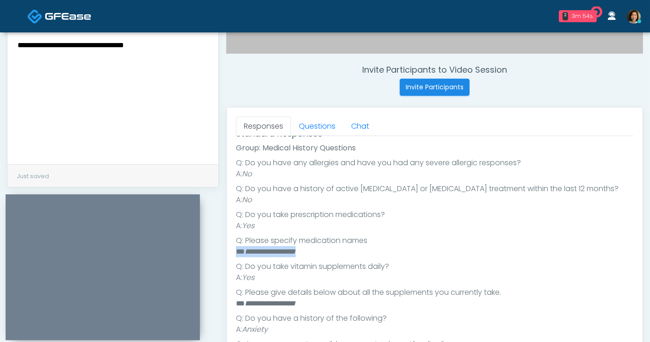
scroll to position [270, 0]
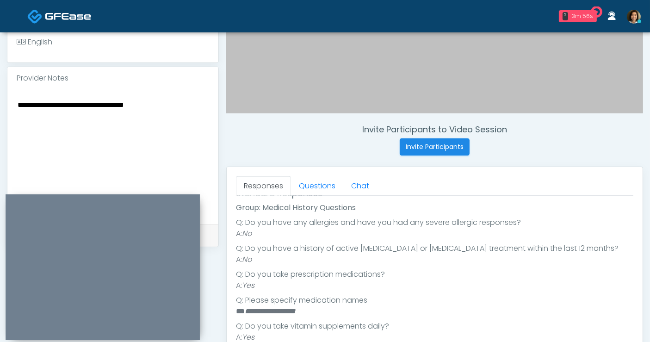
click at [179, 104] on textarea "**********" at bounding box center [113, 155] width 193 height 113
paste textarea "**********"
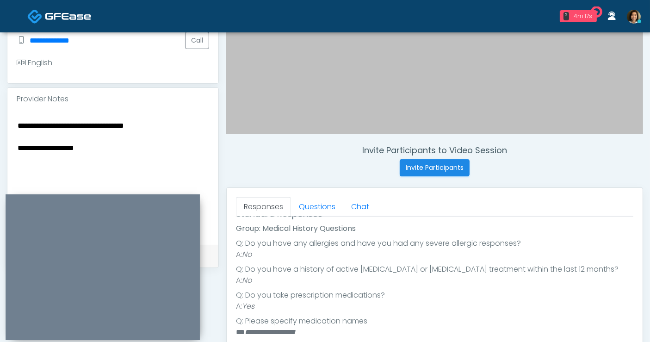
scroll to position [246, 0]
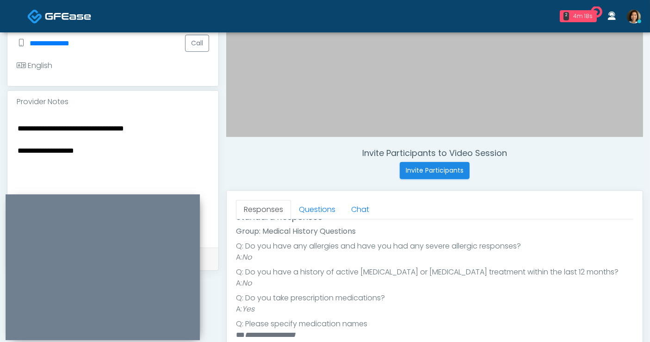
click at [131, 158] on textarea "**********" at bounding box center [113, 178] width 193 height 113
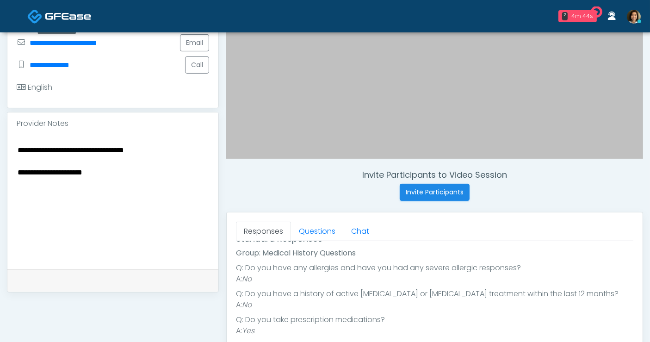
scroll to position [226, 0]
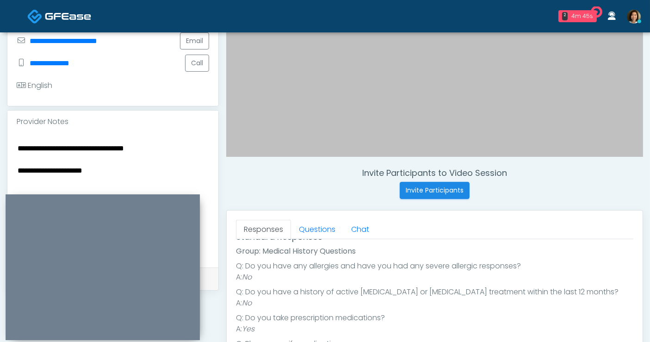
click at [100, 175] on textarea "**********" at bounding box center [113, 198] width 193 height 113
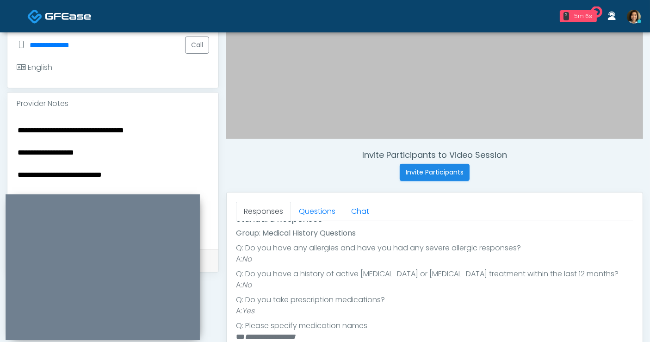
scroll to position [251, 0]
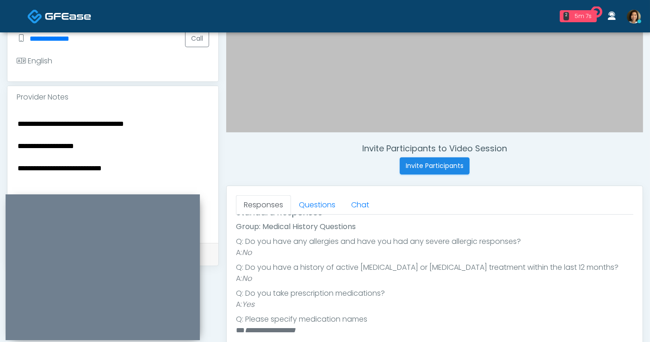
click at [170, 124] on textarea "**********" at bounding box center [113, 174] width 193 height 113
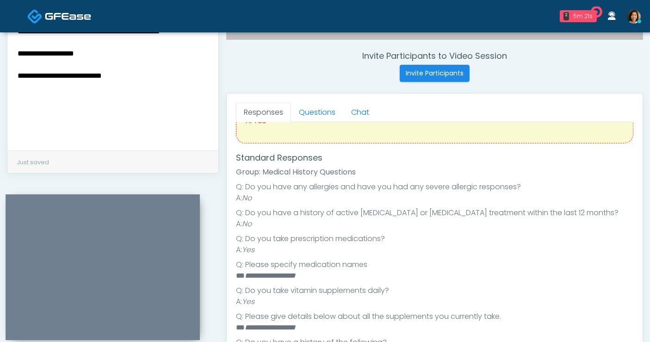
scroll to position [0, 0]
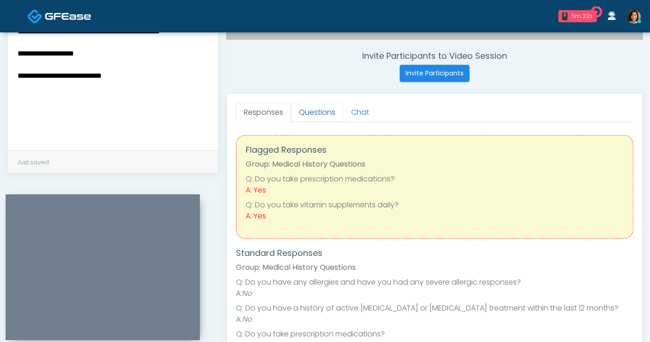
click at [322, 111] on link "Questions" at bounding box center [317, 112] width 52 height 19
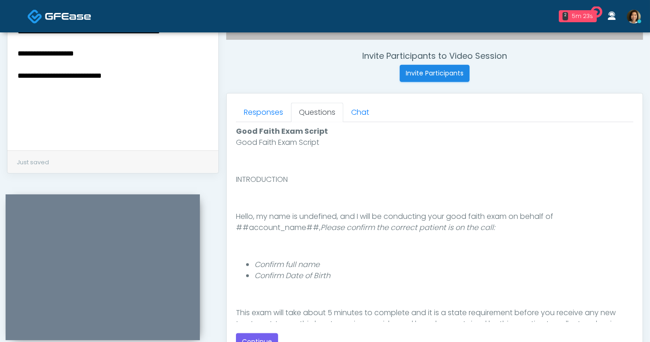
scroll to position [96, 0]
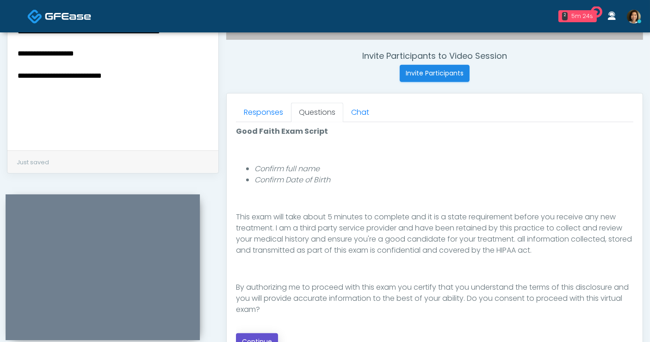
click at [250, 334] on button "Continue" at bounding box center [257, 341] width 42 height 17
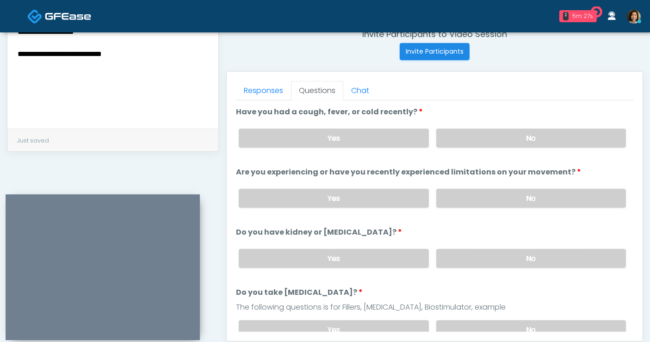
scroll to position [354, 0]
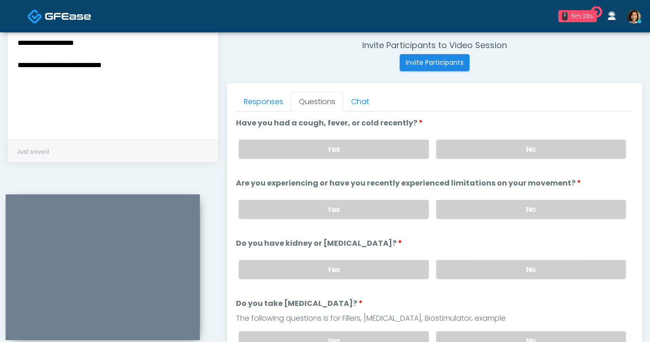
drag, startPoint x: 128, startPoint y: 81, endPoint x: 134, endPoint y: 79, distance: 6.0
click at [128, 81] on textarea "**********" at bounding box center [113, 70] width 193 height 113
click at [578, 150] on label "No" at bounding box center [532, 149] width 190 height 19
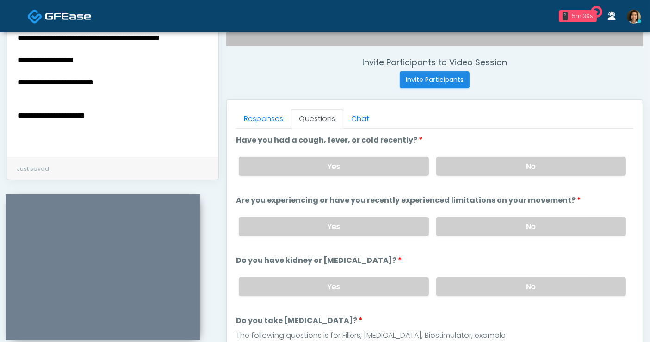
scroll to position [349, 0]
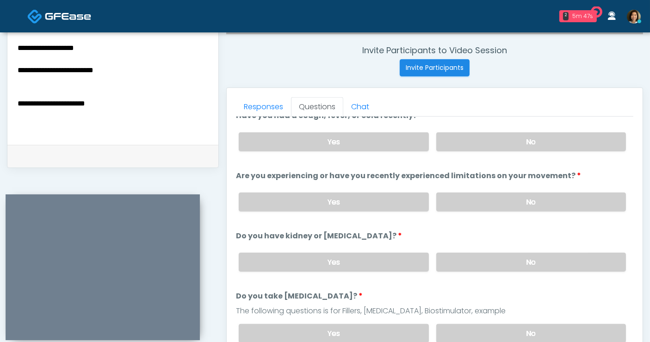
scroll to position [15, 0]
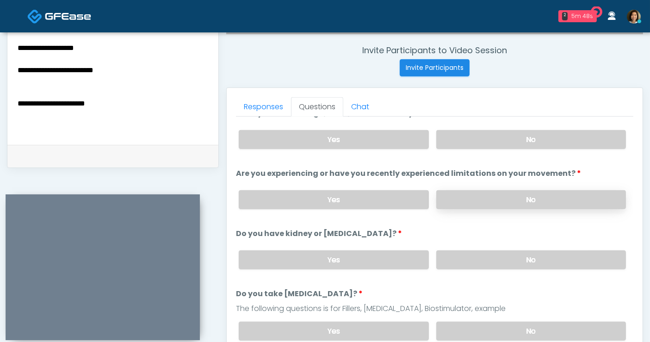
click at [574, 195] on label "No" at bounding box center [532, 199] width 190 height 19
click at [539, 257] on label "No" at bounding box center [532, 259] width 190 height 19
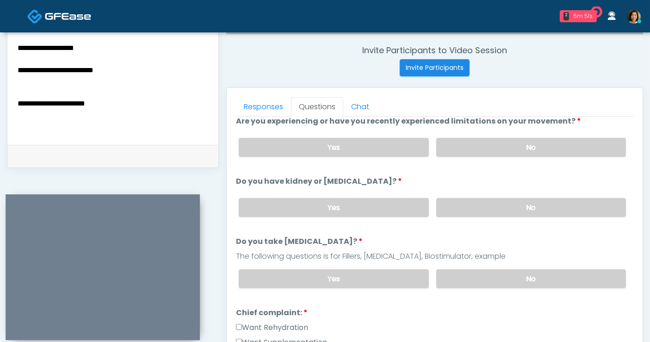
scroll to position [121, 0]
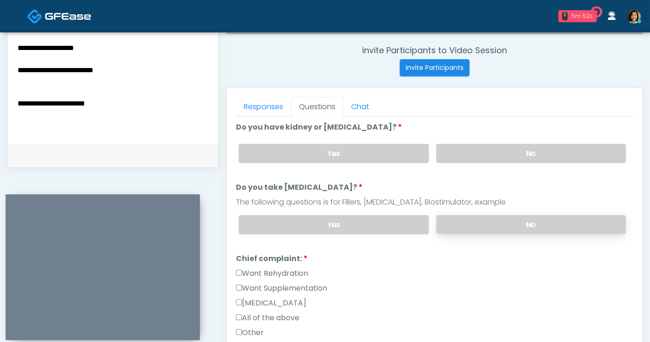
click at [587, 225] on label "No" at bounding box center [532, 224] width 190 height 19
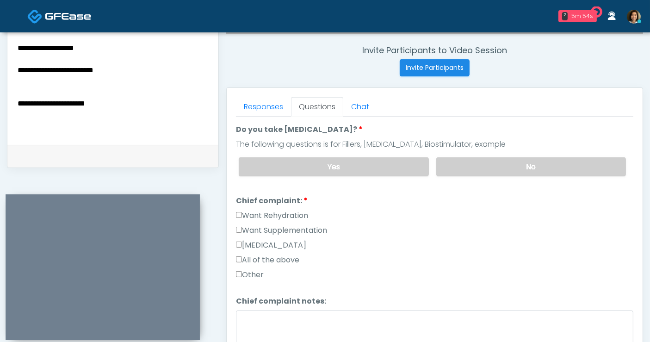
scroll to position [181, 0]
click at [282, 254] on label "All of the above" at bounding box center [267, 258] width 63 height 11
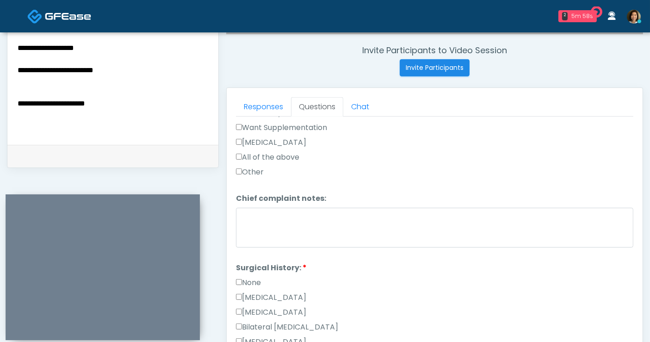
scroll to position [295, 0]
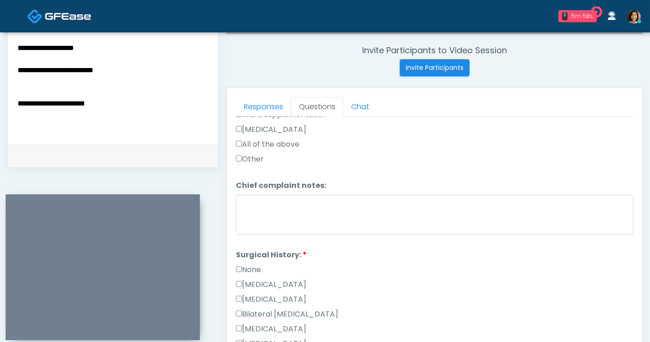
click at [243, 266] on label "None" at bounding box center [248, 269] width 25 height 11
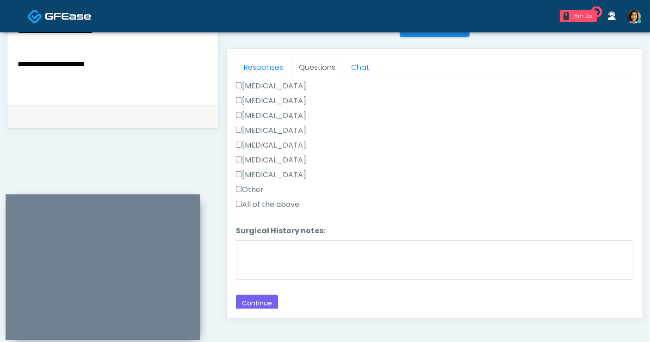
scroll to position [405, 0]
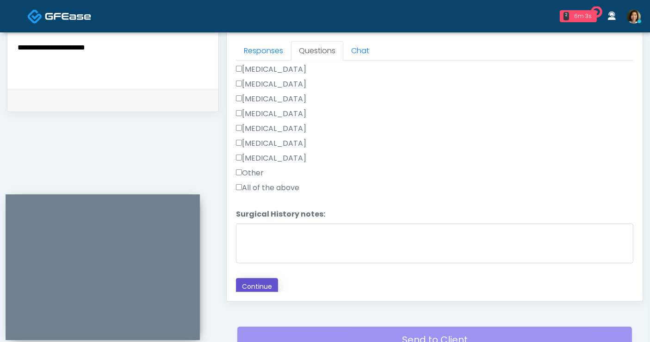
click at [264, 280] on button "Continue" at bounding box center [257, 286] width 42 height 17
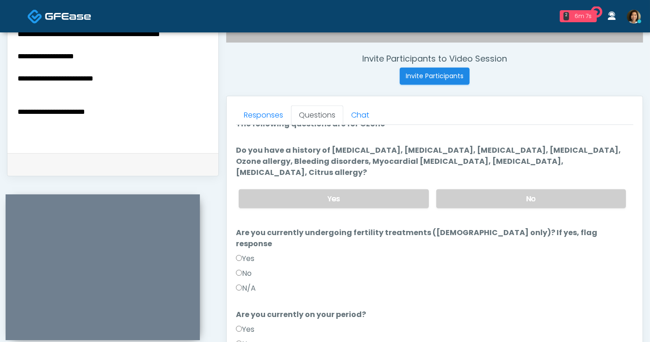
scroll to position [10, 0]
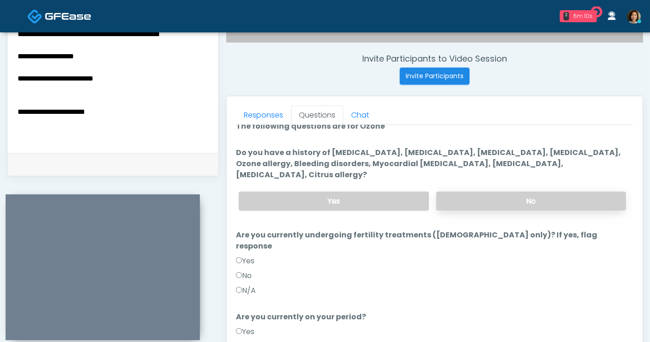
click at [524, 192] on label "No" at bounding box center [532, 201] width 190 height 19
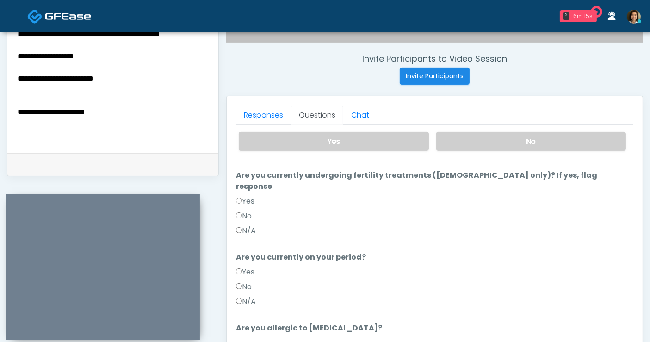
scroll to position [70, 0]
click at [245, 210] on label "No" at bounding box center [244, 215] width 16 height 11
click at [245, 281] on label "No" at bounding box center [244, 286] width 16 height 11
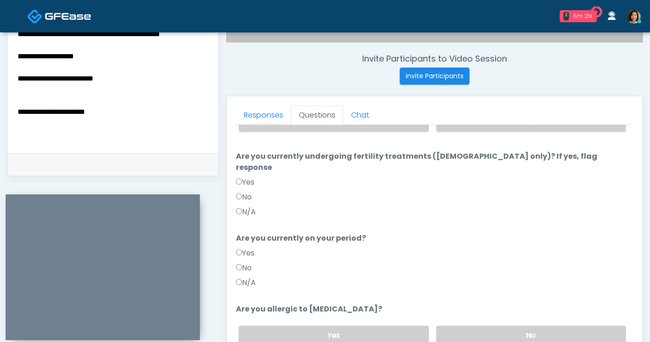
scroll to position [90, 0]
click at [556, 325] on label "No" at bounding box center [532, 334] width 190 height 19
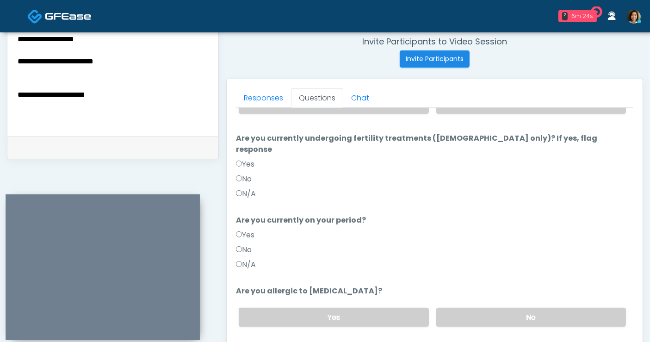
scroll to position [374, 0]
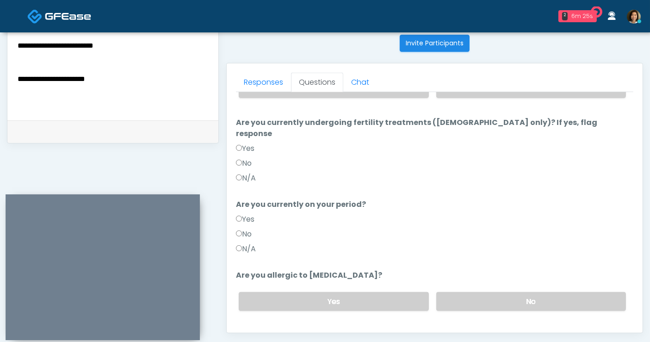
click at [374, 300] on div "Loading... Connecting to your agent... Please wait while we prepare your person…" at bounding box center [435, 177] width 398 height 339
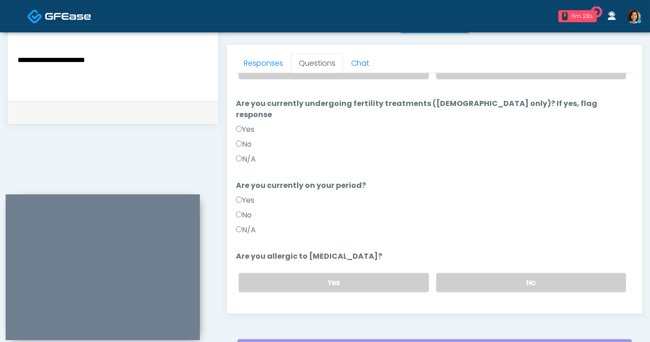
scroll to position [395, 0]
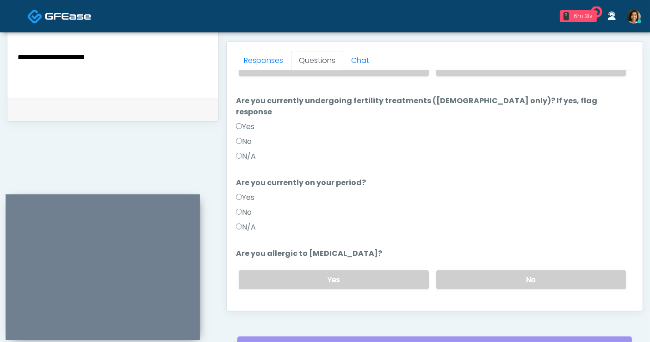
drag, startPoint x: 504, startPoint y: 288, endPoint x: 291, endPoint y: 306, distance: 214.1
click at [496, 308] on div "Back Continue" at bounding box center [435, 316] width 398 height 17
click at [274, 207] on div "No" at bounding box center [435, 214] width 398 height 15
click at [250, 308] on button "Continue" at bounding box center [257, 316] width 42 height 17
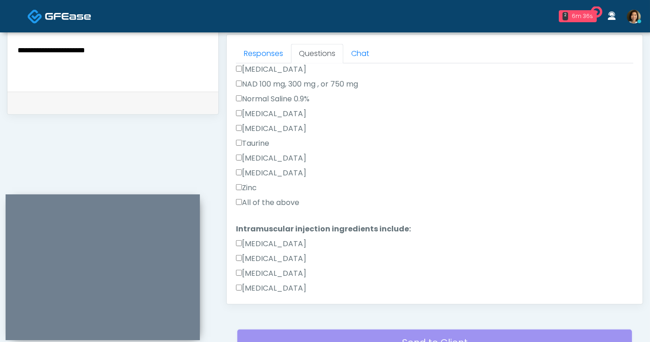
scroll to position [314, 0]
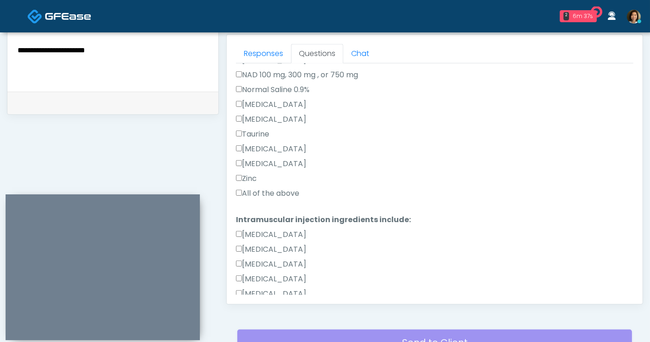
click at [274, 191] on label "All of the above" at bounding box center [267, 193] width 63 height 11
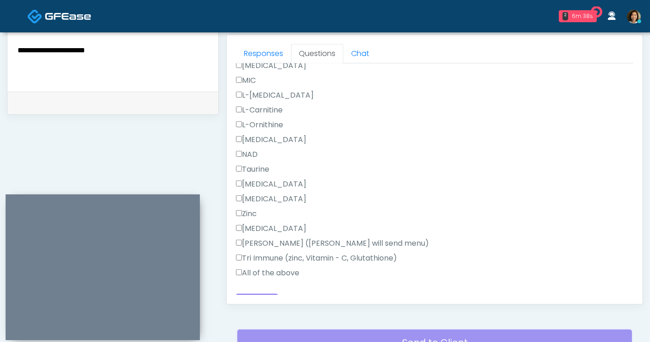
scroll to position [587, 0]
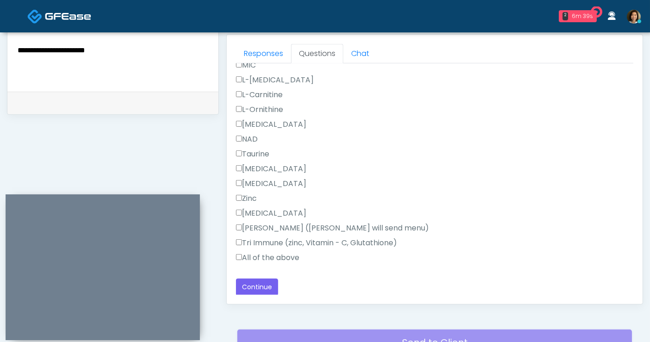
click at [255, 254] on label "All of the above" at bounding box center [267, 257] width 63 height 11
click at [259, 289] on button "Continue" at bounding box center [257, 287] width 42 height 17
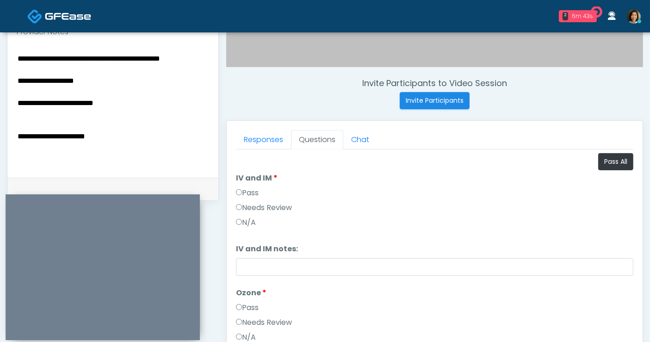
scroll to position [315, 0]
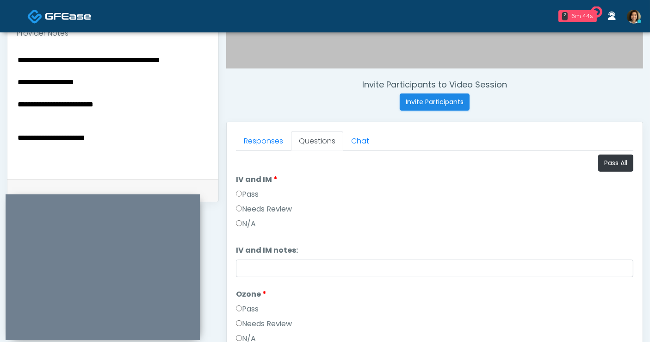
click at [134, 151] on textarea "**********" at bounding box center [113, 110] width 193 height 113
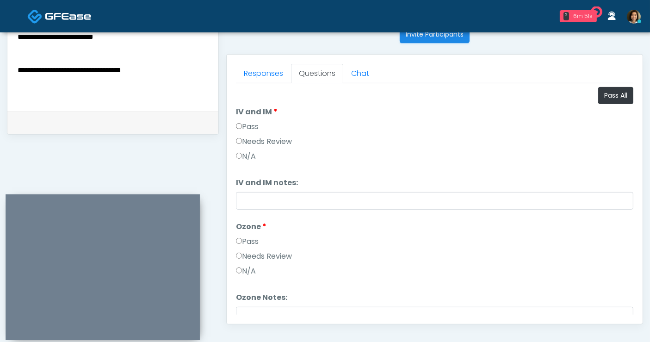
scroll to position [385, 0]
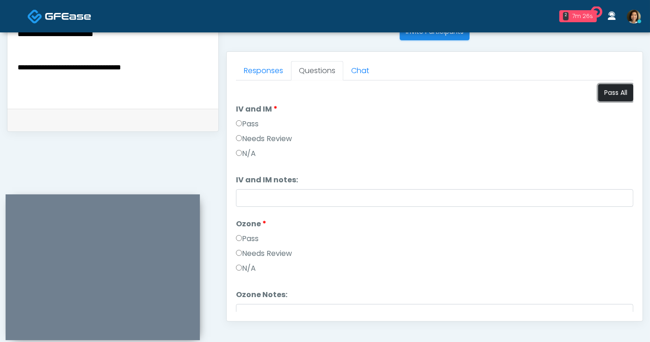
click at [608, 95] on button "Pass All" at bounding box center [616, 92] width 35 height 17
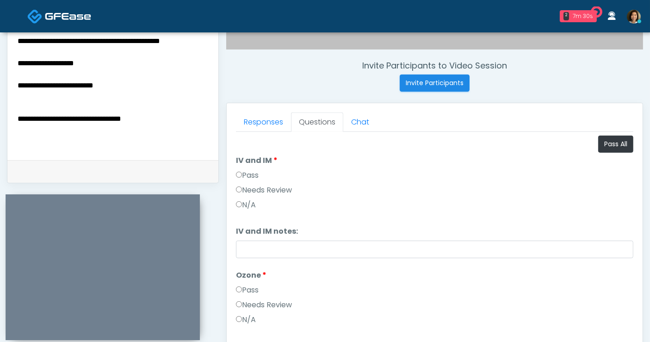
drag, startPoint x: 130, startPoint y: 101, endPoint x: 2, endPoint y: 70, distance: 130.9
click at [2, 70] on div "**********" at bounding box center [325, 84] width 650 height 771
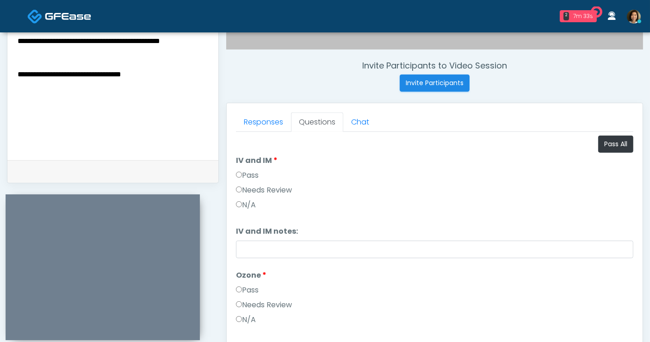
drag, startPoint x: 104, startPoint y: 83, endPoint x: -44, endPoint y: 76, distance: 148.8
click at [0, 76] on html "2 7m 33s Fresh Look by Eva Waiting - 7m 33s TX View Divine Aesthetics Med Spa W…" at bounding box center [325, 81] width 650 height 831
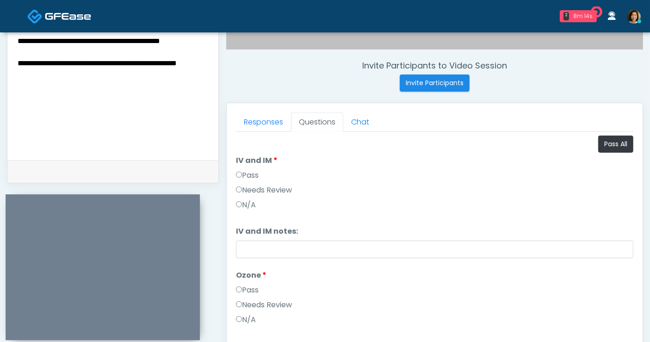
click at [209, 75] on textarea "**********" at bounding box center [113, 91] width 193 height 113
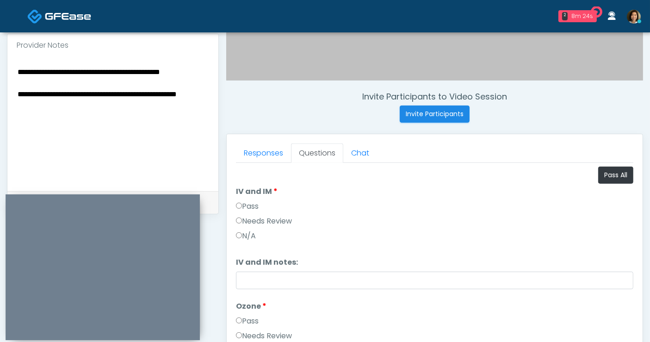
scroll to position [293, 0]
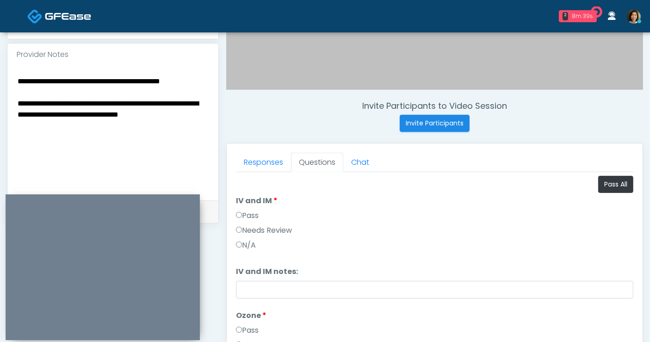
type textarea "**********"
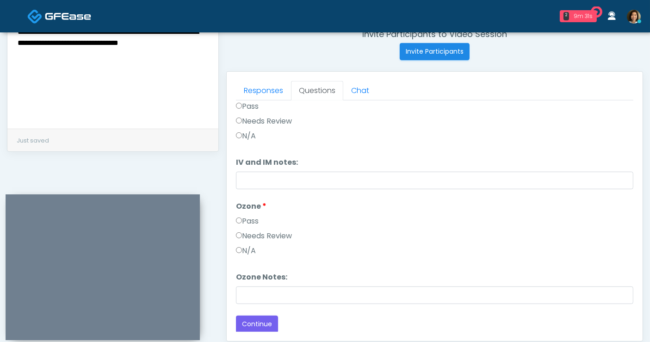
scroll to position [381, 0]
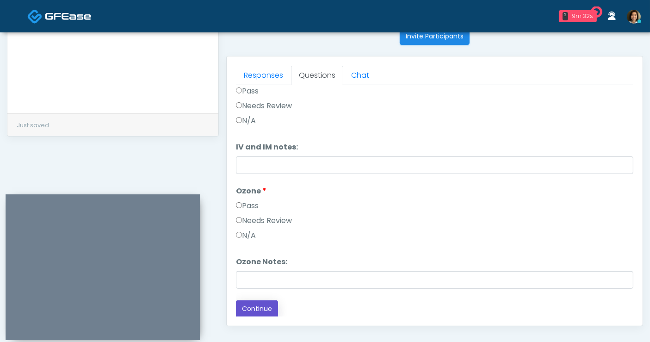
click at [269, 303] on button "Continue" at bounding box center [257, 308] width 42 height 17
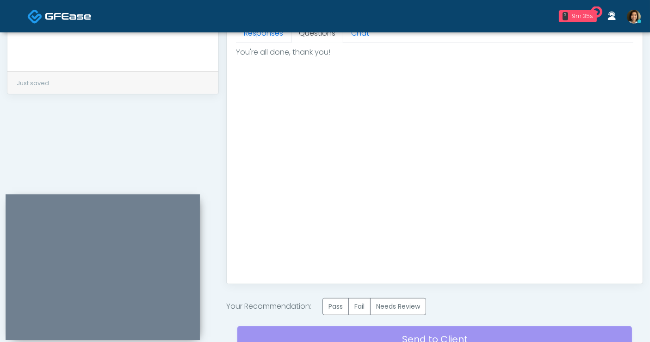
scroll to position [432, 0]
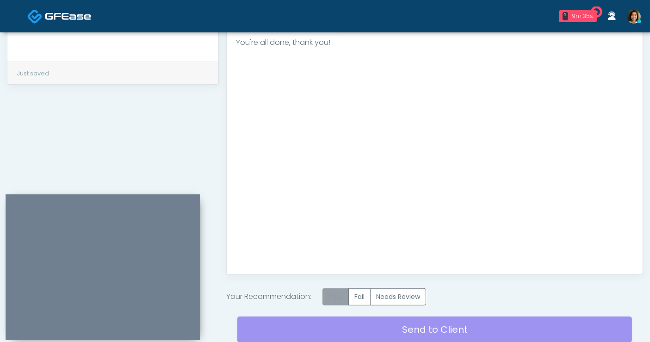
click at [338, 292] on label "Pass" at bounding box center [336, 296] width 26 height 17
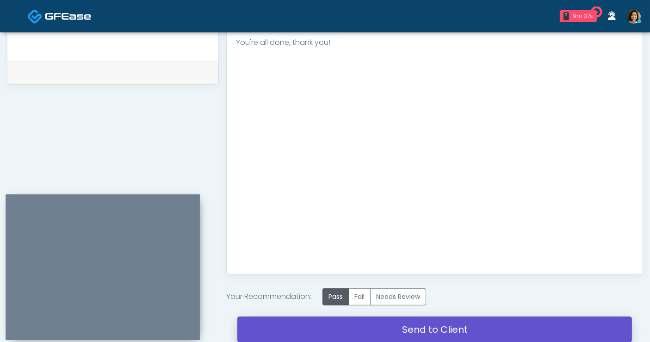
click at [436, 327] on link "Send to Client" at bounding box center [434, 330] width 395 height 26
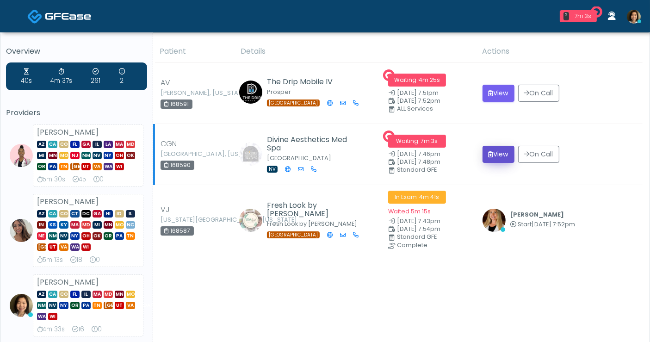
click at [491, 155] on icon "submit" at bounding box center [491, 154] width 5 height 6
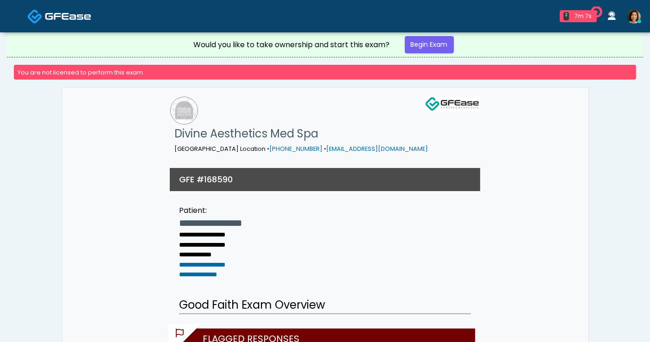
click at [71, 16] on img at bounding box center [68, 16] width 46 height 9
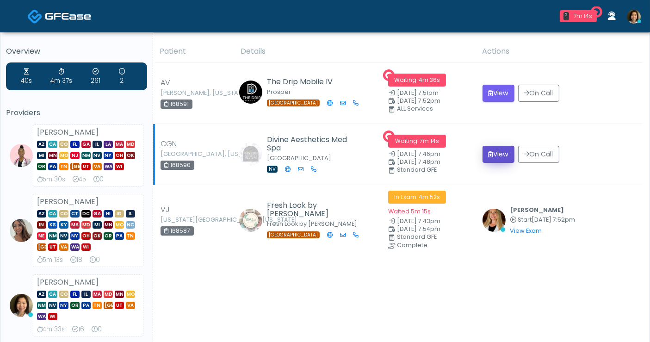
click at [499, 155] on button "View" at bounding box center [499, 154] width 32 height 17
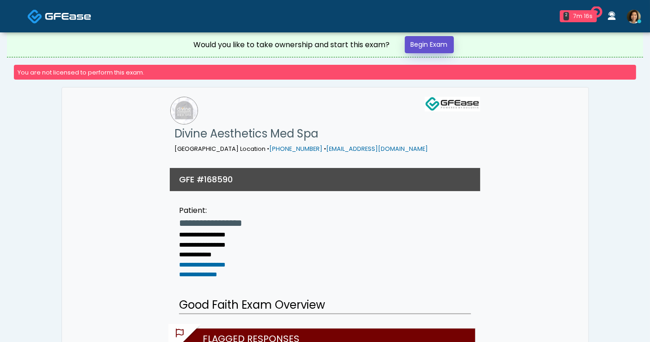
click at [439, 46] on link "Begin Exam" at bounding box center [429, 44] width 49 height 17
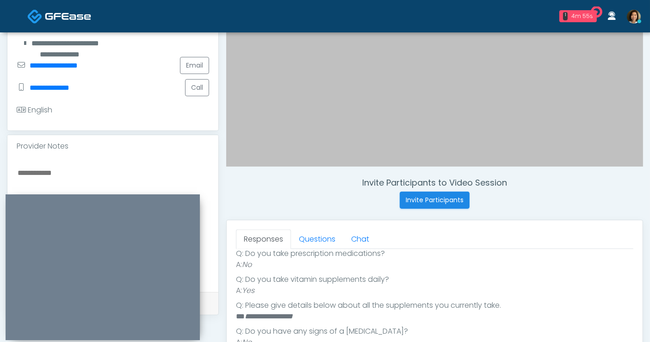
scroll to position [262, 0]
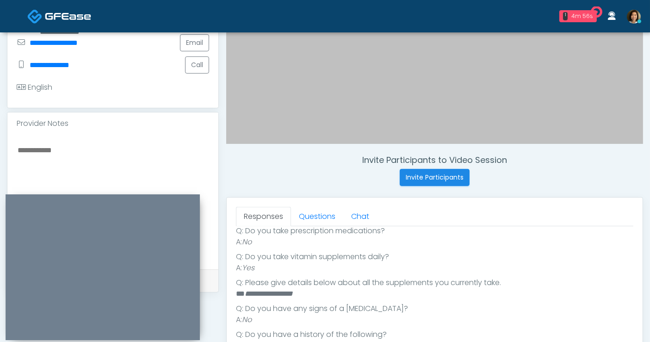
click at [129, 144] on textarea at bounding box center [113, 200] width 193 height 113
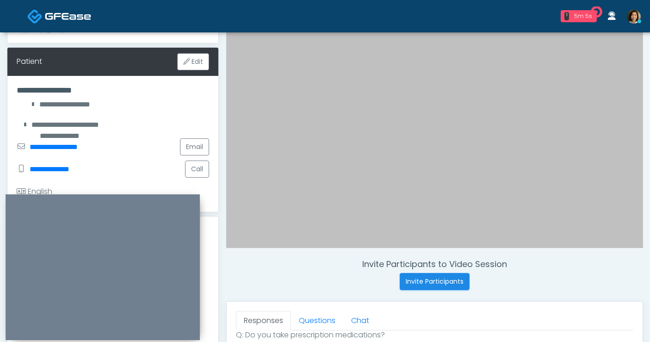
scroll to position [147, 0]
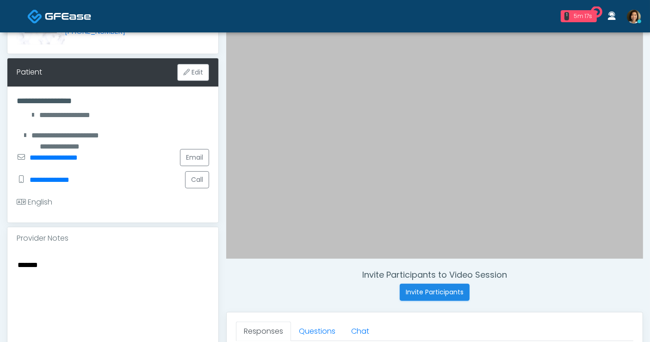
drag, startPoint x: 655, startPoint y: 148, endPoint x: 76, endPoint y: 258, distance: 589.5
click at [76, 259] on textarea "******" at bounding box center [113, 315] width 193 height 113
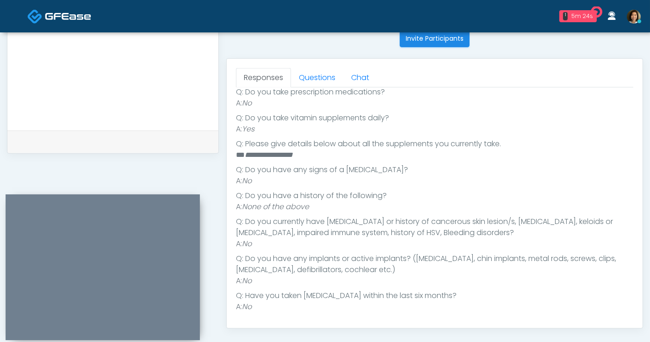
scroll to position [402, 0]
type textarea "**********"
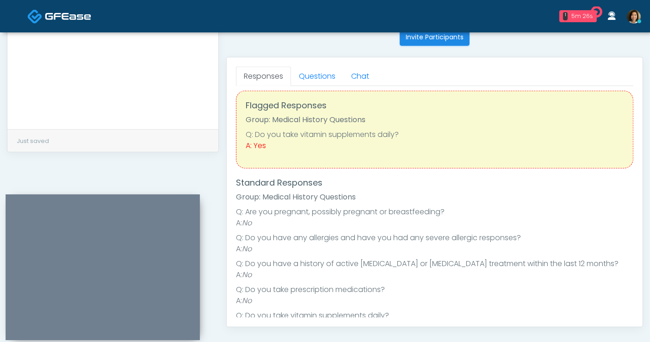
scroll to position [0, 0]
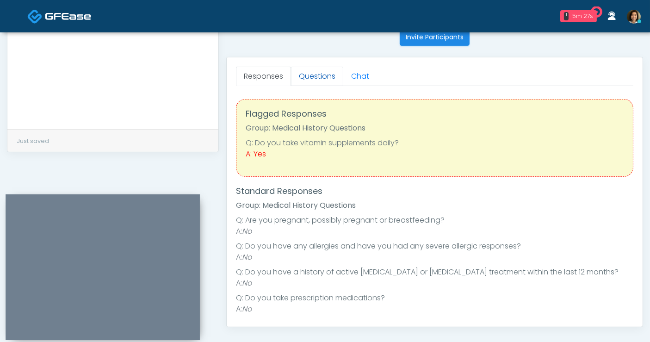
click at [326, 70] on link "Questions" at bounding box center [317, 76] width 52 height 19
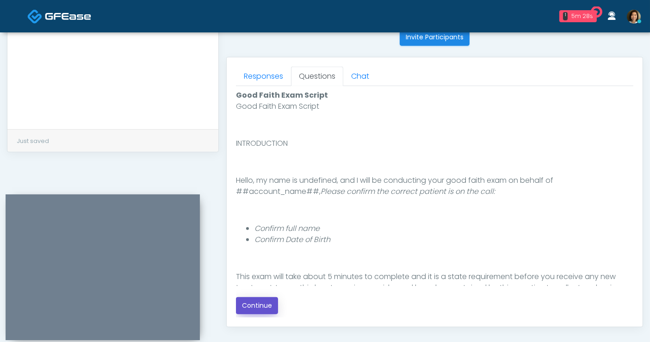
click at [262, 303] on button "Continue" at bounding box center [257, 305] width 42 height 17
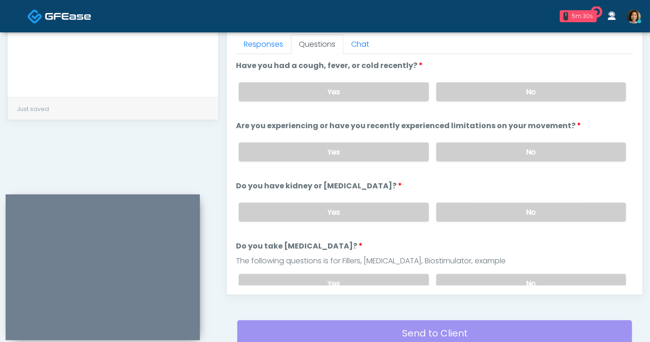
scroll to position [410, 0]
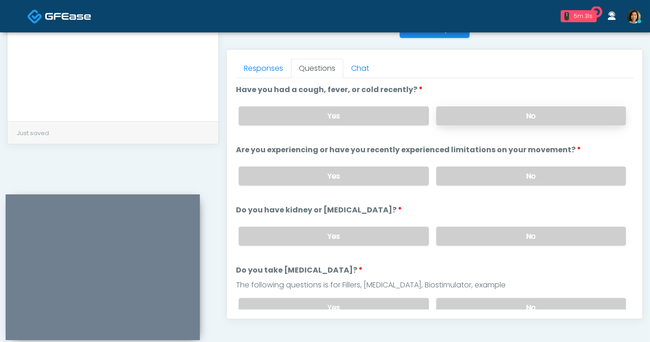
click at [513, 114] on label "No" at bounding box center [532, 115] width 190 height 19
drag, startPoint x: 508, startPoint y: 172, endPoint x: 506, endPoint y: 227, distance: 55.1
click at [508, 176] on label "No" at bounding box center [532, 176] width 190 height 19
click at [506, 231] on label "No" at bounding box center [532, 236] width 190 height 19
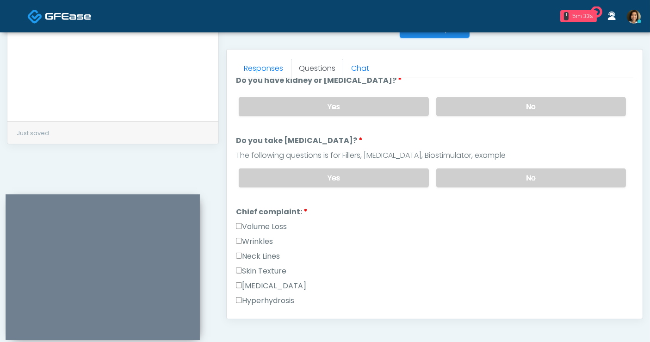
scroll to position [166, 0]
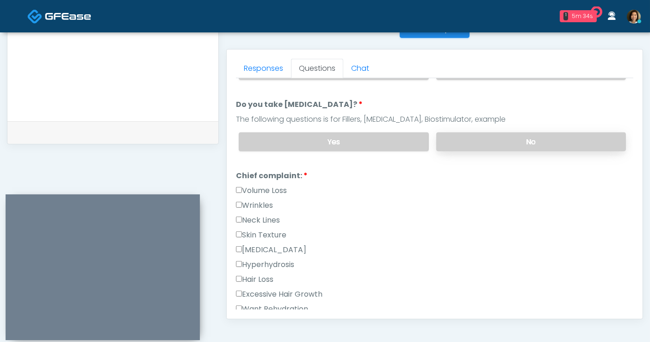
click at [561, 146] on label "No" at bounding box center [532, 141] width 190 height 19
click at [255, 233] on label "Skin Texture" at bounding box center [261, 235] width 50 height 11
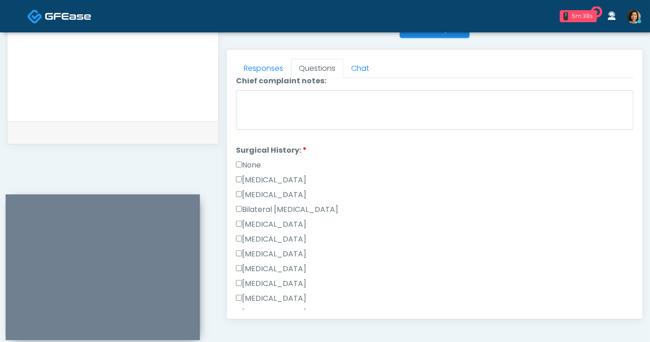
scroll to position [478, 0]
click at [248, 162] on label "None" at bounding box center [248, 166] width 25 height 11
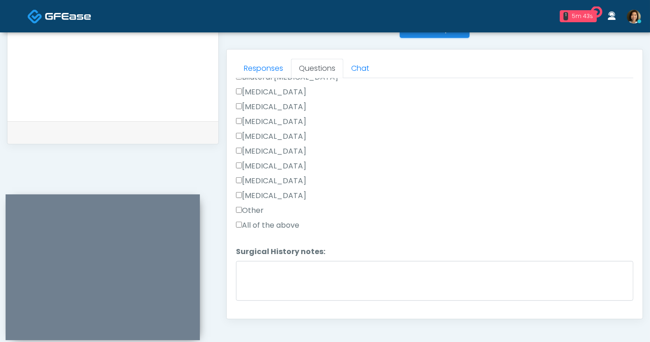
scroll to position [628, 0]
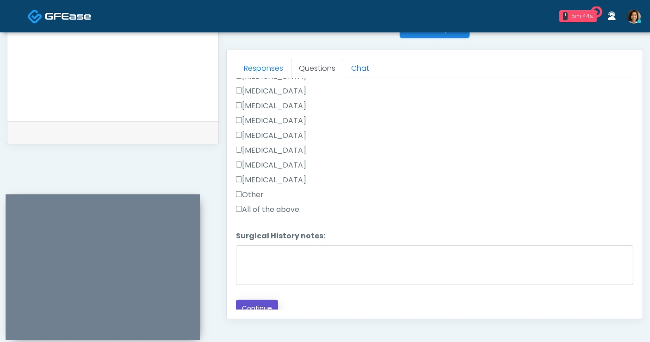
click at [261, 306] on button "Continue" at bounding box center [257, 308] width 42 height 17
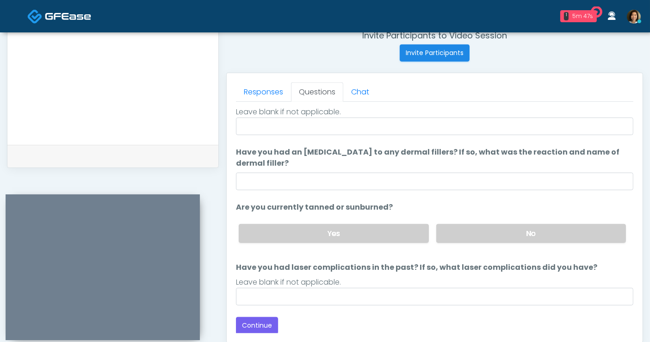
scroll to position [0, 0]
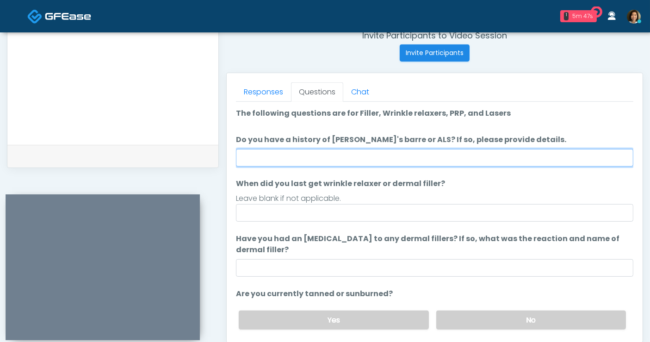
click at [267, 155] on input "Do you have a history of Guillain's barre or ALS? If so, please provide details." at bounding box center [435, 158] width 398 height 18
type input "**"
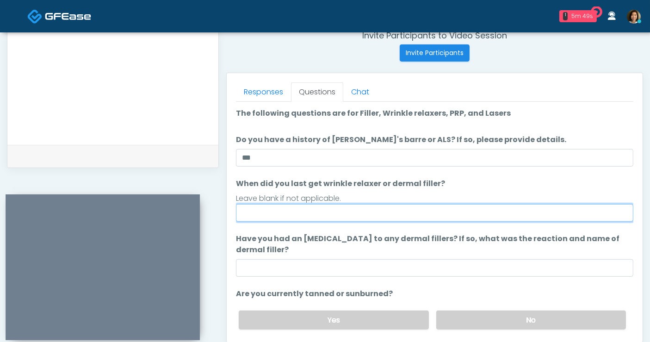
click at [286, 210] on input "When did you last get wrinkle relaxer or dermal filler?" at bounding box center [435, 213] width 398 height 18
drag, startPoint x: 262, startPoint y: 210, endPoint x: 194, endPoint y: 206, distance: 67.2
click at [154, 0] on div "1 6m 0s The Drip Mobile IV Waiting - 6m 0s TX View Janaira Villalobos AZ CA CO …" at bounding box center [325, 40] width 650 height 853
click at [337, 213] on input "**********" at bounding box center [435, 213] width 398 height 18
type input "**********"
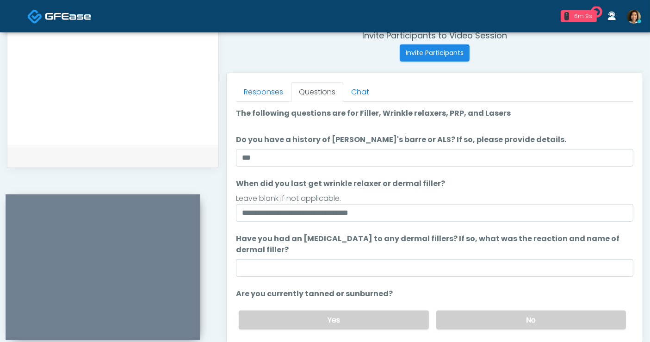
scroll to position [27, 0]
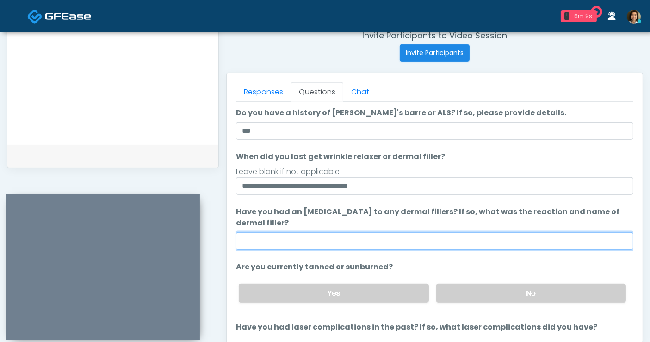
click at [399, 241] on input "Have you had an allergic response to any dermal fillers? If so, what was the re…" at bounding box center [435, 241] width 398 height 18
type input "**"
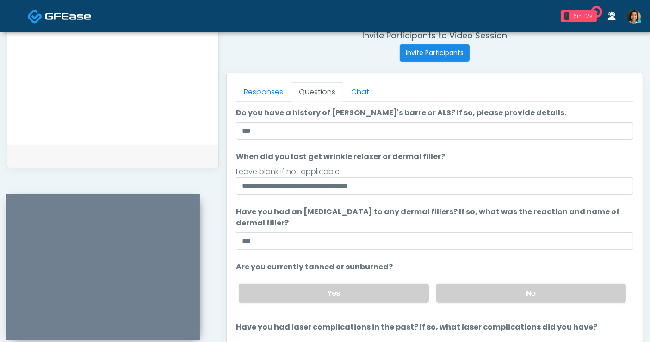
scroll to position [87, 0]
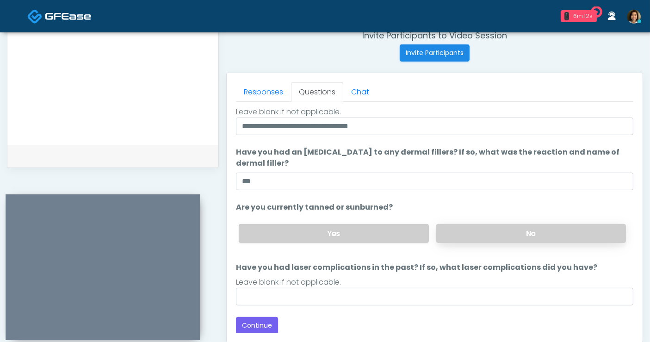
click at [543, 232] on label "No" at bounding box center [532, 233] width 190 height 19
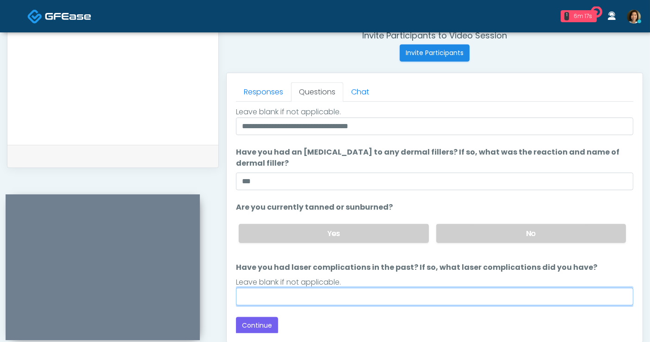
click at [386, 293] on input "Have you had laser complications in the past? If so, what laser complications d…" at bounding box center [435, 297] width 398 height 18
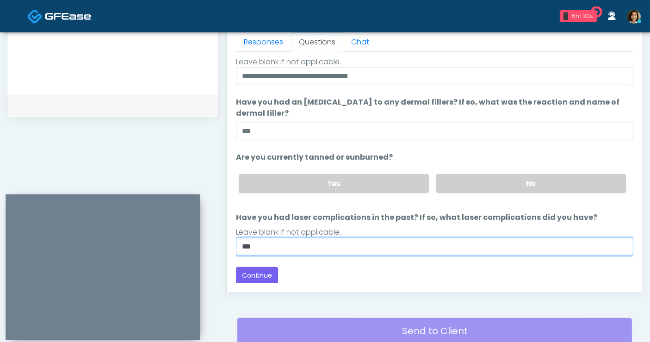
scroll to position [437, 0]
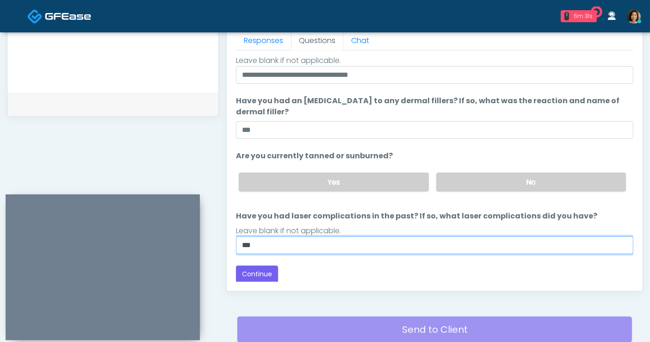
type input "**"
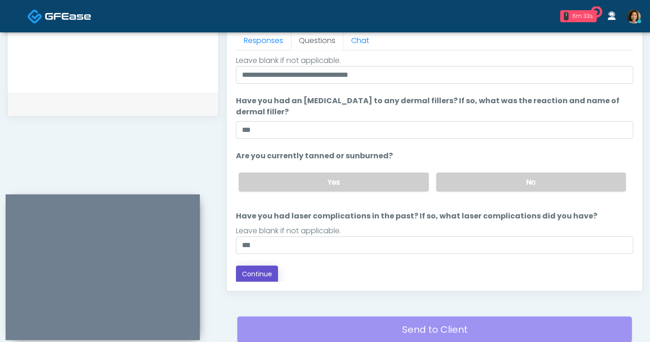
click at [272, 272] on button "Continue" at bounding box center [257, 274] width 42 height 17
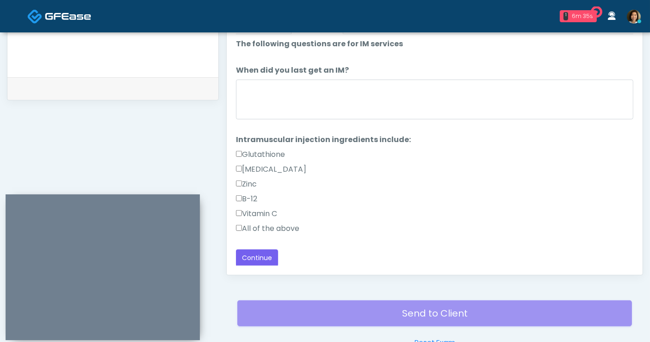
scroll to position [447, 0]
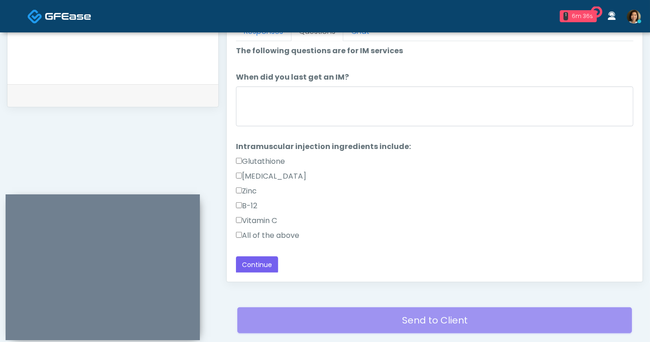
click at [248, 232] on label "All of the above" at bounding box center [267, 235] width 63 height 11
click at [261, 262] on button "Continue" at bounding box center [257, 264] width 42 height 17
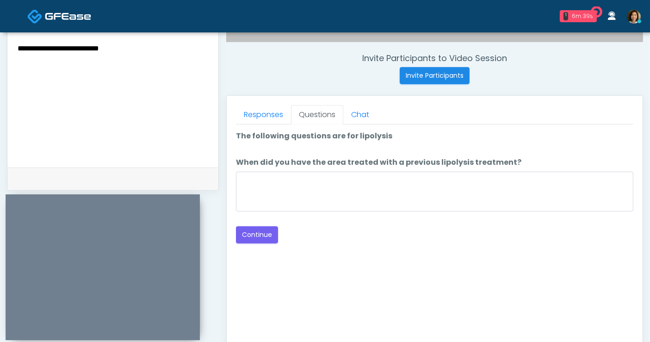
scroll to position [352, 0]
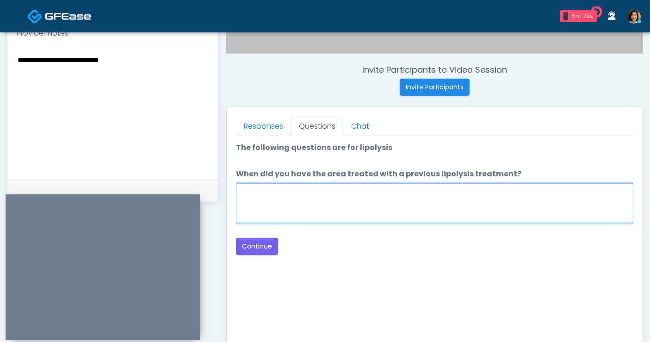
click at [364, 202] on textarea "When did you have the area treated with a previous lipolysis treatment?" at bounding box center [435, 203] width 398 height 40
type textarea "*****"
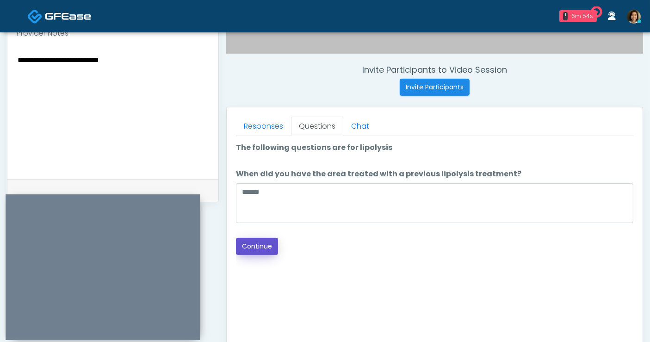
drag, startPoint x: 268, startPoint y: 248, endPoint x: 296, endPoint y: 228, distance: 33.5
click at [268, 248] on button "Continue" at bounding box center [257, 246] width 42 height 17
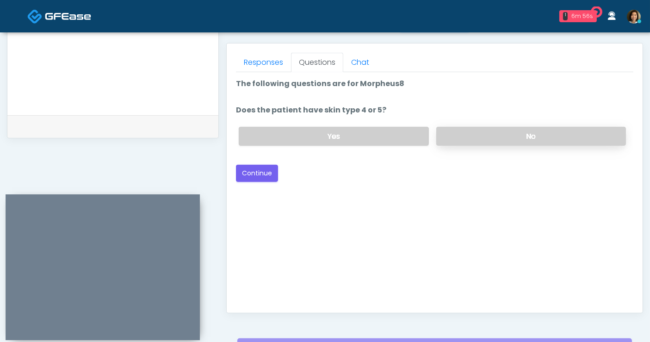
scroll to position [387, 0]
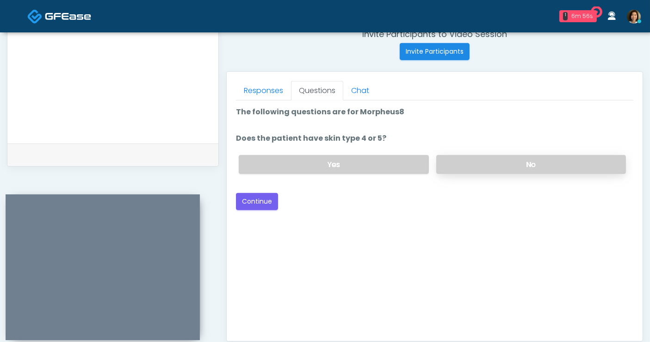
click at [506, 162] on label "No" at bounding box center [532, 164] width 190 height 19
click at [302, 206] on div "Back Continue" at bounding box center [435, 201] width 398 height 17
click at [262, 206] on button "Continue" at bounding box center [257, 201] width 42 height 17
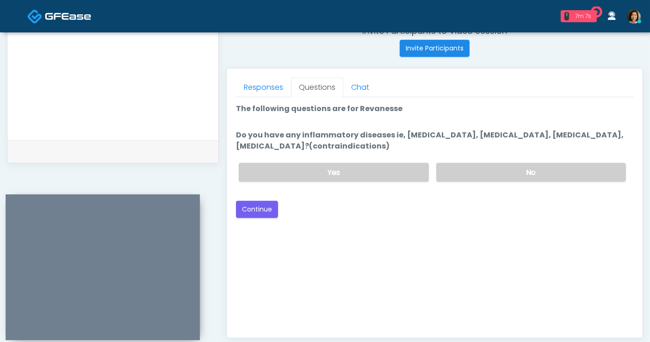
scroll to position [383, 0]
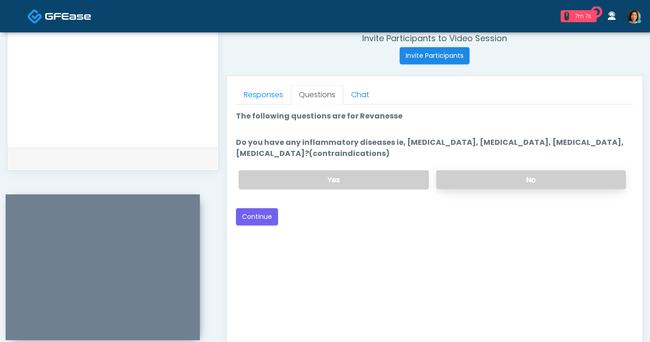
click at [545, 181] on label "No" at bounding box center [532, 179] width 190 height 19
click at [529, 215] on div "Back Continue" at bounding box center [435, 216] width 398 height 17
click at [252, 218] on button "Continue" at bounding box center [257, 216] width 42 height 17
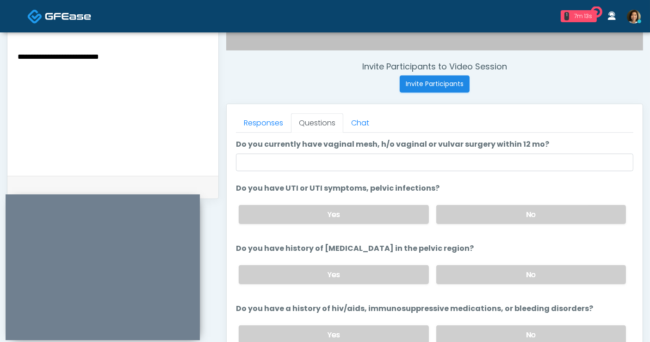
scroll to position [379, 0]
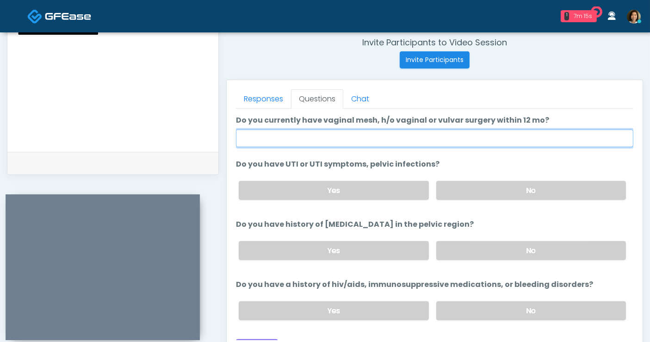
click at [442, 140] on input "Do you currently have vaginal mesh, h/o vaginal or vulvar surgery within 12 mo?" at bounding box center [435, 139] width 398 height 18
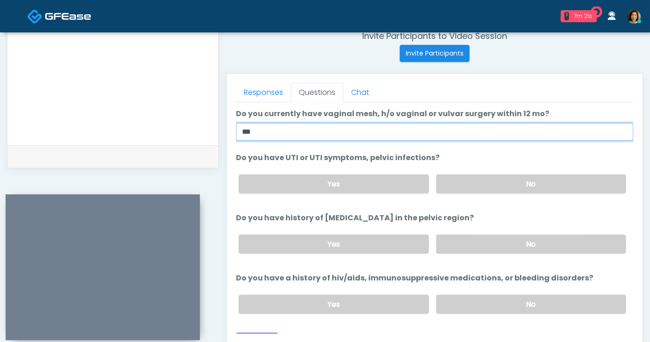
scroll to position [399, 0]
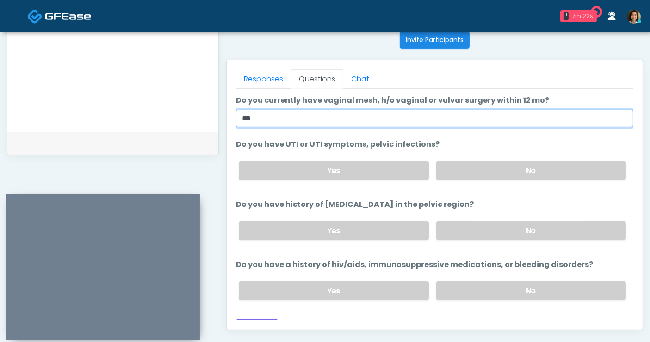
type input "**"
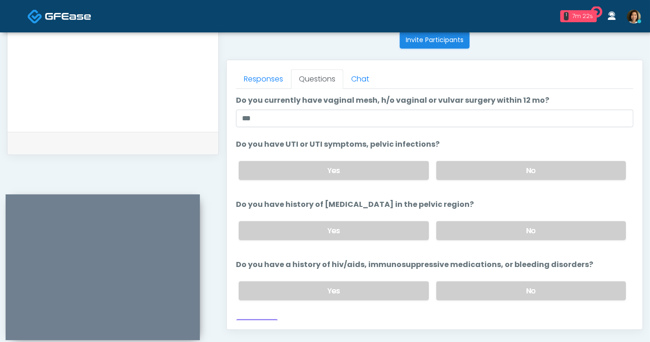
scroll to position [12, 0]
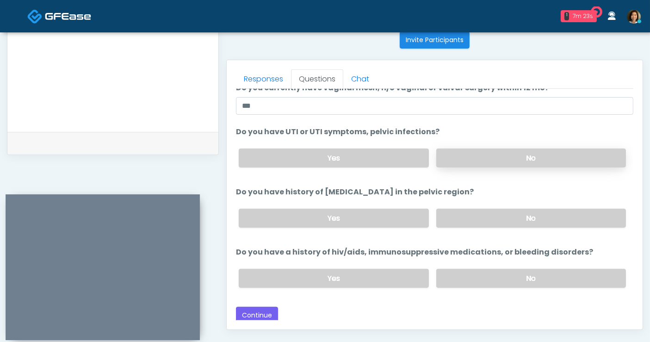
click at [526, 155] on label "No" at bounding box center [532, 158] width 190 height 19
click at [526, 223] on label "No" at bounding box center [532, 218] width 190 height 19
click at [509, 313] on div "Back Continue" at bounding box center [435, 315] width 398 height 17
click at [508, 282] on label "No" at bounding box center [532, 278] width 190 height 19
click at [260, 311] on button "Continue" at bounding box center [257, 315] width 42 height 17
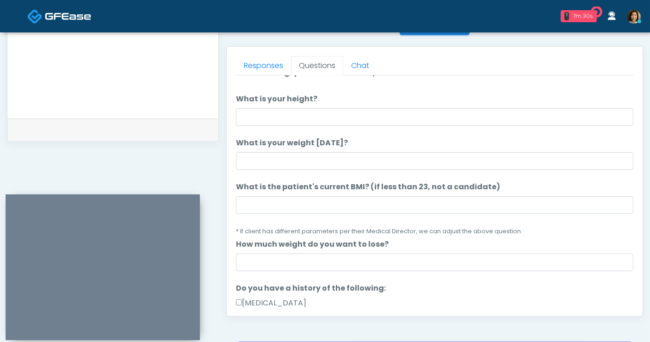
scroll to position [0, 0]
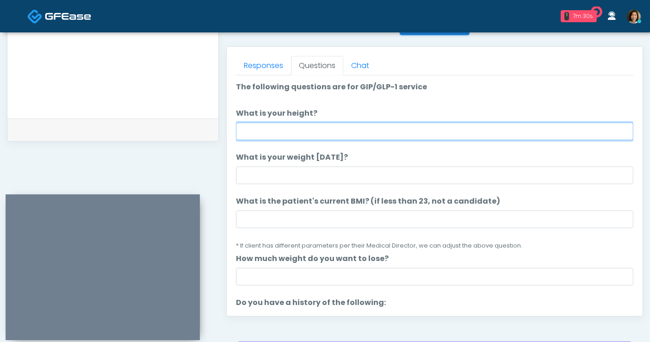
click at [386, 131] on input "What is your height?" at bounding box center [435, 132] width 398 height 18
type input "****"
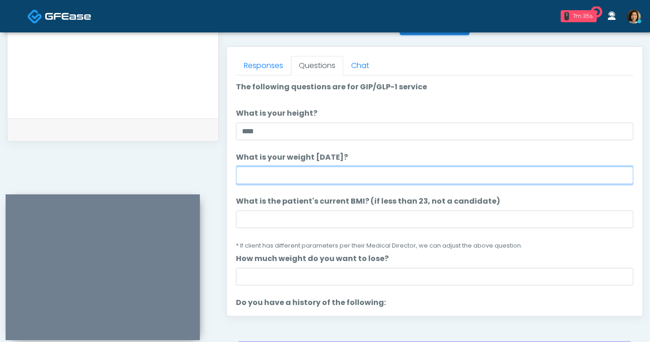
click at [388, 171] on input "What is your weight today?" at bounding box center [435, 176] width 398 height 18
type input "***"
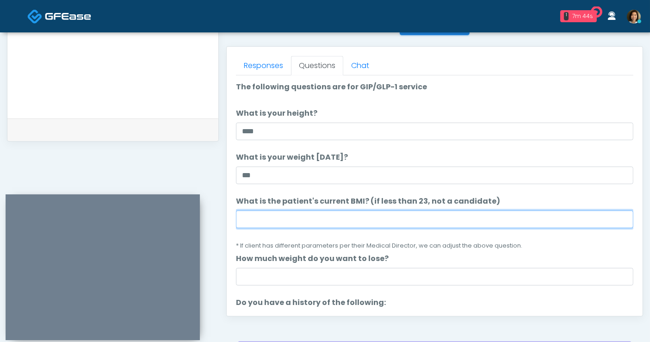
drag, startPoint x: 336, startPoint y: 220, endPoint x: 348, endPoint y: 210, distance: 15.1
click at [336, 220] on input "What is the patient's current BMI? (if less than 23, not a candidate)" at bounding box center [435, 220] width 398 height 18
type input "****"
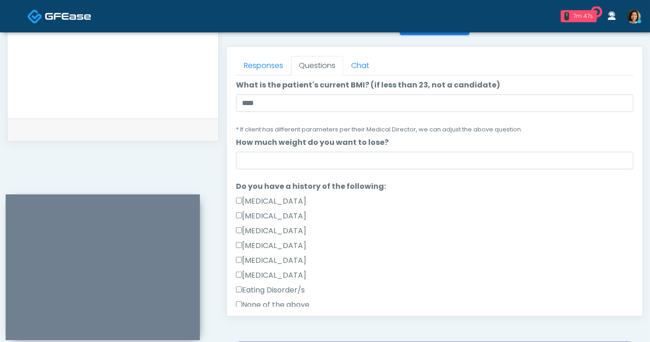
scroll to position [127, 0]
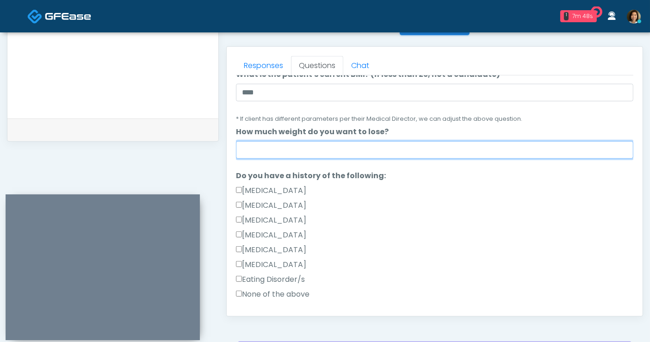
click at [398, 150] on input "How much weight do you want to lose?" at bounding box center [435, 150] width 398 height 18
type input "**********"
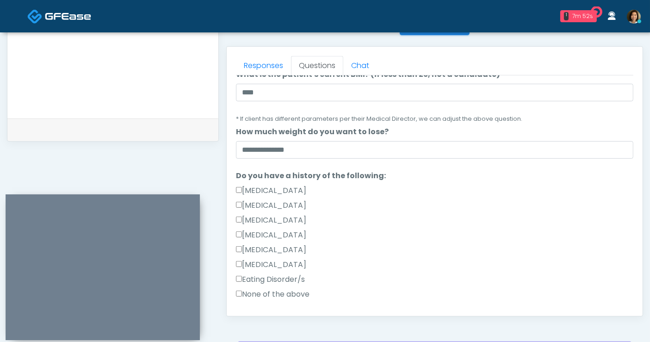
click at [266, 292] on label "None of the above" at bounding box center [273, 294] width 74 height 11
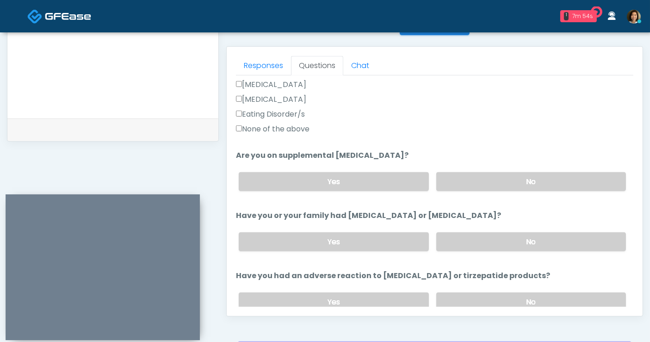
scroll to position [293, 0]
click at [542, 180] on label "No" at bounding box center [532, 180] width 190 height 19
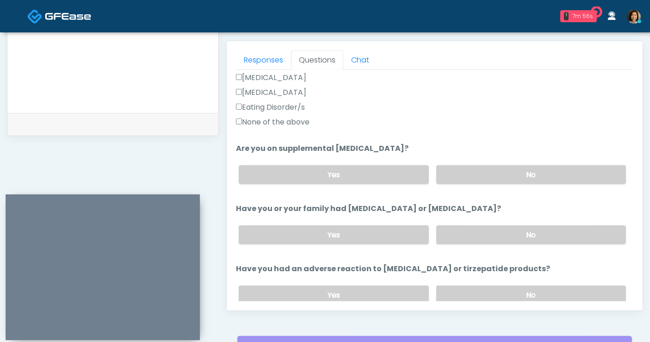
scroll to position [423, 0]
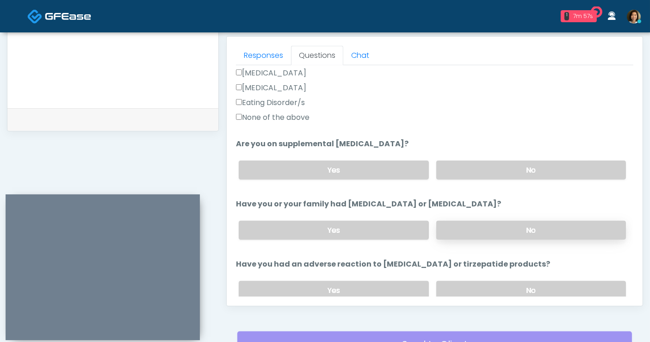
click at [567, 225] on label "No" at bounding box center [532, 230] width 190 height 19
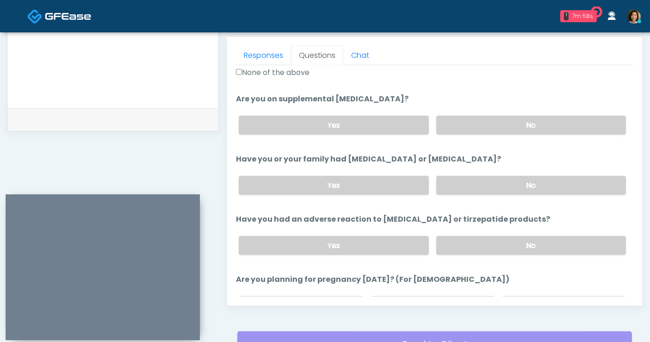
scroll to position [358, 0]
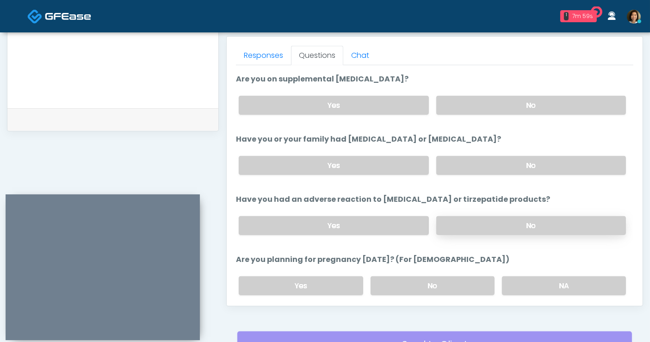
click at [563, 223] on label "No" at bounding box center [532, 225] width 190 height 19
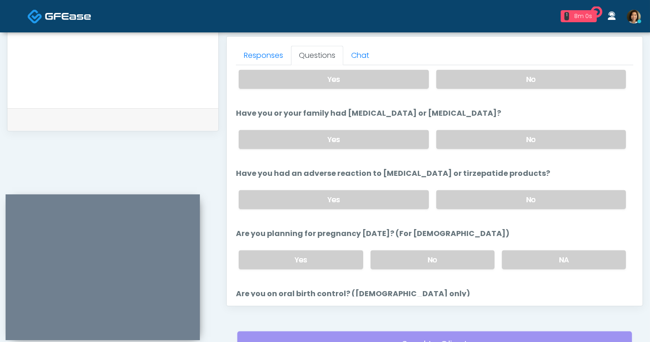
scroll to position [389, 0]
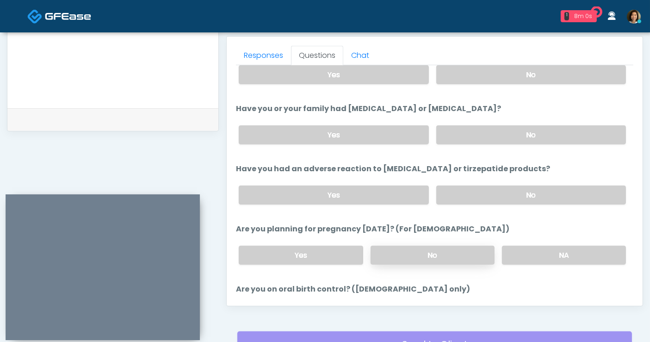
click at [431, 251] on label "No" at bounding box center [433, 255] width 124 height 19
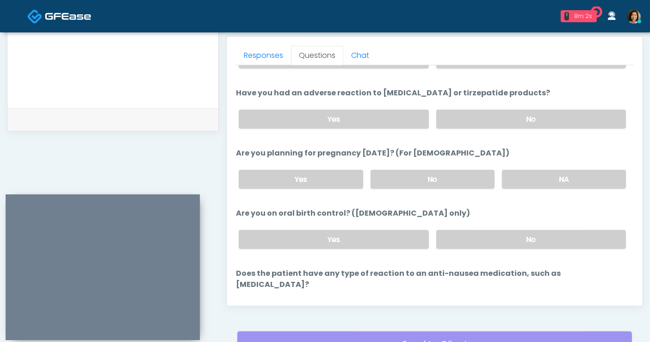
scroll to position [468, 0]
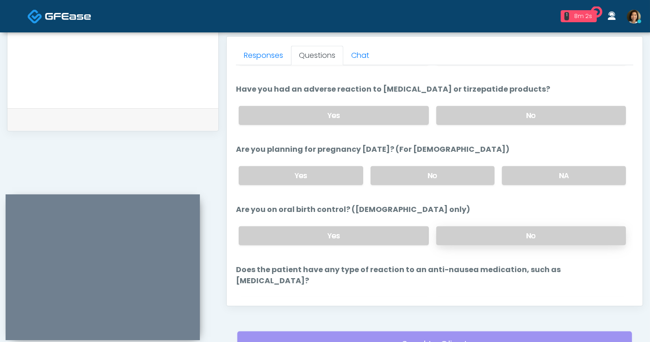
click at [569, 238] on label "No" at bounding box center [532, 235] width 190 height 19
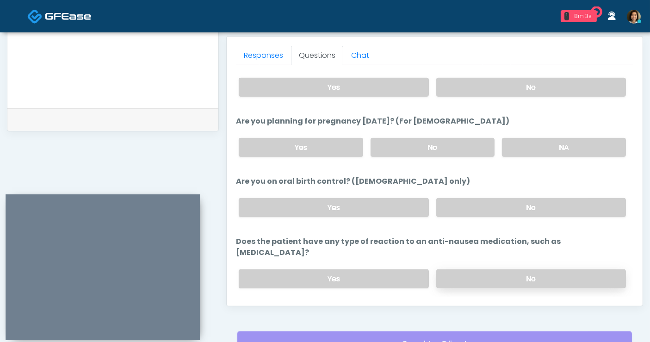
click at [559, 269] on label "No" at bounding box center [532, 278] width 190 height 19
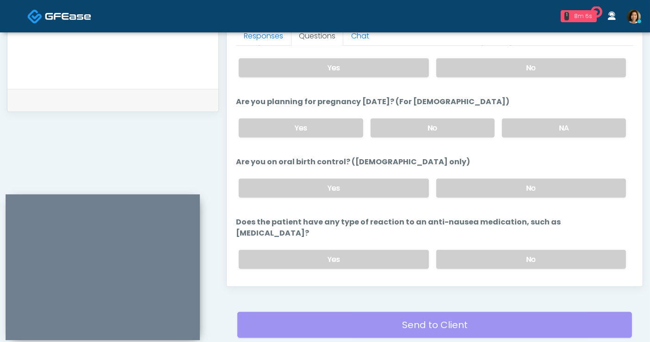
scroll to position [510, 0]
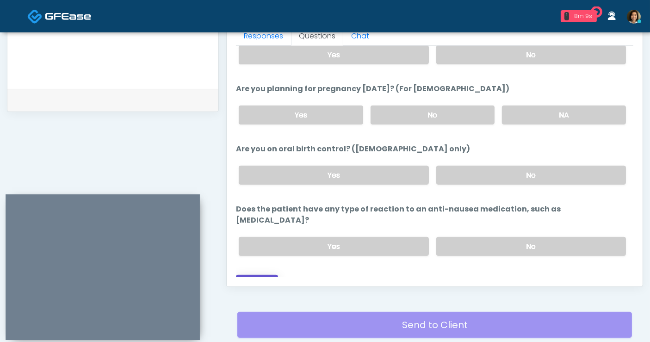
click at [266, 275] on button "Continue" at bounding box center [257, 283] width 42 height 17
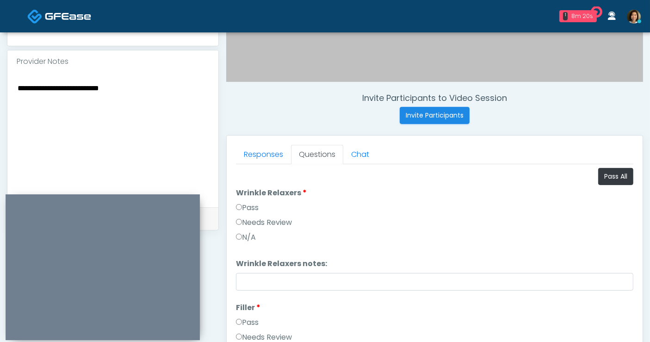
scroll to position [307, 0]
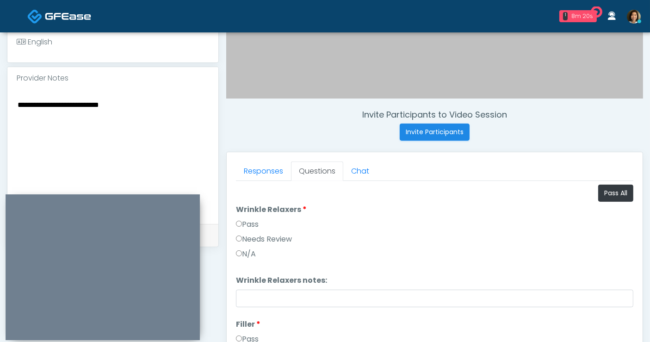
drag, startPoint x: 48, startPoint y: 86, endPoint x: -37, endPoint y: 84, distance: 84.7
click at [0, 84] on html "1 8m 20s The Drip Mobile IV Waiting - 8m 20s TX View Janaira Villalobos AZ CA C…" at bounding box center [325, 119] width 650 height 853
drag, startPoint x: 605, startPoint y: 192, endPoint x: 658, endPoint y: 181, distance: 53.8
click at [606, 192] on button "Pass All" at bounding box center [616, 193] width 35 height 17
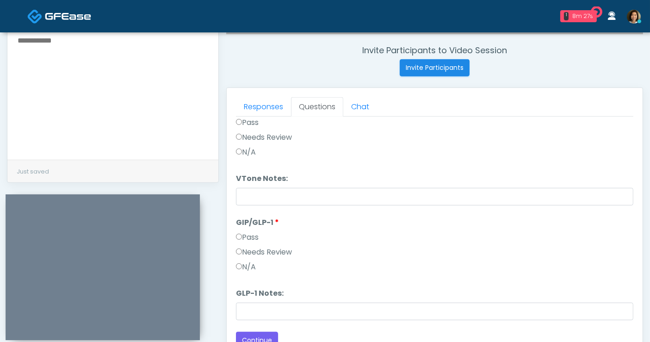
scroll to position [388, 0]
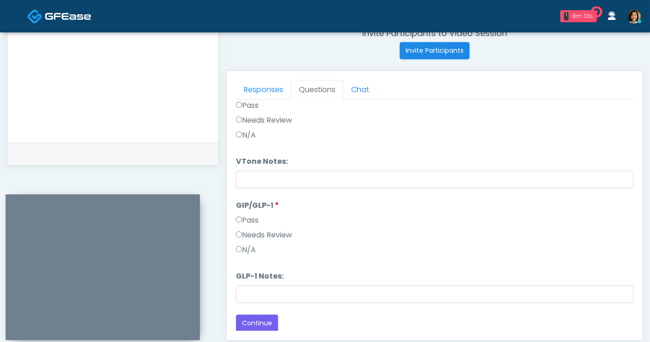
click at [245, 247] on label "N/A" at bounding box center [246, 249] width 20 height 11
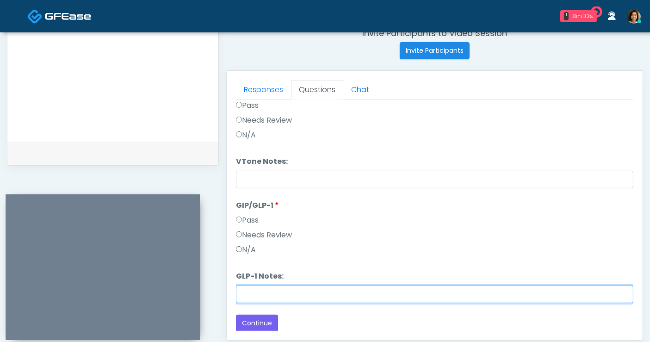
click at [260, 293] on input "GLP-1 Notes:" at bounding box center [435, 295] width 398 height 18
type input "**********"
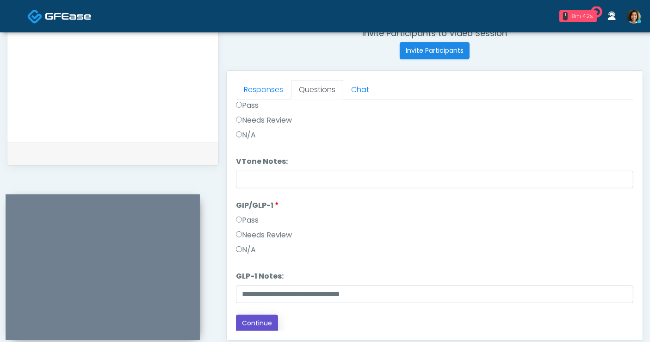
click at [242, 317] on button "Continue" at bounding box center [257, 323] width 42 height 17
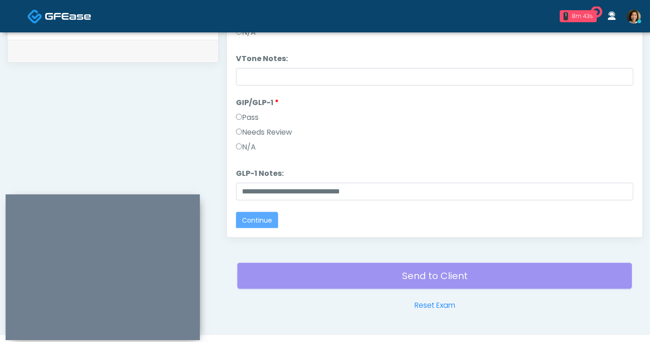
scroll to position [0, 0]
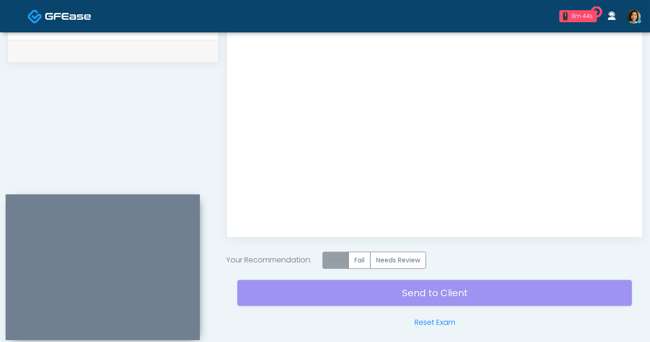
click at [338, 256] on label "Pass" at bounding box center [336, 260] width 26 height 17
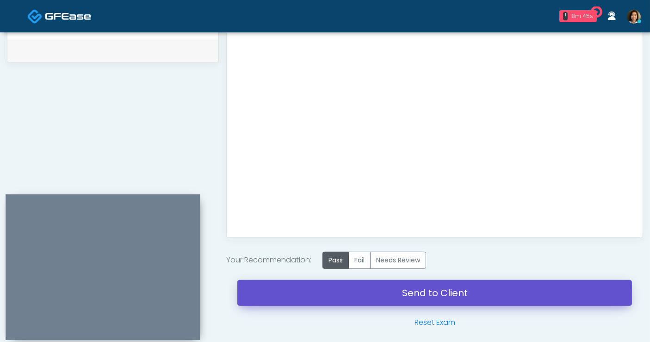
drag, startPoint x: 451, startPoint y: 294, endPoint x: 373, endPoint y: 69, distance: 238.6
click at [451, 294] on link "Send to Client" at bounding box center [434, 293] width 395 height 26
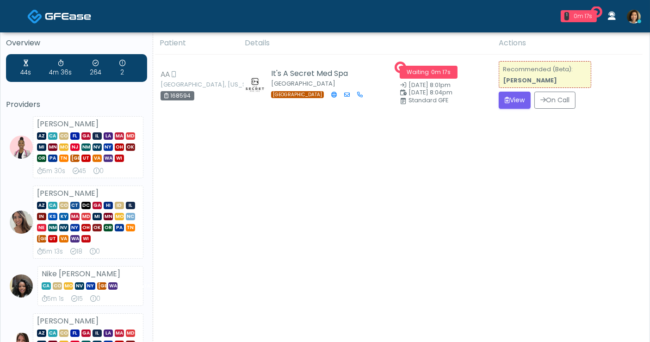
drag, startPoint x: 425, startPoint y: 194, endPoint x: 536, endPoint y: 141, distance: 123.0
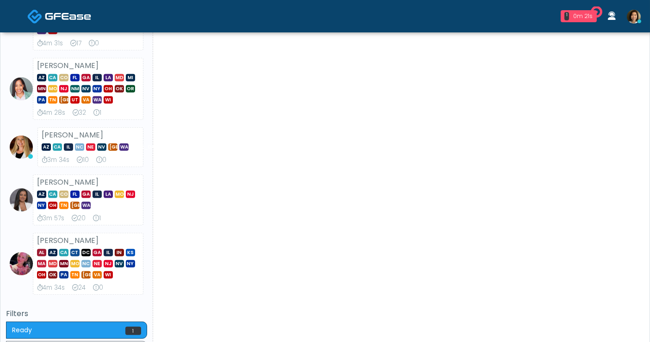
scroll to position [592, 0]
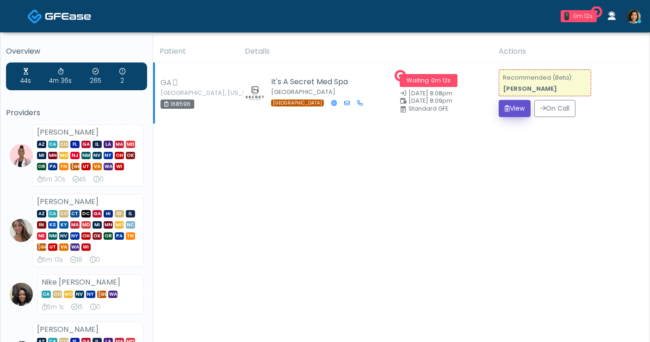
click at [515, 105] on button "View" at bounding box center [515, 108] width 32 height 17
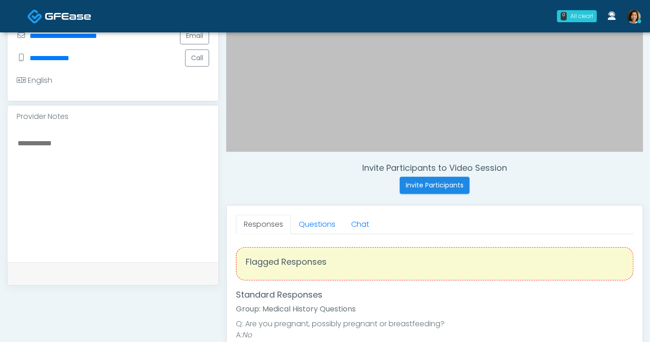
scroll to position [236, 0]
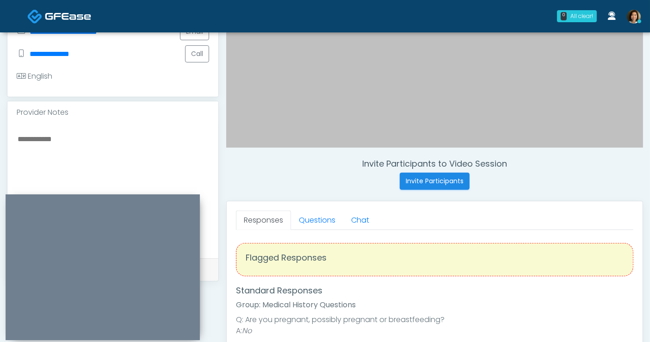
click at [76, 140] on textarea at bounding box center [113, 189] width 193 height 113
type textarea "*"
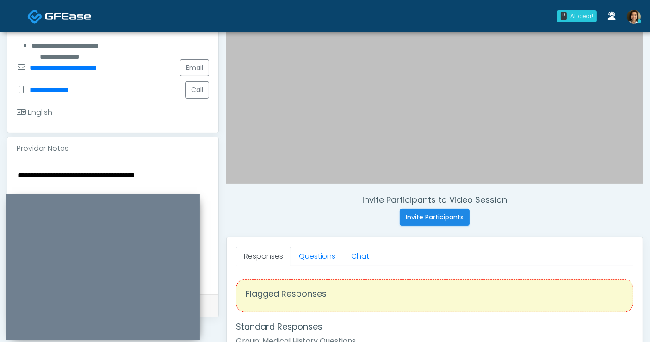
scroll to position [336, 0]
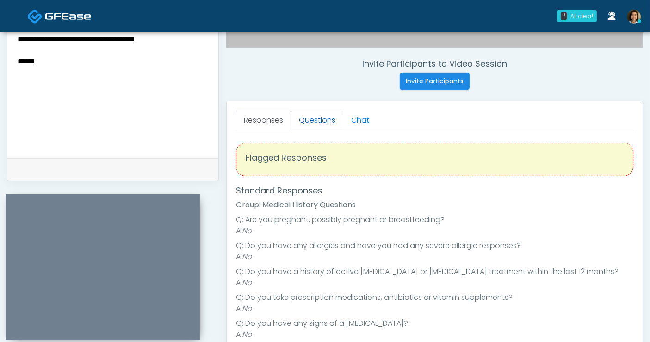
type textarea "**********"
click at [323, 117] on link "Questions" at bounding box center [317, 120] width 52 height 19
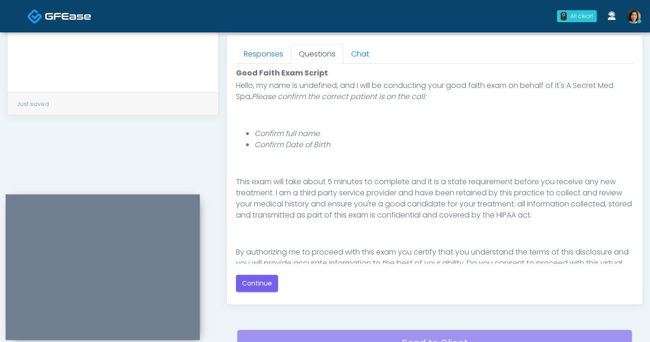
scroll to position [88, 0]
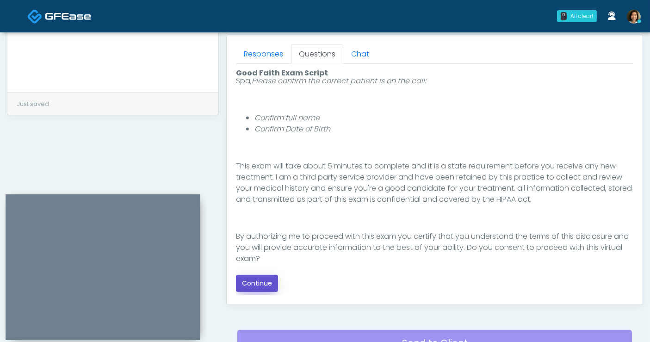
click at [262, 283] on button "Continue" at bounding box center [257, 283] width 42 height 17
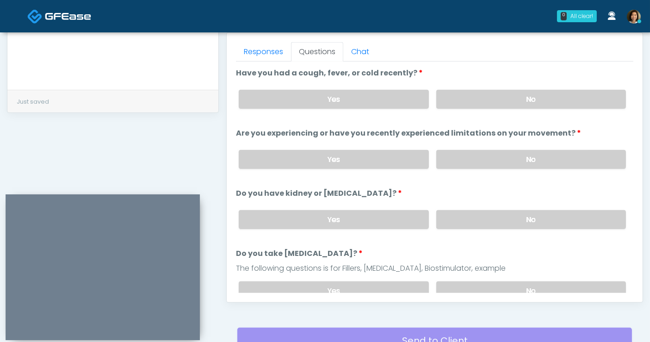
scroll to position [393, 0]
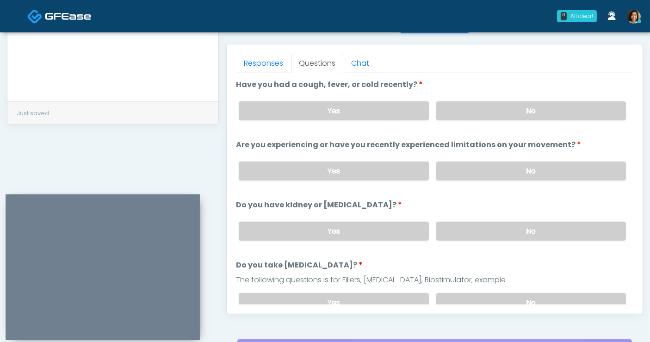
drag, startPoint x: 513, startPoint y: 112, endPoint x: 518, endPoint y: 188, distance: 76.1
click at [514, 114] on label "No" at bounding box center [532, 110] width 190 height 19
click at [515, 169] on label "No" at bounding box center [532, 171] width 190 height 19
drag, startPoint x: 519, startPoint y: 230, endPoint x: 566, endPoint y: 187, distance: 63.6
click at [524, 224] on label "No" at bounding box center [532, 231] width 190 height 19
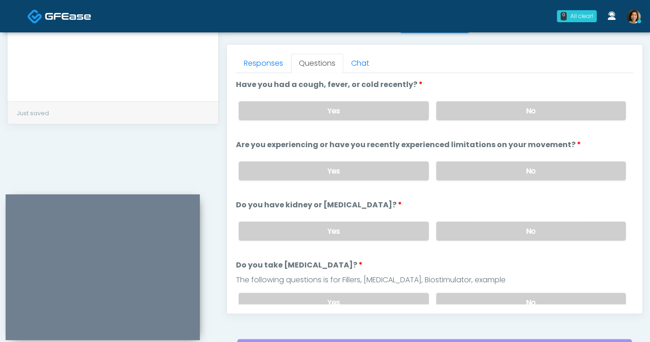
scroll to position [174, 0]
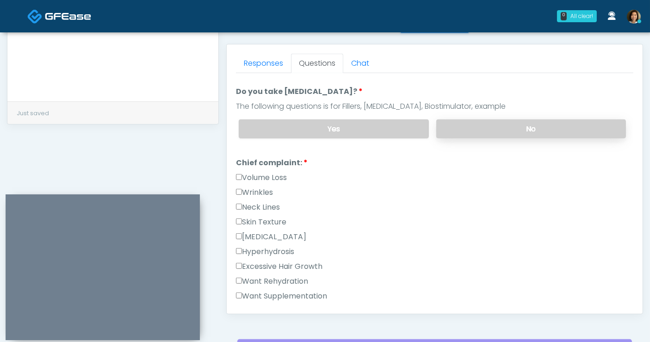
click at [546, 130] on label "No" at bounding box center [532, 128] width 190 height 19
drag, startPoint x: 252, startPoint y: 190, endPoint x: 313, endPoint y: 191, distance: 61.1
click at [252, 189] on label "Wrinkles" at bounding box center [254, 192] width 37 height 11
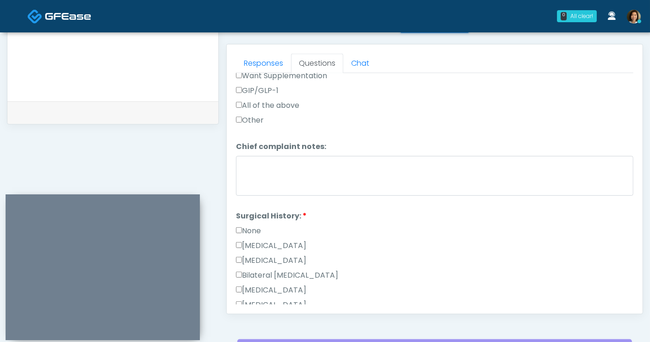
scroll to position [395, 0]
click at [257, 228] on label "None" at bounding box center [248, 229] width 25 height 11
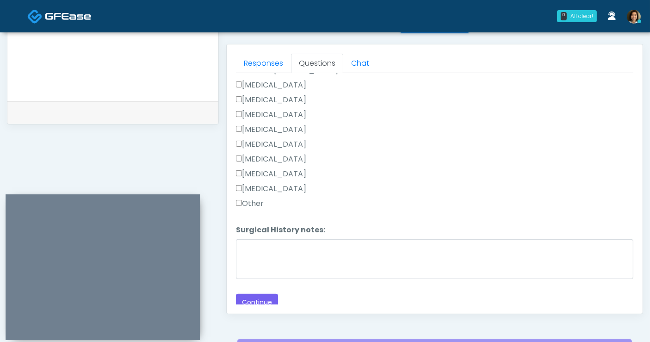
scroll to position [602, 0]
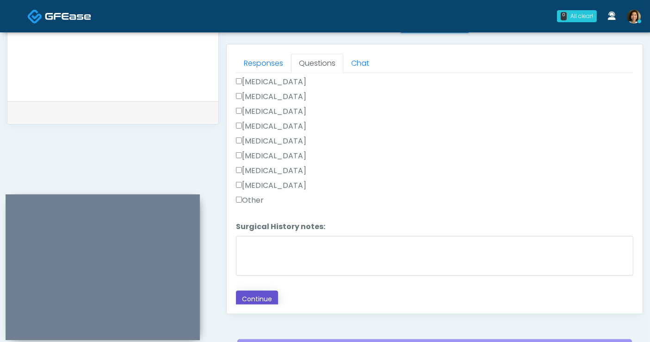
click at [272, 300] on button "Continue" at bounding box center [257, 299] width 42 height 17
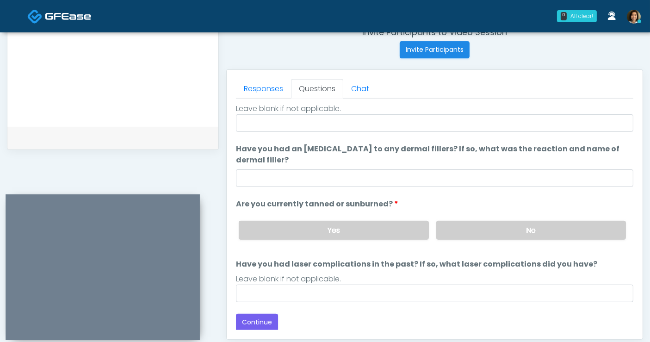
scroll to position [0, 0]
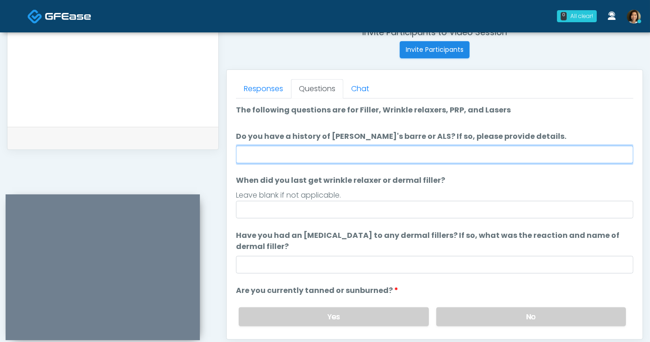
click at [360, 154] on input "Do you have a history of Guillain's barre or ALS? If so, please provide details." at bounding box center [435, 155] width 398 height 18
type input "**"
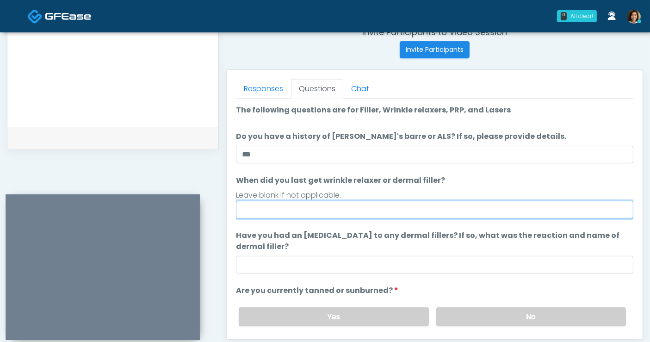
click at [260, 212] on input "When did you last get wrinkle relaxer or dermal filler?" at bounding box center [435, 210] width 398 height 18
type input "**********"
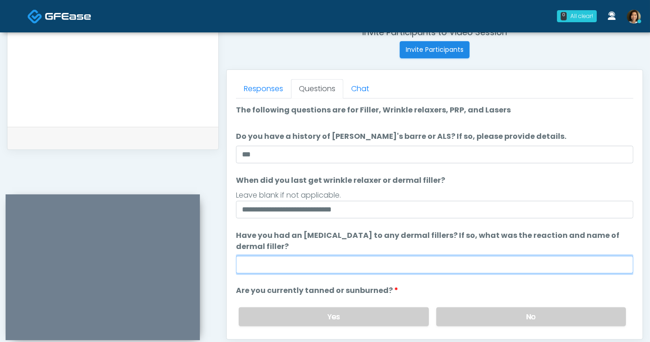
drag, startPoint x: 253, startPoint y: 262, endPoint x: 264, endPoint y: 258, distance: 11.7
click at [255, 263] on input "Have you had an allergic response to any dermal fillers? If so, what was the re…" at bounding box center [435, 265] width 398 height 18
type input "**********"
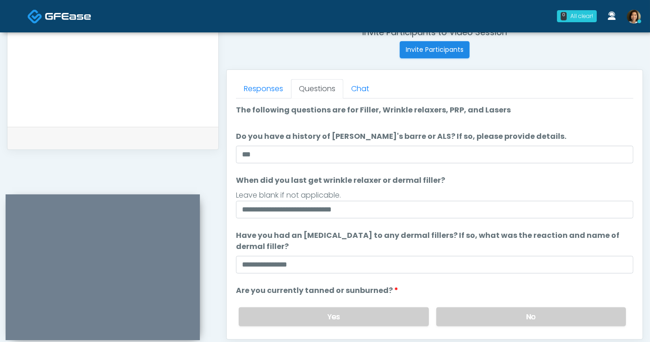
scroll to position [73, 0]
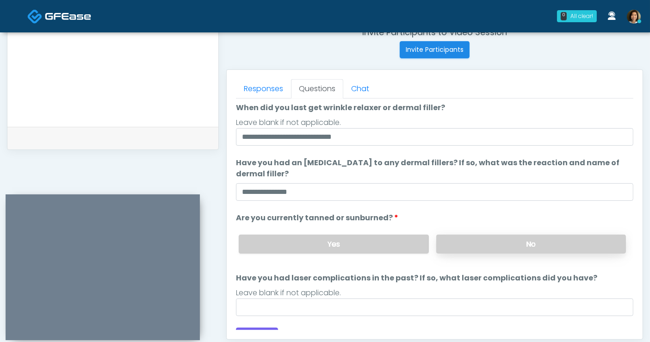
click at [501, 247] on label "No" at bounding box center [532, 244] width 190 height 19
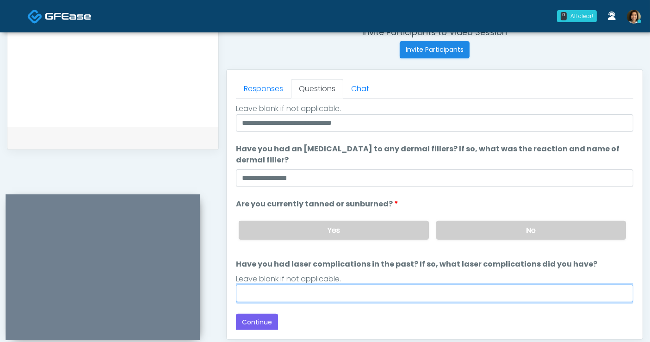
click at [382, 293] on input "Have you had laser complications in the past? If so, what laser complications d…" at bounding box center [435, 294] width 398 height 18
type input "**"
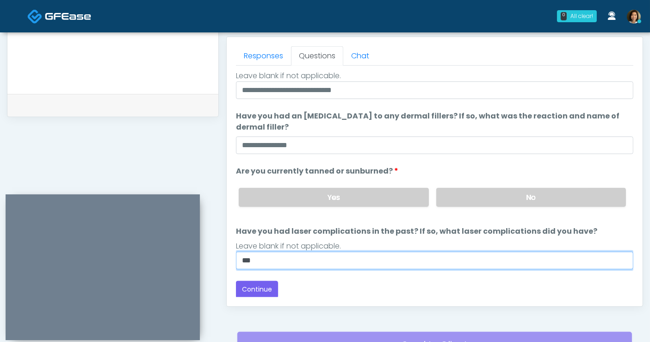
scroll to position [404, 0]
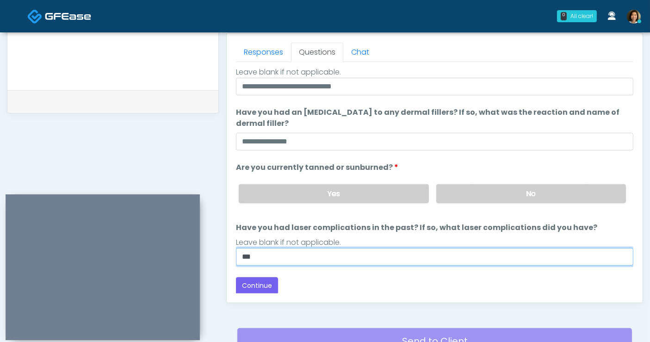
click at [321, 255] on input "**" at bounding box center [435, 257] width 398 height 18
drag, startPoint x: 214, startPoint y: 253, endPoint x: 207, endPoint y: 253, distance: 6.5
click at [207, 253] on div "**********" at bounding box center [325, 23] width 637 height 706
click at [251, 256] on input "Have you had laser complications in the past? If so, what laser complications d…" at bounding box center [435, 257] width 398 height 18
type input "**********"
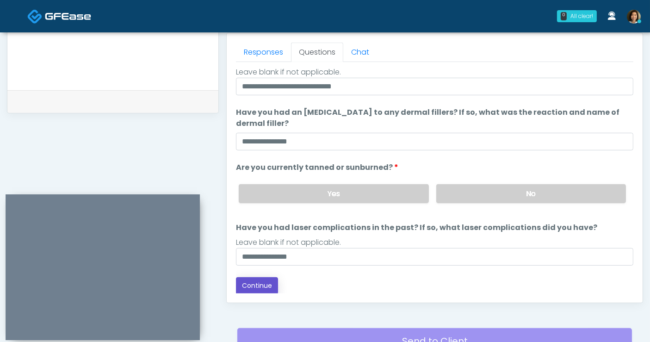
click at [257, 283] on button "Continue" at bounding box center [257, 285] width 42 height 17
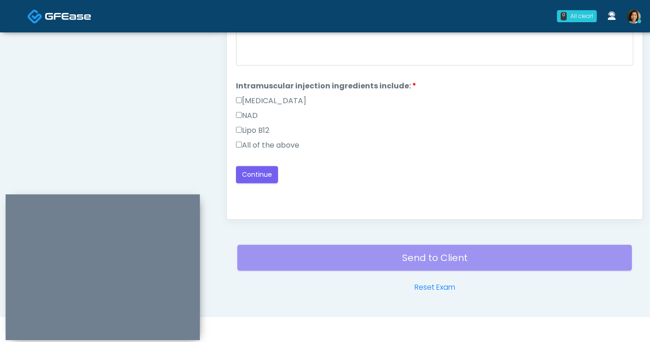
scroll to position [0, 0]
click at [266, 146] on label "All of the above" at bounding box center [267, 145] width 63 height 11
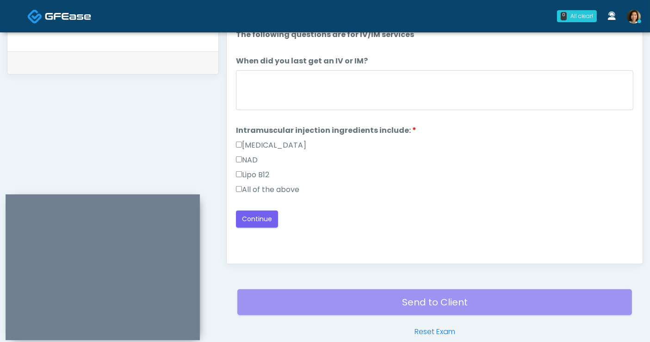
scroll to position [412, 0]
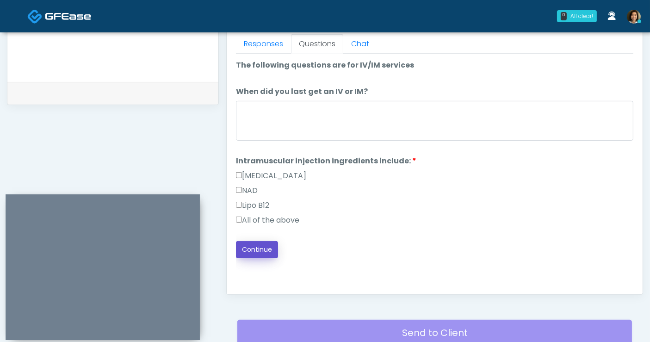
click at [249, 242] on button "Continue" at bounding box center [257, 249] width 42 height 17
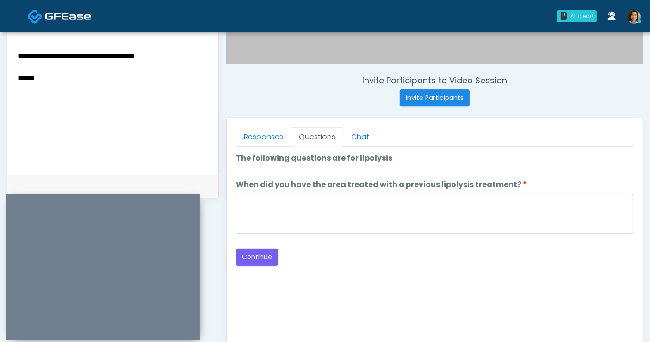
scroll to position [317, 0]
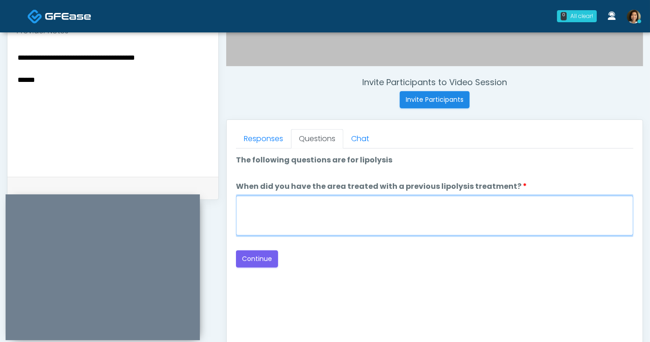
click at [421, 219] on textarea "When did you have the area treated with a previous lipolysis treatment?" at bounding box center [435, 216] width 398 height 40
type textarea "*****"
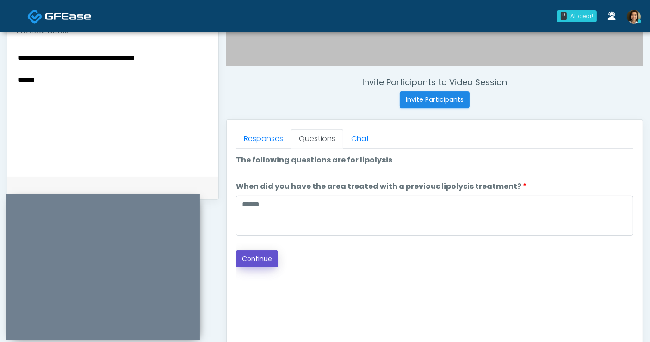
click at [255, 259] on button "Continue" at bounding box center [257, 258] width 42 height 17
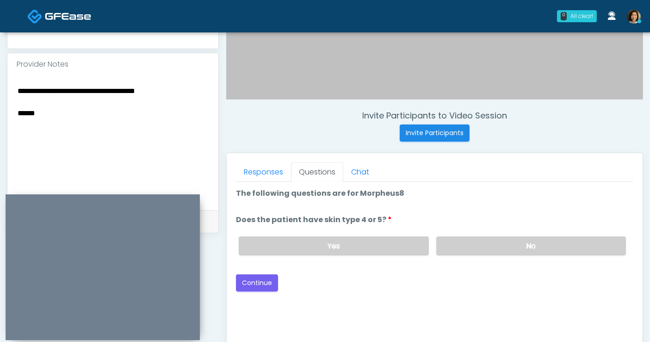
scroll to position [255, 0]
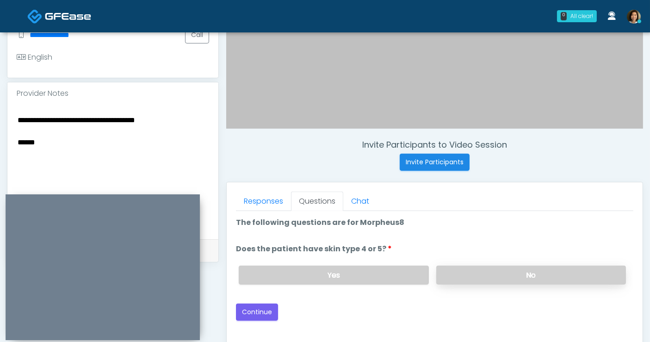
click at [516, 275] on label "No" at bounding box center [532, 275] width 190 height 19
click at [252, 311] on button "Continue" at bounding box center [257, 312] width 42 height 17
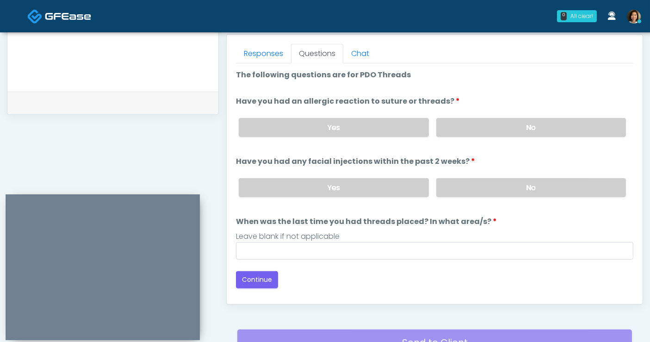
scroll to position [373, 0]
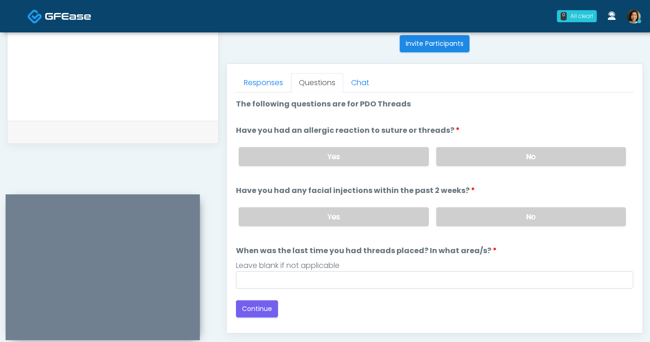
drag, startPoint x: 559, startPoint y: 152, endPoint x: 558, endPoint y: 192, distance: 39.8
click at [559, 153] on label "No" at bounding box center [532, 156] width 190 height 19
click at [552, 218] on label "No" at bounding box center [532, 216] width 190 height 19
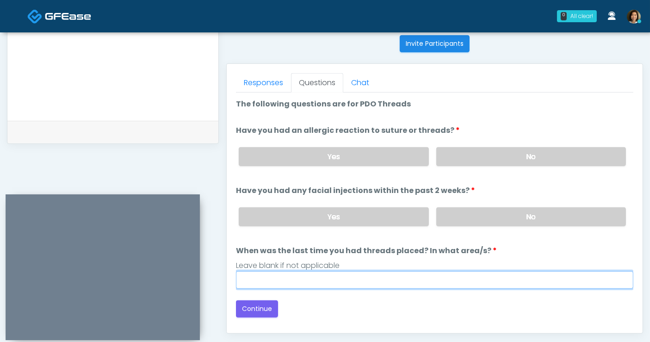
click at [385, 280] on input "When was the last time you had threads placed? In what area/s?" at bounding box center [435, 280] width 398 height 18
type input "**********"
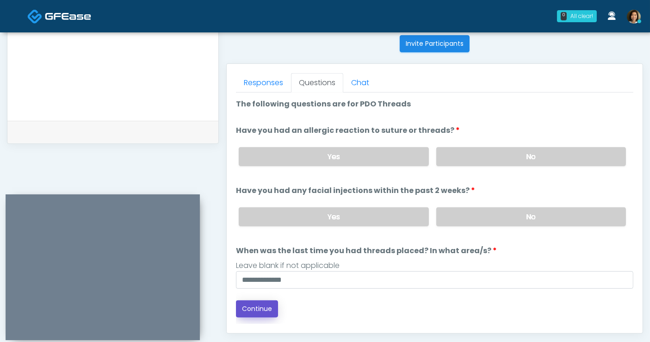
click at [269, 302] on button "Continue" at bounding box center [257, 308] width 42 height 17
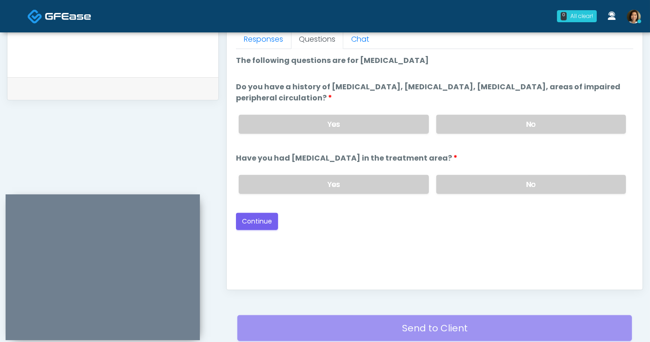
scroll to position [396, 0]
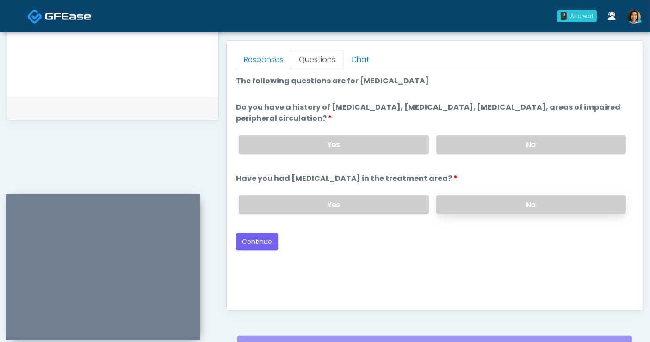
click at [524, 201] on label "No" at bounding box center [532, 204] width 190 height 19
drag, startPoint x: 513, startPoint y: 141, endPoint x: 541, endPoint y: 156, distance: 32.1
click at [513, 141] on label "No" at bounding box center [532, 144] width 190 height 19
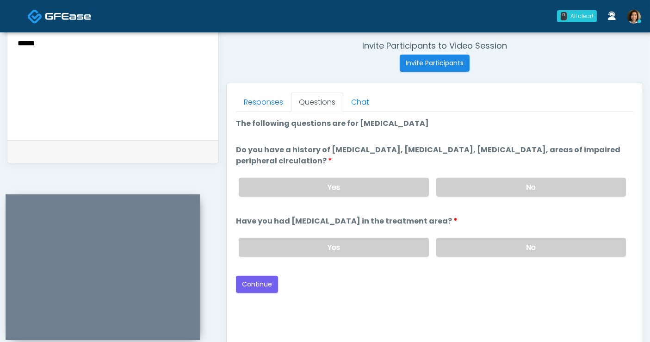
scroll to position [353, 0]
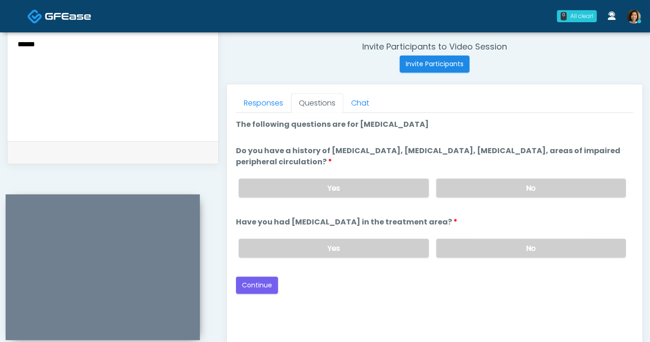
drag, startPoint x: 423, startPoint y: 301, endPoint x: 371, endPoint y: 300, distance: 52.3
click at [416, 301] on div "Good Faith Exam Script Good Faith Exam Script INTRODUCTION Hello, my name is un…" at bounding box center [435, 228] width 398 height 231
drag, startPoint x: 262, startPoint y: 281, endPoint x: 127, endPoint y: 117, distance: 211.8
click at [261, 281] on button "Continue" at bounding box center [257, 285] width 42 height 17
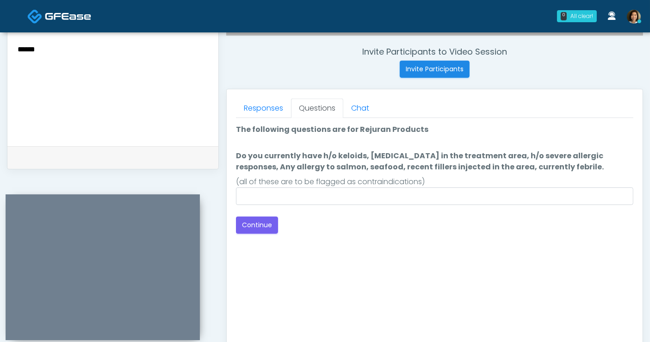
scroll to position [347, 0]
click at [426, 186] on div "(all of these are to be flagged as contraindications)" at bounding box center [435, 182] width 398 height 11
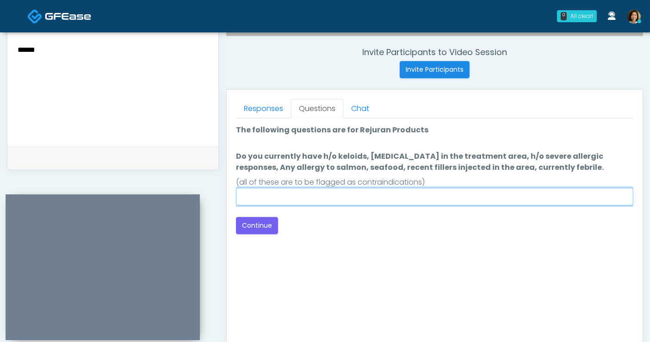
click at [426, 194] on input "Do you currently have h/o keloids, skin infection in the treatment area, h/o se…" at bounding box center [435, 197] width 398 height 18
type input "**"
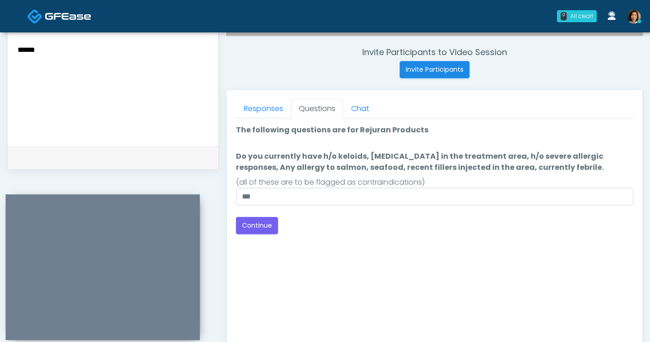
click at [446, 244] on div "Good Faith Exam Script Good Faith Exam Script INTRODUCTION Hello, my name is un…" at bounding box center [435, 234] width 398 height 231
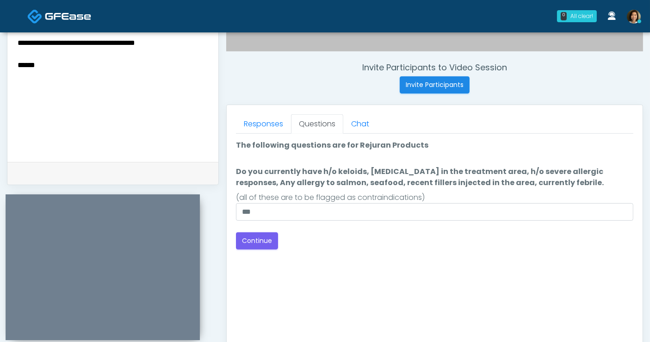
scroll to position [322, 0]
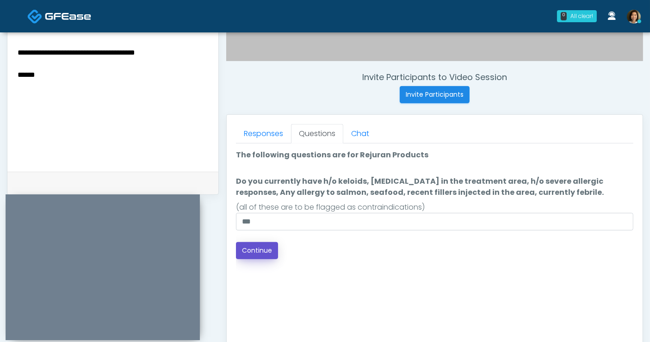
click at [259, 246] on button "Continue" at bounding box center [257, 250] width 42 height 17
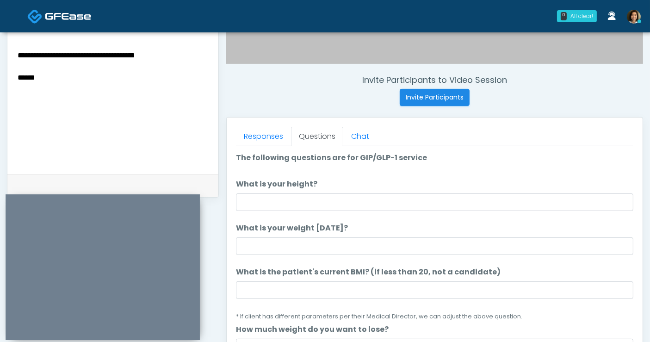
scroll to position [318, 0]
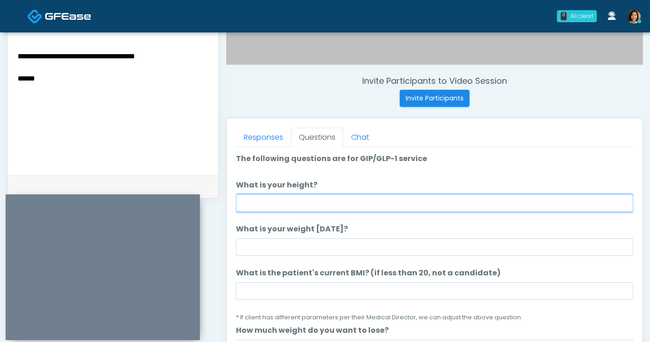
click at [277, 200] on input "What is your height?" at bounding box center [435, 203] width 398 height 18
type input "**"
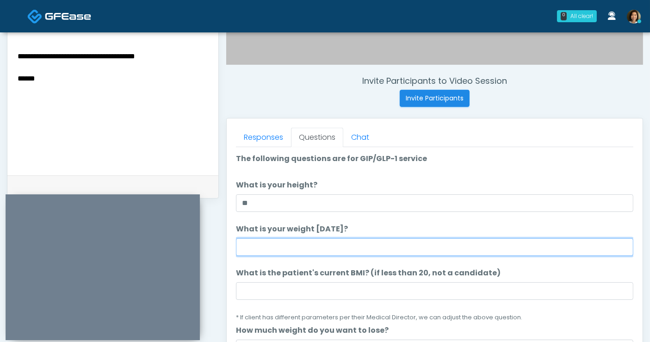
click at [264, 246] on input "What is your weight today?" at bounding box center [435, 247] width 398 height 18
type input "***"
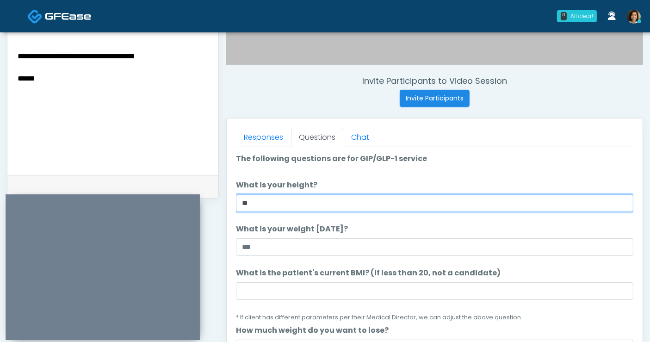
click at [263, 202] on input "**" at bounding box center [435, 203] width 398 height 18
type input "***"
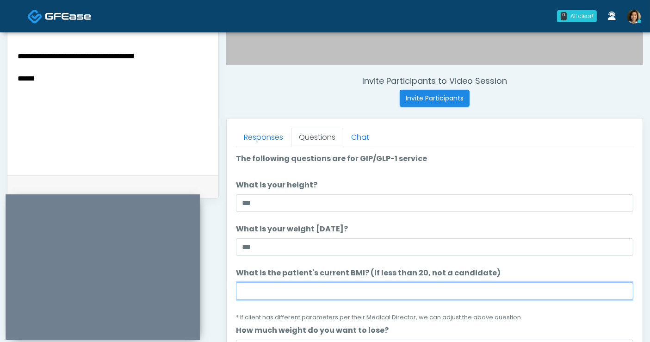
click at [311, 294] on input "What is the patient's current BMI? (if less than 20, not a candidate)" at bounding box center [435, 291] width 398 height 18
type input "****"
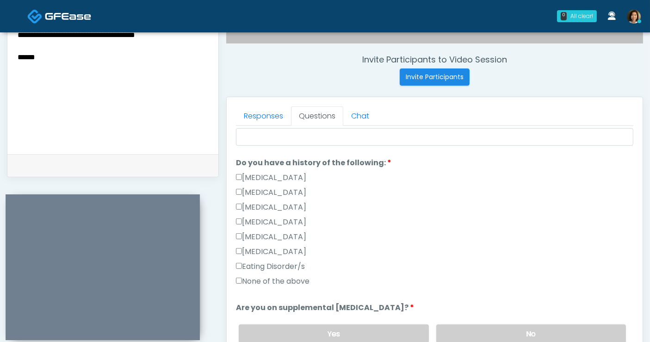
scroll to position [352, 0]
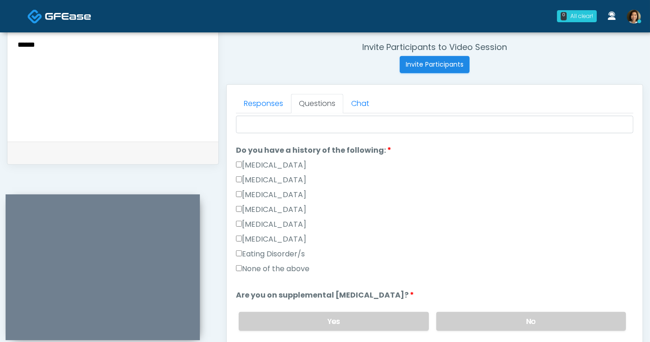
click at [295, 265] on label "None of the above" at bounding box center [273, 268] width 74 height 11
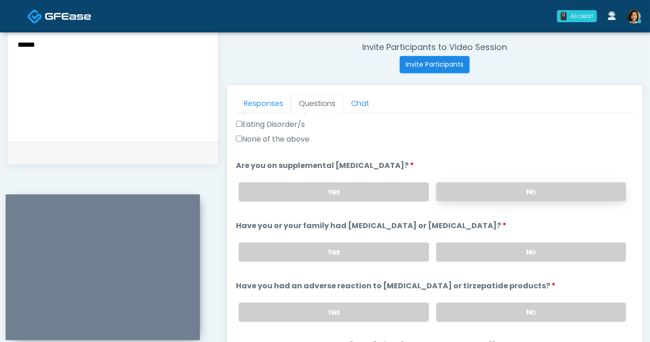
click at [562, 195] on label "No" at bounding box center [532, 191] width 190 height 19
click at [561, 249] on label "No" at bounding box center [532, 252] width 190 height 19
click at [567, 316] on label "No" at bounding box center [532, 312] width 190 height 19
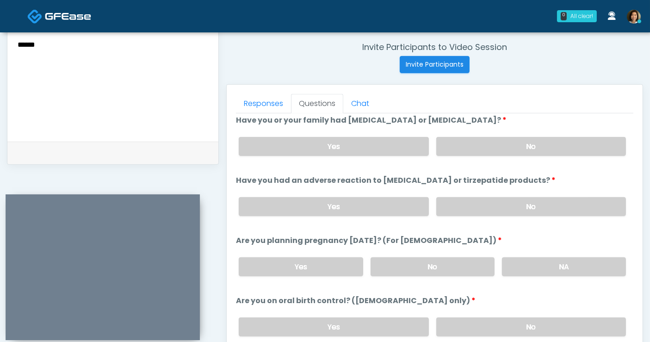
scroll to position [448, 0]
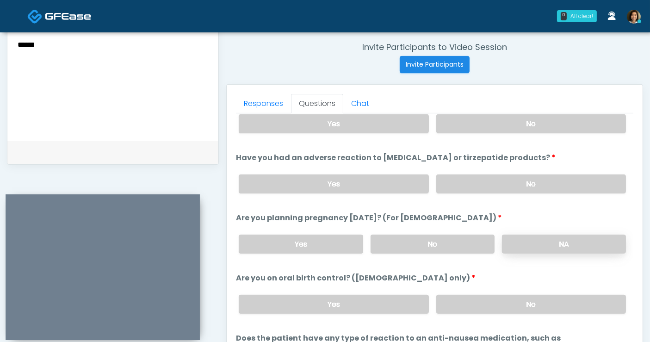
click at [545, 240] on label "NA" at bounding box center [564, 244] width 124 height 19
drag, startPoint x: 534, startPoint y: 302, endPoint x: 624, endPoint y: 275, distance: 94.3
click at [536, 301] on label "No" at bounding box center [532, 304] width 190 height 19
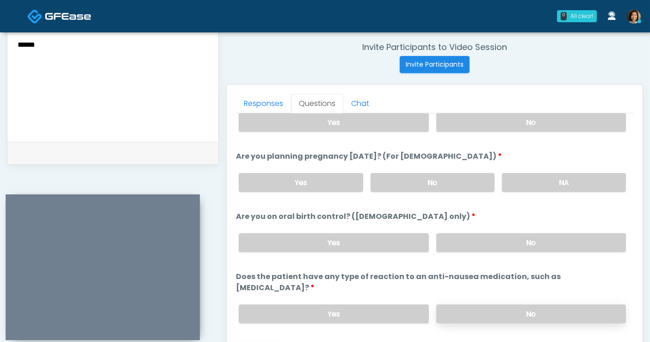
click at [545, 305] on label "No" at bounding box center [532, 314] width 190 height 19
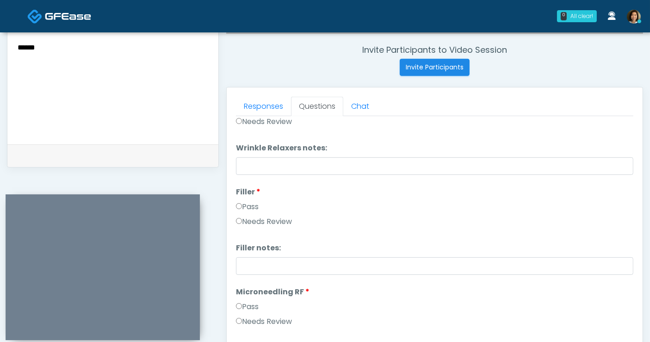
scroll to position [0, 0]
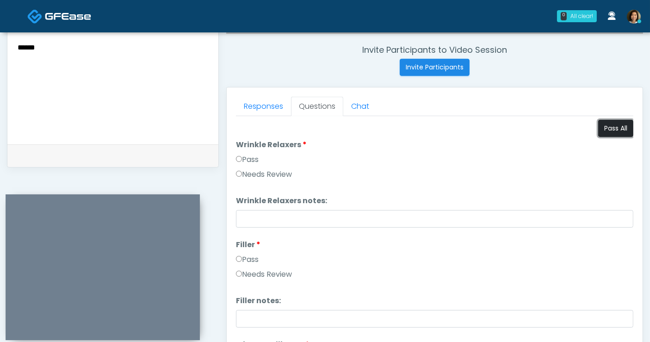
click at [603, 125] on button "Pass All" at bounding box center [616, 128] width 35 height 17
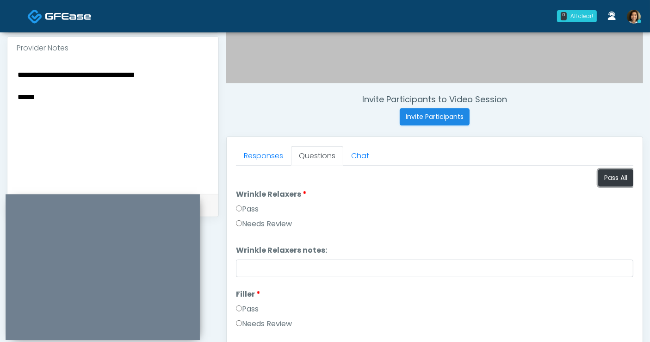
scroll to position [285, 0]
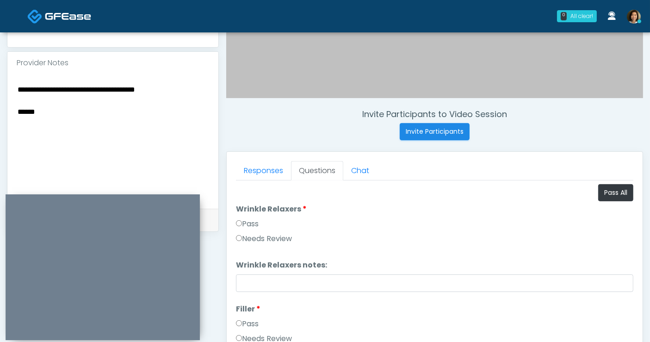
drag, startPoint x: 40, startPoint y: 111, endPoint x: -12, endPoint y: 110, distance: 51.9
click at [0, 110] on html "0 All clear! All clear! [PERSON_NAME] AZ CA CO [GEOGRAPHIC_DATA] [GEOGRAPHIC_DA…" at bounding box center [325, 130] width 650 height 831
type textarea "**********"
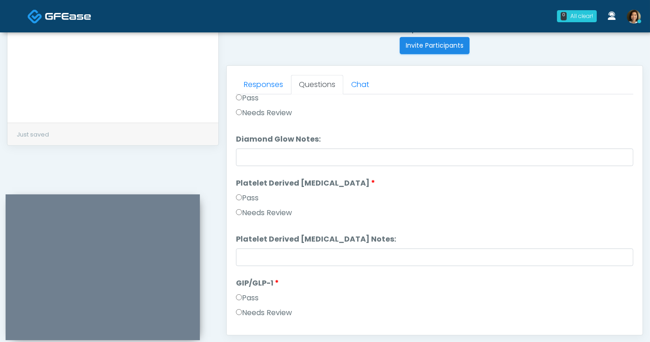
scroll to position [1823, 0]
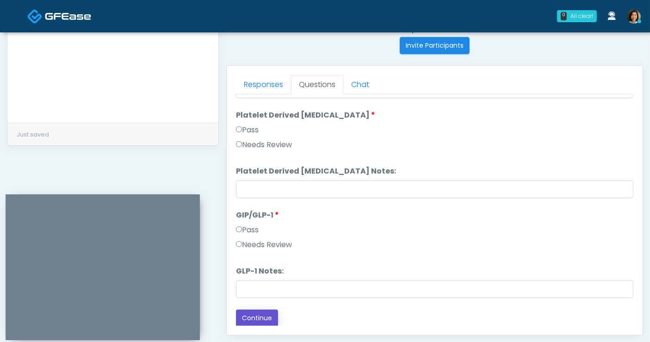
click at [261, 314] on button "Continue" at bounding box center [257, 318] width 42 height 17
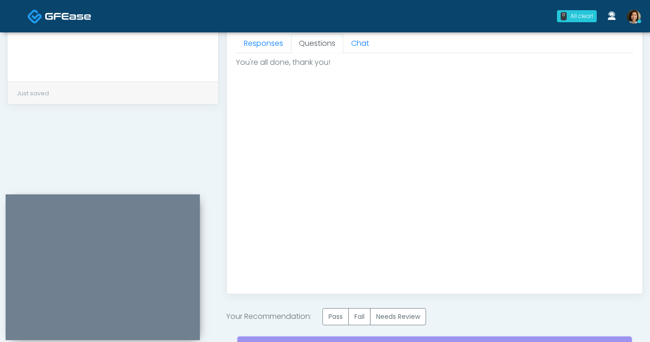
scroll to position [475, 0]
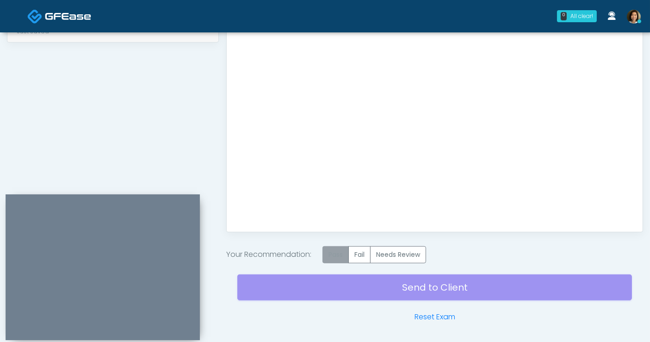
click at [341, 253] on label "Pass" at bounding box center [336, 254] width 26 height 17
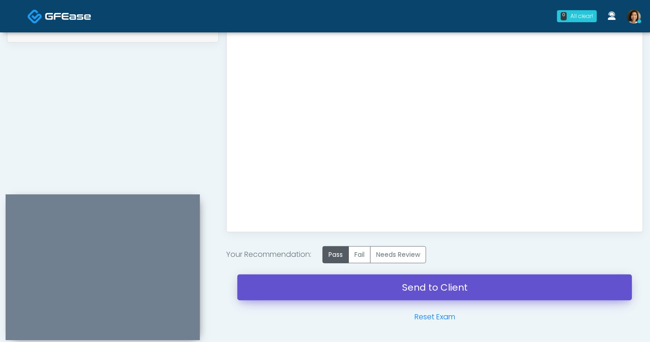
click at [413, 285] on link "Send to Client" at bounding box center [434, 288] width 395 height 26
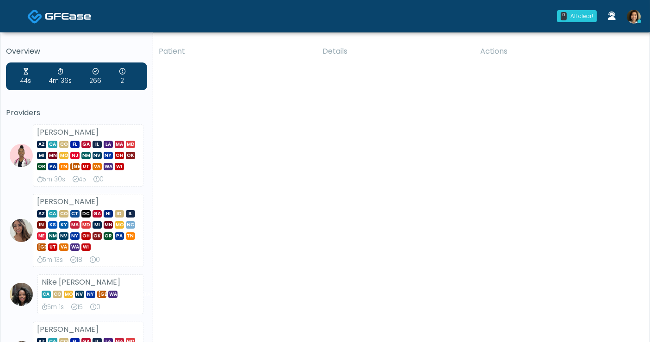
drag, startPoint x: 410, startPoint y: 237, endPoint x: 658, endPoint y: 98, distance: 284.6
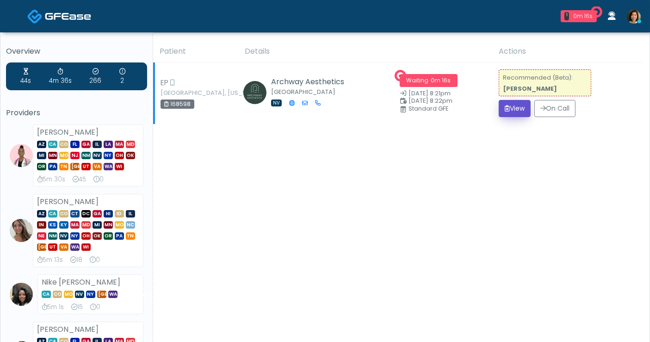
click at [519, 110] on button "View" at bounding box center [515, 108] width 32 height 17
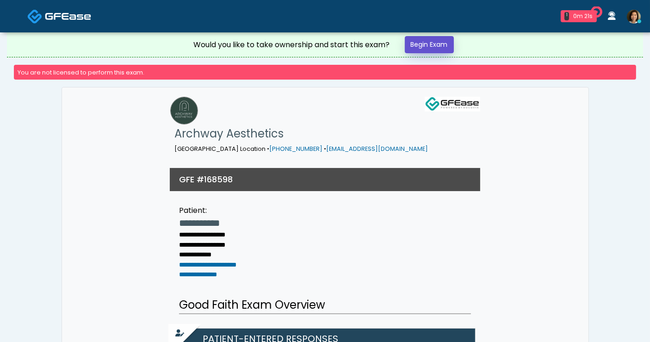
click at [437, 44] on link "Begin Exam" at bounding box center [429, 44] width 49 height 17
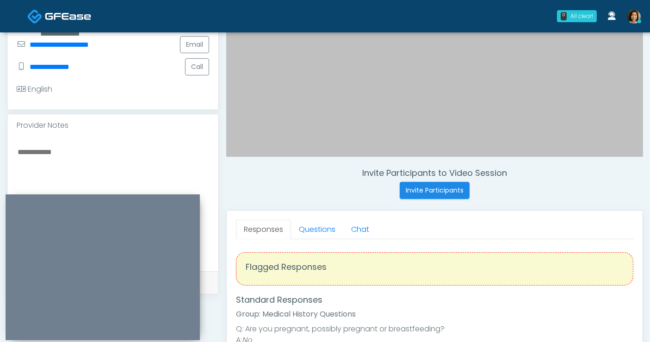
scroll to position [296, 0]
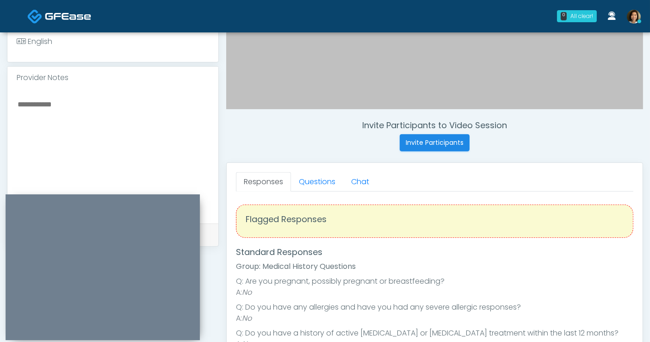
drag, startPoint x: 84, startPoint y: 104, endPoint x: 126, endPoint y: 78, distance: 49.7
click at [87, 104] on textarea at bounding box center [113, 154] width 193 height 113
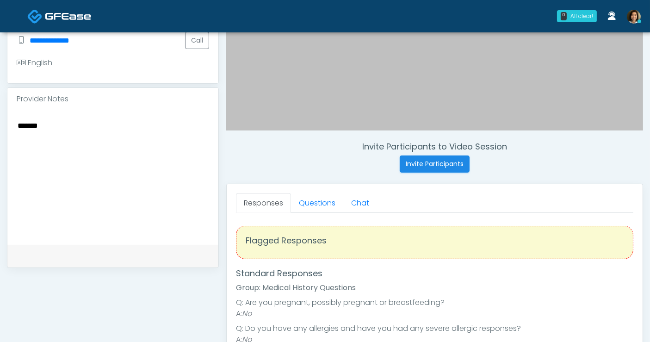
scroll to position [299, 0]
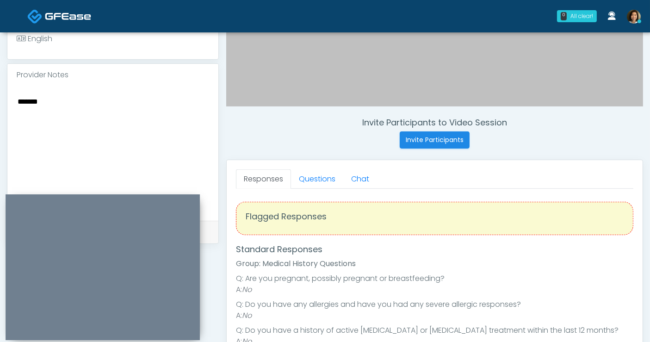
click at [88, 102] on textarea "******" at bounding box center [113, 151] width 193 height 113
type textarea "**********"
click at [318, 180] on link "Questions" at bounding box center [317, 178] width 52 height 19
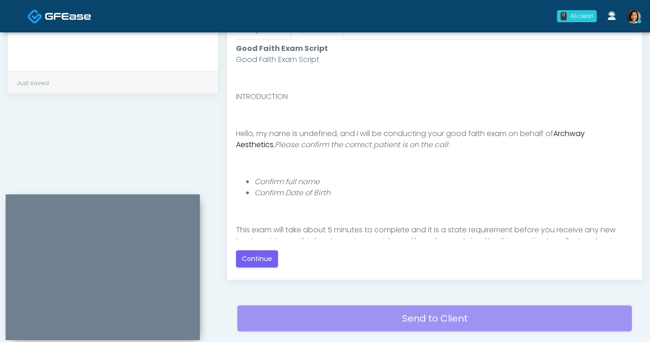
scroll to position [96, 0]
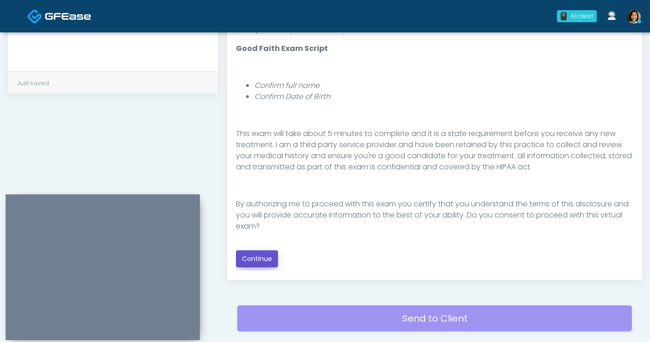
click at [245, 257] on button "Continue" at bounding box center [257, 258] width 42 height 17
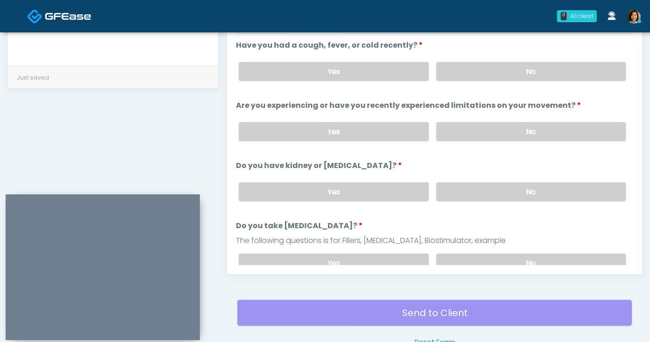
scroll to position [406, 0]
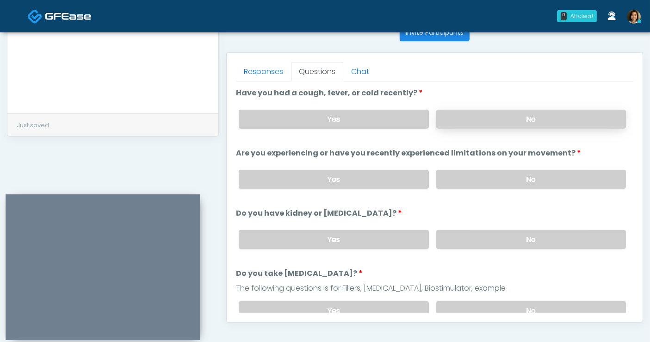
click at [544, 118] on label "No" at bounding box center [532, 119] width 190 height 19
drag, startPoint x: 548, startPoint y: 175, endPoint x: 539, endPoint y: 225, distance: 51.2
click at [548, 176] on label "No" at bounding box center [532, 179] width 190 height 19
click at [539, 235] on label "No" at bounding box center [532, 239] width 190 height 19
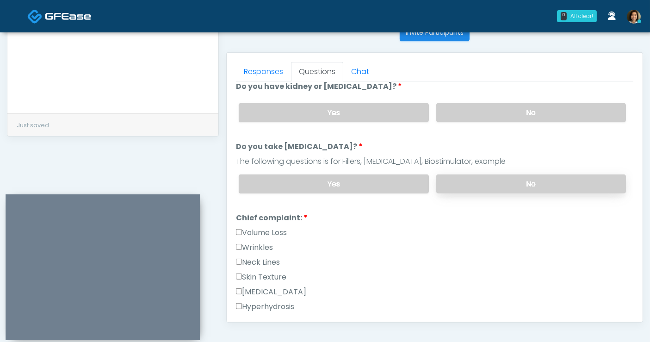
click at [563, 180] on label "No" at bounding box center [532, 184] width 190 height 19
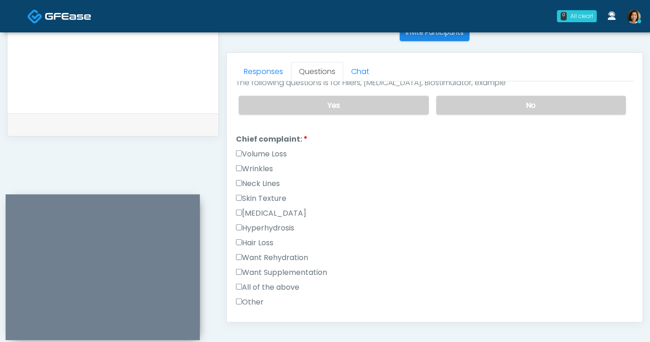
click at [250, 163] on label "Wrinkles" at bounding box center [254, 168] width 37 height 11
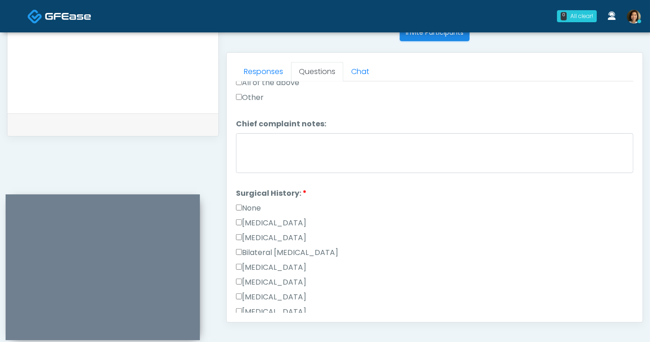
scroll to position [414, 0]
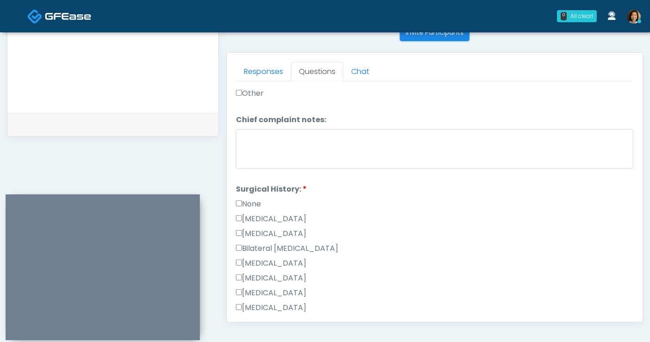
click at [252, 199] on label "None" at bounding box center [248, 204] width 25 height 11
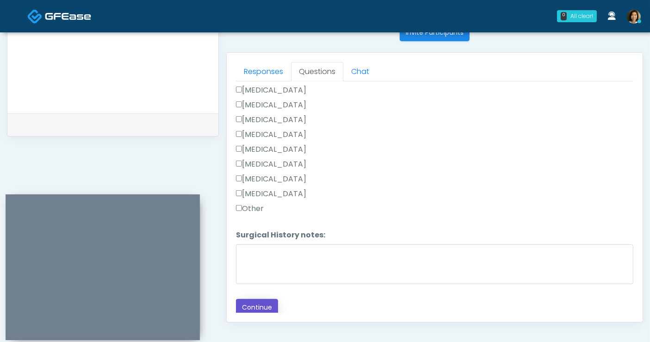
click at [249, 304] on button "Continue" at bounding box center [257, 307] width 42 height 17
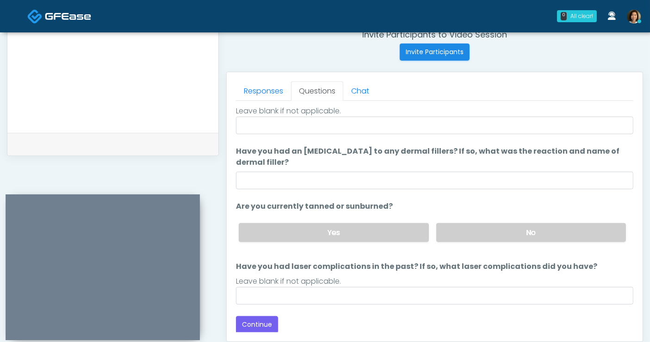
scroll to position [0, 0]
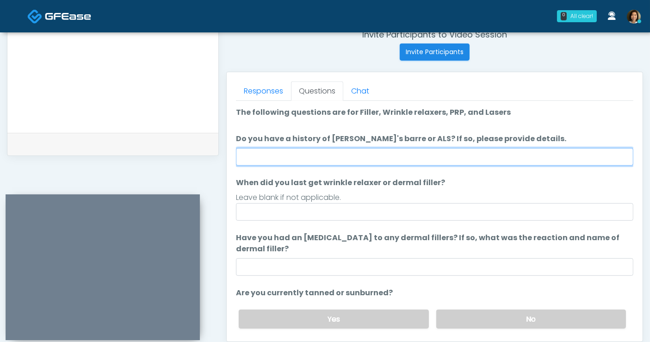
click at [345, 154] on input "Do you have a history of [PERSON_NAME]'s barre or ALS? If so, please provide de…" at bounding box center [435, 157] width 398 height 18
click at [282, 159] on input "Do you have a history of [PERSON_NAME]'s barre or ALS? If so, please provide de…" at bounding box center [435, 157] width 398 height 18
type input "**"
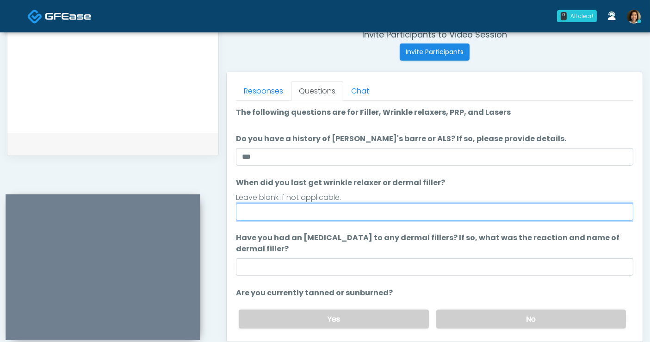
click at [277, 212] on input "When did you last get wrinkle relaxer or dermal filler?" at bounding box center [435, 212] width 398 height 18
type input "**********"
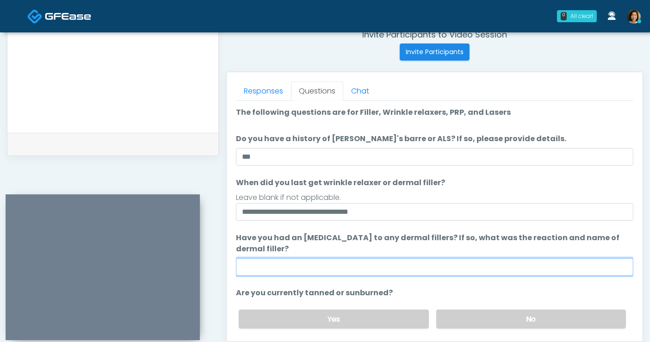
click at [271, 269] on input "Have you had an [MEDICAL_DATA] to any dermal fillers? If so, what was the react…" at bounding box center [435, 267] width 398 height 18
type input "**"
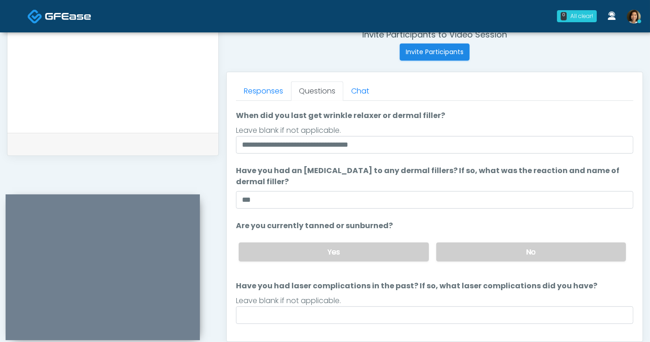
scroll to position [69, 0]
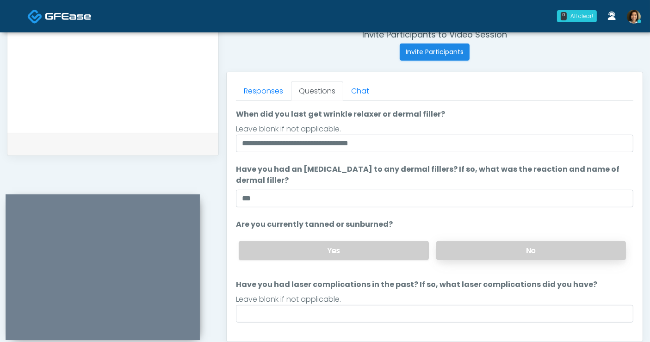
click at [512, 249] on label "No" at bounding box center [532, 250] width 190 height 19
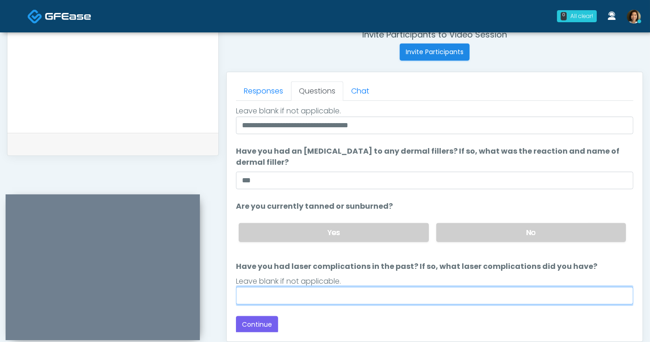
click at [430, 290] on input "Have you had laser complications in the past? If so, what laser complications d…" at bounding box center [435, 296] width 398 height 18
click at [386, 294] on input "Have you had laser complications in the past? If so, what laser complications d…" at bounding box center [435, 296] width 398 height 18
click at [534, 293] on input "Have you had laser complications in the past? If so, what laser complications d…" at bounding box center [435, 296] width 398 height 18
type input "**"
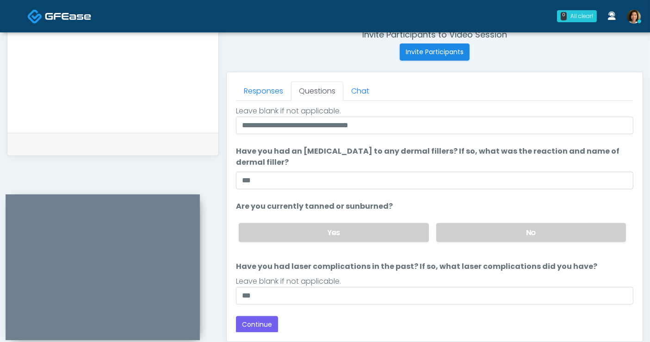
click at [357, 323] on div "Back Continue" at bounding box center [435, 324] width 398 height 17
click at [260, 321] on button "Continue" at bounding box center [257, 324] width 42 height 17
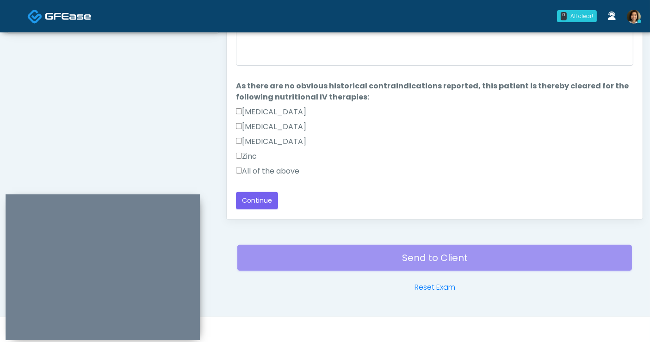
click at [284, 166] on label "All of the above" at bounding box center [267, 171] width 63 height 11
click at [263, 199] on button "Continue" at bounding box center [257, 200] width 42 height 17
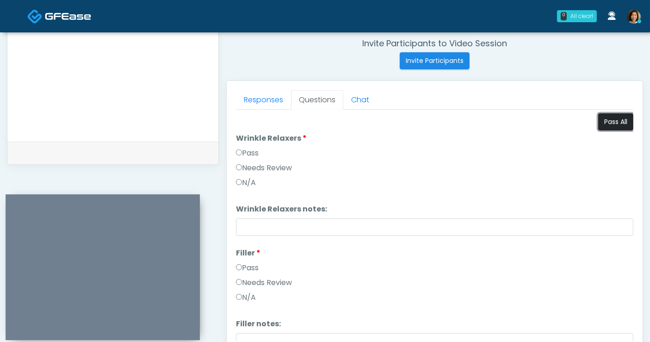
click at [606, 125] on button "Pass All" at bounding box center [616, 121] width 35 height 17
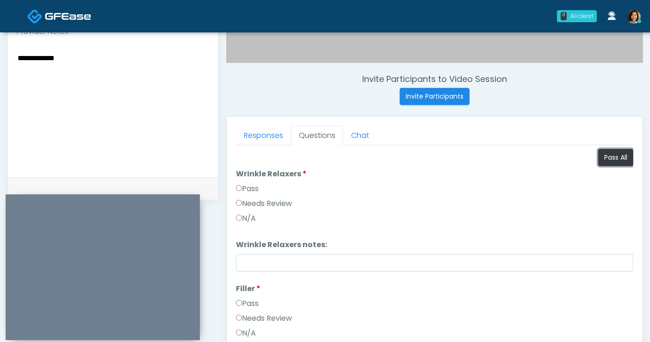
scroll to position [326, 0]
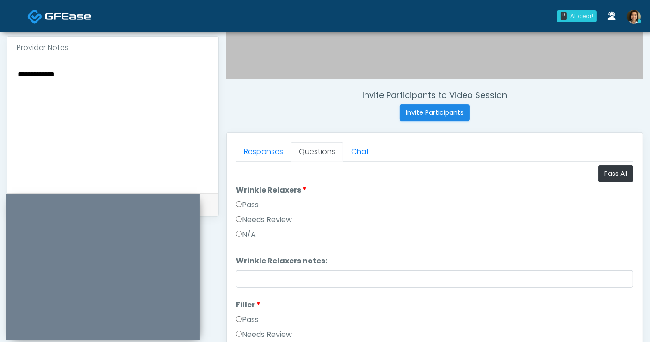
drag, startPoint x: 87, startPoint y: 69, endPoint x: -40, endPoint y: 57, distance: 127.0
click at [0, 57] on html "0 All clear! All clear! [PERSON_NAME] AZ CA CO [GEOGRAPHIC_DATA] [GEOGRAPHIC_DA…" at bounding box center [325, 100] width 650 height 853
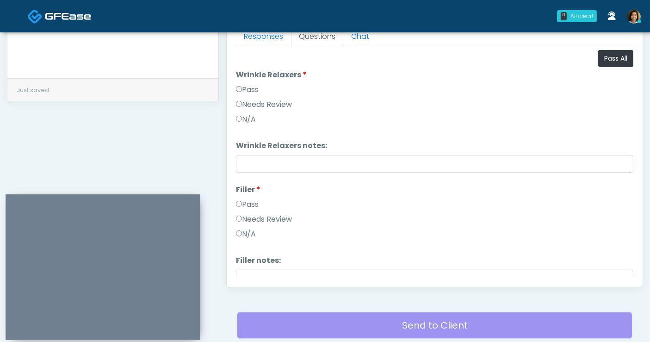
scroll to position [497, 0]
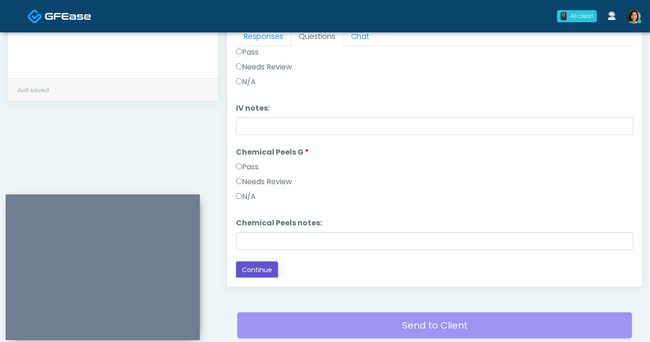
click at [255, 270] on button "Continue" at bounding box center [257, 270] width 42 height 17
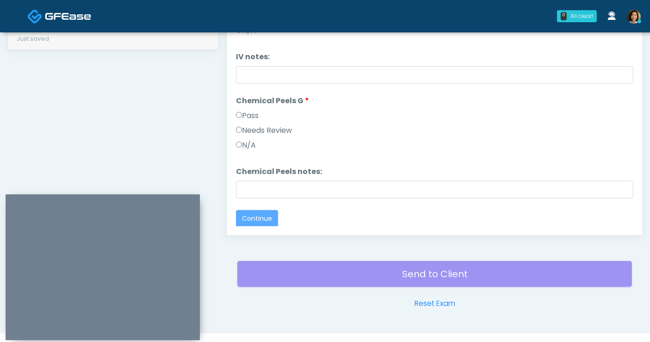
scroll to position [0, 0]
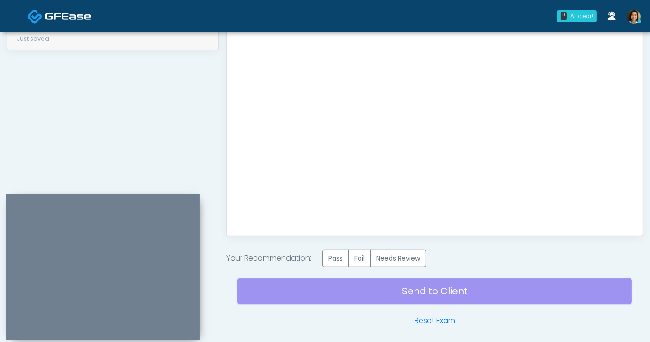
click at [343, 267] on div "Send to Client Reset Exam" at bounding box center [434, 296] width 395 height 59
click at [338, 255] on label "Pass" at bounding box center [336, 258] width 26 height 17
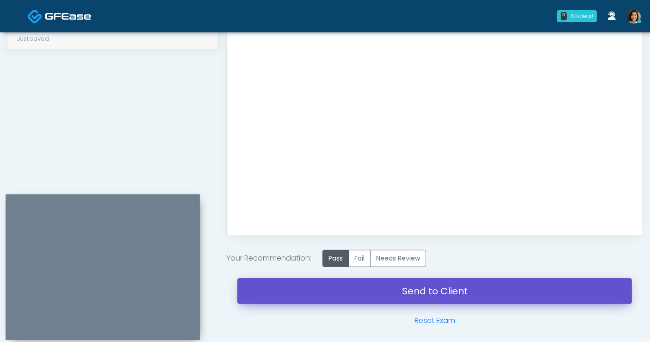
click at [414, 287] on link "Send to Client" at bounding box center [434, 291] width 395 height 26
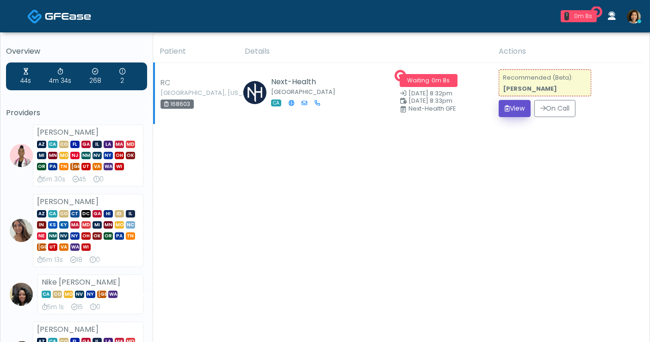
click at [513, 111] on button "View" at bounding box center [515, 108] width 32 height 17
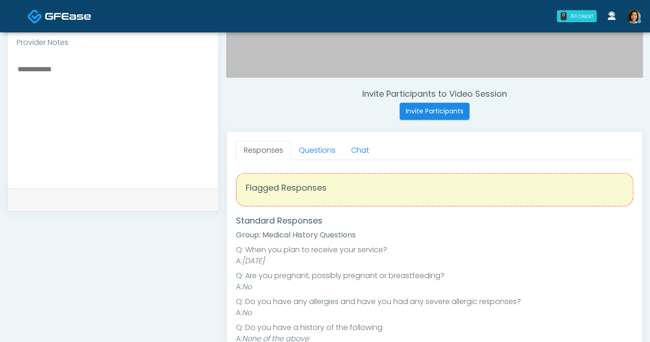
scroll to position [307, 0]
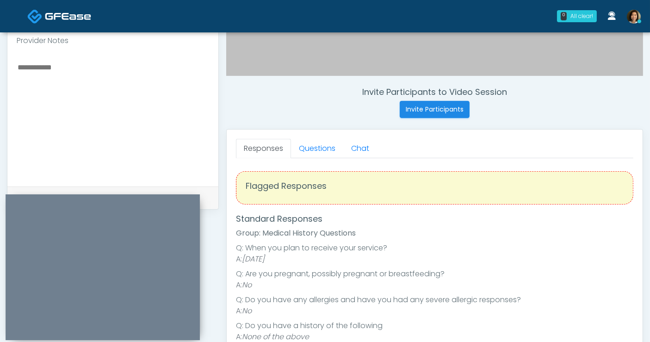
click at [162, 141] on textarea at bounding box center [113, 117] width 193 height 113
type textarea "*"
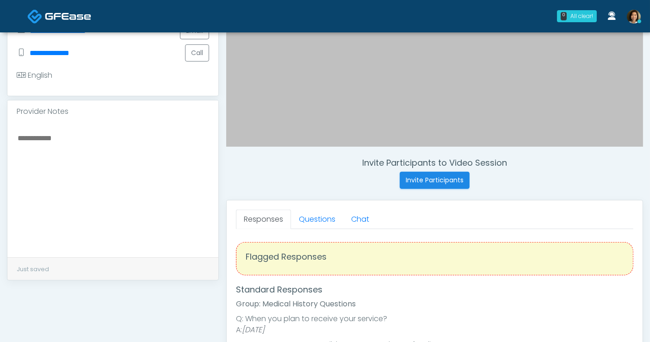
scroll to position [239, 0]
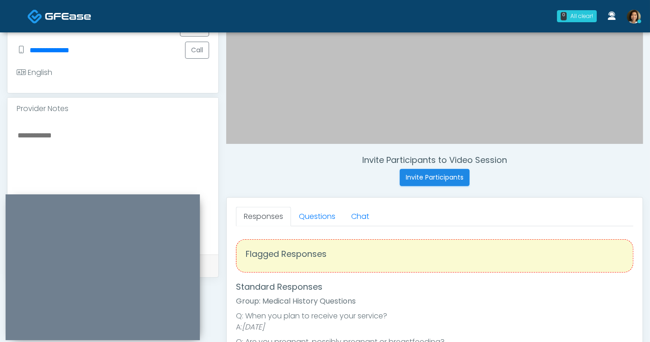
click at [131, 144] on textarea at bounding box center [113, 185] width 193 height 113
type textarea "**********"
click at [327, 215] on link "Questions" at bounding box center [317, 216] width 52 height 19
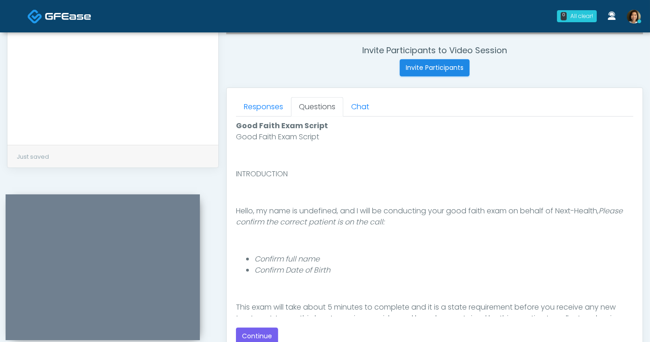
scroll to position [392, 0]
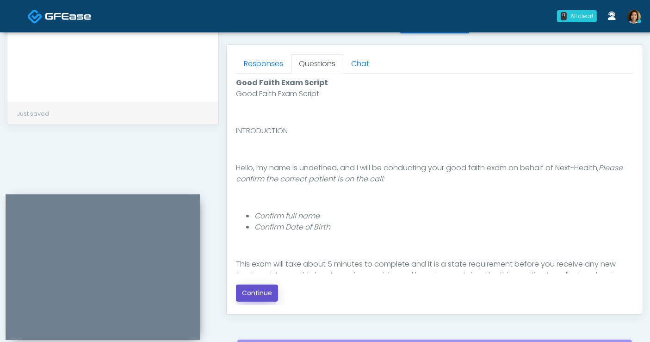
click at [260, 294] on button "Continue" at bounding box center [257, 293] width 42 height 17
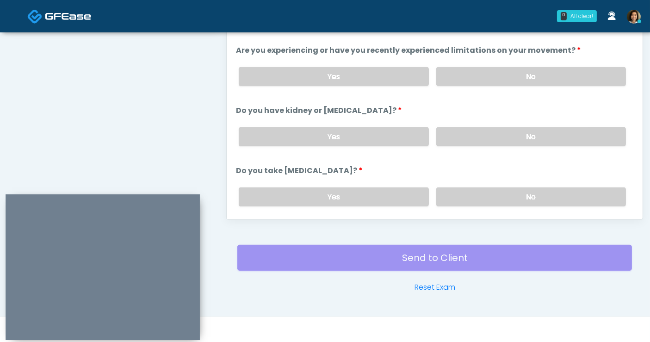
scroll to position [409, 0]
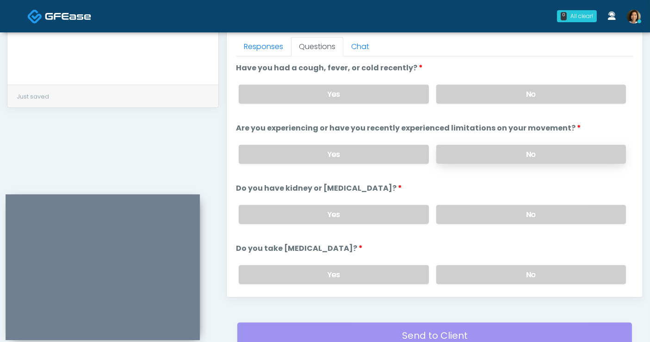
drag, startPoint x: 566, startPoint y: 95, endPoint x: 557, endPoint y: 146, distance: 51.6
click at [566, 99] on label "No" at bounding box center [532, 94] width 190 height 19
click at [557, 151] on label "No" at bounding box center [532, 154] width 190 height 19
click at [537, 214] on label "No" at bounding box center [532, 214] width 190 height 19
click at [528, 268] on label "No" at bounding box center [532, 274] width 190 height 19
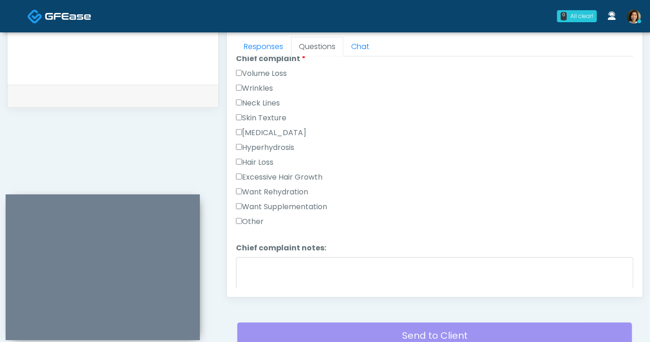
scroll to position [277, 0]
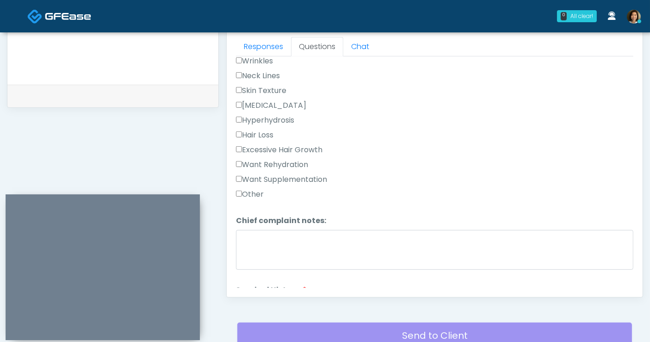
click at [295, 160] on label "Want Rehydration" at bounding box center [272, 164] width 72 height 11
click at [295, 175] on label "Want Supplementation" at bounding box center [281, 179] width 91 height 11
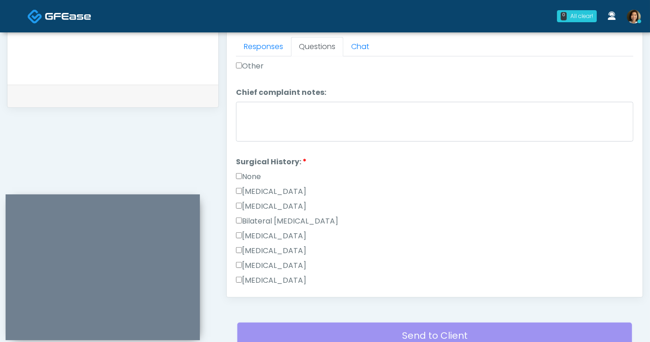
scroll to position [407, 0]
click at [250, 173] on label "None" at bounding box center [248, 175] width 25 height 11
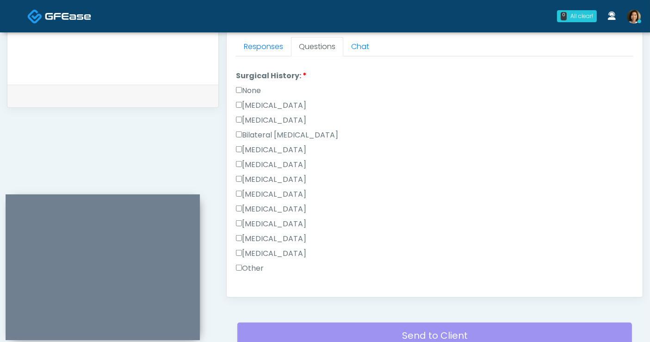
click at [243, 85] on label "None" at bounding box center [248, 90] width 25 height 11
drag, startPoint x: 250, startPoint y: 238, endPoint x: 259, endPoint y: 228, distance: 13.8
click at [250, 238] on label "Appendectomy" at bounding box center [271, 238] width 70 height 11
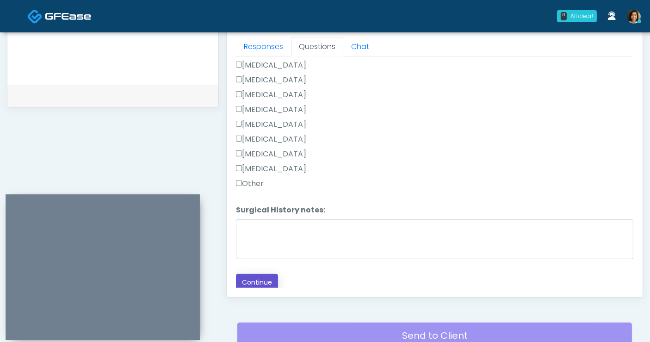
click at [268, 277] on button "Continue" at bounding box center [257, 282] width 42 height 17
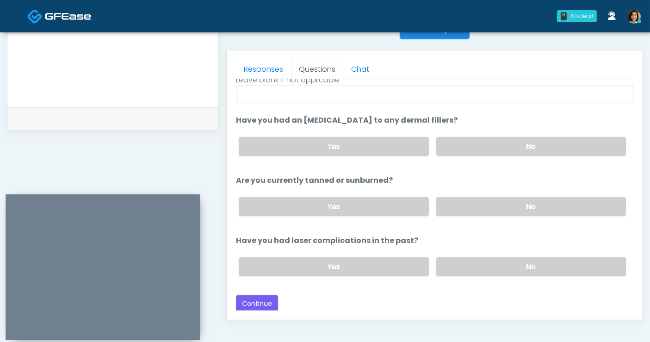
scroll to position [0, 0]
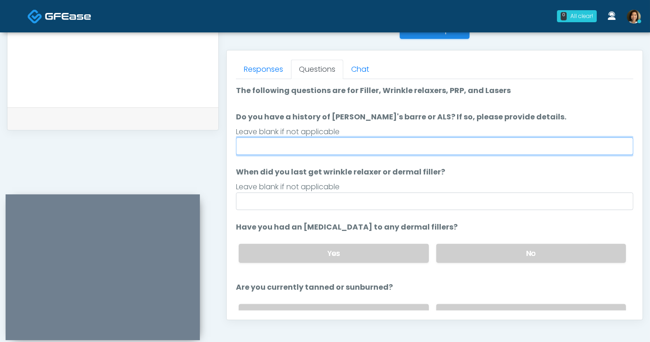
click at [306, 144] on input "Do you have a history of Guillain's barre or ALS? If so, please provide details." at bounding box center [435, 146] width 398 height 18
type input "**"
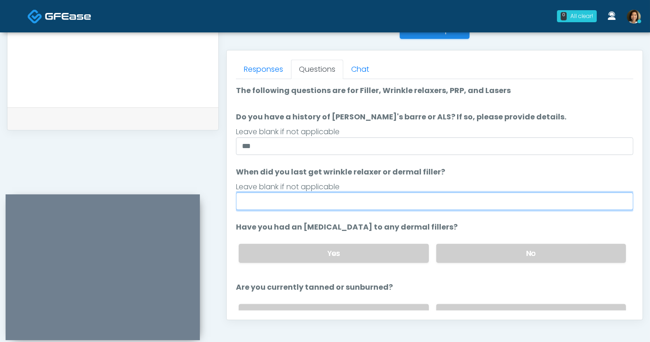
click at [268, 202] on input "When did you last get wrinkle relaxer or dermal filler?" at bounding box center [435, 202] width 398 height 18
type input "*****"
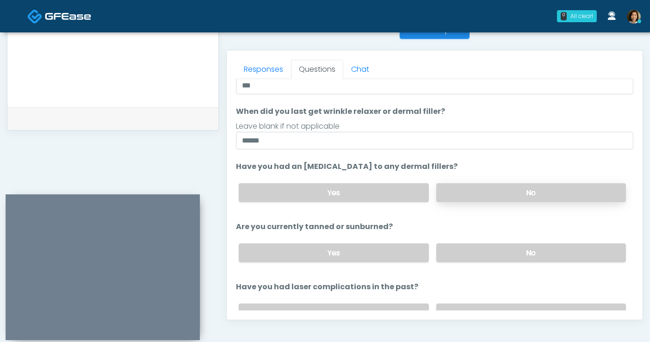
scroll to position [68, 0]
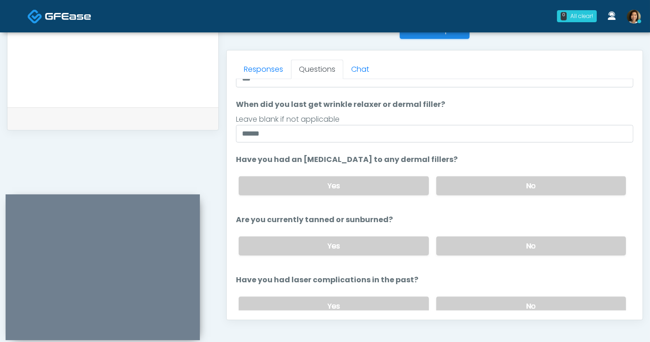
drag, startPoint x: 561, startPoint y: 176, endPoint x: 564, endPoint y: 199, distance: 22.9
click at [562, 178] on label "No" at bounding box center [532, 185] width 190 height 19
click at [556, 253] on div "Yes No" at bounding box center [432, 246] width 402 height 34
drag, startPoint x: 592, startPoint y: 243, endPoint x: 631, endPoint y: 219, distance: 46.4
click at [599, 239] on label "No" at bounding box center [532, 246] width 190 height 19
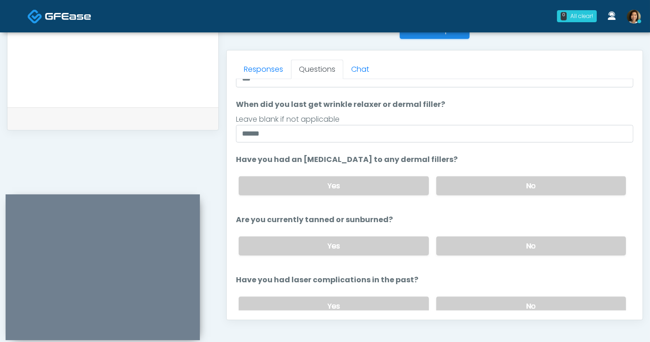
scroll to position [107, 0]
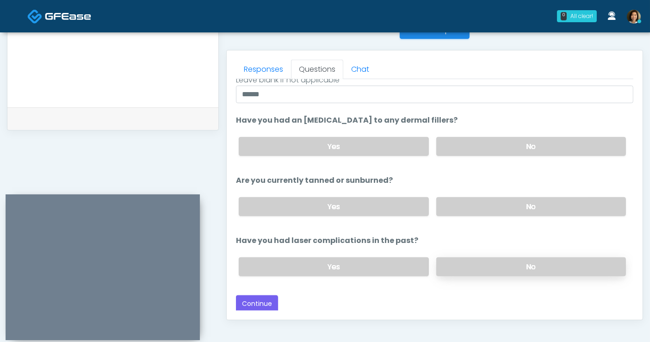
click at [554, 264] on label "No" at bounding box center [532, 266] width 190 height 19
click at [262, 297] on button "Continue" at bounding box center [257, 303] width 42 height 17
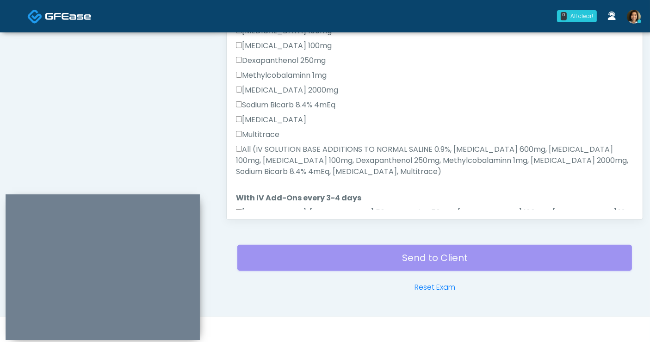
scroll to position [439, 0]
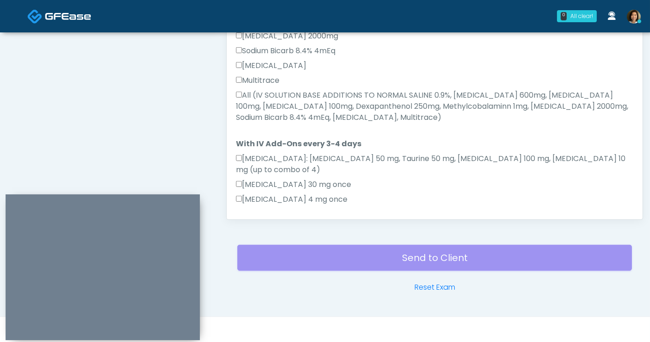
click at [352, 90] on label "All (IV SOLUTION BASE ADDITIONS TO NORMAL SALINE 0.9%, Magnesium Chloride 600mg…" at bounding box center [435, 106] width 398 height 33
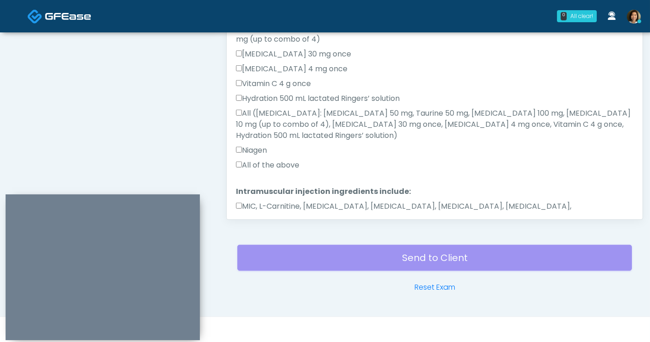
click at [269, 125] on div "Amino Acids: Glycine 50 mg, Taurine 50 mg, Lysine 100 mg, Biotin 10 mg (up to c…" at bounding box center [435, 99] width 398 height 152
drag, startPoint x: 270, startPoint y: 131, endPoint x: 274, endPoint y: 164, distance: 33.5
click at [270, 160] on label "All of the above" at bounding box center [267, 165] width 63 height 11
click at [275, 201] on label "MIC, L-Carnitine, Methylcobalamin, Glycine, B-Complex, Lycine, Biotin, Vitamin …" at bounding box center [435, 212] width 398 height 22
click at [264, 238] on button "Continue" at bounding box center [257, 246] width 42 height 17
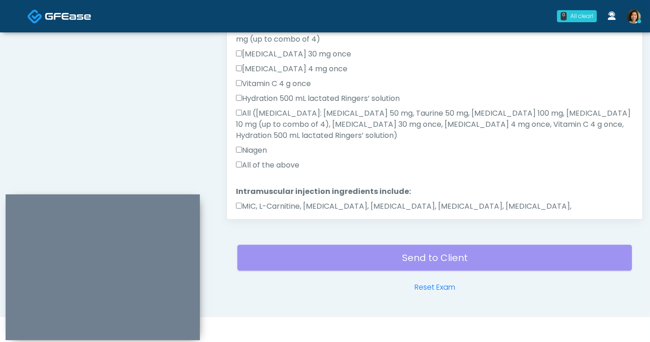
scroll to position [0, 0]
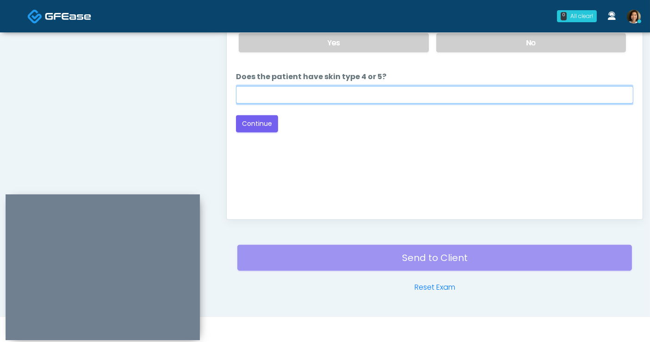
drag, startPoint x: 488, startPoint y: 95, endPoint x: 479, endPoint y: 95, distance: 9.3
click at [488, 95] on input "Does the patient have skin type 4 or 5?" at bounding box center [435, 95] width 398 height 18
type input "**"
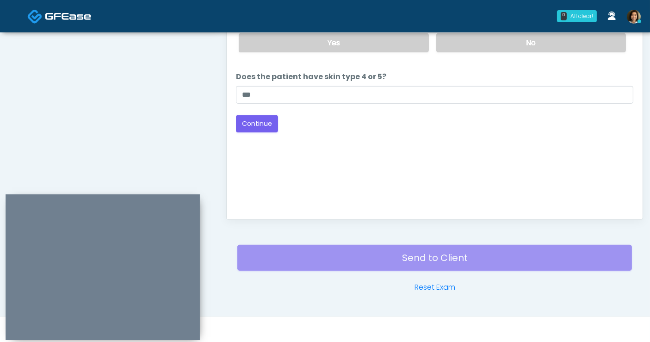
drag, startPoint x: 505, startPoint y: 41, endPoint x: 493, endPoint y: 56, distance: 18.7
click at [505, 41] on label "No" at bounding box center [532, 42] width 190 height 19
click at [269, 126] on button "Continue" at bounding box center [257, 123] width 42 height 17
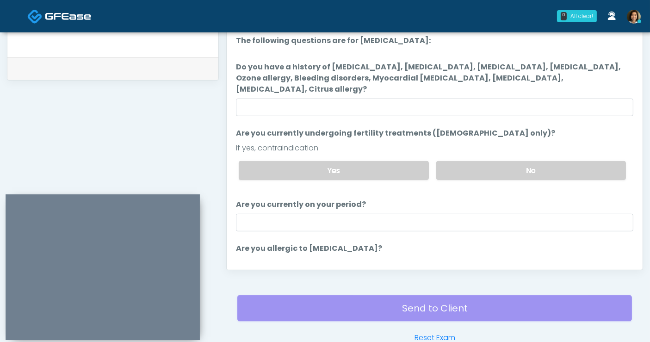
scroll to position [411, 0]
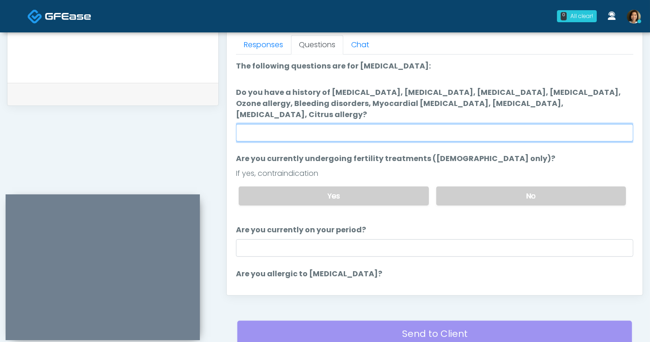
click at [354, 124] on input "Do you have a history of Hyperthyroidism, Hypotension, Hypocalcemia, Hypoglycem…" at bounding box center [435, 133] width 398 height 18
type input "**"
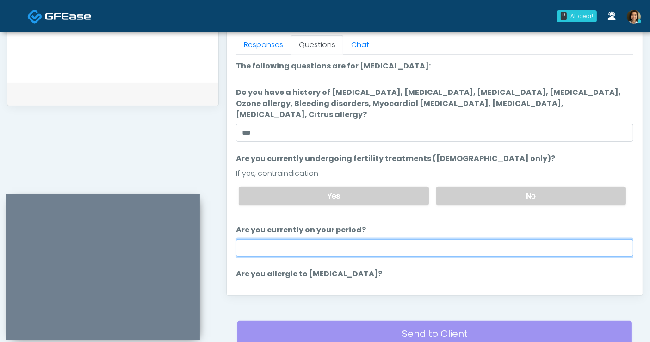
click at [412, 239] on input "Are you currently on your period?" at bounding box center [435, 248] width 398 height 18
type input "***"
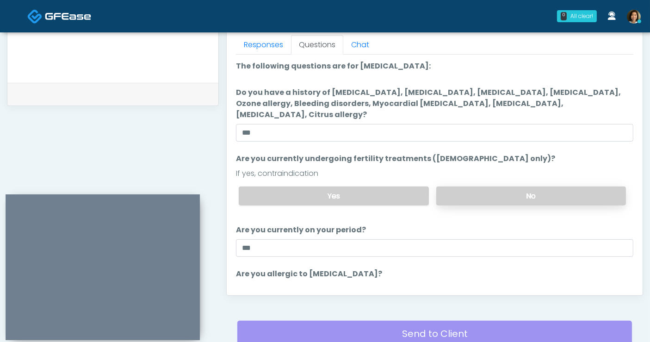
click at [537, 187] on label "No" at bounding box center [532, 196] width 190 height 19
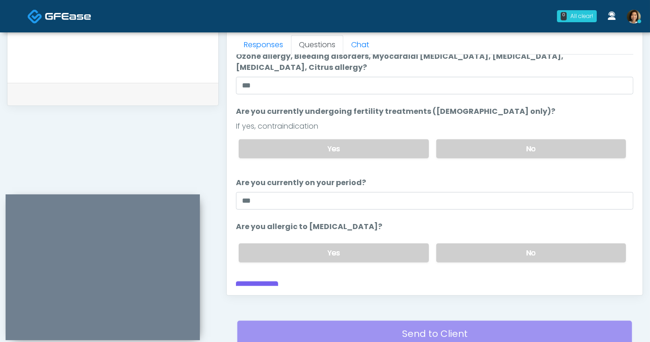
click at [561, 244] on label "No" at bounding box center [532, 253] width 190 height 19
click at [266, 281] on button "Continue" at bounding box center [257, 289] width 42 height 17
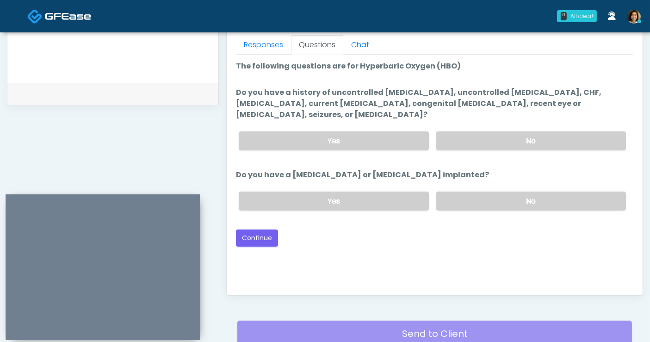
scroll to position [0, 0]
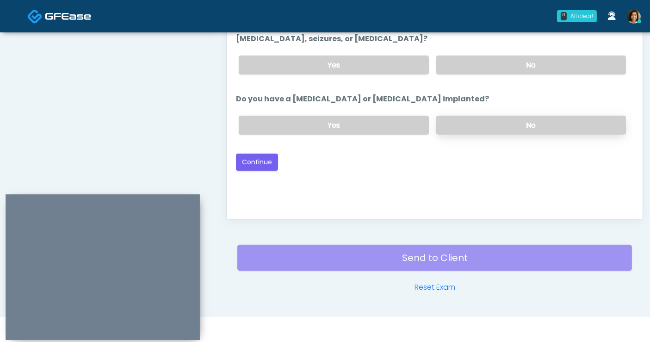
click at [540, 116] on label "No" at bounding box center [532, 125] width 190 height 19
click at [556, 60] on label "No" at bounding box center [532, 65] width 190 height 19
click at [273, 154] on button "Continue" at bounding box center [257, 162] width 42 height 17
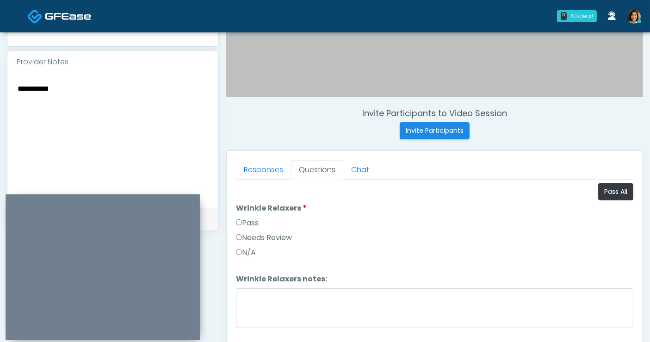
scroll to position [270, 0]
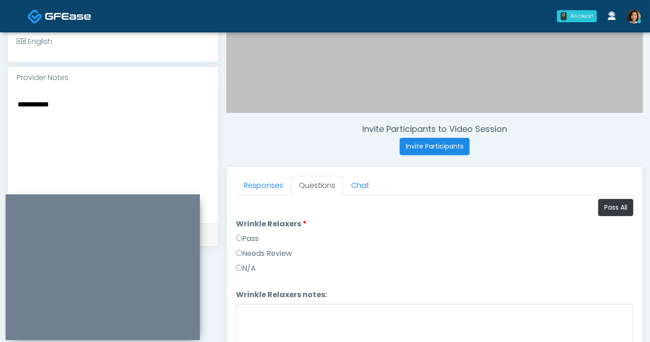
drag, startPoint x: 124, startPoint y: 113, endPoint x: -55, endPoint y: 94, distance: 179.7
click at [0, 94] on html "0 All clear! All clear! Janaira Villalobos AZ CA CO FL GA IL LA MA MD MI MN MO …" at bounding box center [325, 145] width 650 height 831
click at [604, 211] on button "Pass All" at bounding box center [616, 207] width 35 height 17
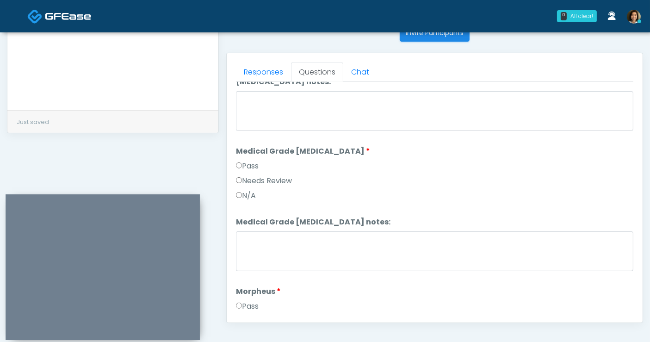
scroll to position [1157, 0]
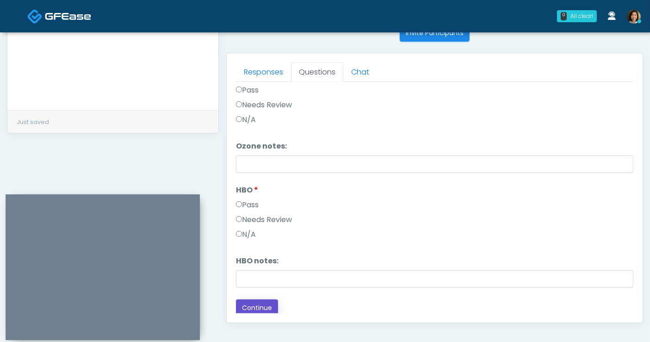
click at [255, 301] on button "Continue" at bounding box center [257, 308] width 42 height 17
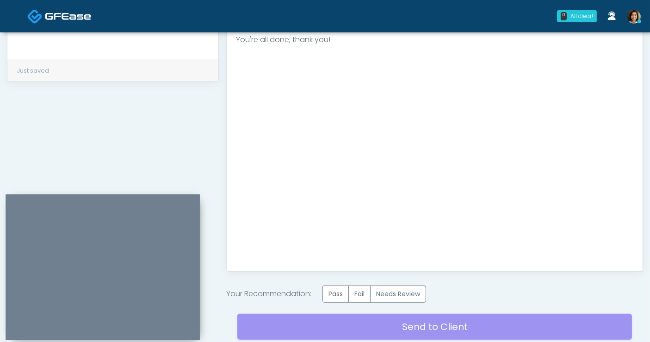
scroll to position [0, 0]
click at [336, 286] on label "Pass" at bounding box center [336, 294] width 26 height 17
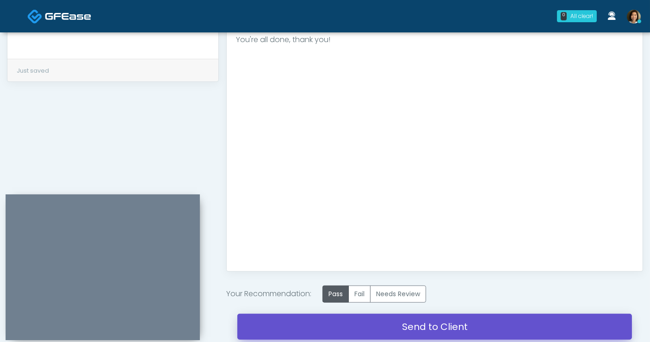
drag, startPoint x: 421, startPoint y: 322, endPoint x: 373, endPoint y: 71, distance: 255.4
click at [420, 323] on link "Send to Client" at bounding box center [434, 327] width 395 height 26
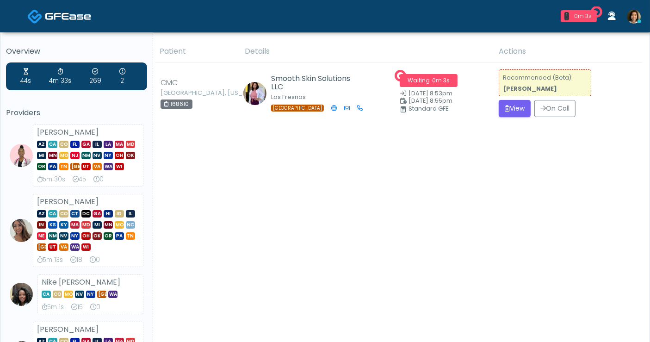
drag, startPoint x: 287, startPoint y: 171, endPoint x: 505, endPoint y: 125, distance: 222.4
click at [527, 112] on button "View" at bounding box center [515, 108] width 32 height 17
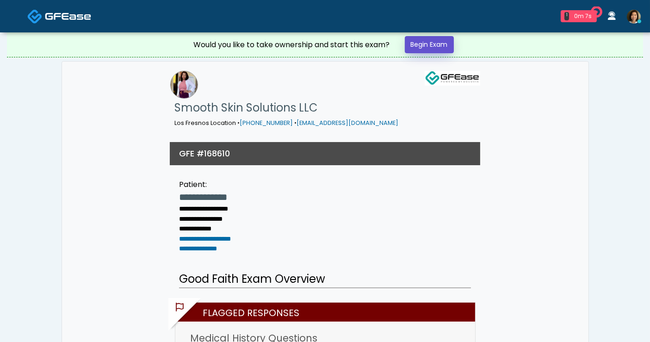
drag, startPoint x: 0, startPoint y: 0, endPoint x: 441, endPoint y: 46, distance: 443.1
click at [441, 46] on link "Begin Exam" at bounding box center [429, 44] width 49 height 17
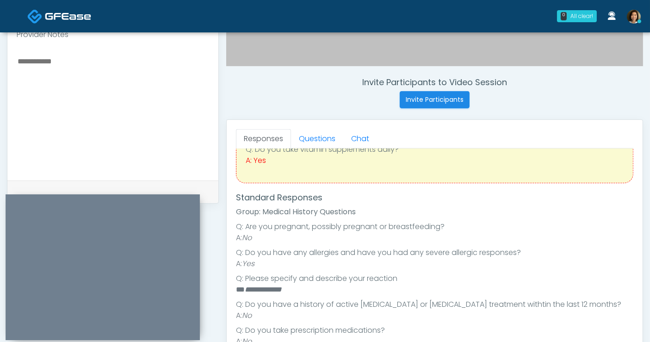
scroll to position [83, 0]
drag, startPoint x: 300, startPoint y: 289, endPoint x: 237, endPoint y: 290, distance: 63.4
click at [237, 290] on li "**********" at bounding box center [431, 288] width 390 height 11
paste textarea "**********"
click at [72, 69] on textarea "**********" at bounding box center [113, 111] width 193 height 113
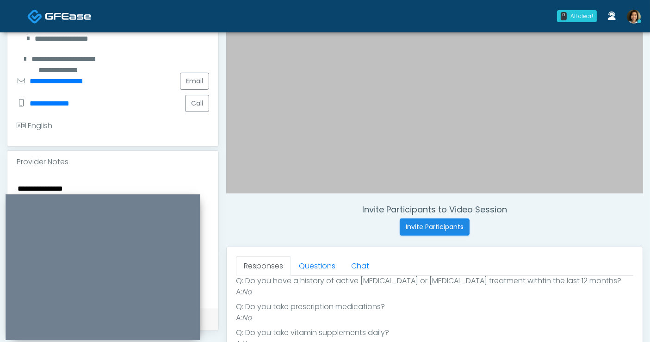
scroll to position [150, 0]
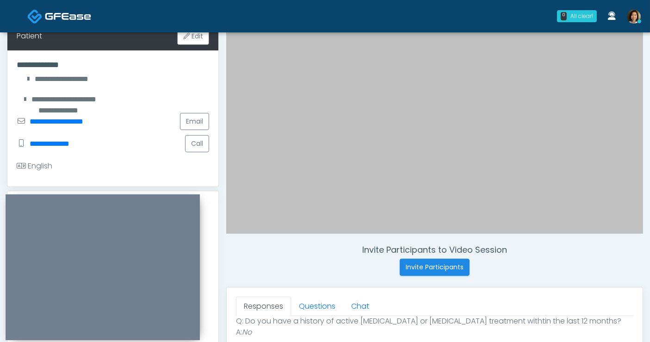
click at [94, 168] on div "English" at bounding box center [113, 166] width 193 height 22
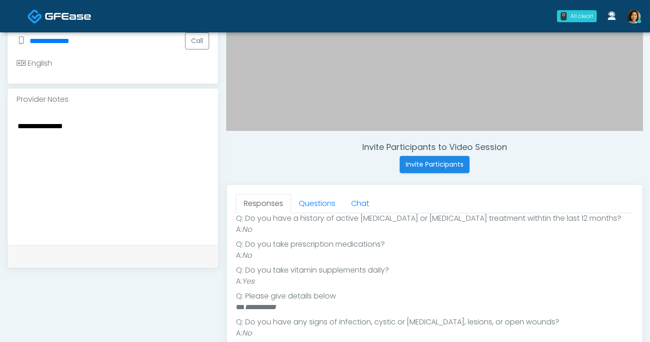
scroll to position [299, 0]
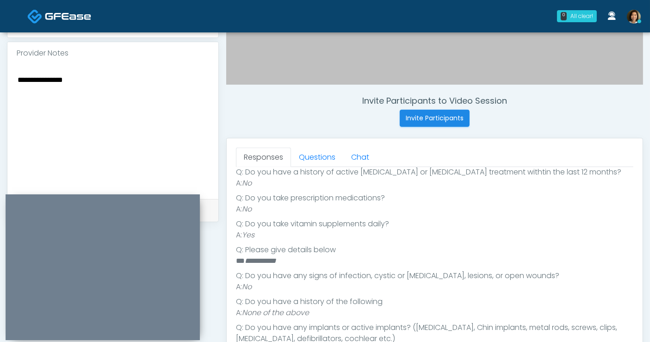
click at [127, 77] on textarea "**********" at bounding box center [113, 130] width 193 height 113
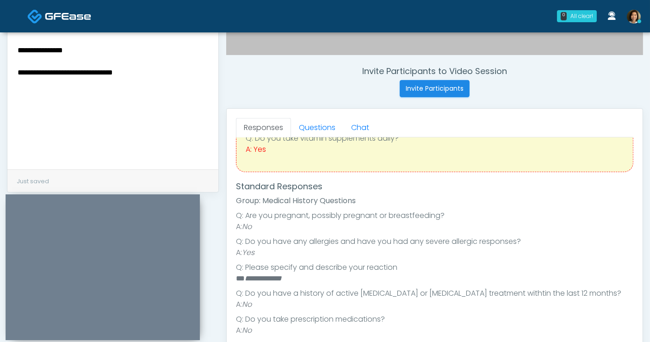
scroll to position [78, 0]
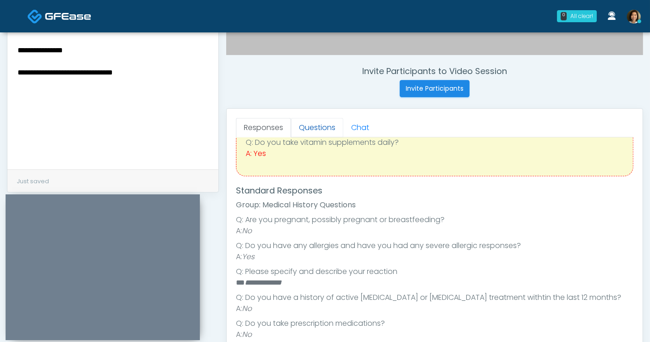
click at [324, 135] on link "Questions" at bounding box center [317, 127] width 52 height 19
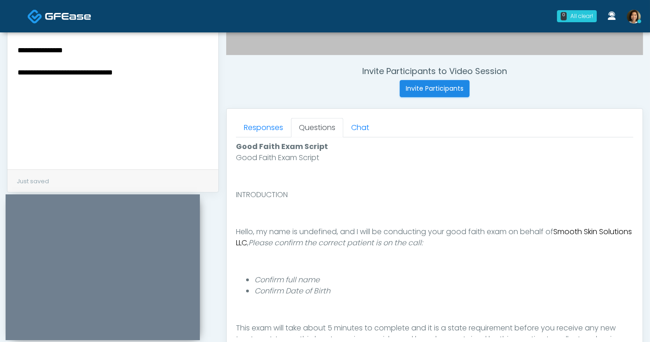
scroll to position [417, 0]
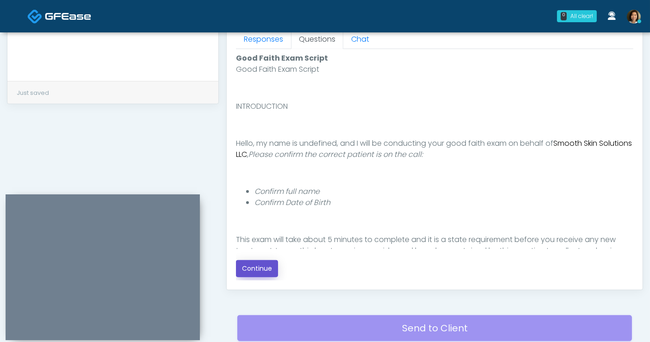
click at [255, 268] on button "Continue" at bounding box center [257, 268] width 42 height 17
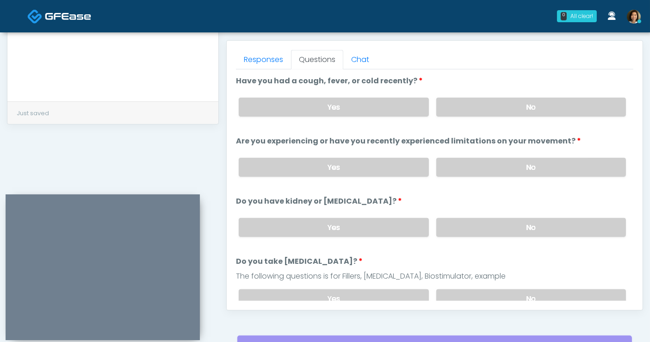
scroll to position [395, 0]
click at [562, 114] on label "No" at bounding box center [532, 108] width 190 height 19
click at [560, 169] on label "No" at bounding box center [532, 168] width 190 height 19
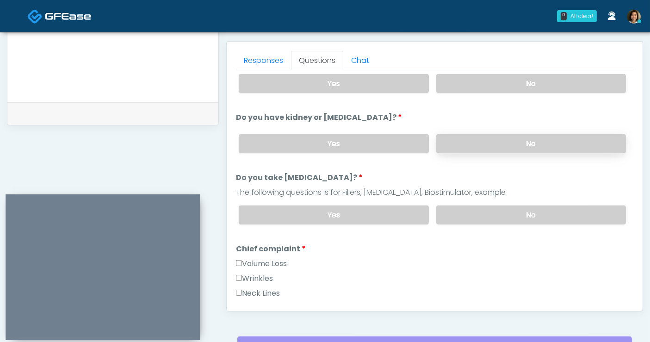
click at [539, 134] on label "No" at bounding box center [532, 143] width 190 height 19
click at [539, 213] on label "No" at bounding box center [532, 215] width 190 height 19
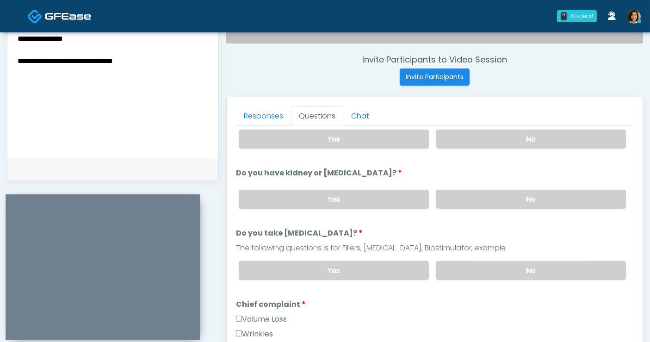
scroll to position [334, 0]
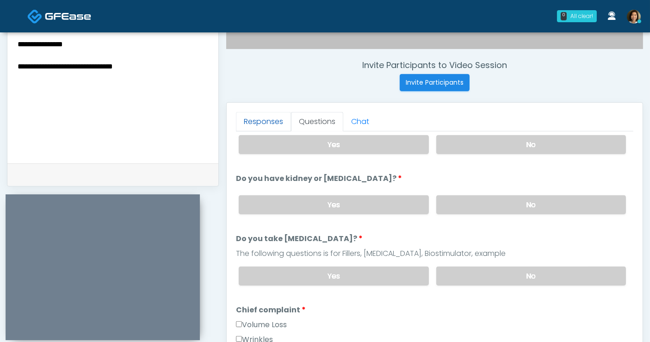
drag, startPoint x: 267, startPoint y: 125, endPoint x: 280, endPoint y: 126, distance: 13.0
click at [267, 125] on link "Responses" at bounding box center [263, 121] width 55 height 19
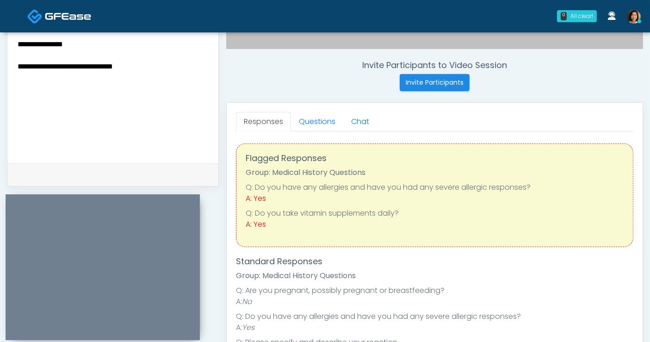
scroll to position [0, 0]
click at [157, 70] on textarea "**********" at bounding box center [113, 94] width 193 height 113
click at [308, 124] on link "Questions" at bounding box center [317, 121] width 52 height 19
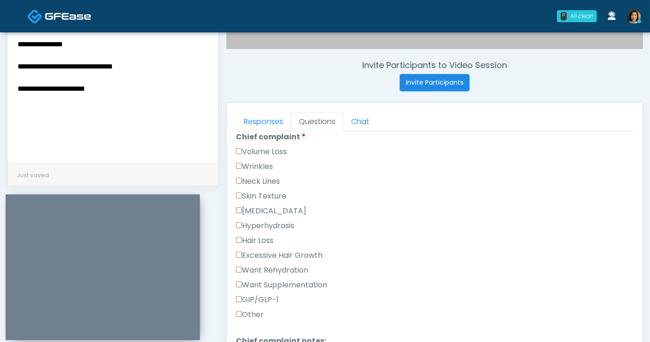
scroll to position [266, 0]
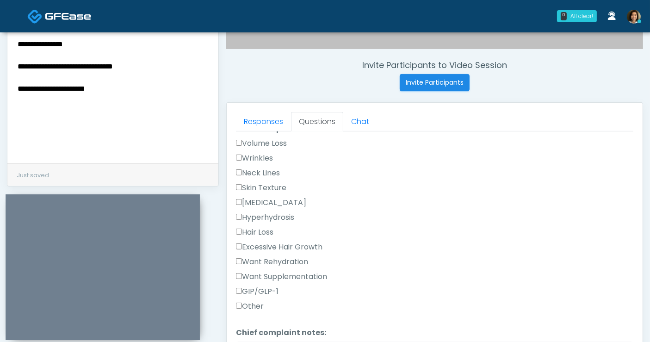
click at [281, 185] on label "Skin Texture" at bounding box center [261, 187] width 50 height 11
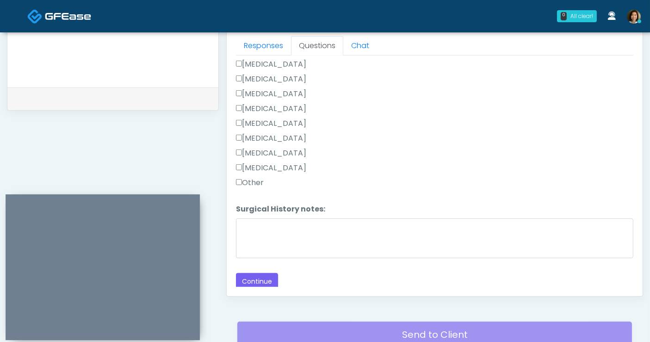
scroll to position [412, 0]
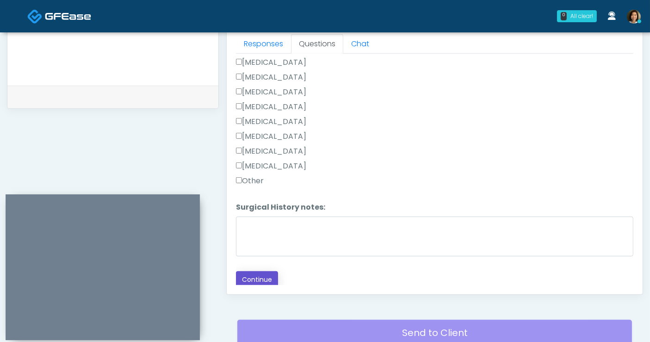
click at [262, 275] on button "Continue" at bounding box center [257, 279] width 42 height 17
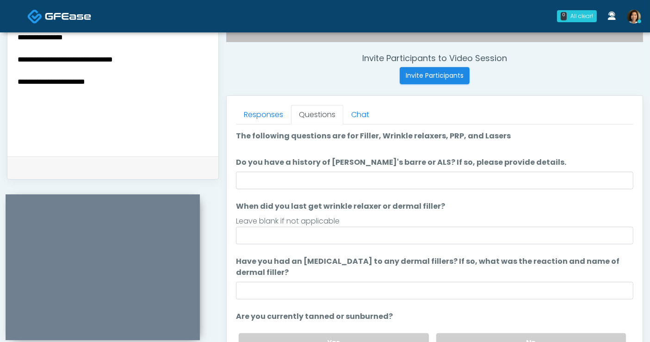
scroll to position [333, 0]
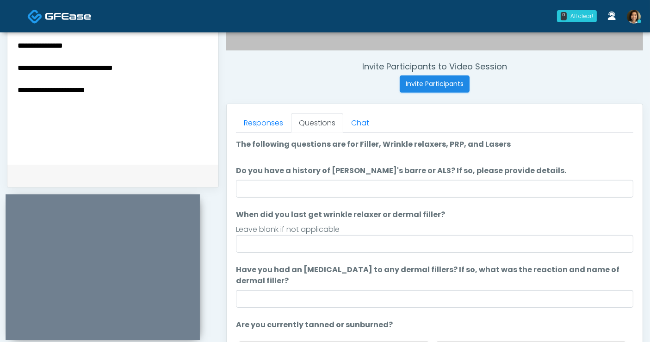
click at [137, 93] on textarea "**********" at bounding box center [113, 95] width 193 height 113
type textarea "**********"
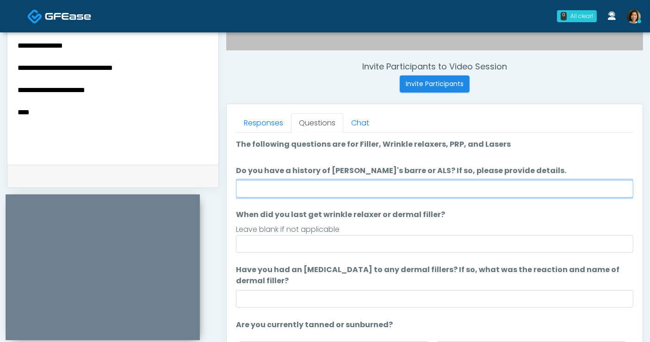
click at [329, 181] on input "Do you have a history of [PERSON_NAME]'s barre or ALS? If so, please provide de…" at bounding box center [435, 189] width 398 height 18
type input "**"
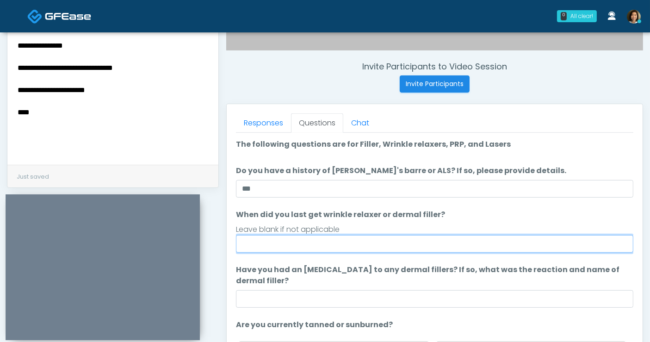
click at [341, 245] on input "When did you last get wrinkle relaxer or dermal filler?" at bounding box center [435, 244] width 398 height 18
click at [265, 242] on input "**********" at bounding box center [435, 244] width 398 height 18
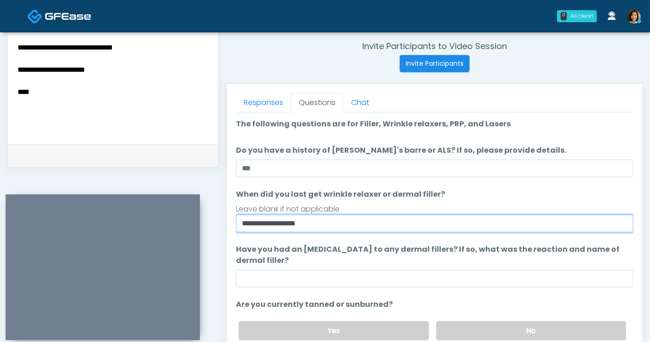
scroll to position [361, 0]
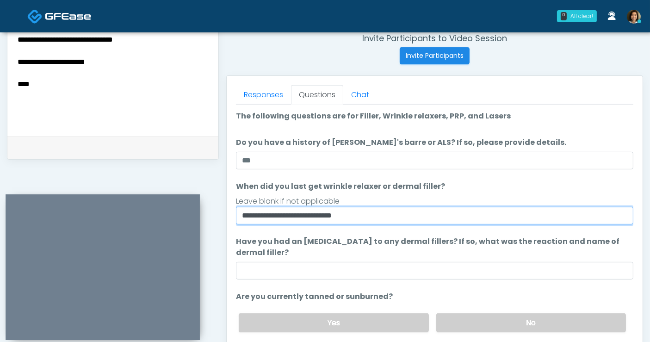
type input "**********"
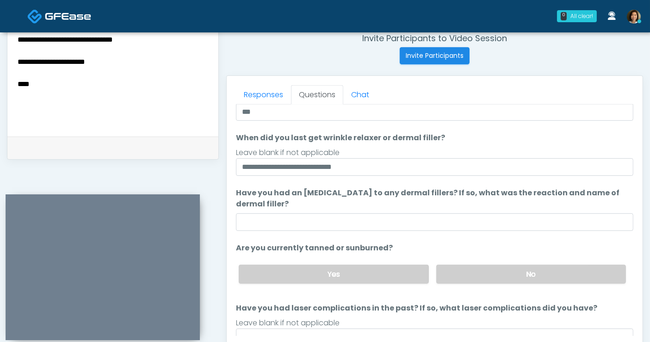
scroll to position [50, 0]
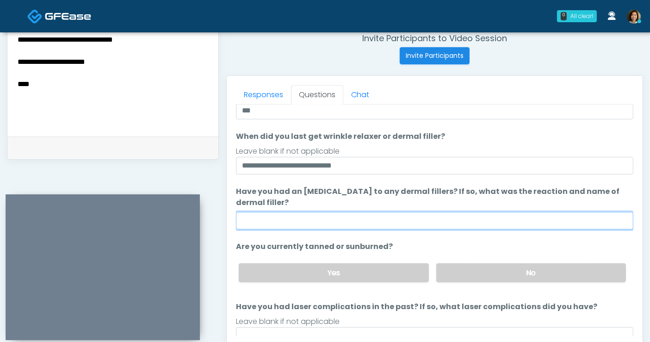
click at [334, 215] on input "Have you had an [MEDICAL_DATA] to any dermal fillers? If so, what was the react…" at bounding box center [435, 221] width 398 height 18
type input "**********"
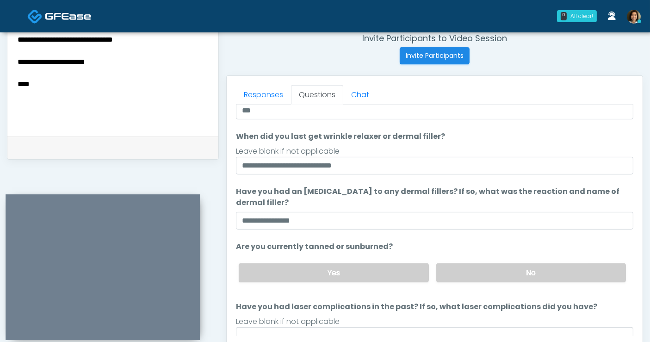
scroll to position [87, 0]
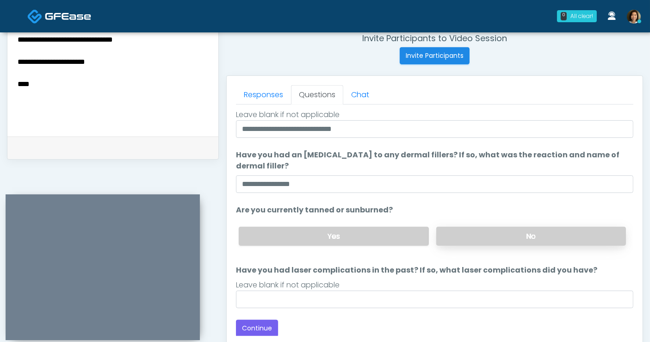
click at [563, 230] on label "No" at bounding box center [532, 236] width 190 height 19
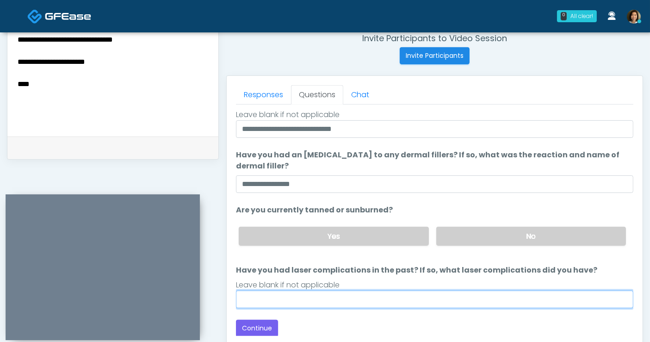
click at [472, 299] on input "Have you had laser complications in the past? If so, what laser complications d…" at bounding box center [435, 300] width 398 height 18
type input "**"
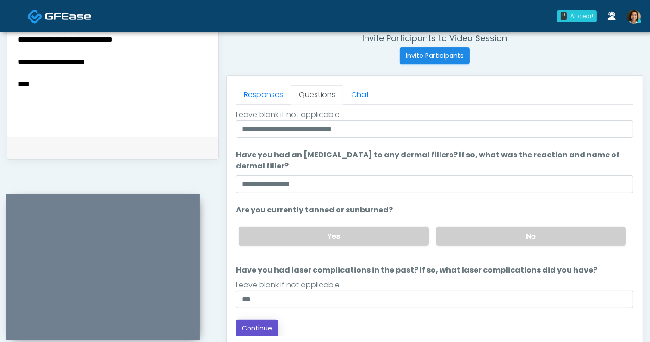
click at [262, 327] on button "Continue" at bounding box center [257, 328] width 42 height 17
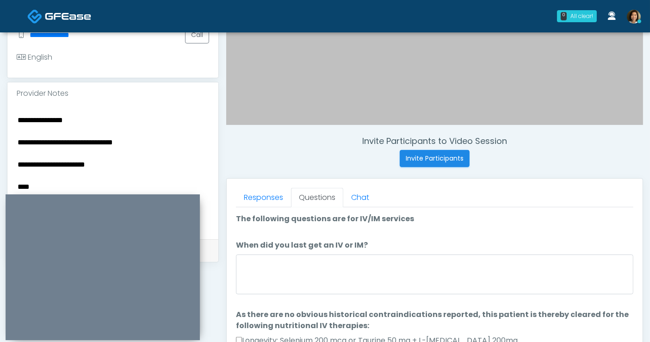
scroll to position [0, 0]
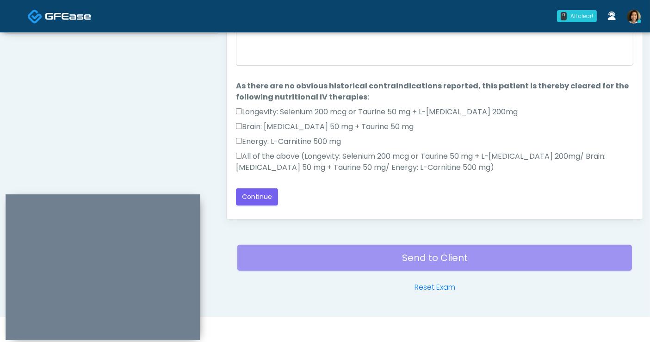
click at [266, 156] on label "All of the above (Longevity: Selenium 200 mcg or Taurine 50 mg + L-[MEDICAL_DAT…" at bounding box center [435, 162] width 398 height 22
click at [246, 138] on label "Energy: L-Carnitine 500 mg" at bounding box center [288, 141] width 105 height 11
click at [246, 126] on label "Brain: [MEDICAL_DATA] 50 mg + Taurine 50 mg" at bounding box center [325, 126] width 178 height 11
click at [252, 110] on label "Longevity: Selenium 200 mcg or Taurine 50 mg + L-[MEDICAL_DATA] 200mg" at bounding box center [377, 111] width 282 height 11
click at [254, 196] on button "Continue" at bounding box center [257, 196] width 42 height 17
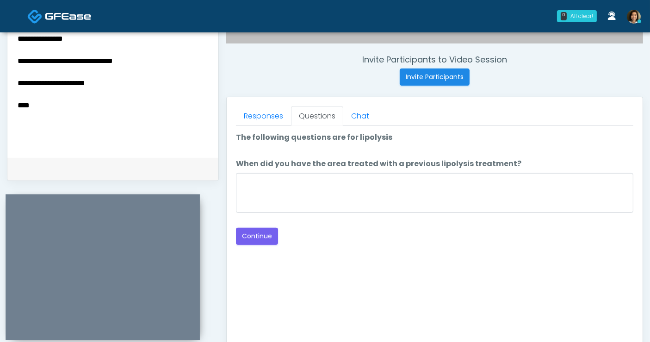
scroll to position [315, 0]
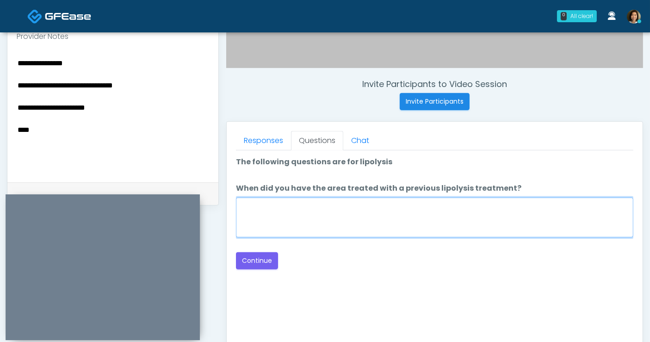
click at [384, 218] on textarea "When did you have the area treated with a previous lipolysis treatment?" at bounding box center [435, 218] width 398 height 40
type textarea "*****"
drag, startPoint x: 273, startPoint y: 211, endPoint x: 194, endPoint y: 209, distance: 78.7
click at [176, 4] on div "0 All clear! All clear! [PERSON_NAME] AZ CA CO [GEOGRAPHIC_DATA] [GEOGRAPHIC_DA…" at bounding box center [325, 100] width 650 height 831
type textarea "**********"
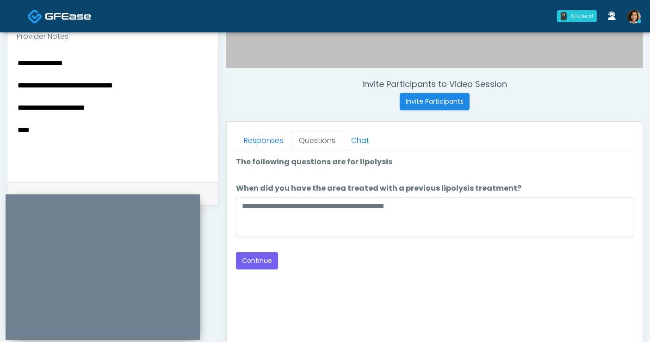
click at [335, 270] on div "Good Faith Exam Script Good Faith Exam Script INTRODUCTION Hello, my name is un…" at bounding box center [435, 265] width 398 height 231
click at [437, 286] on div "Good Faith Exam Script Good Faith Exam Script INTRODUCTION Hello, my name is un…" at bounding box center [435, 265] width 398 height 231
click at [262, 262] on button "Continue" at bounding box center [257, 260] width 42 height 17
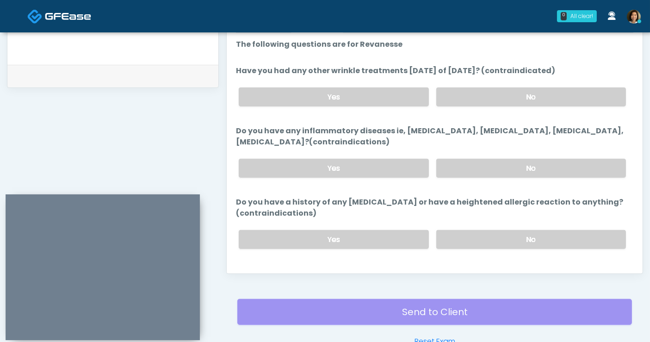
scroll to position [384, 0]
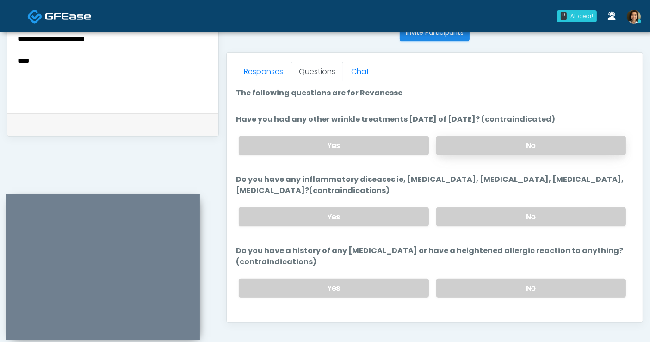
click at [524, 147] on label "No" at bounding box center [532, 145] width 190 height 19
click at [506, 217] on label "No" at bounding box center [532, 216] width 190 height 19
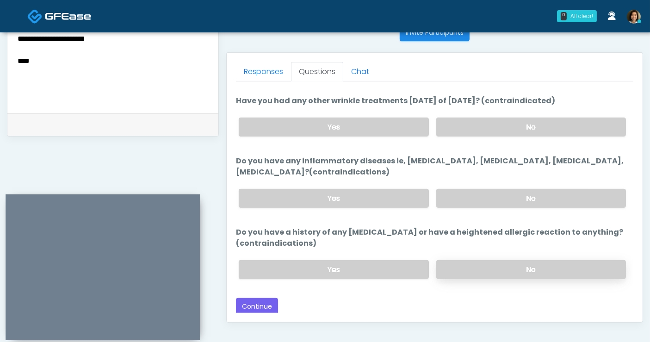
click at [538, 267] on label "No" at bounding box center [532, 269] width 190 height 19
click at [422, 315] on div "Responses Questions Chat Good Faith Exam Script Good Faith Exam Script INTRODUC…" at bounding box center [435, 187] width 416 height 269
click at [485, 306] on div "Back Continue" at bounding box center [435, 306] width 398 height 17
click at [256, 301] on button "Continue" at bounding box center [257, 306] width 42 height 17
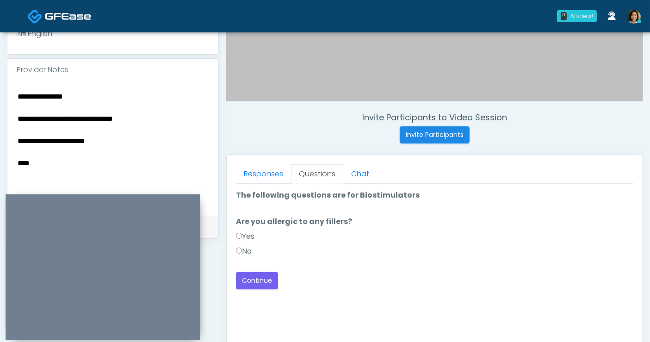
scroll to position [290, 0]
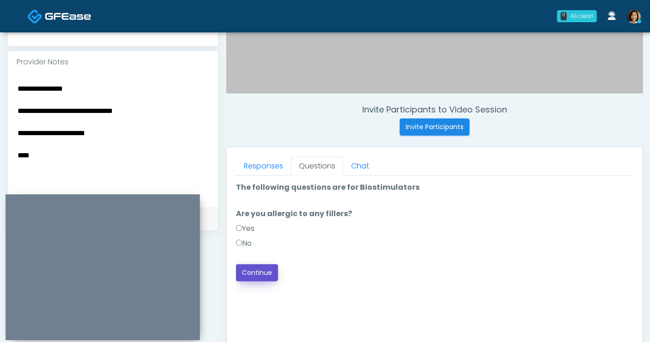
click at [249, 276] on button "Continue" at bounding box center [257, 272] width 42 height 17
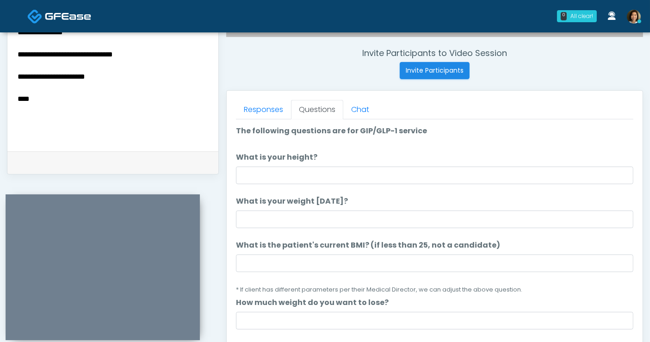
scroll to position [341, 0]
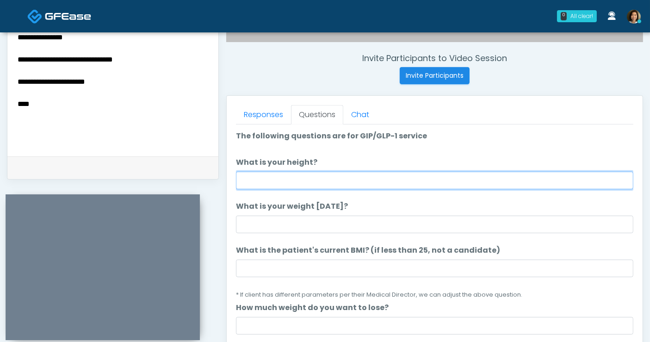
click at [287, 172] on input "What is your height?" at bounding box center [435, 181] width 398 height 18
type input "**"
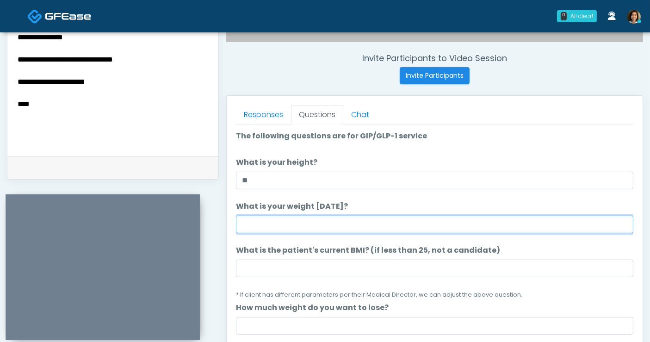
click at [285, 223] on input "What is your weight [DATE]?" at bounding box center [435, 225] width 398 height 18
type input "***"
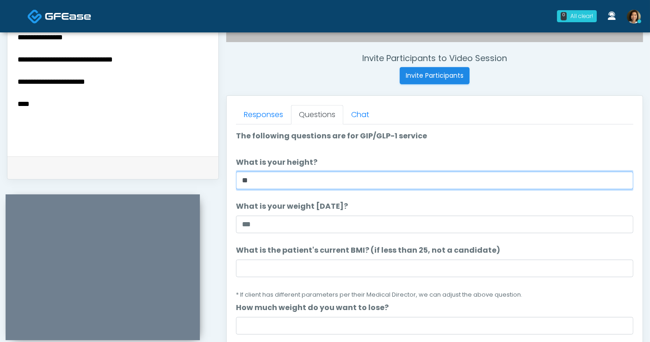
click at [283, 176] on input "**" at bounding box center [435, 181] width 398 height 18
type input "****"
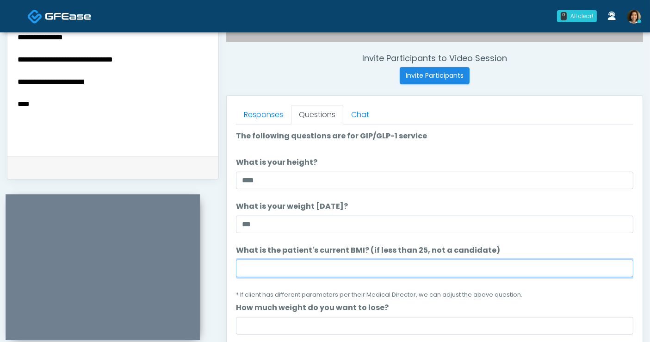
click at [309, 273] on input "What is the patient's current BMI? (if less than 25, not a candidate)" at bounding box center [435, 269] width 398 height 18
type input "****"
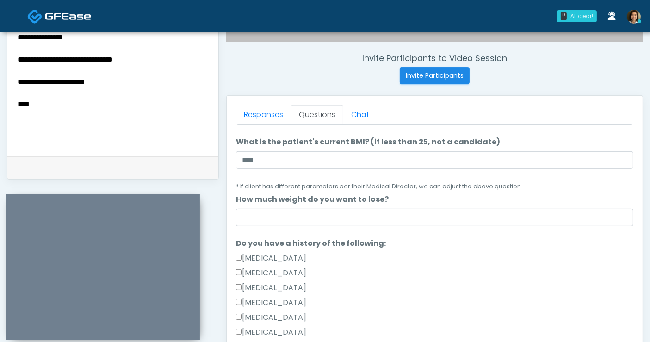
scroll to position [96, 0]
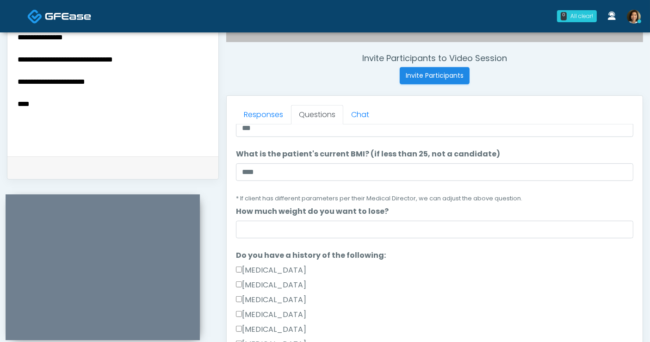
click at [106, 109] on textarea "**********" at bounding box center [113, 87] width 193 height 113
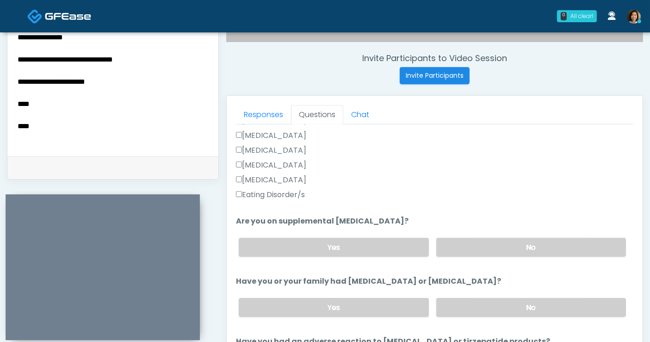
scroll to position [298, 0]
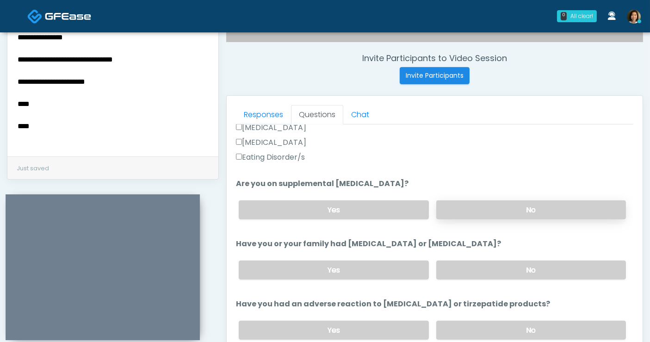
click at [577, 203] on label "No" at bounding box center [532, 209] width 190 height 19
click at [556, 273] on label "No" at bounding box center [532, 270] width 190 height 19
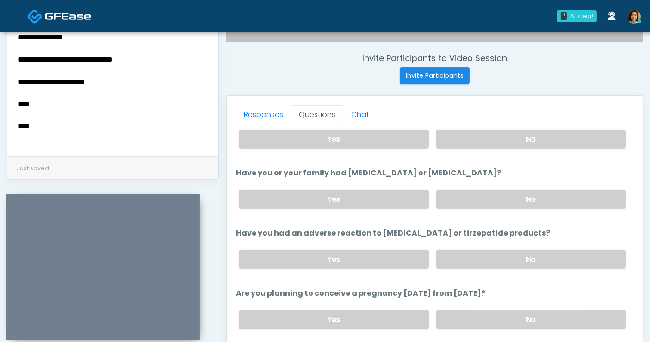
scroll to position [376, 0]
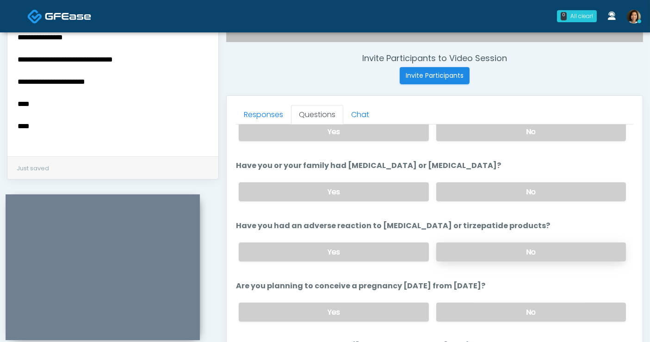
click at [558, 250] on label "No" at bounding box center [532, 252] width 190 height 19
click at [567, 307] on label "No" at bounding box center [532, 312] width 190 height 19
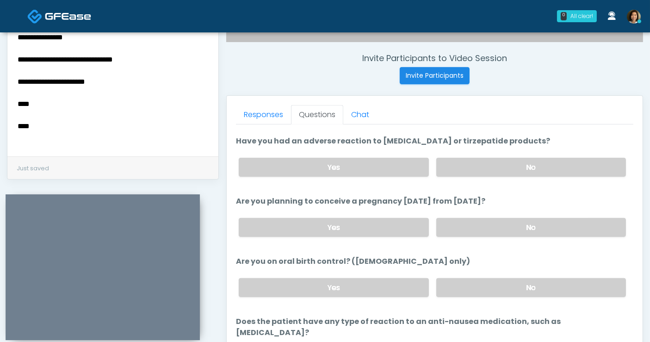
scroll to position [470, 0]
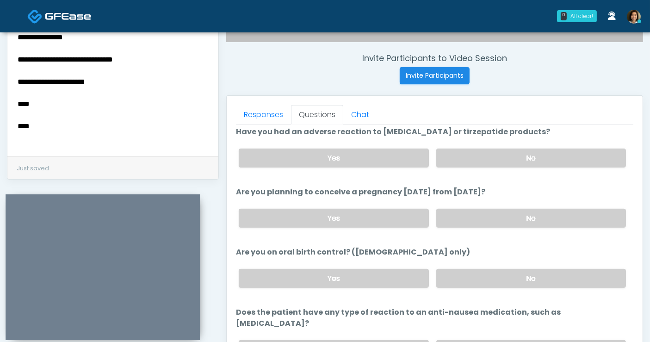
drag, startPoint x: 548, startPoint y: 278, endPoint x: 547, endPoint y: 320, distance: 41.7
click at [548, 286] on div "Yes No" at bounding box center [432, 279] width 402 height 34
click at [567, 274] on label "No" at bounding box center [532, 278] width 190 height 19
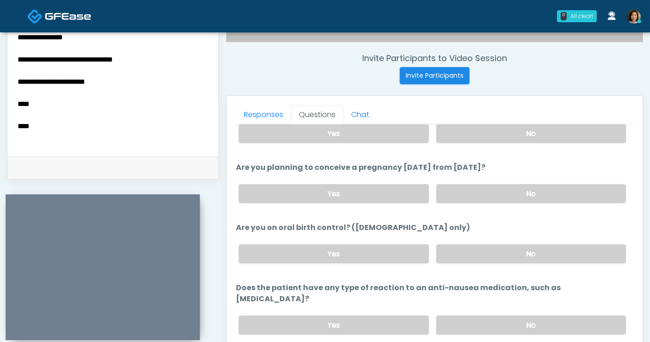
click at [84, 102] on textarea "**********" at bounding box center [113, 87] width 193 height 113
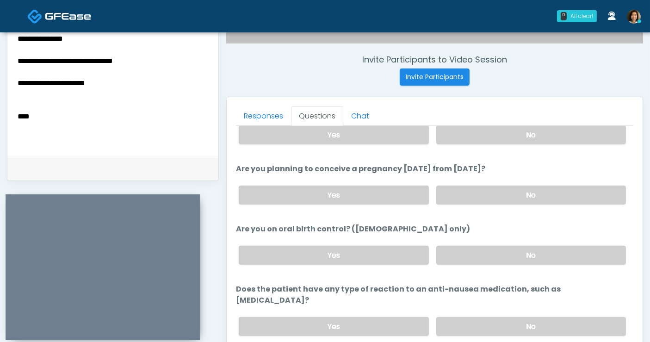
scroll to position [337, 0]
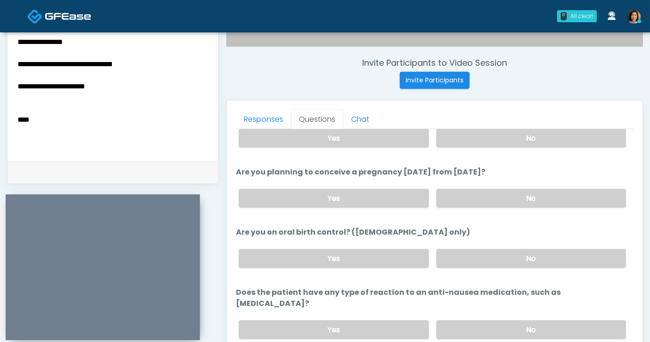
type textarea "**********"
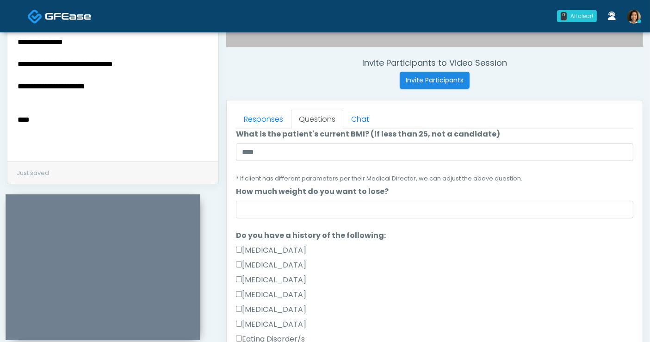
scroll to position [119, 0]
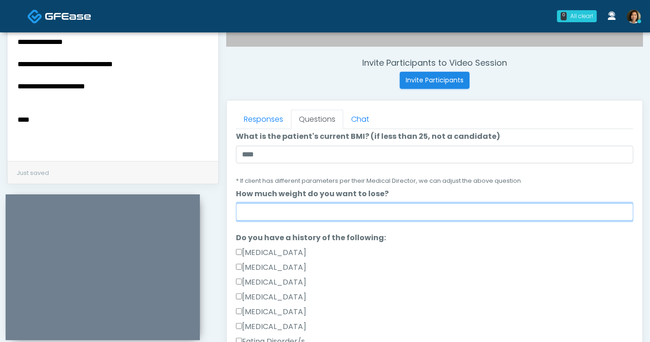
click at [451, 215] on input "How much weight do you want to lose?" at bounding box center [435, 212] width 398 height 18
drag, startPoint x: 389, startPoint y: 216, endPoint x: 381, endPoint y: 215, distance: 8.4
click at [383, 215] on input "How much weight do you want to lose?" at bounding box center [435, 212] width 398 height 18
type input "**********"
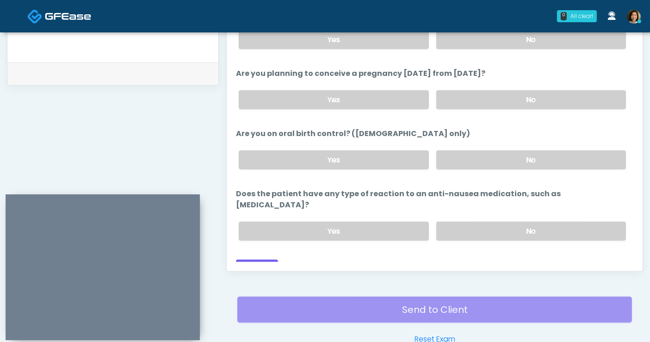
scroll to position [455, 0]
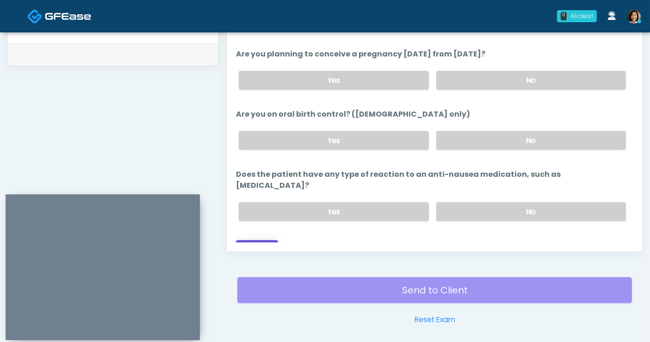
click at [254, 240] on button "Continue" at bounding box center [257, 248] width 42 height 17
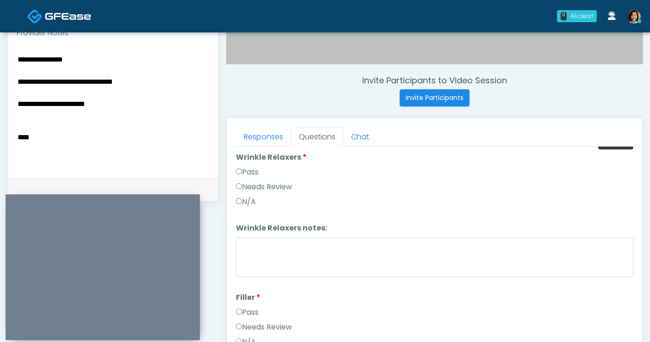
scroll to position [2, 0]
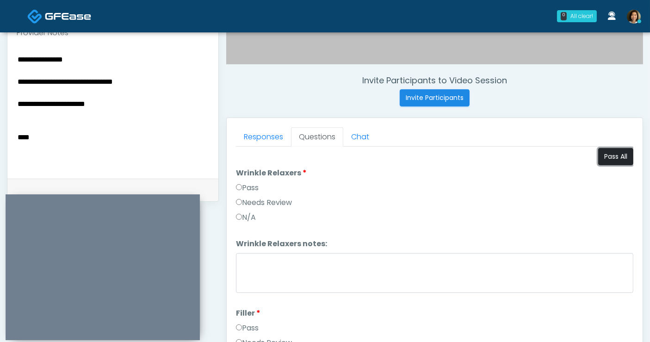
click at [613, 158] on button "Pass All" at bounding box center [616, 156] width 35 height 17
click at [99, 136] on textarea "**********" at bounding box center [113, 109] width 193 height 113
click at [59, 136] on textarea "**********" at bounding box center [113, 109] width 193 height 113
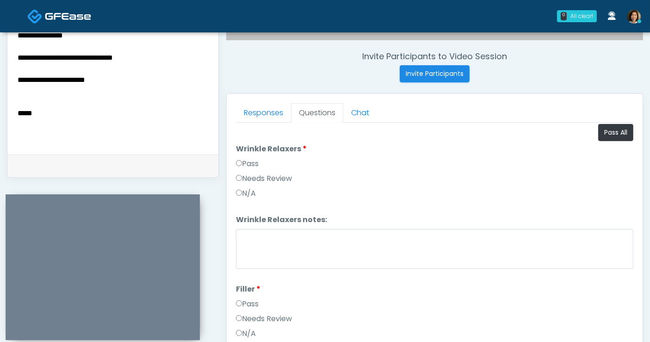
scroll to position [345, 0]
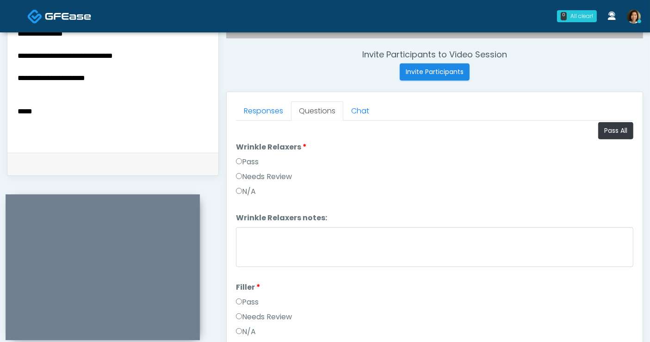
type textarea "**********"
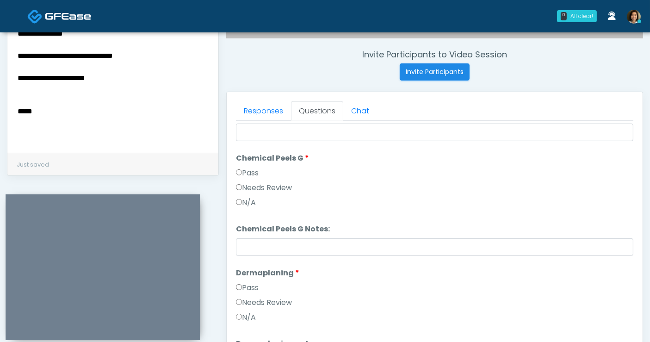
scroll to position [1426, 0]
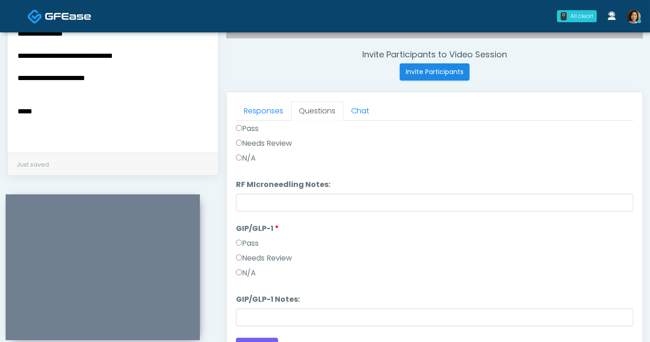
click at [245, 270] on label "N/A" at bounding box center [246, 273] width 20 height 11
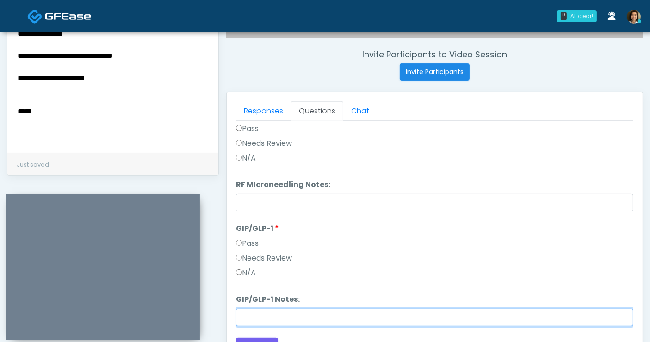
click at [253, 312] on input "GIP/GLP-1 Notes:" at bounding box center [435, 318] width 398 height 18
type input "*"
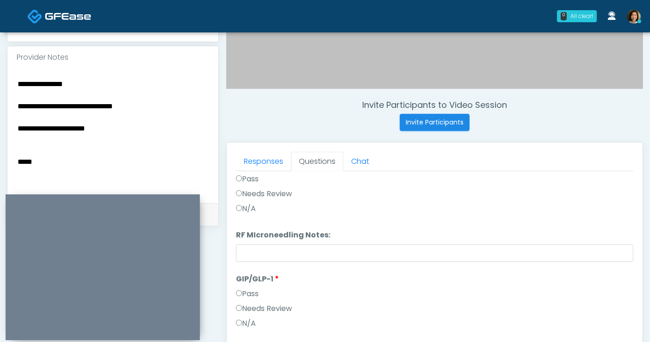
scroll to position [291, 0]
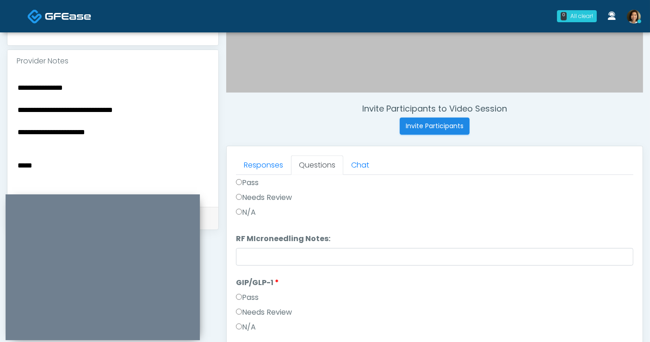
type input "**********"
click at [41, 167] on textarea "**********" at bounding box center [113, 137] width 193 height 113
drag, startPoint x: 13, startPoint y: 102, endPoint x: 5, endPoint y: 77, distance: 26.5
click at [5, 77] on div "**********" at bounding box center [325, 127] width 650 height 771
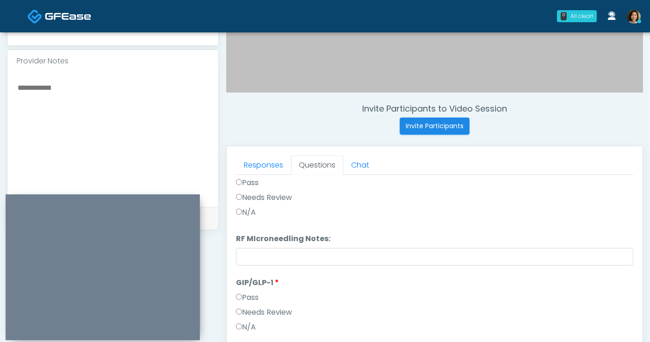
scroll to position [434, 0]
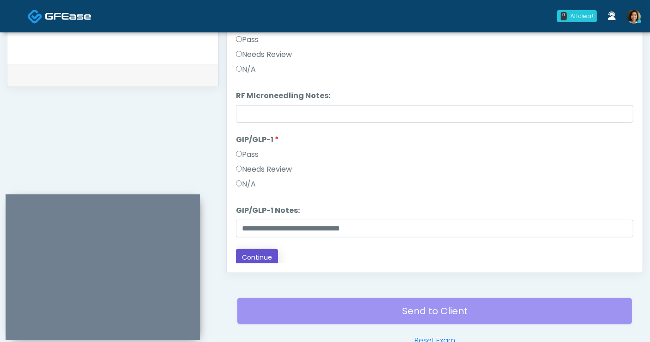
click at [258, 258] on button "Continue" at bounding box center [257, 257] width 42 height 17
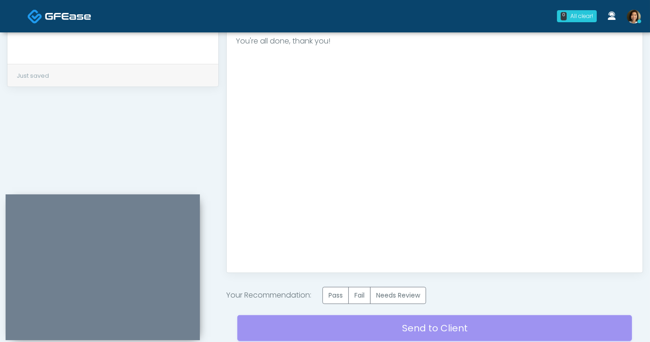
scroll to position [0, 0]
click at [335, 291] on label "Pass" at bounding box center [336, 295] width 26 height 17
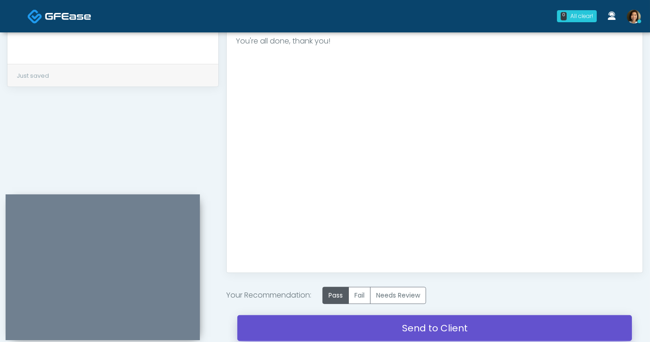
click at [397, 327] on link "Send to Client" at bounding box center [434, 328] width 395 height 26
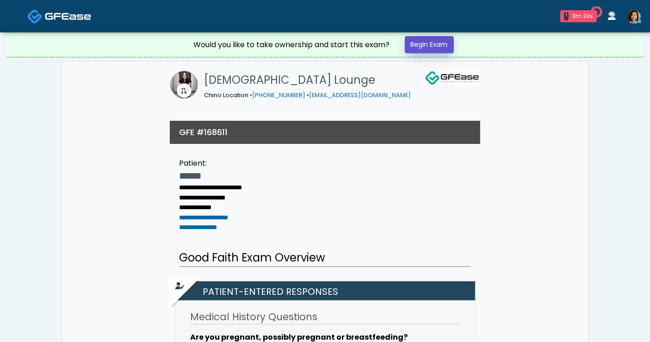
click at [427, 45] on link "Begin Exam" at bounding box center [429, 44] width 49 height 17
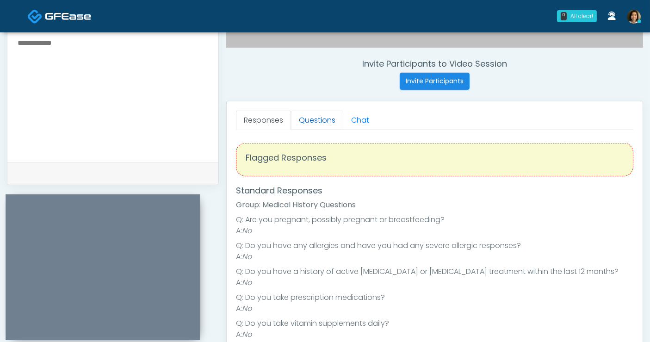
click at [325, 120] on link "Questions" at bounding box center [317, 120] width 52 height 19
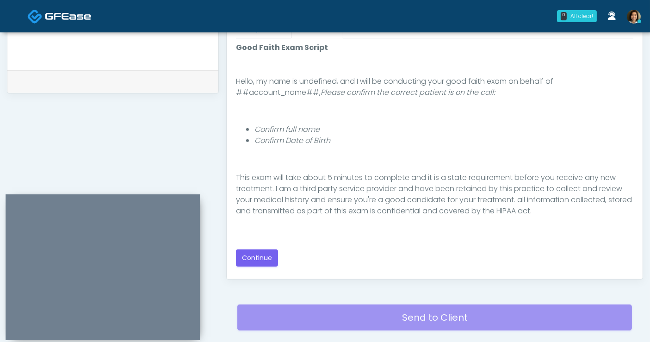
scroll to position [429, 0]
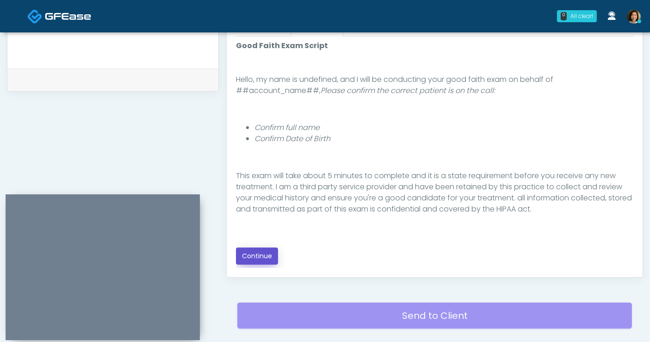
click at [256, 260] on button "Continue" at bounding box center [257, 256] width 42 height 17
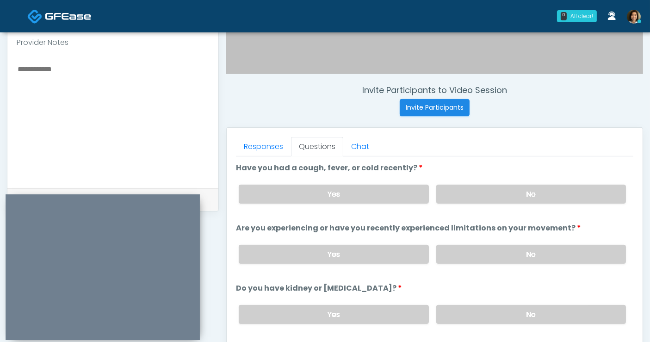
scroll to position [296, 0]
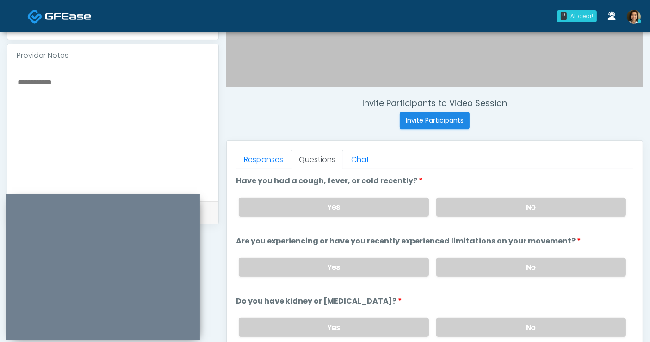
click at [145, 94] on textarea at bounding box center [113, 132] width 193 height 113
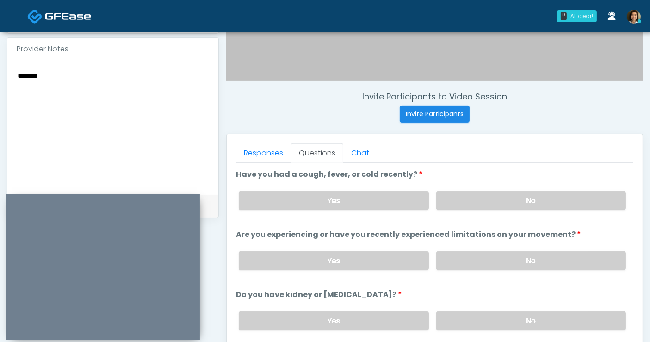
scroll to position [318, 0]
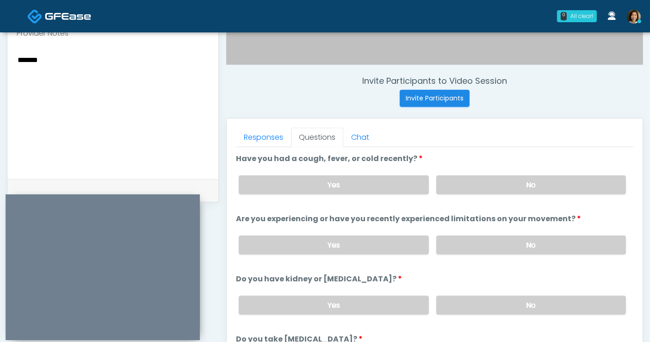
click at [112, 68] on textarea "******" at bounding box center [113, 110] width 193 height 113
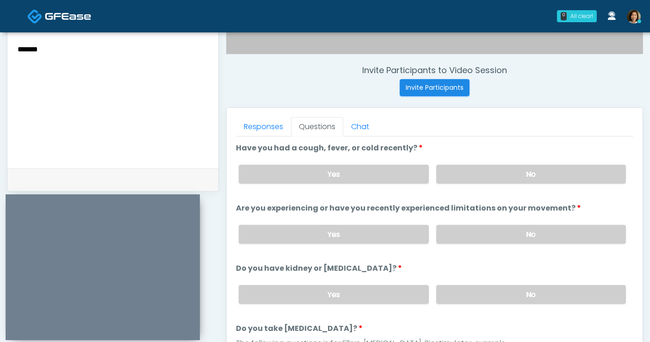
scroll to position [332, 0]
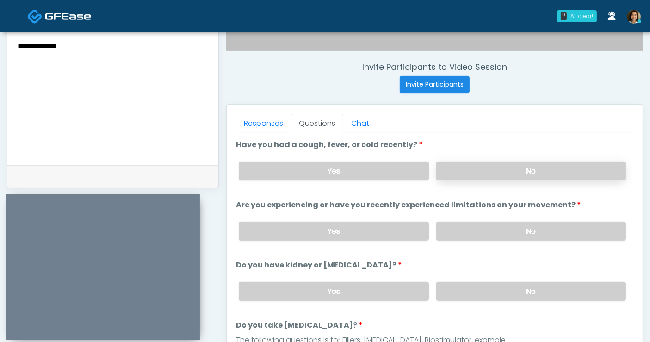
type textarea "**********"
drag, startPoint x: 482, startPoint y: 175, endPoint x: 490, endPoint y: 173, distance: 8.3
click at [482, 175] on label "No" at bounding box center [532, 171] width 190 height 19
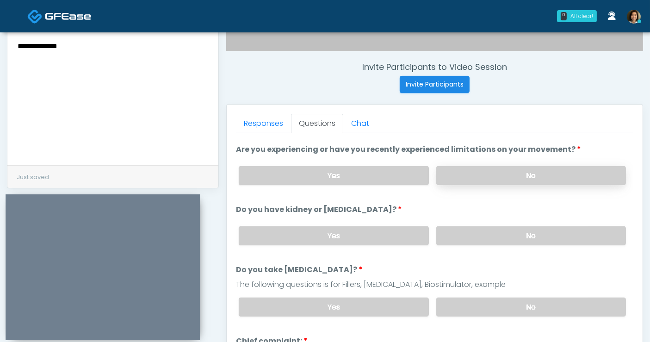
click at [586, 175] on label "No" at bounding box center [532, 175] width 190 height 19
click at [576, 228] on label "No" at bounding box center [532, 235] width 190 height 19
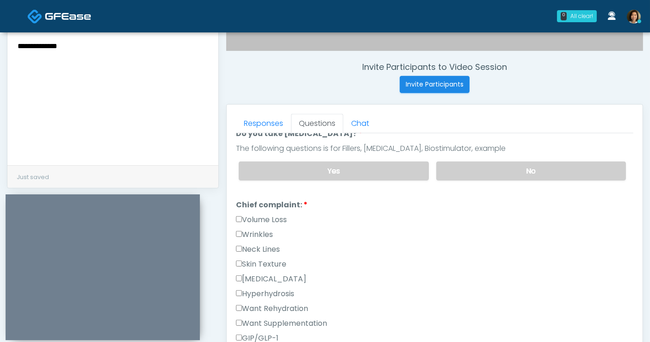
scroll to position [205, 0]
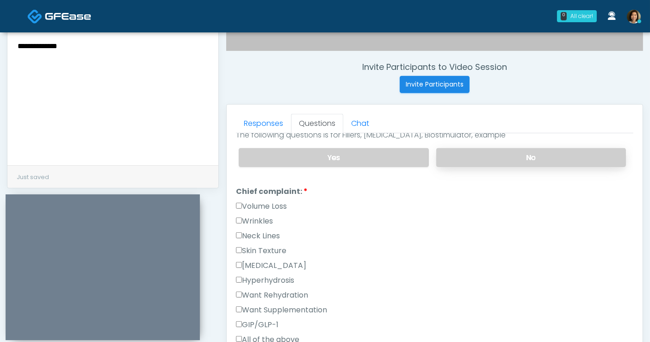
click at [553, 160] on label "No" at bounding box center [532, 157] width 190 height 19
click at [266, 216] on label "Wrinkles" at bounding box center [254, 221] width 37 height 11
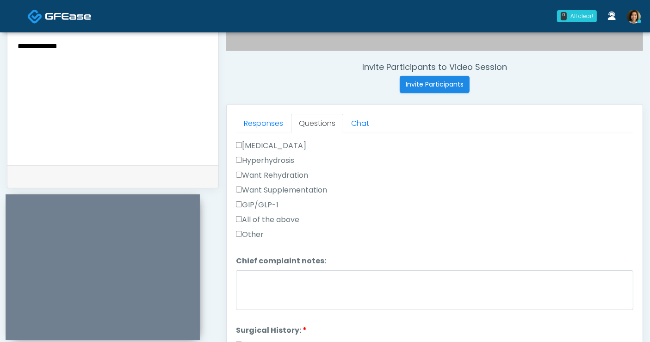
scroll to position [443, 0]
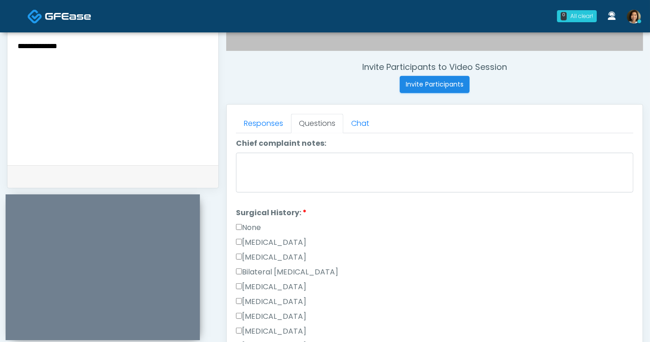
click at [243, 224] on label "None" at bounding box center [248, 227] width 25 height 11
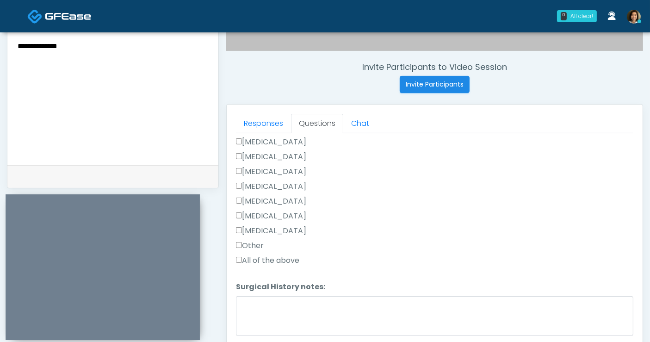
scroll to position [457, 0]
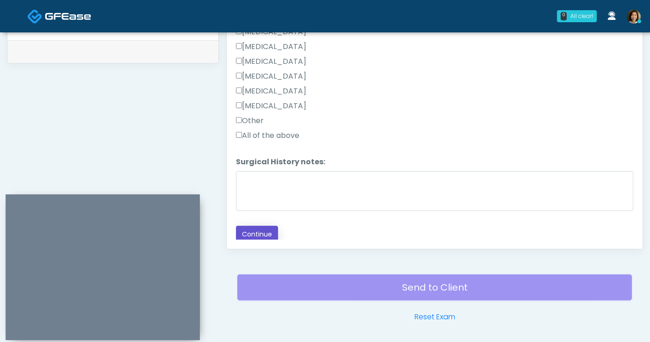
click at [266, 237] on button "Continue" at bounding box center [257, 234] width 42 height 17
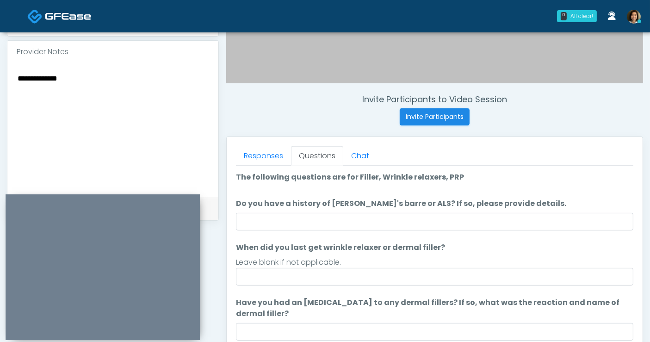
scroll to position [281, 0]
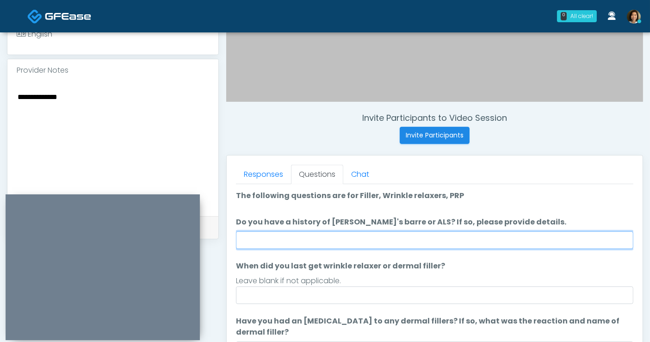
click at [334, 245] on input "Do you have a history of Guillain's barre or ALS? If so, please provide details." at bounding box center [435, 240] width 398 height 18
type input "**"
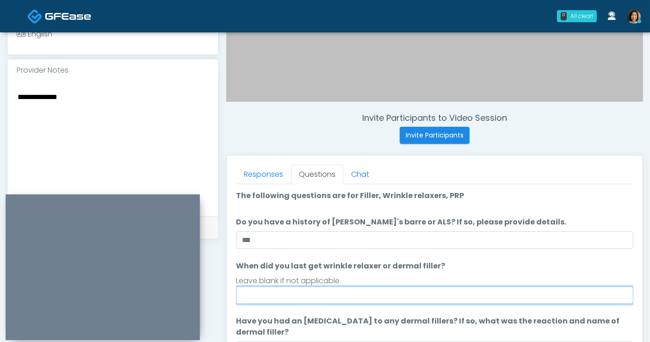
click at [308, 292] on input "When did you last get wrinkle relaxer or dermal filler?" at bounding box center [435, 296] width 398 height 18
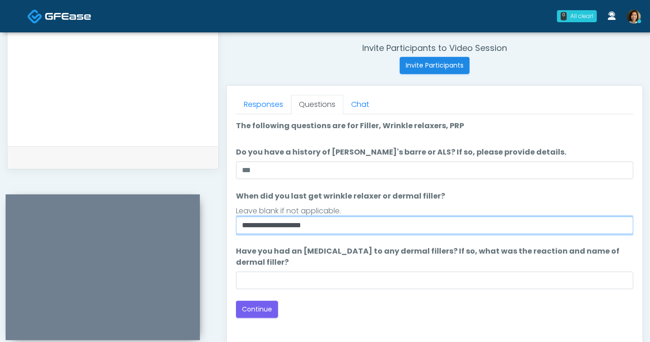
scroll to position [353, 0]
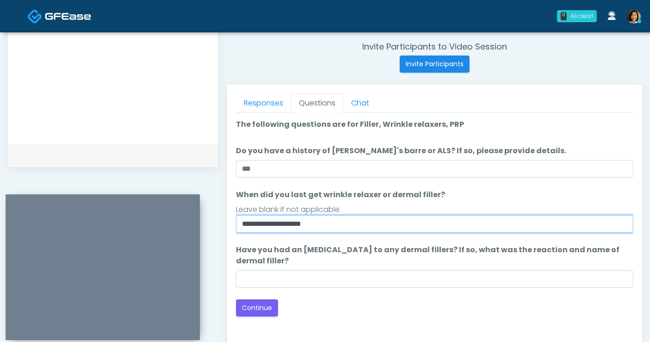
click at [326, 221] on input "**********" at bounding box center [435, 224] width 398 height 18
type input "**********"
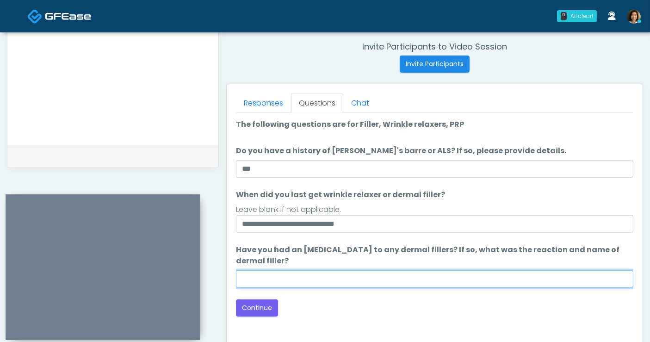
drag, startPoint x: 328, startPoint y: 275, endPoint x: 337, endPoint y: 275, distance: 8.8
click at [332, 275] on input "Have you had an allergic response to any dermal fillers? If so, what was the re…" at bounding box center [435, 279] width 398 height 18
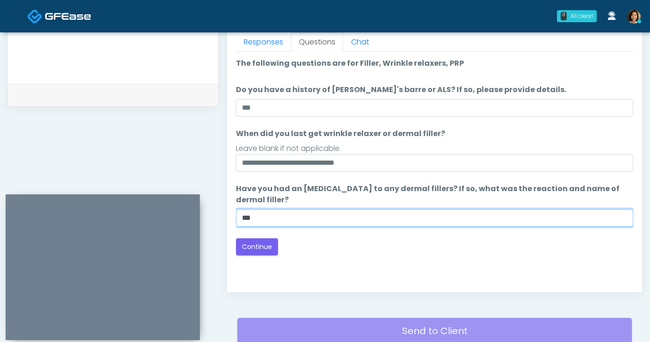
scroll to position [433, 0]
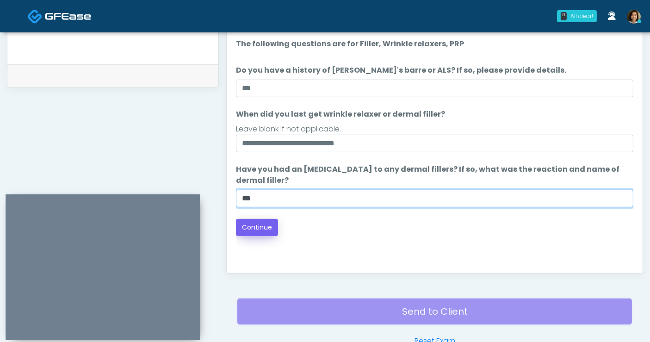
type input "**"
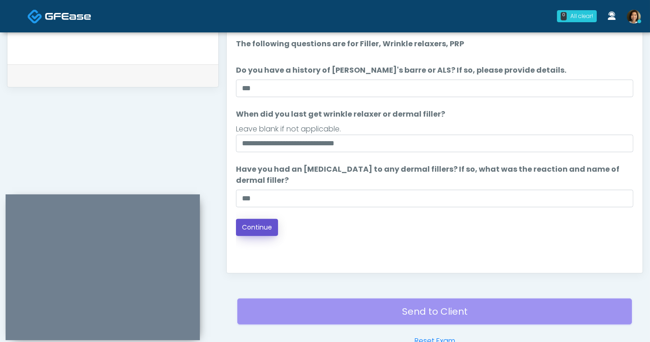
click at [258, 227] on button "Continue" at bounding box center [257, 227] width 42 height 17
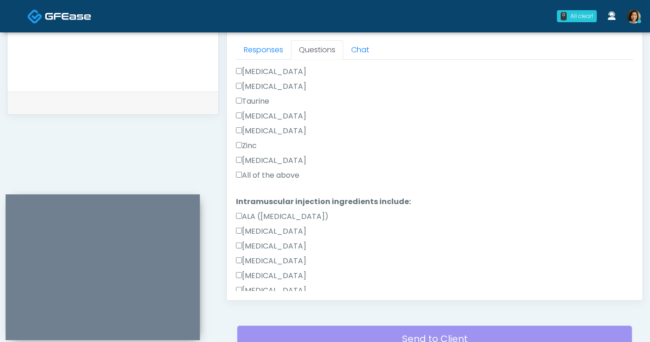
scroll to position [434, 0]
click at [278, 170] on label "All of the above" at bounding box center [267, 174] width 63 height 11
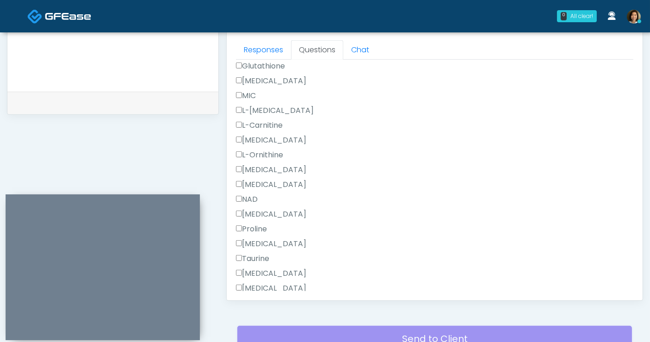
scroll to position [765, 0]
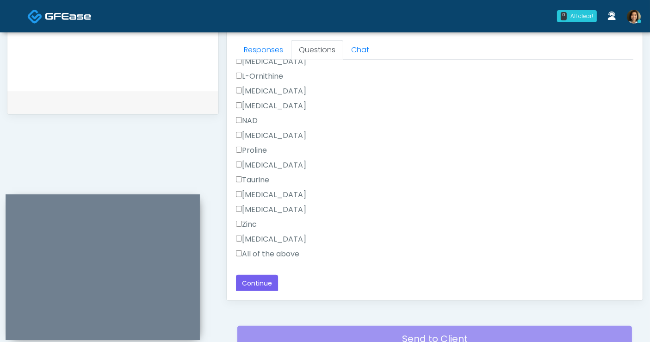
click at [296, 253] on label "All of the above" at bounding box center [267, 254] width 63 height 11
click at [274, 275] on button "Continue" at bounding box center [257, 283] width 42 height 17
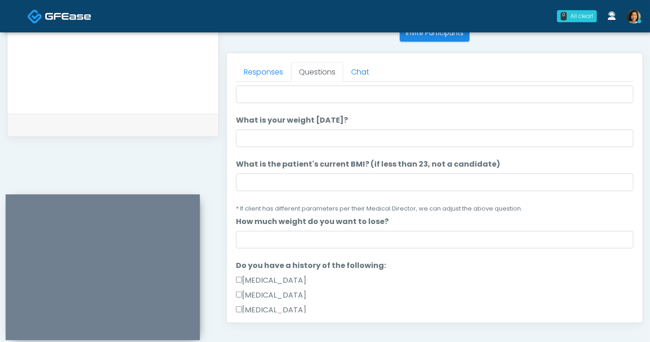
scroll to position [0, 0]
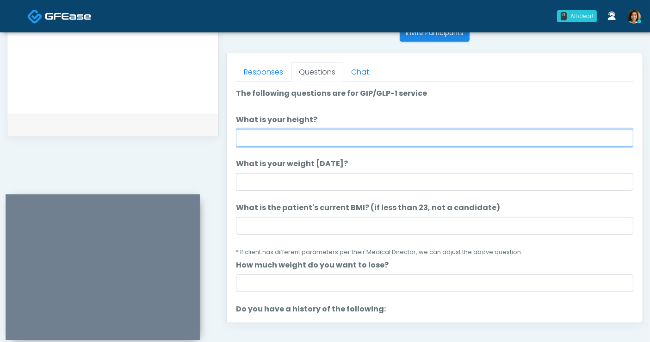
click at [300, 131] on input "What is your height?" at bounding box center [435, 138] width 398 height 18
type input "****"
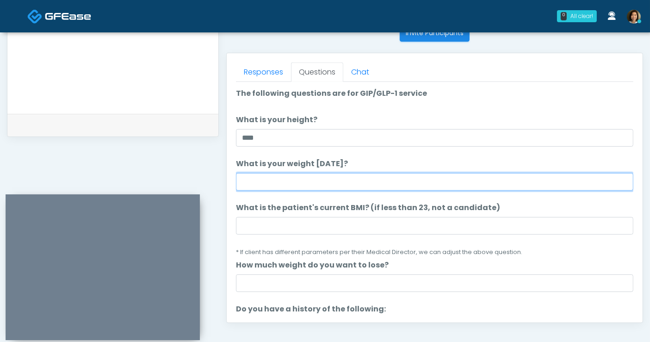
click at [337, 181] on input "What is your weight today?" at bounding box center [435, 182] width 398 height 18
type input "***"
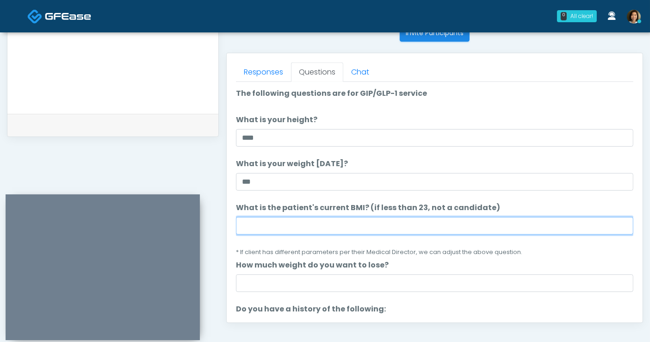
click at [419, 226] on input "What is the patient's current BMI? (if less than 23, not a candidate)" at bounding box center [435, 226] width 398 height 18
type input "****"
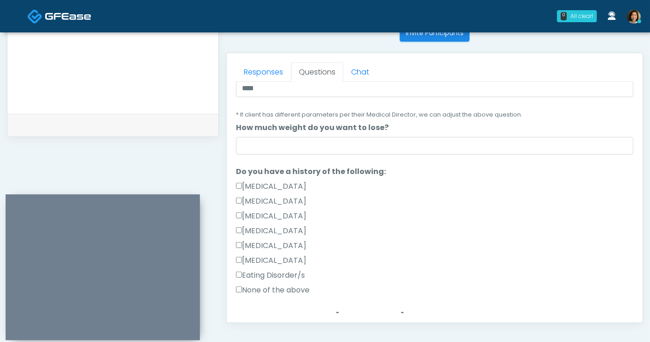
scroll to position [139, 0]
click at [262, 155] on ol "The following questions are for GIP/GLP-1 service The following questions are f…" at bounding box center [435, 309] width 398 height 721
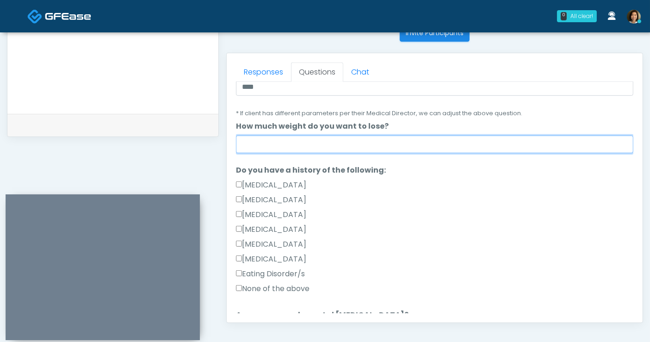
click at [262, 139] on input "How much weight do you want to lose?" at bounding box center [435, 145] width 398 height 18
type input "**********"
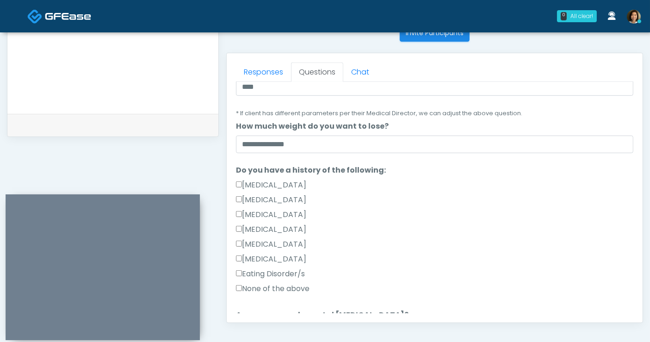
click at [287, 287] on label "None of the above" at bounding box center [273, 288] width 74 height 11
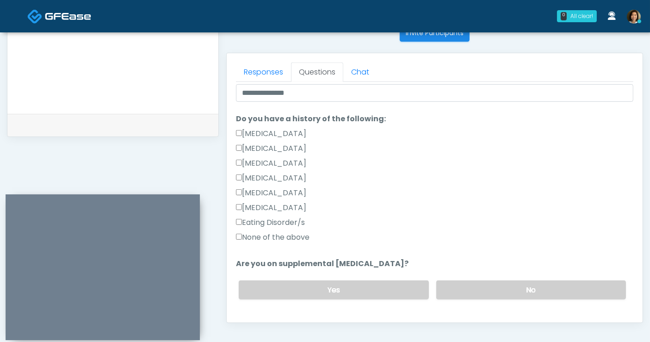
scroll to position [391, 0]
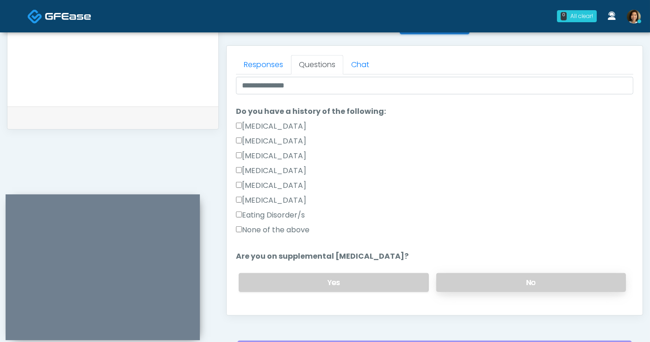
click at [554, 281] on label "No" at bounding box center [532, 282] width 190 height 19
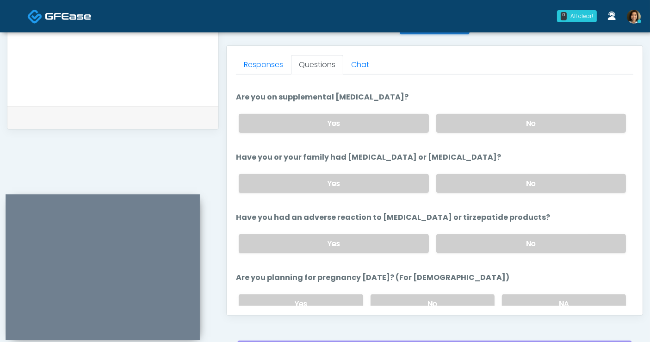
scroll to position [362, 0]
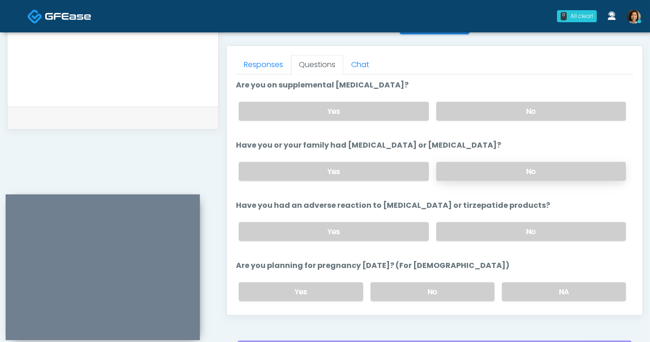
click at [544, 167] on label "No" at bounding box center [532, 171] width 190 height 19
click at [538, 222] on label "No" at bounding box center [532, 231] width 190 height 19
click at [440, 287] on label "No" at bounding box center [433, 291] width 124 height 19
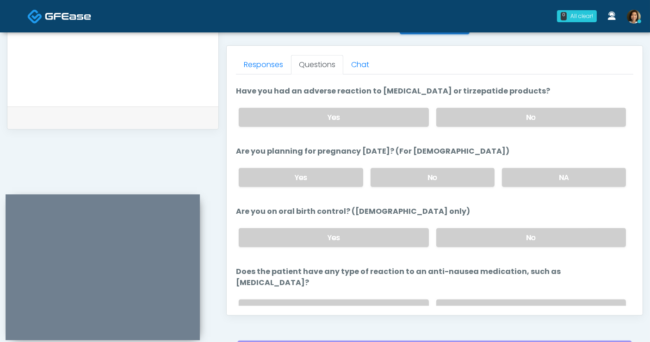
scroll to position [481, 0]
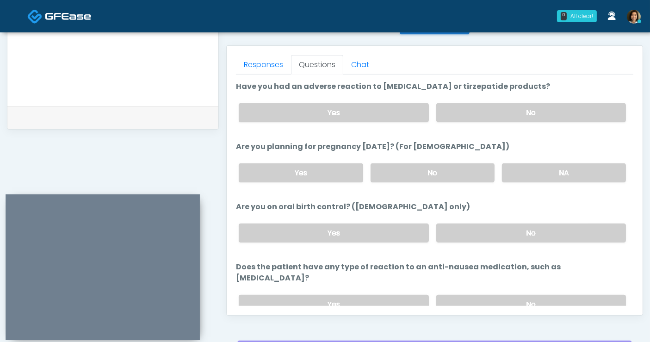
drag, startPoint x: 556, startPoint y: 225, endPoint x: 554, endPoint y: 268, distance: 42.6
click at [556, 229] on label "No" at bounding box center [532, 233] width 190 height 19
drag, startPoint x: 554, startPoint y: 289, endPoint x: 649, endPoint y: 246, distance: 104.2
click at [559, 295] on label "No" at bounding box center [532, 304] width 190 height 19
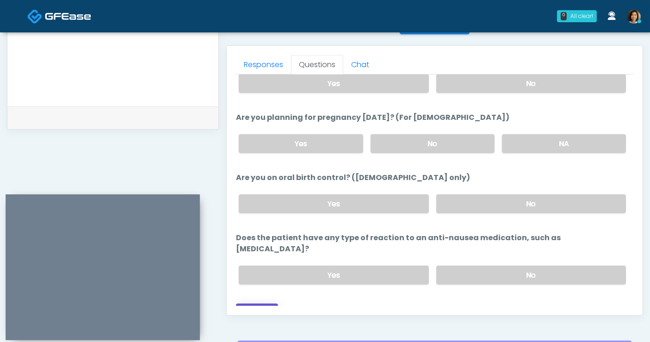
drag, startPoint x: 257, startPoint y: 293, endPoint x: 250, endPoint y: 277, distance: 16.8
click at [256, 304] on button "Continue" at bounding box center [257, 312] width 42 height 17
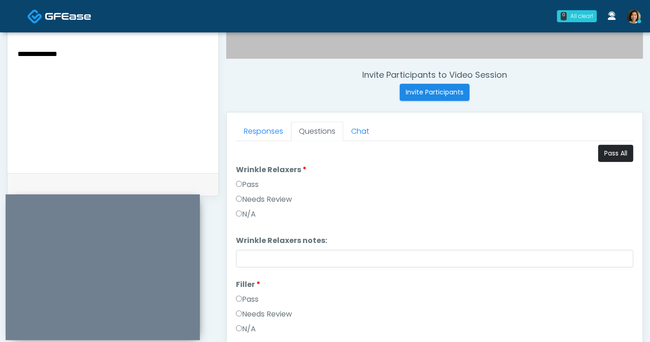
scroll to position [324, 0]
click at [607, 153] on button "Pass All" at bounding box center [616, 153] width 35 height 17
drag, startPoint x: 69, startPoint y: 52, endPoint x: -88, endPoint y: 45, distance: 157.5
click at [0, 45] on html "0 All clear! All clear! Janaira Villalobos AZ CA CO FL GA IL LA MA MD MI MN MO …" at bounding box center [325, 91] width 650 height 831
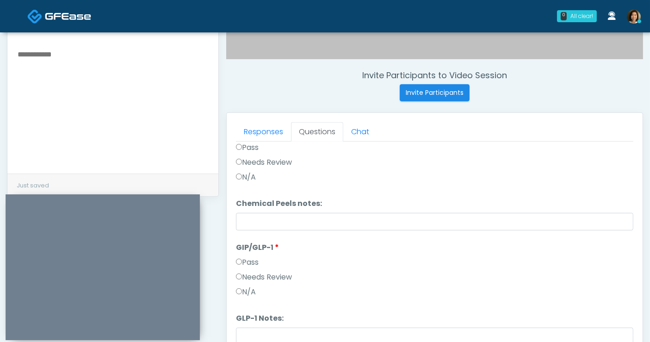
scroll to position [363, 0]
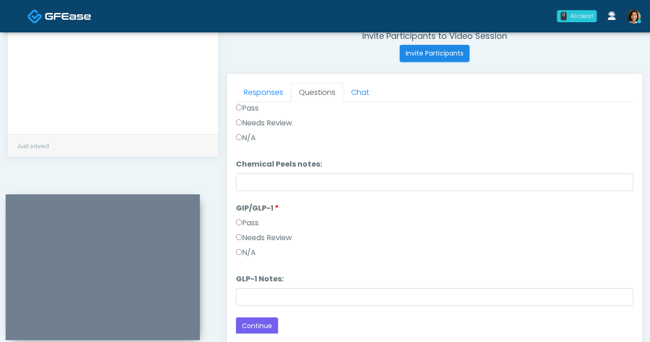
click at [245, 250] on label "N/A" at bounding box center [246, 252] width 20 height 11
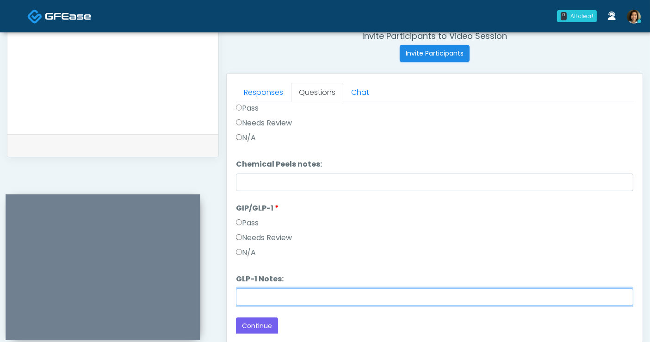
click at [348, 298] on input "GLP-1 Notes:" at bounding box center [435, 297] width 398 height 18
type input "*"
type input "**********"
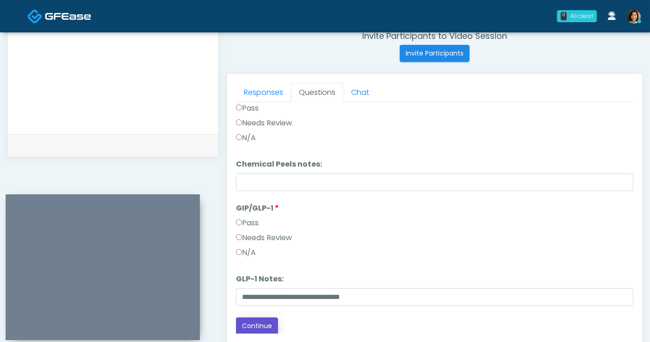
click at [241, 319] on button "Continue" at bounding box center [257, 326] width 42 height 17
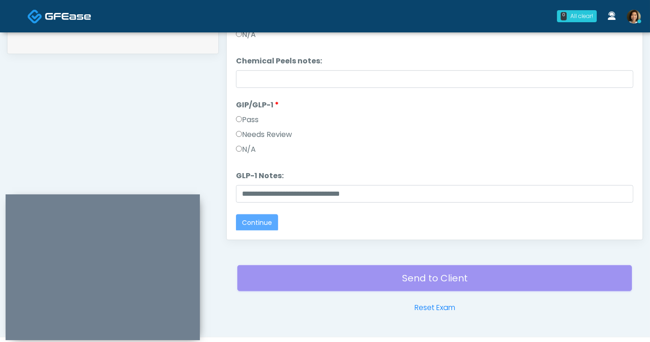
scroll to position [0, 0]
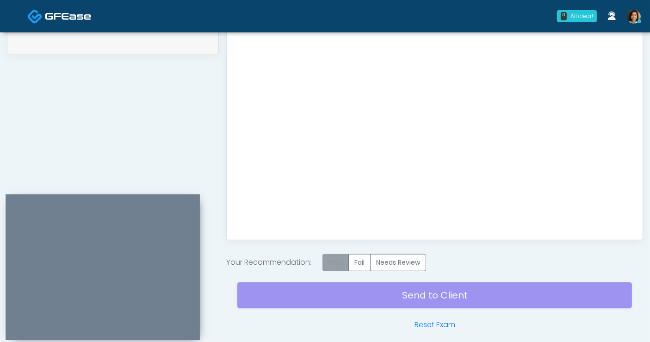
click at [337, 259] on label "Pass" at bounding box center [336, 262] width 26 height 17
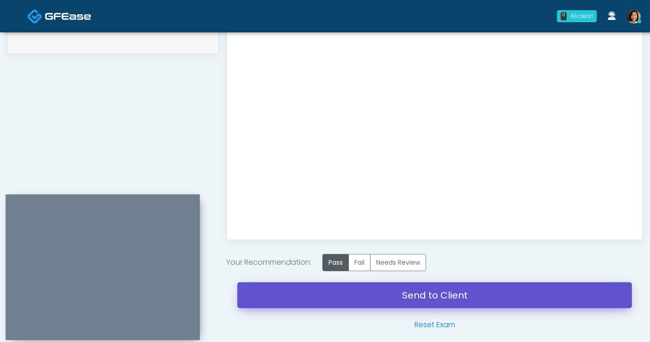
click at [417, 296] on link "Send to Client" at bounding box center [434, 295] width 395 height 26
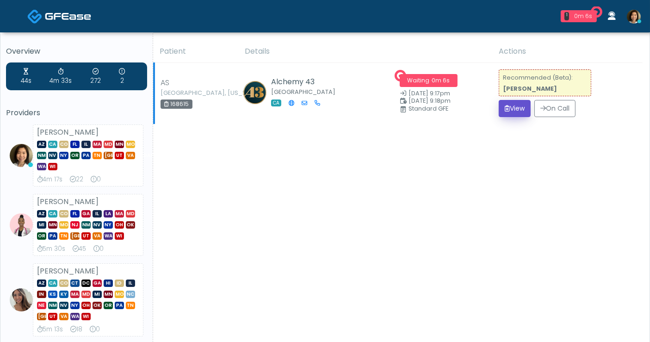
click at [514, 112] on button "View" at bounding box center [515, 108] width 32 height 17
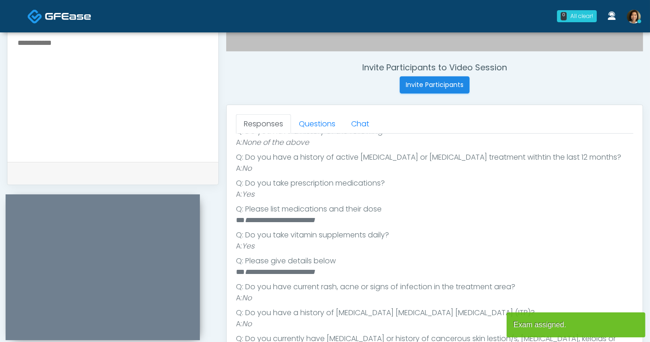
scroll to position [245, 0]
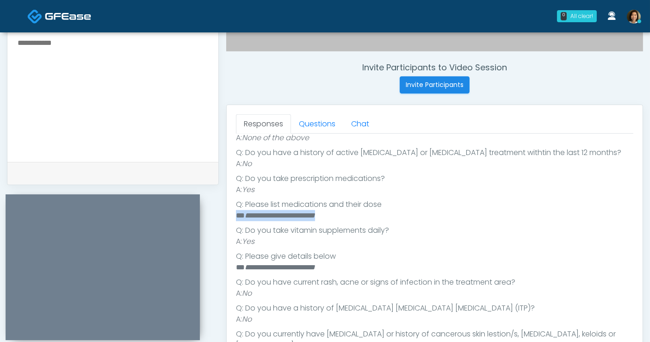
drag, startPoint x: 363, startPoint y: 217, endPoint x: 232, endPoint y: 213, distance: 131.1
click at [234, 213] on div "Responses Questions Chat Good Faith Exam Script Good Faith Exam Script INTRODUC…" at bounding box center [435, 239] width 416 height 269
copy li "**********"
click at [139, 88] on textarea at bounding box center [113, 93] width 193 height 113
paste textarea "**********"
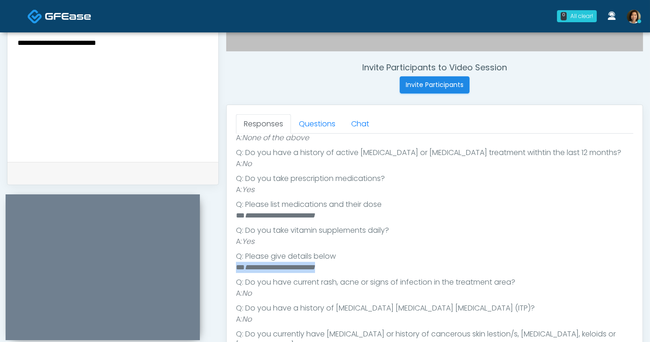
drag, startPoint x: 370, startPoint y: 266, endPoint x: 230, endPoint y: 265, distance: 140.7
click at [230, 265] on div "Responses Questions Chat Good Faith Exam Script Good Faith Exam Script INTRODUC…" at bounding box center [435, 239] width 416 height 269
copy li "**********"
click at [141, 46] on textarea "**********" at bounding box center [113, 93] width 193 height 113
paste textarea "**********"
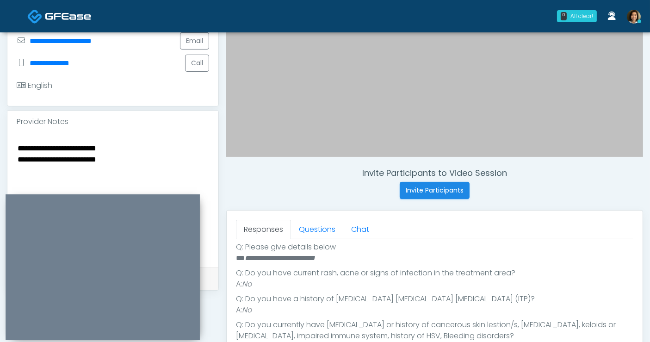
scroll to position [235, 0]
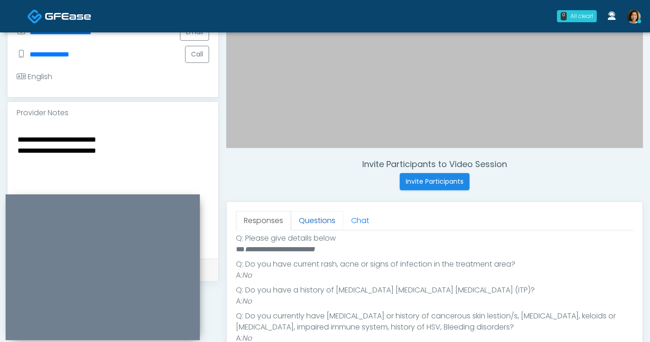
click at [324, 219] on link "Questions" at bounding box center [317, 220] width 52 height 19
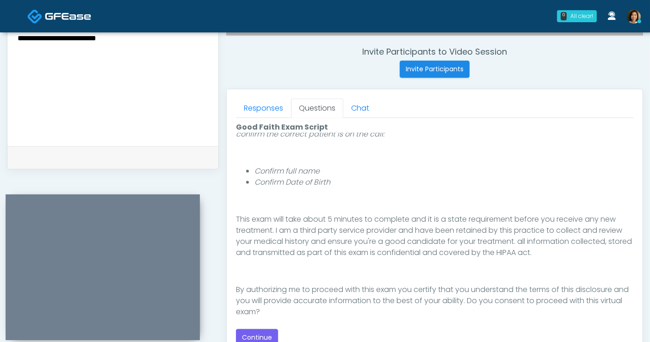
scroll to position [95, 0]
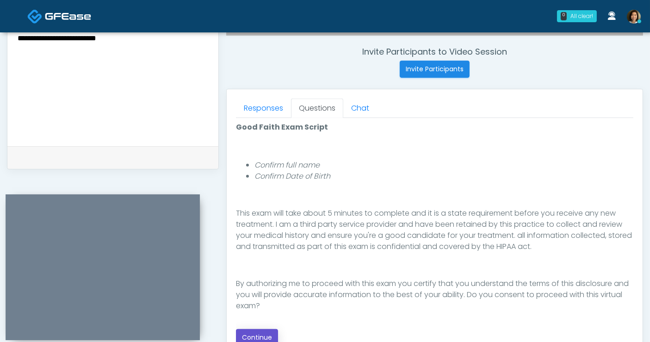
click at [270, 332] on button "Continue" at bounding box center [257, 337] width 42 height 17
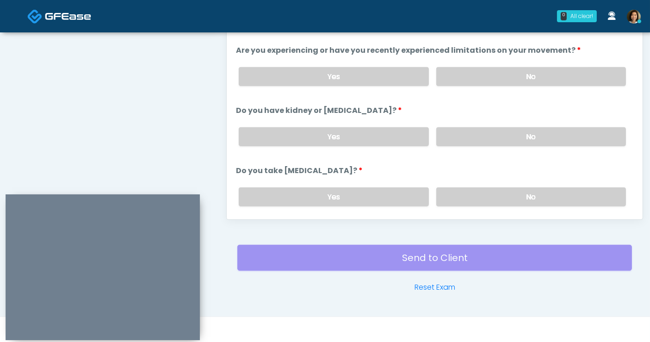
scroll to position [338, 0]
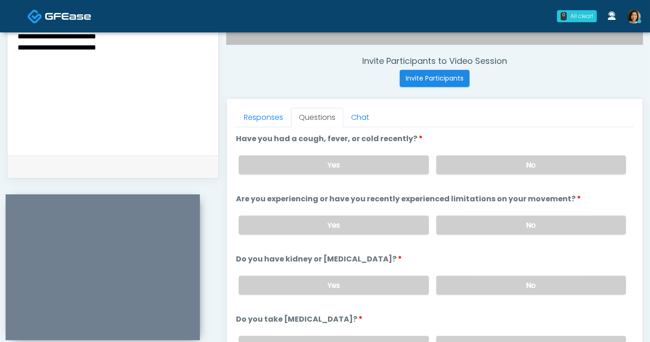
click at [169, 49] on textarea "**********" at bounding box center [113, 86] width 193 height 113
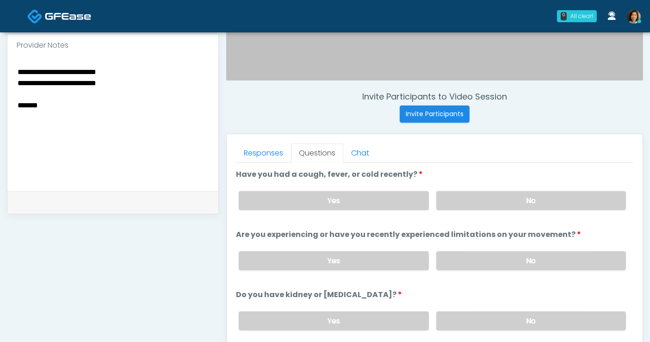
scroll to position [309, 0]
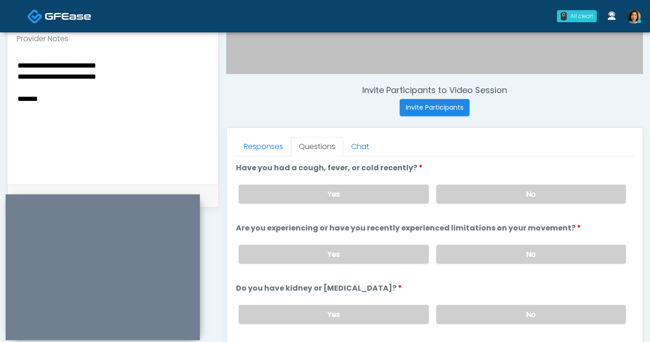
click at [62, 101] on textarea "**********" at bounding box center [113, 115] width 193 height 113
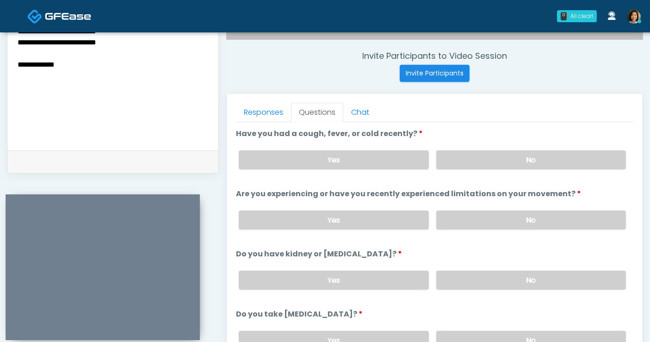
scroll to position [368, 0]
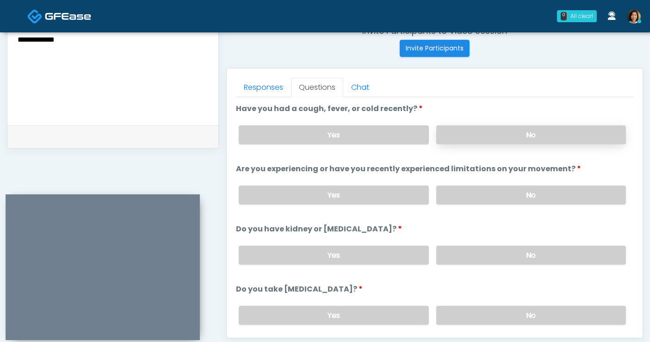
type textarea "**********"
click at [523, 130] on label "No" at bounding box center [532, 134] width 190 height 19
click at [524, 195] on label "No" at bounding box center [532, 195] width 190 height 19
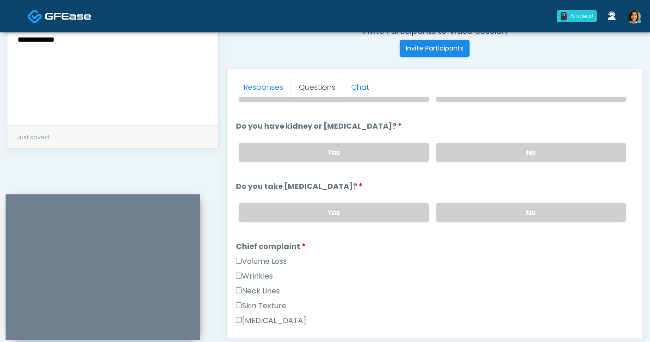
scroll to position [108, 0]
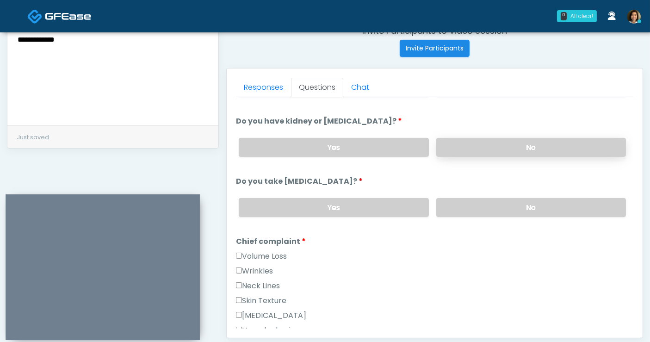
click at [559, 144] on label "No" at bounding box center [532, 147] width 190 height 19
click at [562, 204] on label "No" at bounding box center [532, 207] width 190 height 19
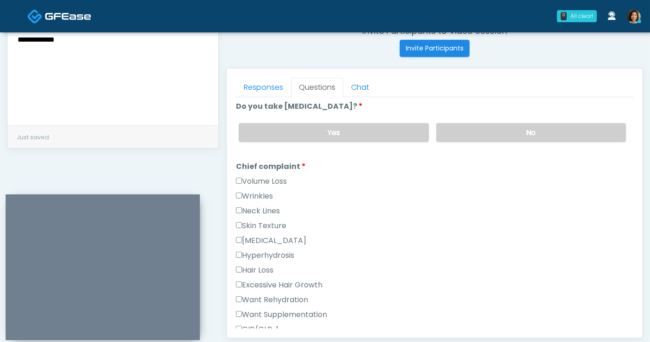
click at [268, 192] on label "Wrinkles" at bounding box center [254, 196] width 37 height 11
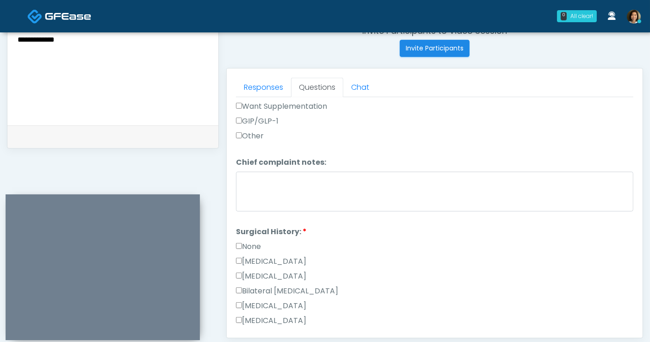
scroll to position [402, 0]
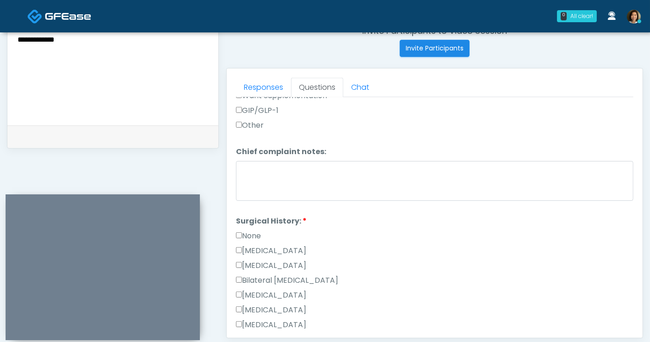
click at [248, 233] on label "None" at bounding box center [248, 236] width 25 height 11
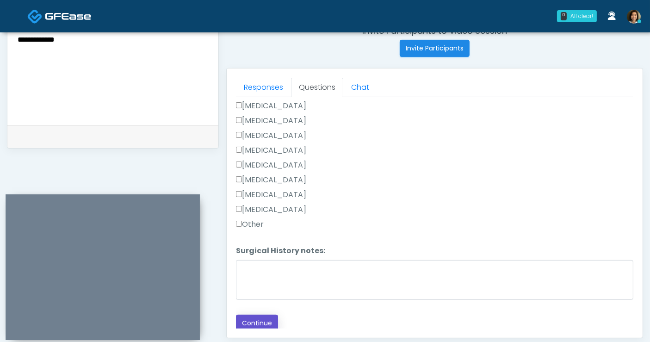
click at [247, 325] on button "Continue" at bounding box center [257, 323] width 42 height 17
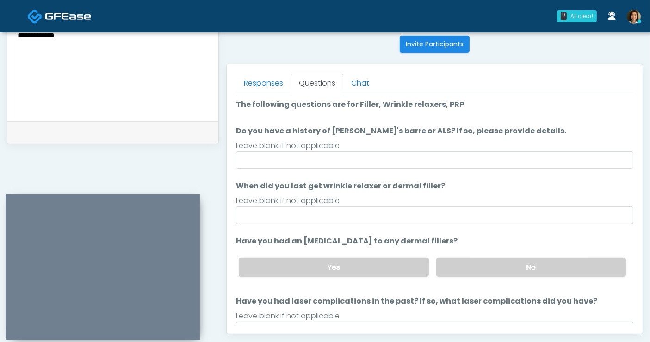
scroll to position [332, 0]
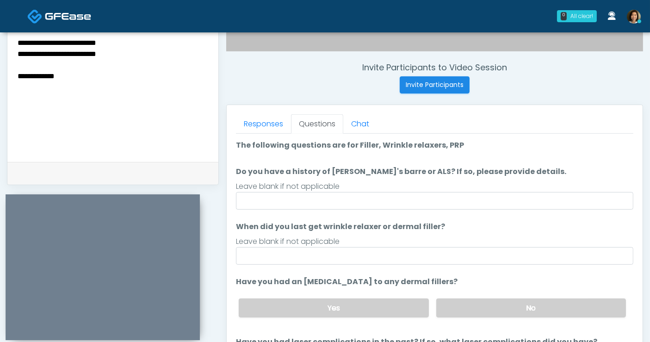
click at [362, 209] on ol "The following questions are for Filler, Wrinkle relaxers, PRP The following que…" at bounding box center [435, 260] width 398 height 240
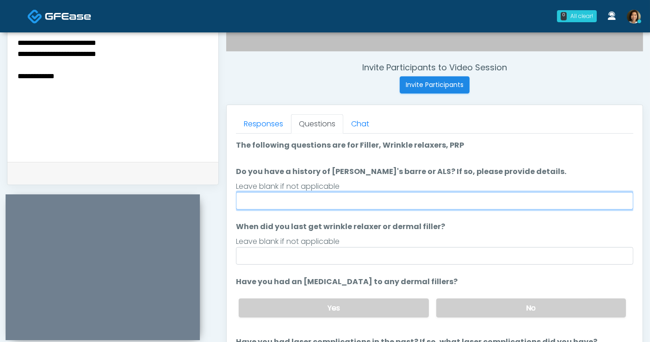
click at [361, 203] on input "Do you have a history of Guillain's barre or ALS? If so, please provide details." at bounding box center [435, 201] width 398 height 18
type input "**"
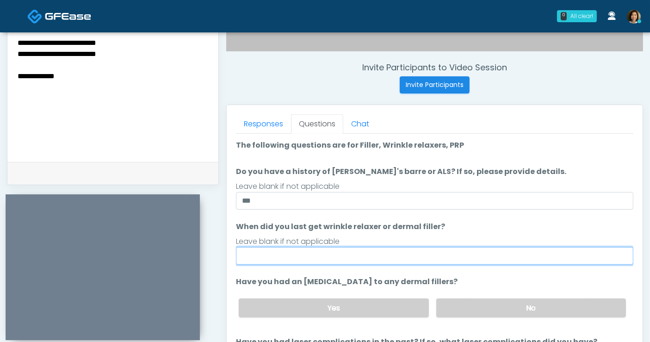
click at [381, 250] on input "When did you last get wrinkle relaxer or dermal filler?" at bounding box center [435, 256] width 398 height 18
type input "**********"
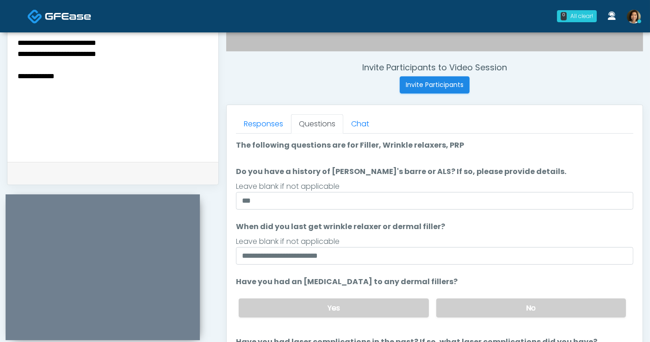
drag, startPoint x: 557, startPoint y: 164, endPoint x: 587, endPoint y: 173, distance: 31.3
click at [557, 163] on ol "**********" at bounding box center [435, 260] width 398 height 240
drag, startPoint x: 634, startPoint y: 155, endPoint x: 571, endPoint y: 247, distance: 111.6
click at [631, 207] on div "Responses Questions Chat Good Faith Exam Script Good Faith Exam Script INTRODUC…" at bounding box center [435, 239] width 416 height 269
drag, startPoint x: 553, startPoint y: 311, endPoint x: 631, endPoint y: 208, distance: 128.9
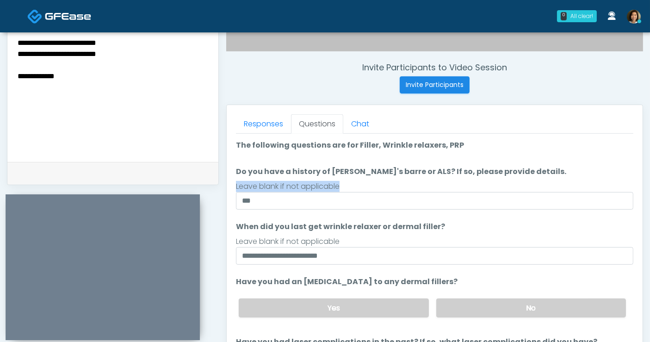
click at [553, 310] on label "No" at bounding box center [532, 308] width 190 height 19
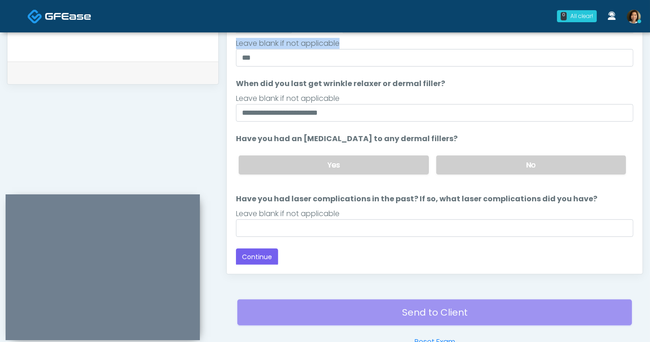
scroll to position [479, 0]
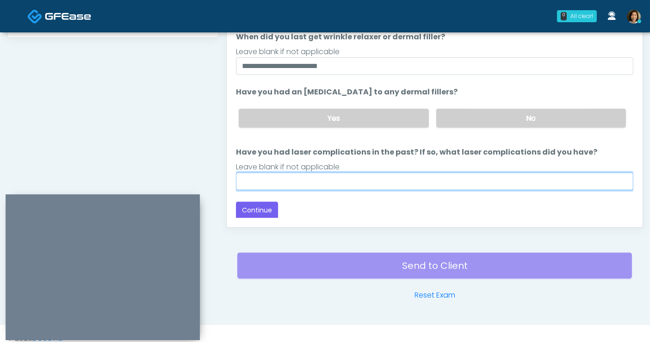
click at [414, 181] on input "Have you had laser complications in the past? If so, what laser complications d…" at bounding box center [435, 182] width 398 height 18
type input "**"
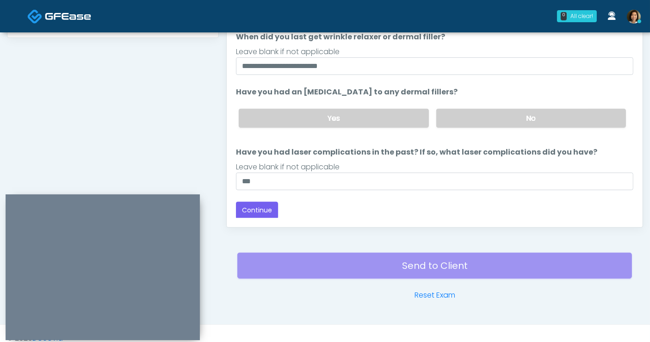
drag, startPoint x: 427, startPoint y: 206, endPoint x: 538, endPoint y: 177, distance: 114.8
click at [427, 206] on div "Back Continue" at bounding box center [435, 210] width 398 height 17
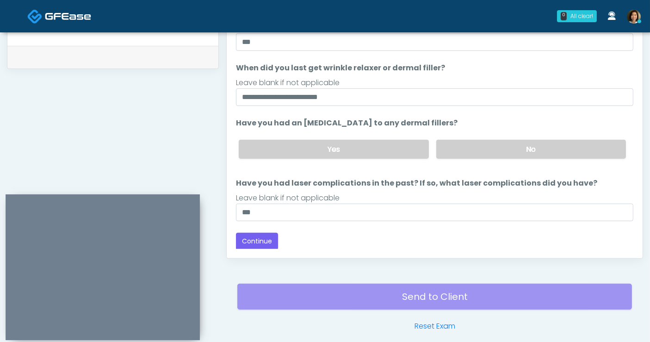
scroll to position [429, 0]
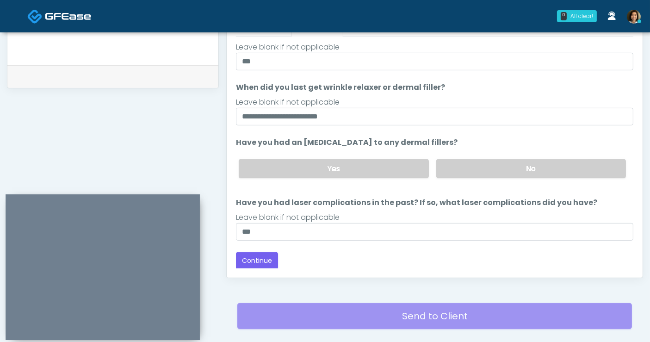
click at [335, 258] on div "Back Continue" at bounding box center [435, 260] width 398 height 17
click at [262, 258] on button "Continue" at bounding box center [257, 260] width 42 height 17
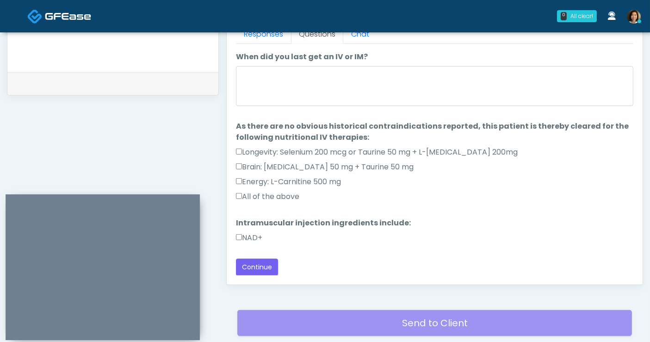
scroll to position [417, 0]
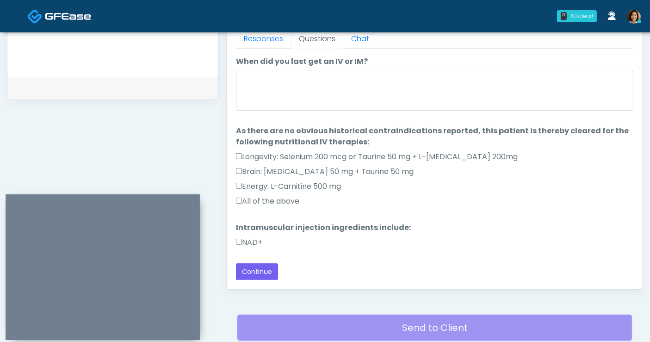
click at [297, 198] on label "All of the above" at bounding box center [267, 201] width 63 height 11
click at [261, 239] on label "NAD+" at bounding box center [249, 242] width 26 height 11
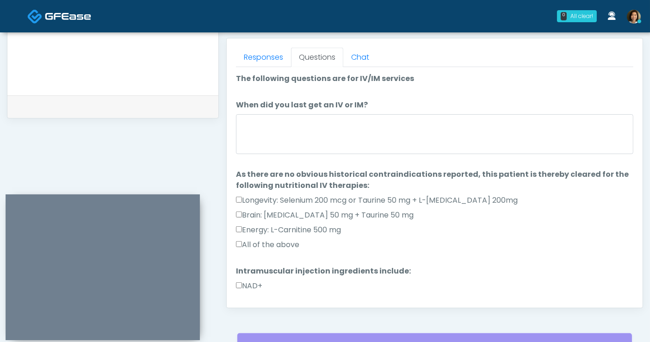
scroll to position [25, 0]
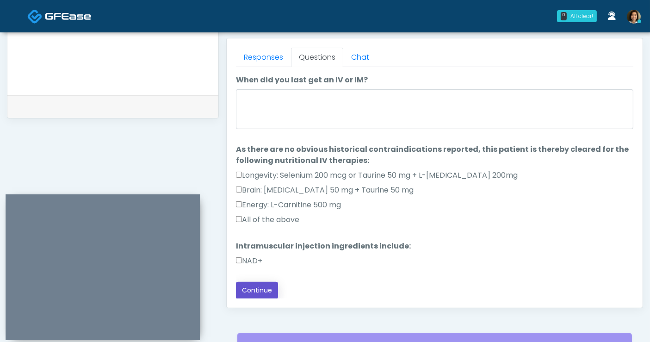
click at [261, 289] on button "Continue" at bounding box center [257, 290] width 42 height 17
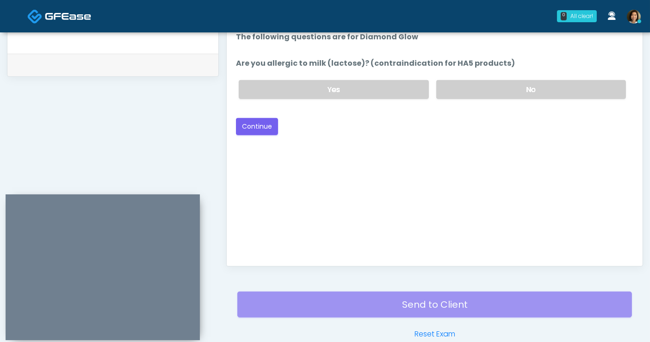
scroll to position [384, 0]
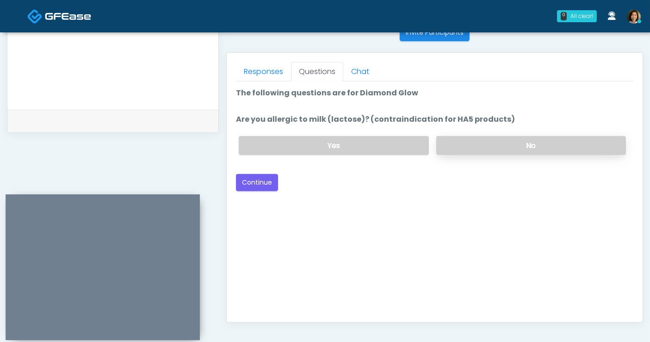
click at [496, 138] on label "No" at bounding box center [532, 145] width 190 height 19
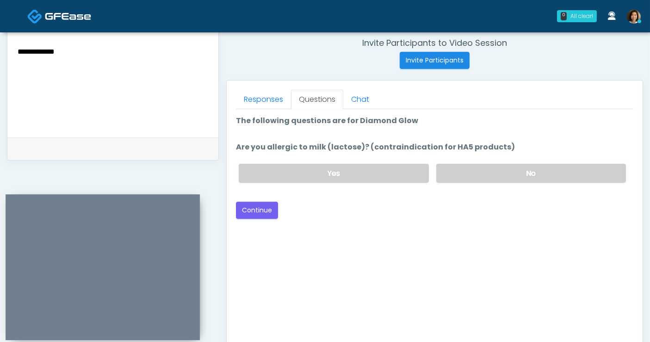
scroll to position [280, 0]
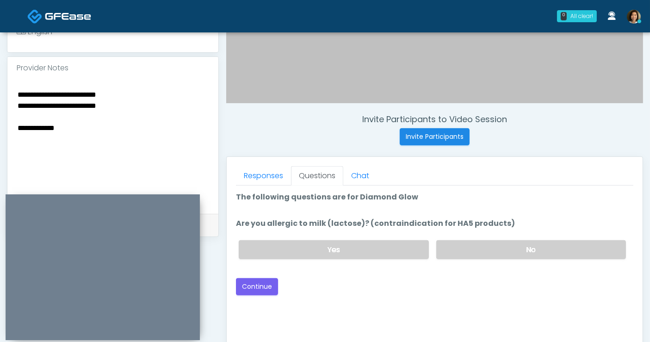
click at [493, 306] on div "Good Faith Exam Script Good Faith Exam Script INTRODUCTION Hello, my name is un…" at bounding box center [435, 301] width 398 height 231
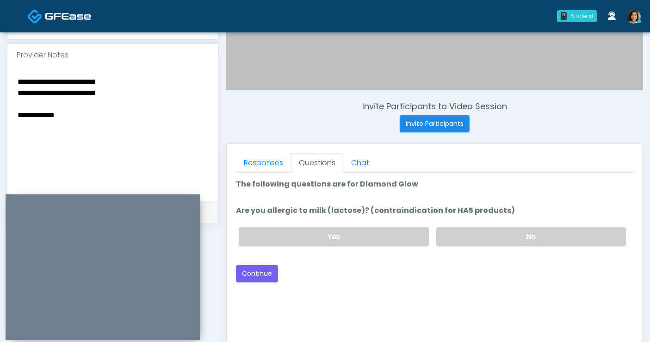
scroll to position [293, 0]
drag, startPoint x: 250, startPoint y: 276, endPoint x: 270, endPoint y: 269, distance: 21.1
click at [250, 275] on button "Continue" at bounding box center [257, 273] width 42 height 17
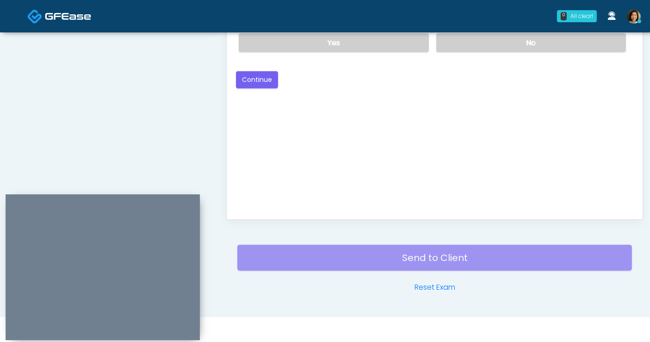
scroll to position [384, 0]
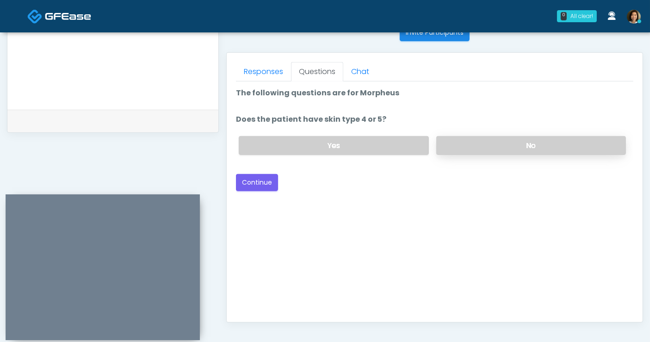
click at [485, 144] on label "No" at bounding box center [532, 145] width 190 height 19
click at [575, 221] on div "Good Faith Exam Script Good Faith Exam Script INTRODUCTION Hello, my name is un…" at bounding box center [435, 196] width 398 height 231
click at [256, 181] on button "Continue" at bounding box center [257, 182] width 42 height 17
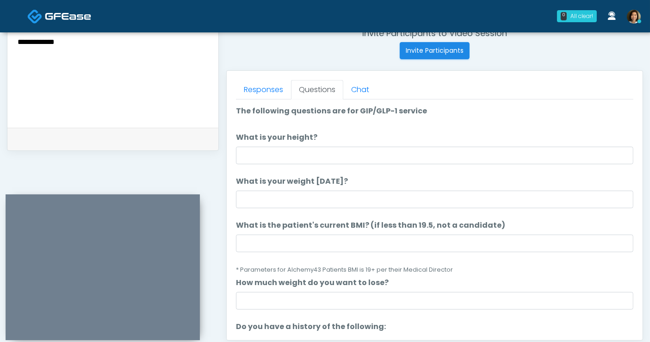
scroll to position [365, 0]
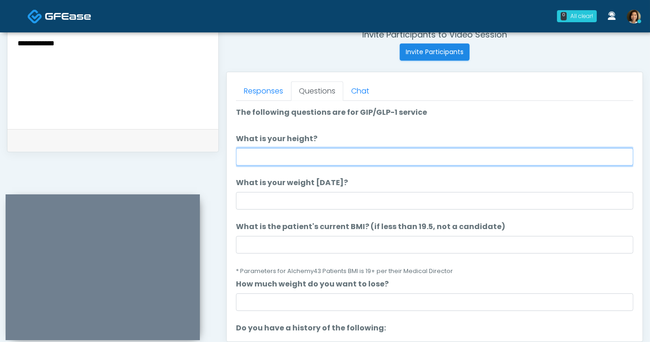
click at [279, 158] on input "What is your height?" at bounding box center [435, 157] width 398 height 18
type input "****"
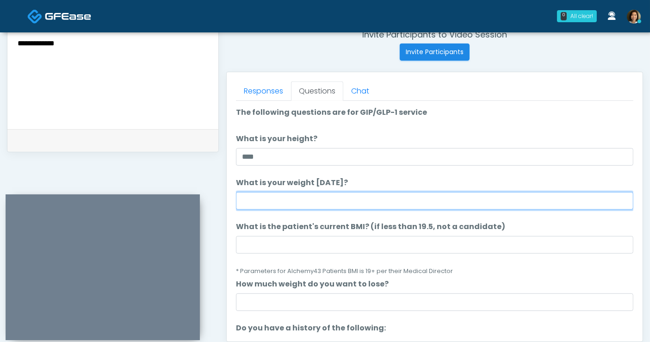
click at [288, 197] on input "What is your weight today?" at bounding box center [435, 201] width 398 height 18
type input "***"
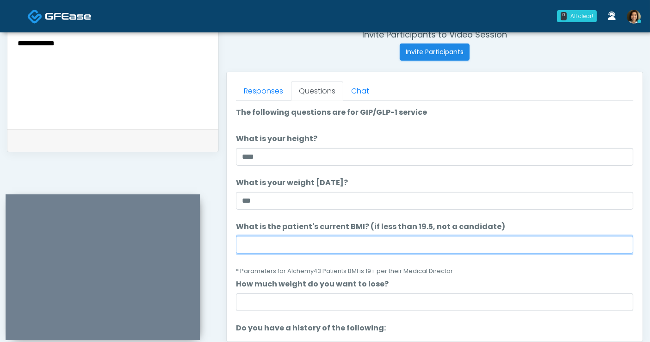
click at [427, 240] on input "What is the patient's current BMI? (if less than 19.5, not a candidate)" at bounding box center [435, 245] width 398 height 18
type input "****"
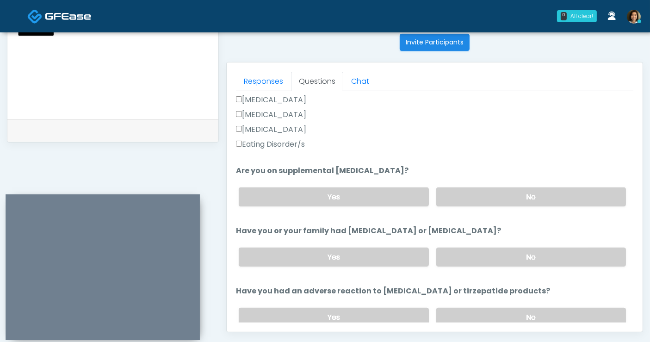
scroll to position [279, 0]
click at [585, 190] on label "No" at bounding box center [532, 196] width 190 height 19
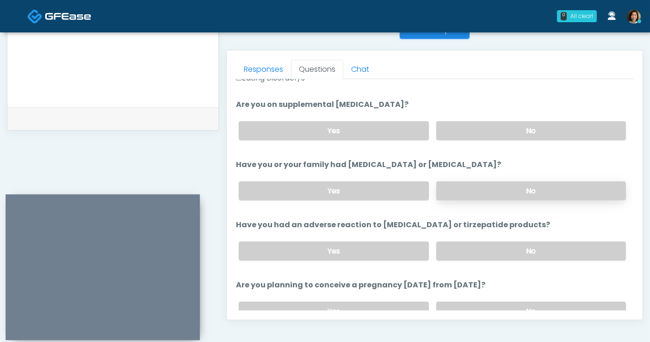
scroll to position [333, 0]
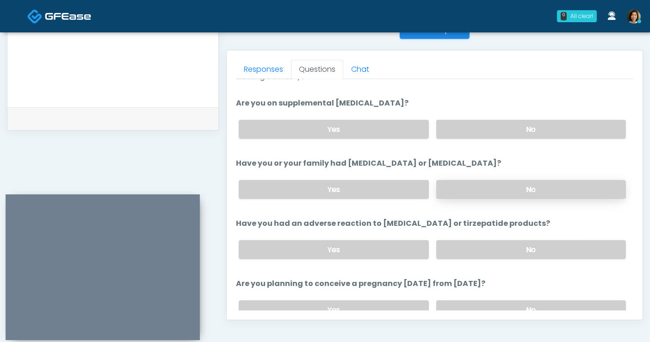
click at [547, 191] on label "No" at bounding box center [532, 189] width 190 height 19
click at [550, 250] on label "No" at bounding box center [532, 249] width 190 height 19
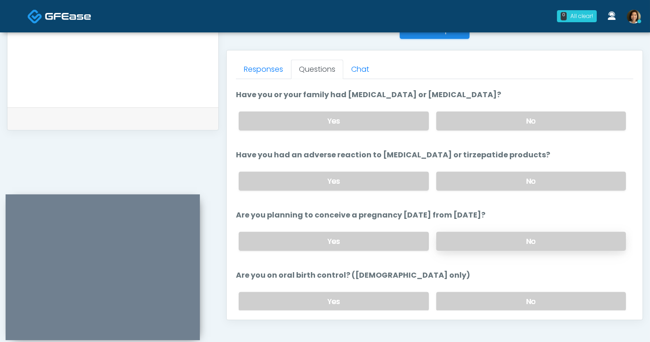
scroll to position [406, 0]
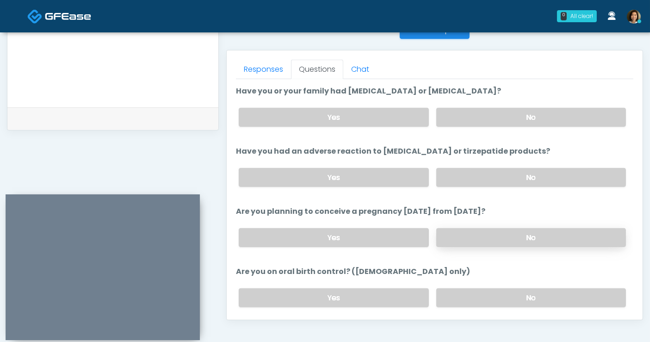
click at [525, 236] on label "No" at bounding box center [532, 237] width 190 height 19
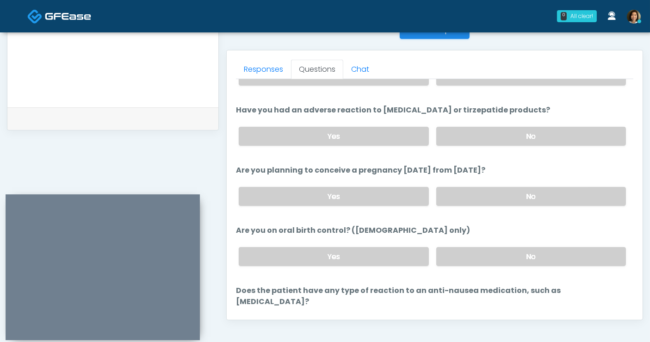
scroll to position [495, 0]
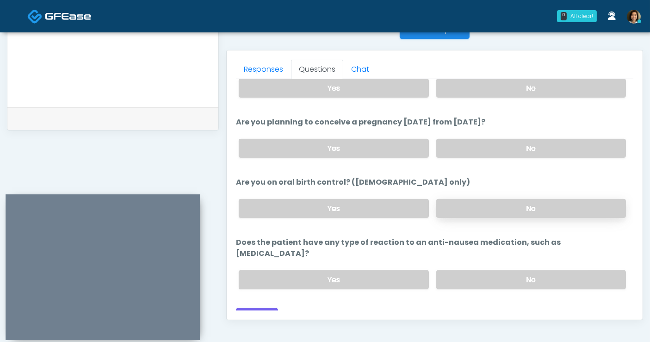
click at [573, 210] on label "No" at bounding box center [532, 208] width 190 height 19
click at [414, 206] on label "Yes" at bounding box center [334, 208] width 190 height 19
click at [515, 270] on label "No" at bounding box center [532, 279] width 190 height 19
click at [249, 308] on button "Continue" at bounding box center [257, 316] width 42 height 17
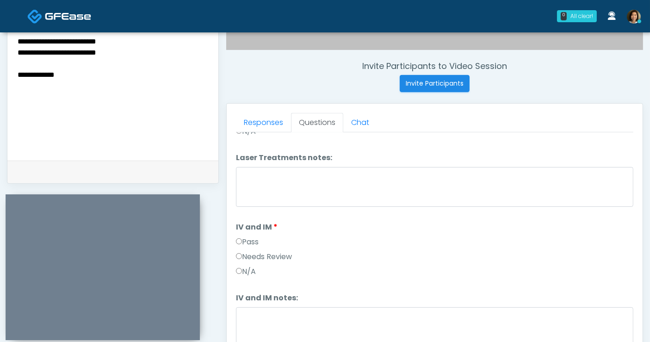
scroll to position [327, 0]
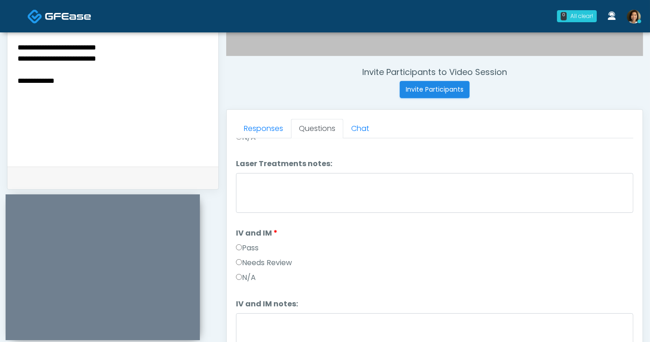
drag, startPoint x: 73, startPoint y: 81, endPoint x: -56, endPoint y: 36, distance: 137.2
click at [0, 36] on html "0 All clear! All clear! Janaira Villalobos AZ CA CO FL GA IL LA MA MD MI MN MO …" at bounding box center [325, 88] width 650 height 831
click at [175, 81] on textarea at bounding box center [113, 97] width 193 height 113
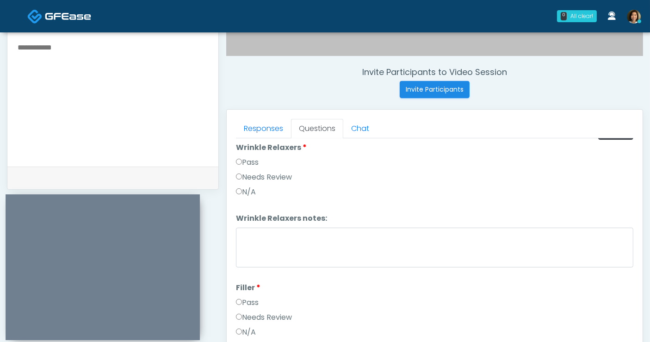
scroll to position [0, 0]
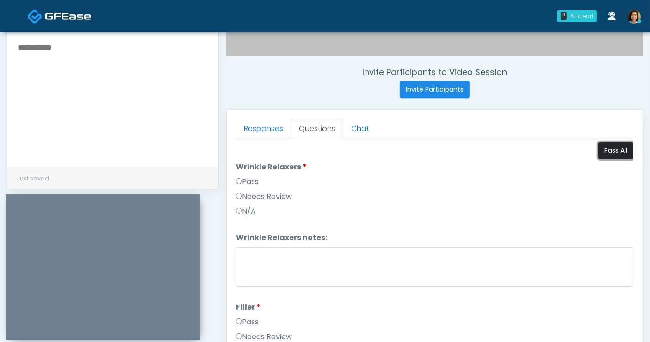
click at [611, 154] on button "Pass All" at bounding box center [616, 150] width 35 height 17
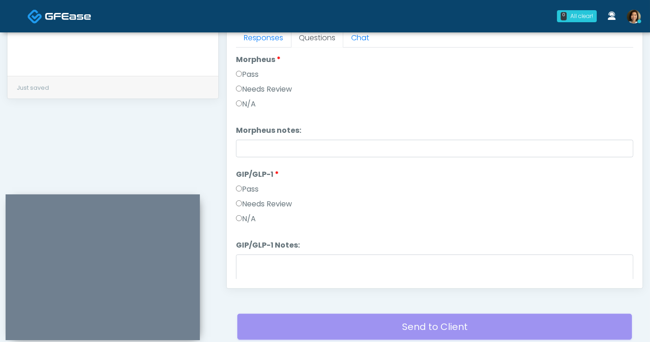
scroll to position [1681, 0]
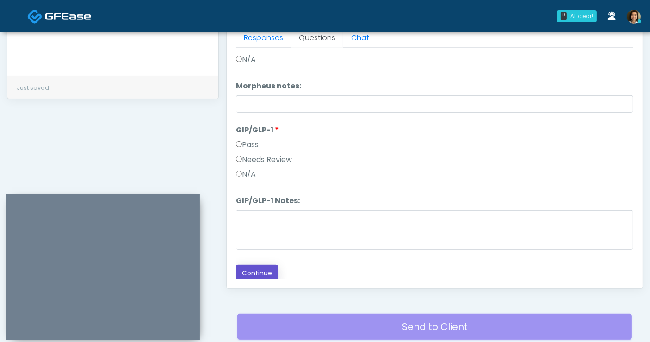
click at [258, 269] on button "Continue" at bounding box center [257, 273] width 42 height 17
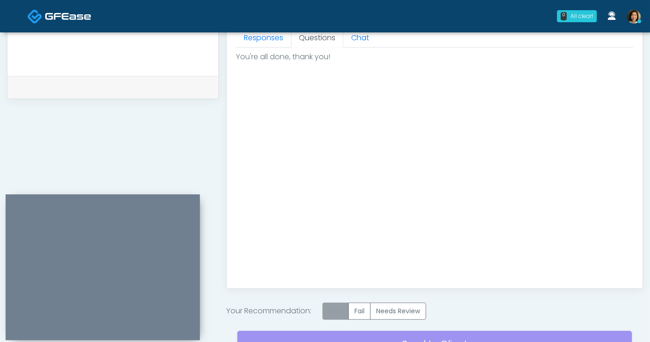
click at [338, 311] on label "Pass" at bounding box center [336, 311] width 26 height 17
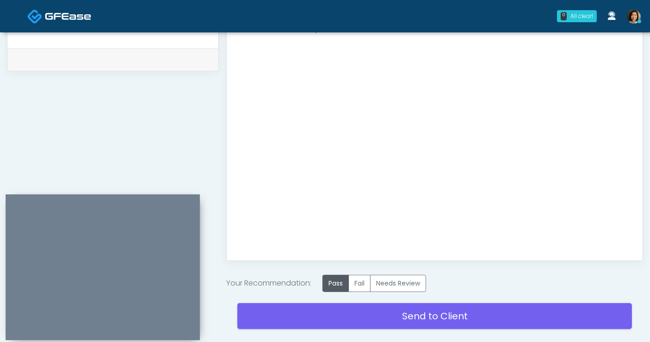
scroll to position [469, 0]
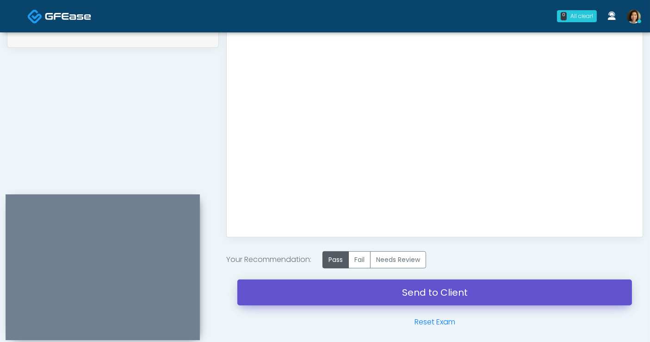
drag, startPoint x: 459, startPoint y: 296, endPoint x: 372, endPoint y: 59, distance: 252.3
click at [459, 296] on link "Send to Client" at bounding box center [434, 293] width 395 height 26
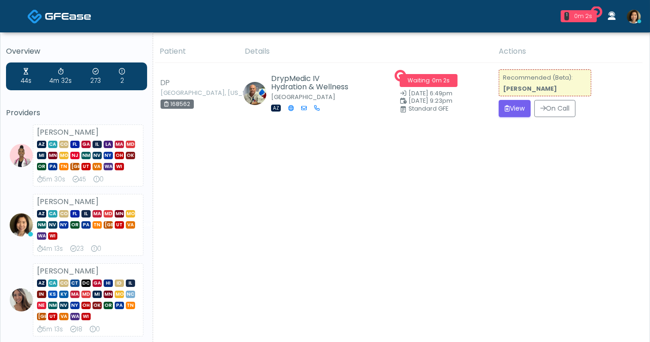
drag, startPoint x: 452, startPoint y: 203, endPoint x: 461, endPoint y: 191, distance: 14.3
click at [512, 111] on button "View" at bounding box center [515, 108] width 32 height 17
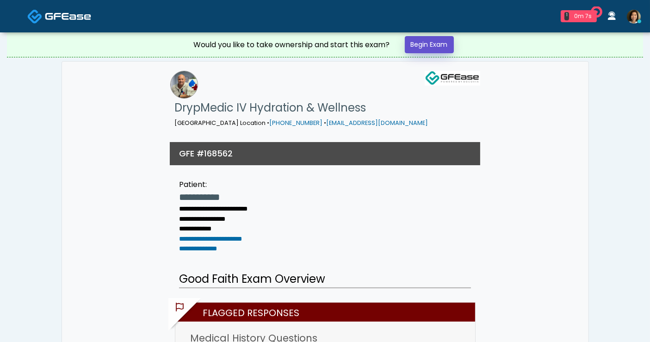
click at [427, 45] on link "Begin Exam" at bounding box center [429, 44] width 49 height 17
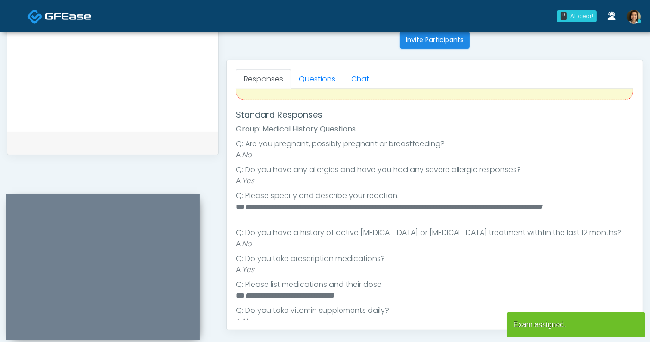
scroll to position [106, 0]
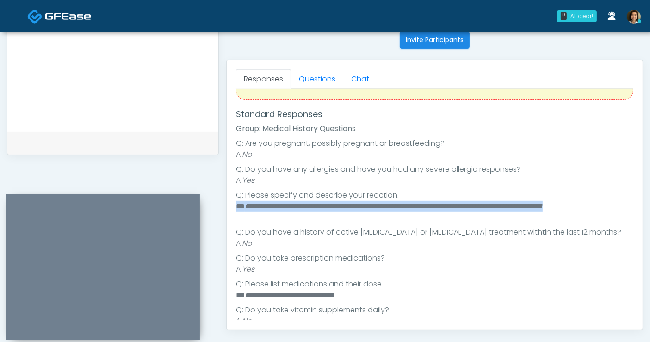
drag, startPoint x: 255, startPoint y: 211, endPoint x: 220, endPoint y: 205, distance: 35.2
click at [220, 205] on div "Invite Participants to Video Session Invite Participants Responses Questions Ch…" at bounding box center [431, 50] width 425 height 706
copy li "**********"
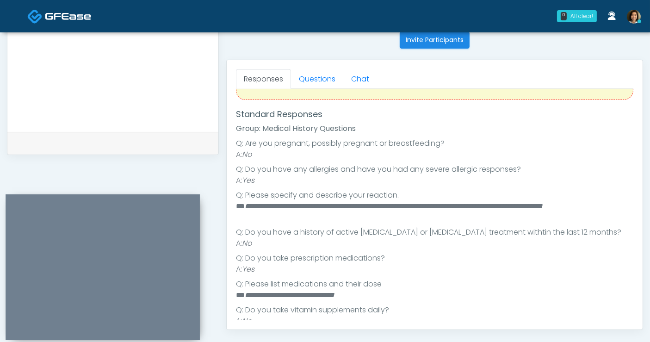
click at [89, 70] on textarea at bounding box center [113, 62] width 193 height 113
paste textarea "**********"
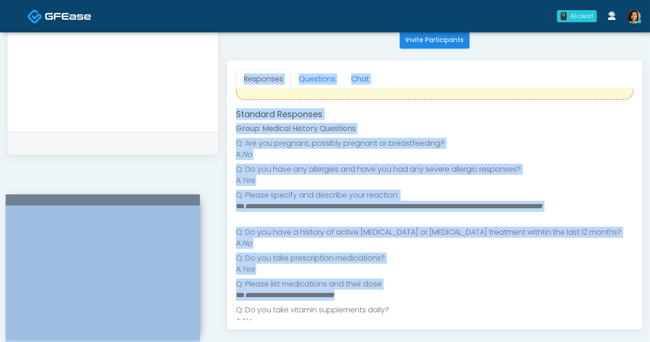
drag, startPoint x: 377, startPoint y: 294, endPoint x: 214, endPoint y: 295, distance: 163.0
click at [214, 295] on div "**********" at bounding box center [325, 50] width 637 height 706
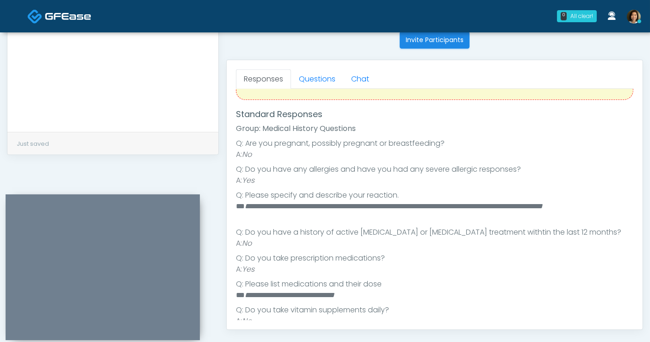
click at [341, 305] on li "Q: Do you take vitamin supplements daily?" at bounding box center [435, 310] width 398 height 11
drag, startPoint x: 349, startPoint y: 292, endPoint x: 237, endPoint y: 293, distance: 111.6
click at [237, 293] on li "**********" at bounding box center [431, 295] width 390 height 11
copy li "**********"
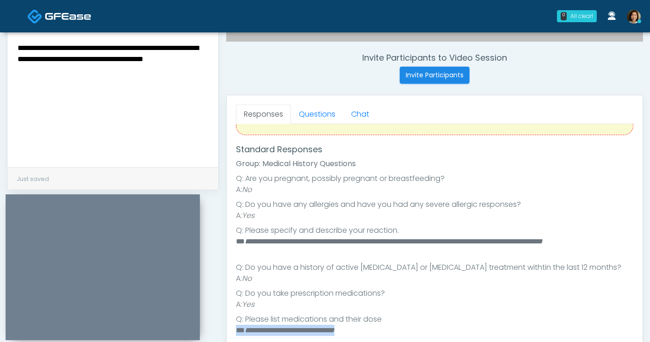
scroll to position [325, 0]
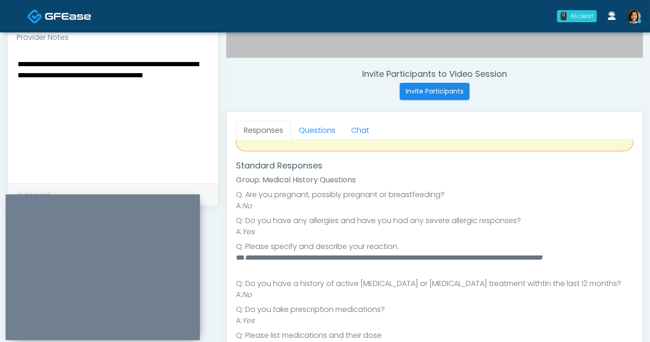
click at [137, 73] on textarea "**********" at bounding box center [113, 114] width 193 height 113
paste textarea "**********"
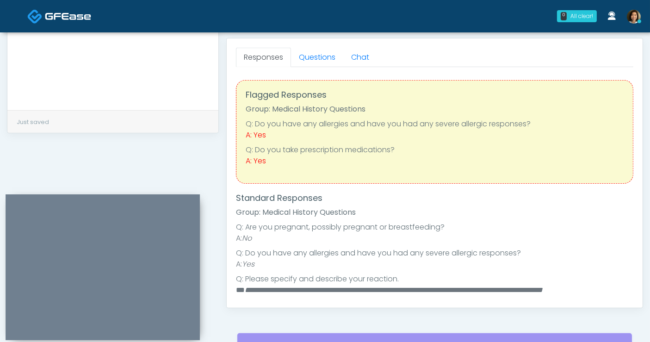
scroll to position [267, 0]
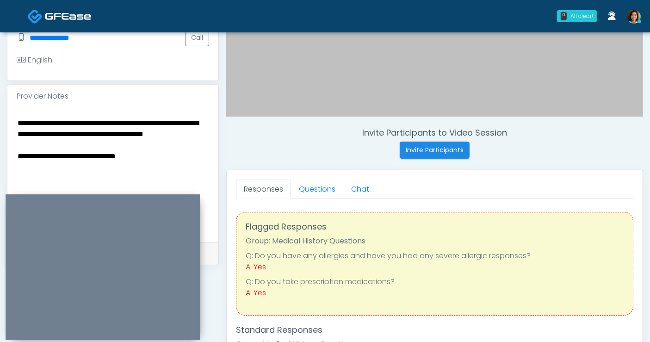
click at [160, 159] on textarea "**********" at bounding box center [113, 173] width 193 height 113
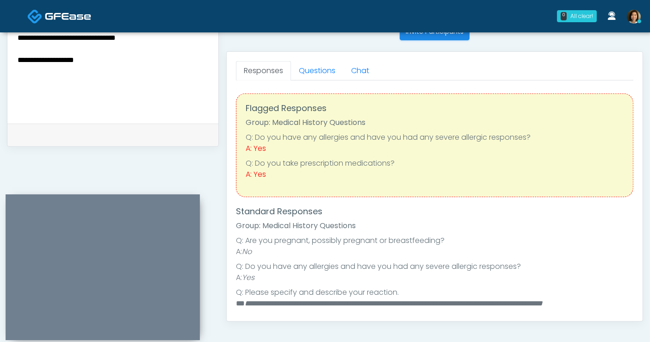
scroll to position [390, 0]
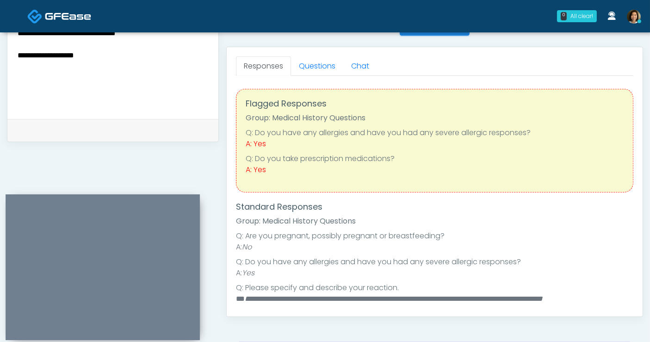
type textarea "**********"
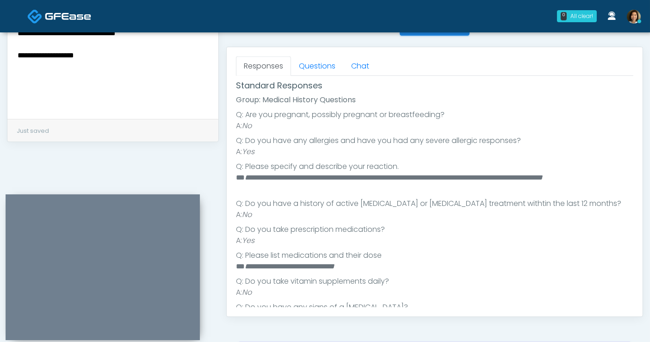
scroll to position [0, 0]
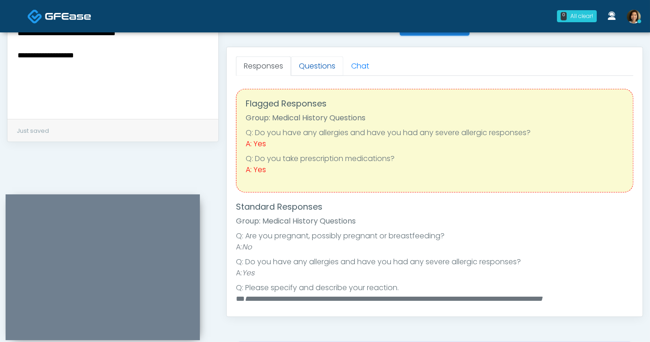
click at [316, 62] on link "Questions" at bounding box center [317, 65] width 52 height 19
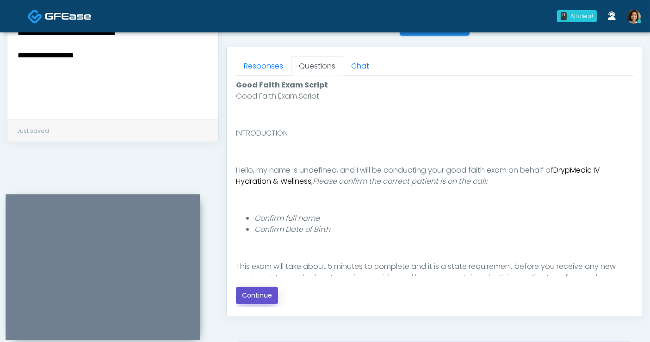
click at [263, 298] on button "Continue" at bounding box center [257, 295] width 42 height 17
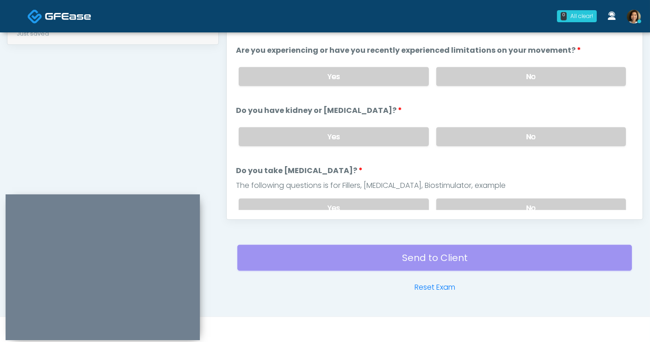
scroll to position [387, 0]
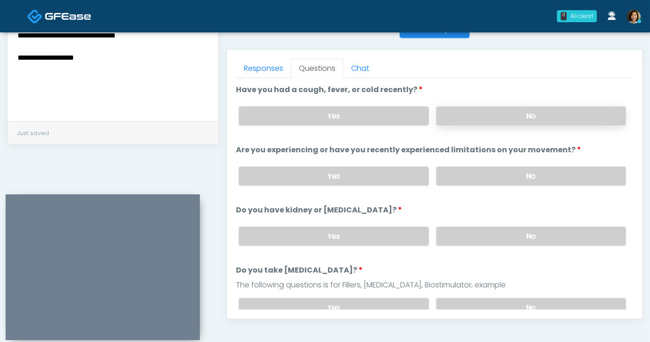
click at [497, 119] on label "No" at bounding box center [532, 115] width 190 height 19
click at [499, 178] on label "No" at bounding box center [532, 176] width 190 height 19
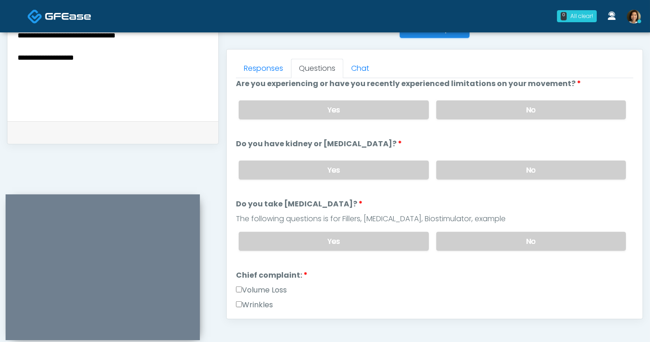
scroll to position [69, 0]
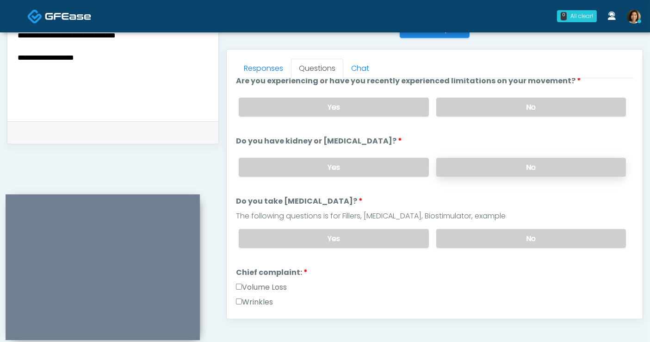
click at [529, 164] on label "No" at bounding box center [532, 167] width 190 height 19
click at [535, 237] on label "No" at bounding box center [532, 238] width 190 height 19
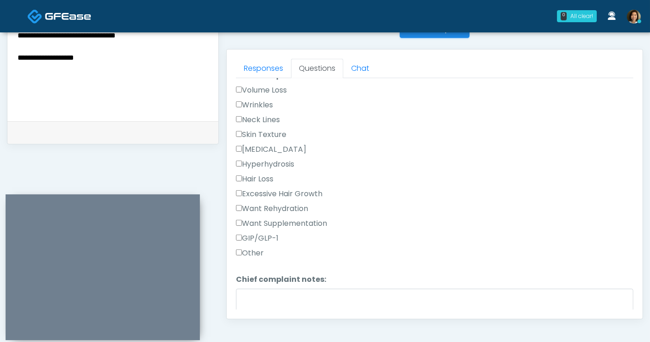
scroll to position [268, 0]
click at [295, 206] on label "Want Rehydration" at bounding box center [272, 207] width 72 height 11
click at [293, 218] on label "Want Supplementation" at bounding box center [281, 222] width 91 height 11
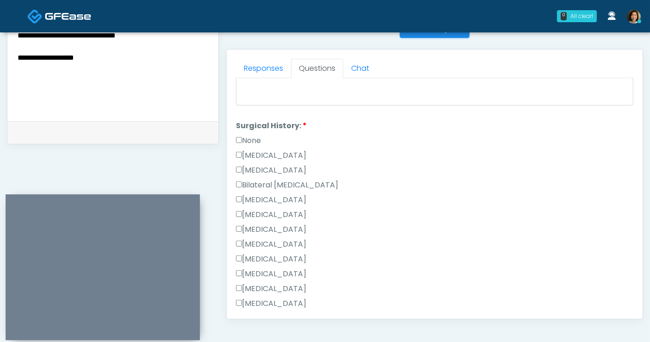
scroll to position [496, 0]
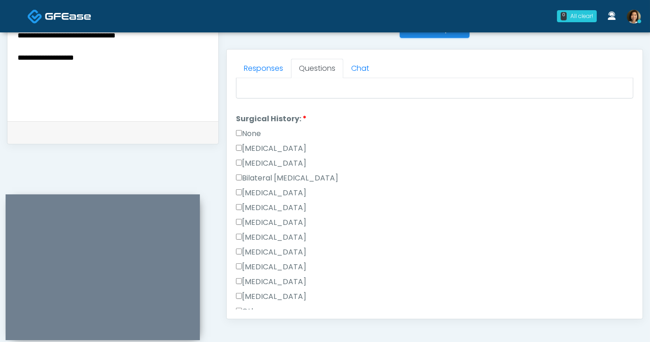
click at [252, 130] on label "None" at bounding box center [248, 133] width 25 height 11
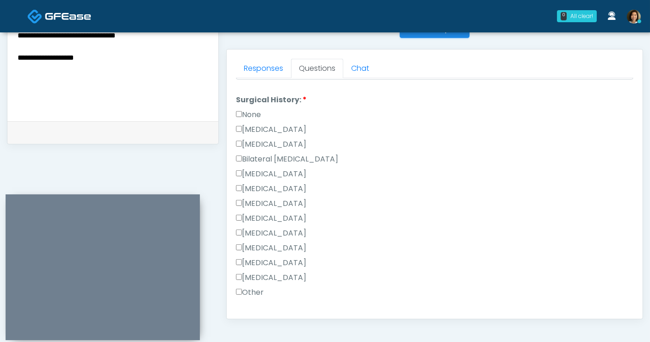
scroll to position [499, 0]
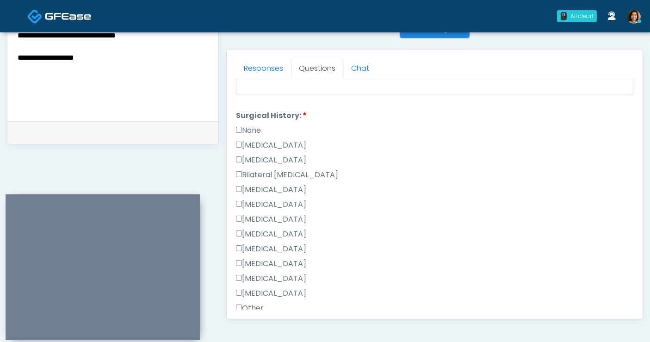
click at [248, 125] on label "None" at bounding box center [248, 130] width 25 height 11
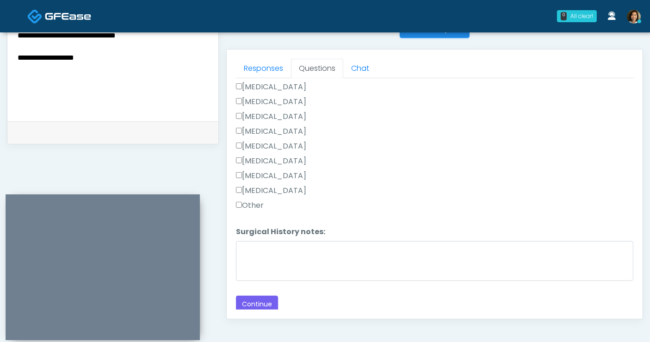
click at [249, 203] on label "Other" at bounding box center [250, 205] width 28 height 11
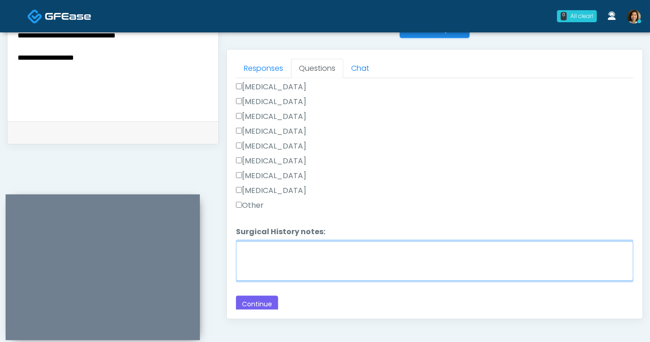
click at [263, 261] on textarea "Surgical History notes:" at bounding box center [435, 261] width 398 height 40
type textarea "**********"
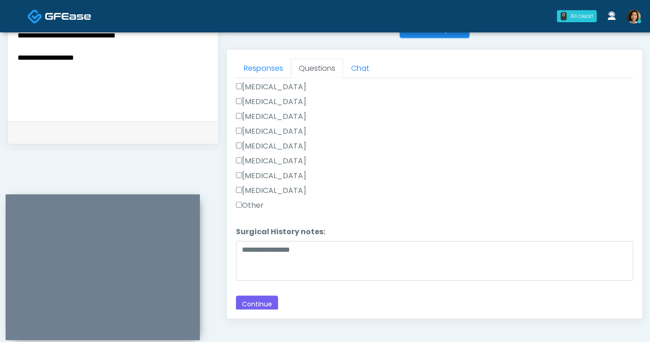
click at [119, 55] on textarea "**********" at bounding box center [113, 52] width 193 height 113
click at [115, 79] on textarea "**********" at bounding box center [113, 52] width 193 height 113
click at [186, 89] on textarea "**********" at bounding box center [113, 52] width 193 height 113
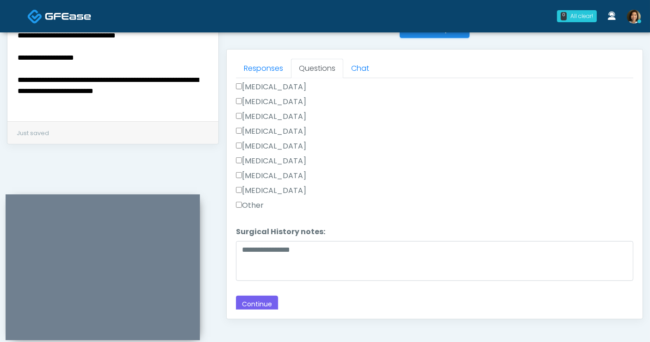
click at [199, 91] on textarea "**********" at bounding box center [113, 52] width 193 height 113
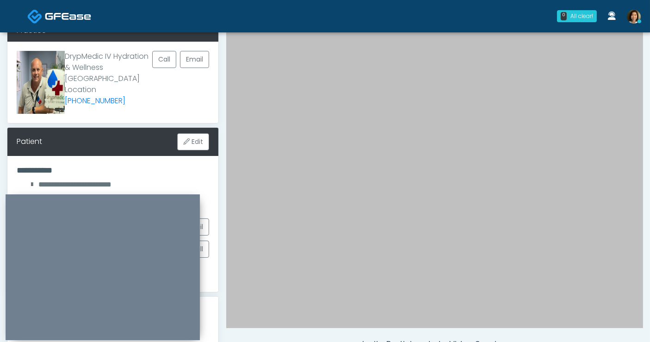
scroll to position [51, 0]
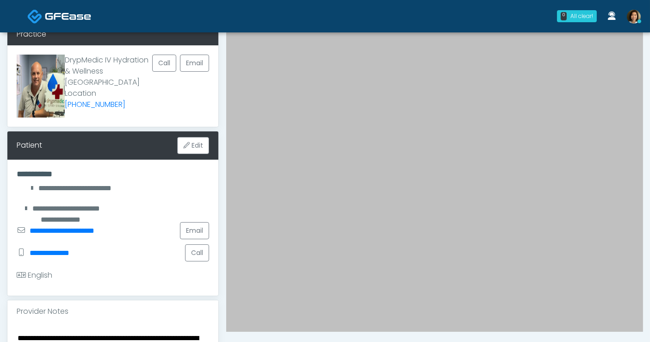
type textarea "**********"
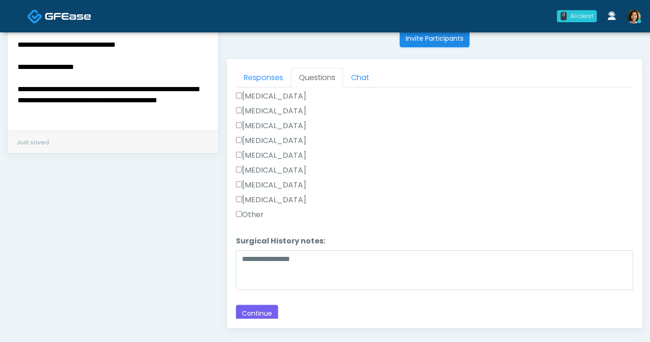
scroll to position [381, 0]
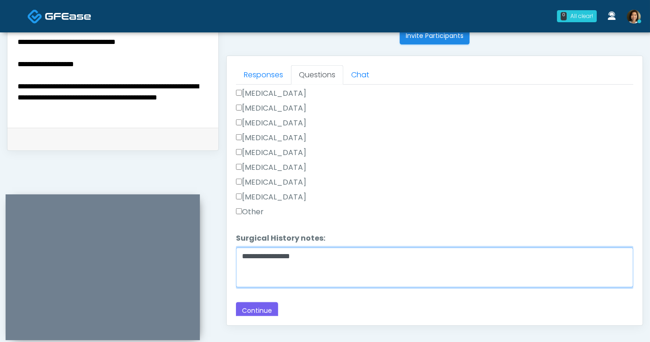
click at [345, 280] on textarea "**********" at bounding box center [435, 268] width 398 height 40
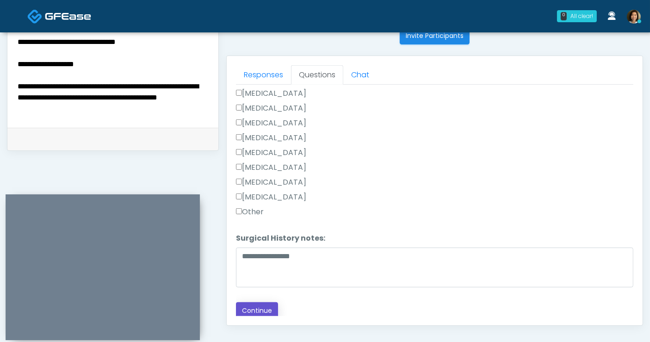
click at [260, 305] on button "Continue" at bounding box center [257, 310] width 42 height 17
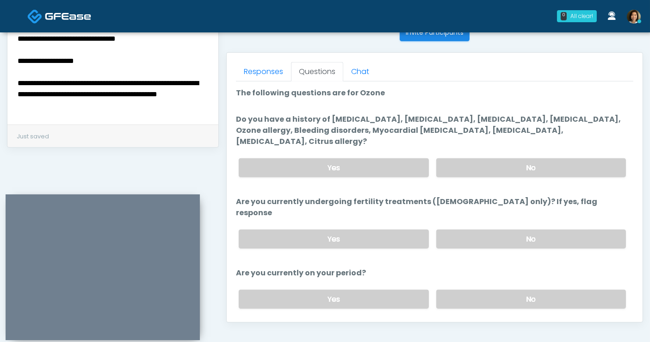
scroll to position [374, 0]
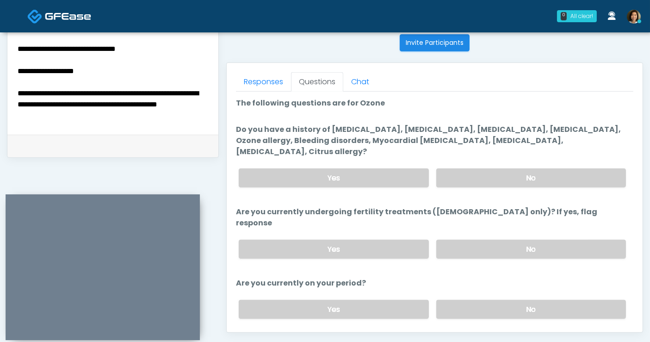
click at [168, 103] on textarea "**********" at bounding box center [113, 65] width 193 height 113
click at [136, 105] on textarea "**********" at bounding box center [113, 65] width 193 height 113
click at [124, 109] on textarea "**********" at bounding box center [113, 65] width 193 height 113
click at [122, 103] on textarea "**********" at bounding box center [113, 65] width 193 height 113
click at [535, 169] on label "No" at bounding box center [532, 178] width 190 height 19
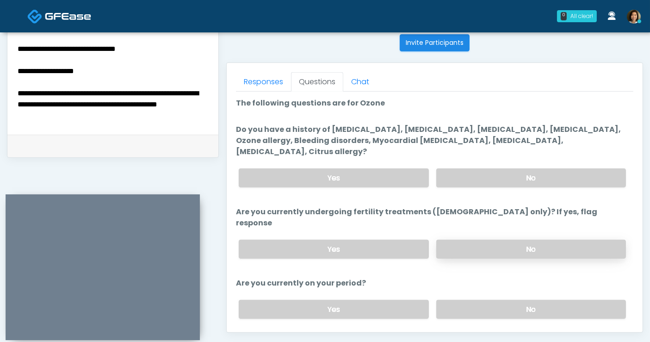
click at [525, 240] on label "No" at bounding box center [532, 249] width 190 height 19
click at [519, 300] on label "No" at bounding box center [532, 309] width 190 height 19
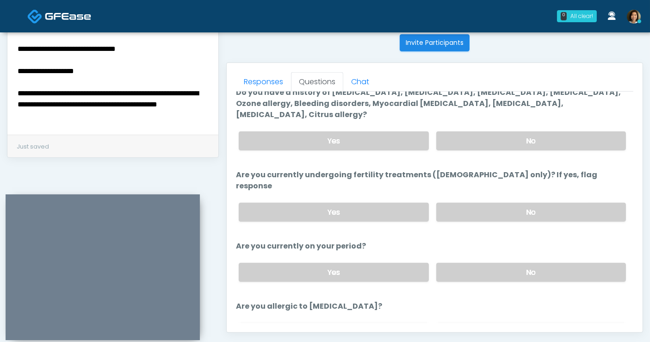
scroll to position [67, 0]
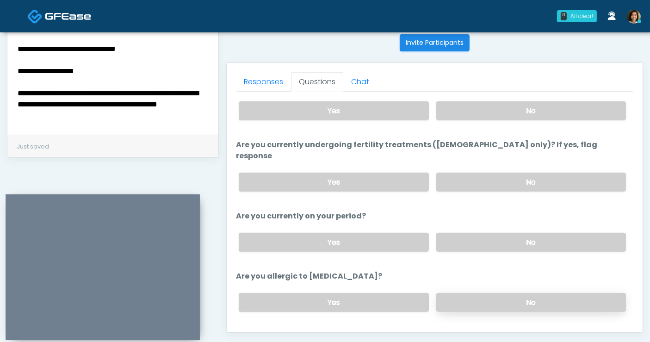
click at [530, 293] on label "No" at bounding box center [532, 302] width 190 height 19
drag, startPoint x: 263, startPoint y: 312, endPoint x: 100, endPoint y: 123, distance: 250.2
click at [259, 331] on button "Continue" at bounding box center [257, 339] width 42 height 17
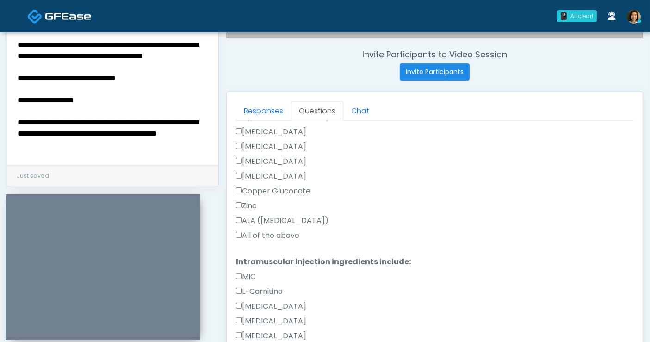
scroll to position [469, 0]
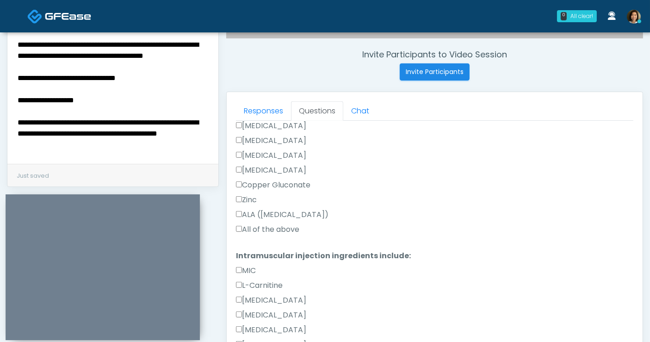
click at [280, 228] on label "All of the above" at bounding box center [267, 229] width 63 height 11
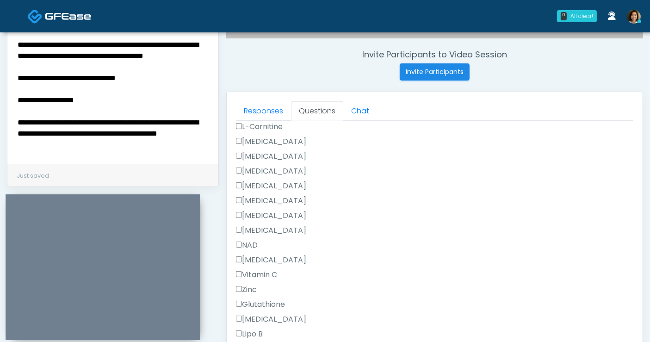
scroll to position [662, 0]
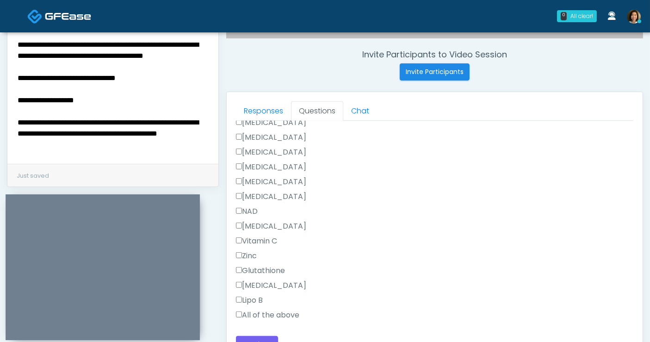
click at [284, 312] on label "All of the above" at bounding box center [267, 315] width 63 height 11
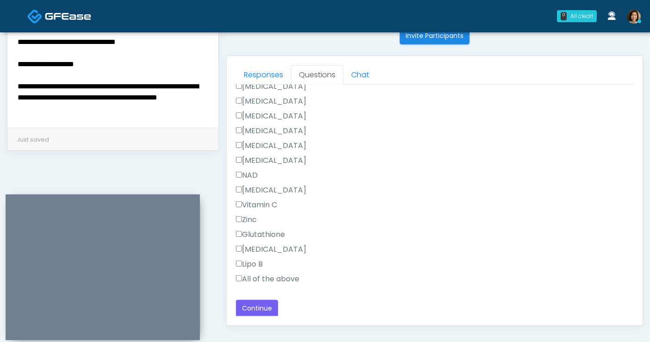
scroll to position [412, 0]
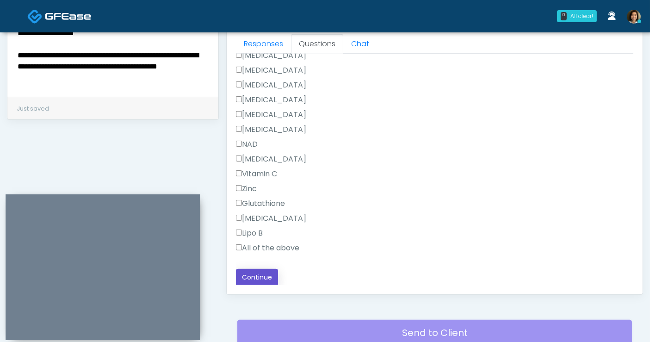
click at [250, 275] on button "Continue" at bounding box center [257, 277] width 42 height 17
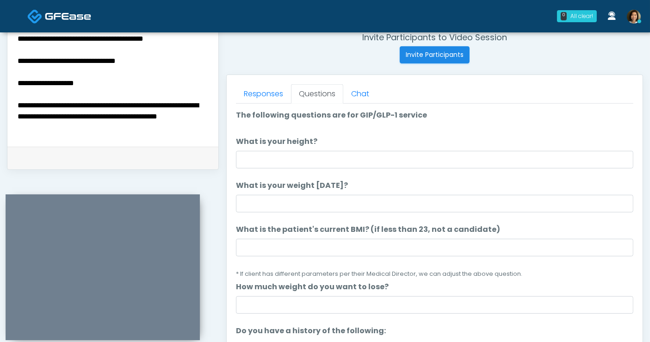
scroll to position [356, 0]
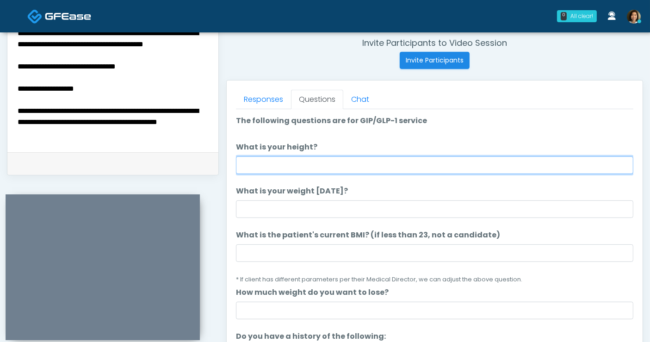
click at [452, 166] on input "What is your height?" at bounding box center [435, 165] width 398 height 18
type input "****"
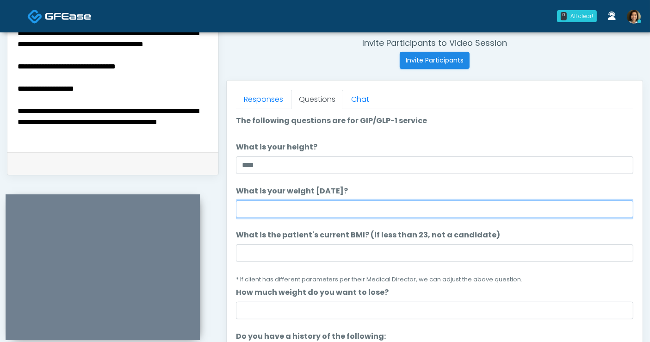
click at [457, 211] on input "What is your weight [DATE]?" at bounding box center [435, 209] width 398 height 18
type input "***"
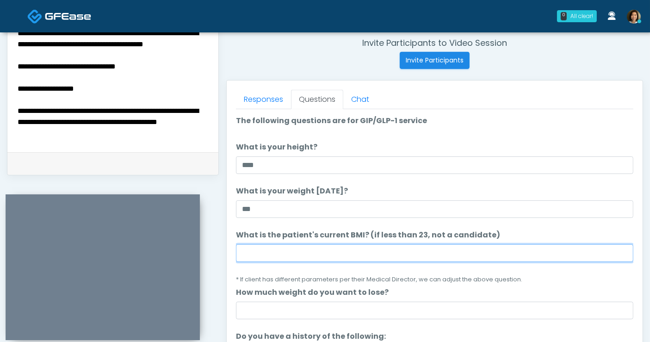
drag, startPoint x: 357, startPoint y: 255, endPoint x: 363, endPoint y: 247, distance: 9.8
click at [357, 254] on input "What is the patient's current BMI? (if less than 23, not a candidate)" at bounding box center [435, 253] width 398 height 18
type input "****"
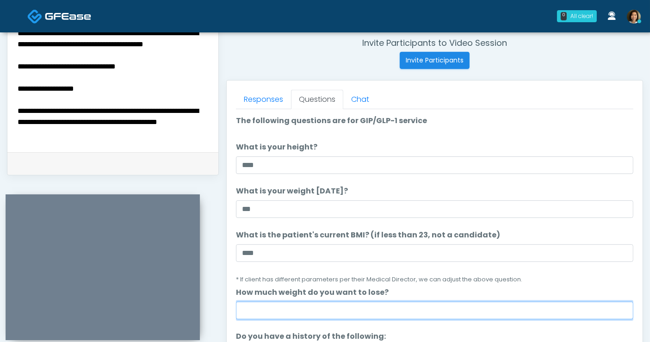
click at [382, 304] on input "How much weight do you want to lose?" at bounding box center [435, 311] width 398 height 18
type input "**********"
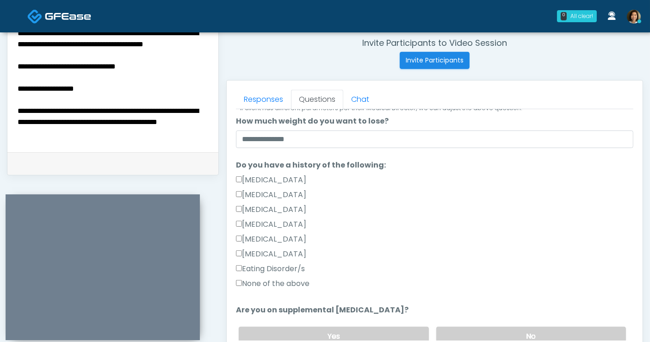
scroll to position [176, 0]
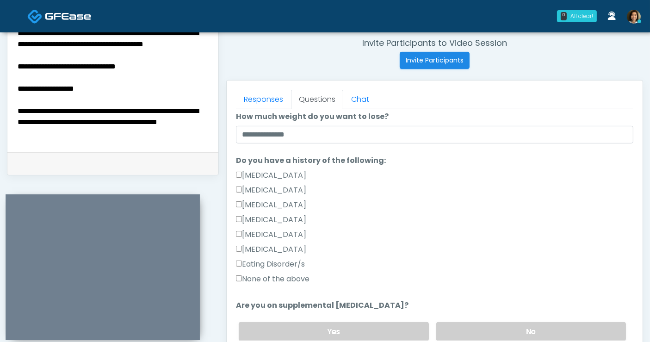
click at [261, 277] on label "None of the above" at bounding box center [273, 279] width 74 height 11
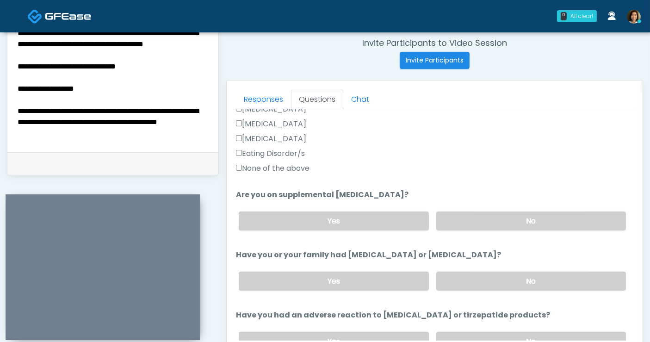
scroll to position [290, 0]
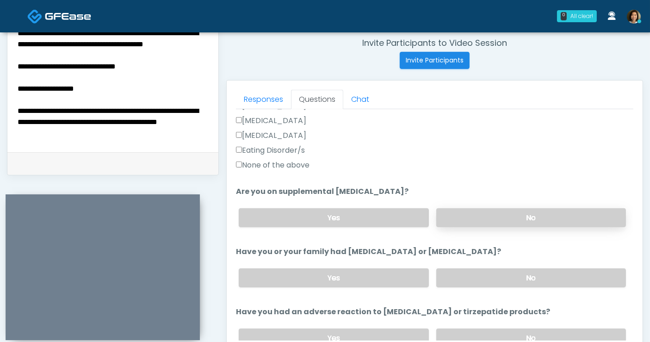
click at [530, 220] on label "No" at bounding box center [532, 217] width 190 height 19
drag, startPoint x: 530, startPoint y: 274, endPoint x: 568, endPoint y: 252, distance: 44.2
click at [530, 274] on label "No" at bounding box center [532, 277] width 190 height 19
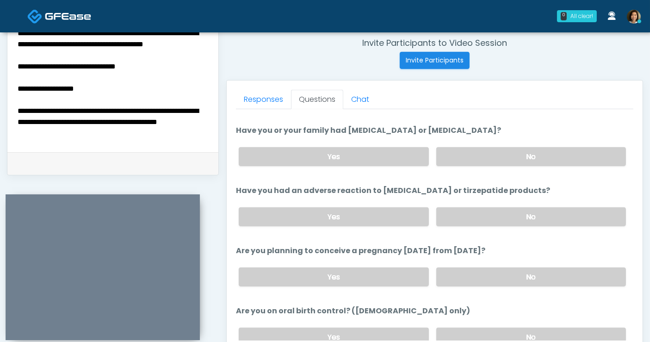
scroll to position [412, 0]
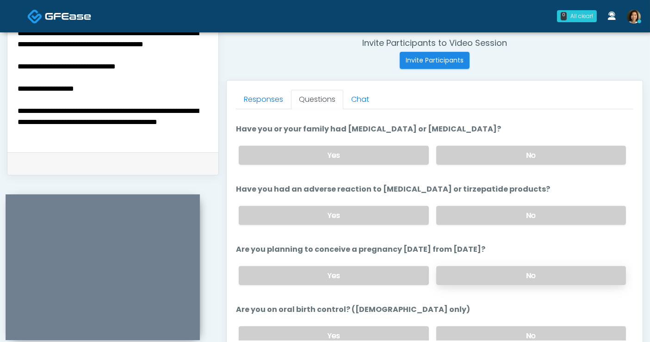
drag, startPoint x: 538, startPoint y: 216, endPoint x: 548, endPoint y: 281, distance: 66.1
click at [539, 220] on label "No" at bounding box center [532, 215] width 190 height 19
click at [548, 280] on label "No" at bounding box center [532, 275] width 190 height 19
click at [549, 326] on label "No" at bounding box center [532, 335] width 190 height 19
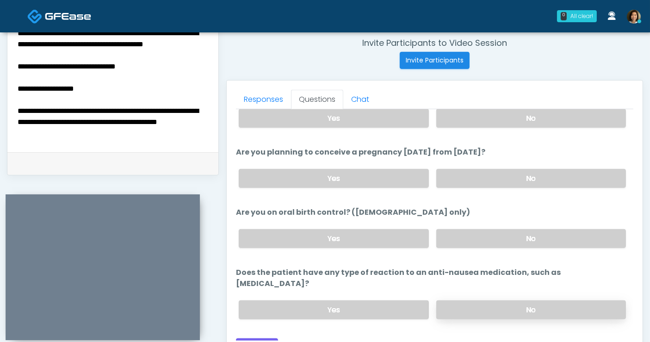
click at [555, 300] on label "No" at bounding box center [532, 309] width 190 height 19
click at [256, 338] on button "Continue" at bounding box center [257, 346] width 42 height 17
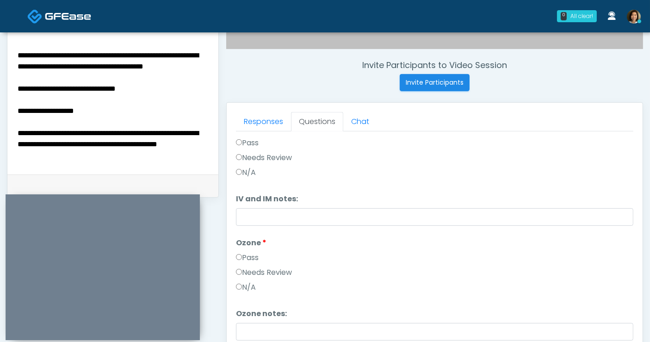
scroll to position [0, 0]
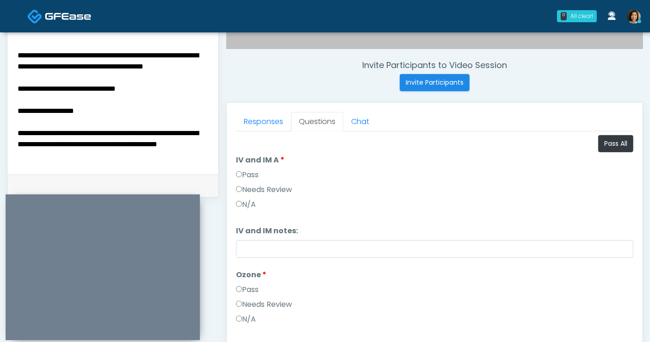
click at [182, 141] on textarea "**********" at bounding box center [113, 105] width 193 height 113
click at [599, 139] on button "Pass All" at bounding box center [616, 143] width 35 height 17
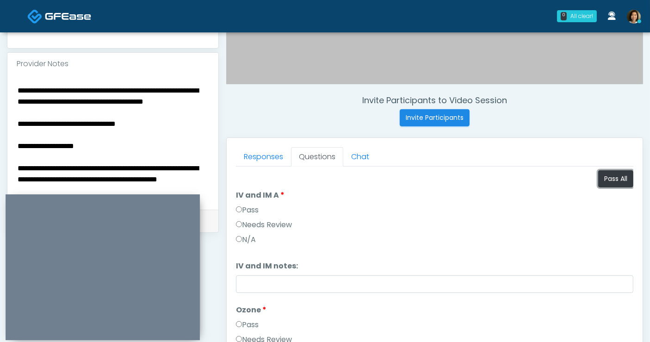
scroll to position [283, 0]
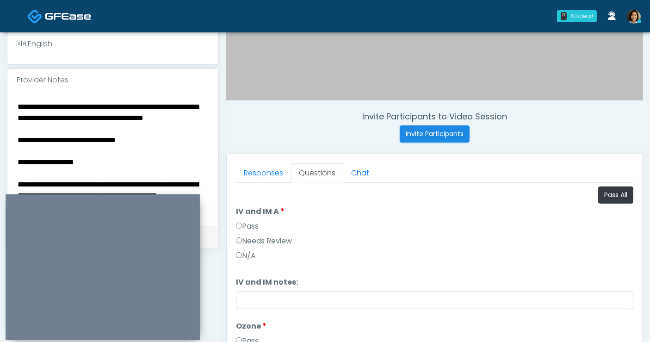
drag, startPoint x: 60, startPoint y: 149, endPoint x: -7, endPoint y: 80, distance: 95.9
click at [0, 80] on html "0 All clear! All clear! [PERSON_NAME] AZ CA CO [GEOGRAPHIC_DATA] [GEOGRAPHIC_DA…" at bounding box center [325, 132] width 650 height 831
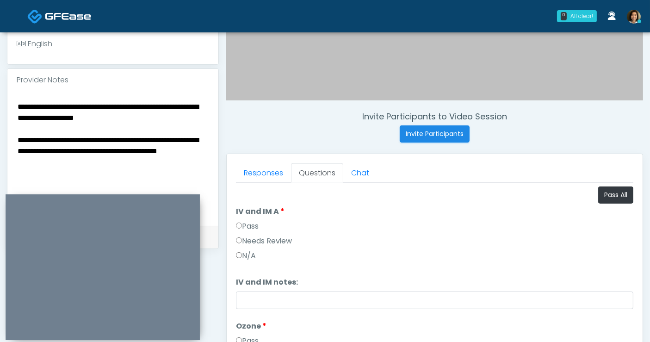
click at [175, 108] on textarea "**********" at bounding box center [113, 156] width 193 height 113
click at [163, 106] on textarea "**********" at bounding box center [113, 156] width 193 height 113
paste textarea "**********"
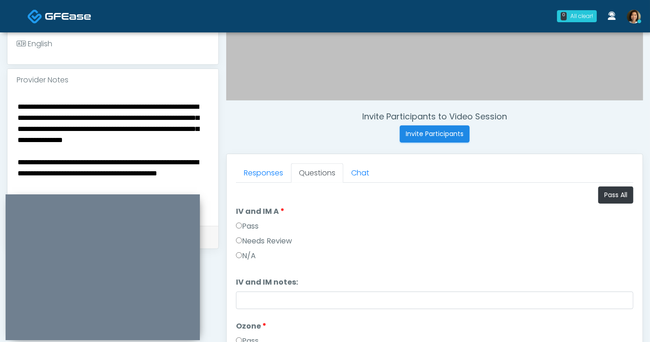
click at [142, 185] on textarea "**********" at bounding box center [113, 156] width 193 height 113
drag, startPoint x: 132, startPoint y: 186, endPoint x: -3, endPoint y: 166, distance: 136.2
click at [0, 166] on html "0 All clear! All clear! [PERSON_NAME] AZ CA CO [GEOGRAPHIC_DATA] [GEOGRAPHIC_DA…" at bounding box center [325, 132] width 650 height 831
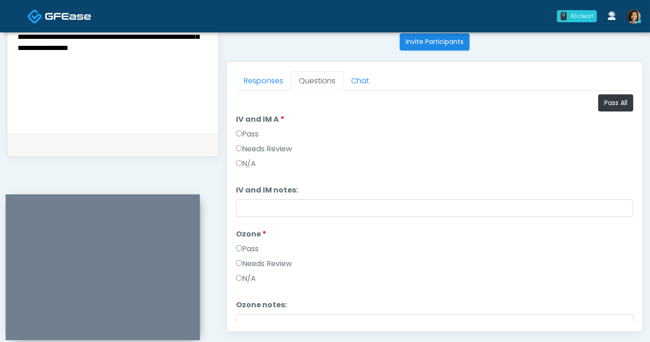
scroll to position [393, 0]
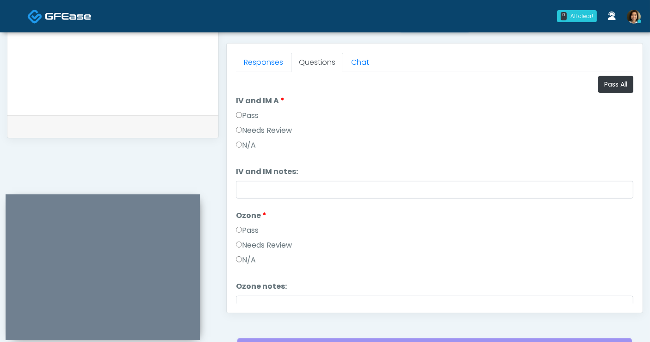
type textarea "**********"
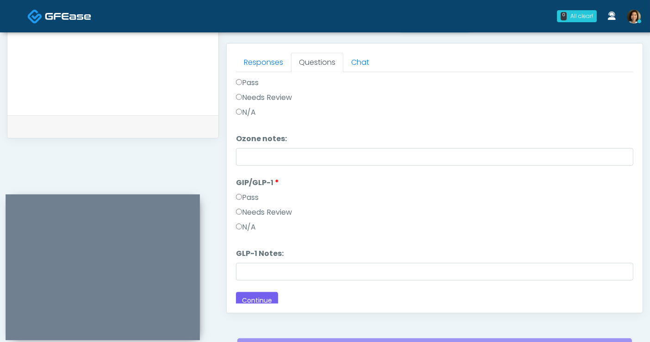
scroll to position [152, 0]
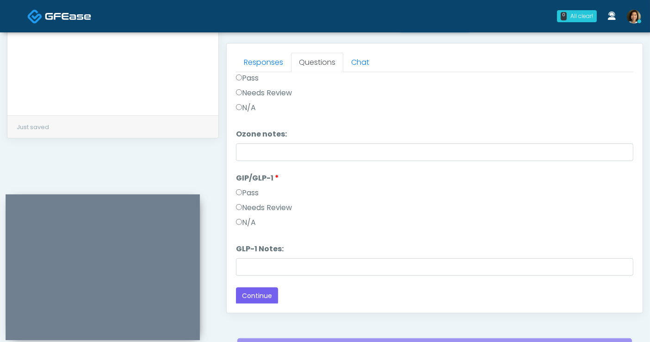
click at [246, 219] on label "N/A" at bounding box center [246, 222] width 20 height 11
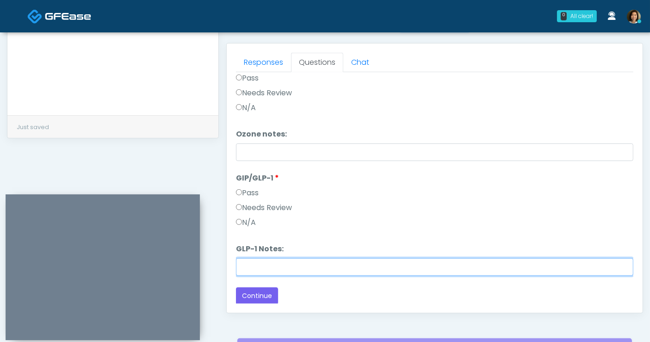
click at [281, 267] on input "GLP-1 Notes:" at bounding box center [435, 267] width 398 height 18
click at [266, 267] on input "**********" at bounding box center [435, 267] width 398 height 18
type input "**********"
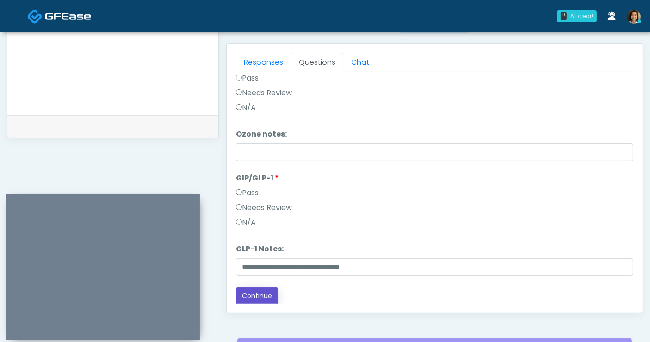
click at [259, 292] on button "Continue" at bounding box center [257, 295] width 42 height 17
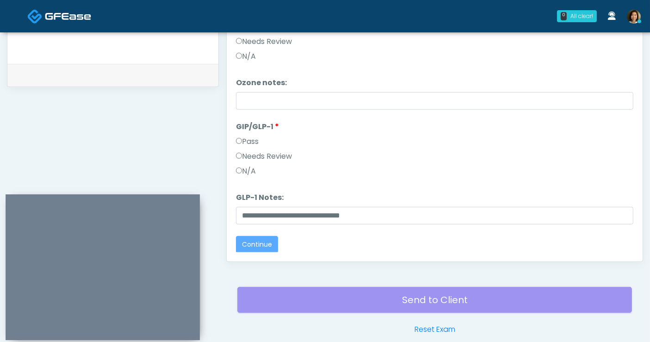
scroll to position [0, 0]
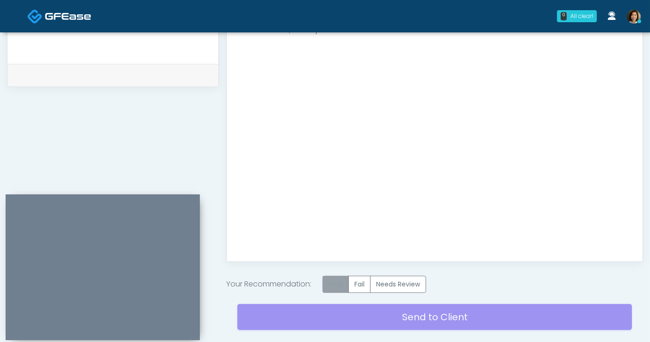
click at [340, 279] on label "Pass" at bounding box center [336, 284] width 26 height 17
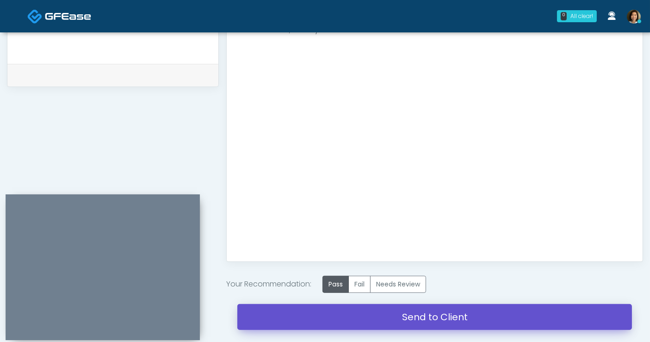
click at [439, 314] on link "Send to Client" at bounding box center [434, 317] width 395 height 26
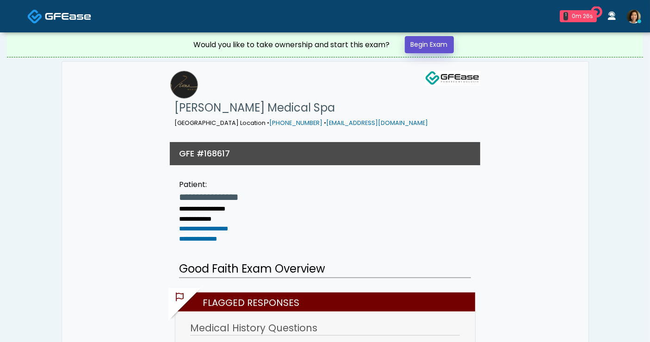
click at [433, 45] on link "Begin Exam" at bounding box center [429, 44] width 49 height 17
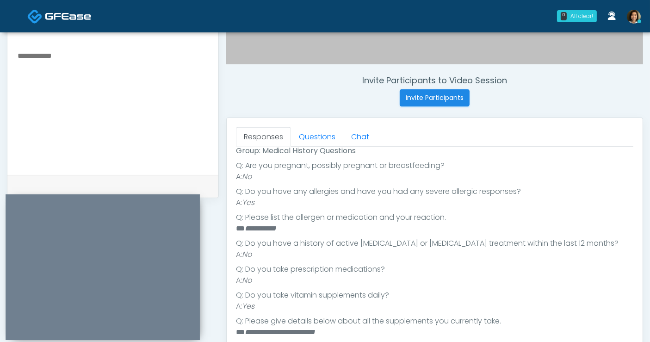
scroll to position [144, 0]
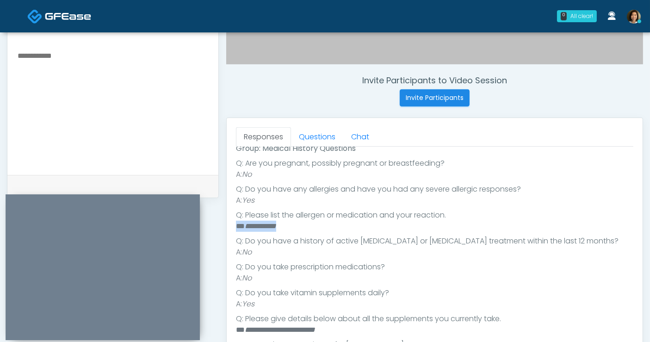
drag, startPoint x: 290, startPoint y: 225, endPoint x: 228, endPoint y: 225, distance: 61.6
click at [228, 225] on div "Responses Questions Chat Good Faith Exam Script Good Faith Exam Script INTRODUC…" at bounding box center [435, 252] width 416 height 269
copy li "** ***** *****"
click at [136, 83] on textarea at bounding box center [113, 106] width 193 height 113
paste textarea "**********"
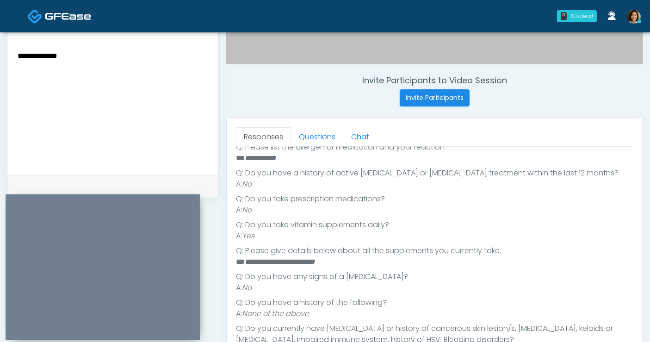
scroll to position [215, 0]
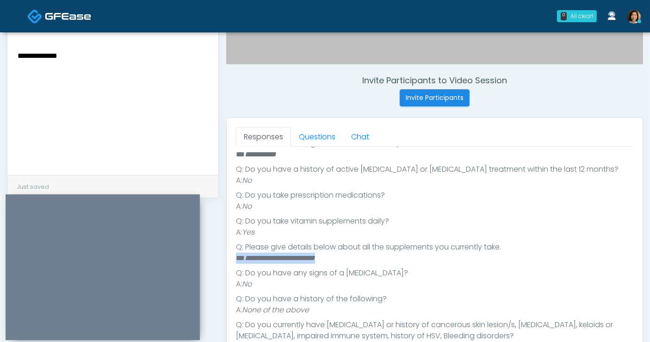
drag, startPoint x: 308, startPoint y: 256, endPoint x: 222, endPoint y: 257, distance: 86.1
click at [222, 257] on div "Invite Participants to Video Session Invite Participants Responses Questions Ch…" at bounding box center [431, 108] width 425 height 706
copy li "**********"
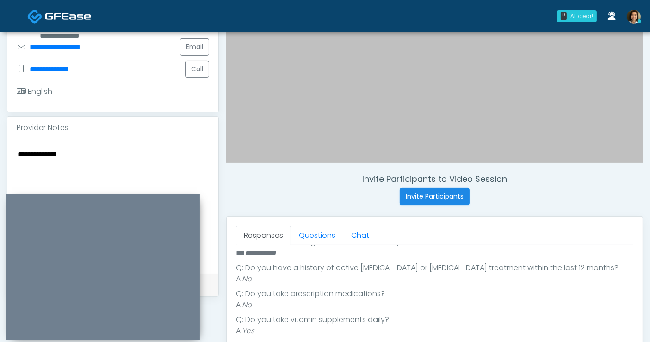
scroll to position [216, 0]
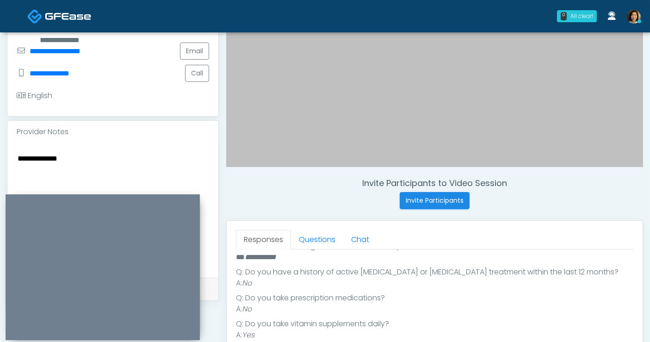
click at [117, 152] on textarea "**********" at bounding box center [113, 208] width 193 height 113
paste textarea "**********"
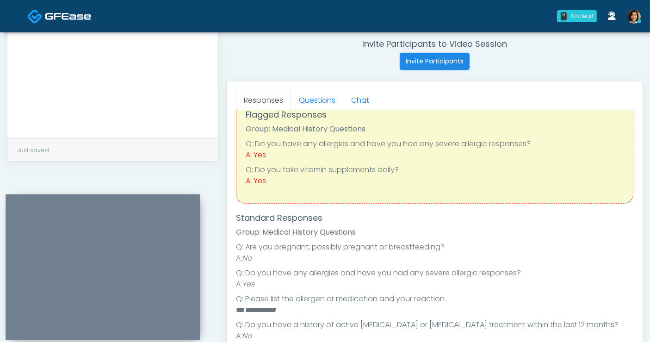
scroll to position [351, 0]
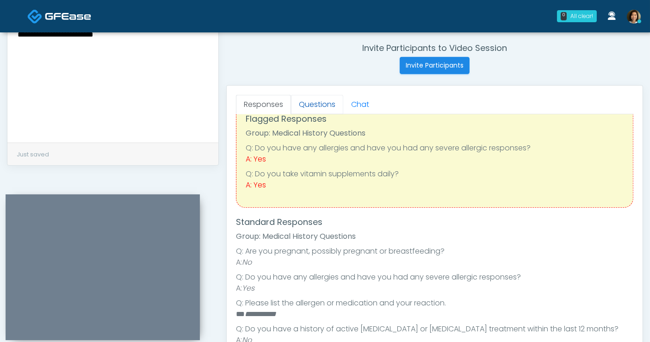
click at [324, 105] on link "Questions" at bounding box center [317, 104] width 52 height 19
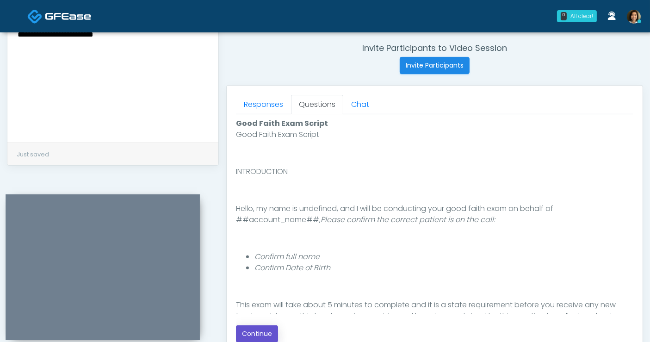
click at [255, 332] on button "Continue" at bounding box center [257, 333] width 42 height 17
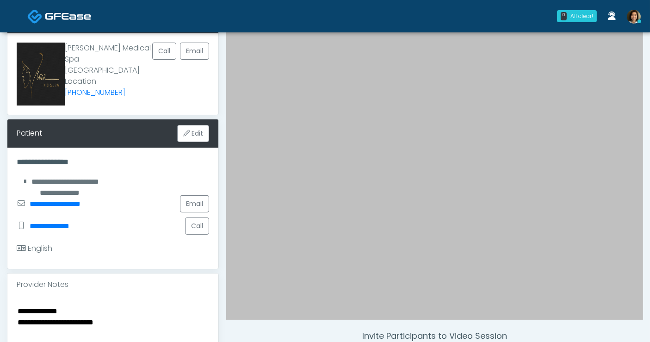
scroll to position [66, 0]
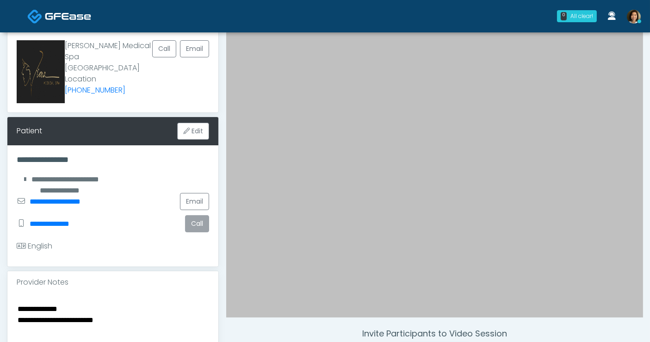
click at [192, 215] on button "Call" at bounding box center [197, 223] width 24 height 17
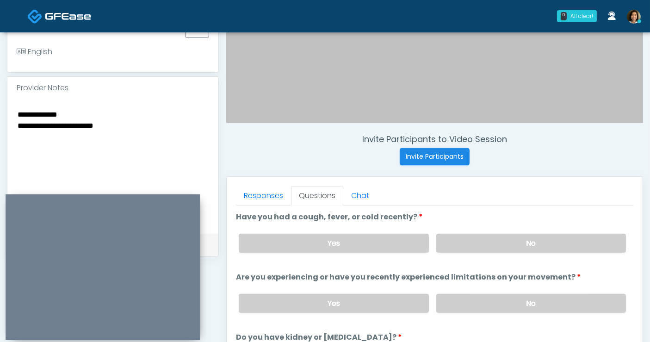
scroll to position [261, 0]
click at [125, 107] on textarea "**********" at bounding box center [113, 163] width 193 height 113
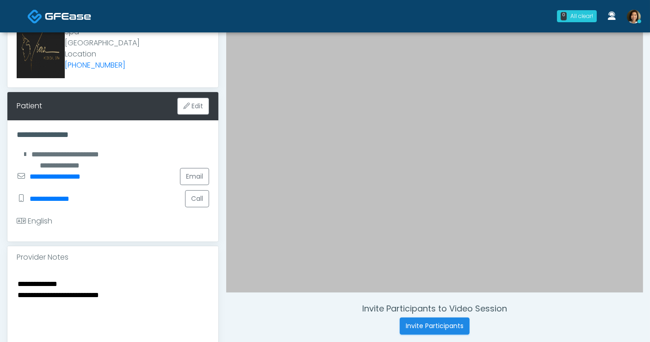
scroll to position [94, 0]
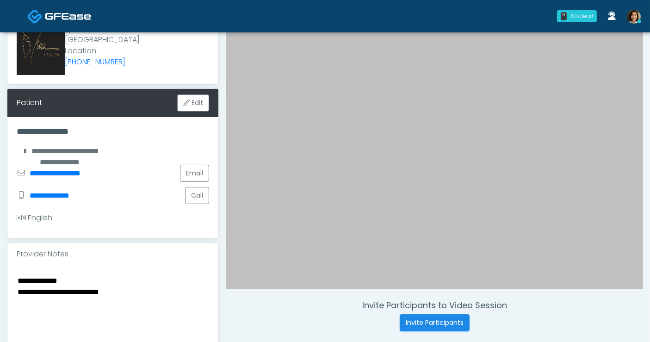
click at [126, 275] on textarea "**********" at bounding box center [113, 331] width 193 height 113
click at [127, 275] on textarea "**********" at bounding box center [113, 331] width 193 height 113
click at [138, 275] on textarea "**********" at bounding box center [113, 331] width 193 height 113
type textarea "**********"
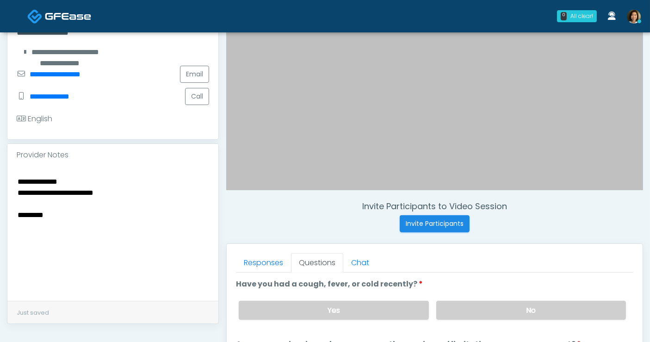
scroll to position [211, 0]
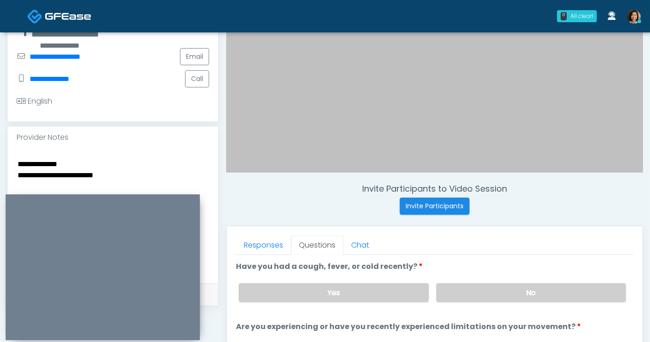
click at [105, 176] on textarea "**********" at bounding box center [113, 214] width 193 height 113
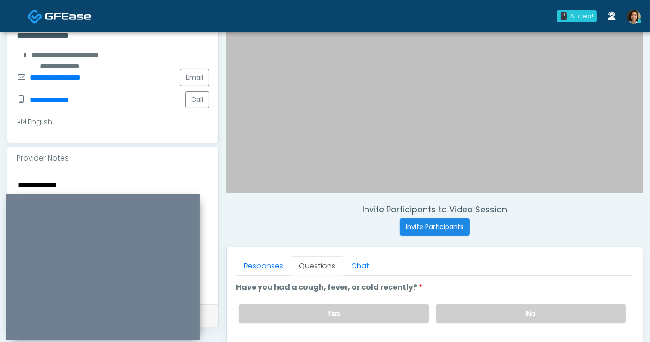
scroll to position [206, 0]
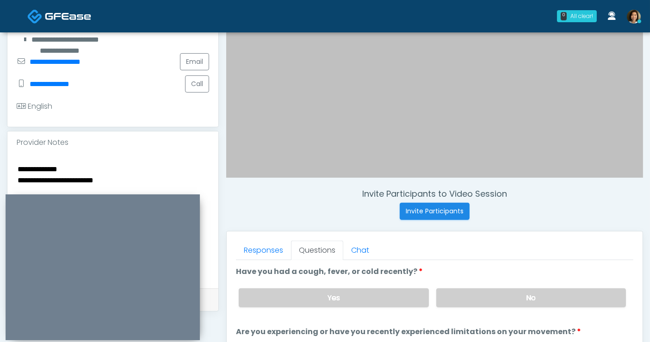
drag, startPoint x: 41, startPoint y: 159, endPoint x: 10, endPoint y: 138, distance: 37.4
click at [10, 154] on div "**********" at bounding box center [112, 221] width 211 height 135
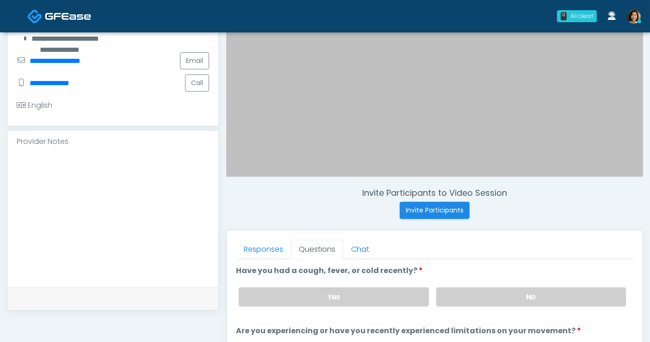
scroll to position [209, 0]
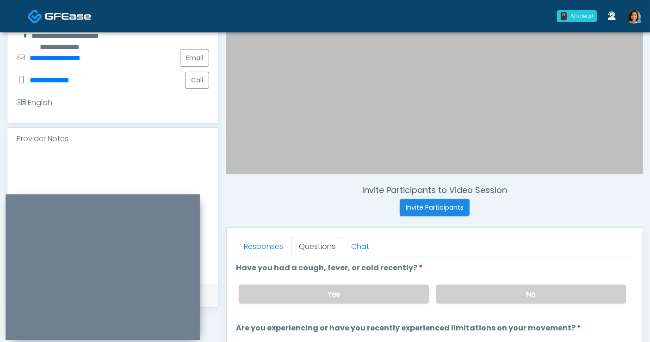
click at [49, 159] on textarea at bounding box center [113, 215] width 193 height 113
paste textarea "**********"
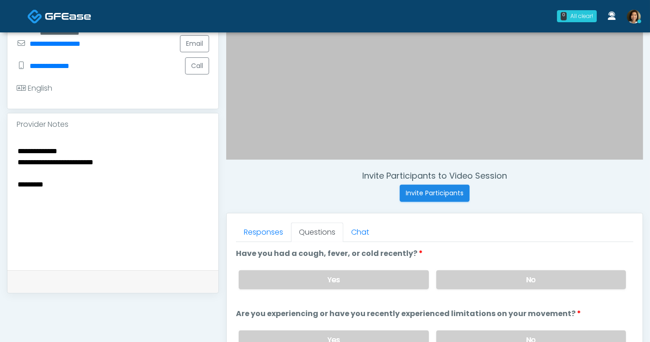
scroll to position [251, 0]
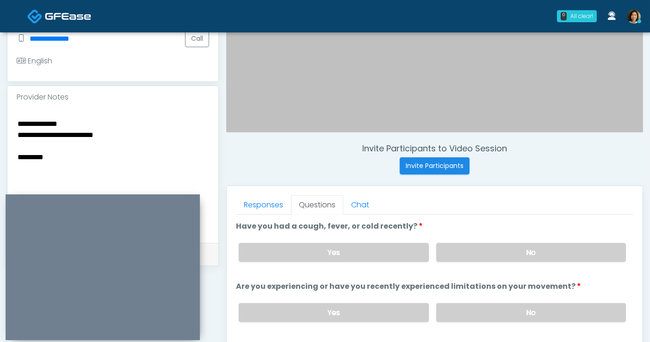
click at [131, 145] on textarea "**********" at bounding box center [113, 174] width 193 height 113
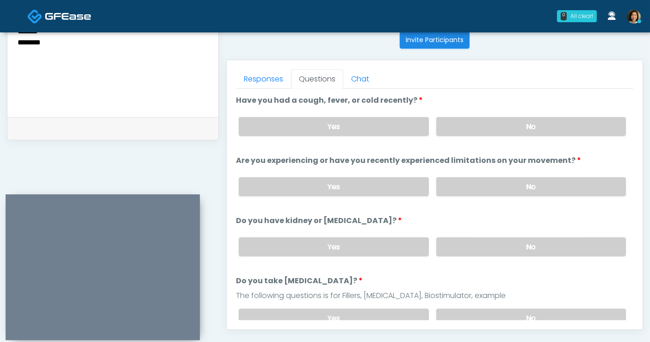
scroll to position [381, 0]
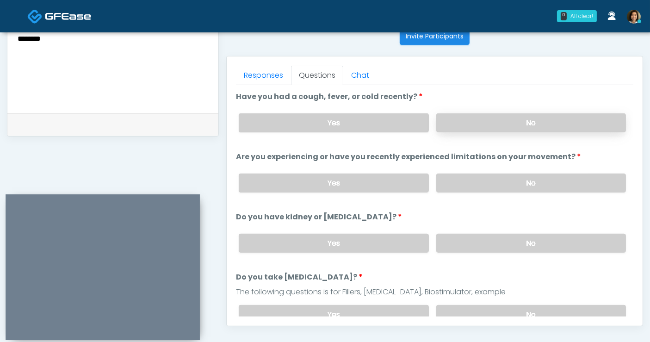
type textarea "**********"
click at [504, 125] on label "No" at bounding box center [532, 122] width 190 height 19
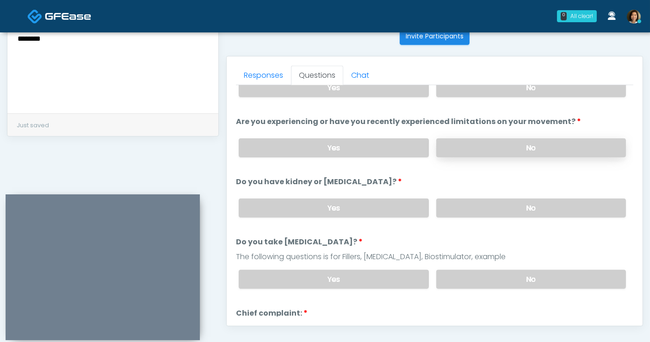
click at [566, 148] on label "No" at bounding box center [532, 147] width 190 height 19
click at [557, 200] on label "No" at bounding box center [532, 208] width 190 height 19
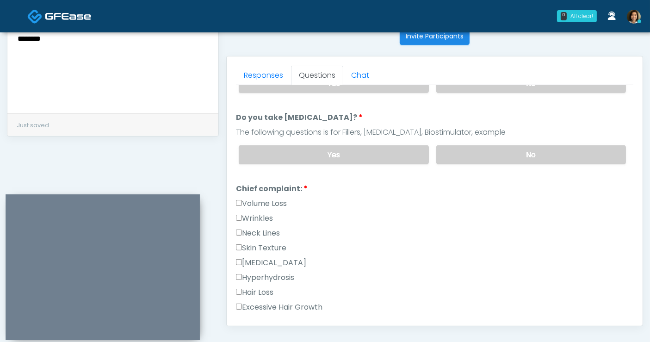
scroll to position [170, 0]
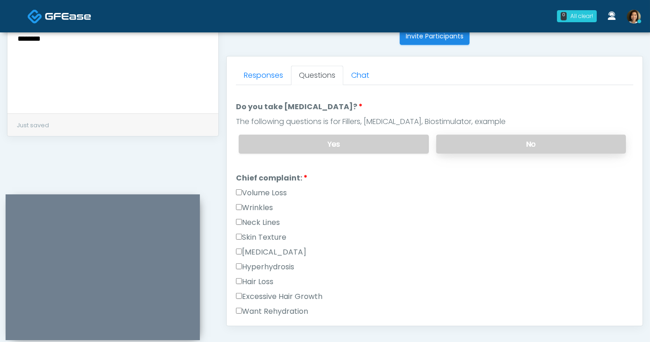
click at [557, 144] on label "No" at bounding box center [532, 144] width 190 height 19
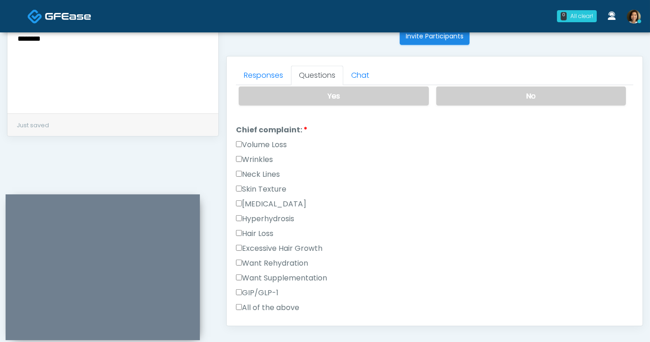
click at [262, 185] on label "Skin Texture" at bounding box center [261, 189] width 50 height 11
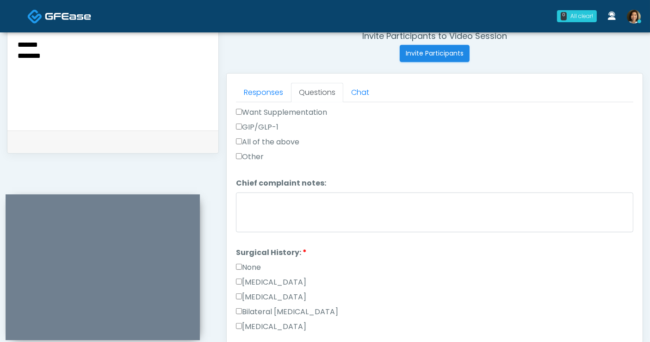
scroll to position [424, 0]
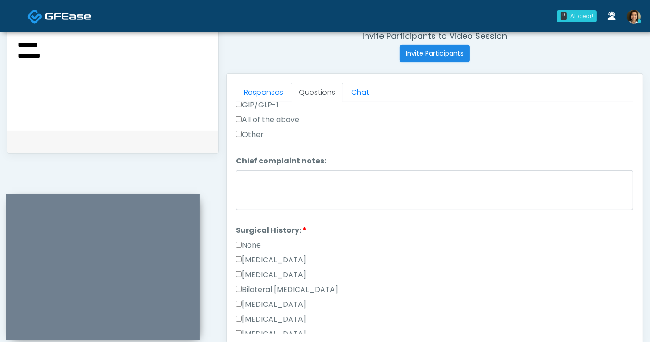
click at [255, 241] on label "None" at bounding box center [248, 245] width 25 height 11
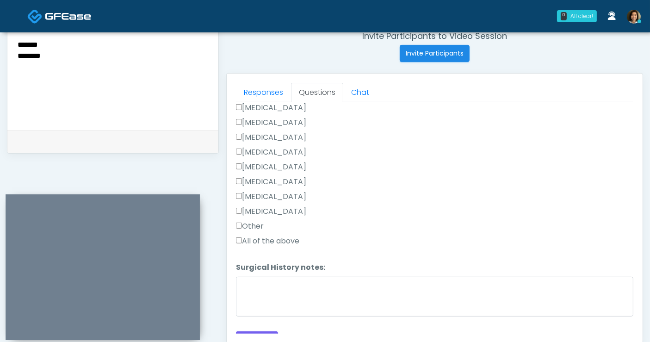
scroll to position [632, 0]
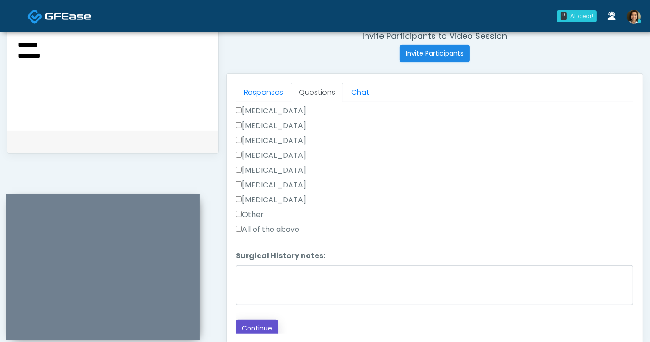
click at [256, 328] on button "Continue" at bounding box center [257, 328] width 42 height 17
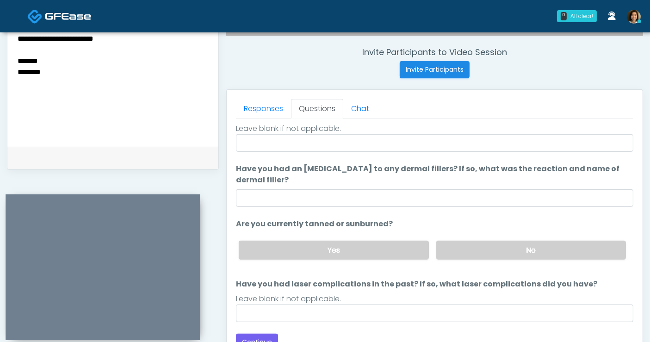
scroll to position [0, 0]
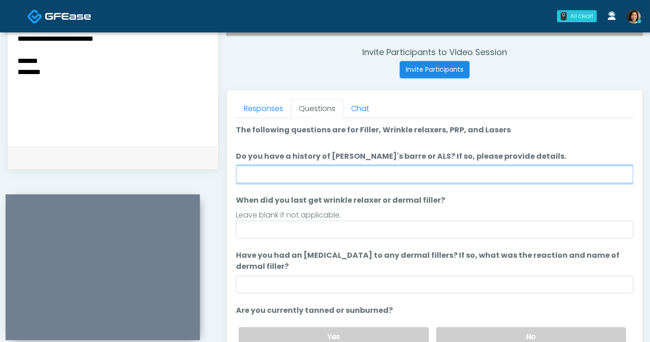
click at [345, 174] on input "Do you have a history of [PERSON_NAME]'s barre or ALS? If so, please provide de…" at bounding box center [435, 175] width 398 height 18
click at [312, 174] on input "Do you have a history of [PERSON_NAME]'s barre or ALS? If so, please provide de…" at bounding box center [435, 175] width 398 height 18
type input "**"
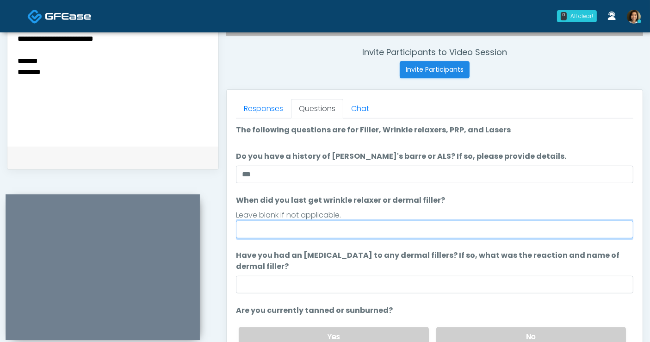
click at [326, 227] on input "When did you last get wrinkle relaxer or dermal filler?" at bounding box center [435, 230] width 398 height 18
click at [264, 227] on input "**********" at bounding box center [435, 230] width 398 height 18
type input "**********"
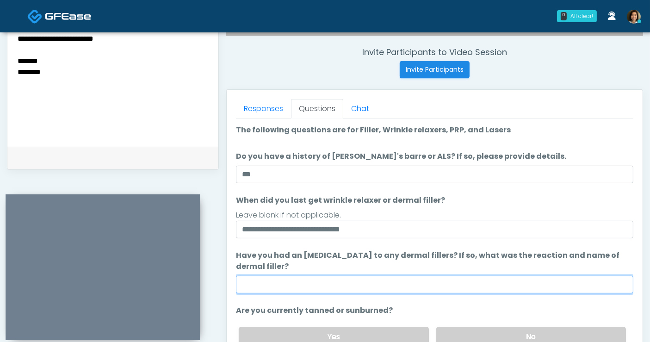
click at [321, 281] on input "Have you had an [MEDICAL_DATA] to any dermal fillers? If so, what was the react…" at bounding box center [435, 285] width 398 height 18
type input "**"
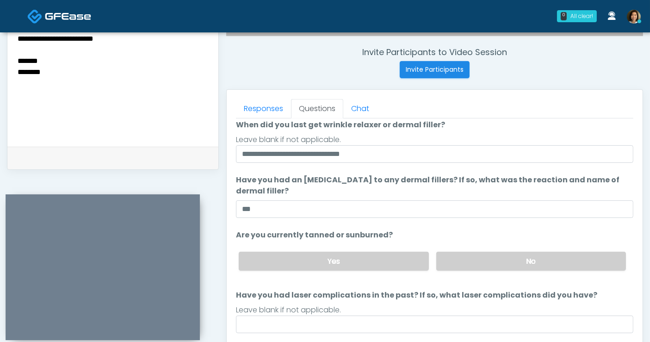
scroll to position [76, 0]
click at [488, 262] on label "No" at bounding box center [532, 260] width 190 height 19
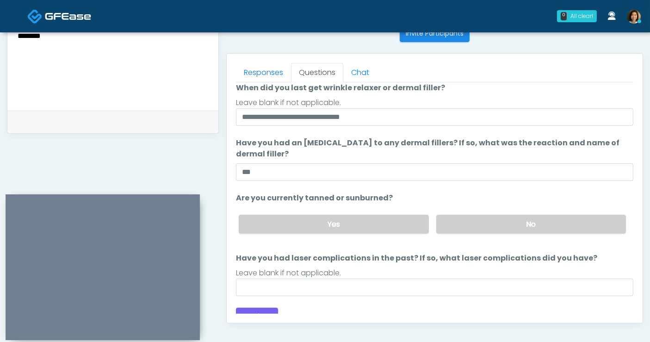
scroll to position [405, 0]
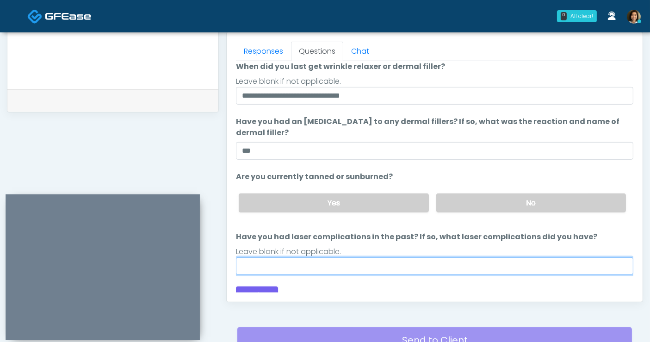
click at [431, 270] on input "Have you had laser complications in the past? If so, what laser complications d…" at bounding box center [435, 266] width 398 height 18
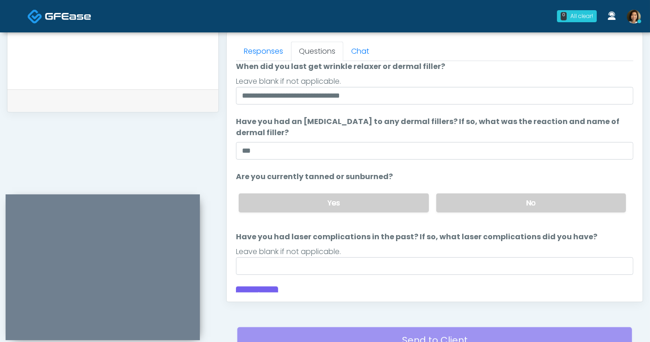
click at [160, 52] on textarea "**********" at bounding box center [113, 20] width 193 height 113
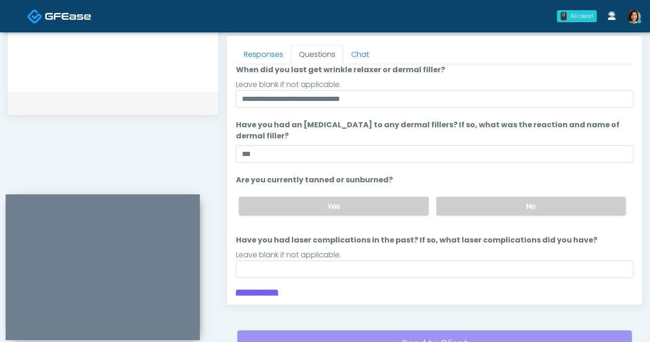
type textarea "**********"
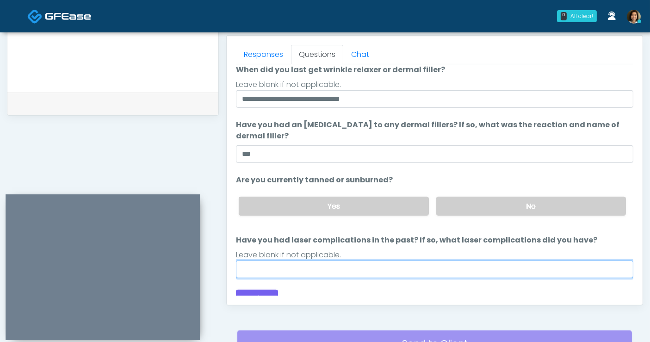
click at [261, 271] on input "Have you had laser complications in the past? If so, what laser complications d…" at bounding box center [435, 270] width 398 height 18
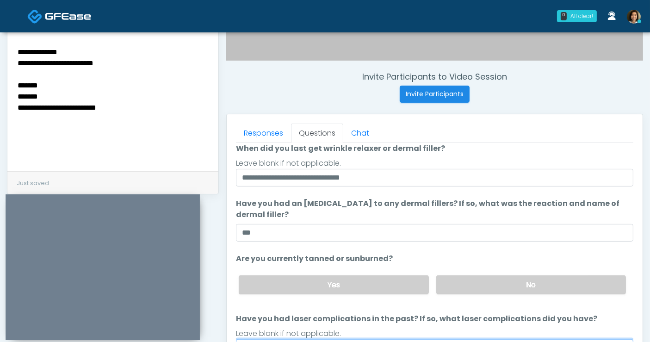
scroll to position [320, 0]
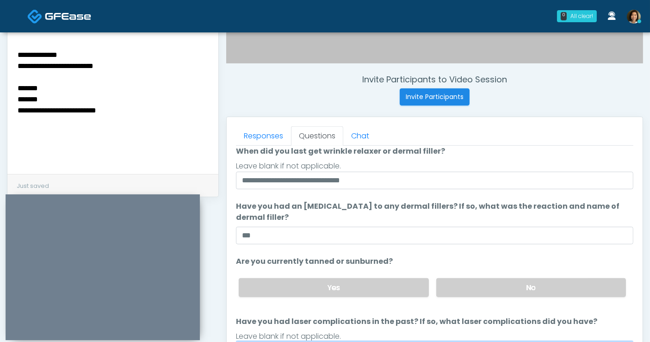
type input "**"
click at [61, 83] on textarea "**********" at bounding box center [113, 105] width 193 height 113
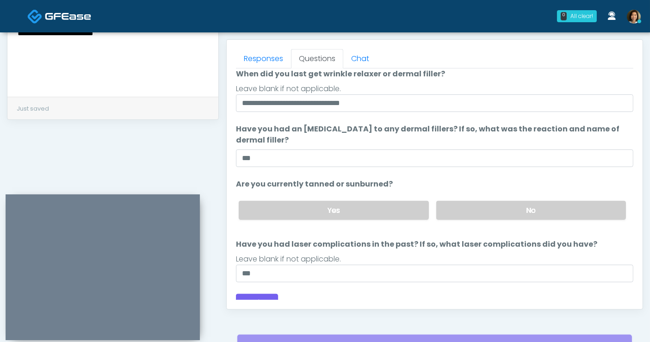
scroll to position [398, 0]
type textarea "**********"
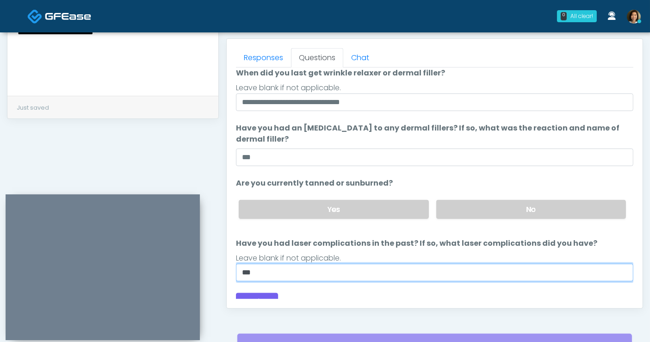
click at [271, 265] on input "**" at bounding box center [435, 273] width 398 height 18
type input "**********"
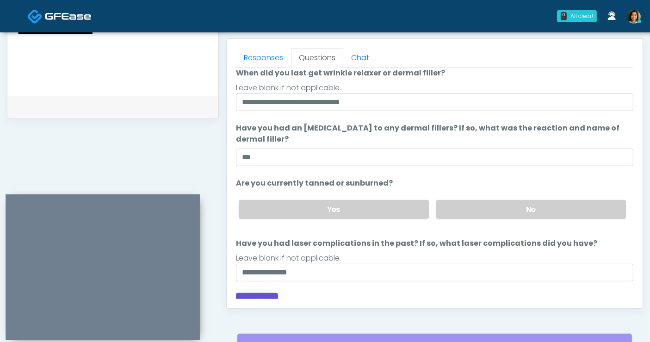
click at [267, 295] on button "Continue" at bounding box center [257, 301] width 42 height 17
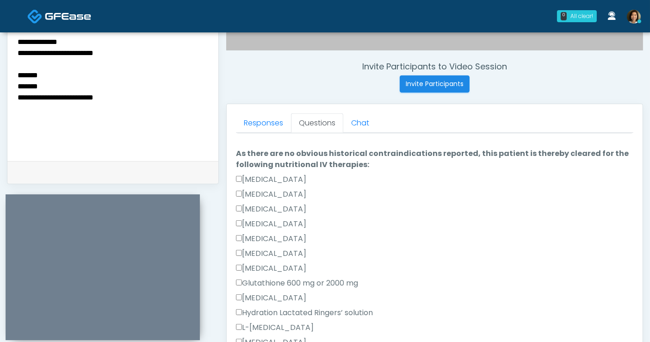
scroll to position [281, 0]
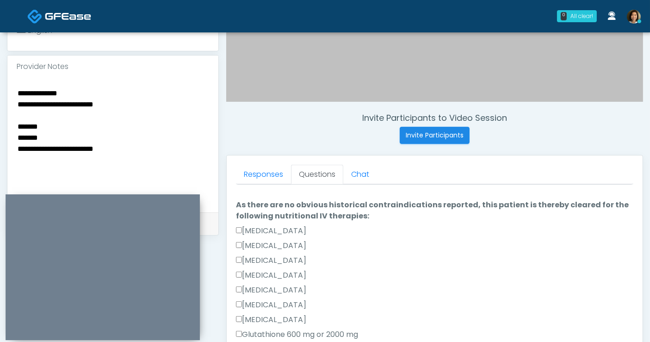
click at [119, 87] on textarea "**********" at bounding box center [113, 143] width 193 height 113
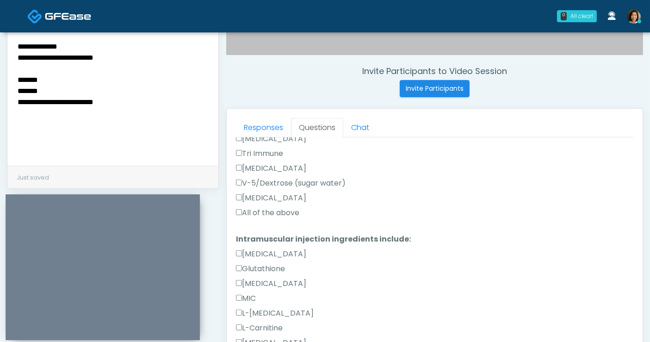
scroll to position [527, 0]
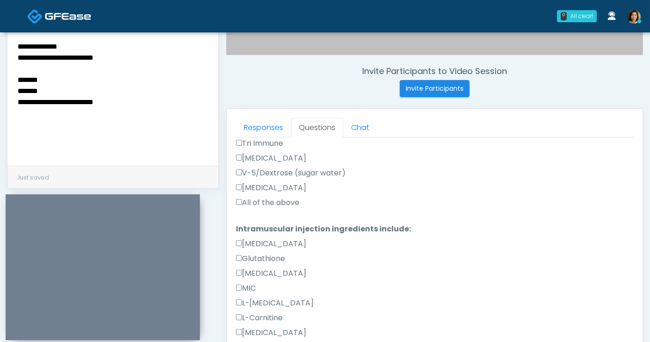
click at [286, 197] on label "All of the above" at bounding box center [267, 202] width 63 height 11
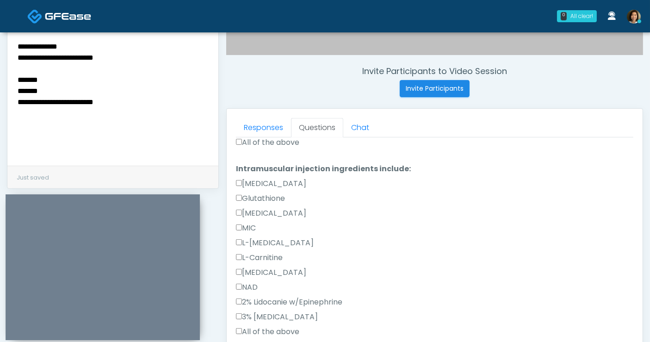
scroll to position [400, 0]
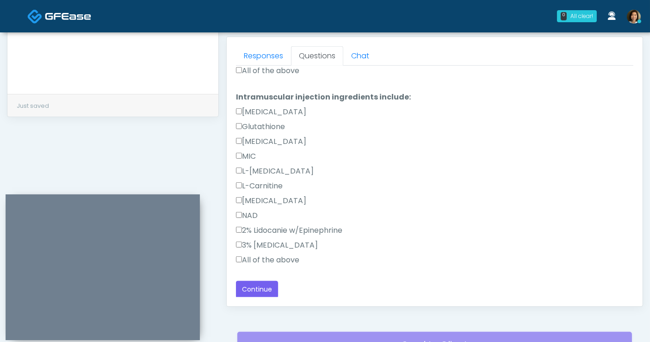
click at [293, 258] on label "All of the above" at bounding box center [267, 260] width 63 height 11
click at [262, 286] on button "Continue" at bounding box center [257, 289] width 42 height 17
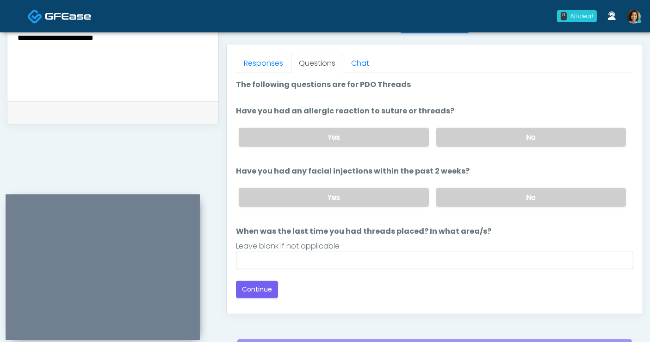
scroll to position [417, 0]
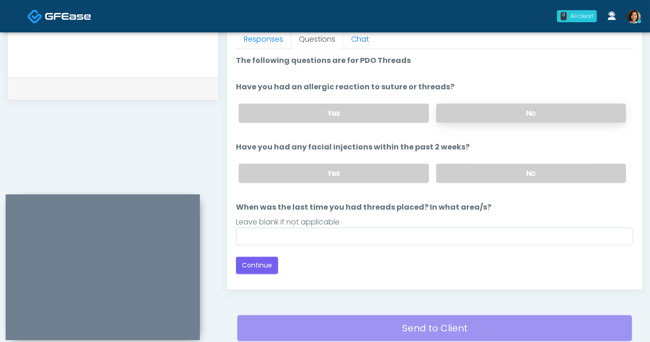
click at [552, 117] on label "No" at bounding box center [532, 113] width 190 height 19
click at [557, 164] on label "No" at bounding box center [532, 173] width 190 height 19
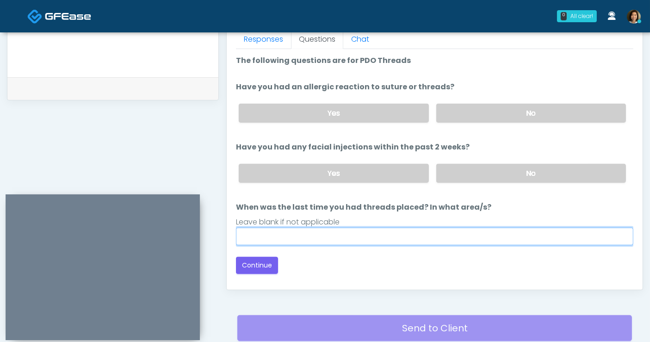
click at [452, 236] on input "When was the last time you had threads placed? In what area/s?" at bounding box center [435, 237] width 398 height 18
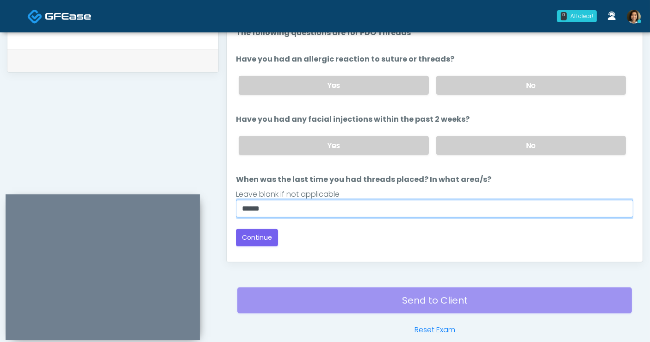
scroll to position [445, 0]
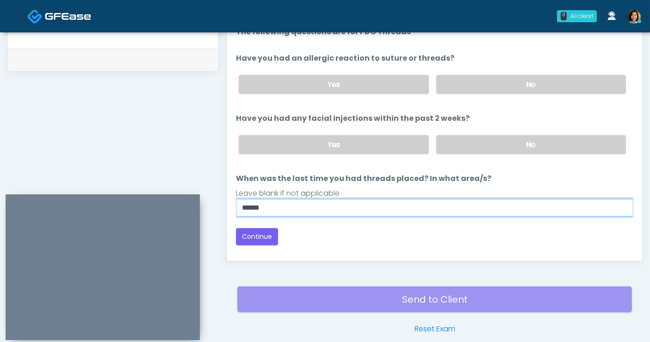
type input "*****"
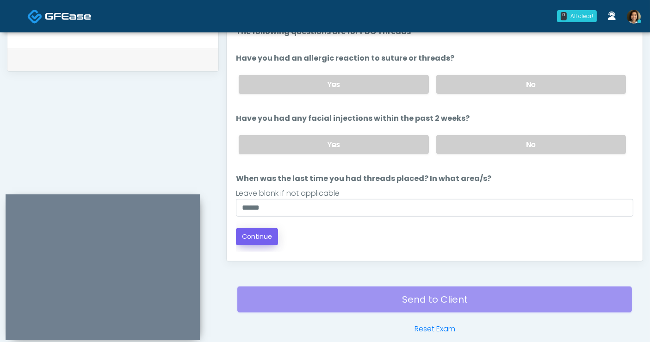
drag, startPoint x: 447, startPoint y: 247, endPoint x: 238, endPoint y: 227, distance: 209.8
click at [443, 247] on div "Good Faith Exam Script Good Faith Exam Script INTRODUCTION Hello, my name is un…" at bounding box center [435, 135] width 398 height 231
click at [259, 235] on button "Continue" at bounding box center [257, 236] width 42 height 17
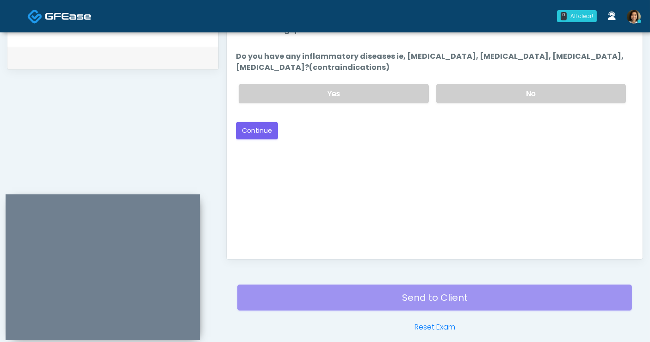
scroll to position [432, 0]
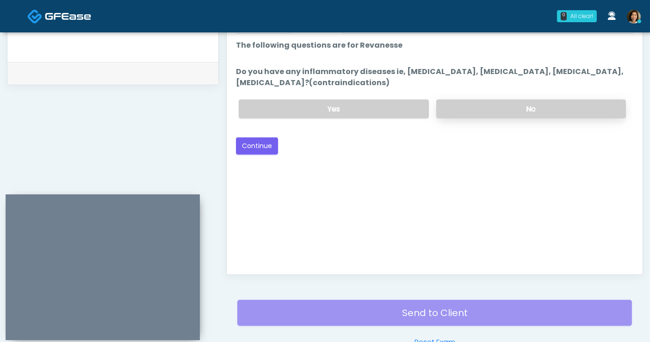
click at [486, 106] on label "No" at bounding box center [532, 109] width 190 height 19
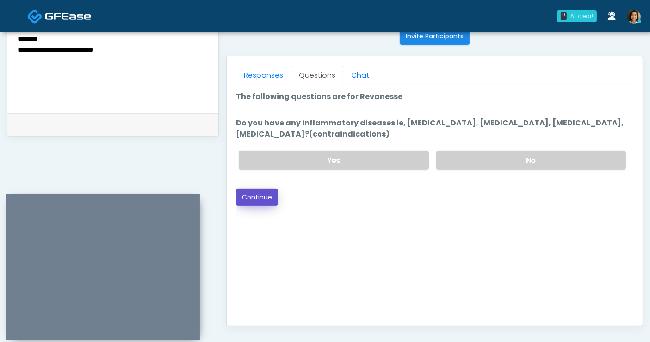
click at [244, 194] on button "Continue" at bounding box center [257, 197] width 42 height 17
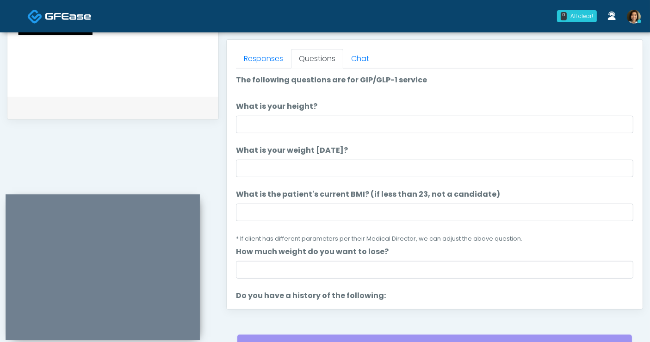
scroll to position [396, 0]
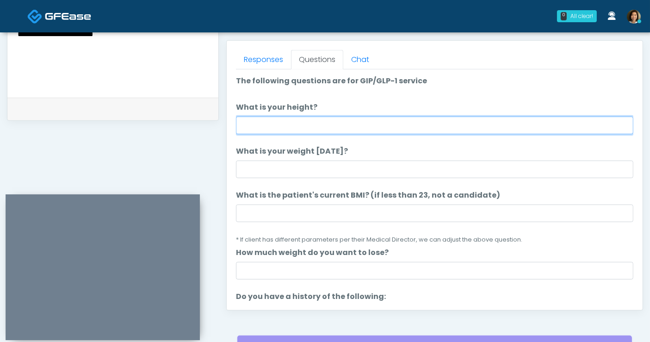
click at [290, 121] on input "What is your height?" at bounding box center [435, 126] width 398 height 18
click at [310, 131] on input "**" at bounding box center [435, 126] width 398 height 18
type input "****"
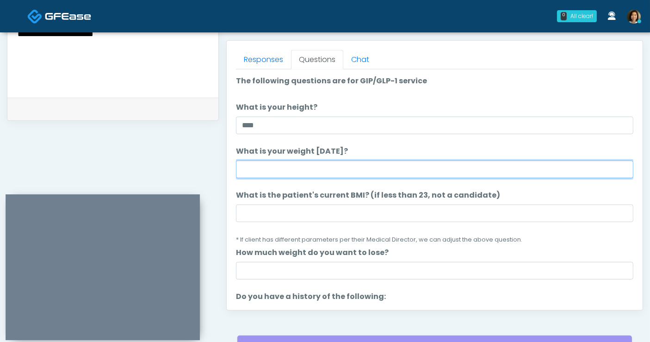
click at [320, 175] on input "What is your weight [DATE]?" at bounding box center [435, 170] width 398 height 18
type input "*"
type input "***"
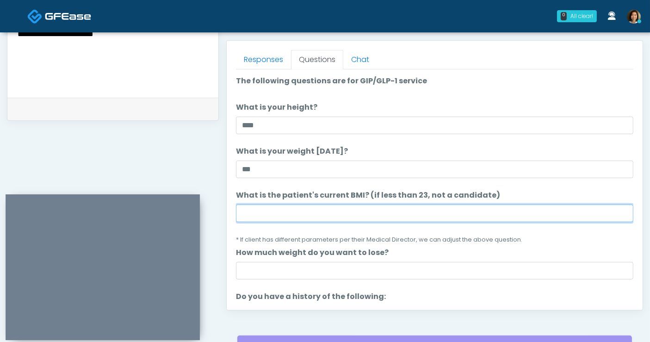
click at [291, 208] on input "What is the patient's current BMI? (if less than 23, not a candidate)" at bounding box center [435, 214] width 398 height 18
type input "****"
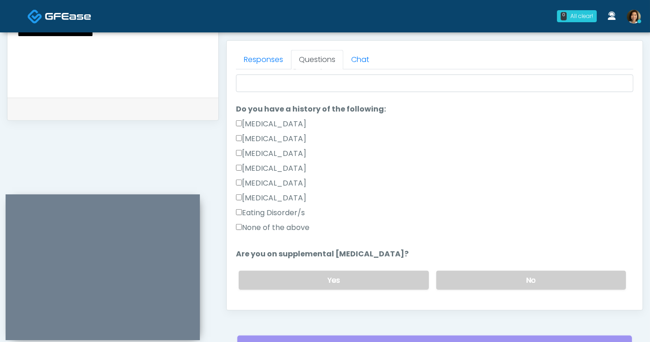
scroll to position [208, 0]
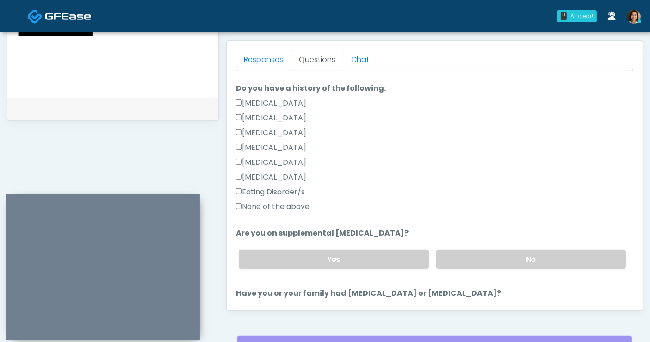
click at [262, 206] on label "None of the above" at bounding box center [273, 206] width 74 height 11
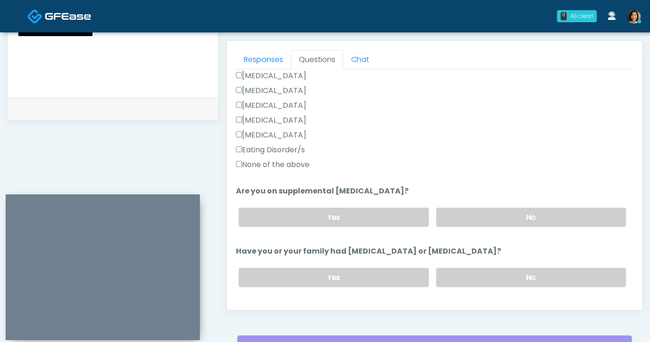
scroll to position [258, 0]
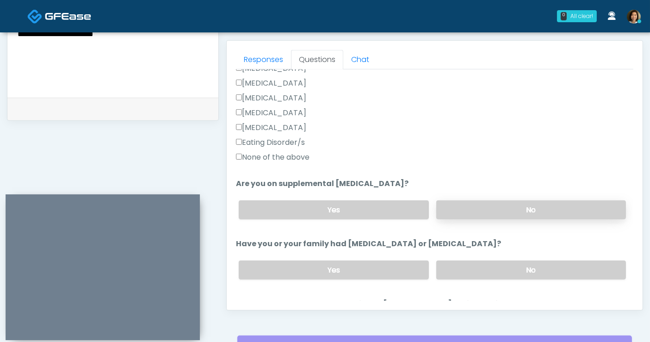
click at [508, 206] on label "No" at bounding box center [532, 209] width 190 height 19
click at [509, 263] on label "No" at bounding box center [532, 270] width 190 height 19
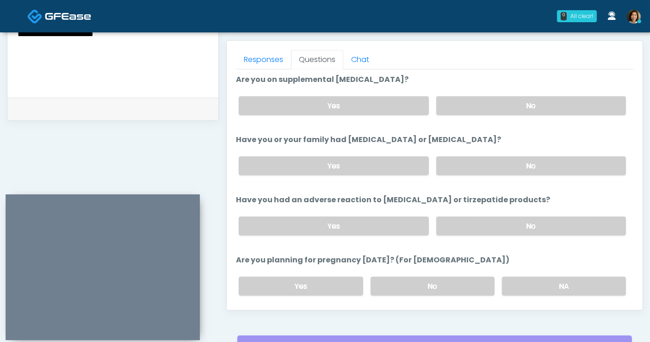
scroll to position [369, 0]
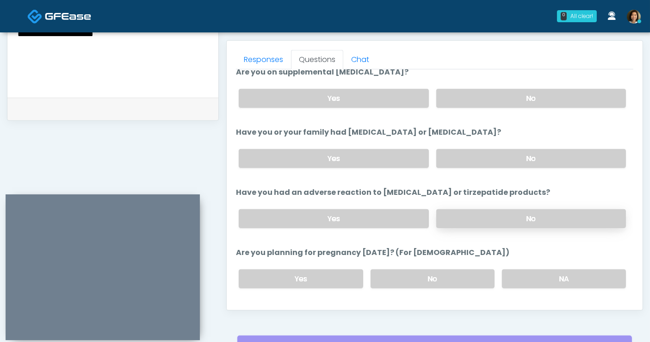
click at [498, 211] on label "No" at bounding box center [532, 218] width 190 height 19
click at [463, 271] on label "No" at bounding box center [433, 278] width 124 height 19
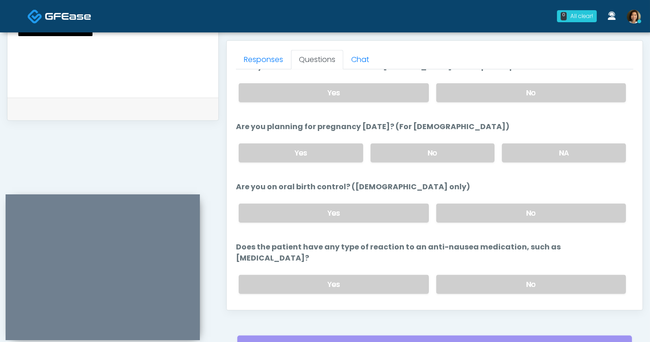
scroll to position [498, 0]
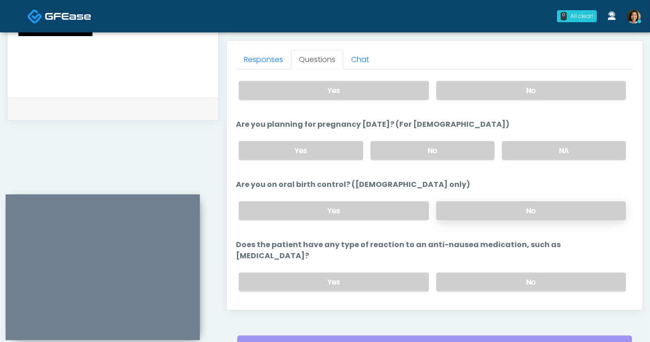
click at [546, 206] on label "No" at bounding box center [532, 210] width 190 height 19
click at [541, 273] on label "No" at bounding box center [532, 282] width 190 height 19
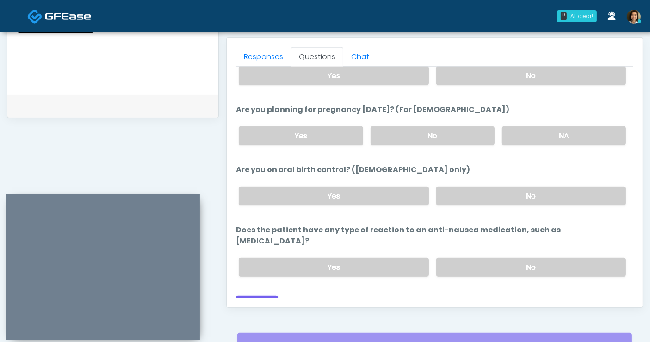
scroll to position [385, 0]
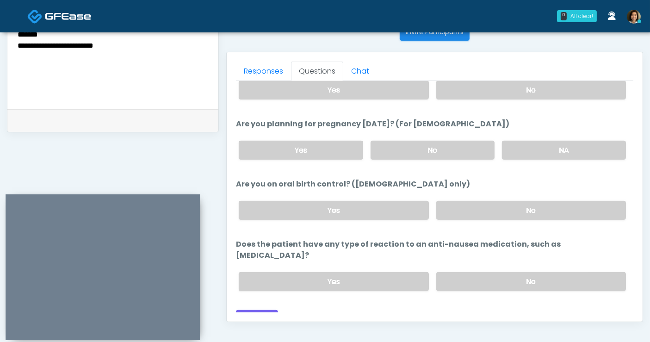
click at [175, 124] on div "**********" at bounding box center [113, 42] width 212 height 706
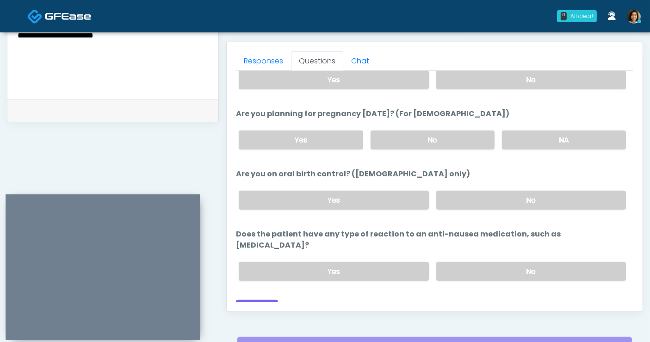
click at [350, 300] on div "Back Continue" at bounding box center [435, 308] width 398 height 17
click at [454, 300] on div "Back Continue" at bounding box center [435, 308] width 398 height 17
drag, startPoint x: 247, startPoint y: 290, endPoint x: 152, endPoint y: 167, distance: 155.5
click at [247, 300] on button "Continue" at bounding box center [257, 308] width 42 height 17
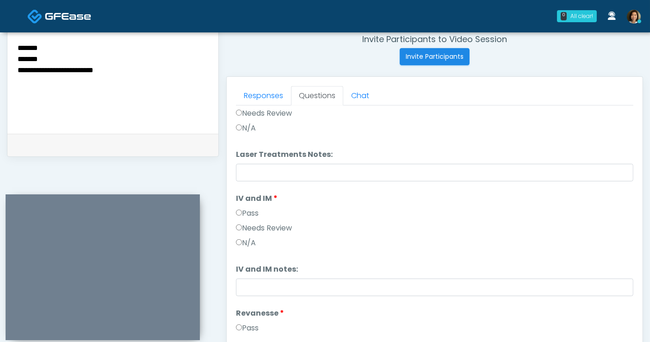
scroll to position [281, 0]
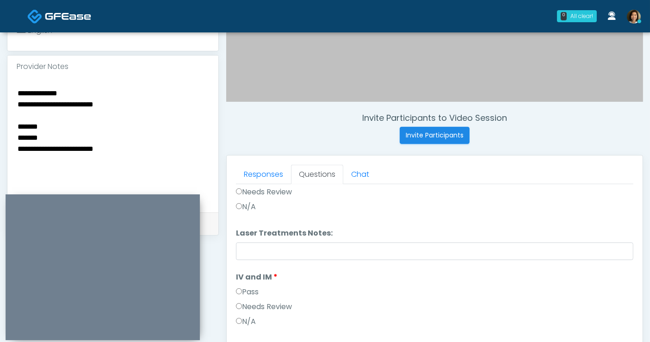
click at [130, 126] on textarea "**********" at bounding box center [113, 143] width 193 height 113
click at [53, 112] on textarea "**********" at bounding box center [113, 143] width 193 height 113
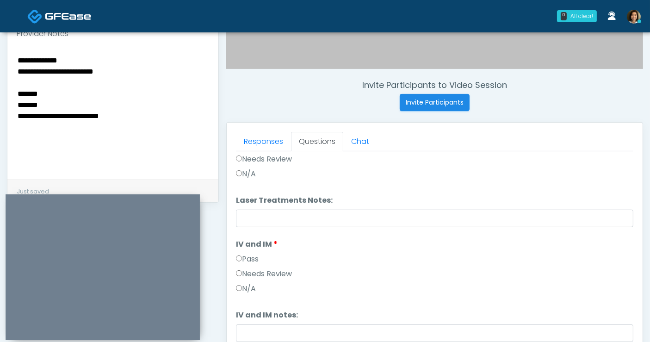
scroll to position [316, 0]
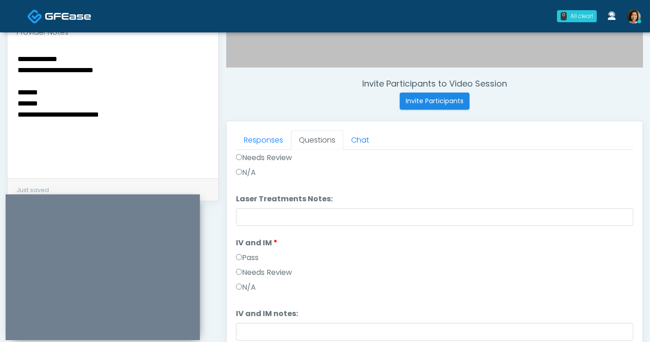
click at [155, 110] on textarea "**********" at bounding box center [113, 109] width 193 height 113
drag, startPoint x: 48, startPoint y: 76, endPoint x: -34, endPoint y: 10, distance: 105.7
click at [0, 10] on html "0 All clear! All clear! [PERSON_NAME] AZ CA CO [GEOGRAPHIC_DATA] [GEOGRAPHIC_DA…" at bounding box center [325, 99] width 650 height 831
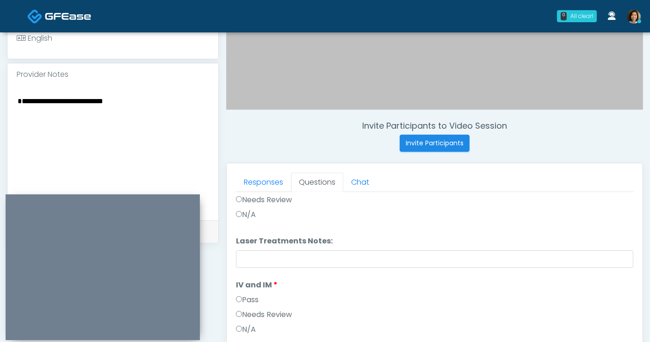
scroll to position [264, 0]
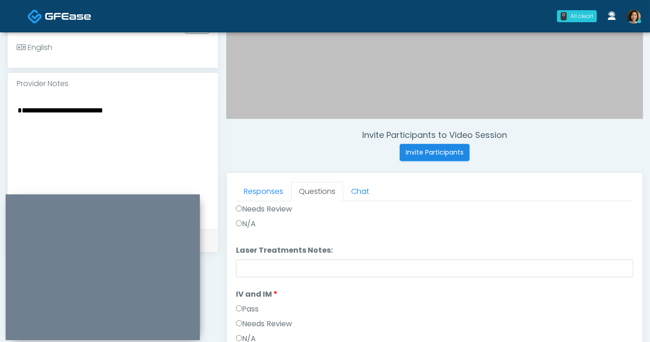
drag, startPoint x: 133, startPoint y: 98, endPoint x: 59, endPoint y: 96, distance: 74.1
click at [59, 104] on textarea "**********" at bounding box center [113, 160] width 193 height 113
click at [17, 104] on textarea "**********" at bounding box center [113, 160] width 193 height 113
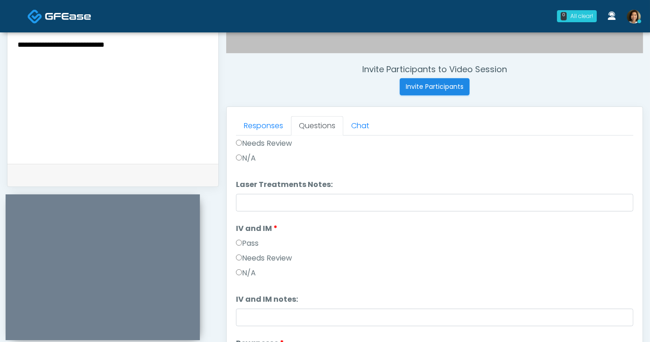
scroll to position [336, 0]
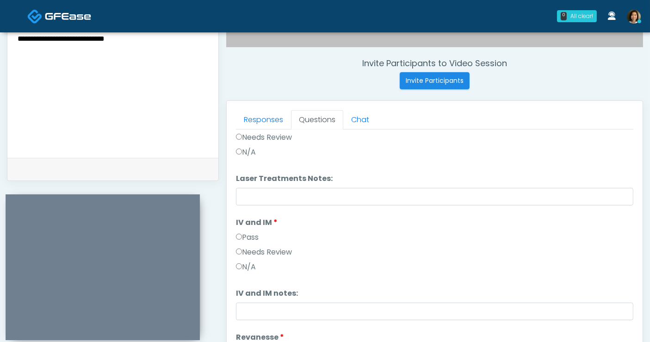
type textarea "**********"
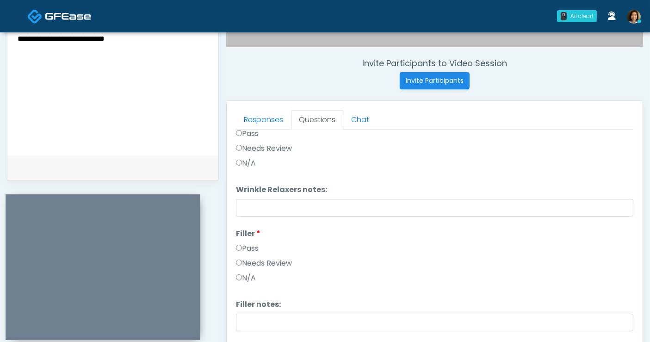
scroll to position [0, 0]
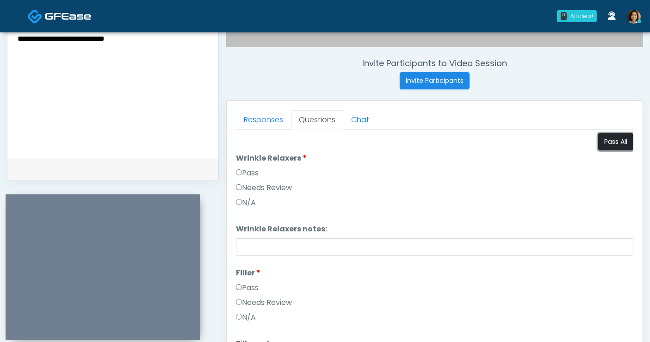
click at [599, 143] on button "Pass All" at bounding box center [616, 141] width 35 height 17
click at [618, 140] on button "Pass All" at bounding box center [616, 141] width 35 height 17
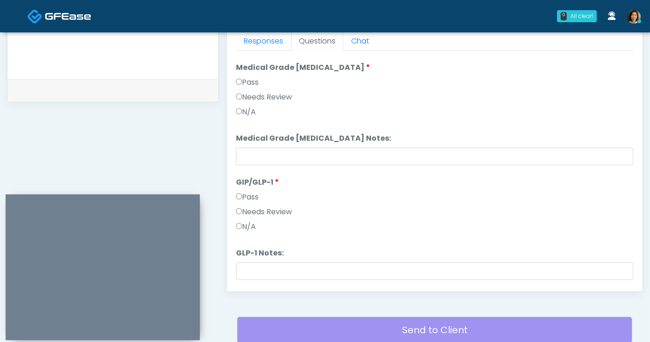
scroll to position [1415, 0]
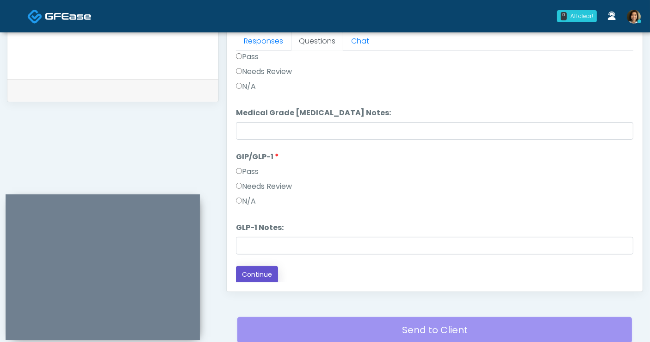
click at [256, 274] on button "Continue" at bounding box center [257, 274] width 42 height 17
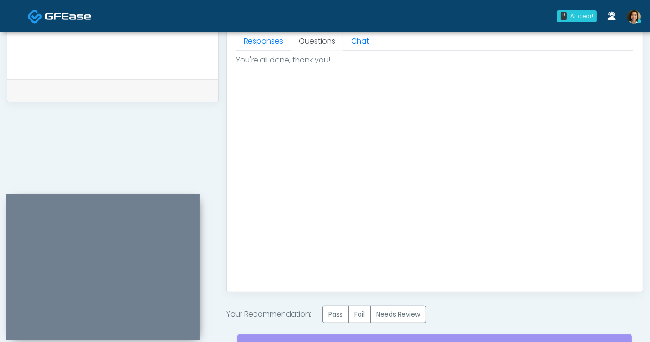
scroll to position [0, 0]
click at [328, 315] on label "Pass" at bounding box center [336, 314] width 26 height 17
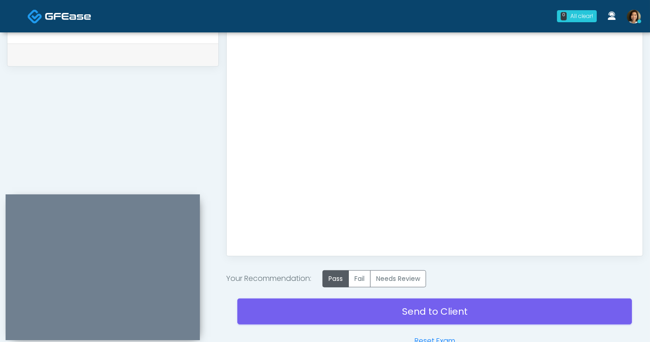
scroll to position [466, 0]
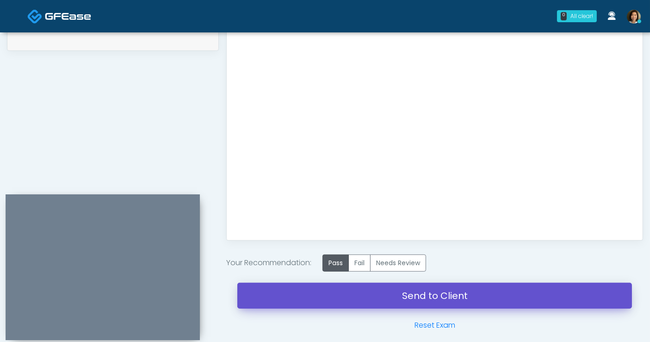
drag, startPoint x: 433, startPoint y: 295, endPoint x: 378, endPoint y: 66, distance: 235.7
click at [433, 295] on link "Send to Client" at bounding box center [434, 296] width 395 height 26
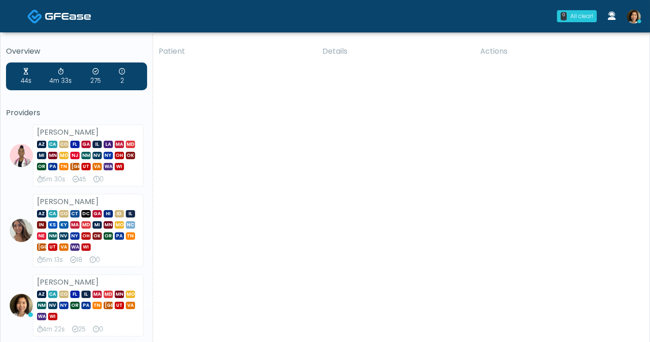
drag, startPoint x: 429, startPoint y: 178, endPoint x: 613, endPoint y: 235, distance: 192.7
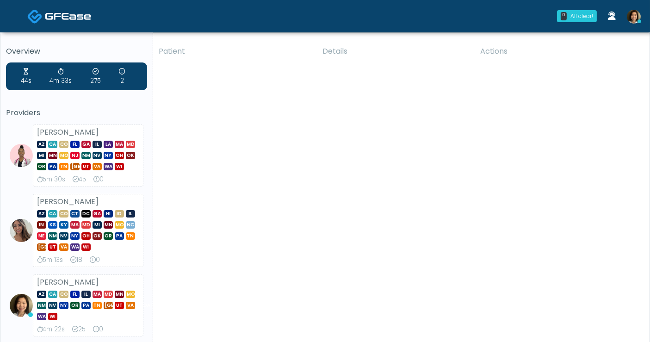
scroll to position [51, 0]
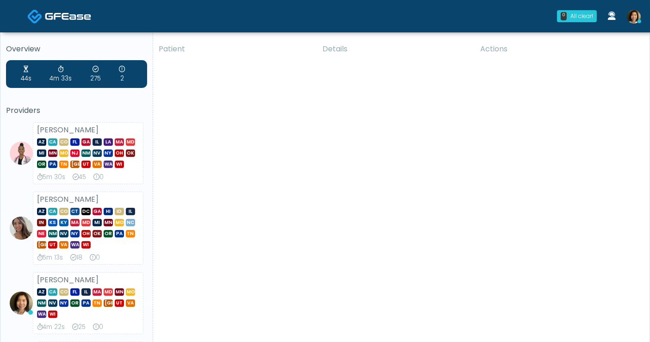
scroll to position [0, 0]
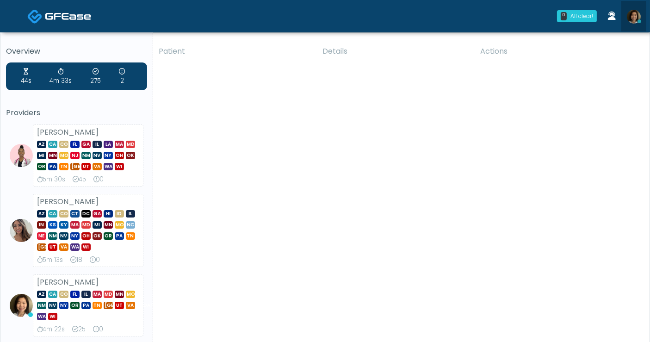
click at [639, 14] on img at bounding box center [634, 17] width 14 height 14
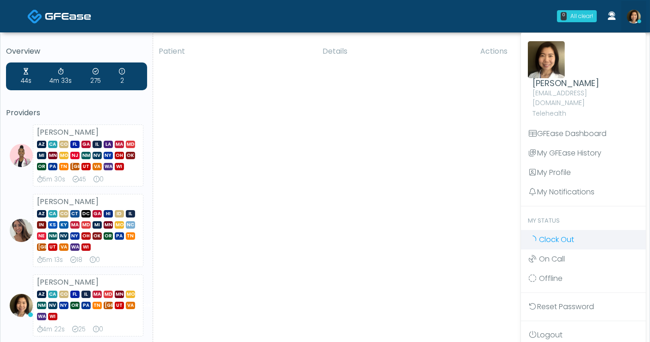
click at [556, 234] on span "Clock Out" at bounding box center [556, 239] width 35 height 11
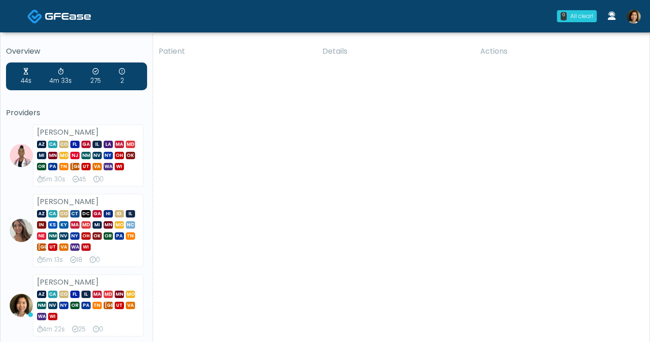
click at [636, 17] on img at bounding box center [634, 17] width 14 height 14
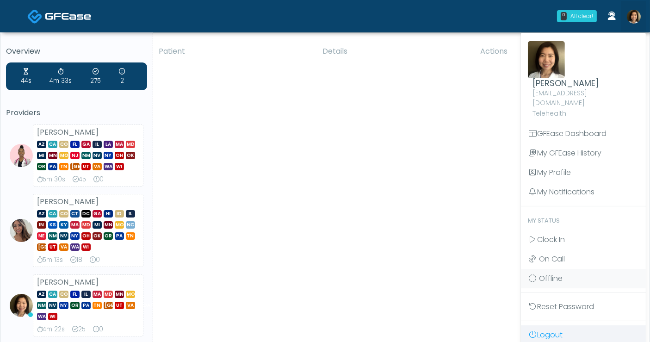
click at [565, 325] on link "Logout" at bounding box center [583, 334] width 125 height 19
